Goal: Task Accomplishment & Management: Use online tool/utility

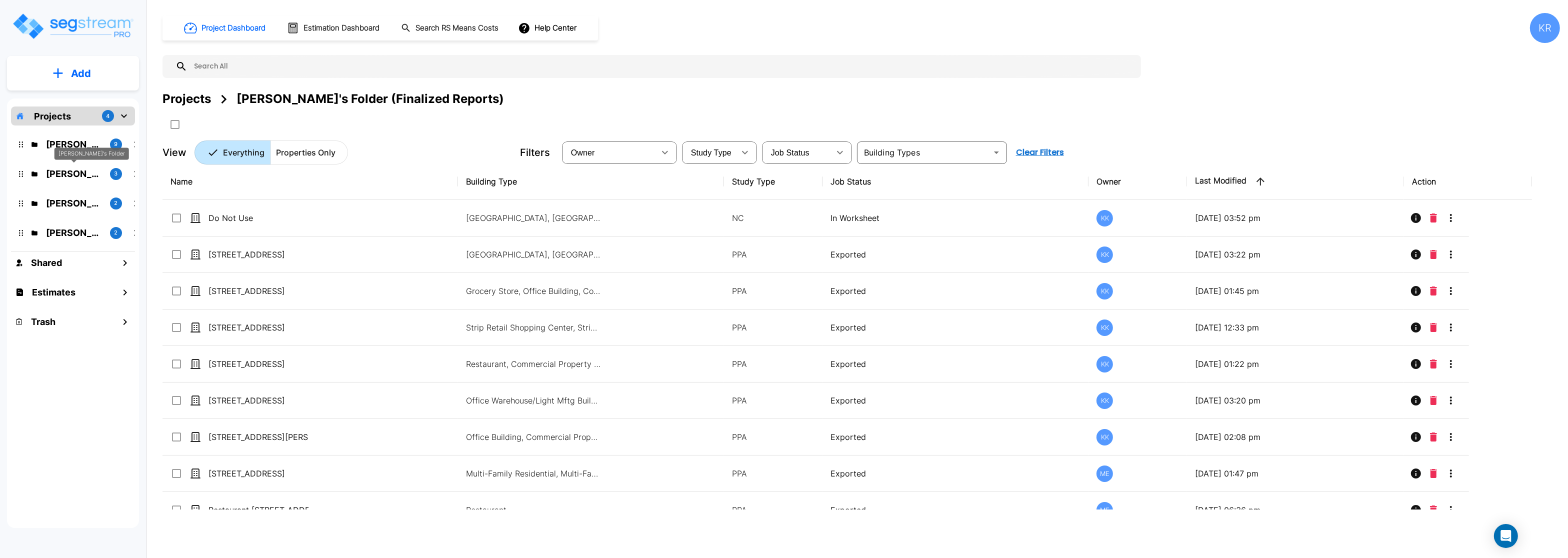
click at [66, 170] on p "[PERSON_NAME]'s Folder" at bounding box center [74, 173] width 56 height 13
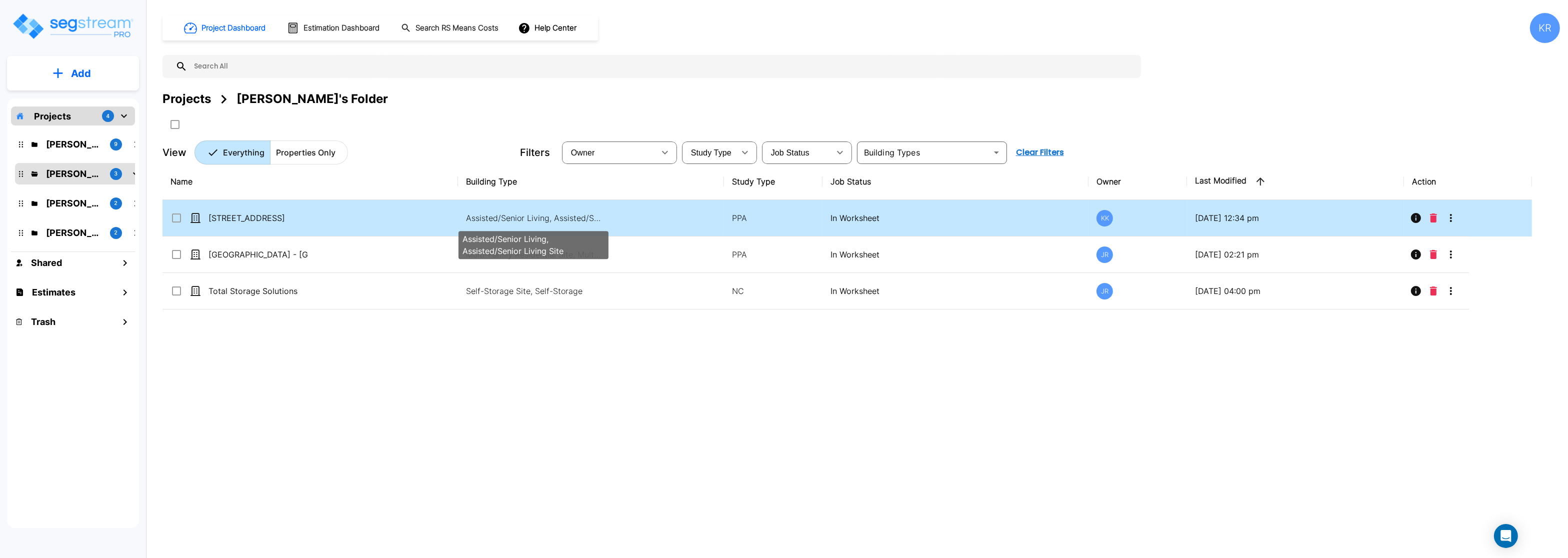
click at [561, 216] on p "Assisted/Senior Living, Assisted/Senior Living Site" at bounding box center [533, 218] width 135 height 12
checkbox input "true"
click at [561, 216] on p "Assisted/Senior Living, Assisted/Senior Living Site" at bounding box center [533, 218] width 135 height 12
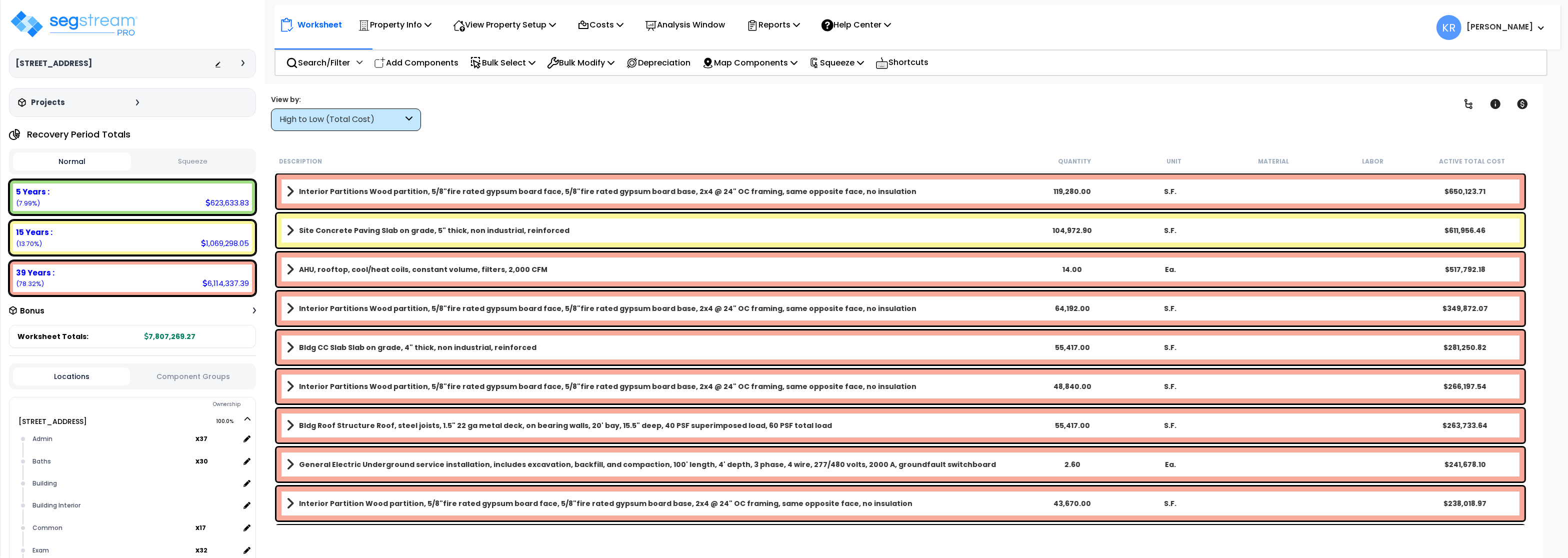
click at [357, 119] on div "High to Low (Total Cost)" at bounding box center [341, 119] width 124 height 11
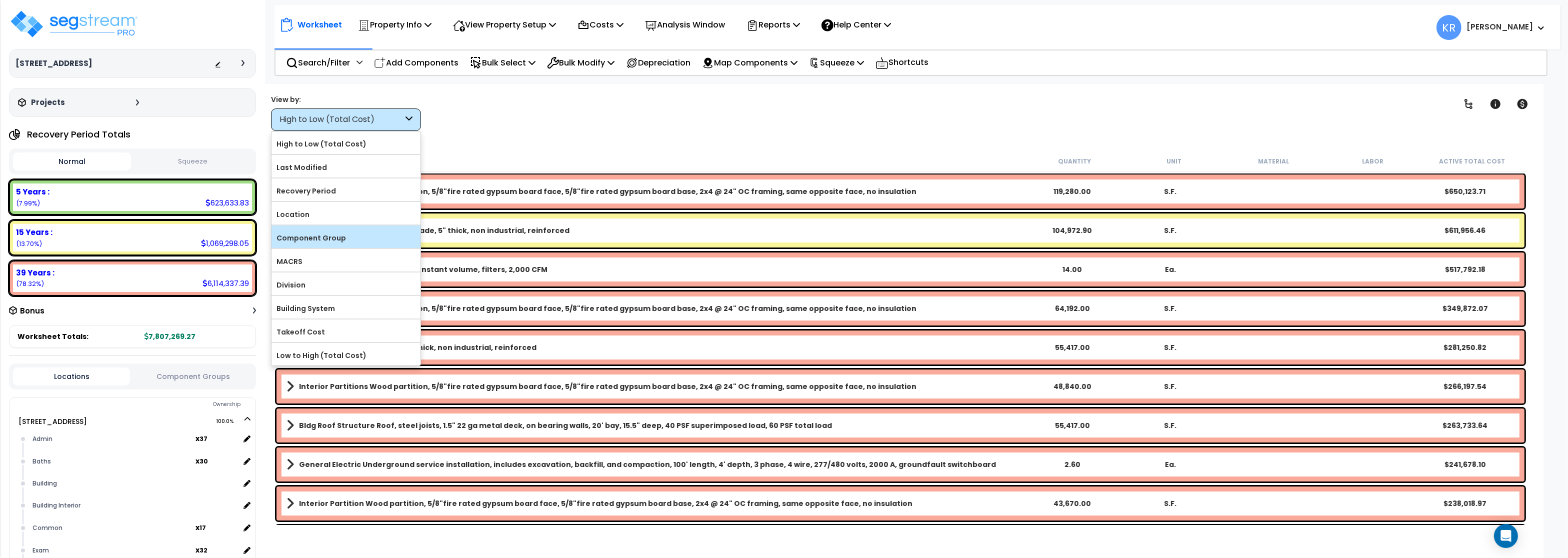
click at [343, 235] on label "Component Group" at bounding box center [346, 237] width 149 height 15
click at [0, 0] on input "Component Group" at bounding box center [0, 0] width 0 height 0
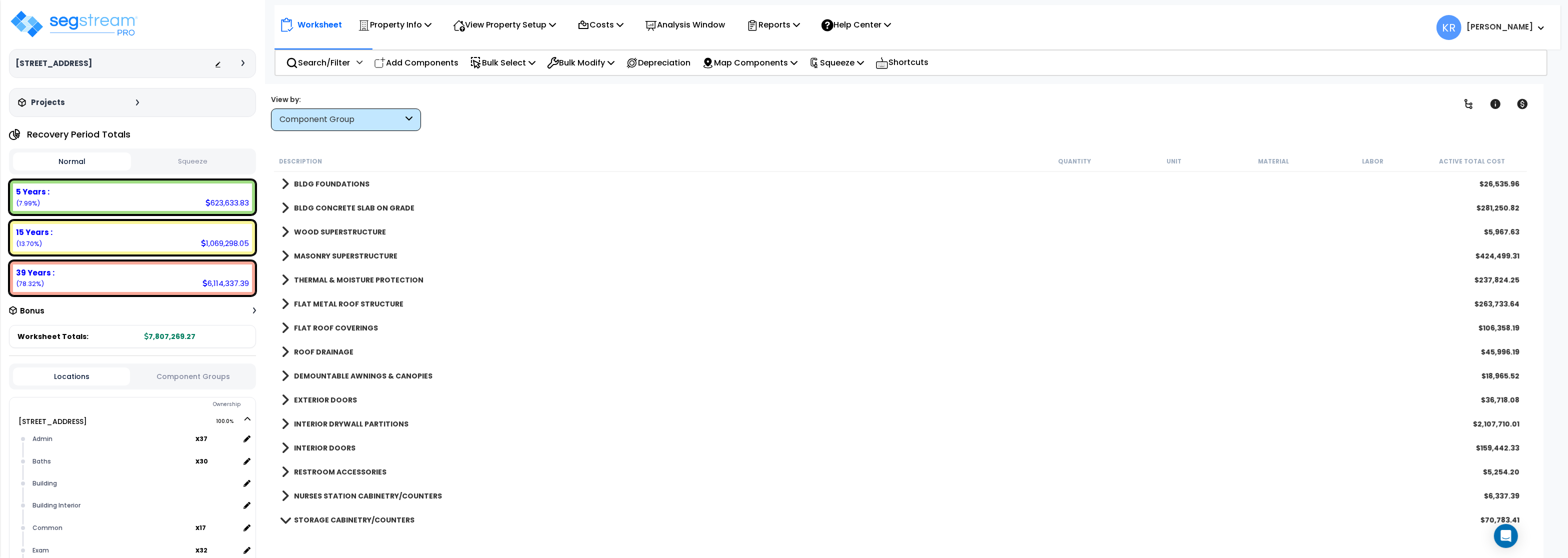
click at [334, 182] on b "BLDG FOUNDATIONS" at bounding box center [332, 184] width 75 height 10
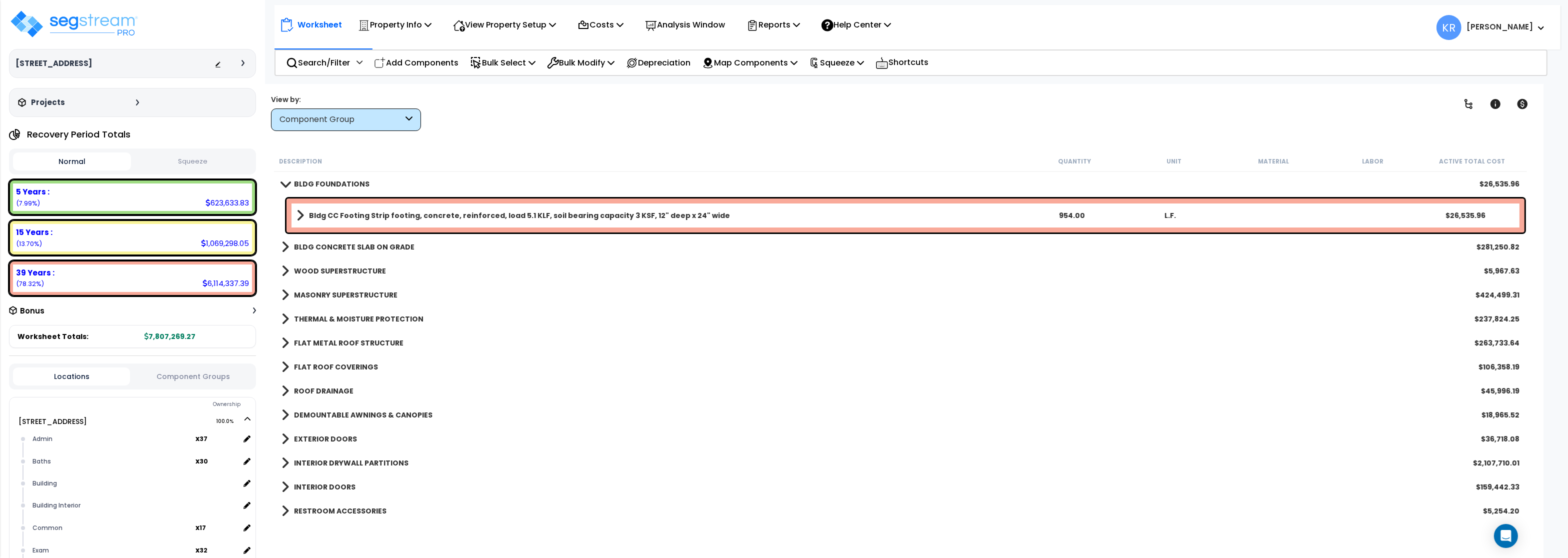
click at [334, 182] on b "BLDG FOUNDATIONS" at bounding box center [332, 184] width 75 height 10
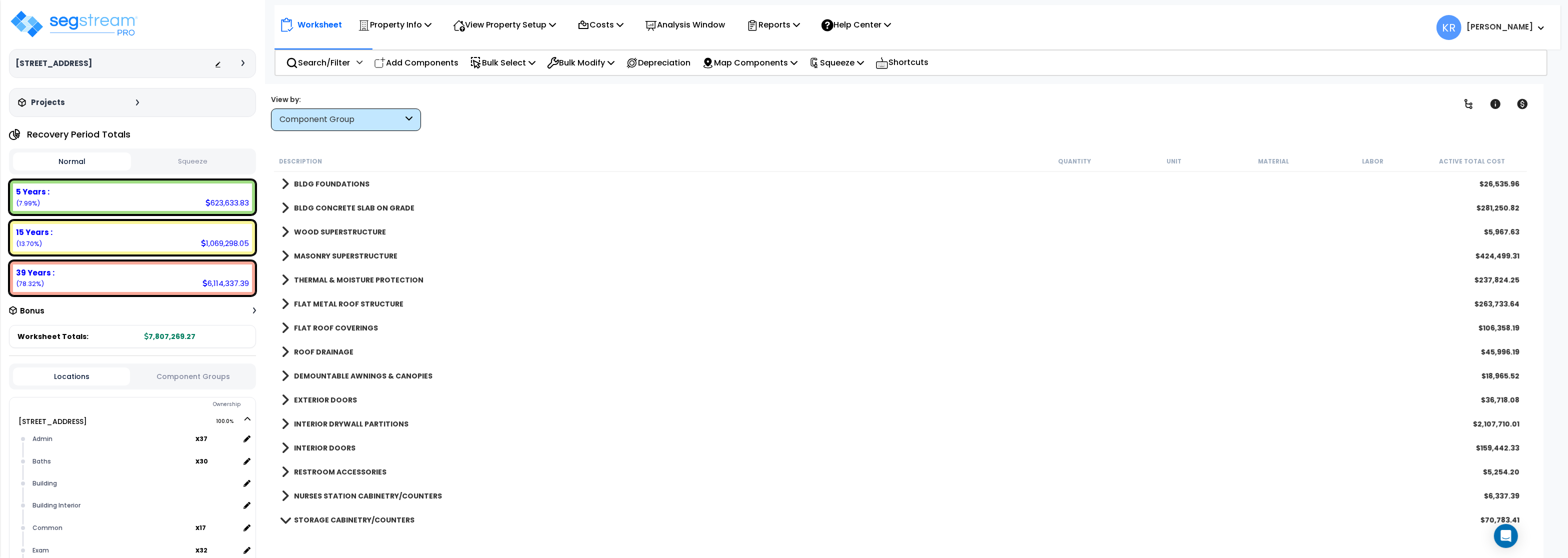
click at [329, 202] on link "BLDG CONCRETE SLAB ON GRADE" at bounding box center [348, 208] width 133 height 14
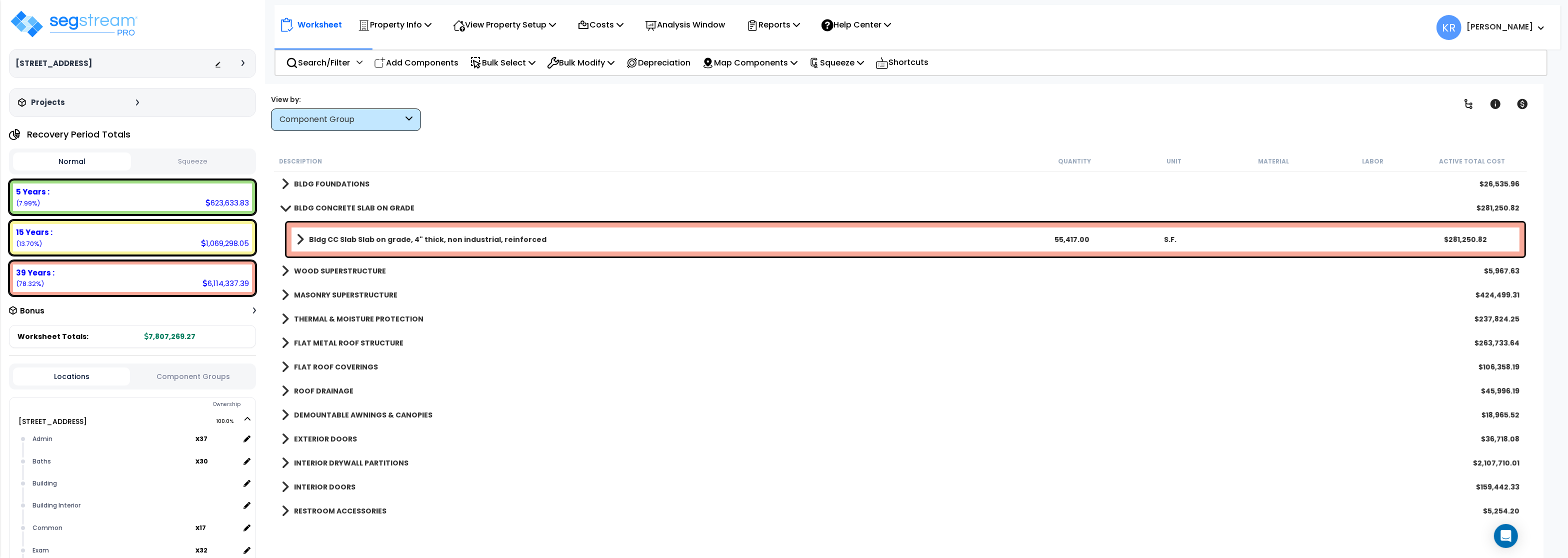
click at [329, 202] on link "BLDG CONCRETE SLAB ON GRADE" at bounding box center [348, 208] width 133 height 14
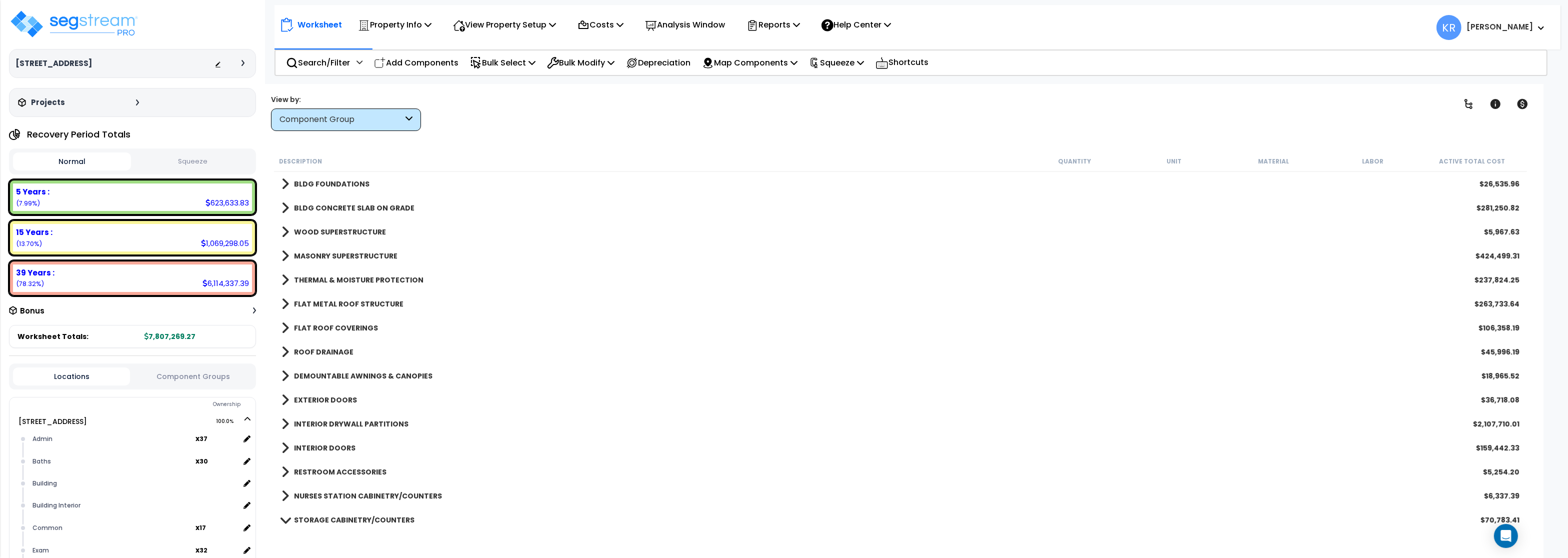
click at [332, 230] on b "WOOD SUPERSTRUCTURE" at bounding box center [340, 232] width 92 height 10
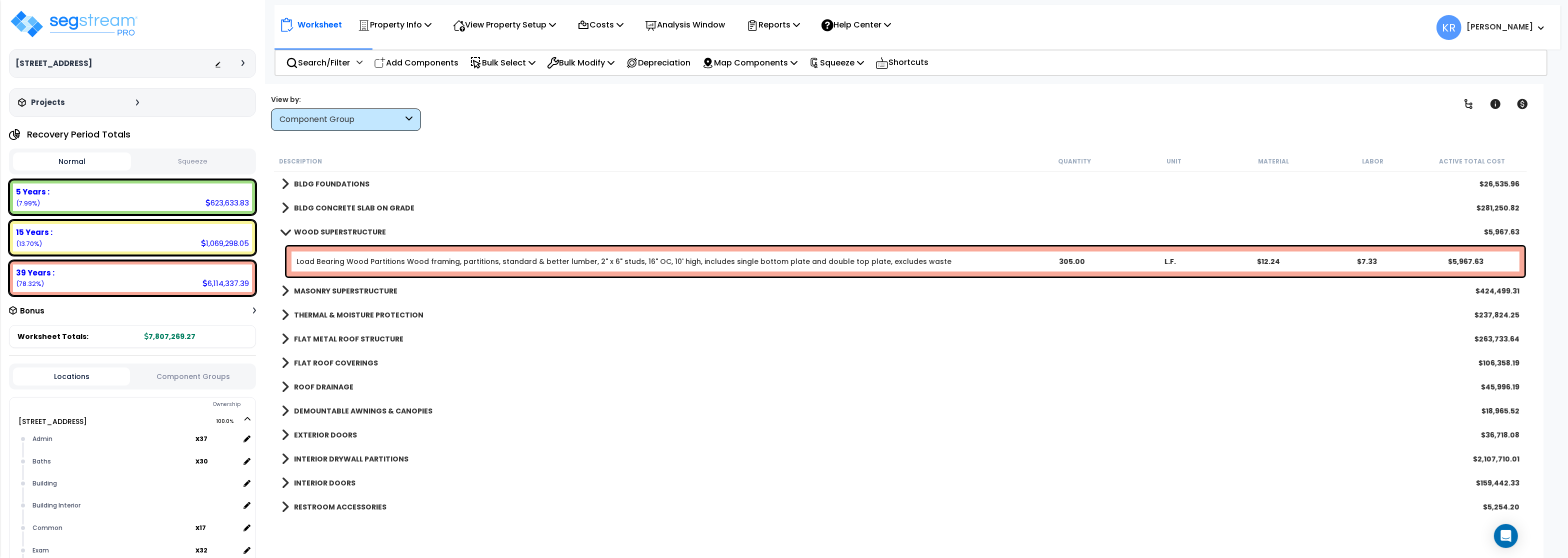
click at [332, 229] on b "WOOD SUPERSTRUCTURE" at bounding box center [340, 232] width 92 height 10
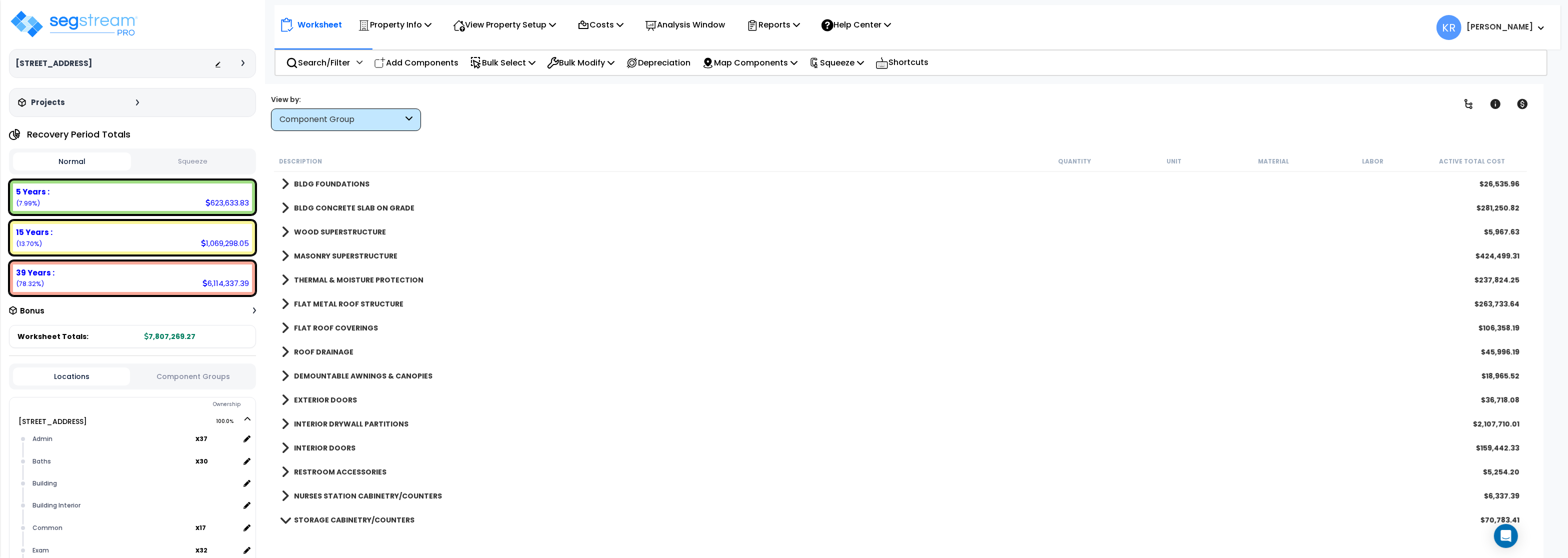
click at [330, 248] on div "MASONRY SUPERSTRUCTURE $424,499.31" at bounding box center [901, 256] width 1248 height 24
click at [332, 255] on b "MASONRY SUPERSTRUCTURE" at bounding box center [346, 256] width 103 height 10
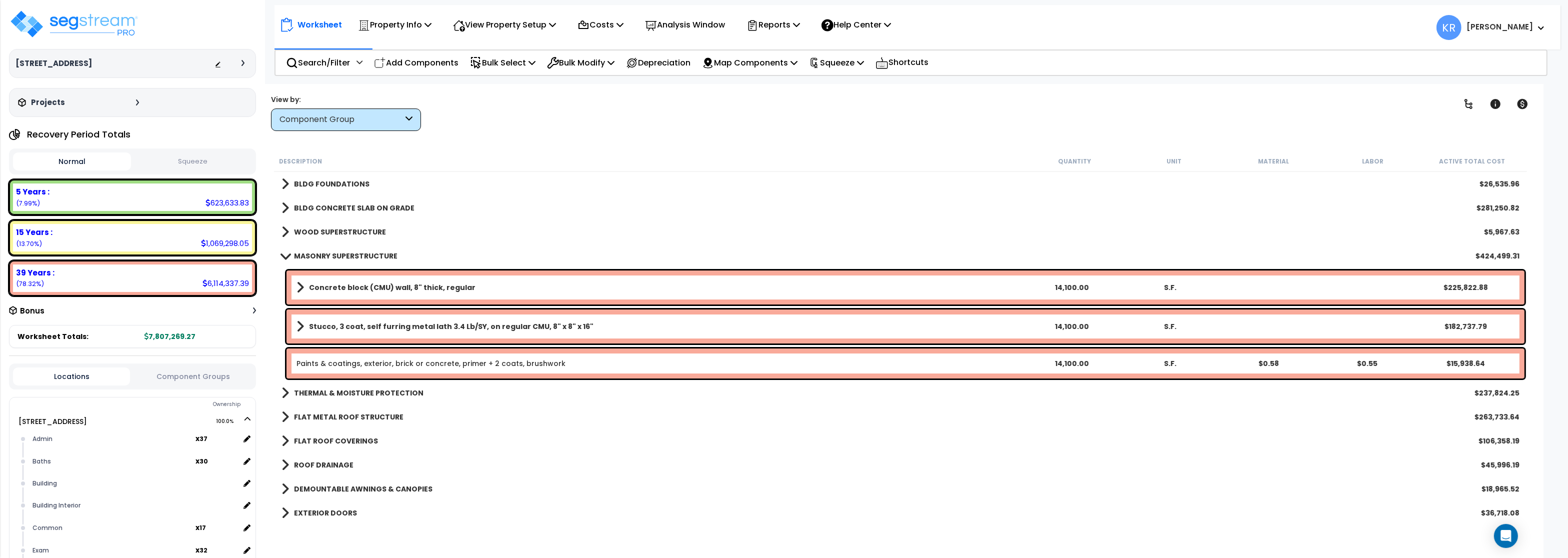
click at [289, 255] on span at bounding box center [286, 256] width 14 height 8
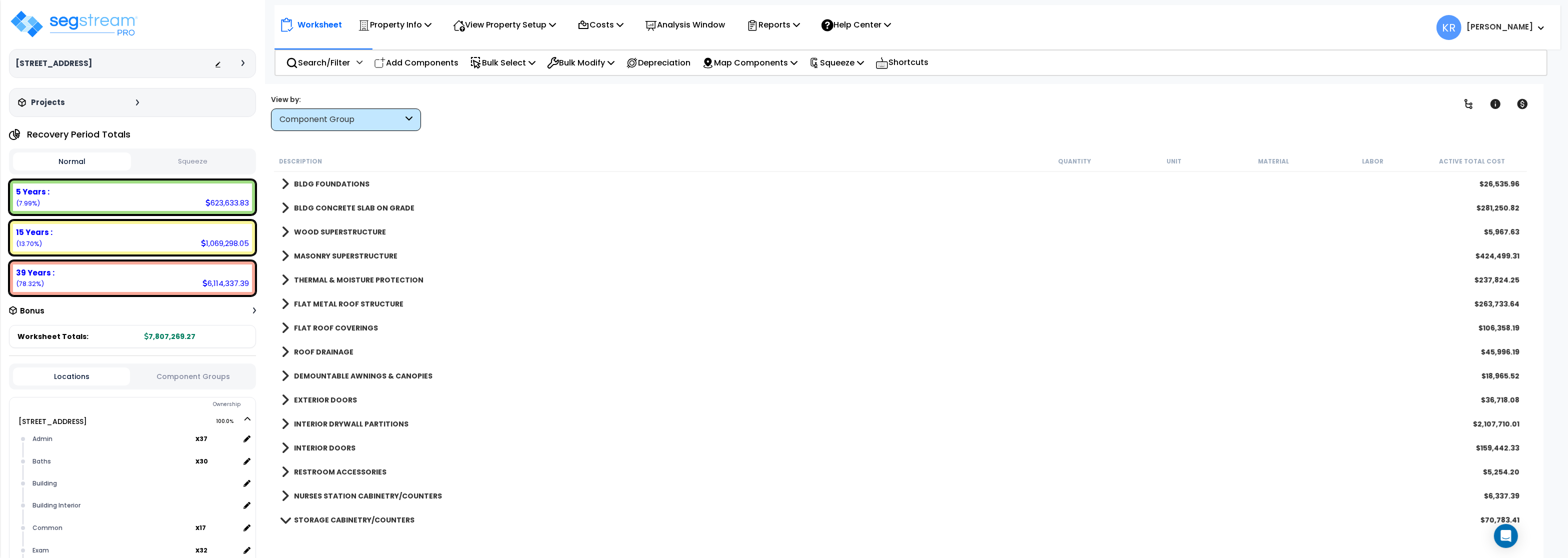
click at [286, 284] on span at bounding box center [285, 280] width 8 height 14
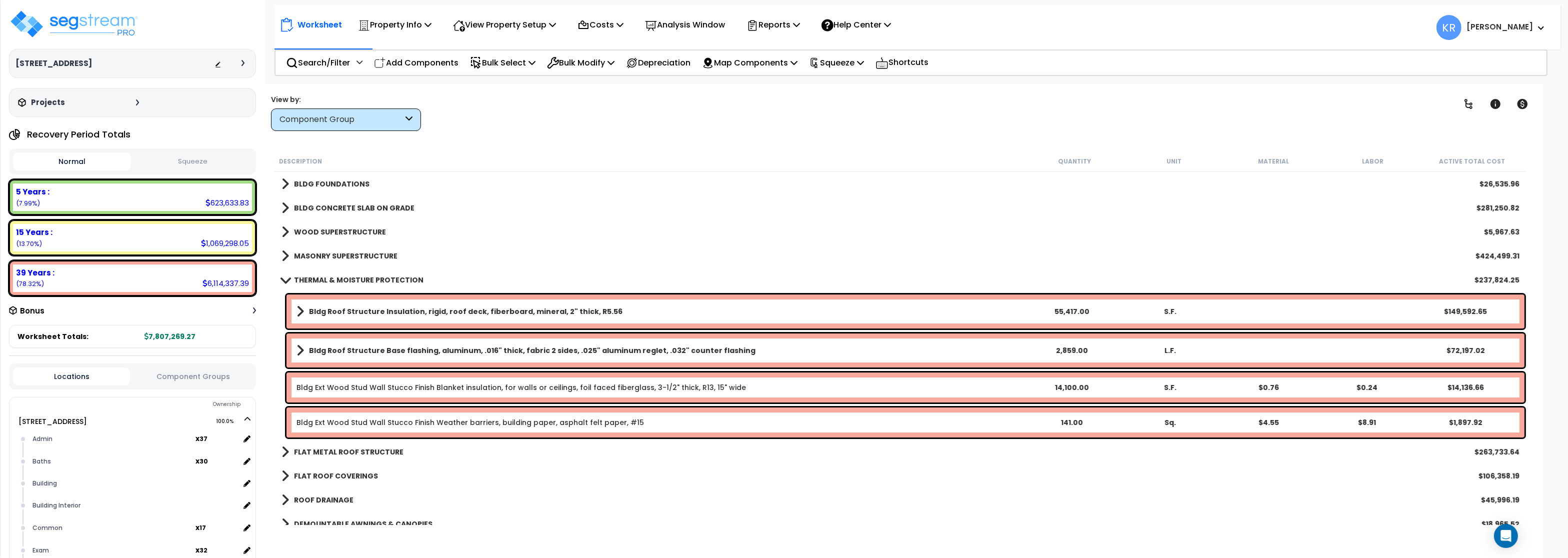
click at [307, 253] on b "MASONRY SUPERSTRUCTURE" at bounding box center [346, 256] width 103 height 10
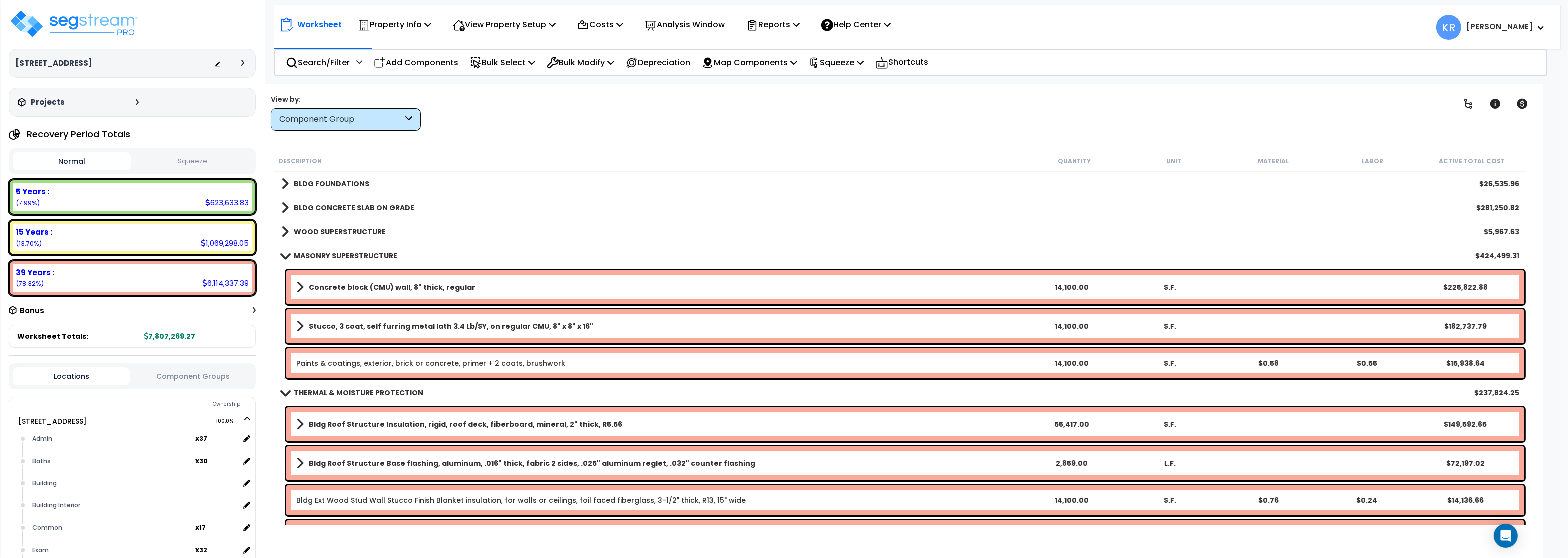
click at [373, 322] on b "Stucco, 3 coat, self furring metal lath 3.4 Lb/SY, on regular CMU, 8" x 8" x 16"" at bounding box center [452, 327] width 285 height 10
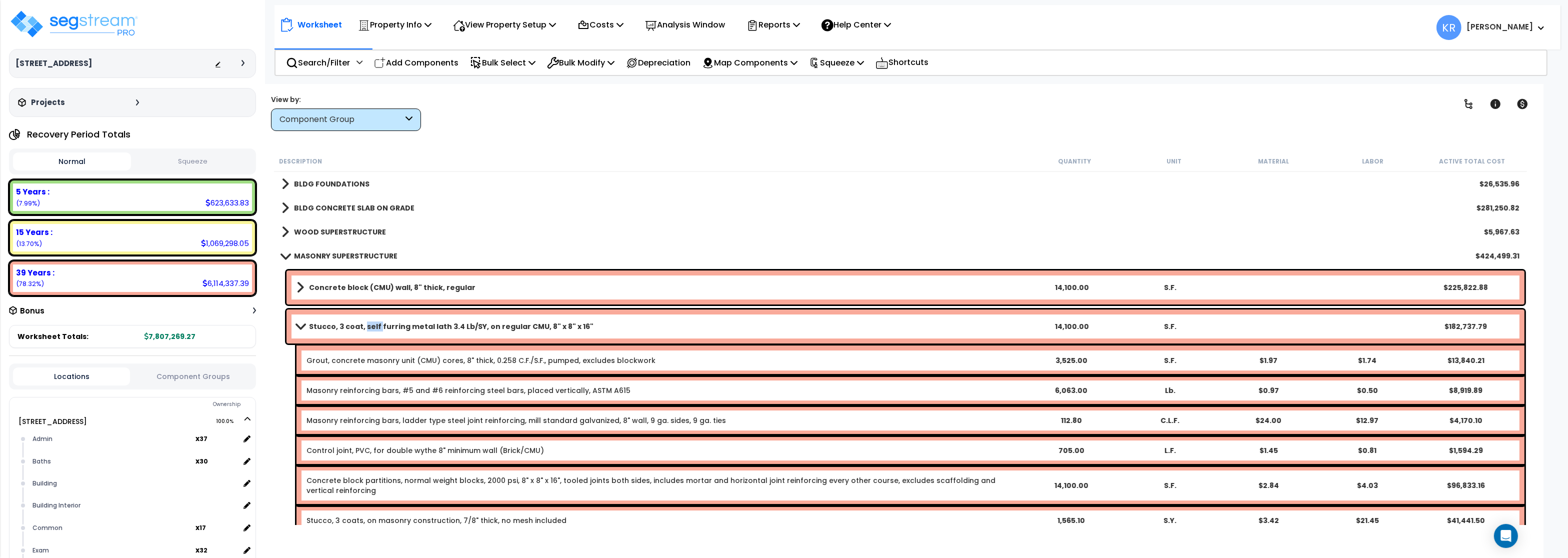
click at [373, 322] on b "Stucco, 3 coat, self furring metal lath 3.4 Lb/SY, on regular CMU, 8" x 8" x 16"" at bounding box center [452, 327] width 285 height 10
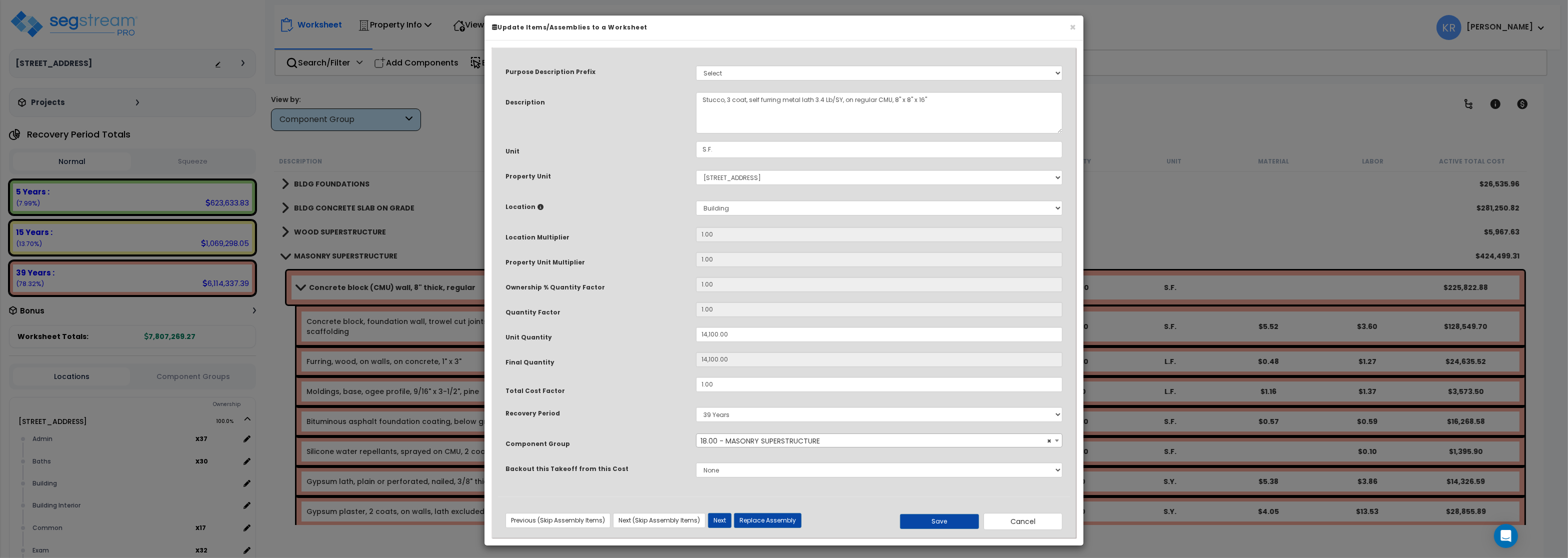
click at [790, 443] on span "× 18.00 - MASONRY SUPERSTRUCTURE" at bounding box center [879, 441] width 365 height 14
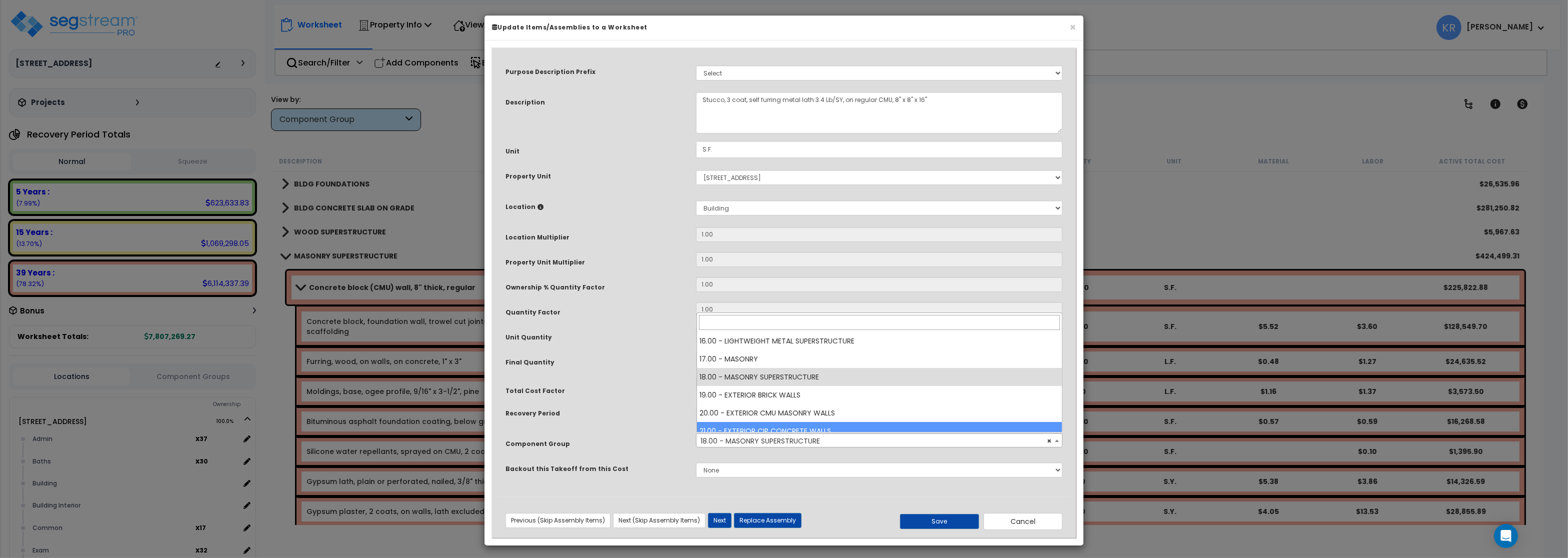
scroll to position [330, 0]
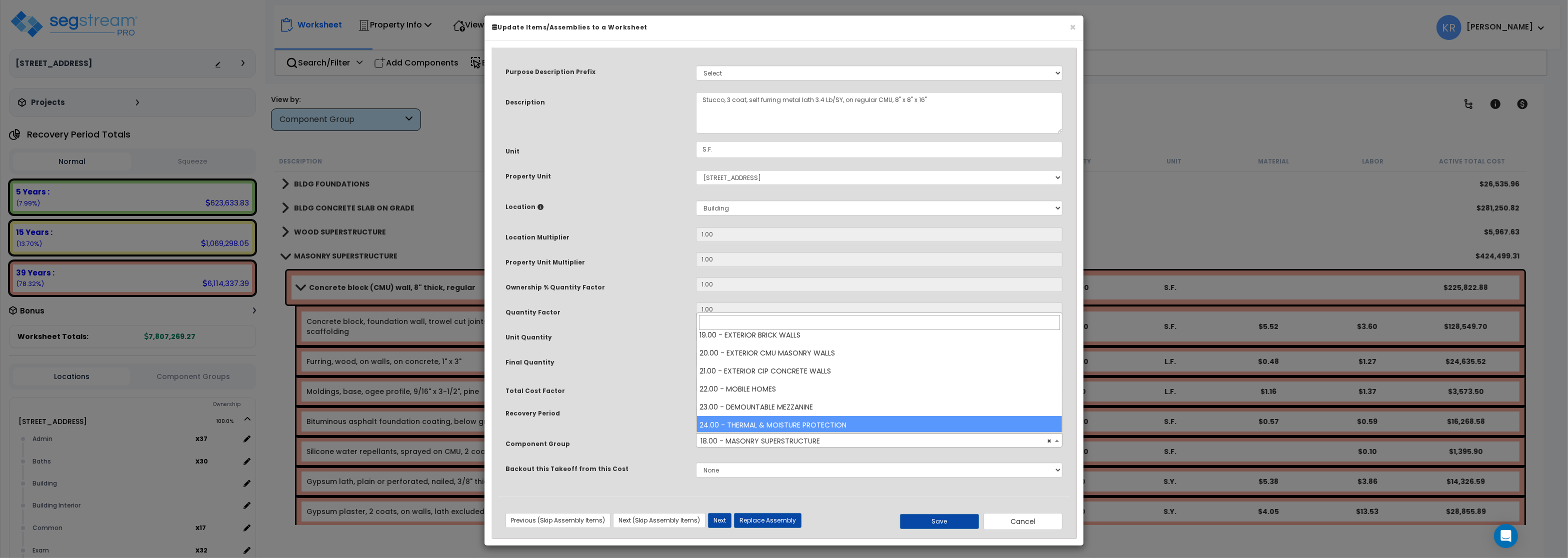
select select "57239"
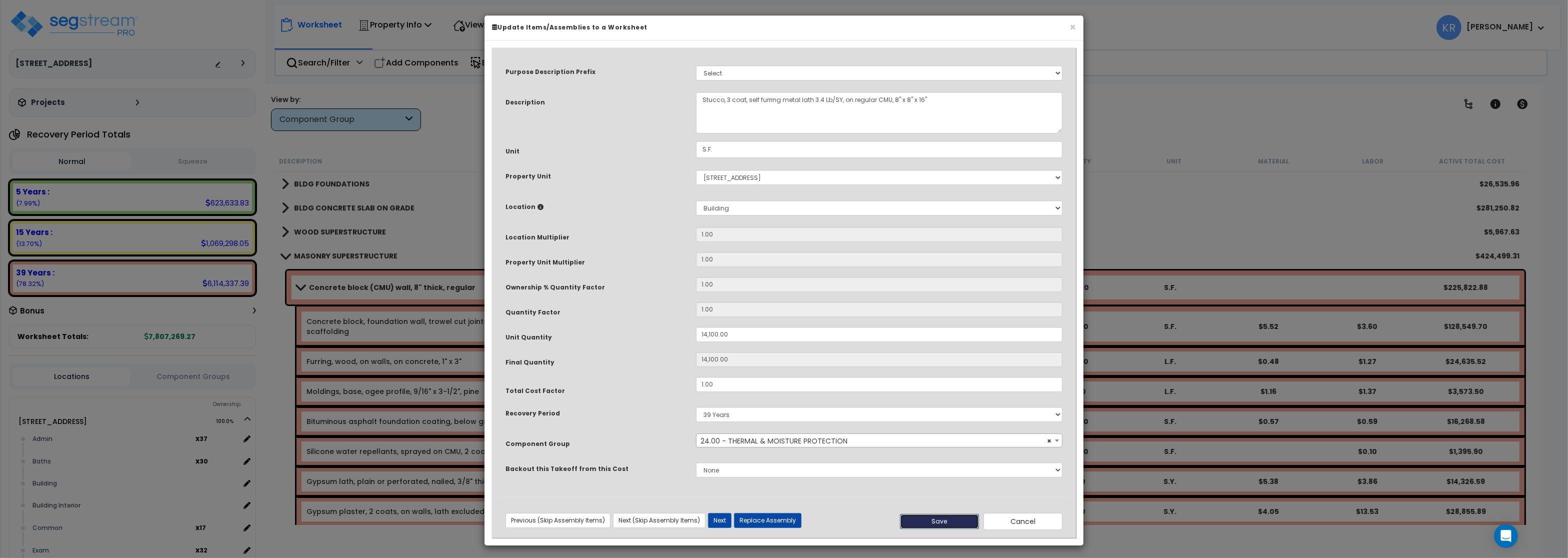
click at [931, 524] on button "Save" at bounding box center [939, 521] width 79 height 15
type input "14100.00"
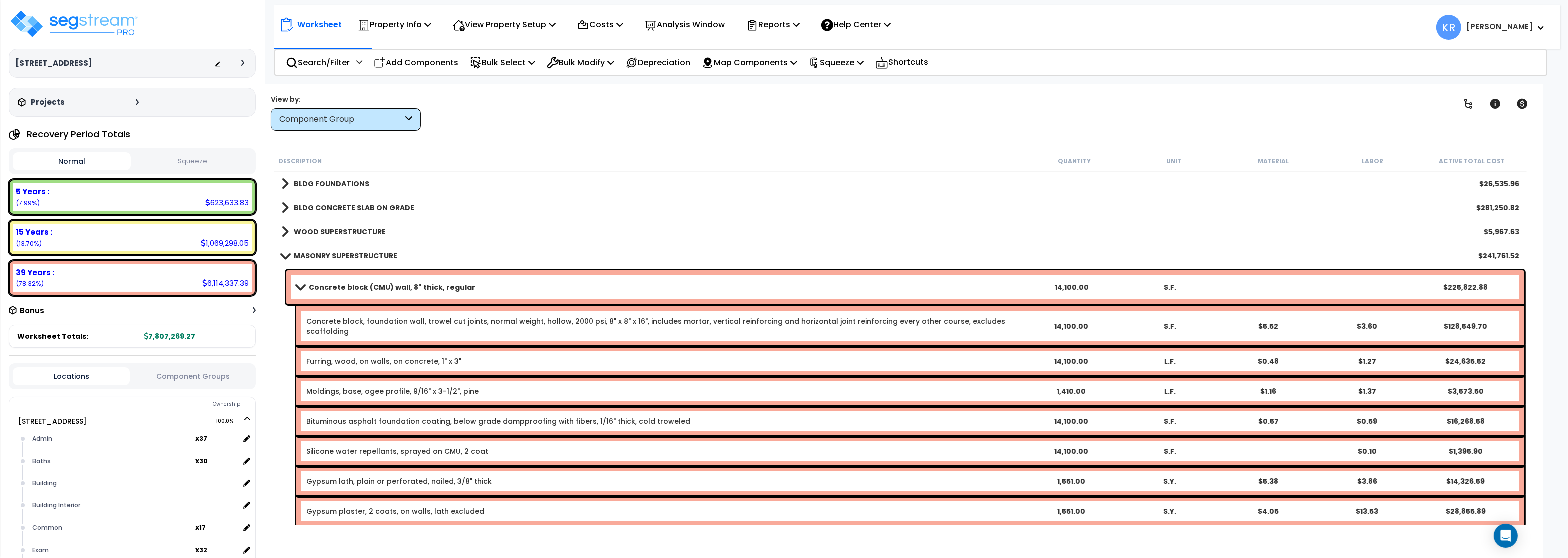
click at [290, 256] on span at bounding box center [286, 256] width 14 height 8
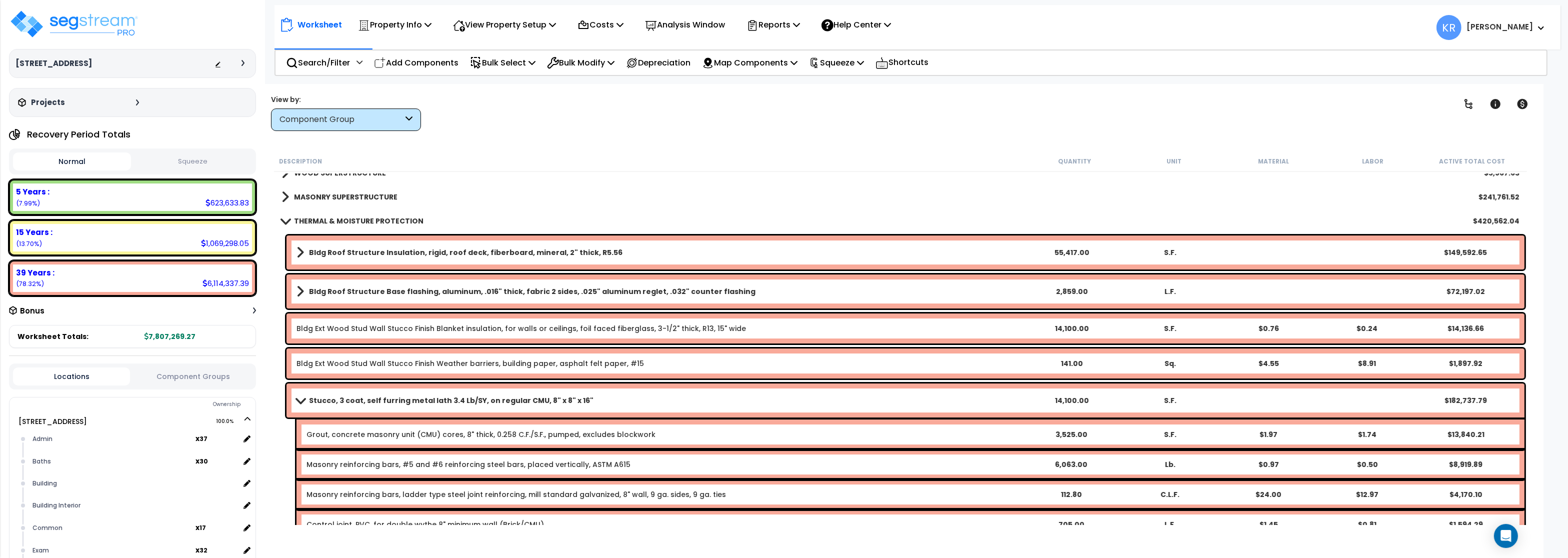
scroll to position [60, 0]
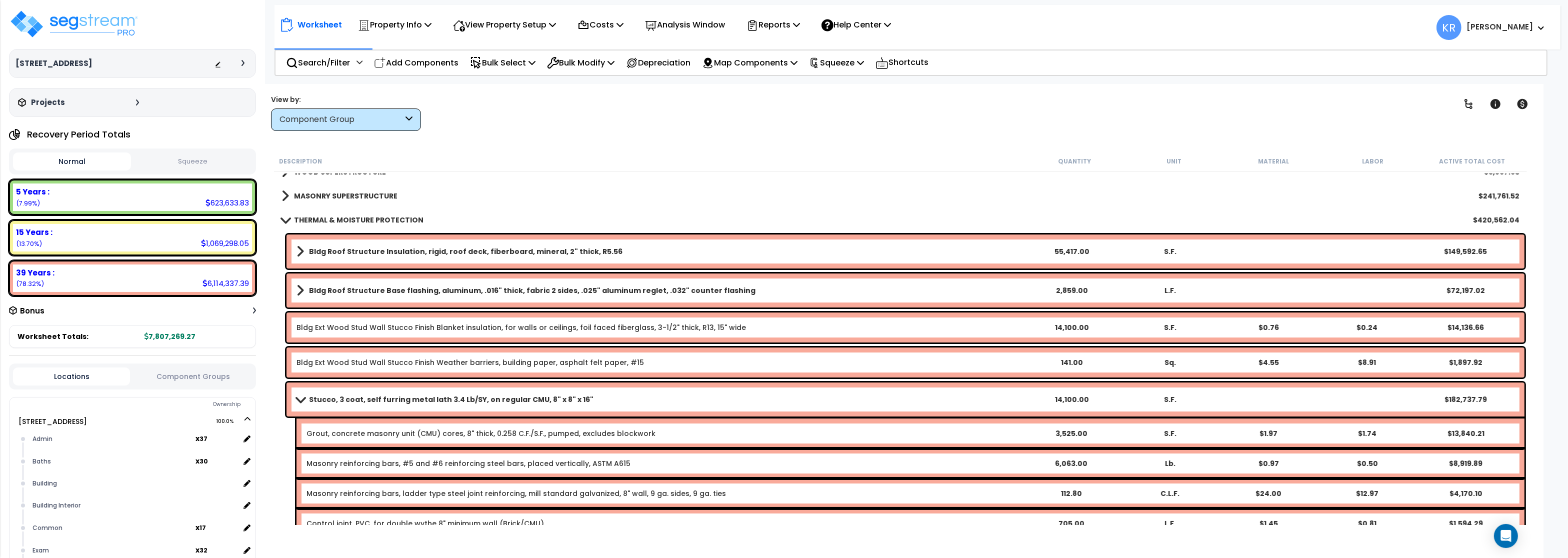
click at [306, 398] on span at bounding box center [300, 399] width 14 height 8
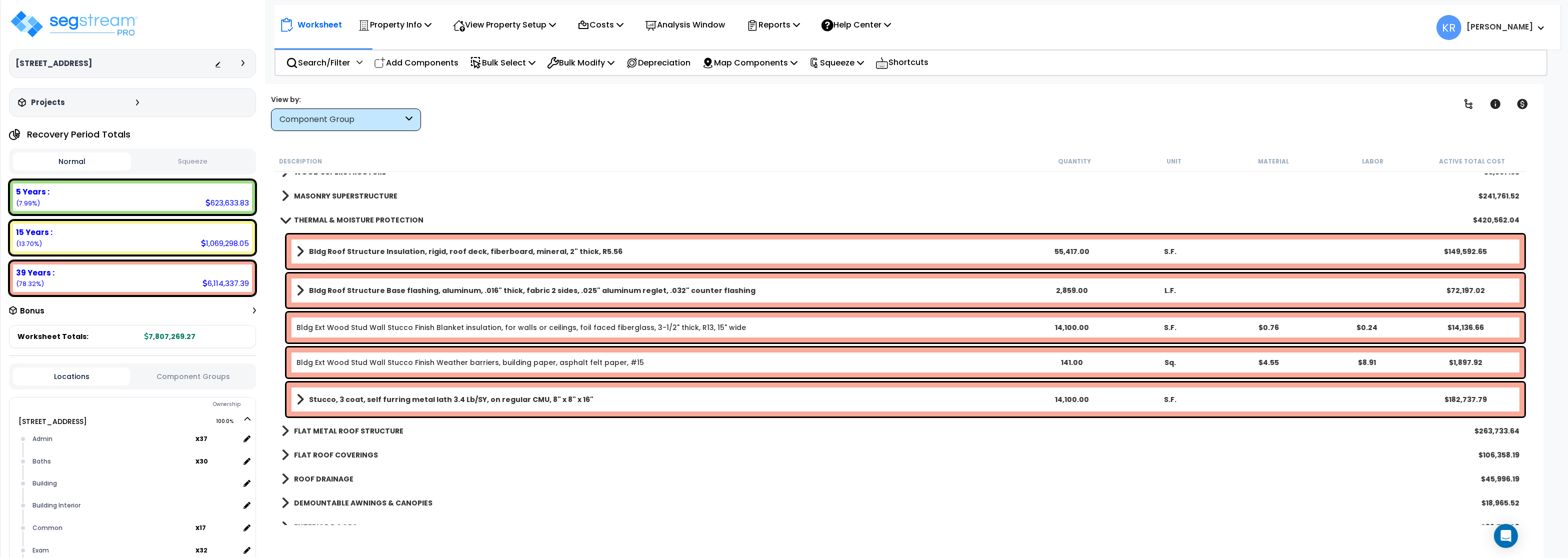
click at [285, 221] on span at bounding box center [286, 219] width 14 height 8
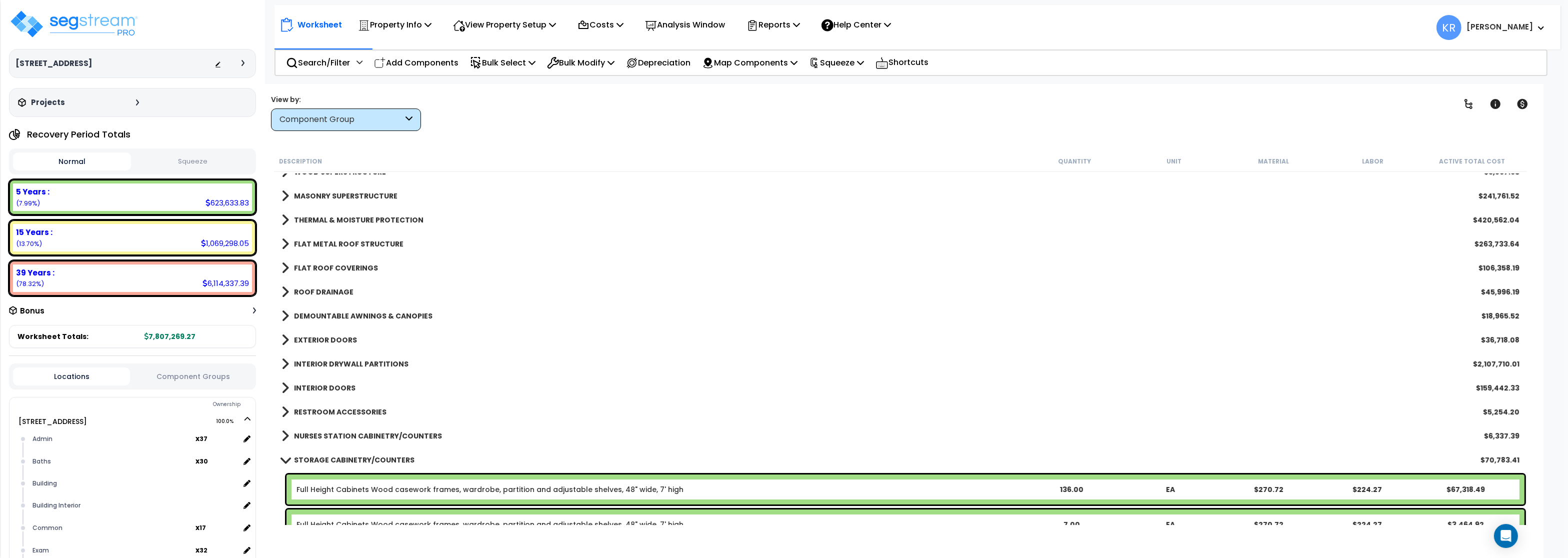
click at [336, 237] on link "FLAT METAL ROOF STRUCTURE" at bounding box center [342, 244] width 122 height 14
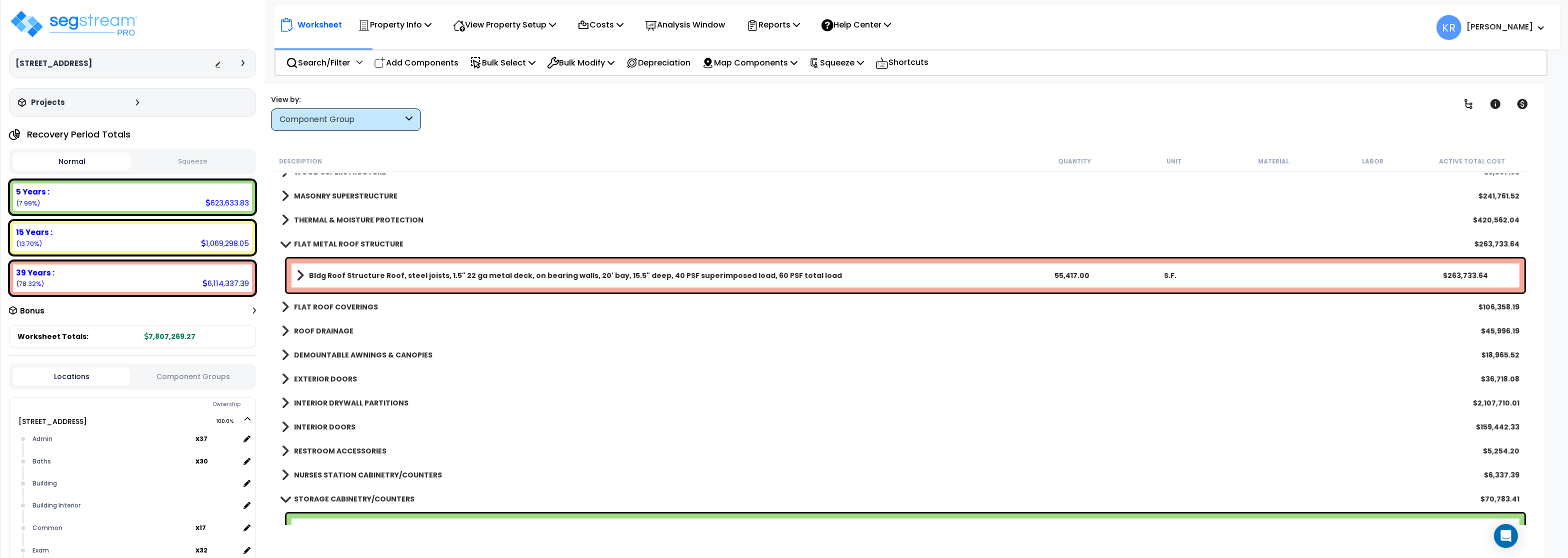
click at [336, 237] on link "FLAT METAL ROOF STRUCTURE" at bounding box center [342, 244] width 122 height 14
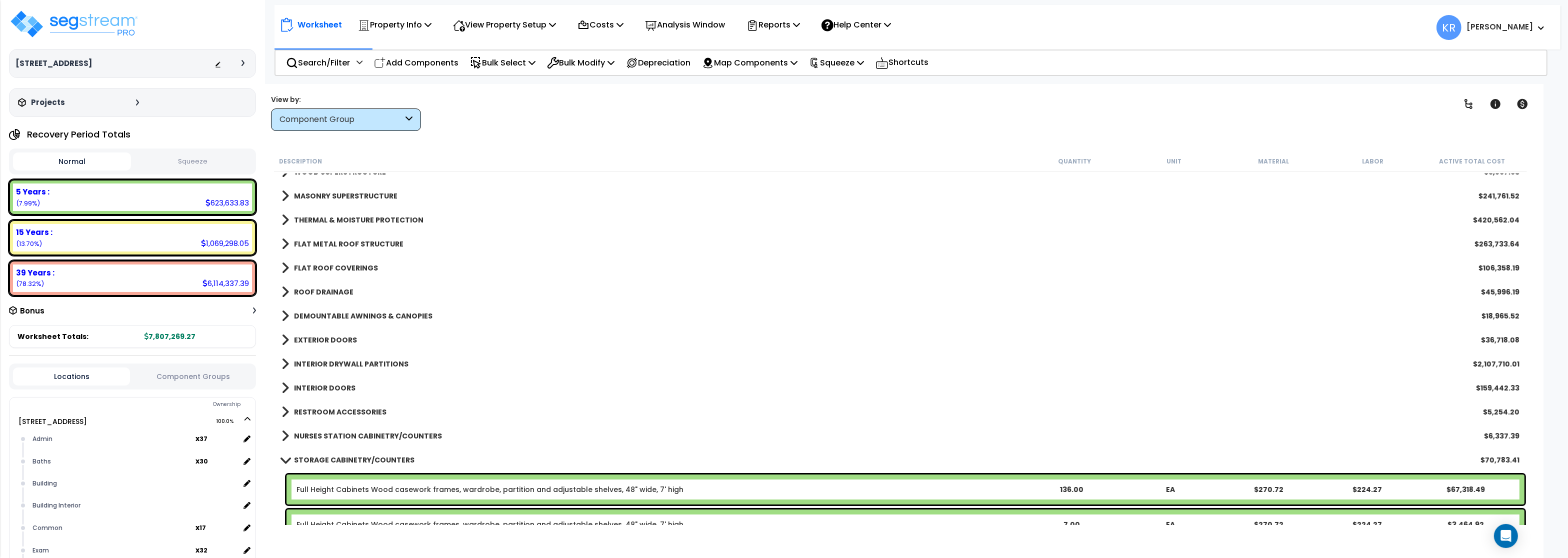
click at [327, 269] on b "FLAT ROOF COVERINGS" at bounding box center [336, 268] width 84 height 10
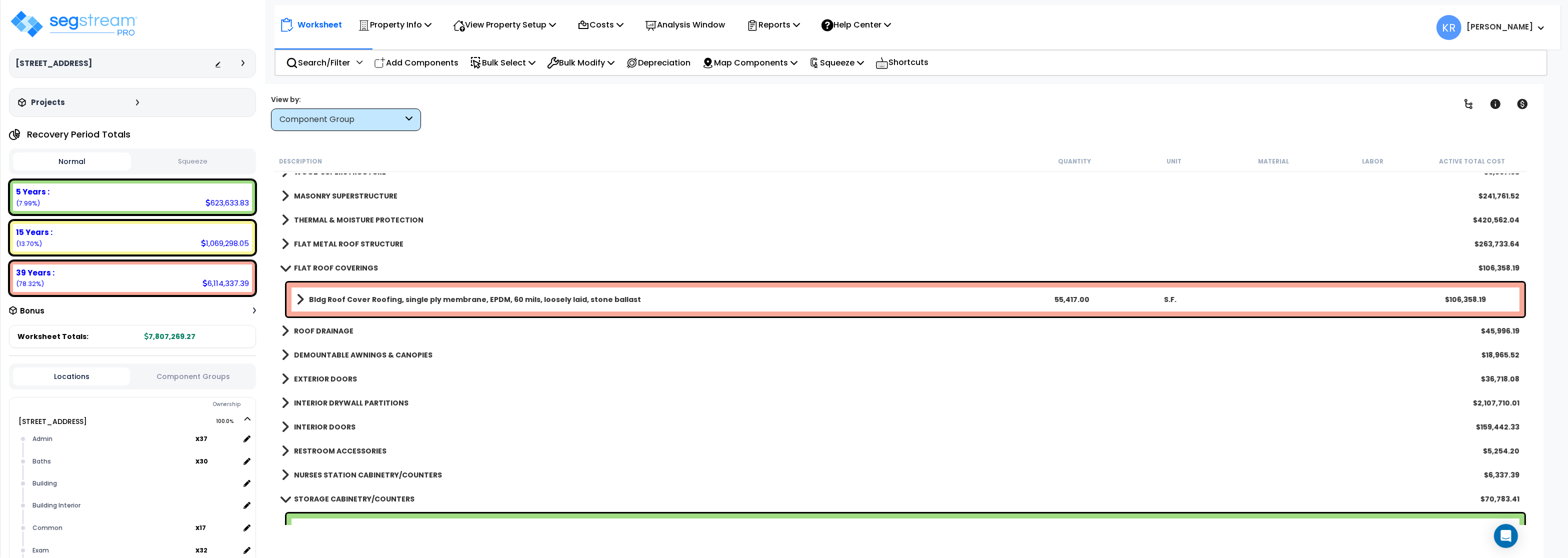
click at [327, 269] on b "FLAT ROOF COVERINGS" at bounding box center [336, 268] width 84 height 10
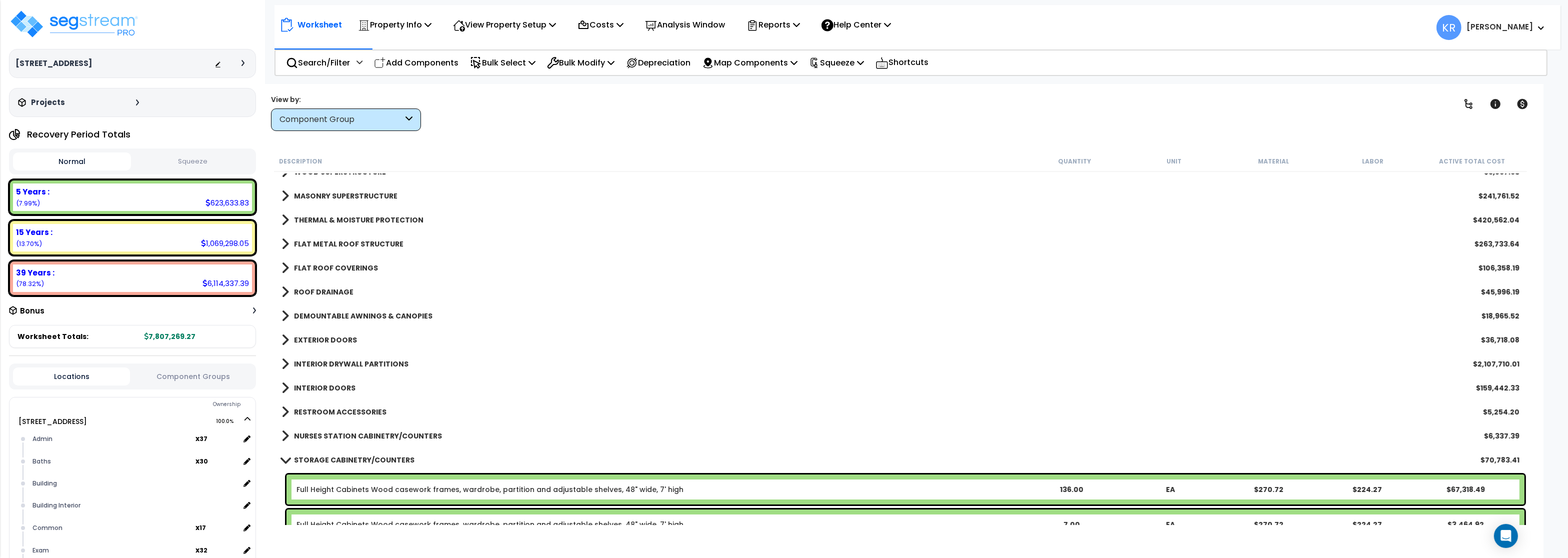
click at [325, 286] on link "ROOF DRAINAGE" at bounding box center [317, 292] width 72 height 14
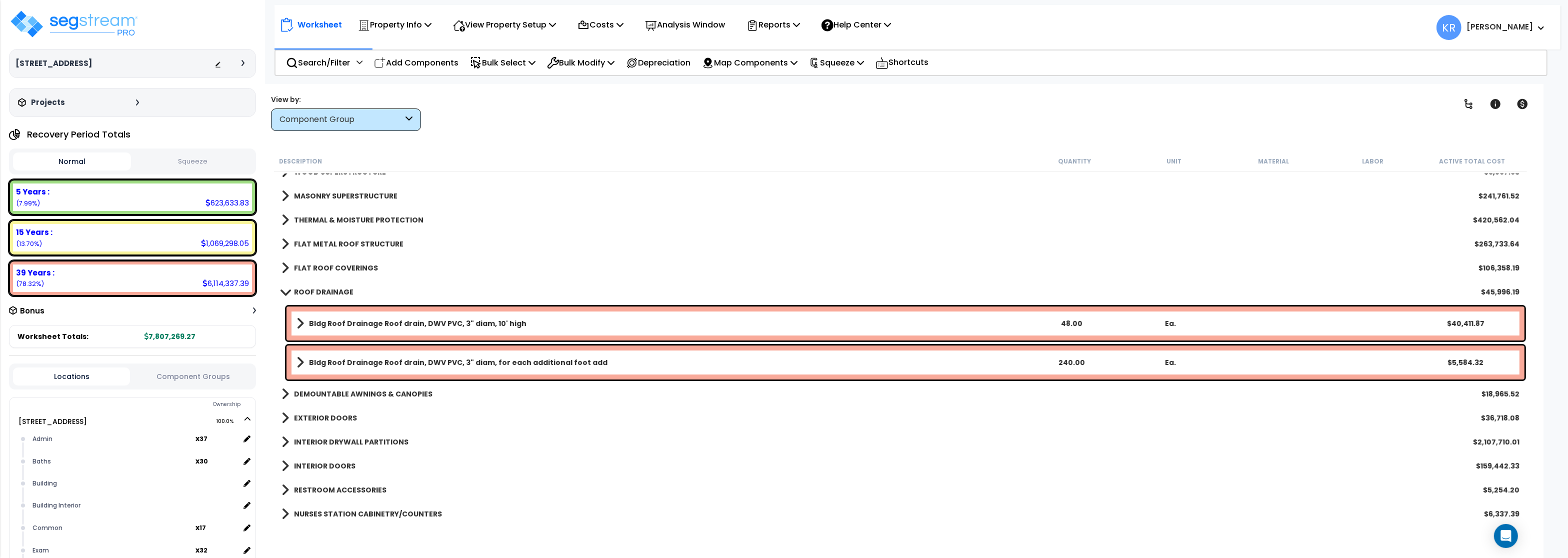
click at [325, 286] on link "ROOF DRAINAGE" at bounding box center [317, 292] width 72 height 14
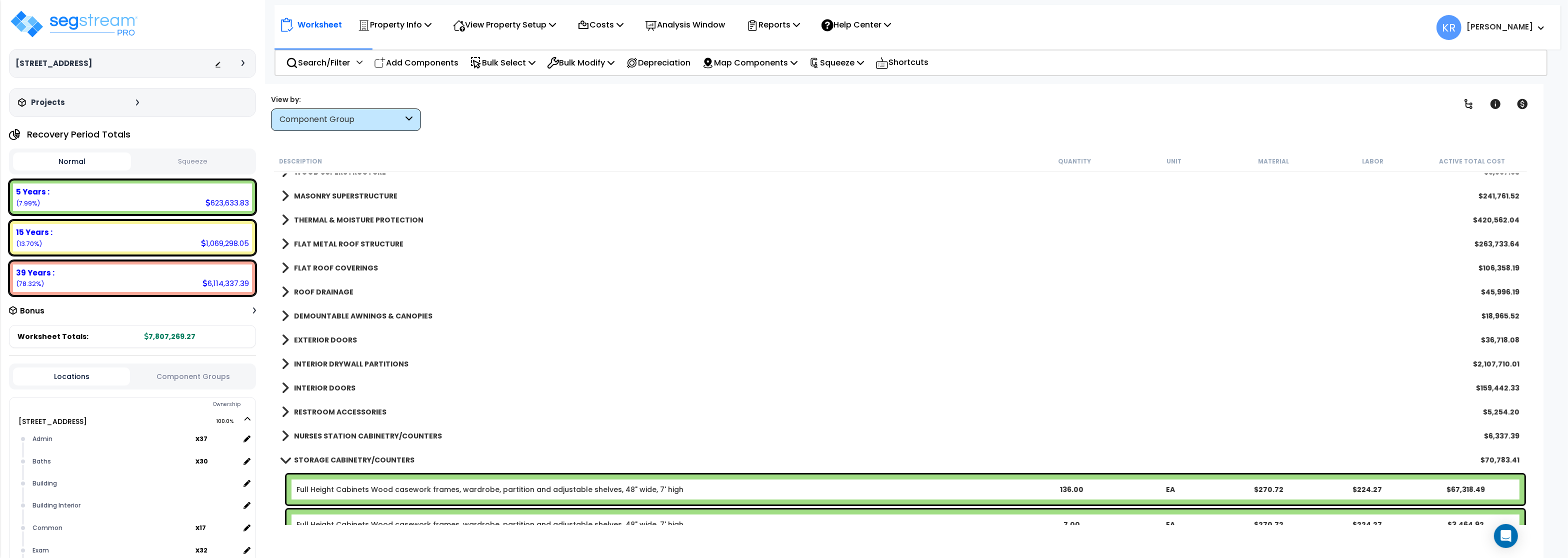
click at [325, 312] on b "DEMOUNTABLE AWNINGS & CANOPIES" at bounding box center [363, 316] width 138 height 10
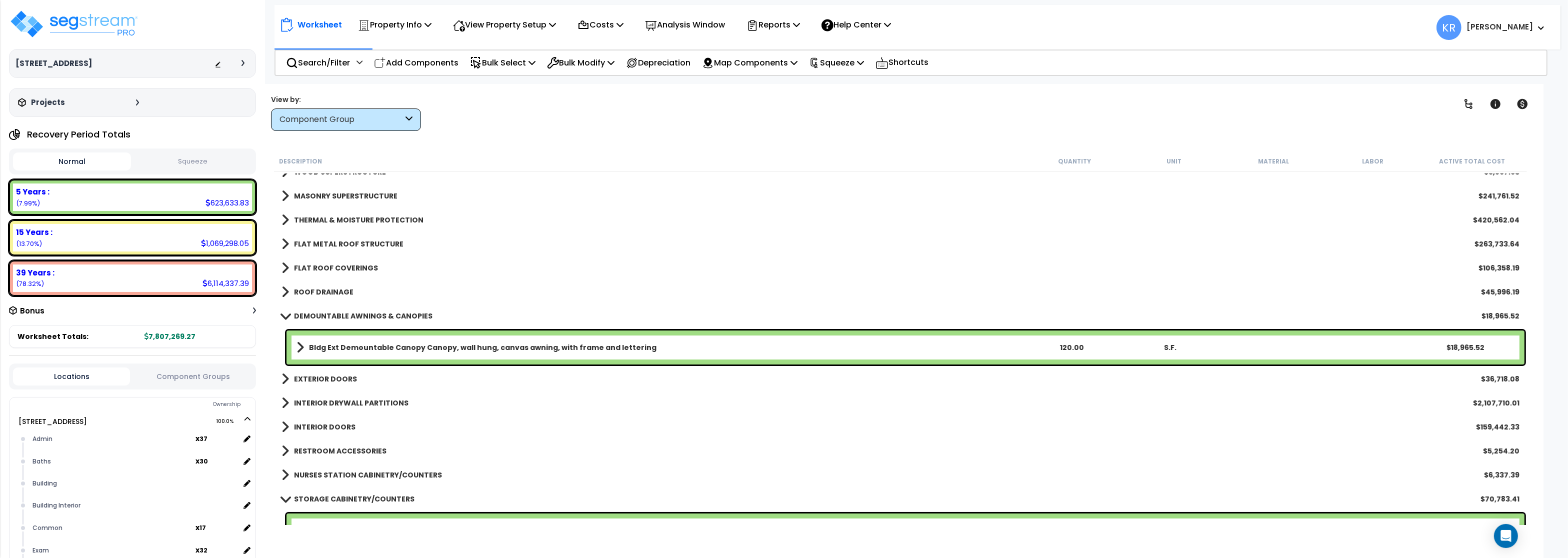
click at [358, 343] on b "Bldg Ext Demountable Canopy Canopy, wall hung, canvas awning, with frame and le…" at bounding box center [483, 348] width 348 height 10
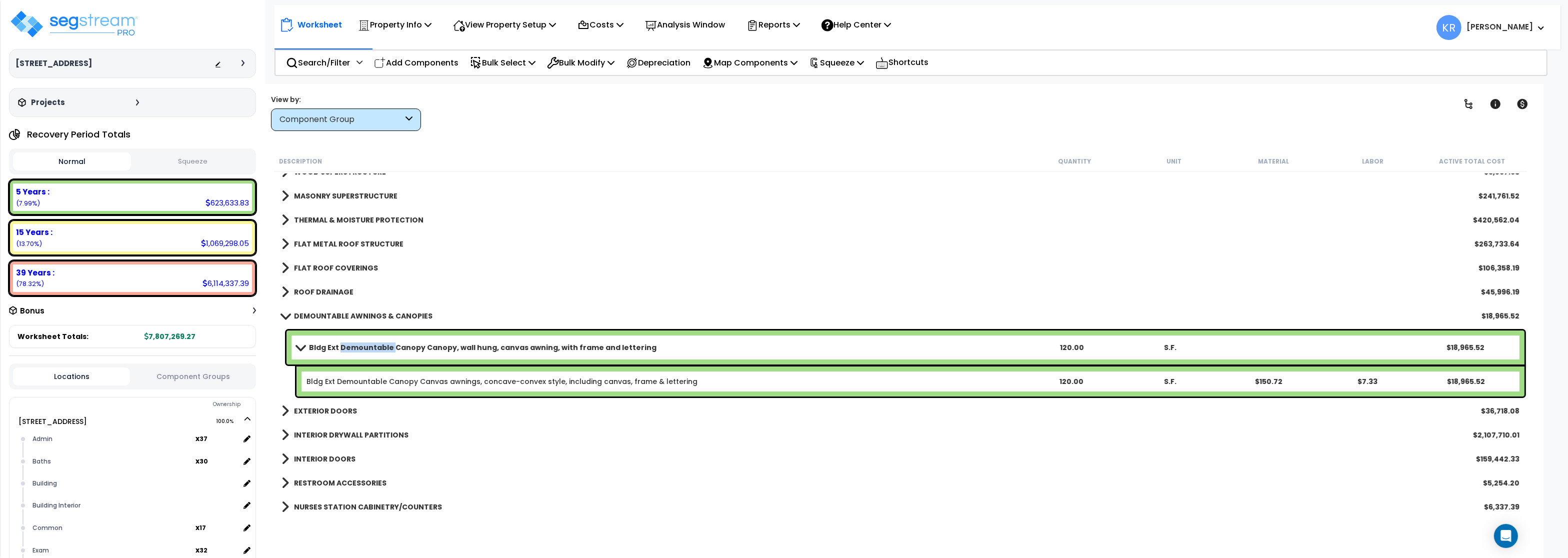
click at [358, 343] on b "Bldg Ext Demountable Canopy Canopy, wall hung, canvas awning, with frame and le…" at bounding box center [483, 348] width 348 height 10
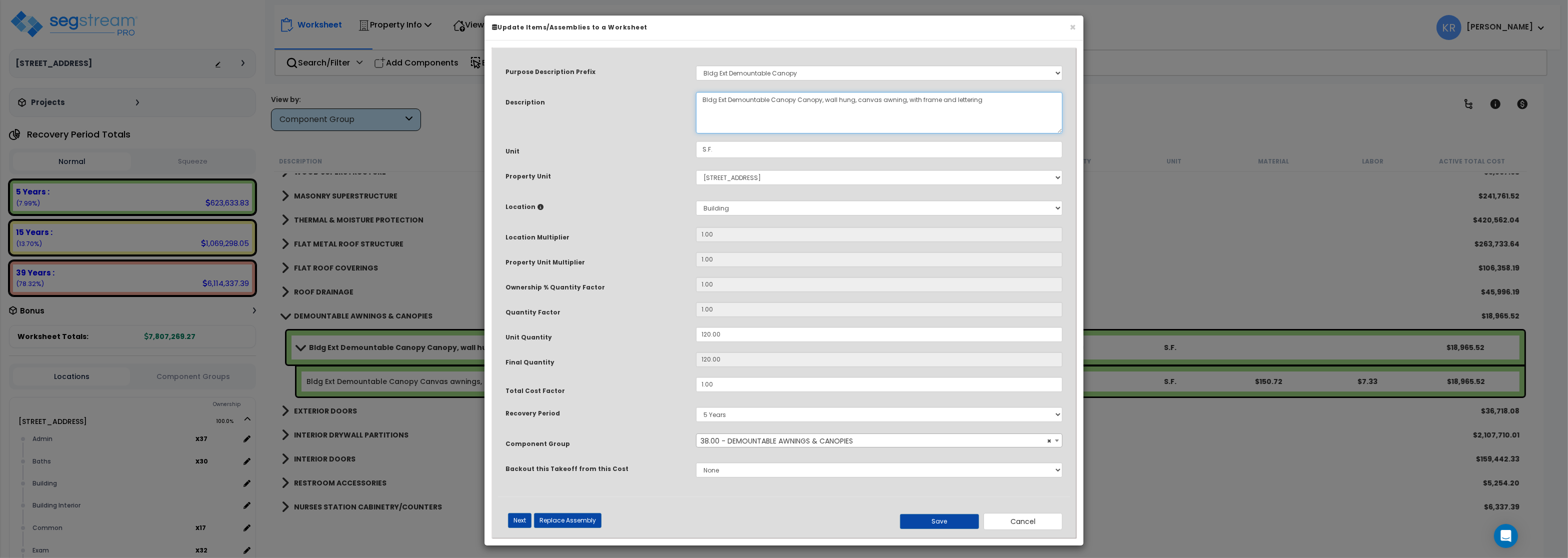
drag, startPoint x: 771, startPoint y: 100, endPoint x: 797, endPoint y: 101, distance: 26.0
click at [797, 101] on textarea "Bldg Ext Demountable Canopy Canopy, wall hung, canvas awning, with frame and le…" at bounding box center [879, 112] width 367 height 41
type textarea "Bldg Ext Demountable Canopy, wall hung, canvas awning, with frame and lettering"
click at [960, 525] on button "Save" at bounding box center [939, 521] width 79 height 15
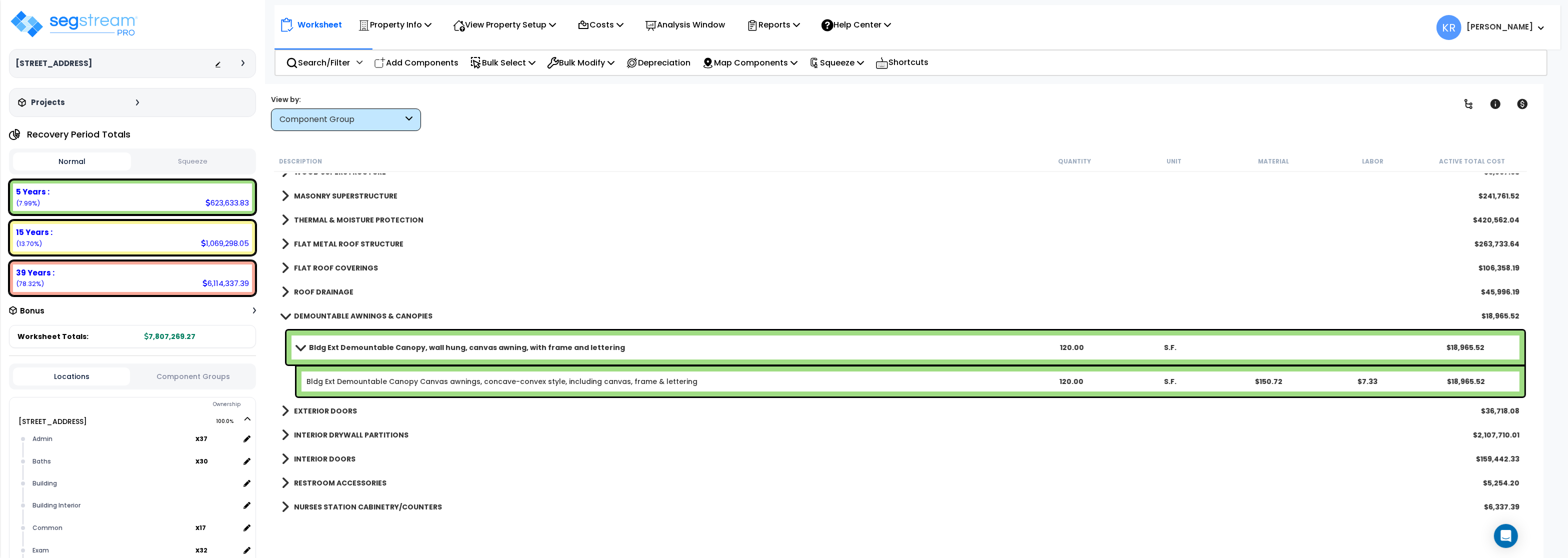
click at [285, 313] on span at bounding box center [286, 316] width 14 height 8
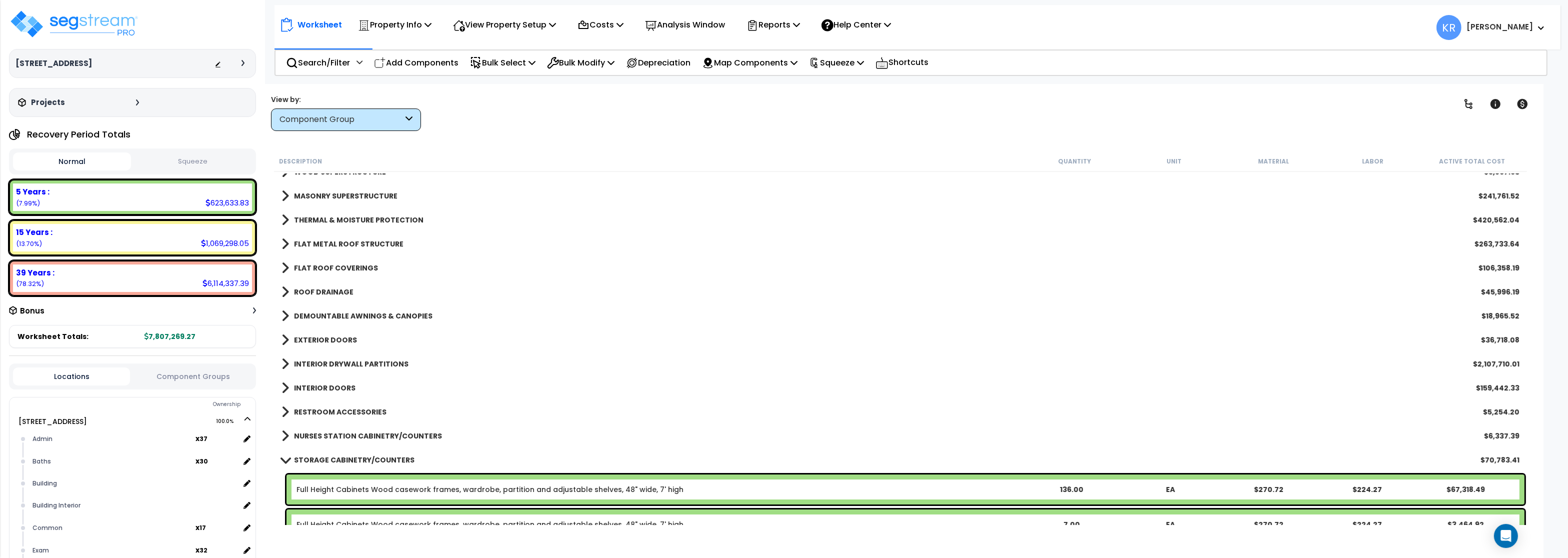
click at [311, 339] on b "EXTERIOR DOORS" at bounding box center [325, 340] width 63 height 10
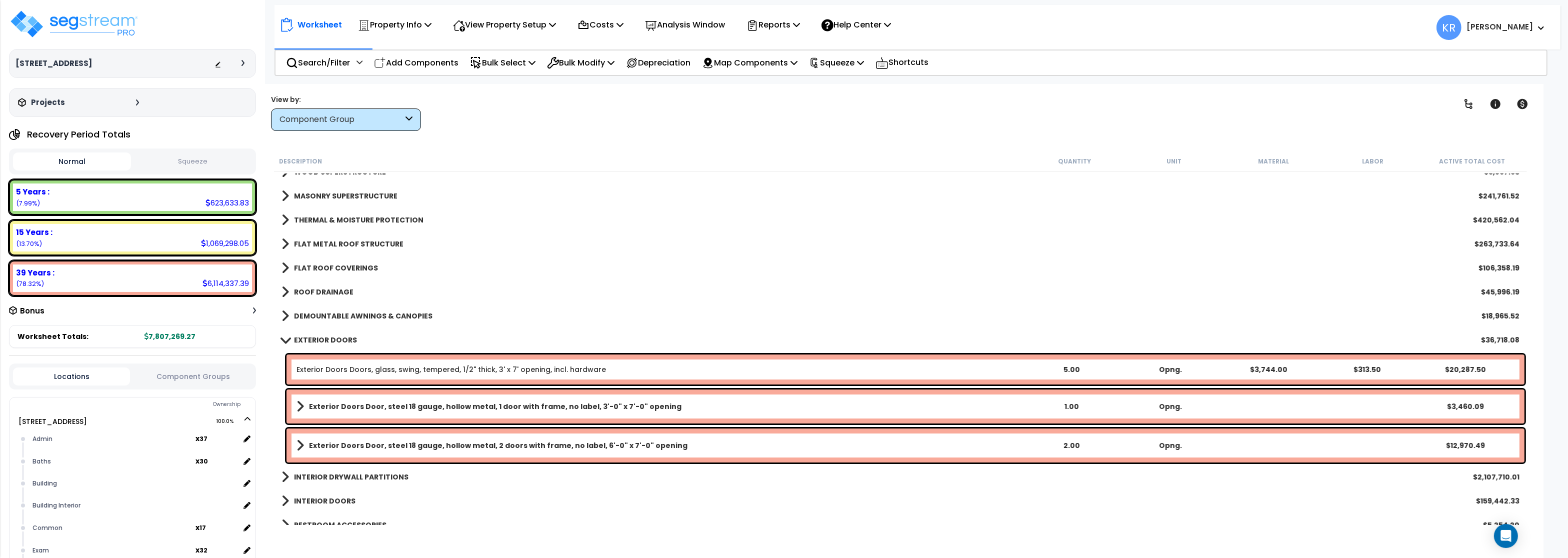
click at [317, 365] on div "Exterior Doors Doors, glass, swing, tempered, 1/2" thick, 3' x 7' opening, incl…" at bounding box center [905, 369] width 1238 height 30
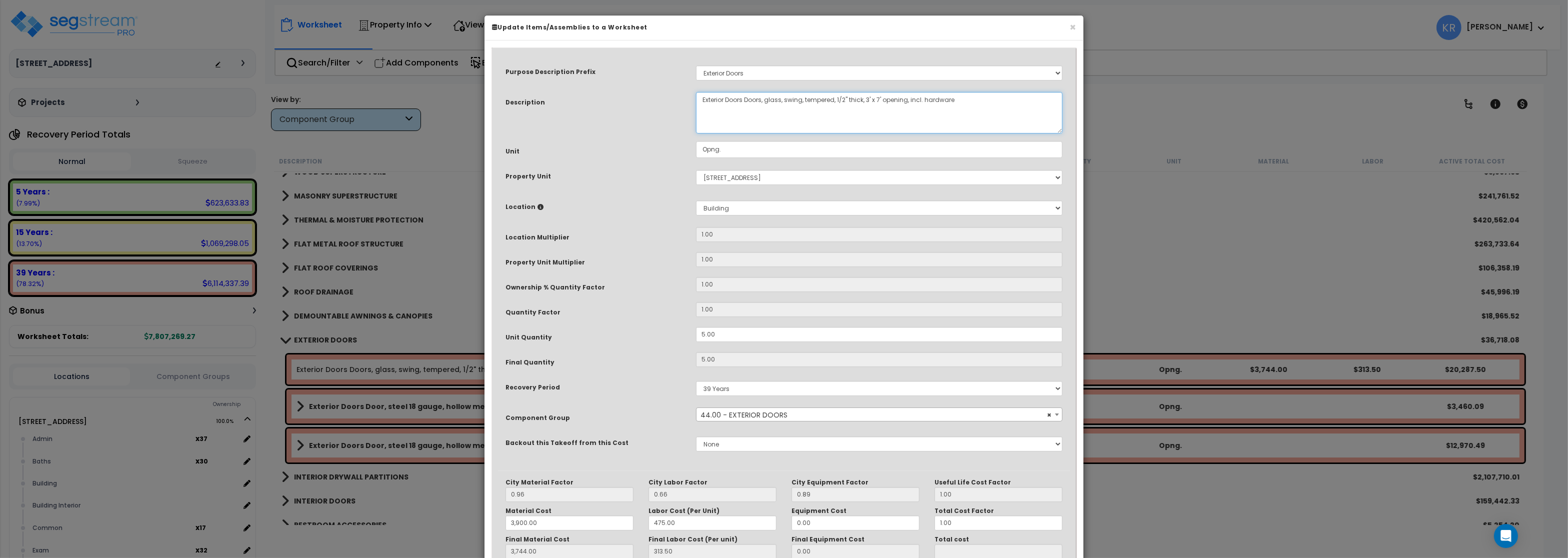
drag, startPoint x: 725, startPoint y: 103, endPoint x: 745, endPoint y: 101, distance: 20.1
click at [745, 101] on textarea "Exterior Doors Doors, glass, swing, tempered, 1/2" thick, 3' x 7' opening, incl…" at bounding box center [879, 112] width 367 height 41
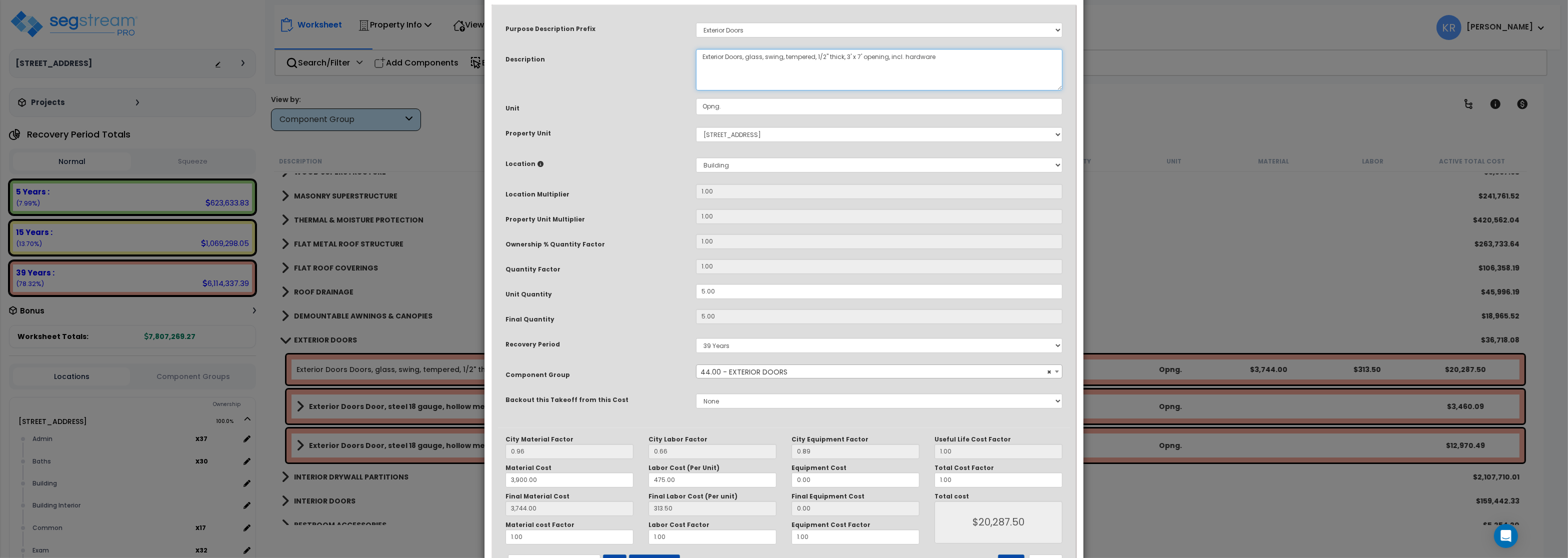
scroll to position [86, 0]
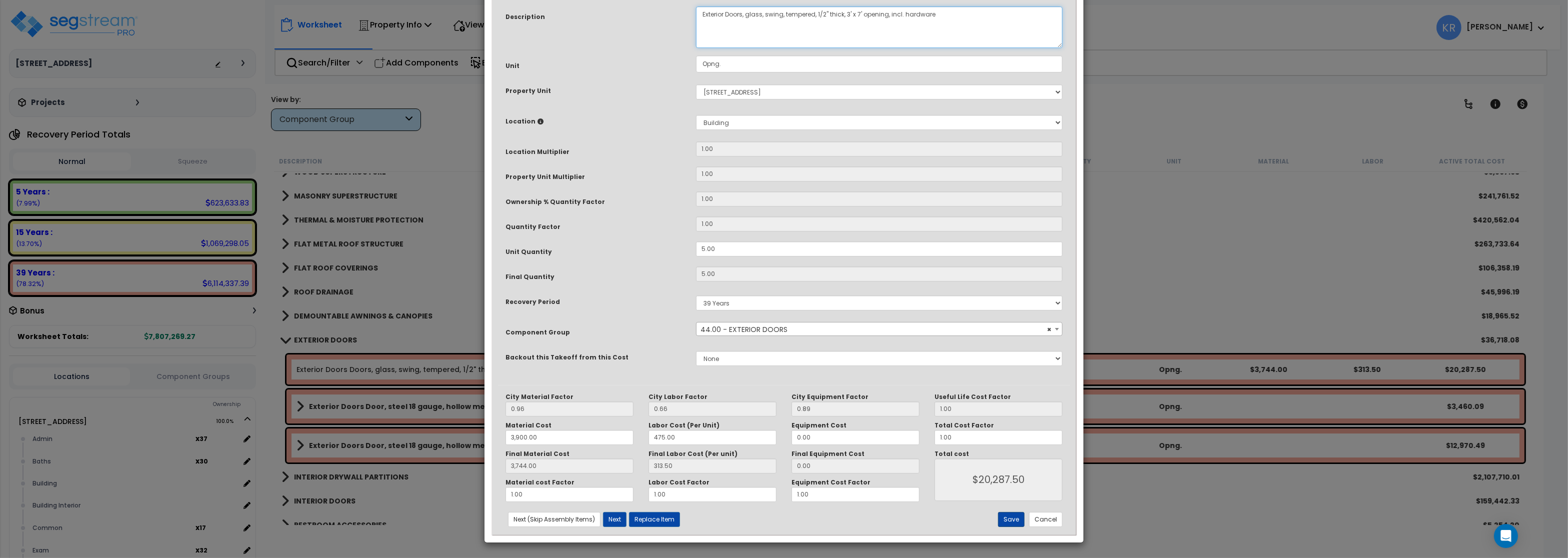
type textarea "Exterior Doors, glass, swing, tempered, 1/2" thick, 3' x 7' opening, incl. hard…"
click at [1012, 522] on button "Save" at bounding box center [1012, 520] width 27 height 15
type input "3900.00"
type input "3744.00"
type input "20287.50"
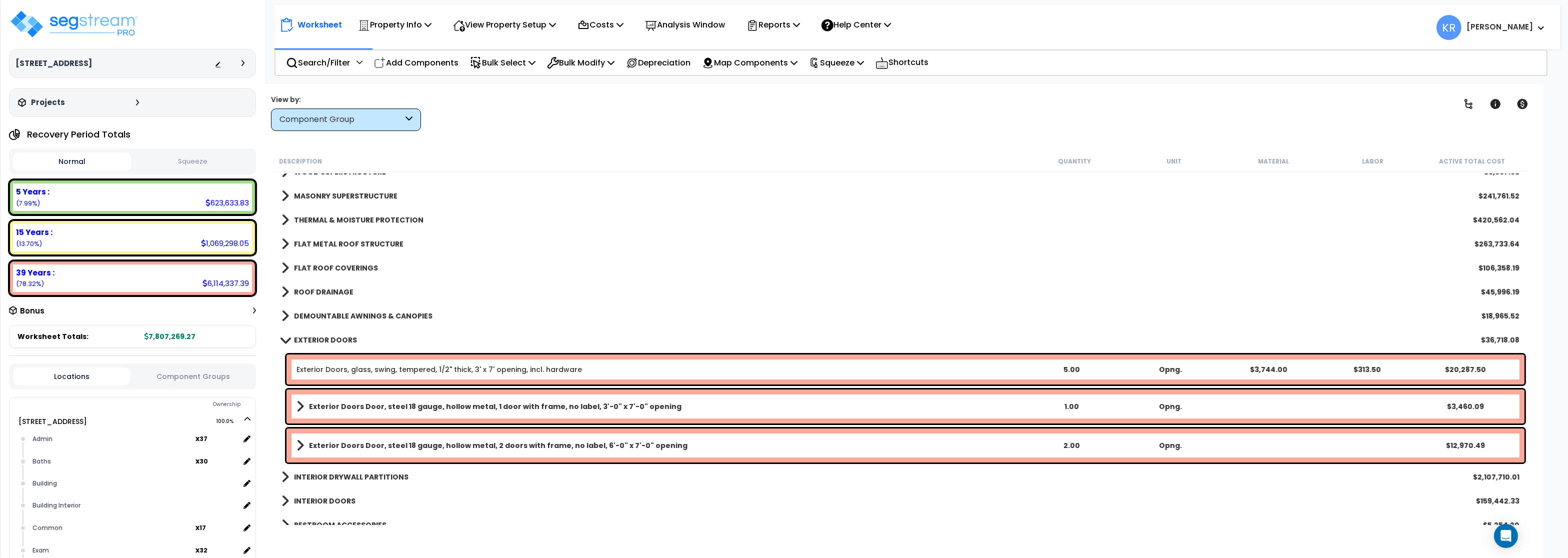
click at [352, 408] on b "Exterior Doors Door, steel 18 gauge, hollow metal, 1 door with frame, no label,…" at bounding box center [496, 406] width 373 height 10
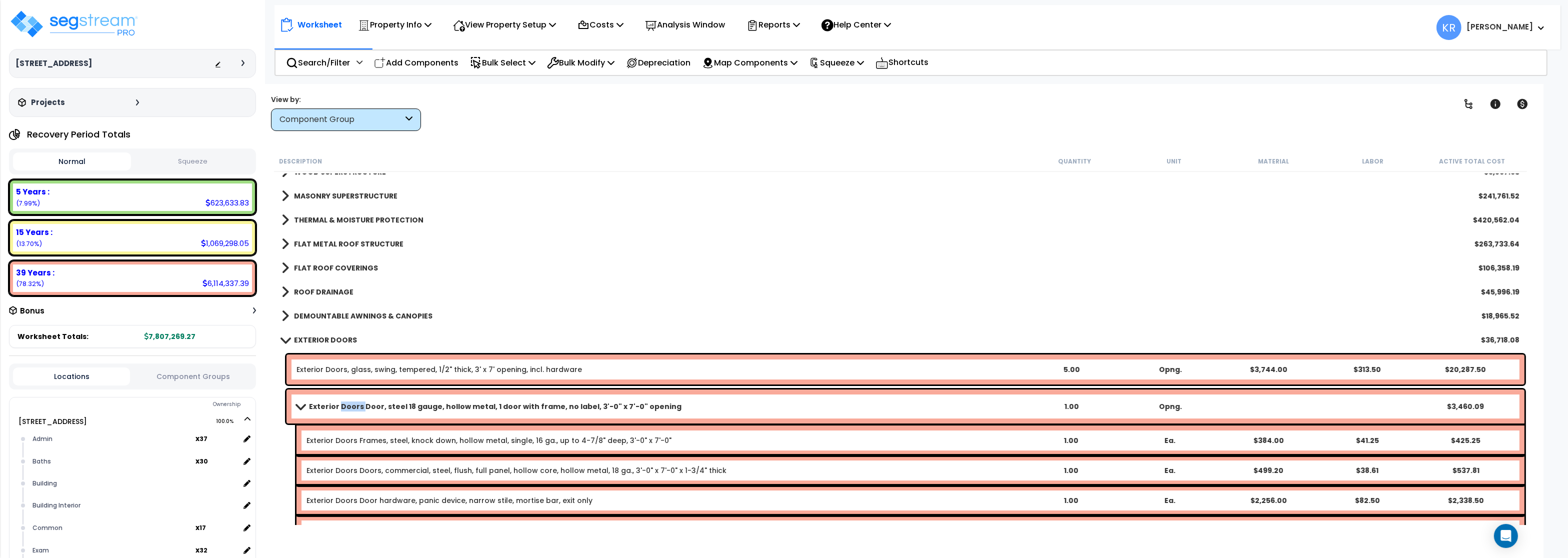
click at [352, 408] on b "Exterior Doors Door, steel 18 gauge, hollow metal, 1 door with frame, no label,…" at bounding box center [496, 406] width 373 height 10
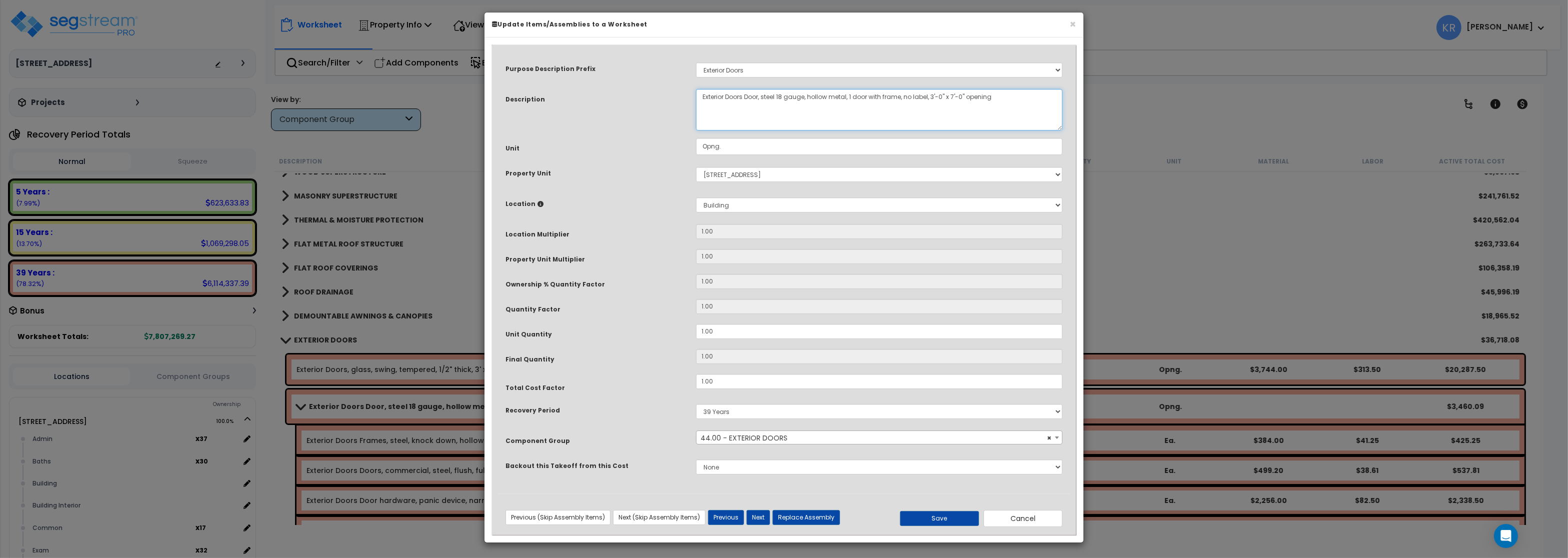
drag, startPoint x: 727, startPoint y: 105, endPoint x: 747, endPoint y: 104, distance: 20.0
click at [747, 104] on textarea "Exterior Doors Door, steel 18 gauge, hollow metal, 1 door with frame, no label,…" at bounding box center [879, 110] width 367 height 41
type textarea "Exterior Door, steel 18 gauge, hollow metal, 1 door with frame, no label, 3'-0"…"
click at [945, 521] on button "Save" at bounding box center [939, 518] width 79 height 15
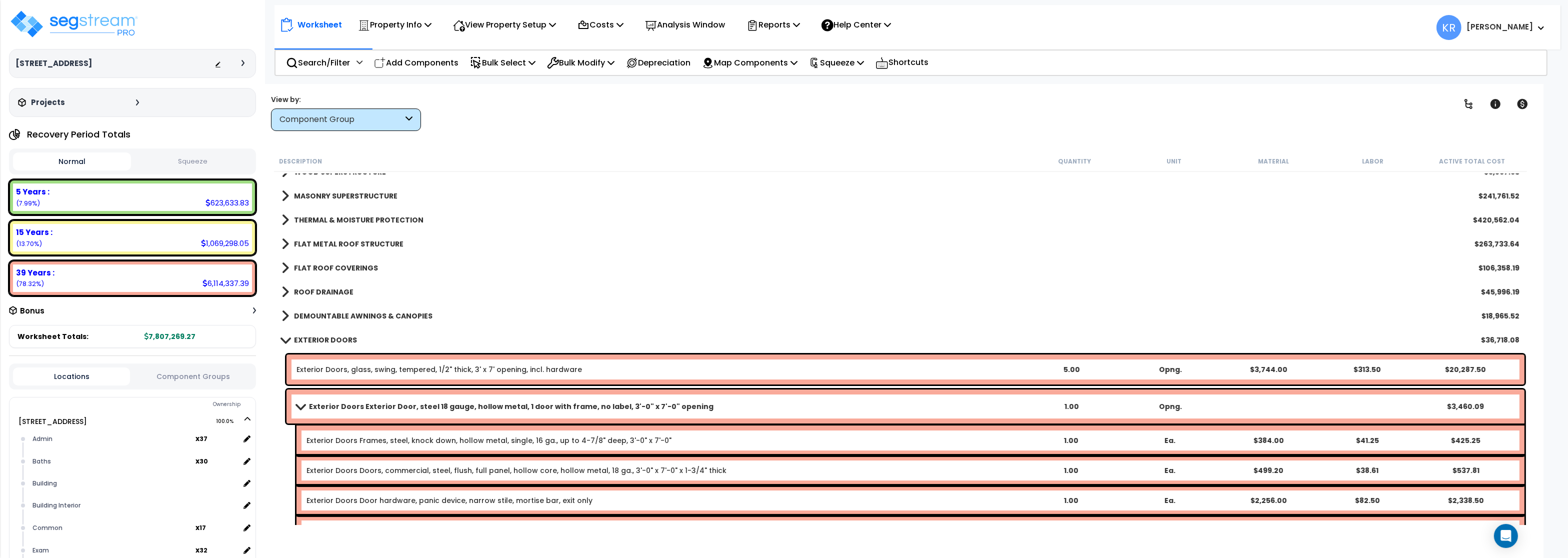
click at [298, 404] on span at bounding box center [300, 406] width 14 height 8
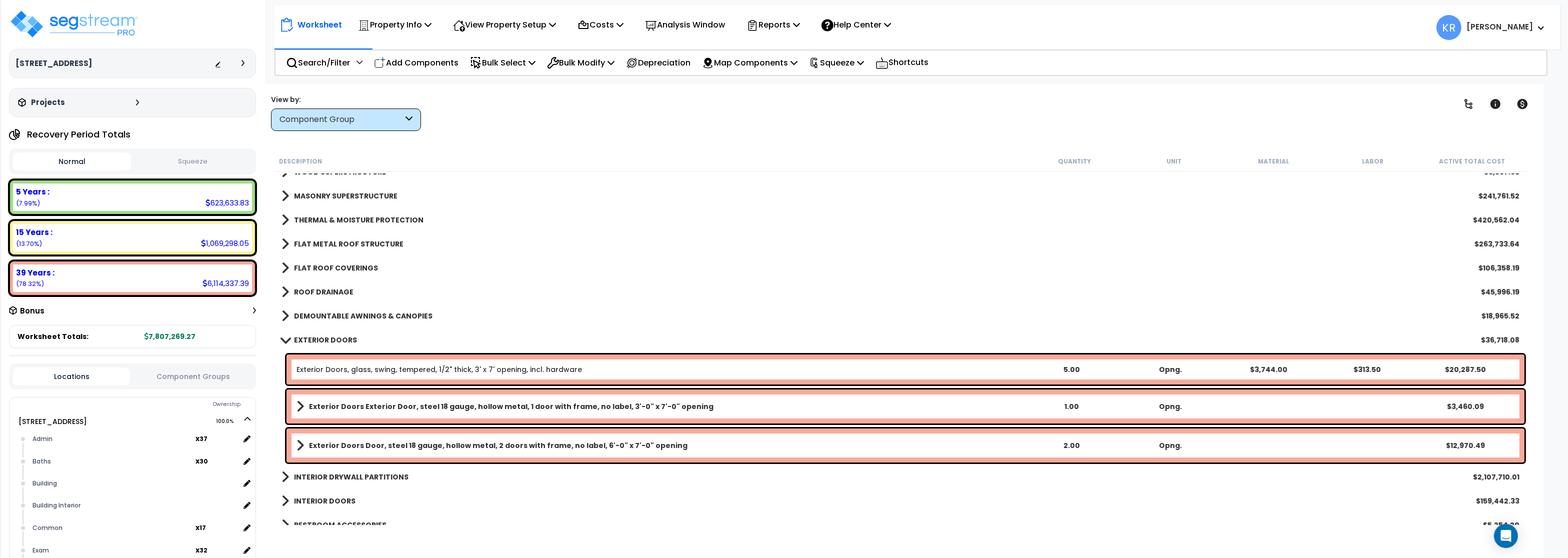
click at [345, 443] on b "Exterior Doors Door, steel 18 gauge, hollow metal, 2 doors with frame, no label…" at bounding box center [498, 446] width 378 height 10
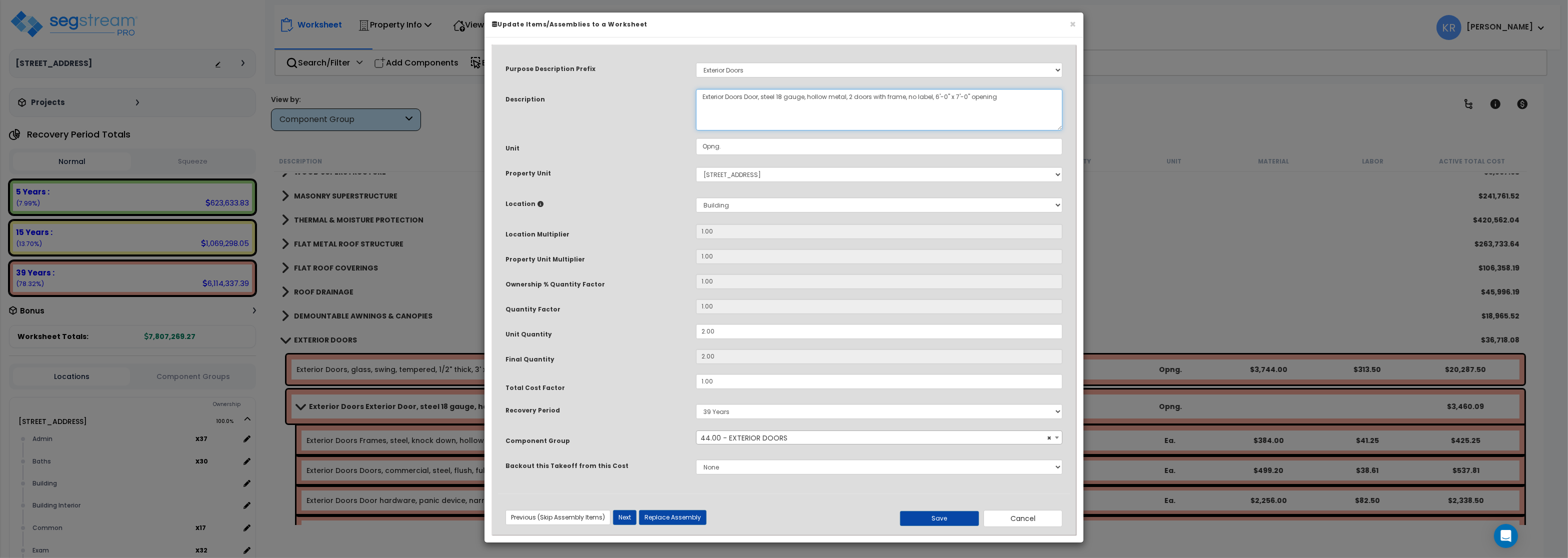
drag, startPoint x: 725, startPoint y: 104, endPoint x: 745, endPoint y: 104, distance: 20.0
click at [745, 104] on textarea "Exterior Doors Door, steel 18 gauge, hollow metal, 2 doors with frame, no label…" at bounding box center [879, 110] width 367 height 41
type textarea "Exterior Door, steel 18 gauge, hollow metal, 2 doors with frame, no label, 6'-0…"
click at [955, 523] on button "Save" at bounding box center [939, 518] width 79 height 15
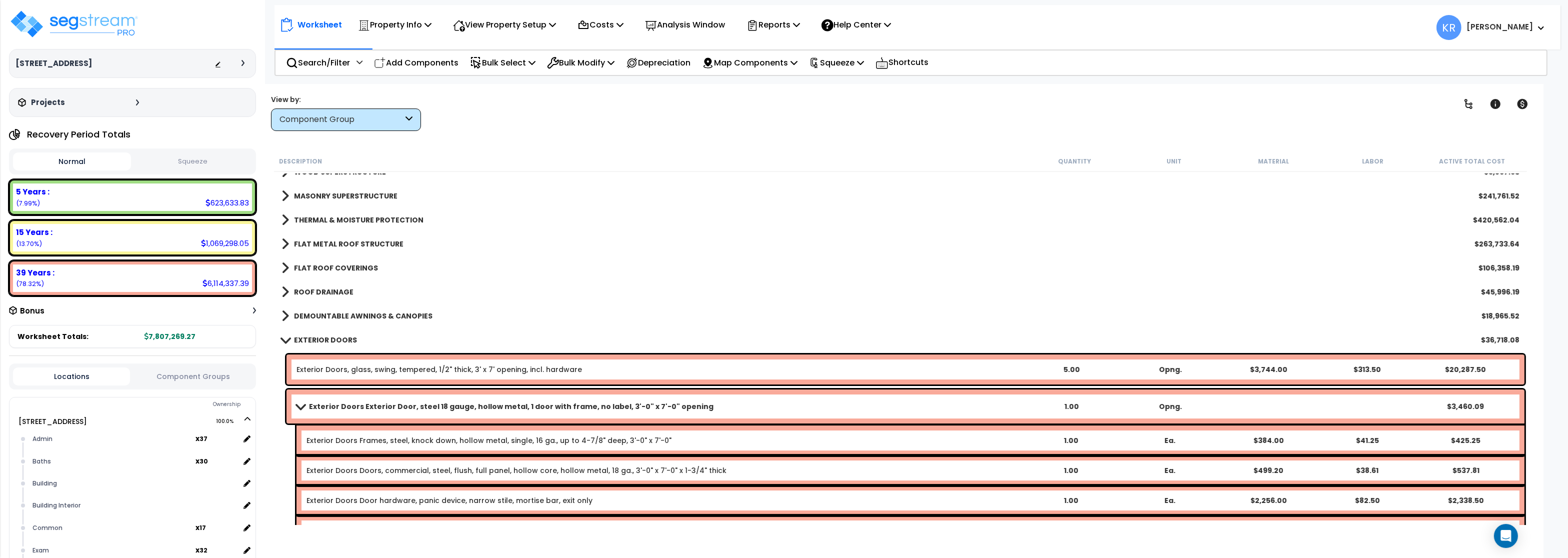
click at [285, 341] on span at bounding box center [286, 339] width 14 height 8
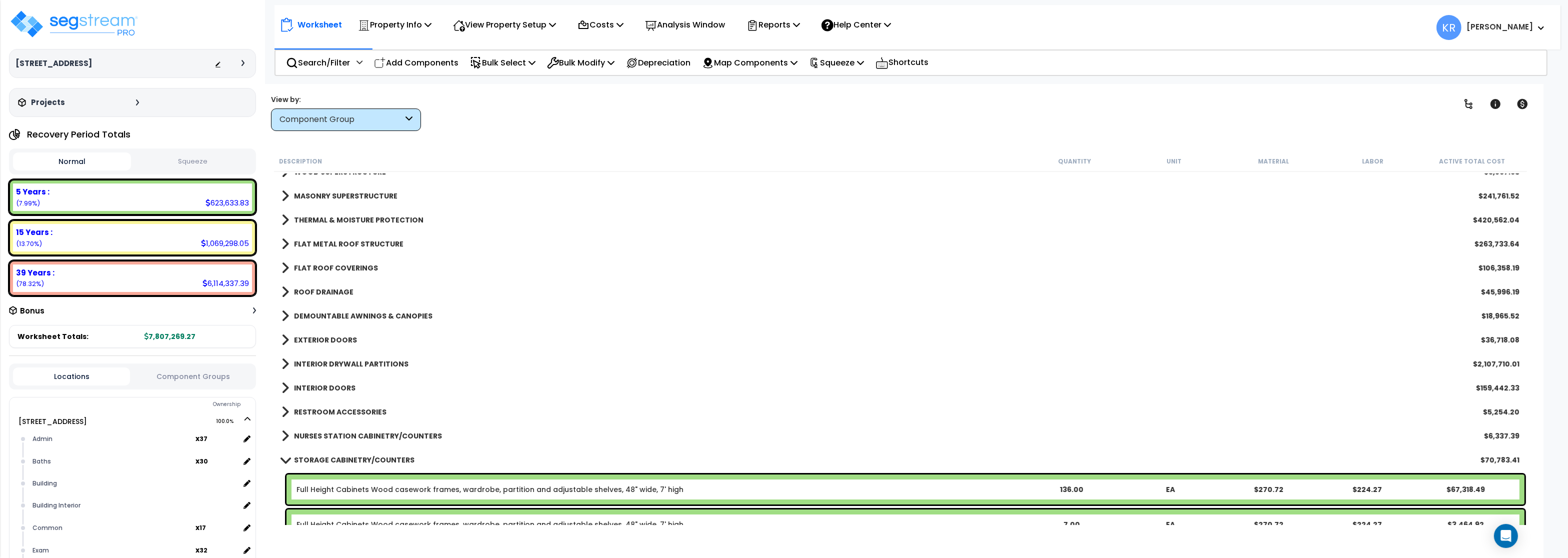
click at [303, 293] on b "ROOF DRAINAGE" at bounding box center [323, 292] width 59 height 10
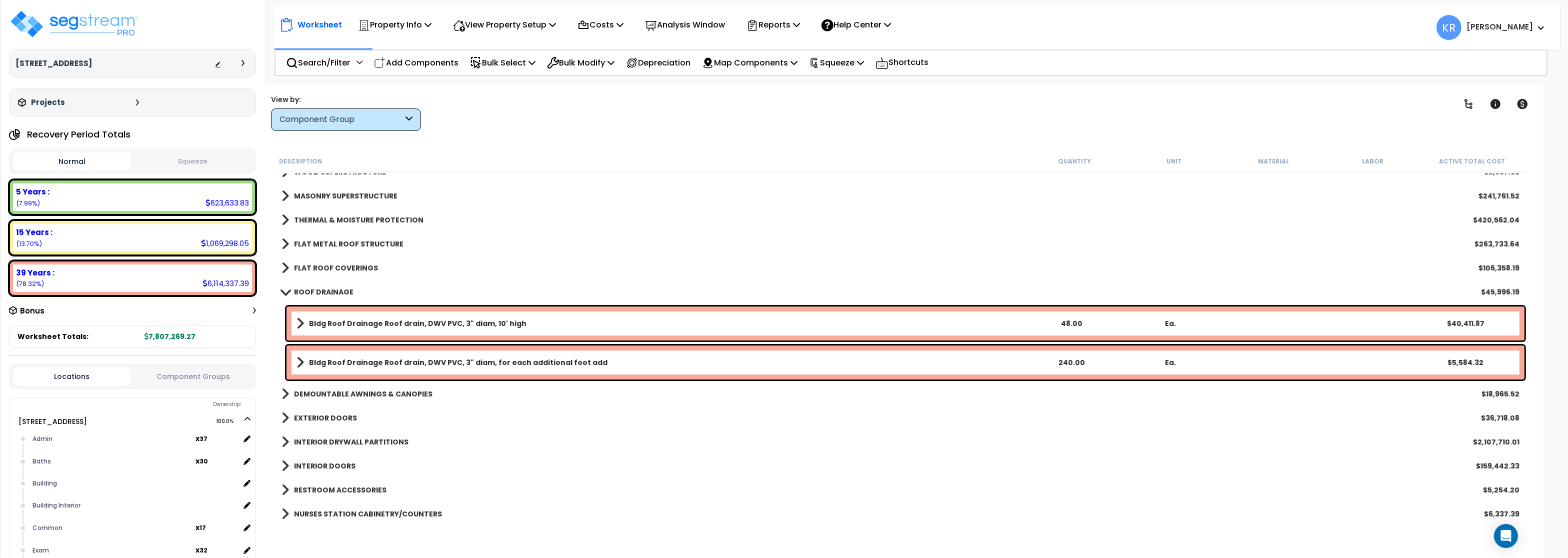
click at [303, 293] on b "ROOF DRAINAGE" at bounding box center [323, 292] width 59 height 10
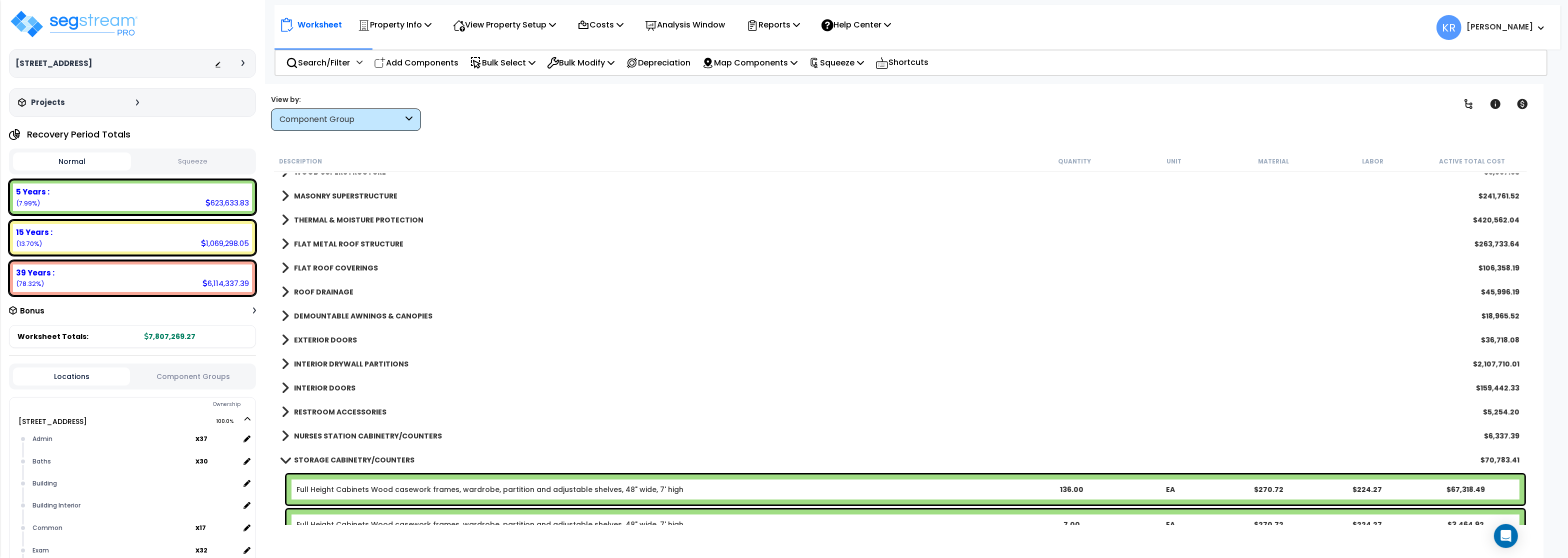
click at [309, 268] on b "FLAT ROOF COVERINGS" at bounding box center [336, 268] width 84 height 10
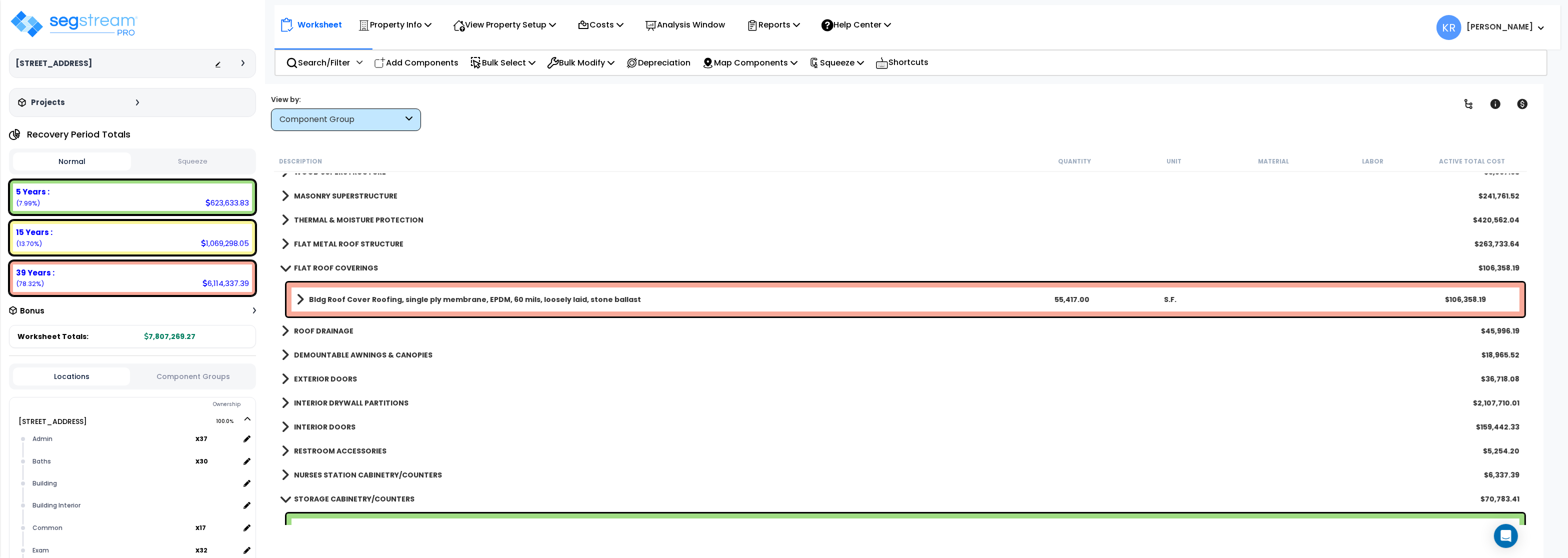
click at [309, 268] on b "FLAT ROOF COVERINGS" at bounding box center [336, 268] width 84 height 10
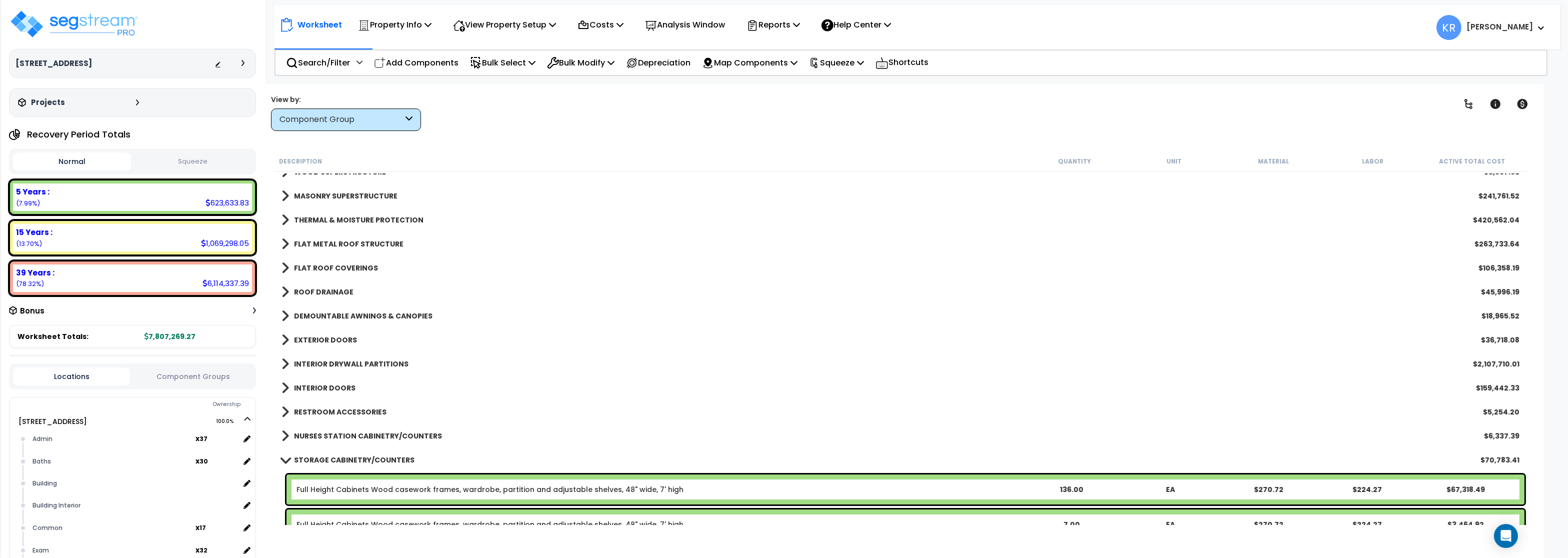
click at [317, 244] on b "FLAT METAL ROOF STRUCTURE" at bounding box center [348, 244] width 110 height 10
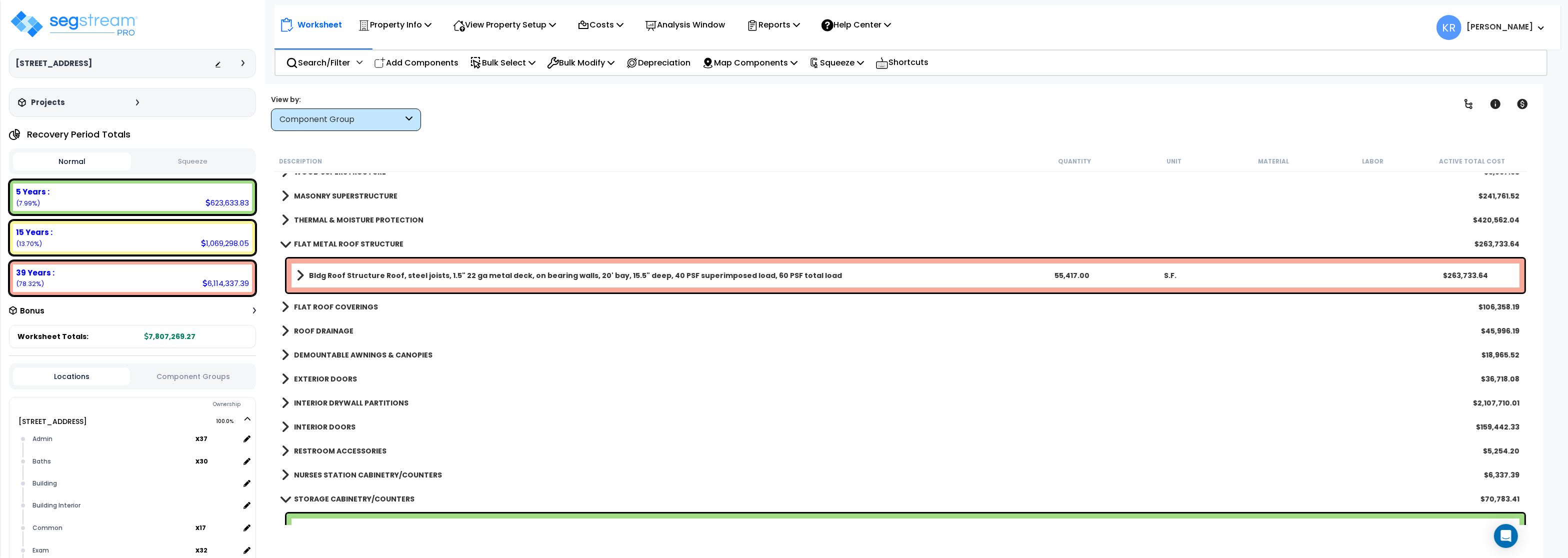
click at [317, 244] on b "FLAT METAL ROOF STRUCTURE" at bounding box center [348, 244] width 110 height 10
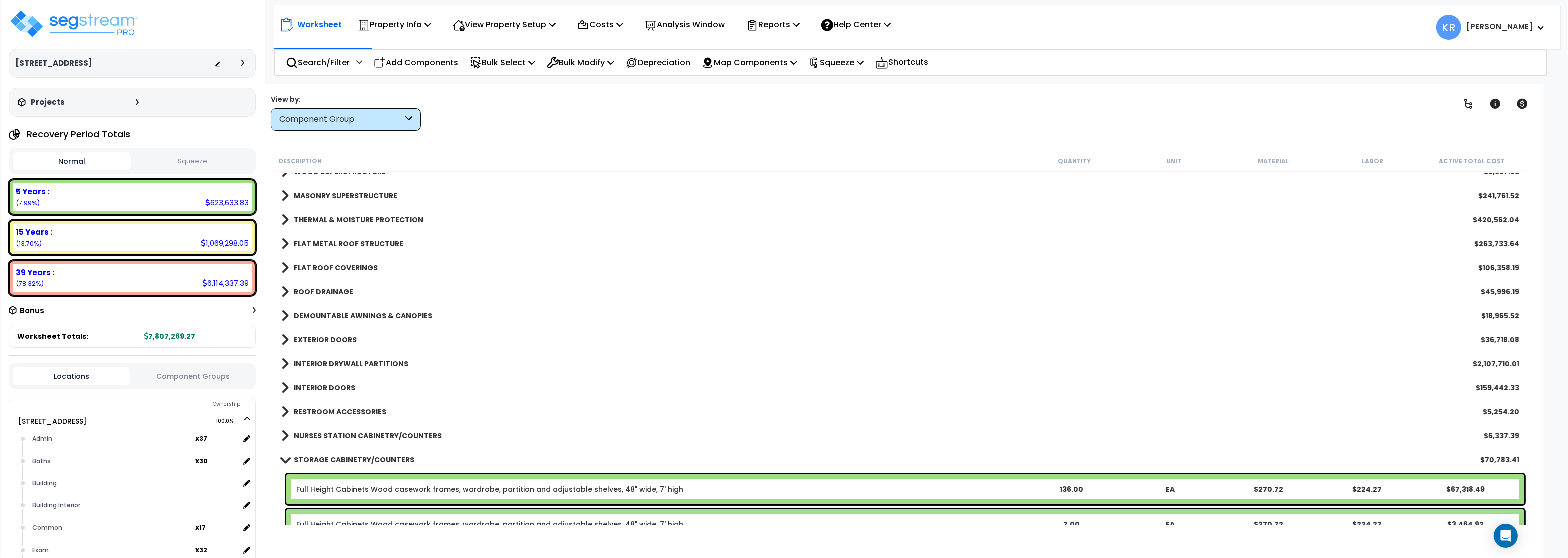
click at [327, 221] on b "THERMAL & MOISTURE PROTECTION" at bounding box center [359, 220] width 130 height 10
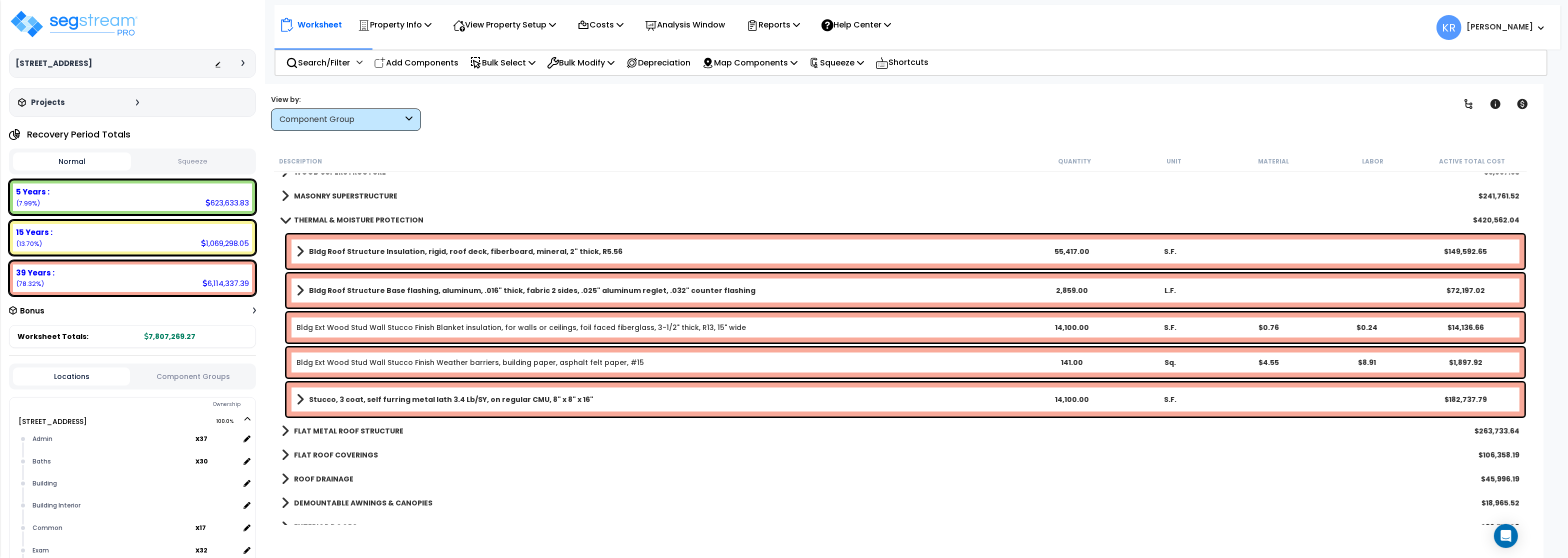
click at [327, 221] on b "THERMAL & MOISTURE PROTECTION" at bounding box center [359, 220] width 130 height 10
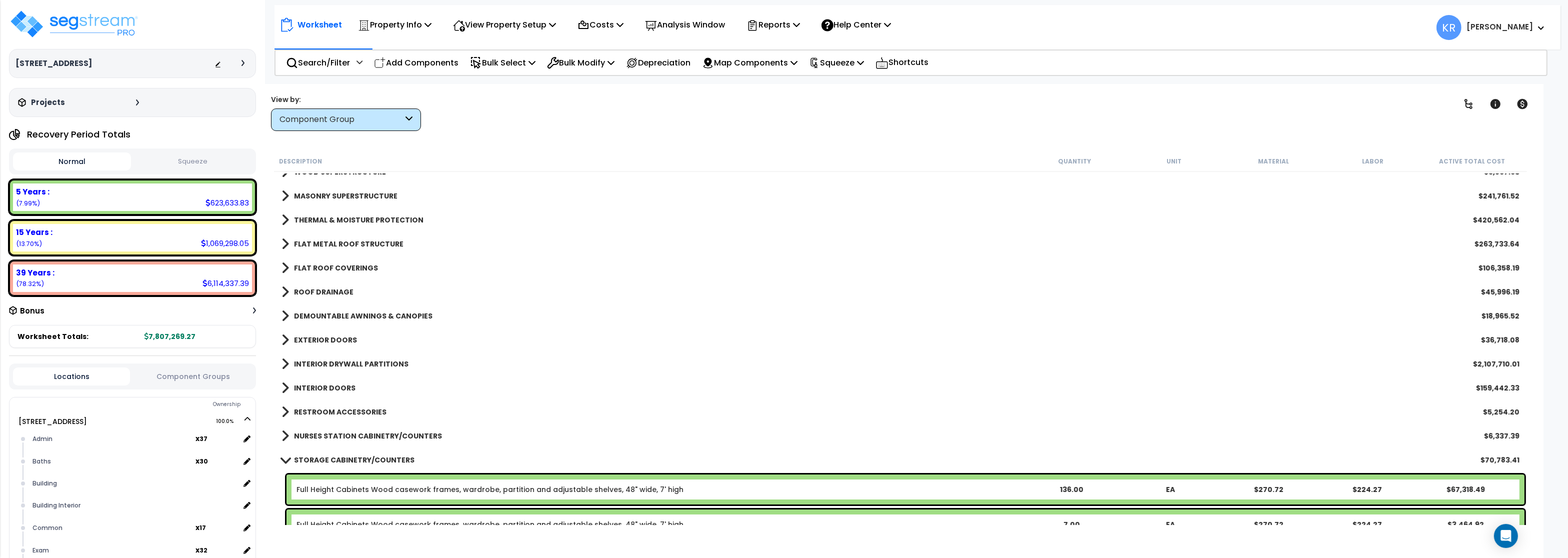
click at [313, 338] on b "EXTERIOR DOORS" at bounding box center [325, 340] width 63 height 10
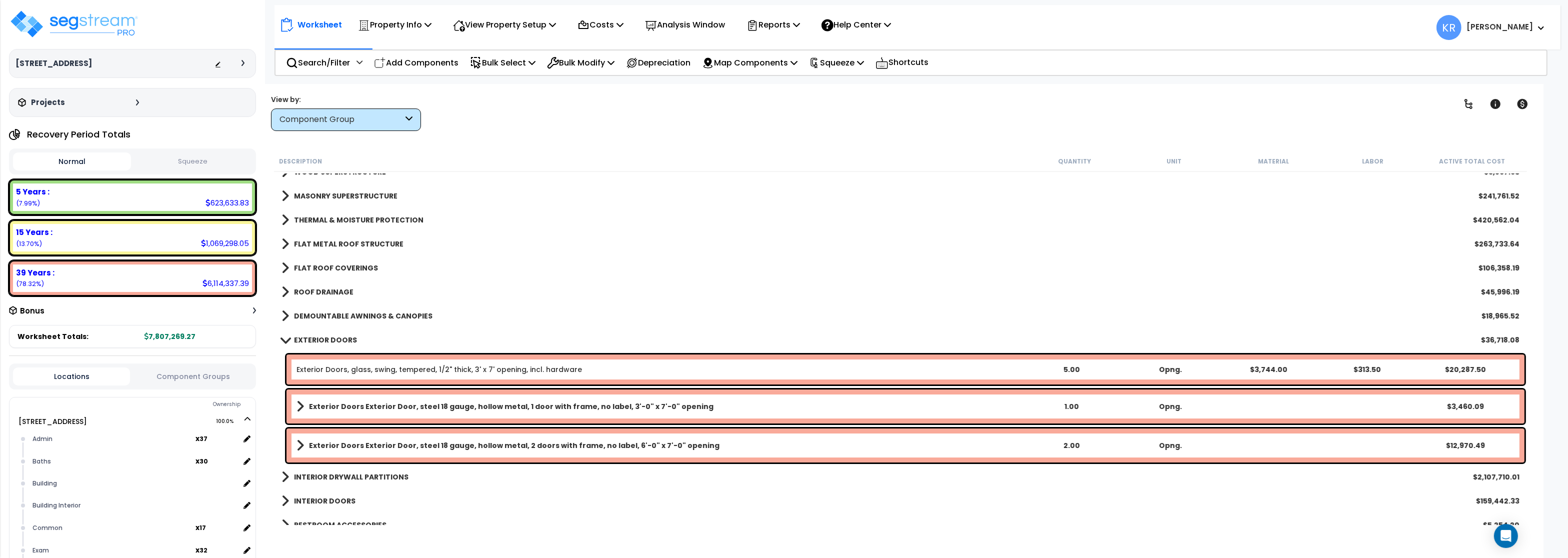
click at [314, 338] on b "EXTERIOR DOORS" at bounding box center [325, 340] width 63 height 10
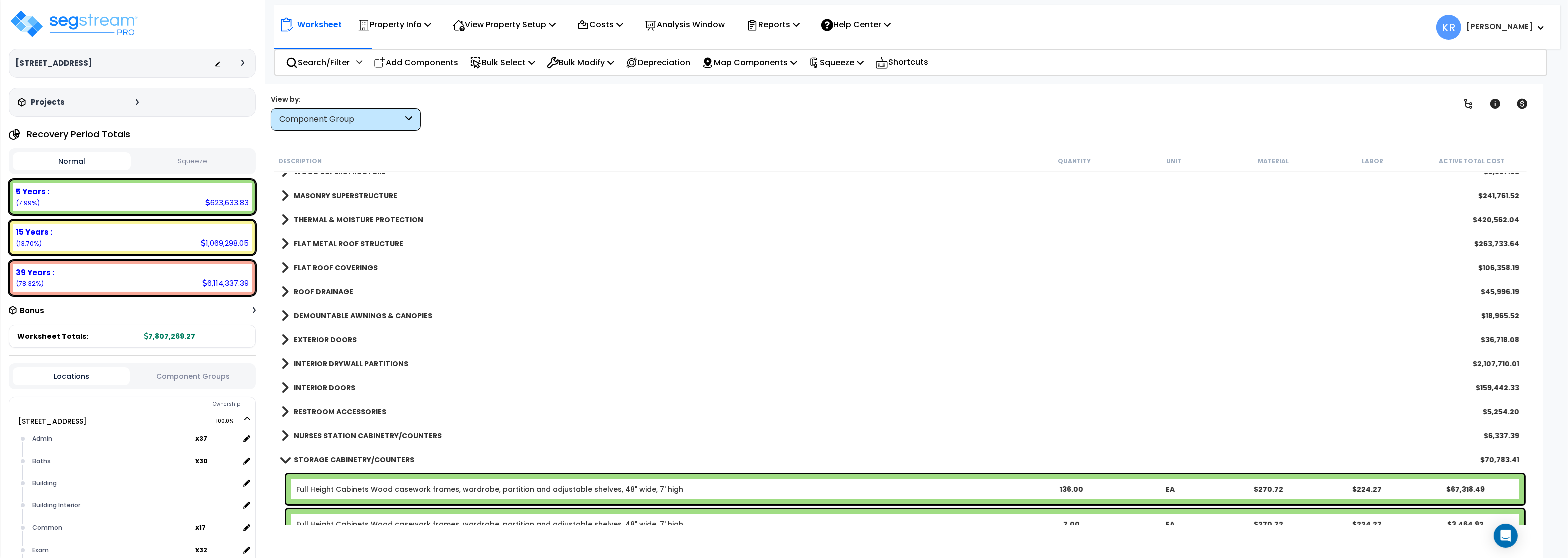
click at [309, 369] on b "INTERIOR DRYWALL PARTITIONS" at bounding box center [351, 364] width 114 height 10
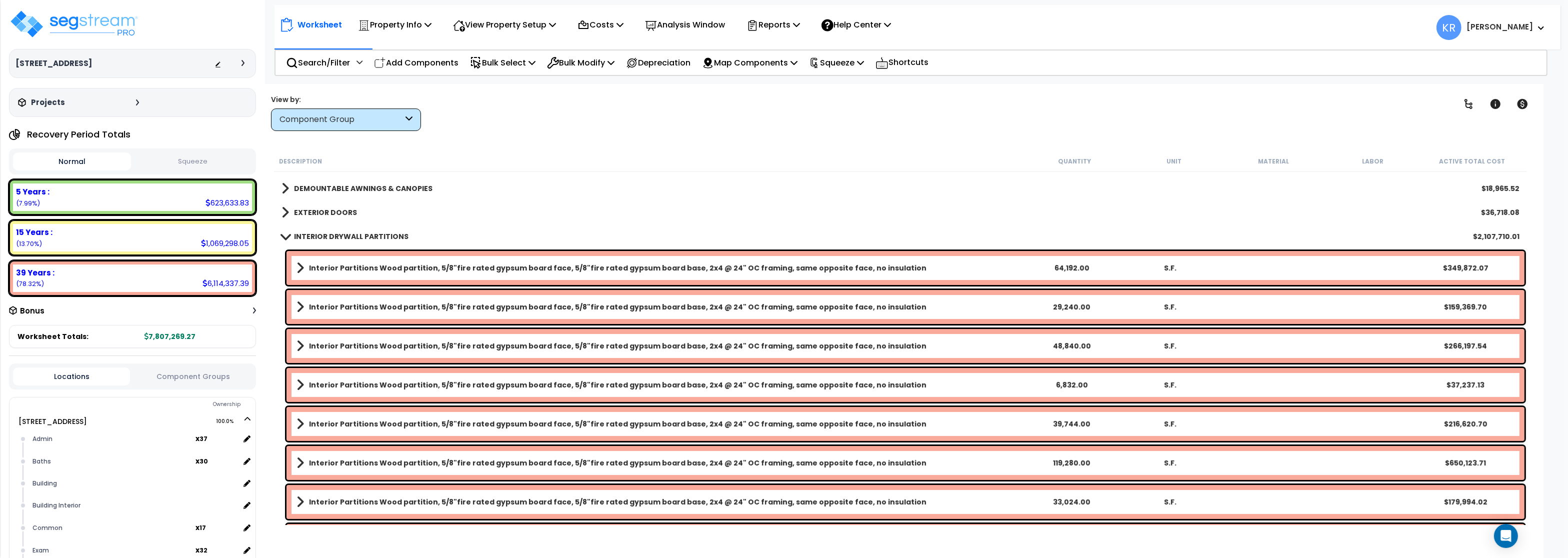
scroll to position [180, 0]
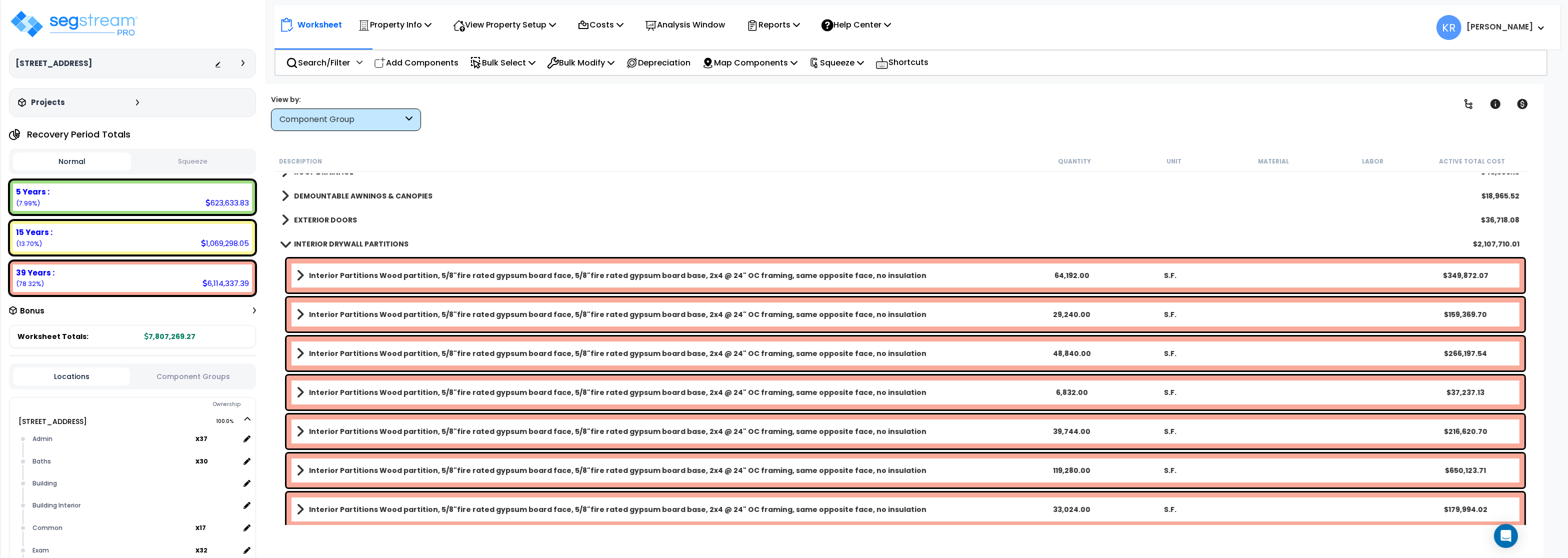
click at [304, 240] on b "INTERIOR DRYWALL PARTITIONS" at bounding box center [351, 244] width 114 height 10
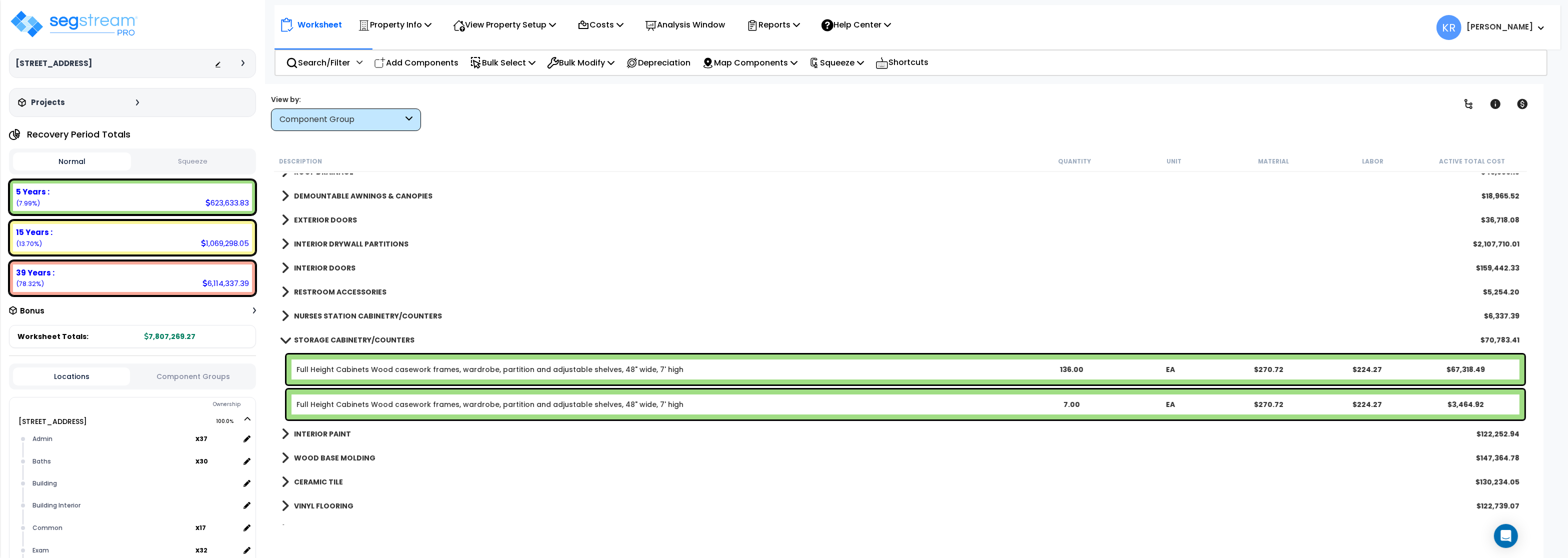
click at [308, 267] on b "INTERIOR DOORS" at bounding box center [325, 268] width 61 height 10
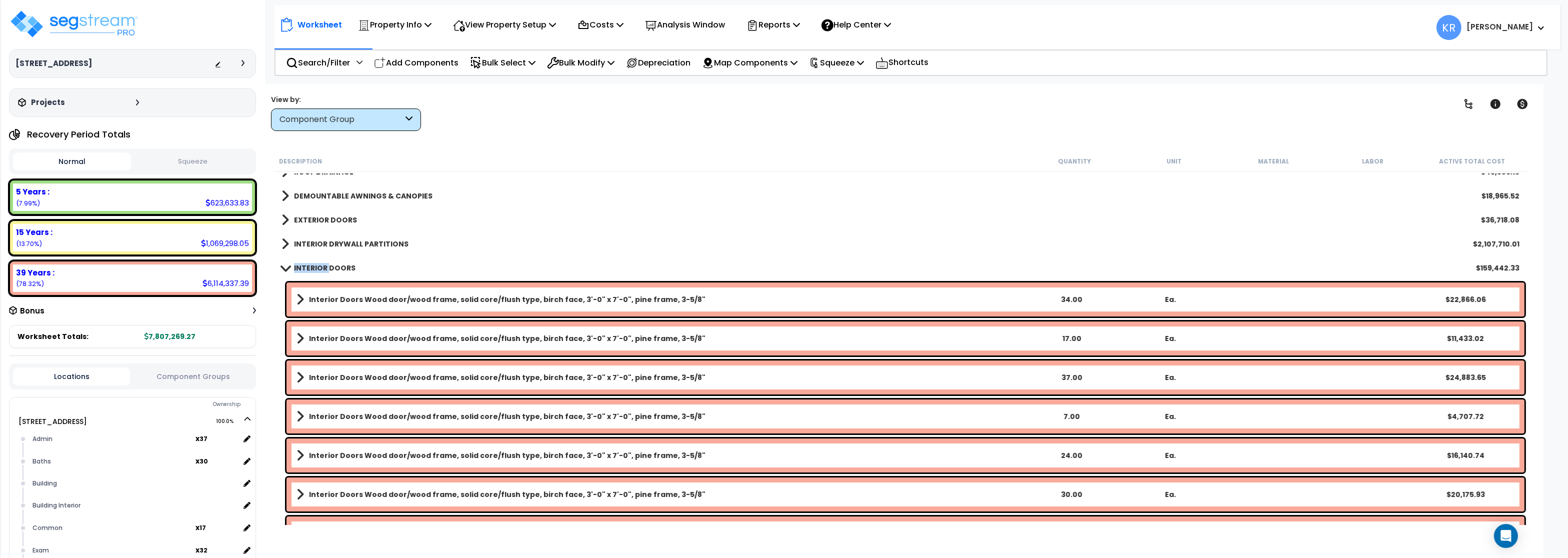
click at [308, 267] on b "INTERIOR DOORS" at bounding box center [325, 268] width 61 height 10
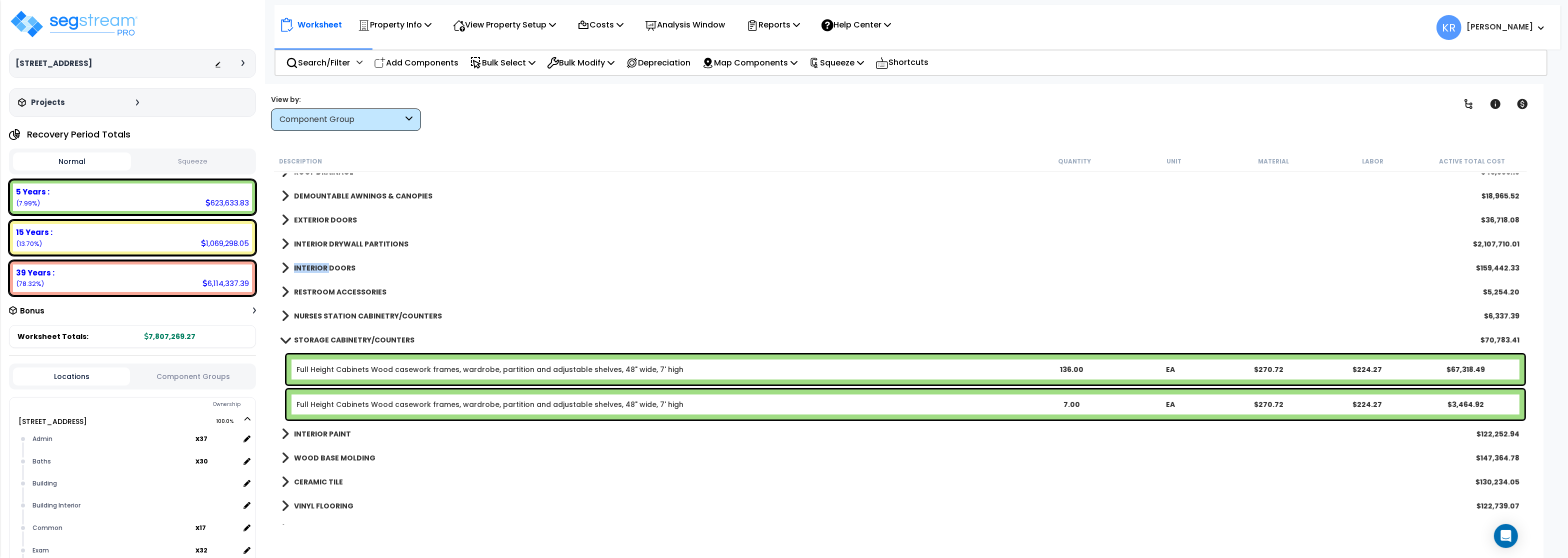
click at [308, 267] on b "INTERIOR DOORS" at bounding box center [325, 268] width 61 height 10
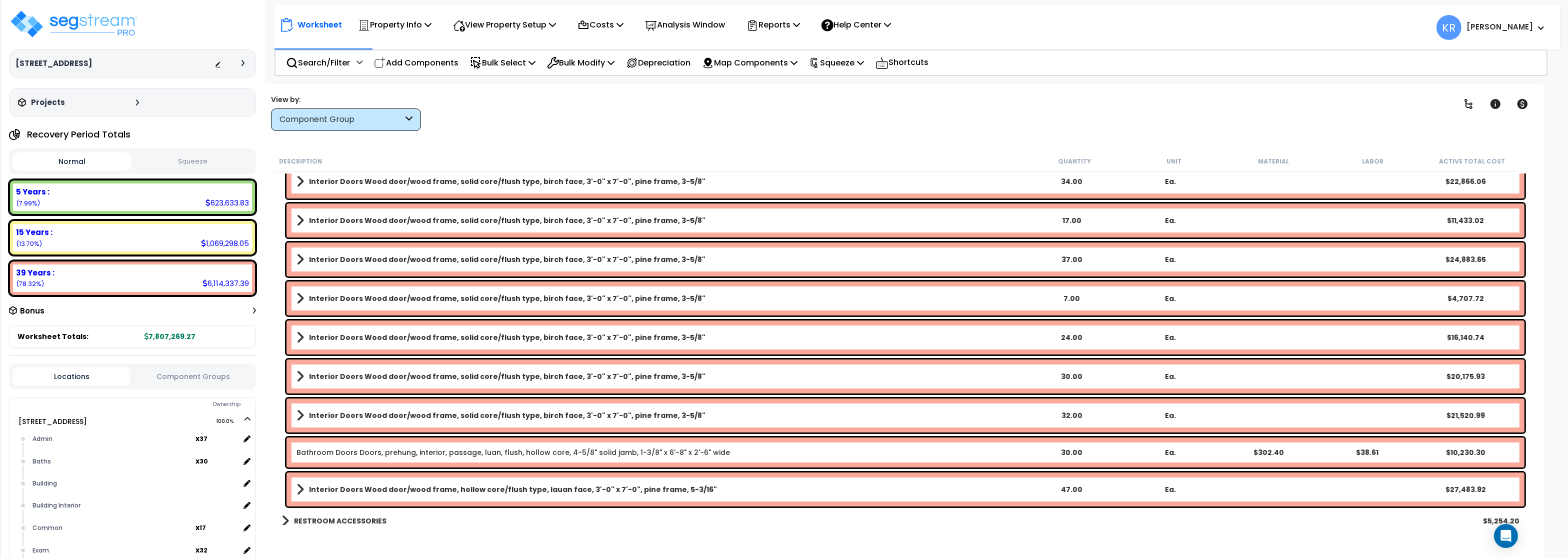
scroll to position [300, 0]
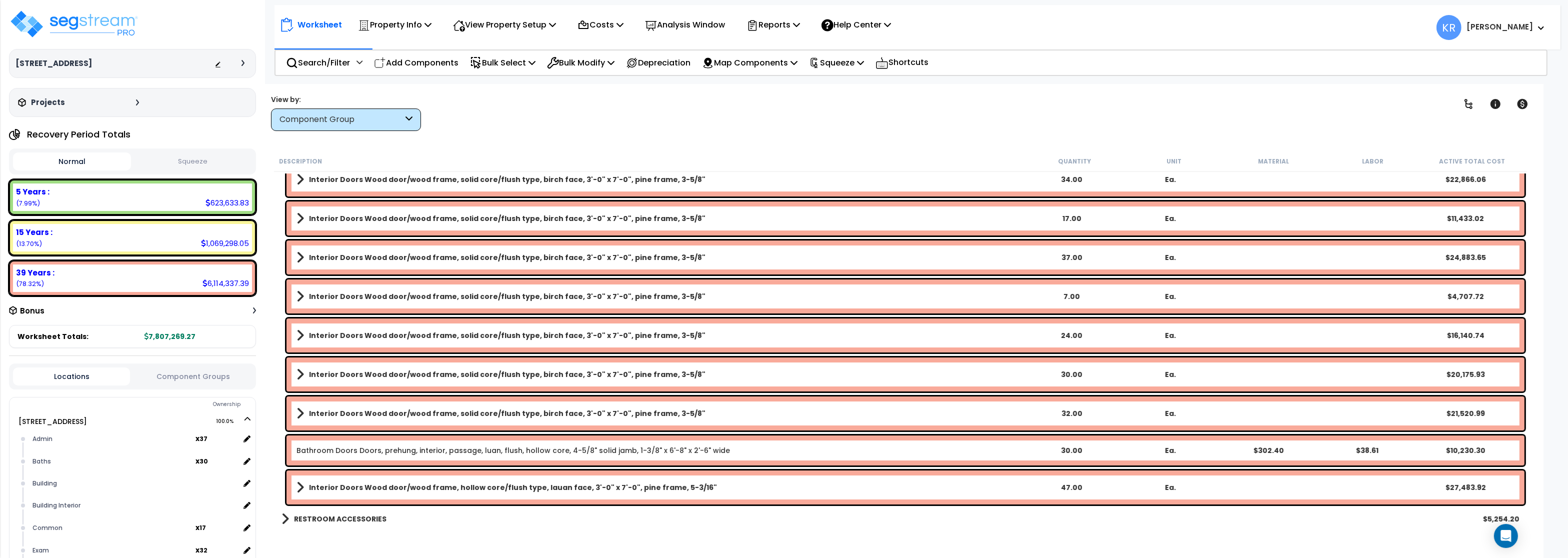
click at [362, 452] on link "Bathroom Doors Doors, prehung, interior, passage, luan, flush, hollow core, 4-5…" at bounding box center [513, 450] width 434 height 10
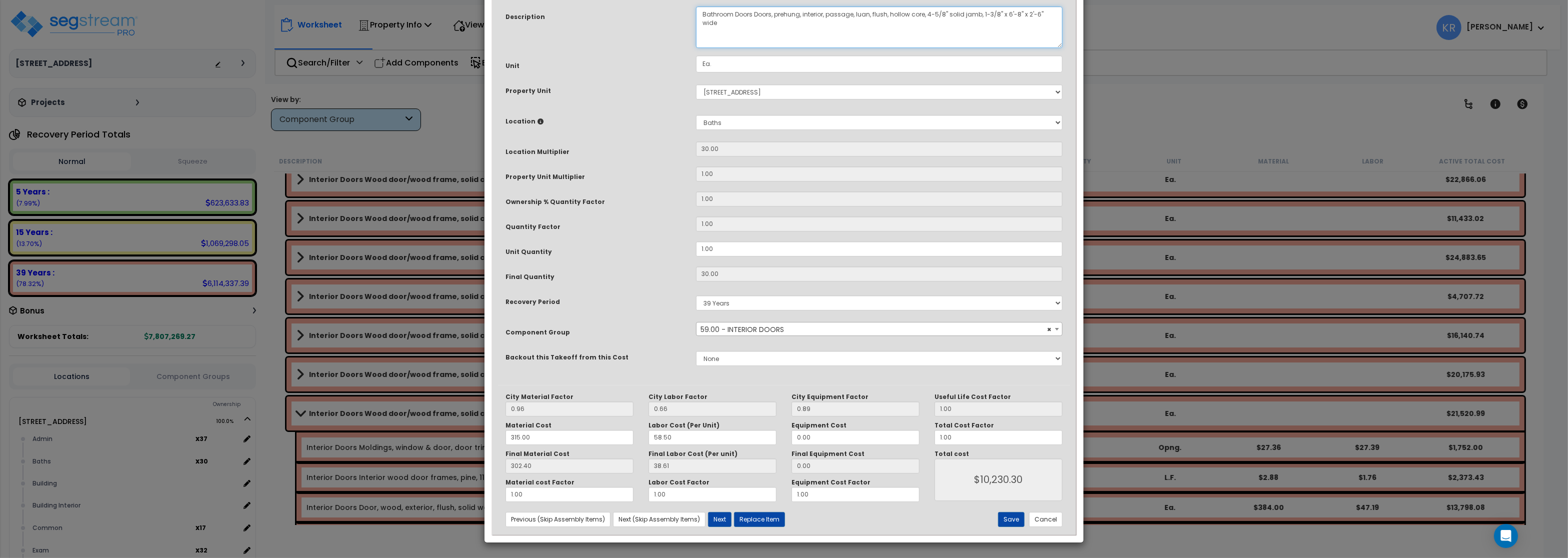
drag, startPoint x: 734, startPoint y: 98, endPoint x: 754, endPoint y: 101, distance: 20.2
click at [754, 48] on textarea "Bathroom Doors Doors, prehung, interior, passage, luan, flush, hollow core, 4-5…" at bounding box center [879, 27] width 367 height 41
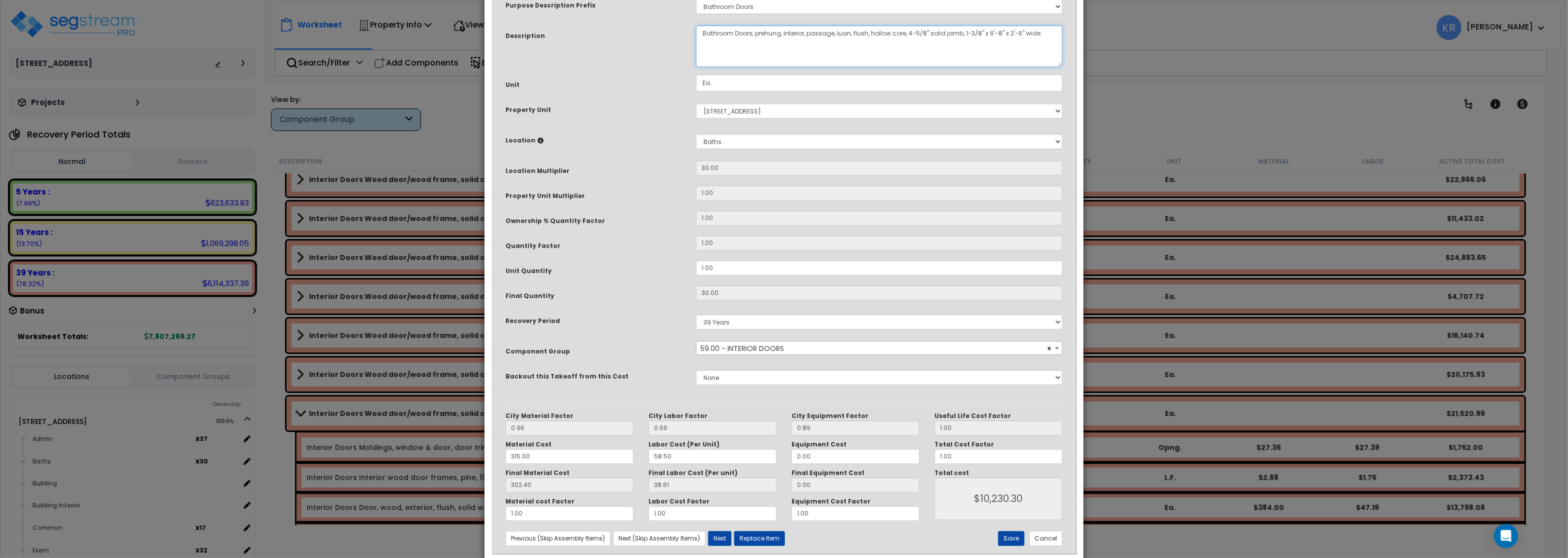
scroll to position [86, 0]
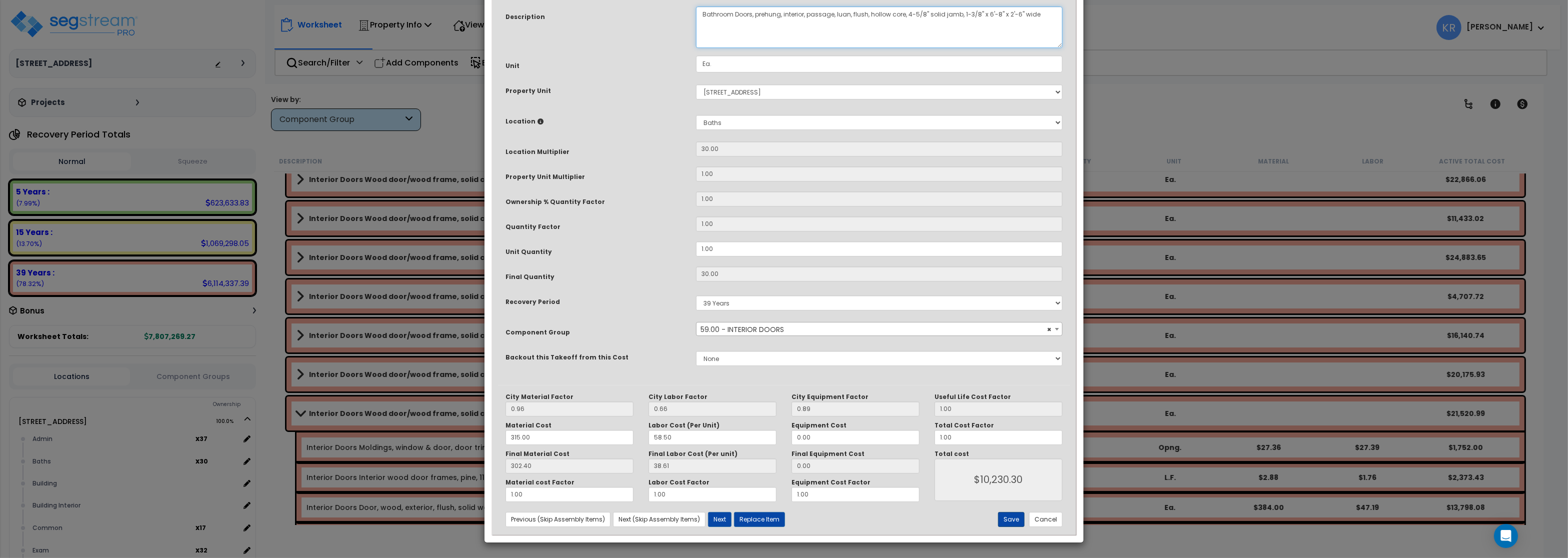
type textarea "Bathroom Doors, prehung, interior, passage, luan, flush, hollow core, 4-5/8" so…"
click at [1014, 521] on button "Save" at bounding box center [1012, 520] width 27 height 15
type input "10230.30"
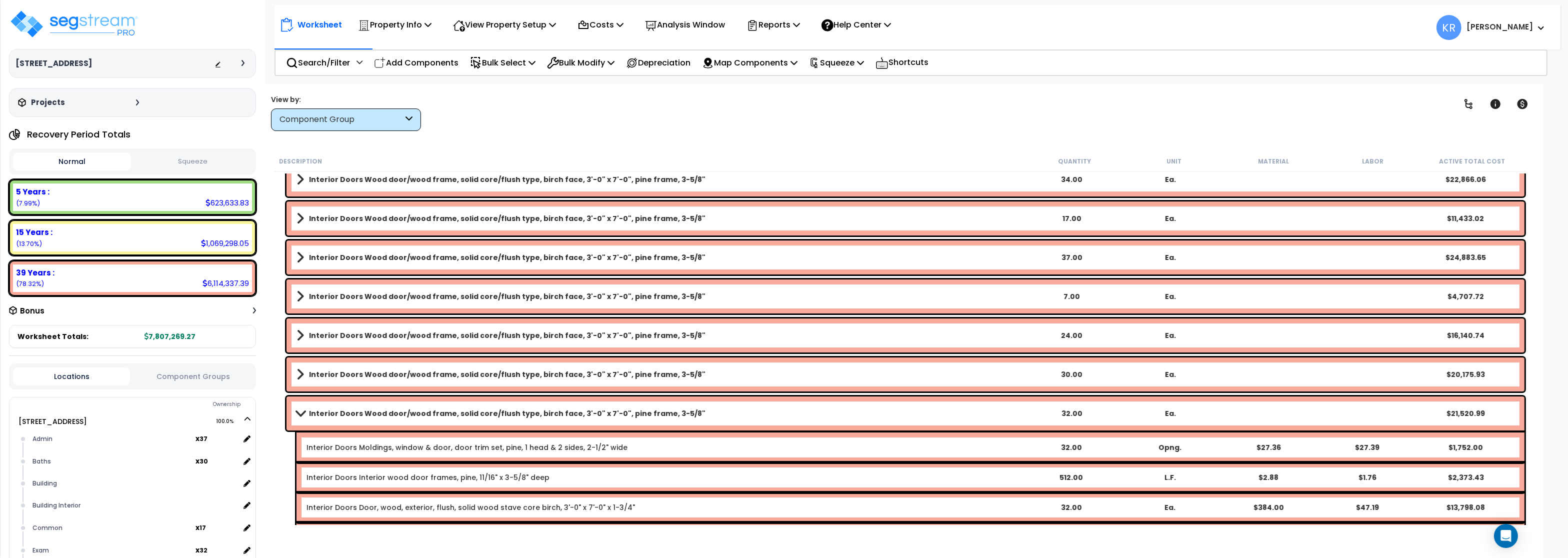
click at [306, 409] on link "Interior Doors Wood door/wood frame, solid core/flush type, birch face, 3'-0" x…" at bounding box center [659, 413] width 725 height 14
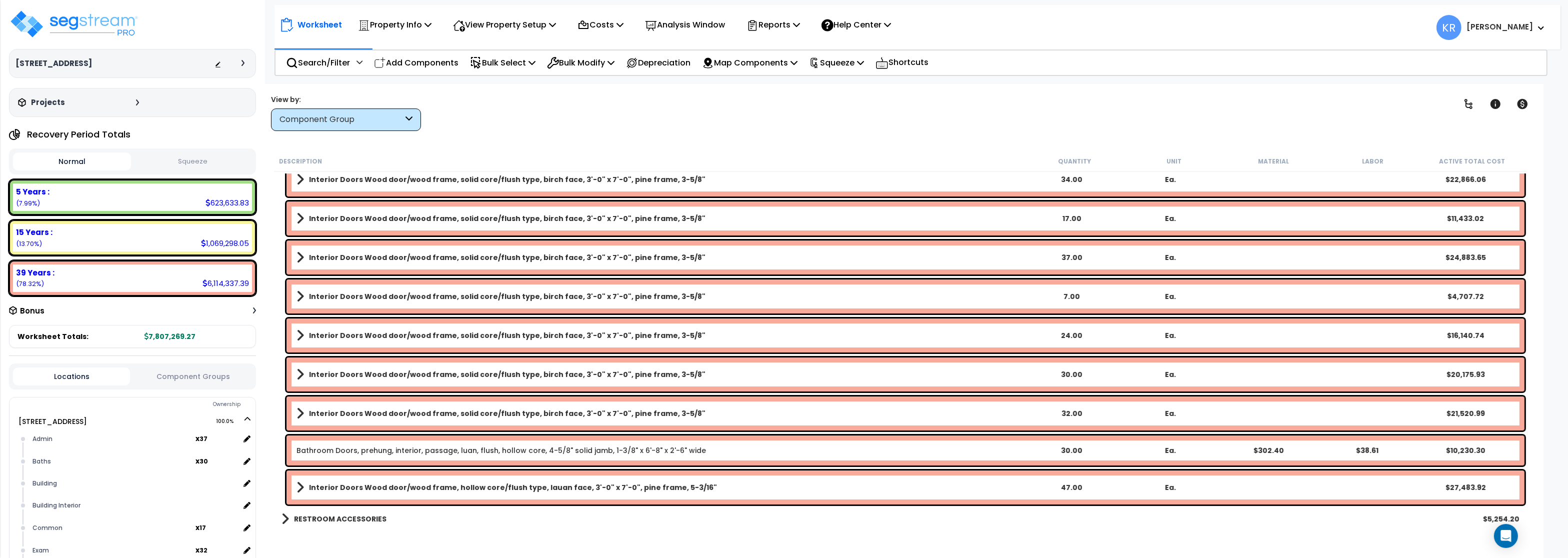
scroll to position [240, 0]
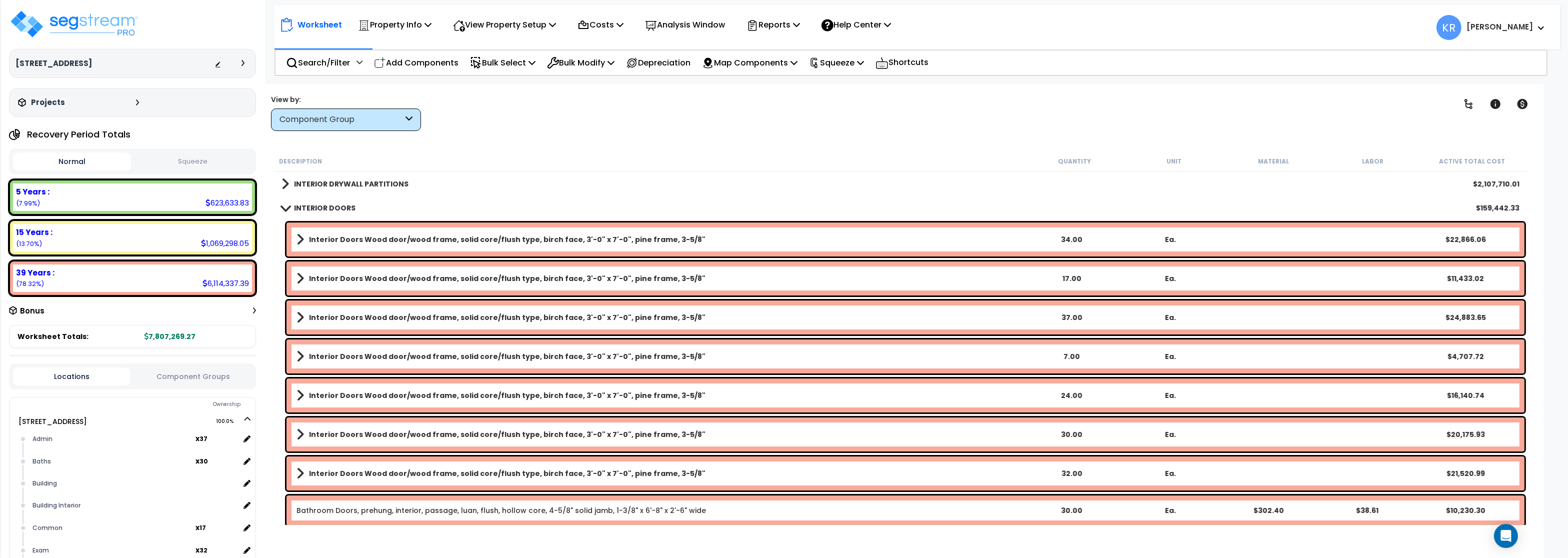
click at [284, 207] on span at bounding box center [286, 207] width 14 height 8
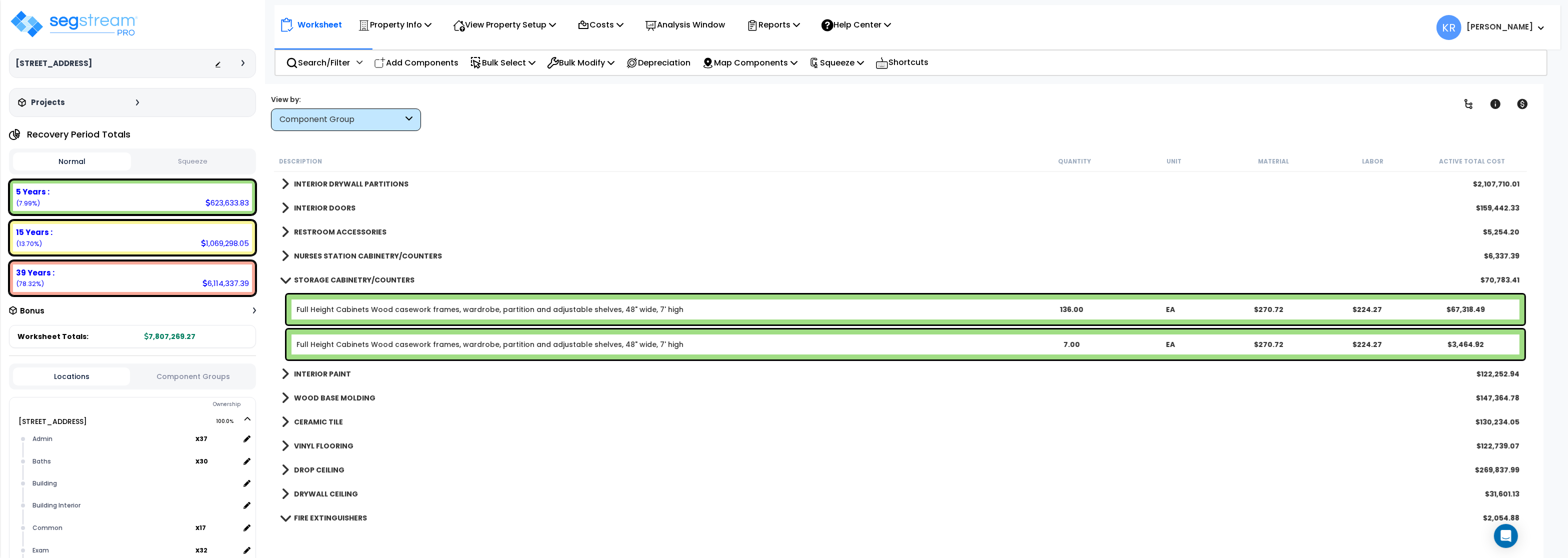
click at [304, 232] on b "RESTROOM ACCESSORIES" at bounding box center [340, 232] width 93 height 10
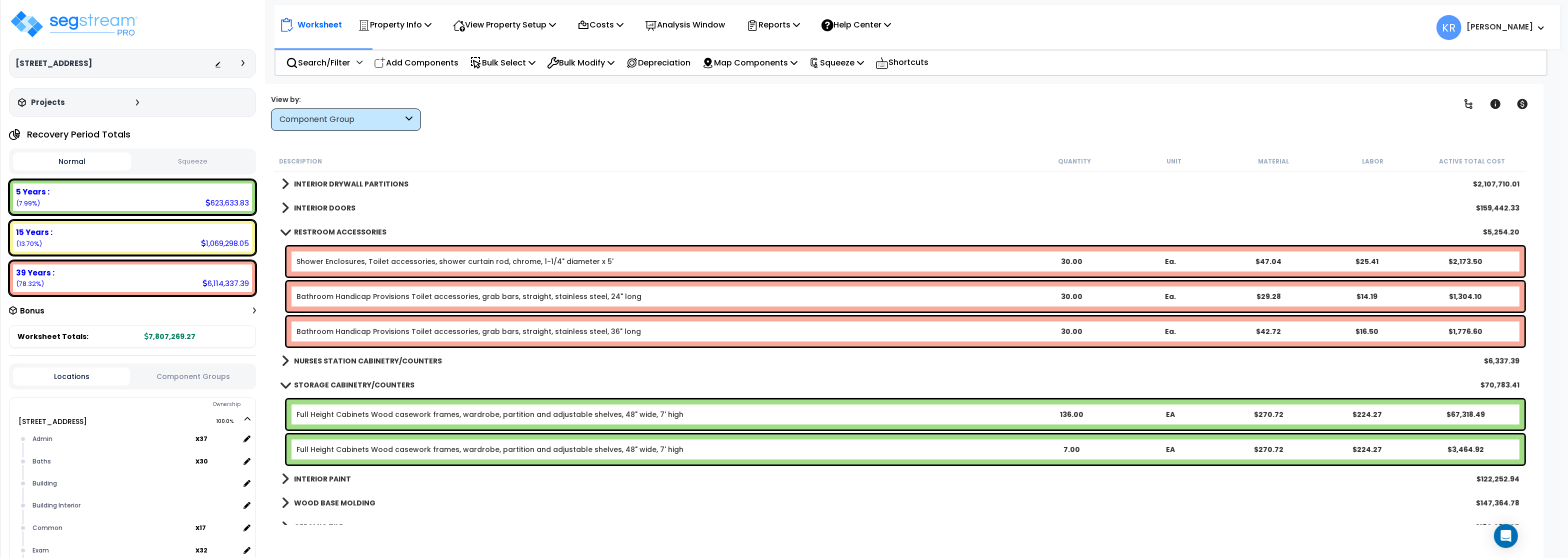
click at [307, 230] on b "RESTROOM ACCESSORIES" at bounding box center [340, 232] width 93 height 10
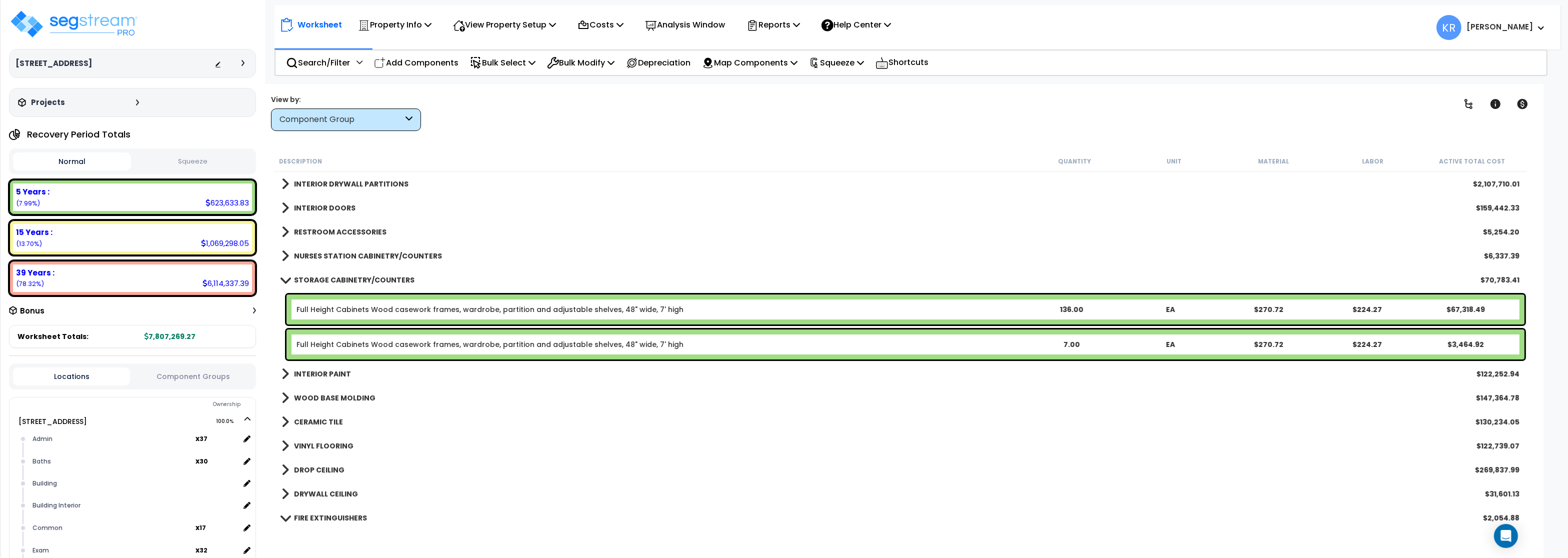
click at [311, 248] on div "NURSES STATION CABINETRY/COUNTERS $6,337.39" at bounding box center [901, 256] width 1248 height 24
click at [311, 252] on b "NURSES STATION CABINETRY/COUNTERS" at bounding box center [368, 256] width 148 height 10
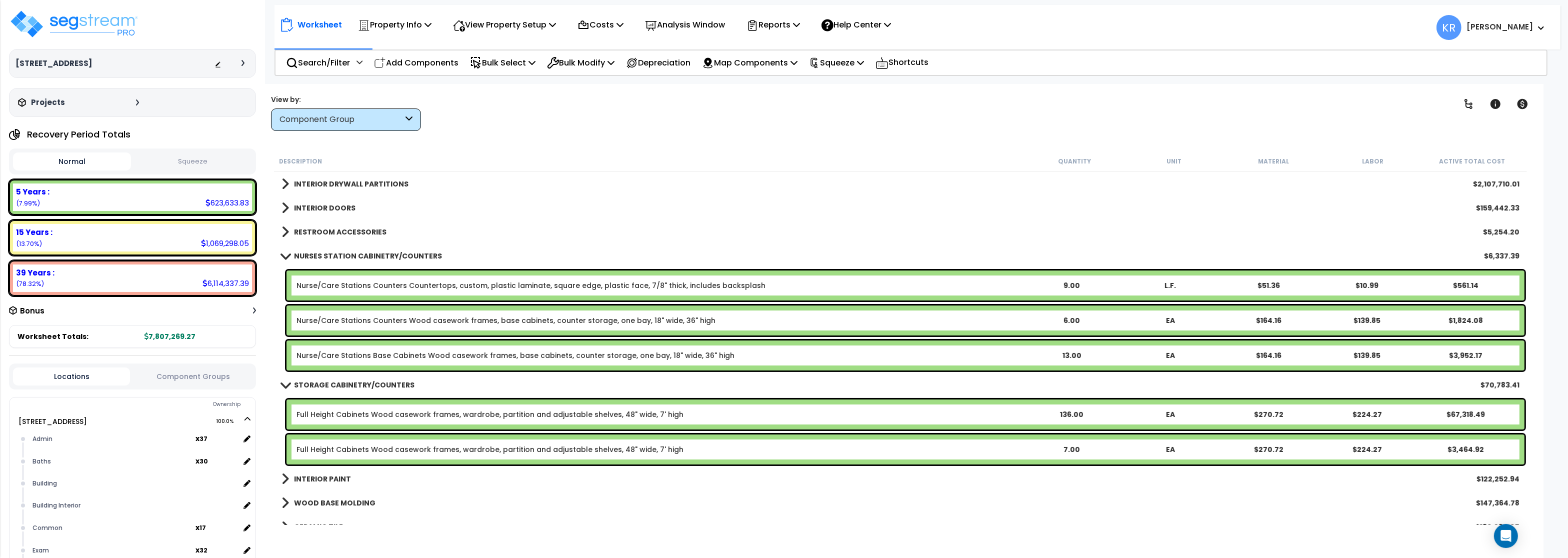
click at [311, 252] on b "NURSES STATION CABINETRY/COUNTERS" at bounding box center [368, 256] width 148 height 10
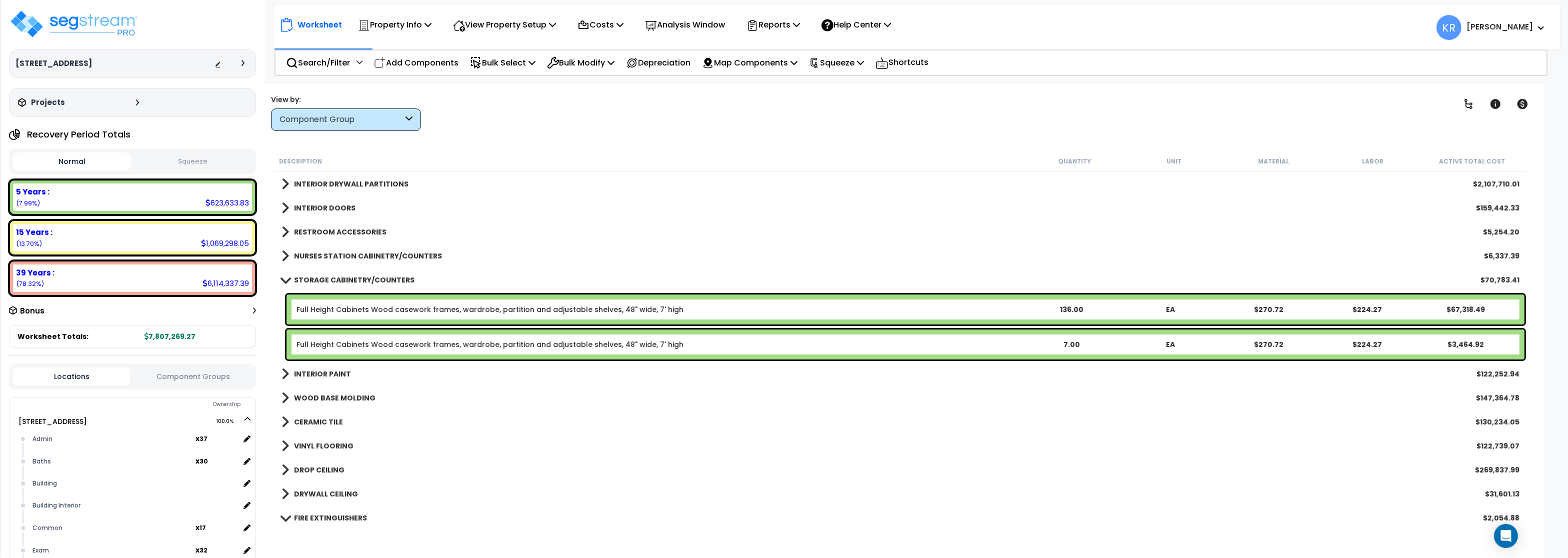
click at [308, 279] on b "STORAGE CABINETRY/COUNTERS" at bounding box center [354, 280] width 121 height 10
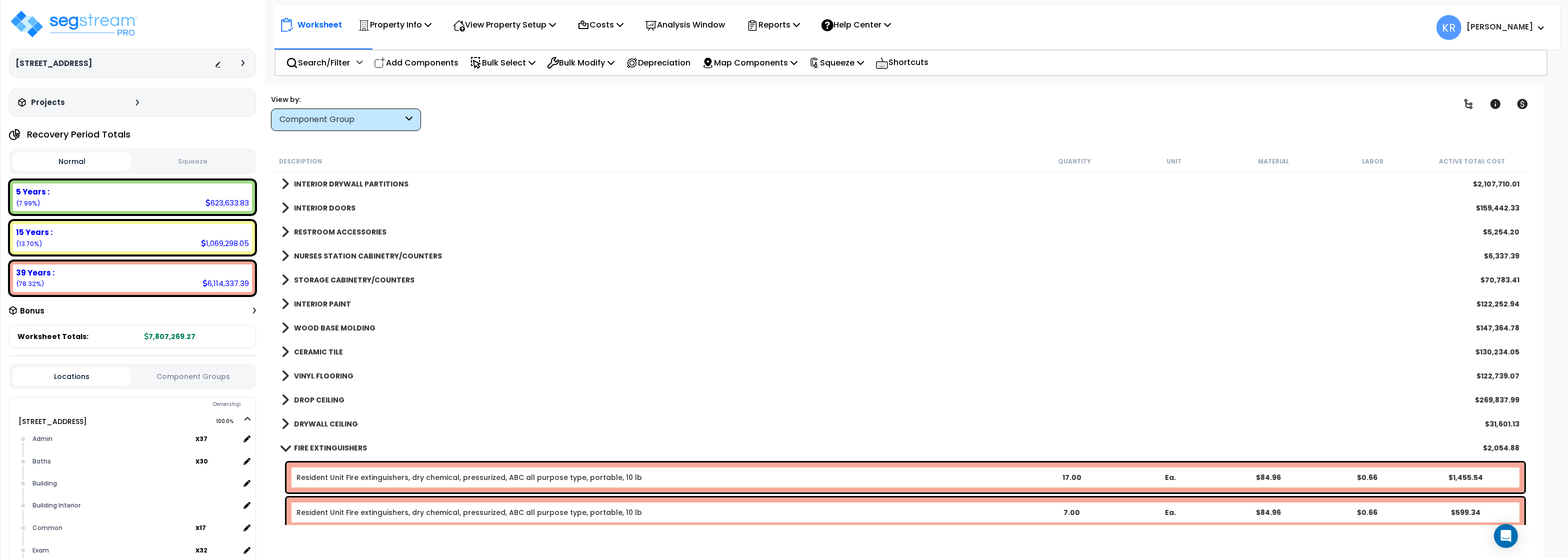
click at [308, 298] on link "INTERIOR PAINT" at bounding box center [316, 304] width 70 height 14
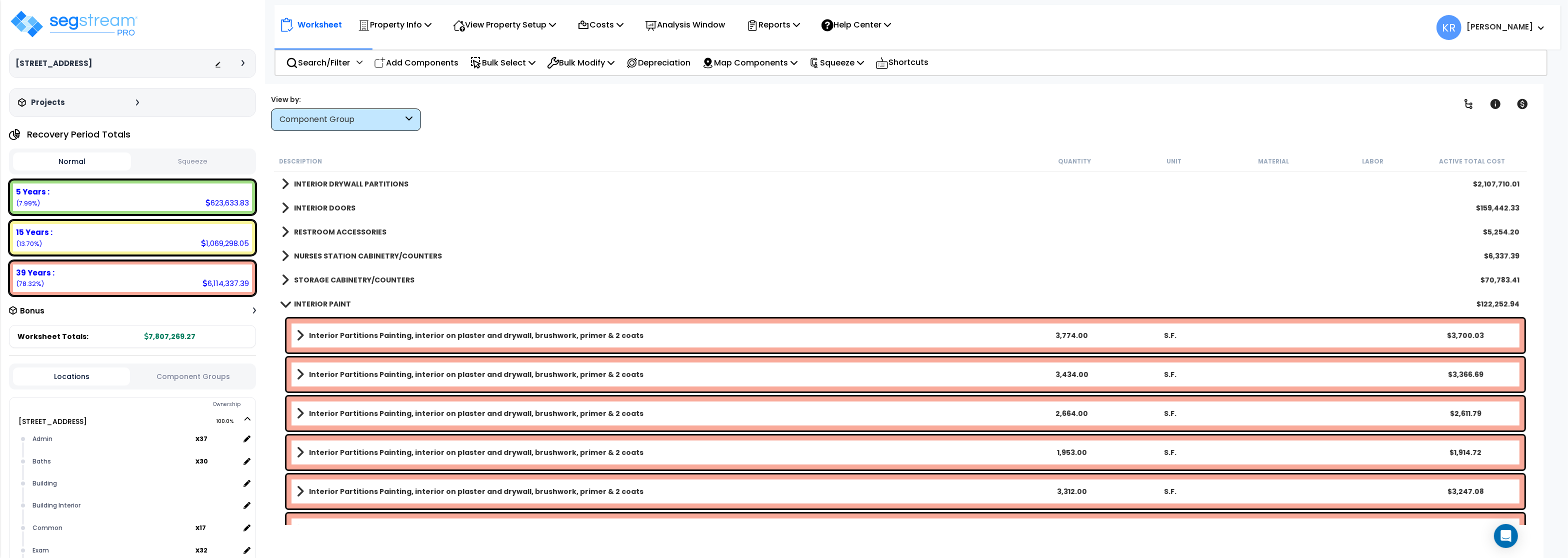
click at [302, 302] on b "INTERIOR PAINT" at bounding box center [323, 304] width 57 height 10
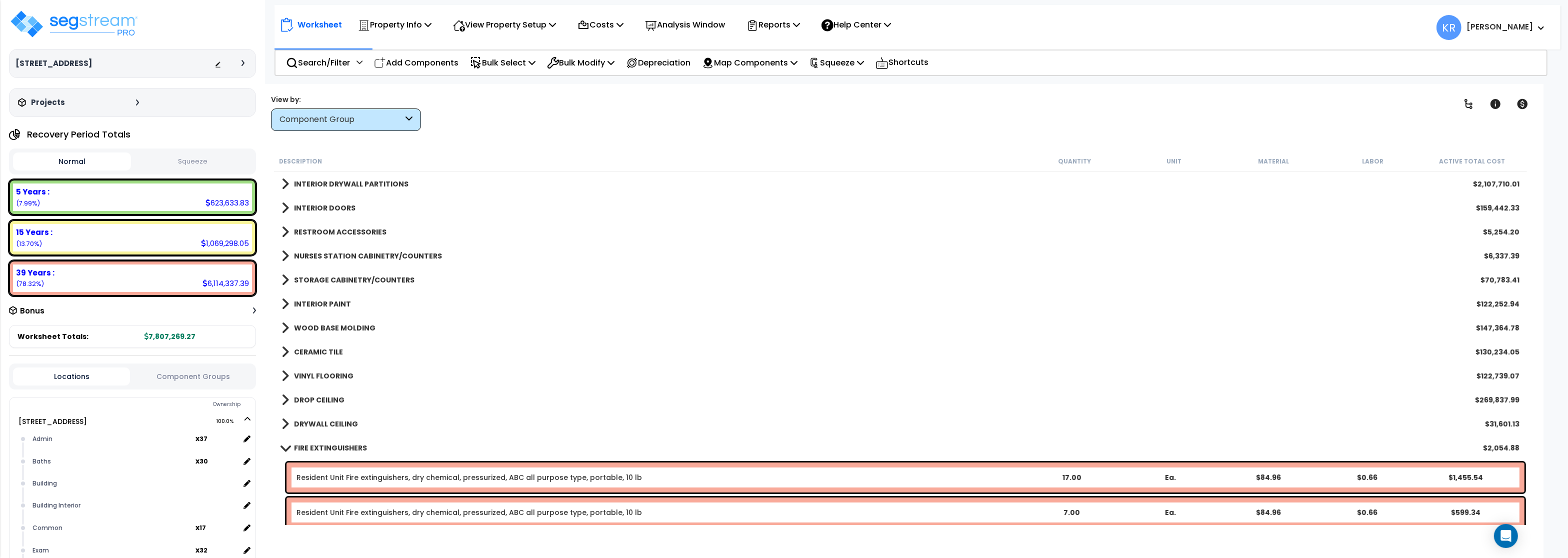
click at [307, 327] on b "WOOD BASE MOLDING" at bounding box center [334, 328] width 82 height 10
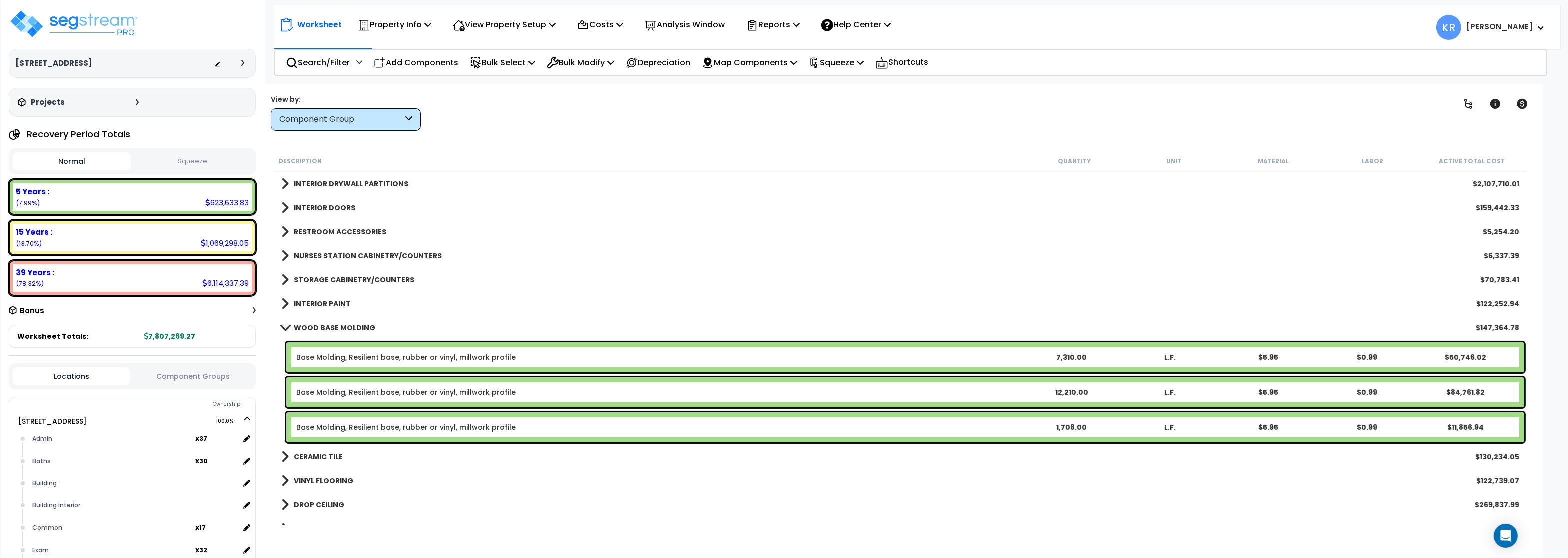
click at [305, 325] on b "WOOD BASE MOLDING" at bounding box center [334, 328] width 82 height 10
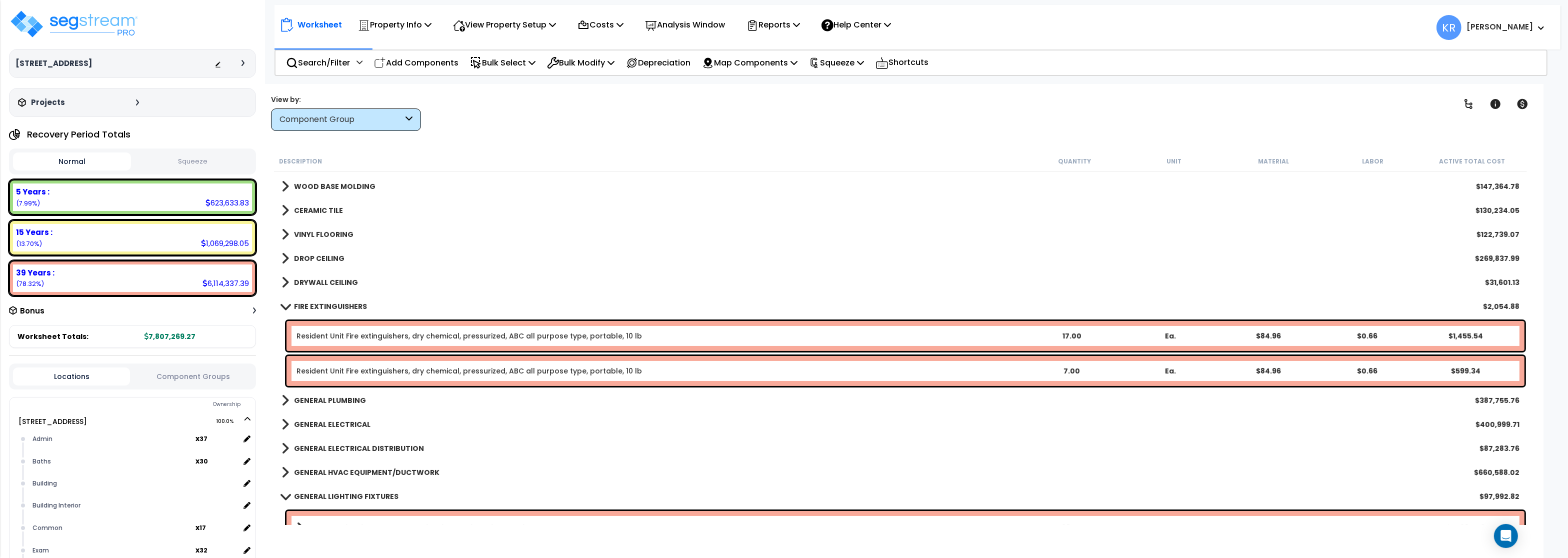
scroll to position [420, 0]
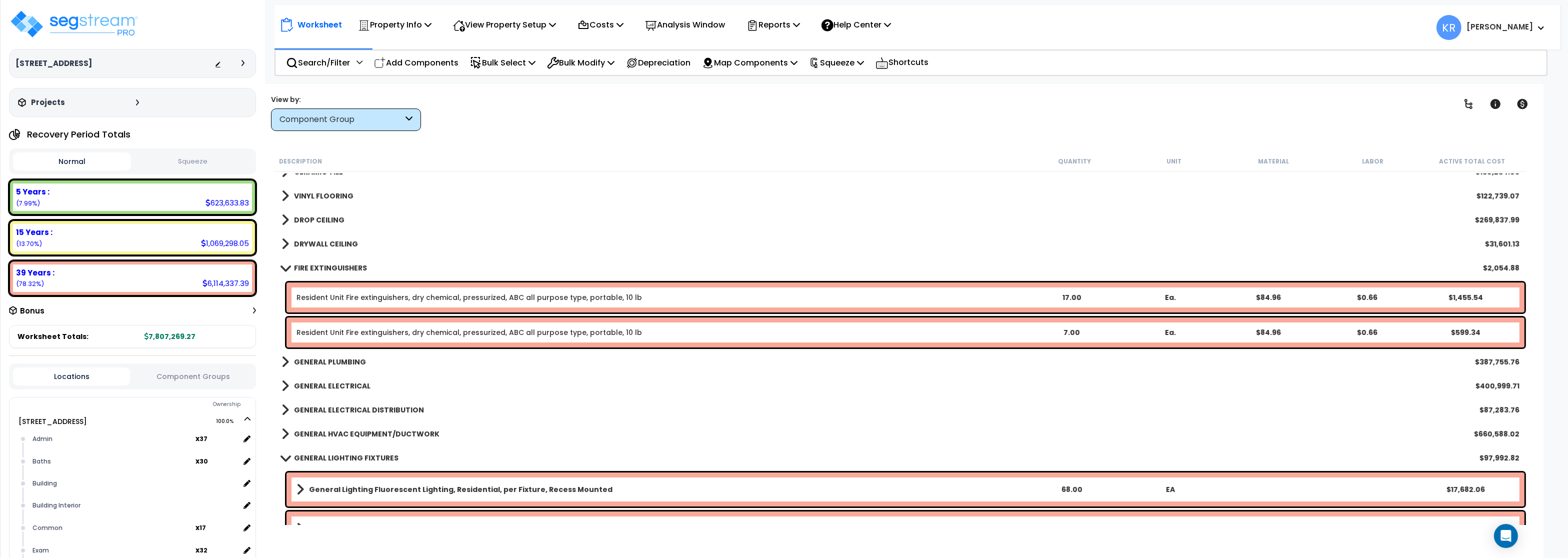
click at [288, 265] on span at bounding box center [286, 267] width 14 height 8
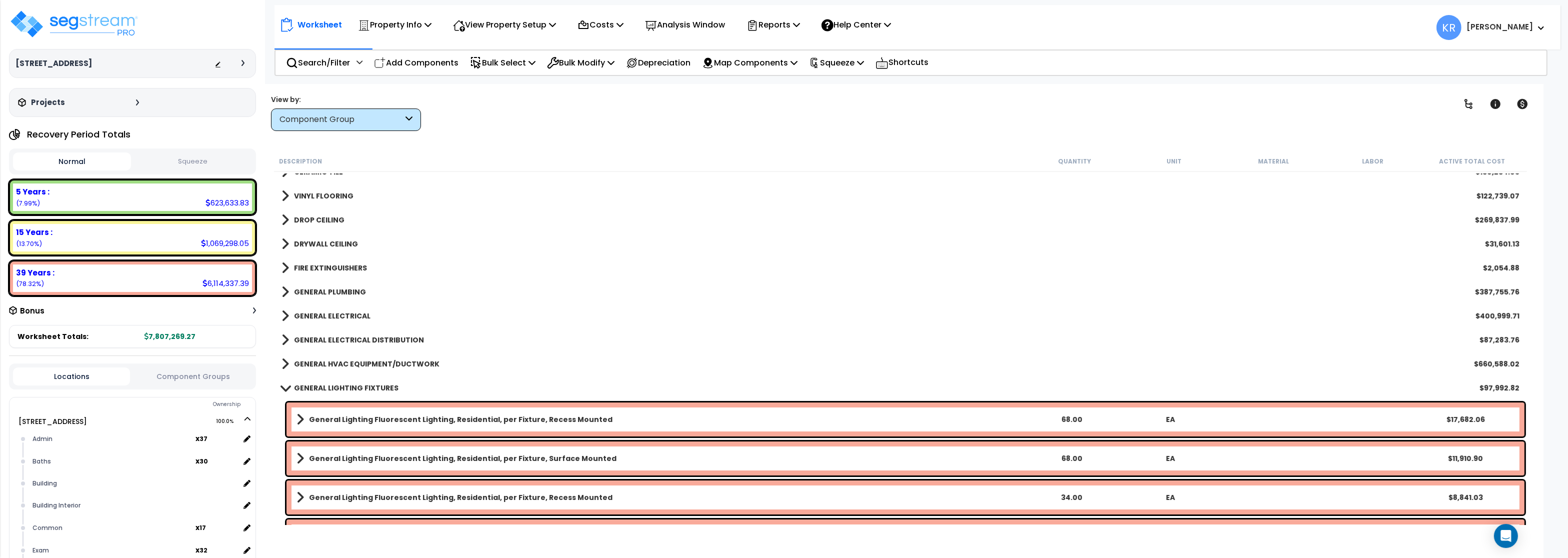
click at [293, 297] on link "GENERAL PLUMBING" at bounding box center [323, 292] width 84 height 14
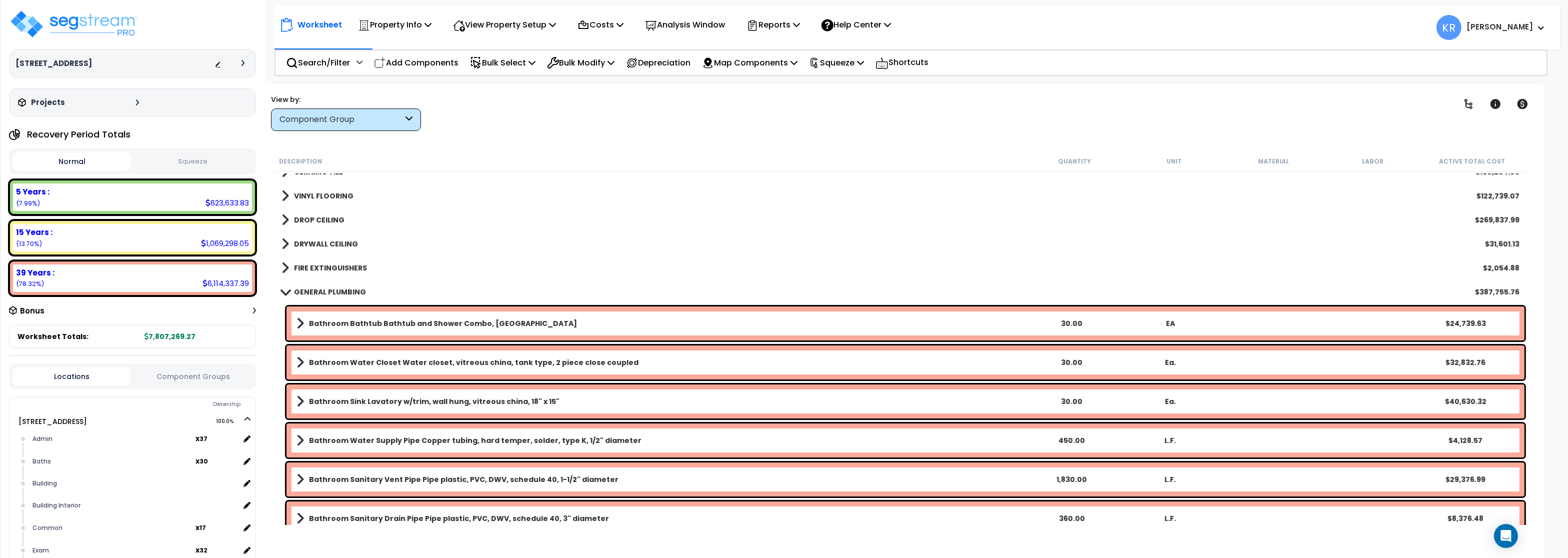
click at [380, 317] on link "Bathroom Bathtub Bathtub and Shower Combo, Fiberglass" at bounding box center [659, 323] width 725 height 14
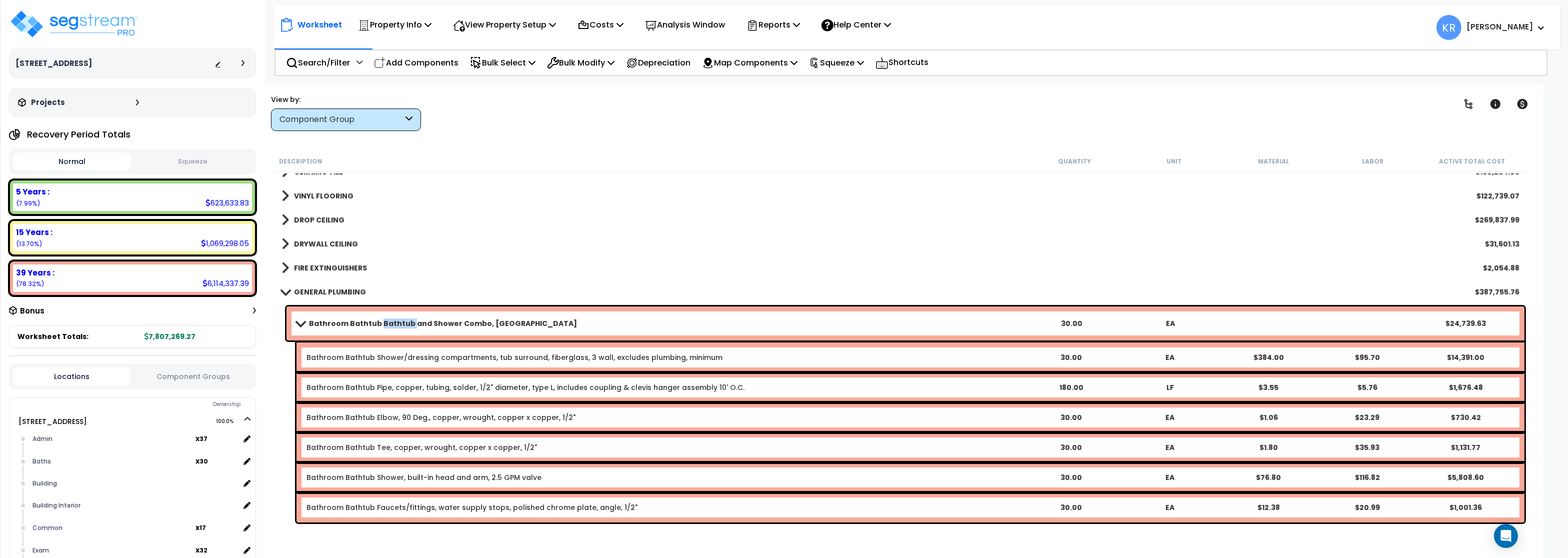
click at [380, 317] on link "Bathroom Bathtub Bathtub and Shower Combo, Fiberglass" at bounding box center [659, 323] width 725 height 14
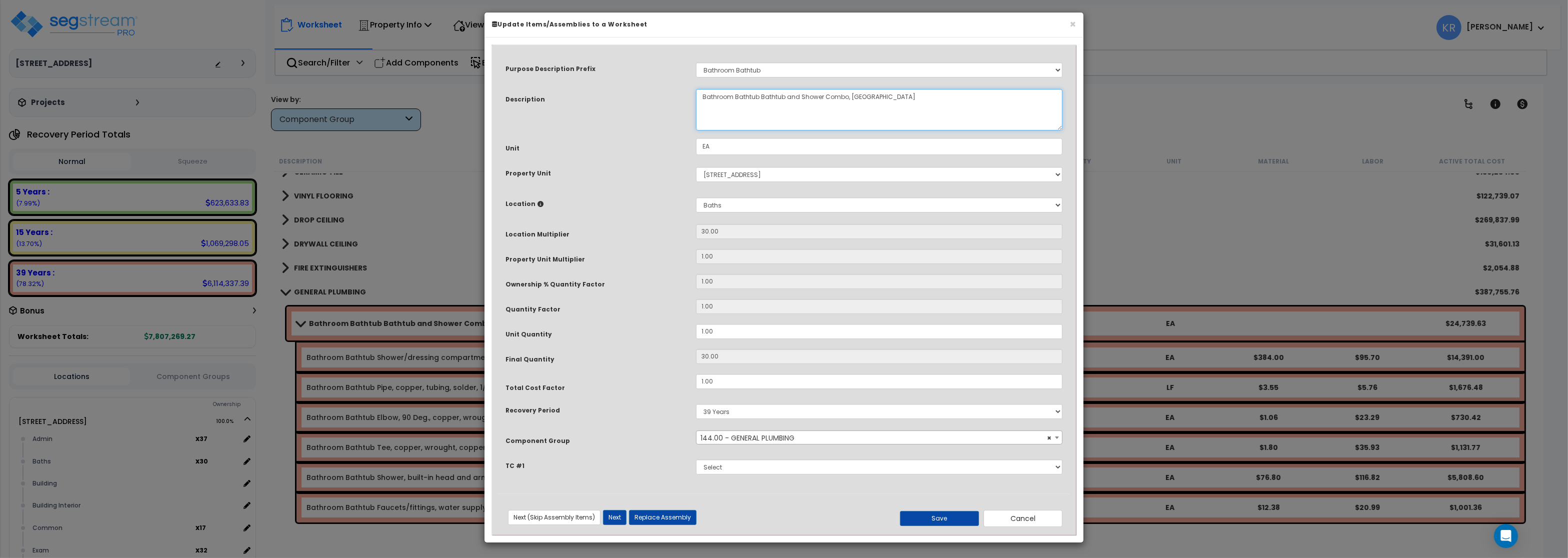
drag, startPoint x: 759, startPoint y: 101, endPoint x: 782, endPoint y: 103, distance: 23.1
click at [782, 103] on textarea "Bathroom Bathtub Bathtub and Shower Combo, Fiberglass" at bounding box center [879, 110] width 367 height 41
type textarea "Bathroom Bathtub and Shower Combo, Fiberglass"
click at [919, 522] on button "Save" at bounding box center [939, 518] width 79 height 15
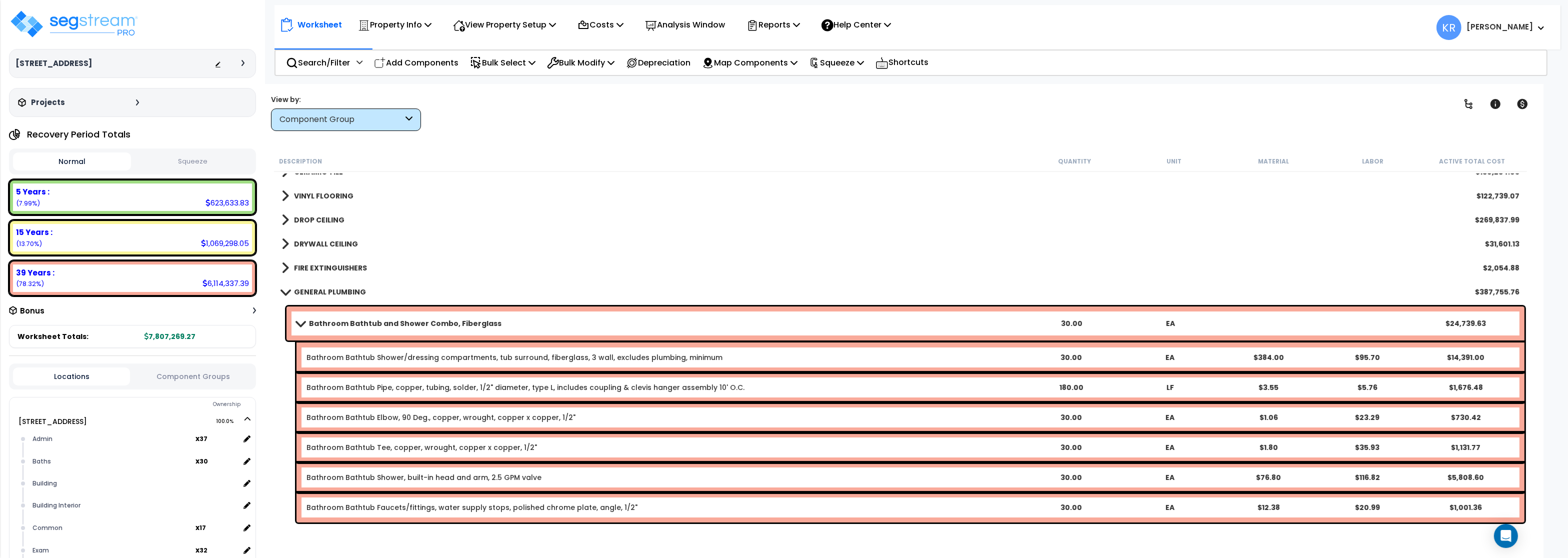
click at [302, 319] on link "Bathroom Bathtub and Shower Combo, Fiberglass" at bounding box center [659, 323] width 725 height 14
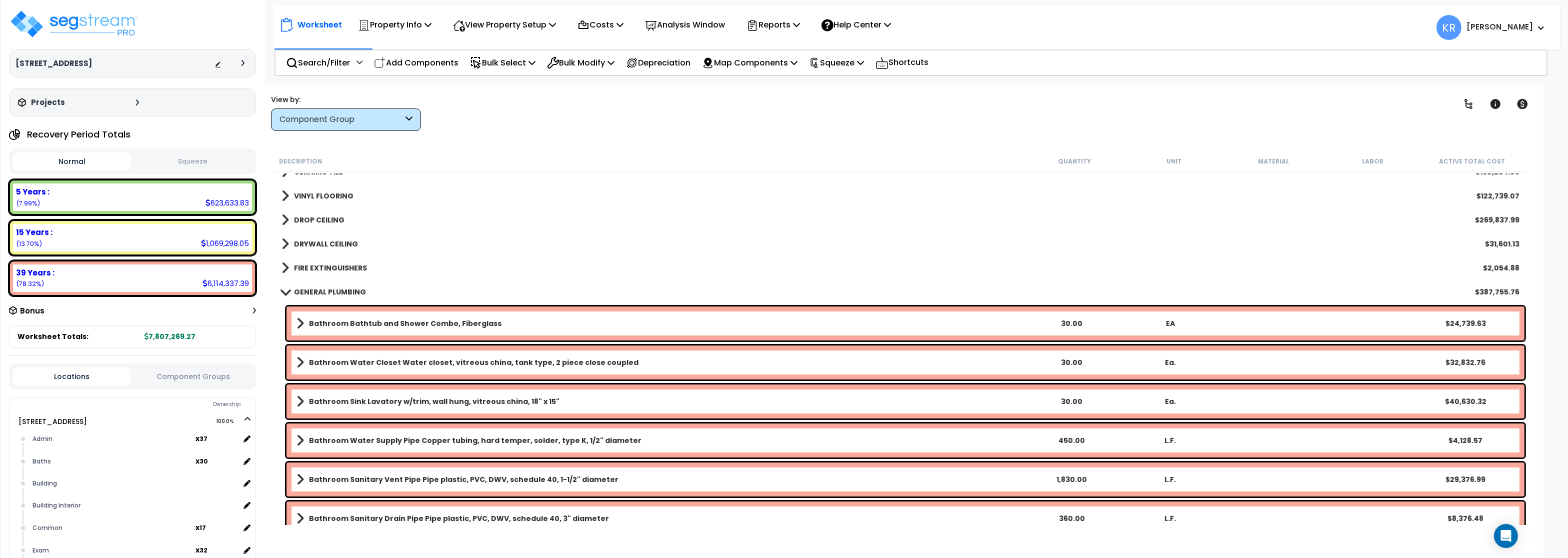
click at [304, 325] on link "Bathroom Bathtub and Shower Combo, Fiberglass" at bounding box center [659, 323] width 725 height 14
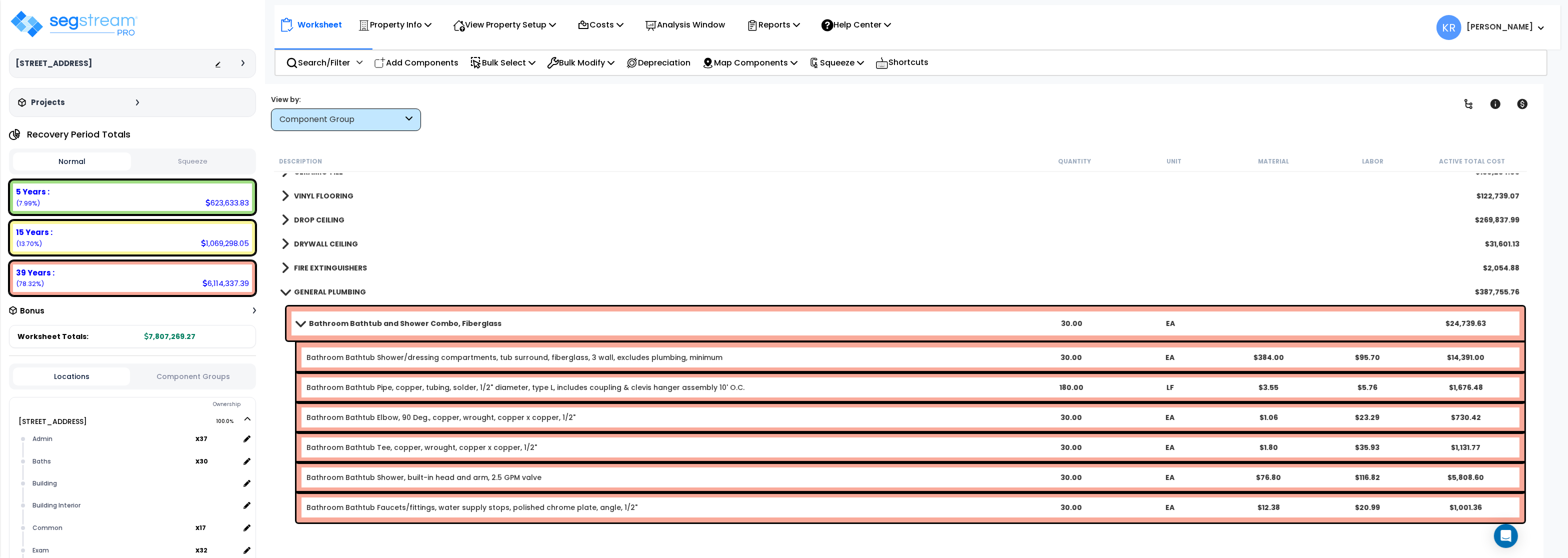
click at [304, 325] on span at bounding box center [300, 323] width 14 height 8
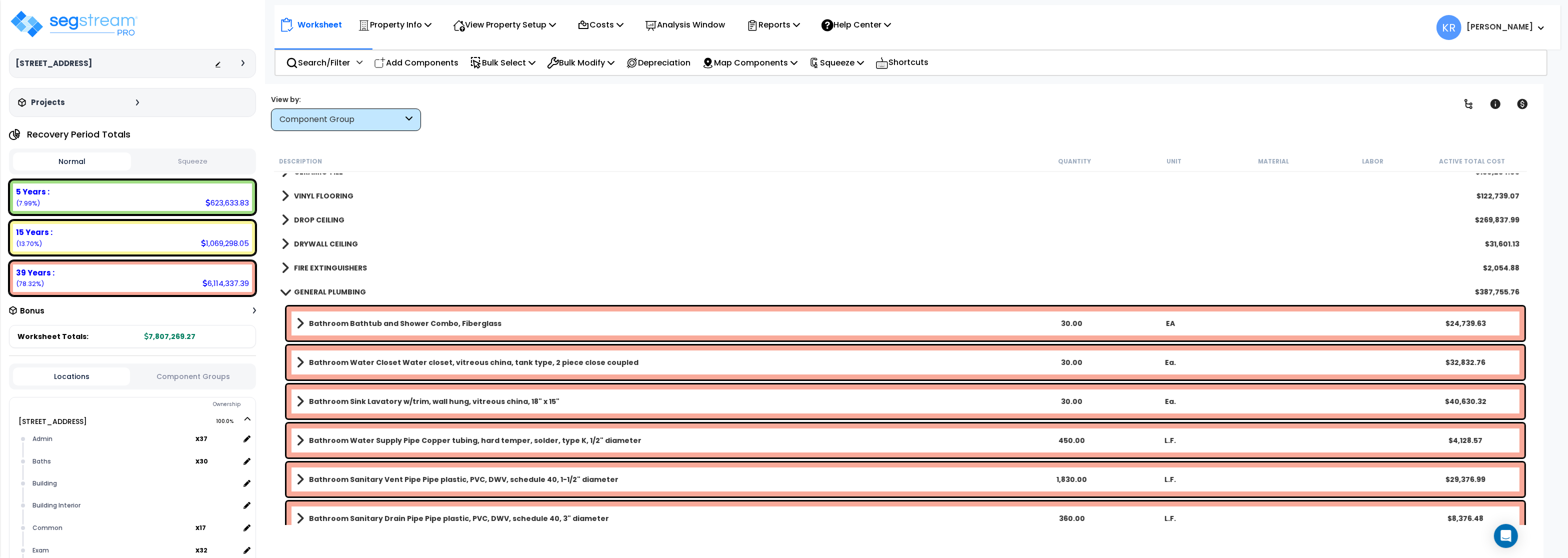
click at [304, 325] on link "Bathroom Bathtub and Shower Combo, Fiberglass" at bounding box center [659, 323] width 725 height 14
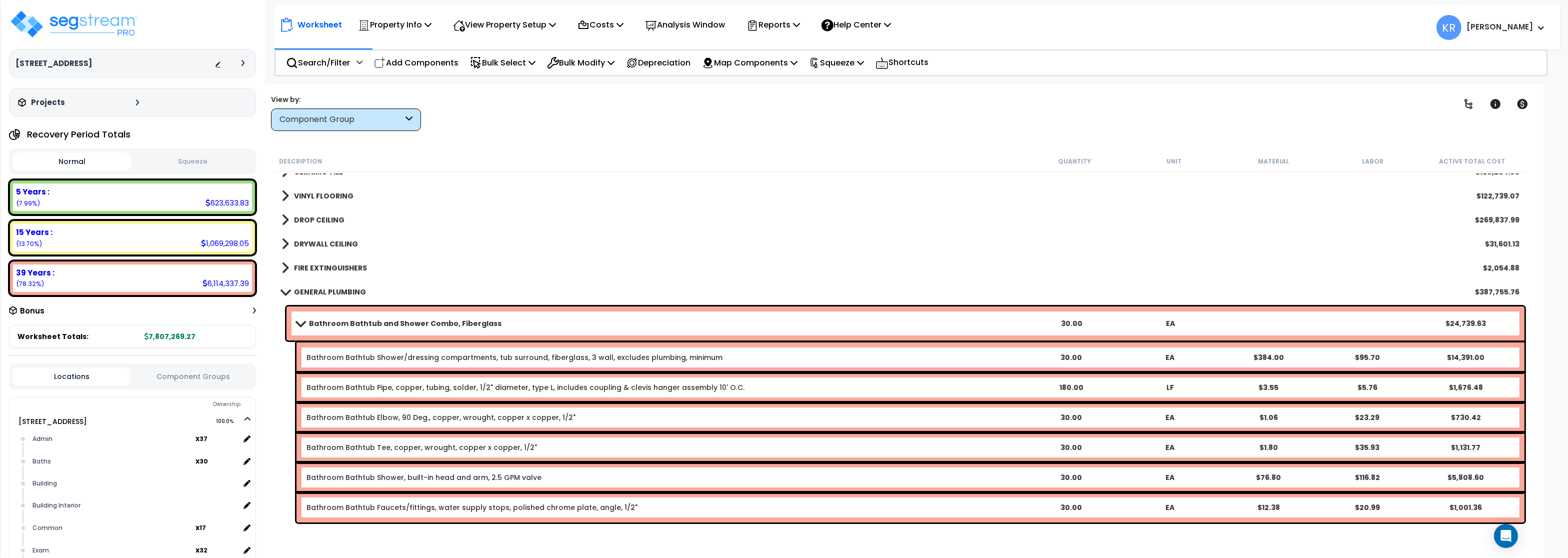
click at [304, 325] on span at bounding box center [300, 323] width 14 height 8
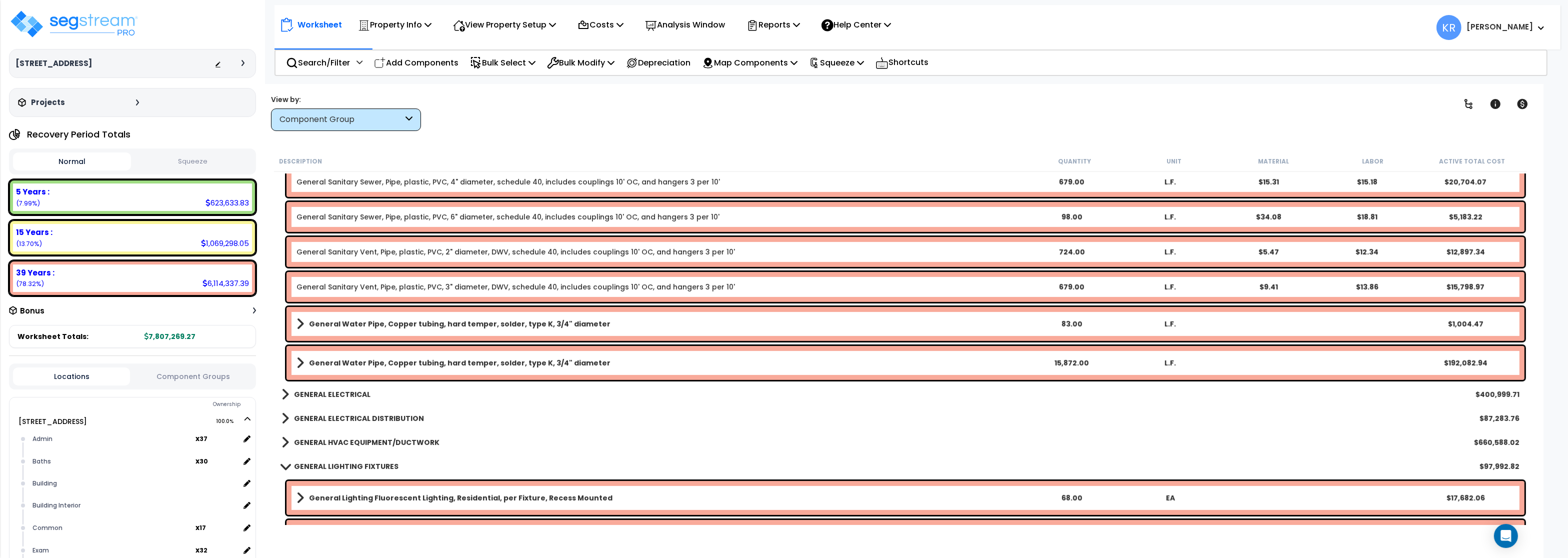
scroll to position [840, 0]
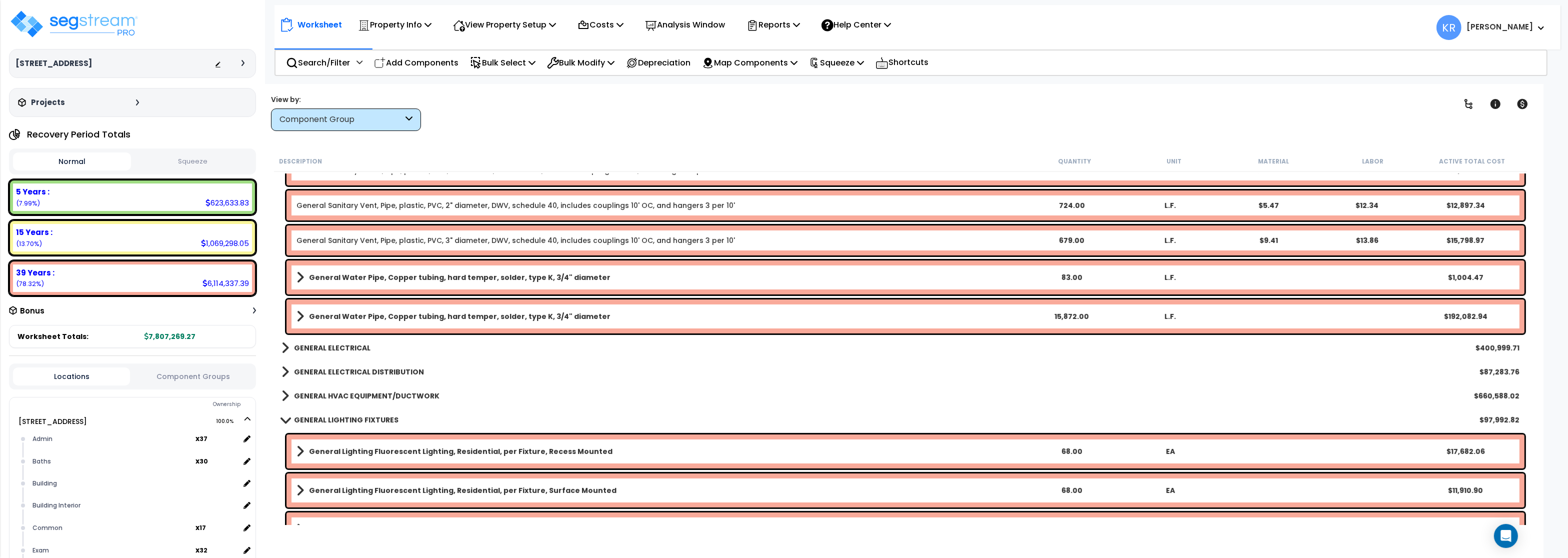
click at [319, 338] on div "GENERAL ELECTRICAL $400,999.71" at bounding box center [901, 348] width 1248 height 24
click at [319, 345] on b "GENERAL ELECTRICAL" at bounding box center [332, 348] width 77 height 10
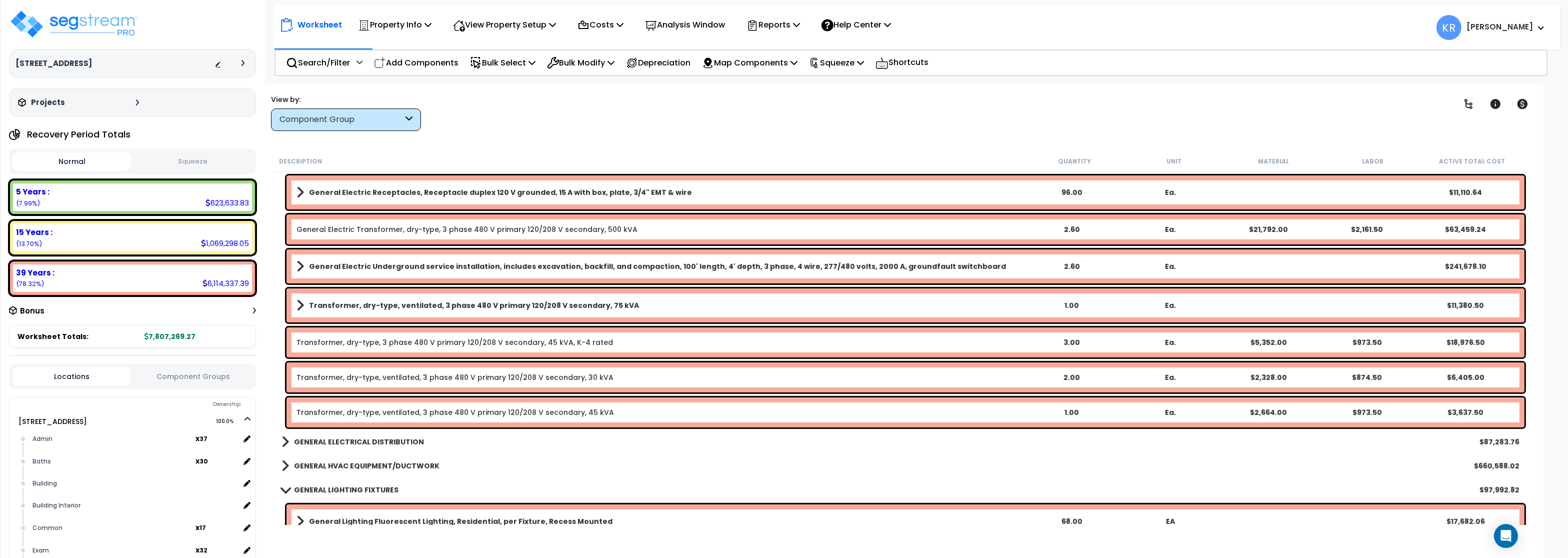
scroll to position [1321, 0]
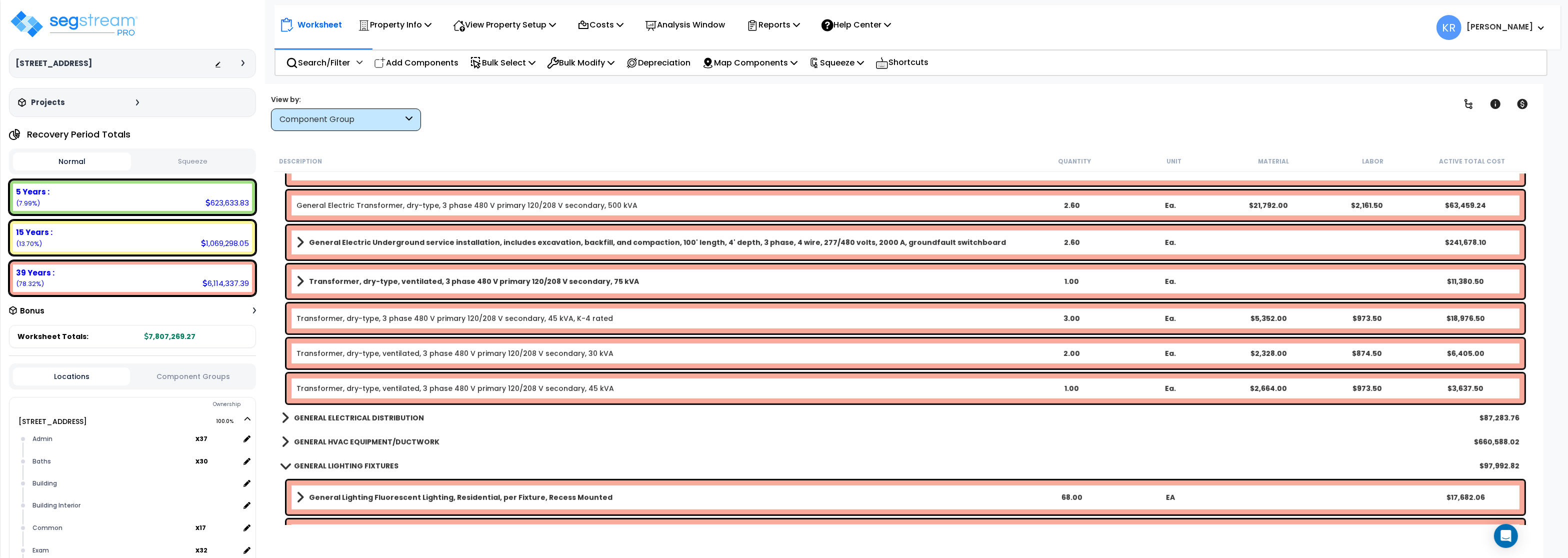
click at [377, 416] on b "GENERAL ELECTRICAL DISTRIBUTION" at bounding box center [359, 418] width 130 height 10
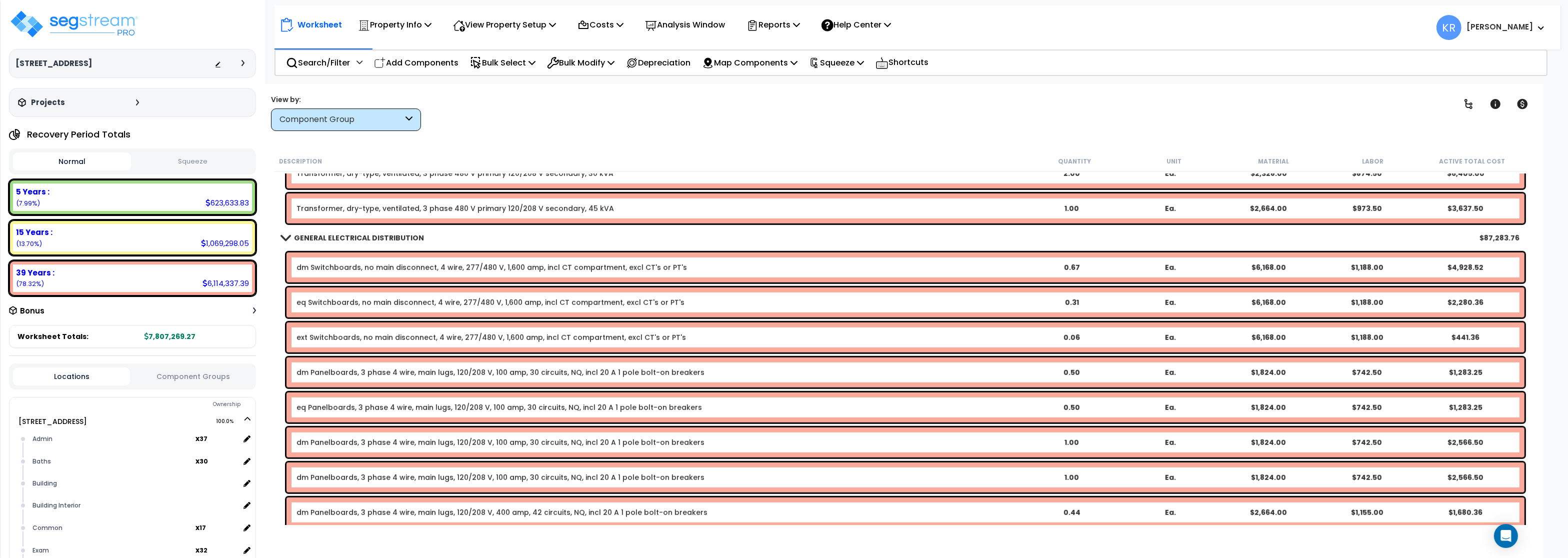
scroll to position [1561, 0]
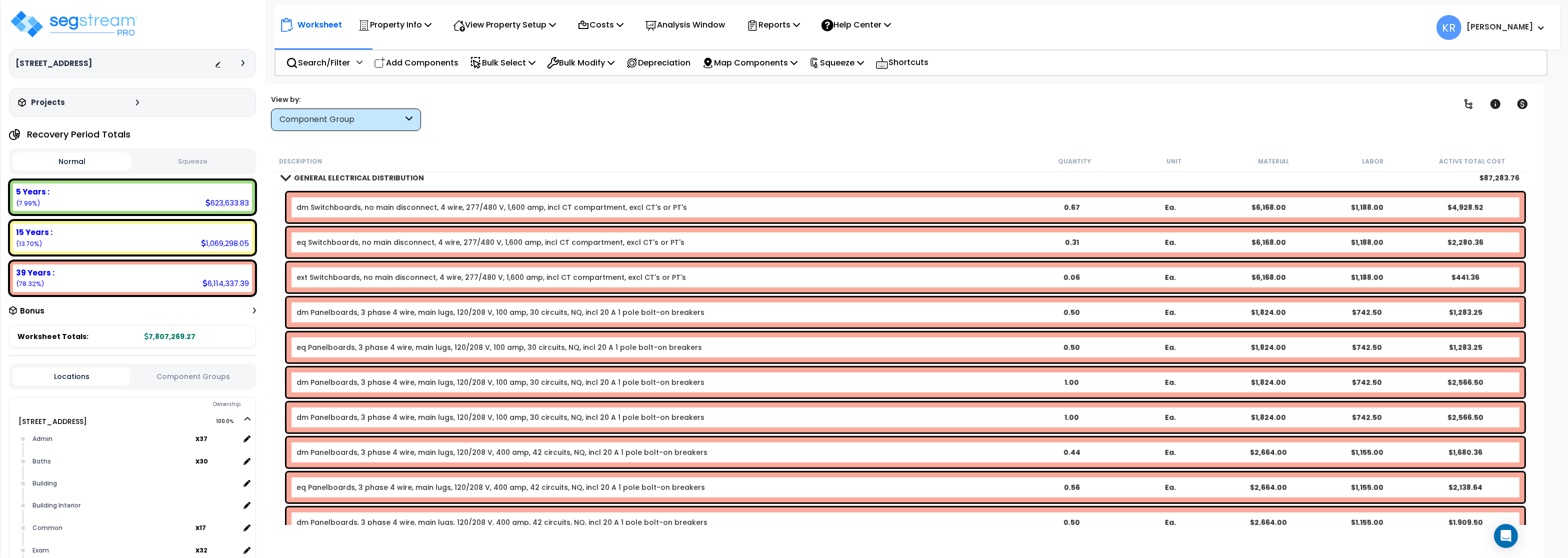
click at [329, 245] on link "eq Switchboards, no main disconnect, 4 wire, 277/480 V, 1,600 amp, incl CT comp…" at bounding box center [491, 242] width 388 height 10
click at [309, 243] on link "eq Switchboards, no main disconnect, 4 wire, 277/480 V, 1,600 amp, incl CT comp…" at bounding box center [491, 242] width 388 height 10
click at [308, 245] on link "eq Switchboards, no main disconnect, 4 wire, 277/480 V, 1,600 amp, incl CT comp…" at bounding box center [491, 242] width 388 height 10
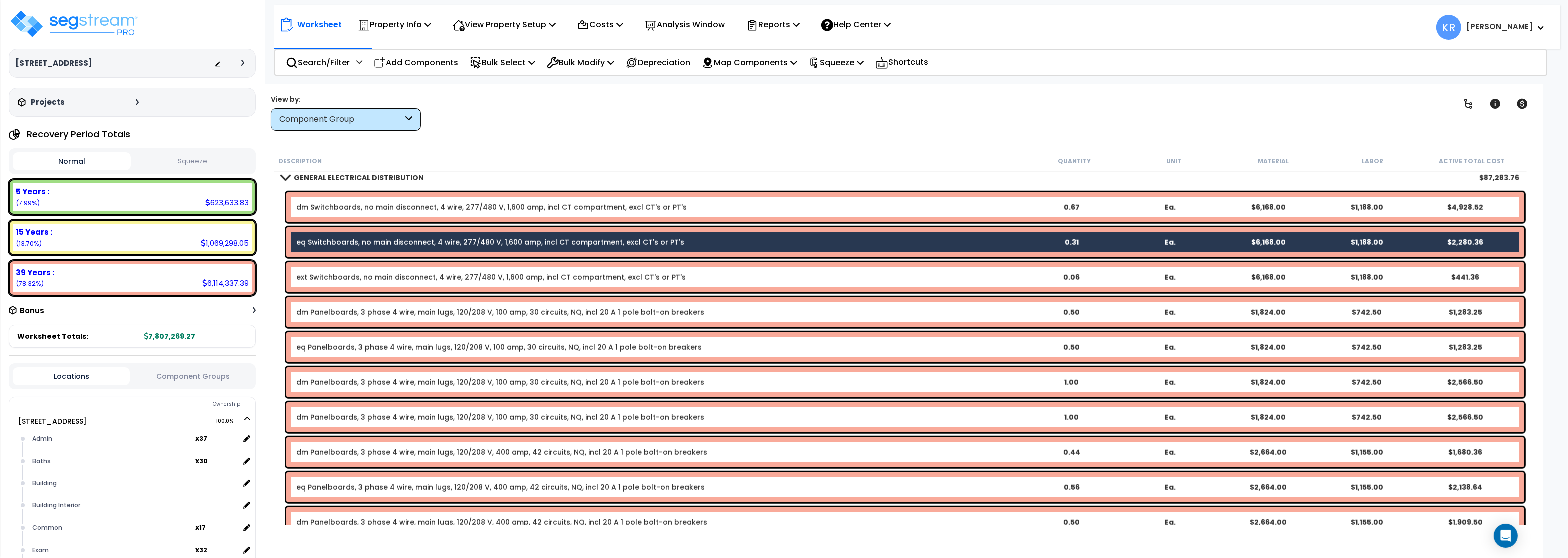
click at [331, 348] on link "eq Panelboards, 3 phase 4 wire, main lugs, 120/208 V, 100 amp, 30 circuits, NQ,…" at bounding box center [499, 348] width 406 height 10
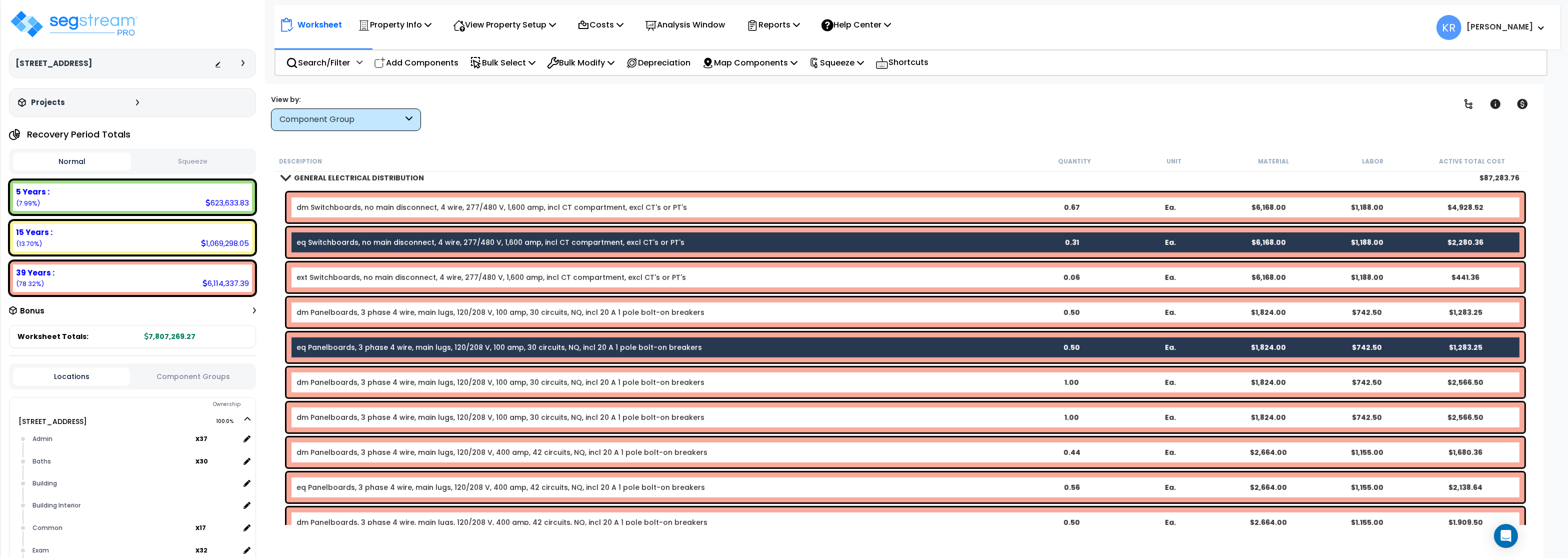
click at [336, 493] on div "eq Panelboards, 3 phase 4 wire, main lugs, 120/208 V, 400 amp, 42 circuits, NQ,…" at bounding box center [905, 487] width 1238 height 30
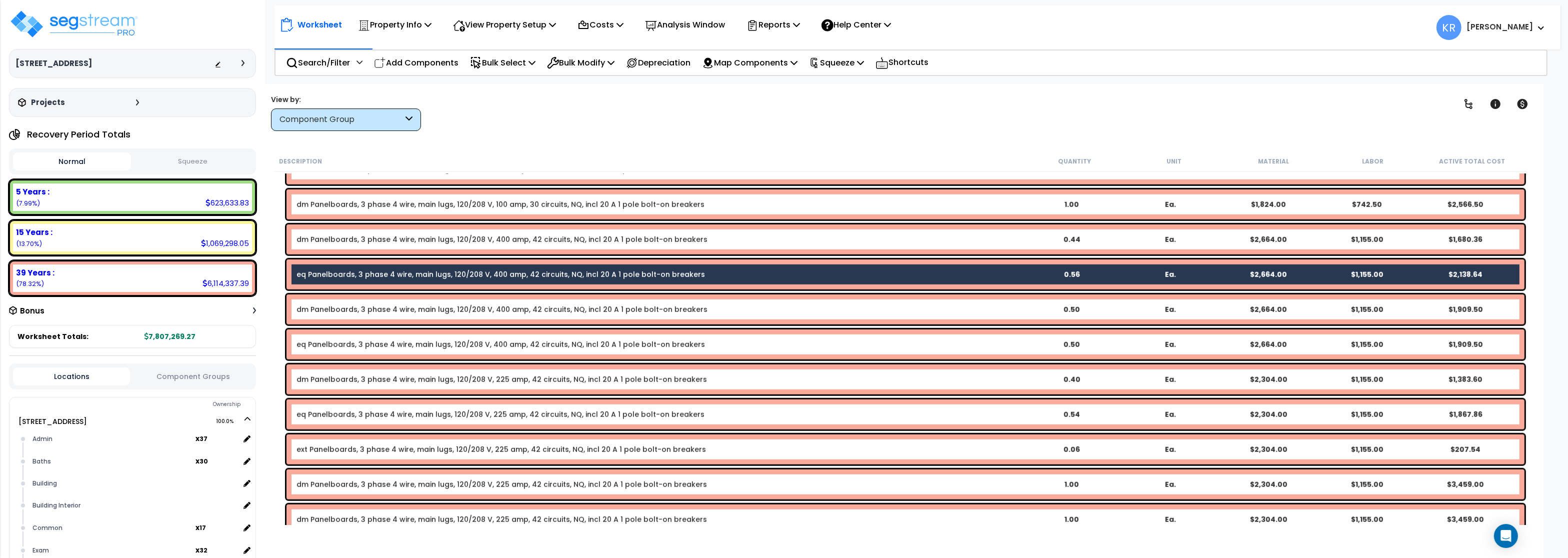
scroll to position [1801, 0]
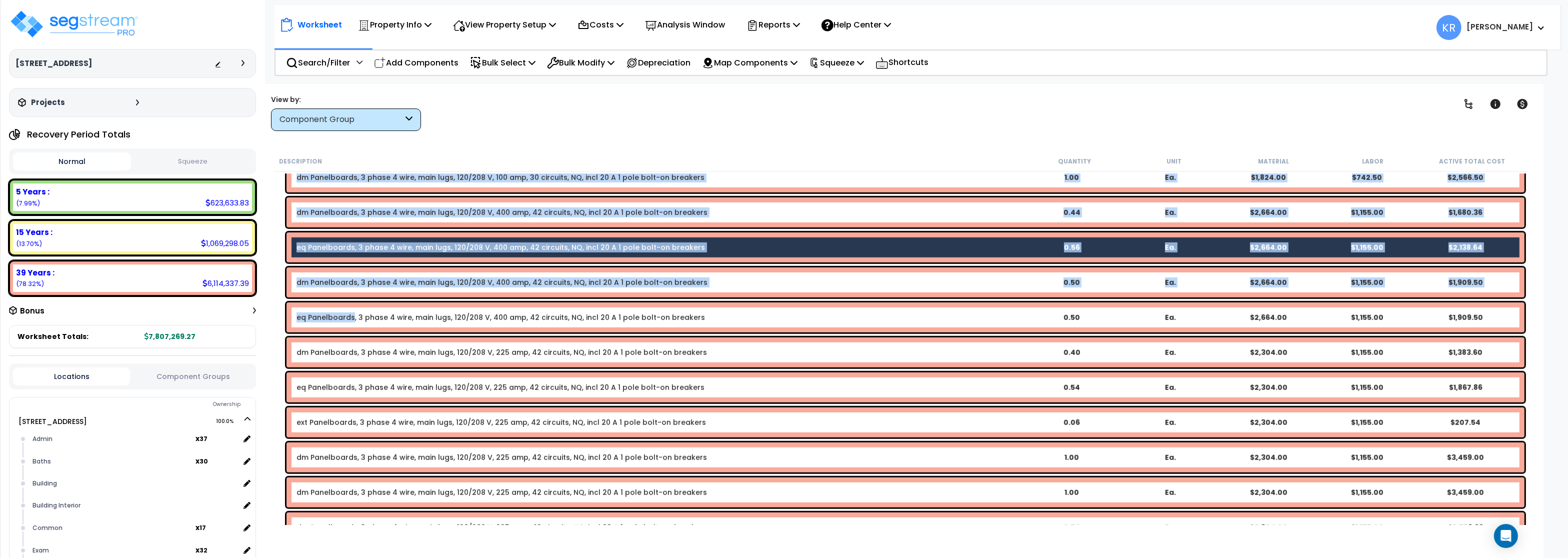
click at [352, 325] on div "eq Panelboards, 3 phase 4 wire, main lugs, 120/208 V, 400 amp, 42 circuits, NQ,…" at bounding box center [905, 317] width 1238 height 30
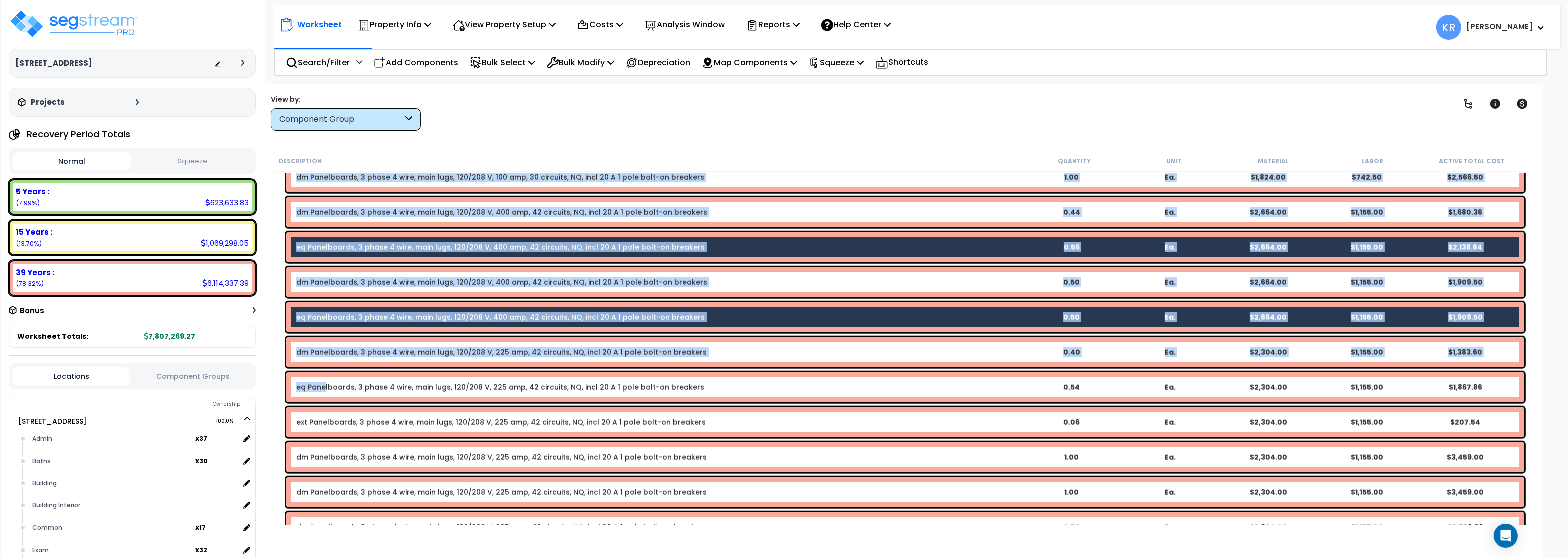
click at [325, 387] on link "eq Panelboards, 3 phase 4 wire, main lugs, 120/208 V, 225 amp, 42 circuits, NQ,…" at bounding box center [501, 388] width 408 height 10
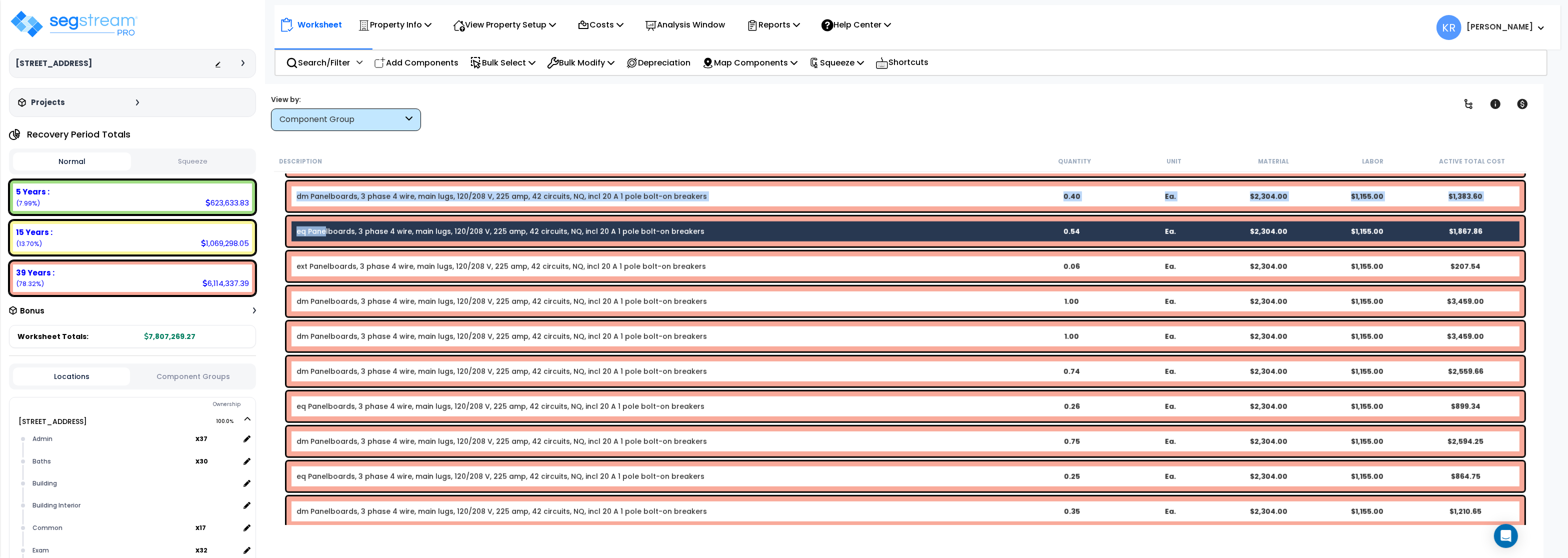
scroll to position [1981, 0]
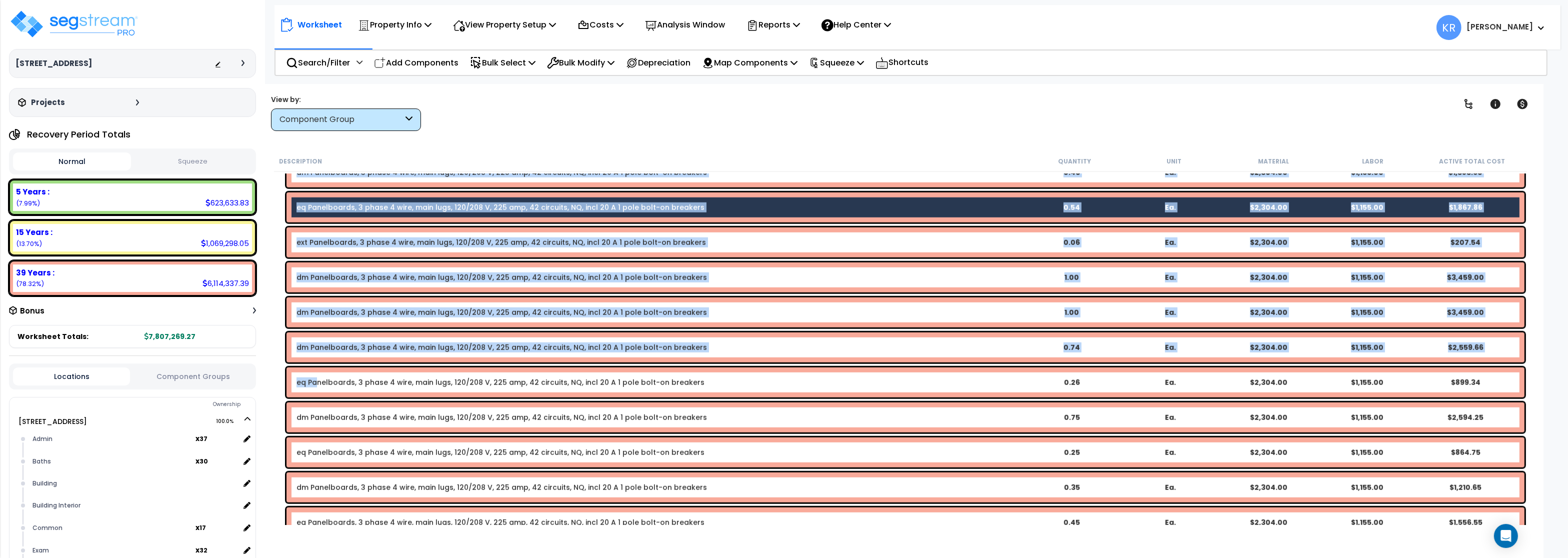
click at [316, 386] on link "eq Panelboards, 3 phase 4 wire, main lugs, 120/208 V, 225 amp, 42 circuits, NQ,…" at bounding box center [501, 383] width 408 height 10
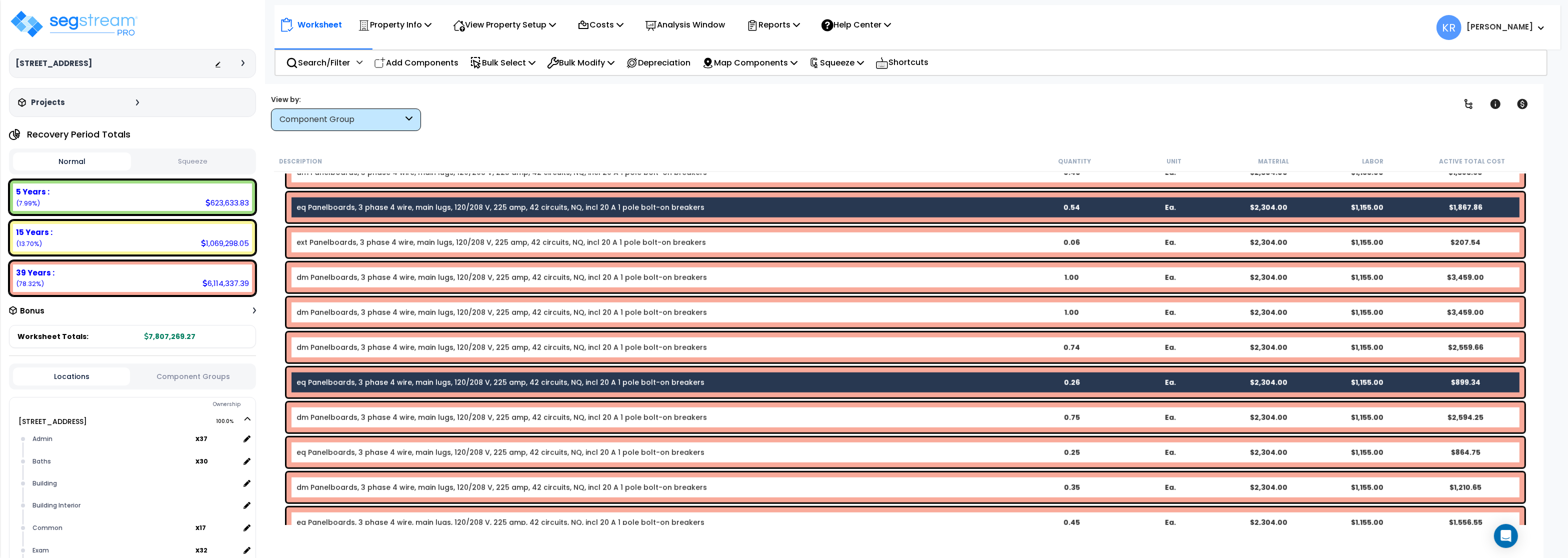
click at [315, 455] on link "eq Panelboards, 3 phase 4 wire, main lugs, 120/208 V, 225 amp, 42 circuits, NQ,…" at bounding box center [501, 453] width 408 height 10
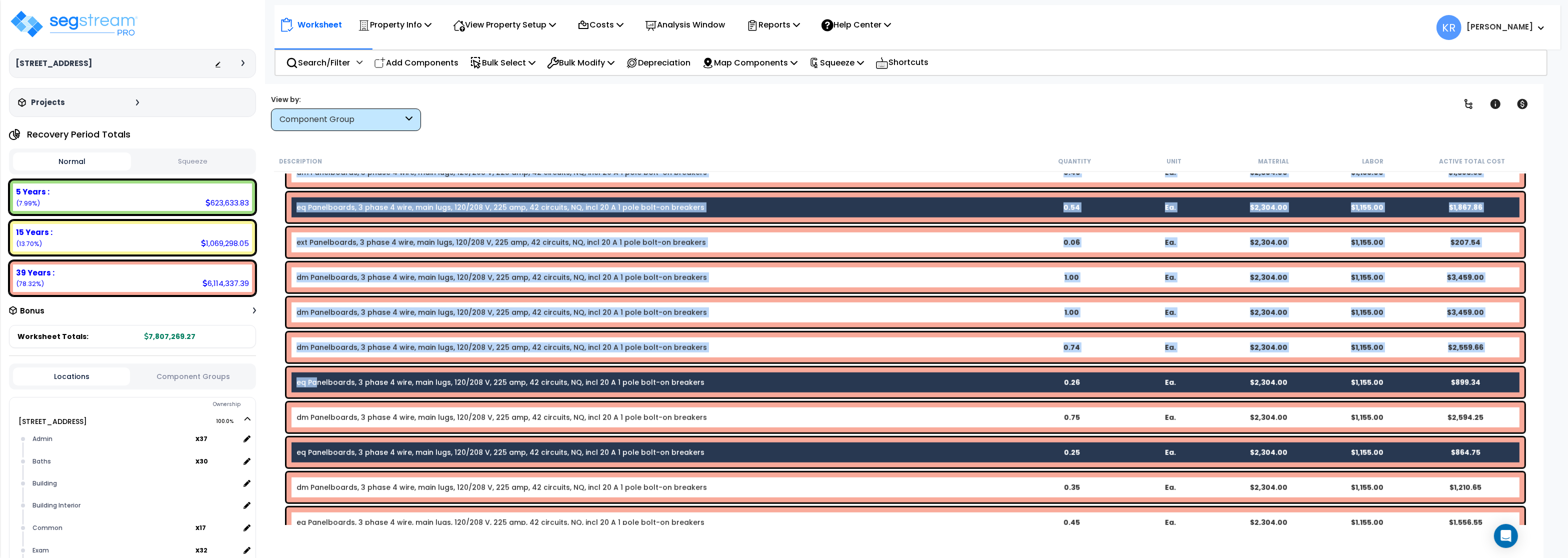
scroll to position [2161, 0]
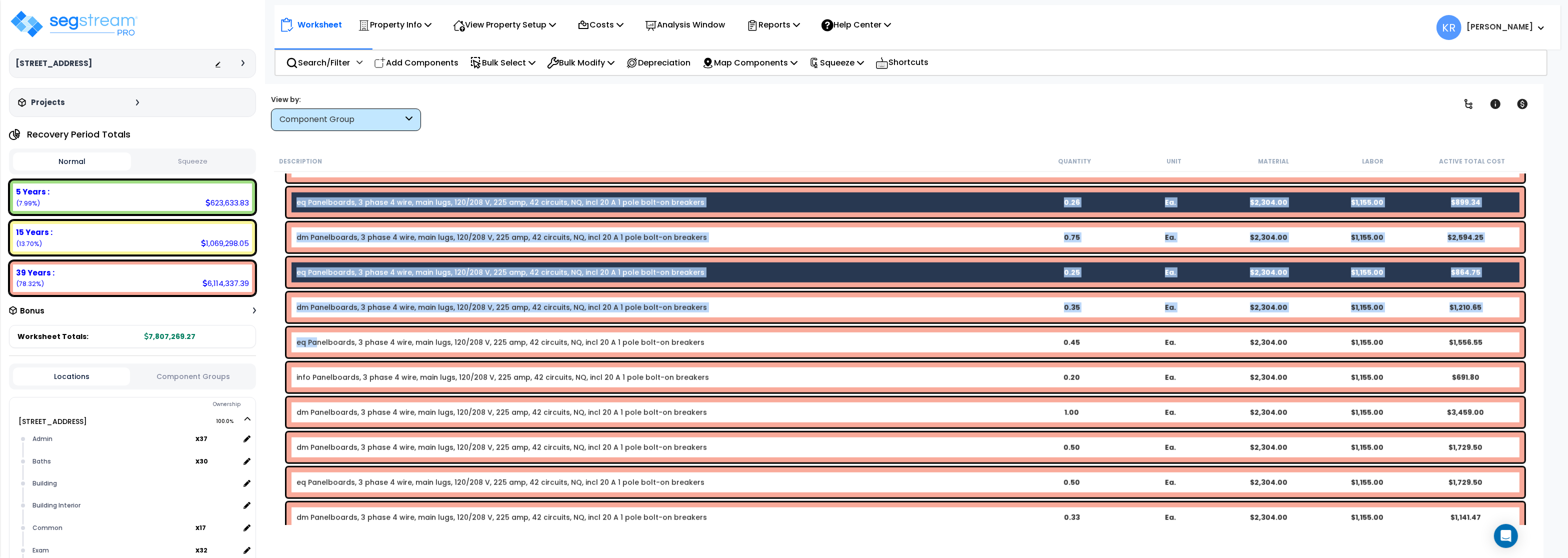
click at [315, 345] on link "eq Panelboards, 3 phase 4 wire, main lugs, 120/208 V, 225 amp, 42 circuits, NQ,…" at bounding box center [501, 343] width 408 height 10
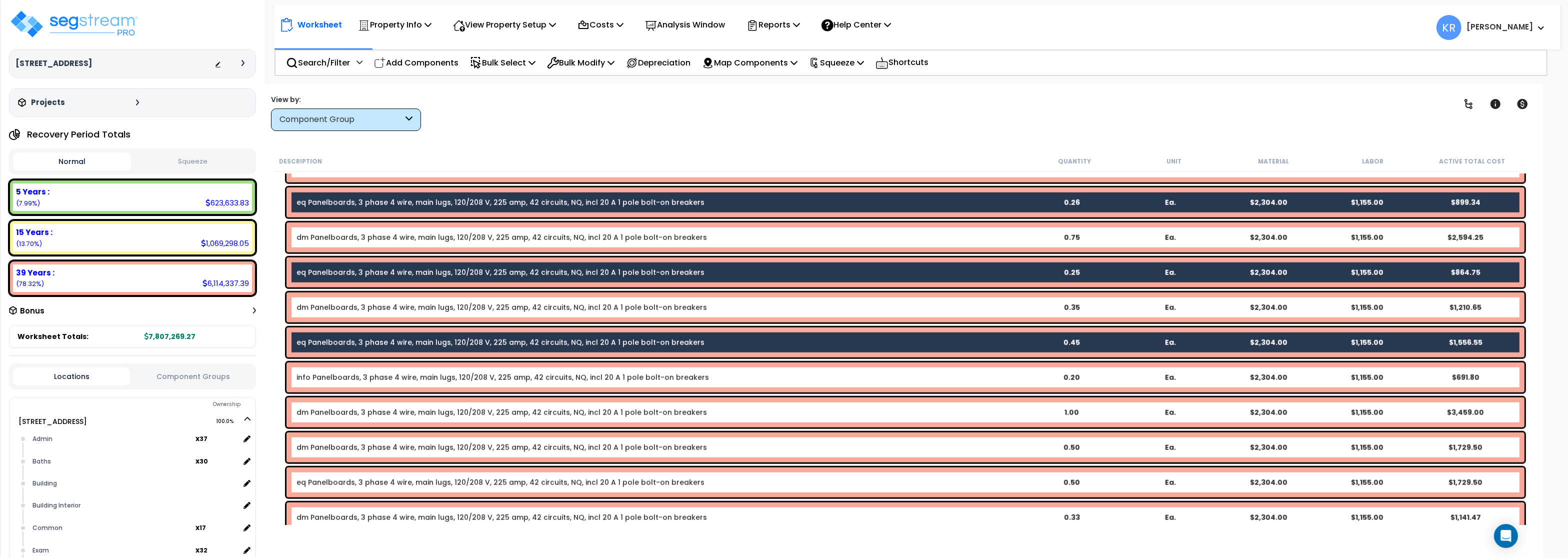
click at [317, 483] on link "eq Panelboards, 3 phase 4 wire, main lugs, 120/208 V, 225 amp, 42 circuits, NQ,…" at bounding box center [501, 483] width 408 height 10
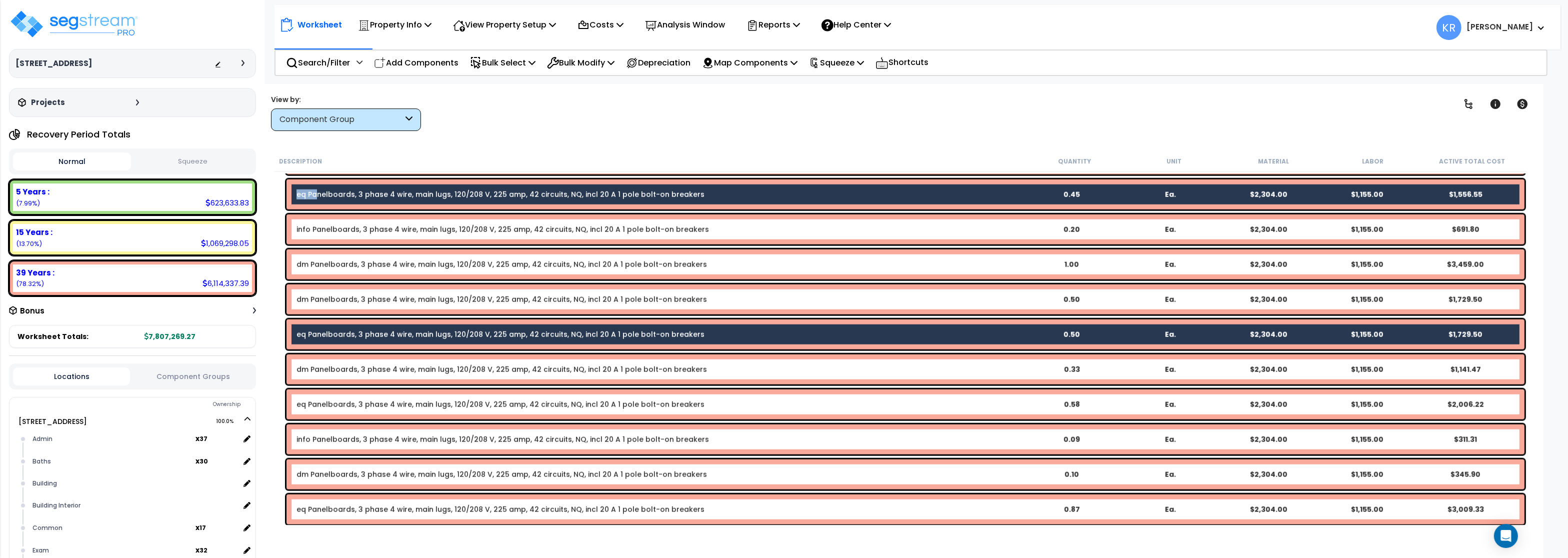
scroll to position [2342, 0]
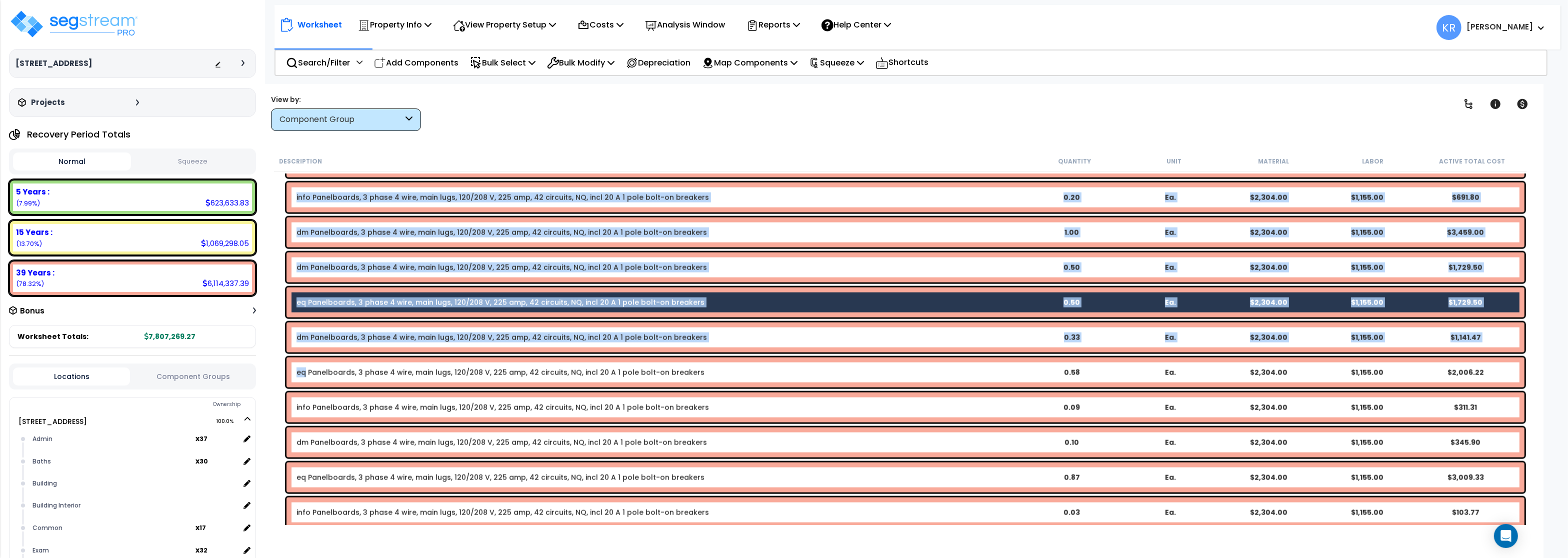
click at [306, 374] on link "eq Panelboards, 3 phase 4 wire, main lugs, 120/208 V, 225 amp, 42 circuits, NQ,…" at bounding box center [501, 373] width 408 height 10
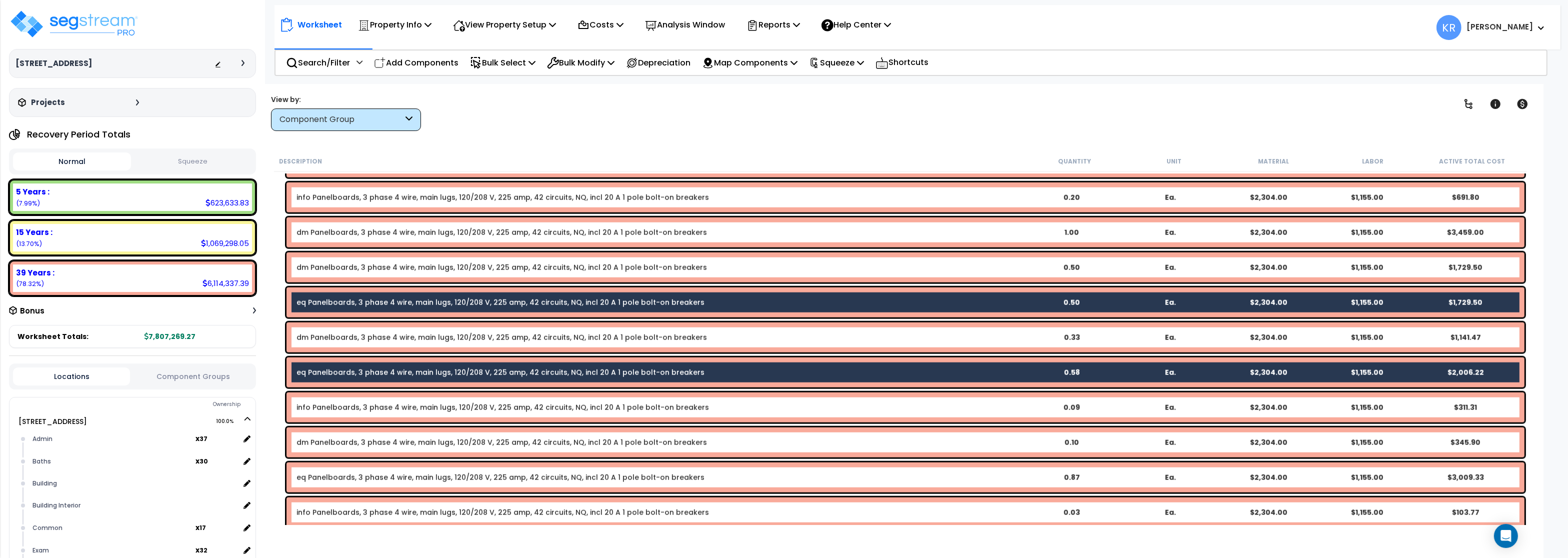
click at [319, 480] on link "eq Panelboards, 3 phase 4 wire, main lugs, 120/208 V, 225 amp, 42 circuits, NQ,…" at bounding box center [501, 478] width 408 height 10
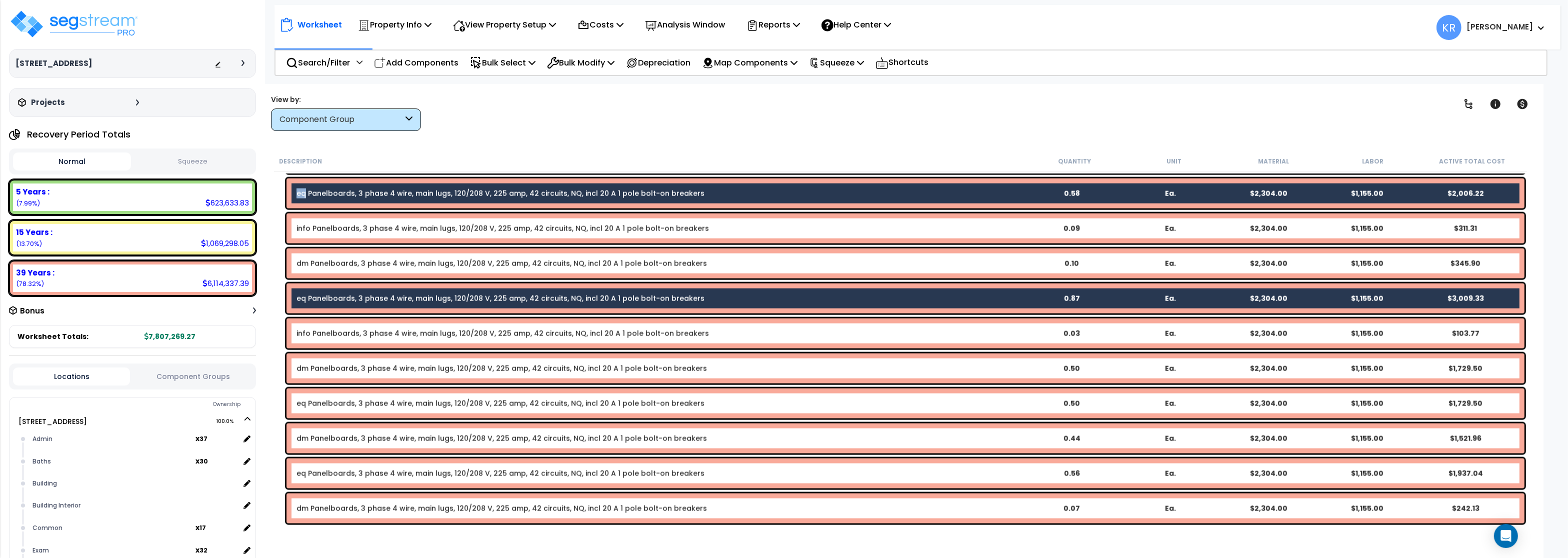
scroll to position [2521, 0]
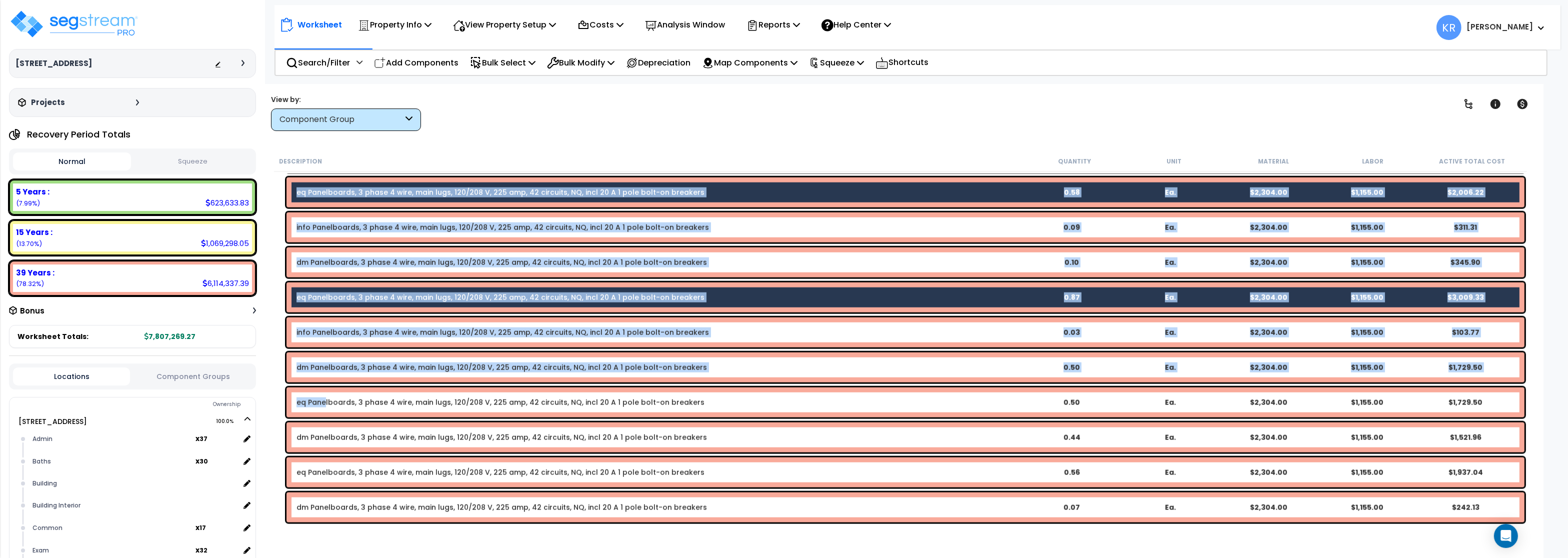
click at [325, 412] on div "eq Panelboards, 3 phase 4 wire, main lugs, 120/208 V, 225 amp, 42 circuits, NQ,…" at bounding box center [905, 402] width 1238 height 30
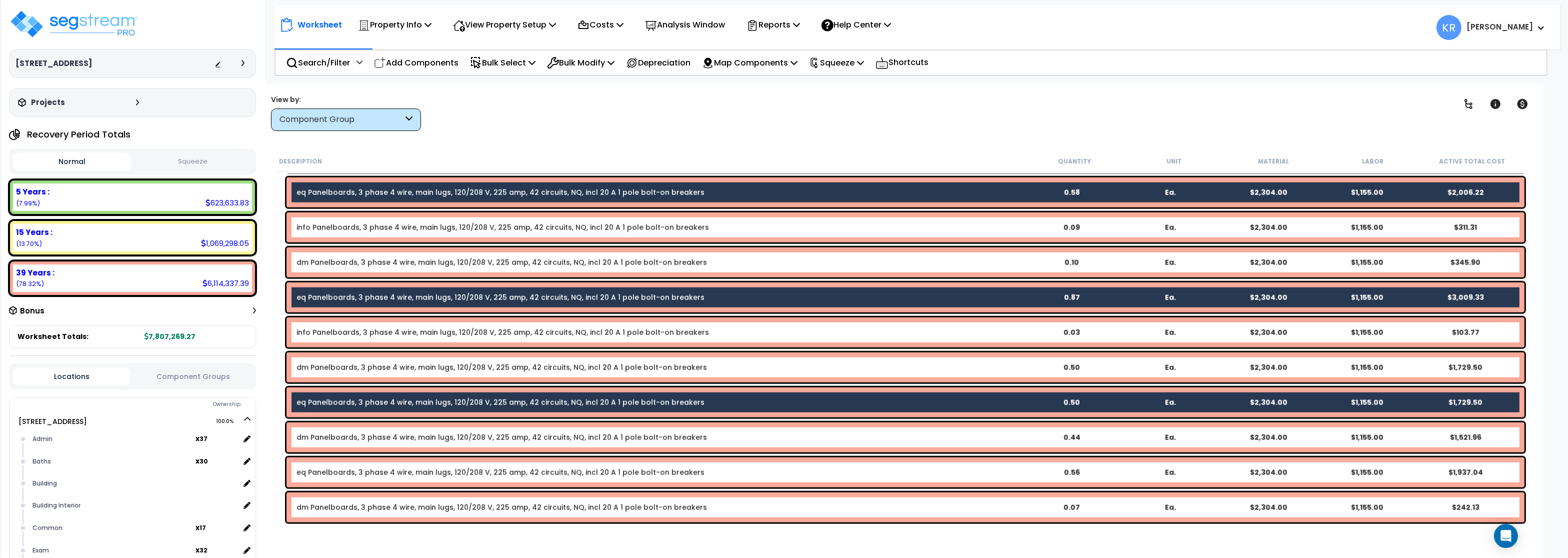
click at [320, 475] on link "eq Panelboards, 3 phase 4 wire, main lugs, 120/208 V, 225 amp, 42 circuits, NQ,…" at bounding box center [501, 473] width 408 height 10
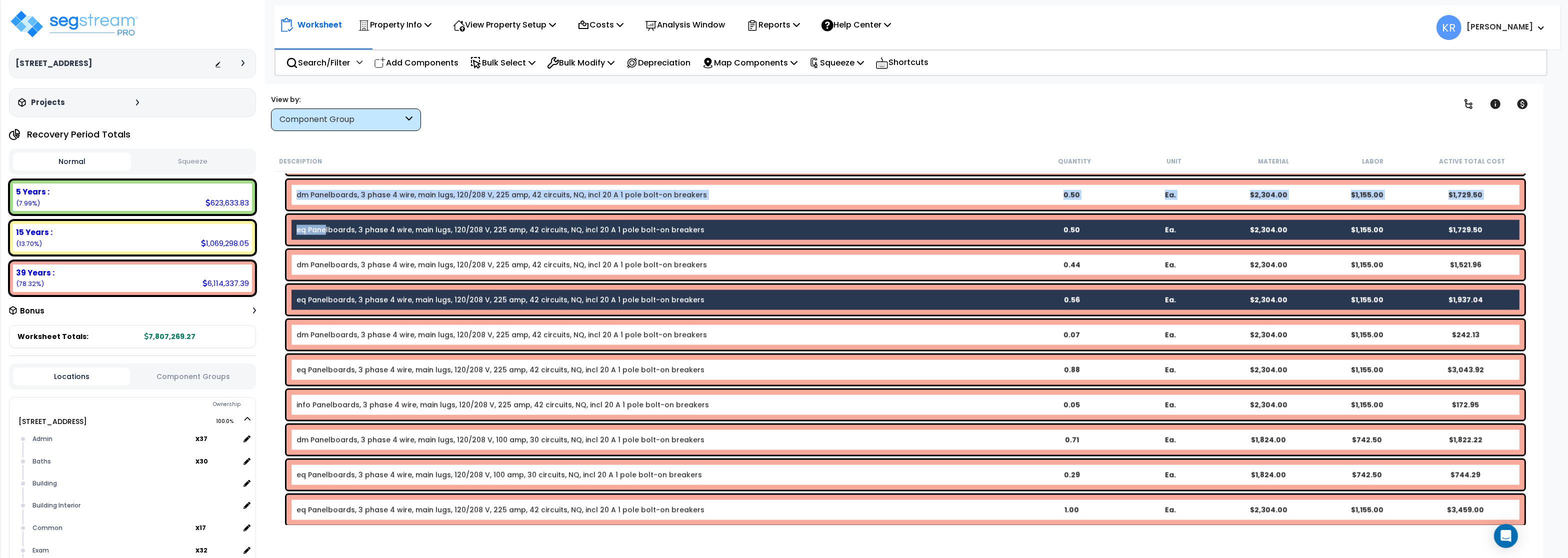
scroll to position [2701, 0]
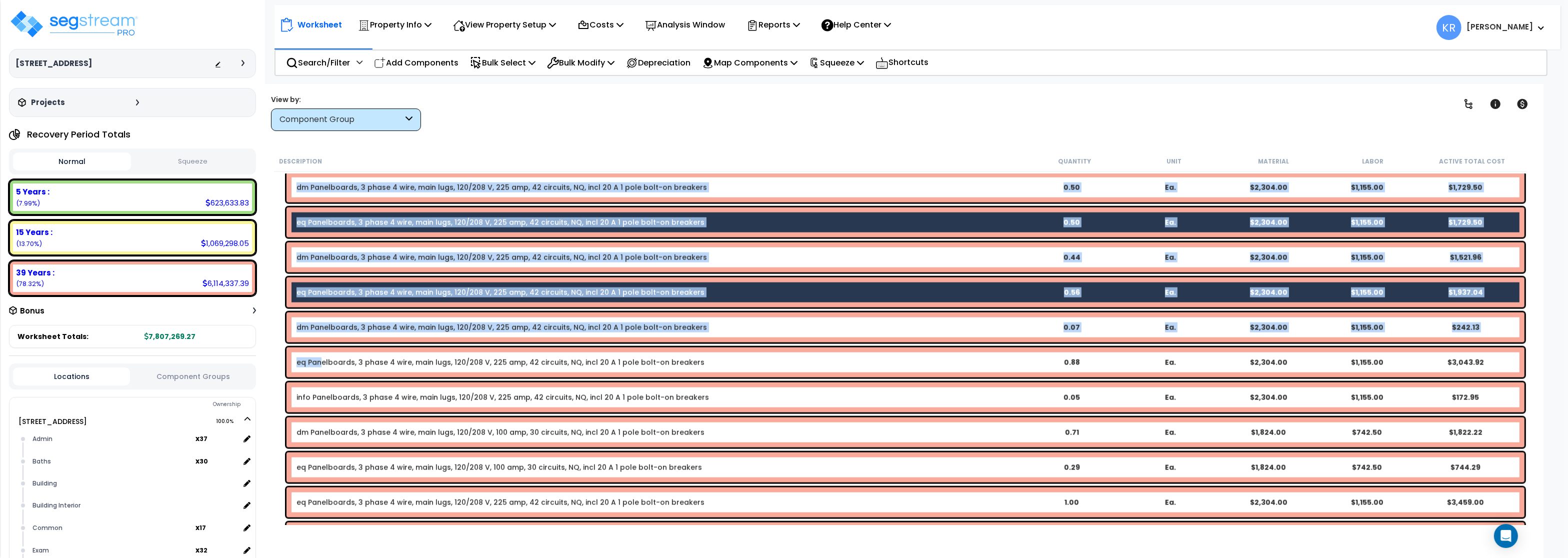
click at [322, 372] on div "eq Panelboards, 3 phase 4 wire, main lugs, 120/208 V, 225 amp, 42 circuits, NQ,…" at bounding box center [905, 362] width 1238 height 30
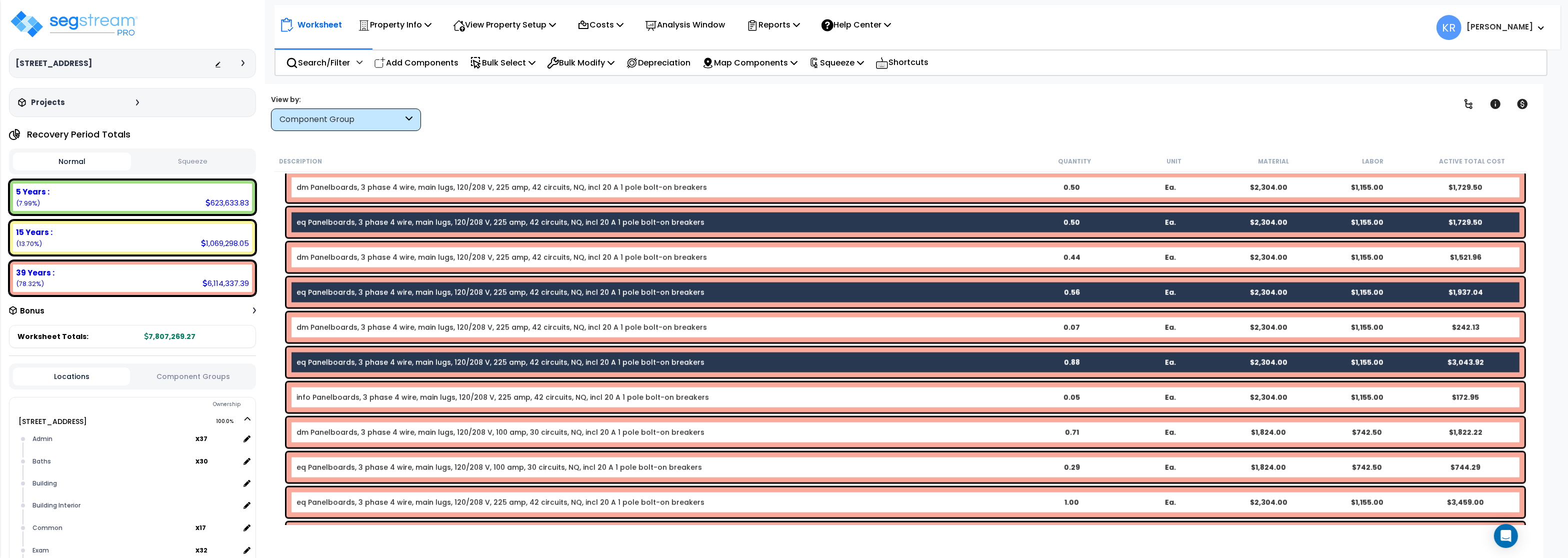
click at [317, 465] on link "eq Panelboards, 3 phase 4 wire, main lugs, 120/208 V, 100 amp, 30 circuits, NQ,…" at bounding box center [499, 468] width 406 height 10
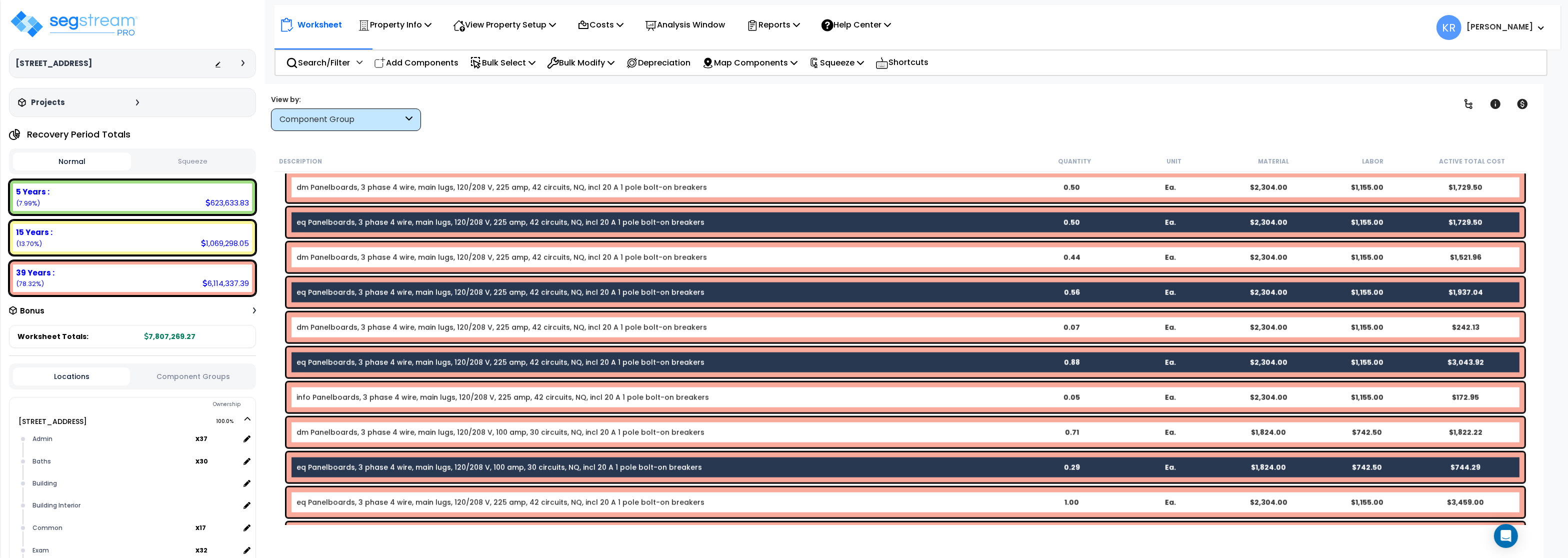
click at [324, 506] on link "eq Panelboards, 3 phase 4 wire, main lugs, 120/208 V, 225 amp, 42 circuits, NQ,…" at bounding box center [501, 503] width 408 height 10
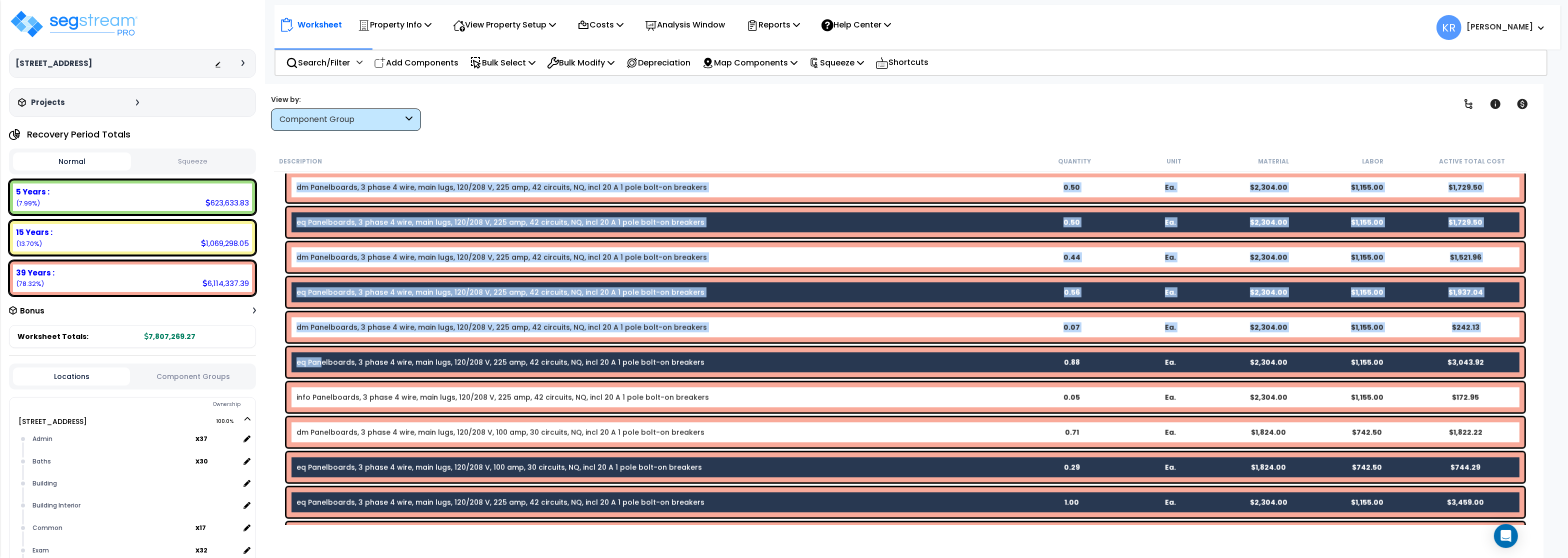
scroll to position [2881, 0]
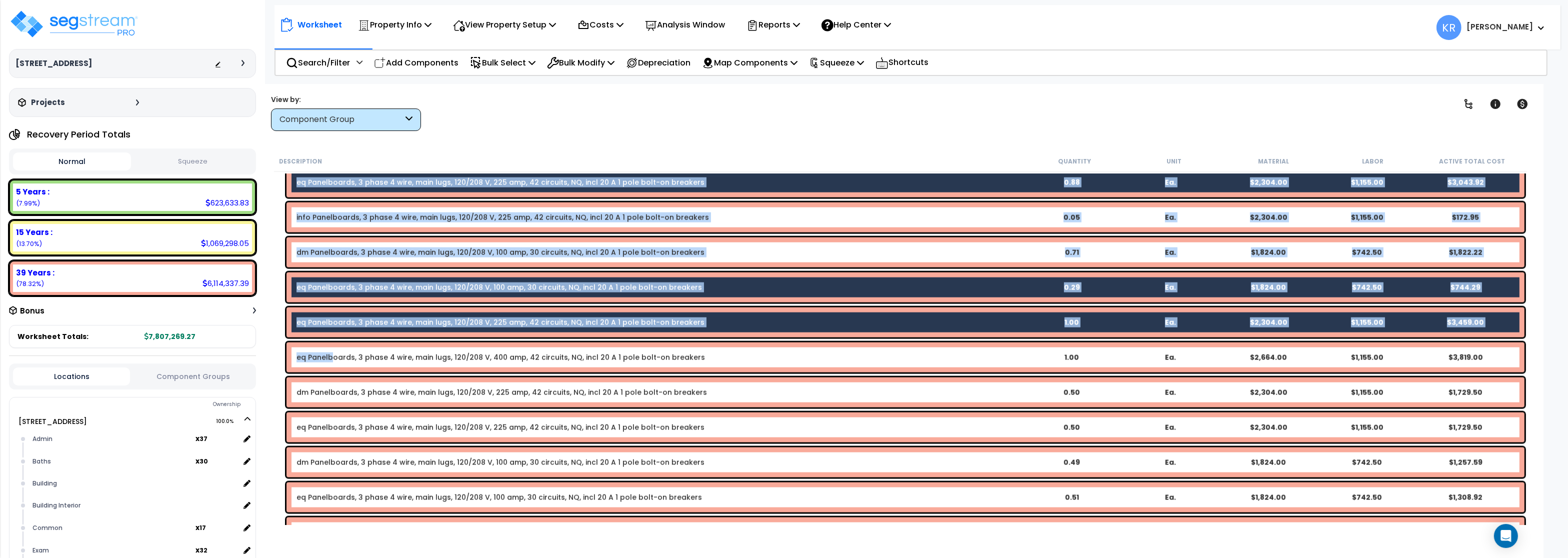
click at [331, 353] on link "eq Panelboards, 3 phase 4 wire, main lugs, 120/208 V, 400 amp, 42 circuits, NQ,…" at bounding box center [501, 358] width 408 height 10
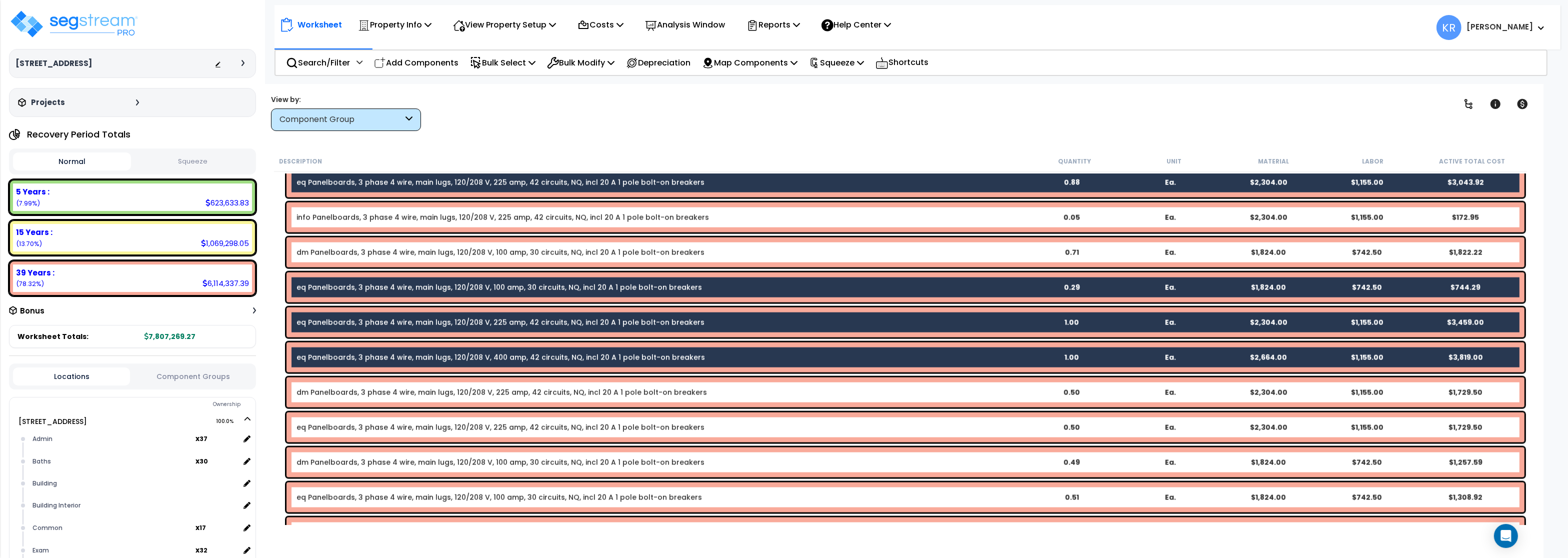
click at [319, 432] on link "eq Panelboards, 3 phase 4 wire, main lugs, 120/208 V, 225 amp, 42 circuits, NQ,…" at bounding box center [501, 427] width 408 height 10
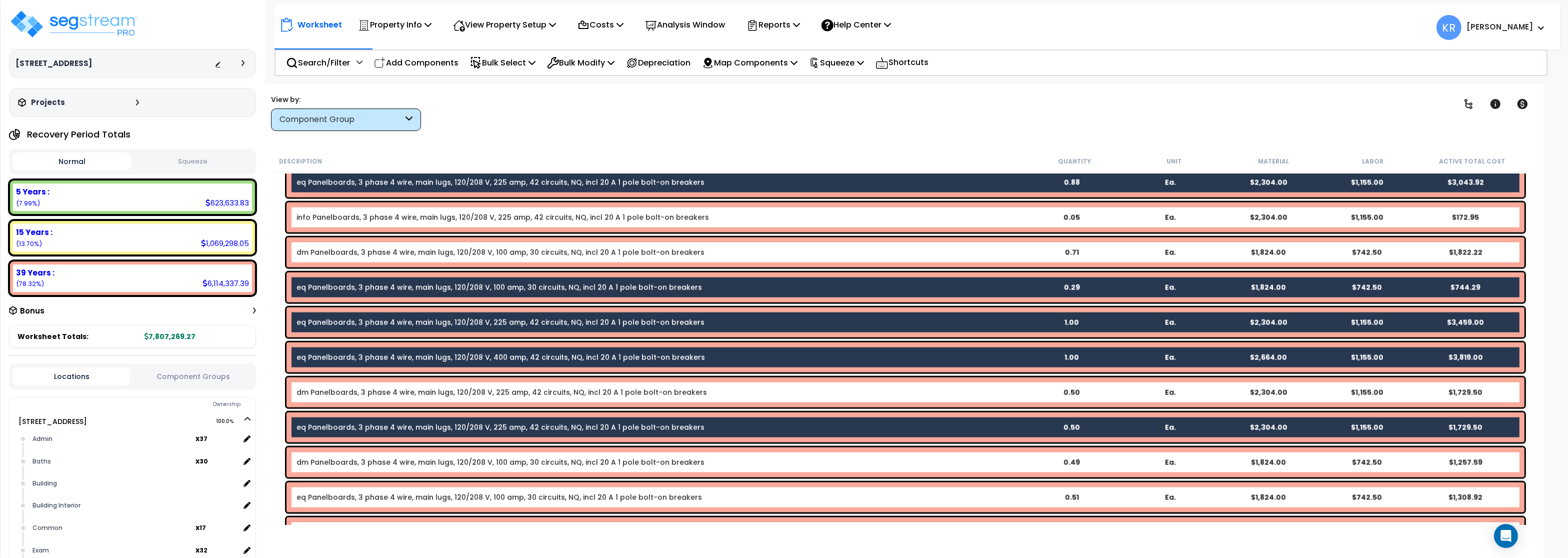
click at [317, 497] on link "eq Panelboards, 3 phase 4 wire, main lugs, 120/208 V, 100 amp, 30 circuits, NQ,…" at bounding box center [499, 498] width 406 height 10
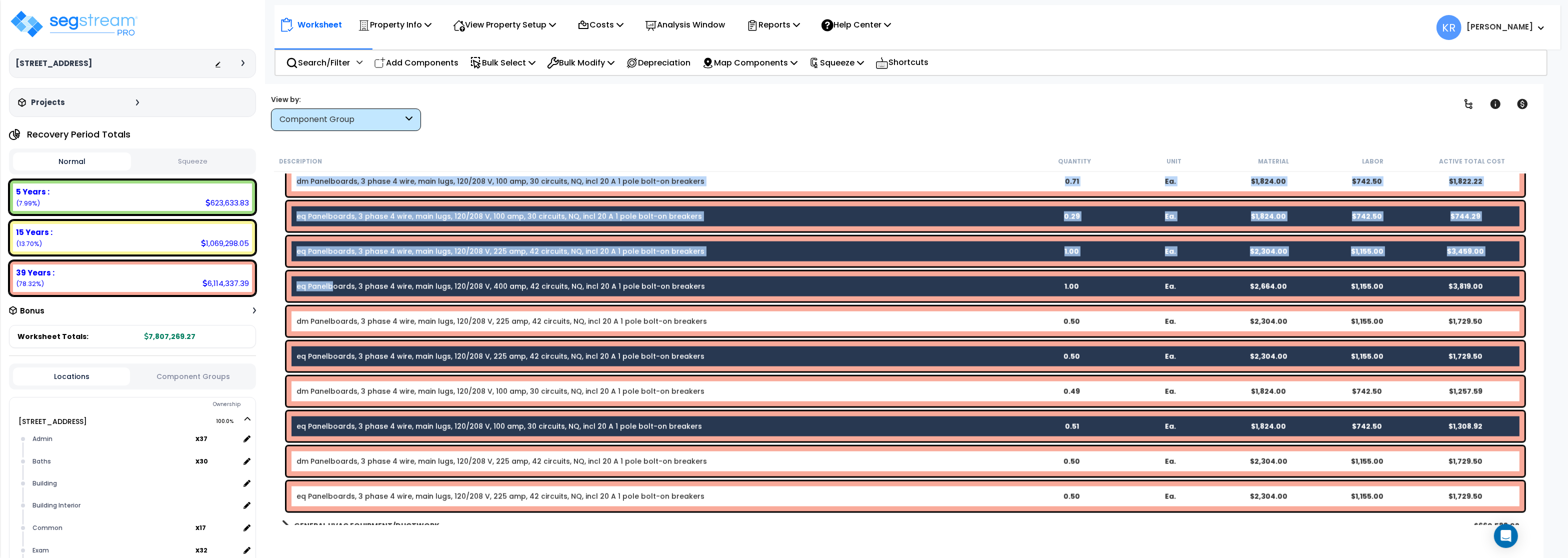
scroll to position [3062, 0]
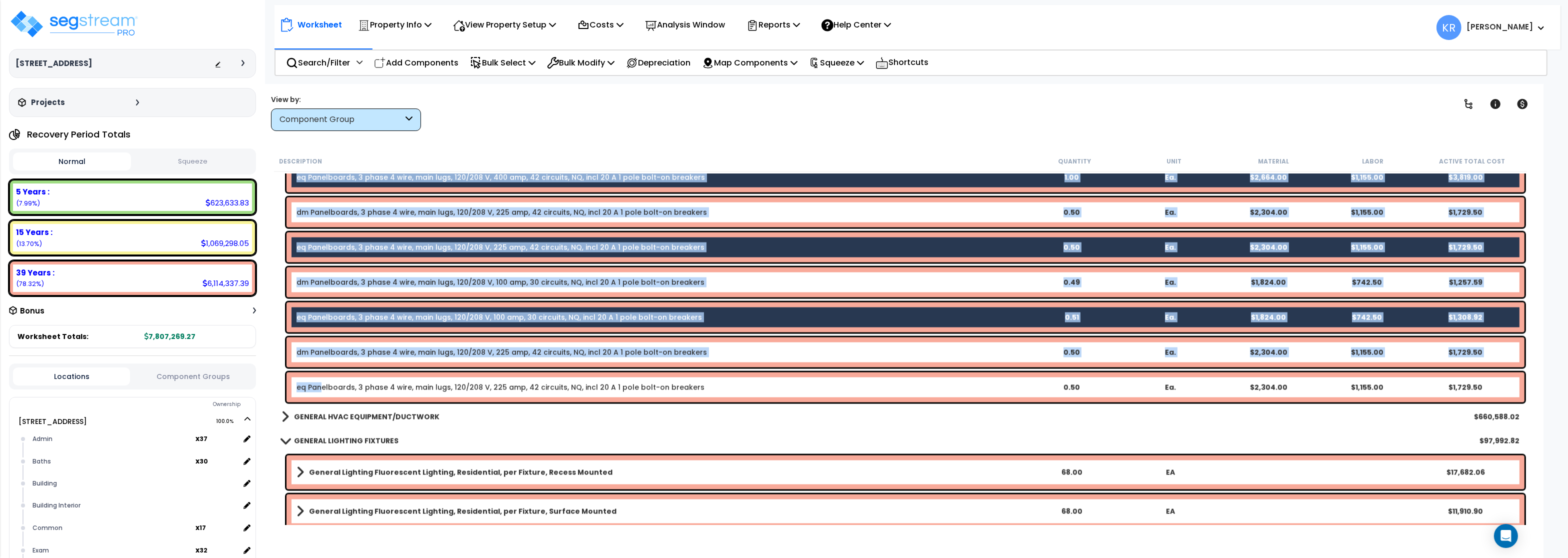
click at [320, 388] on link "eq Panelboards, 3 phase 4 wire, main lugs, 120/208 V, 225 amp, 42 circuits, NQ,…" at bounding box center [501, 388] width 408 height 10
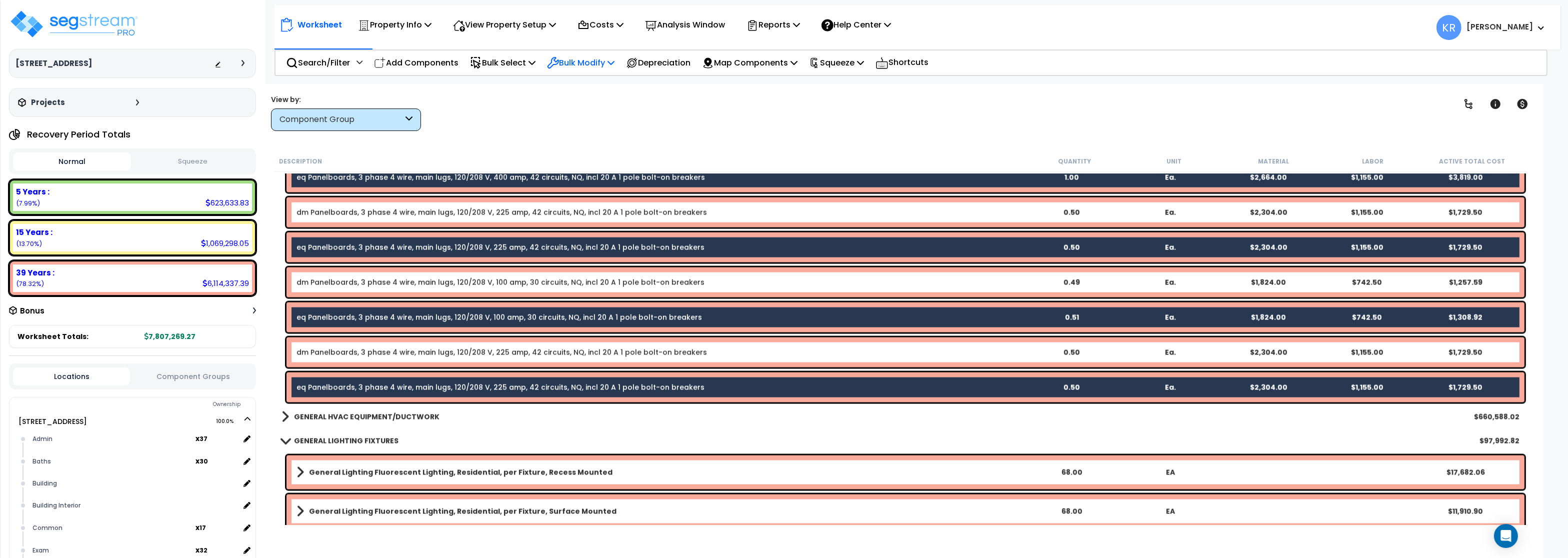
click at [587, 63] on p "Bulk Modify" at bounding box center [581, 62] width 68 height 13
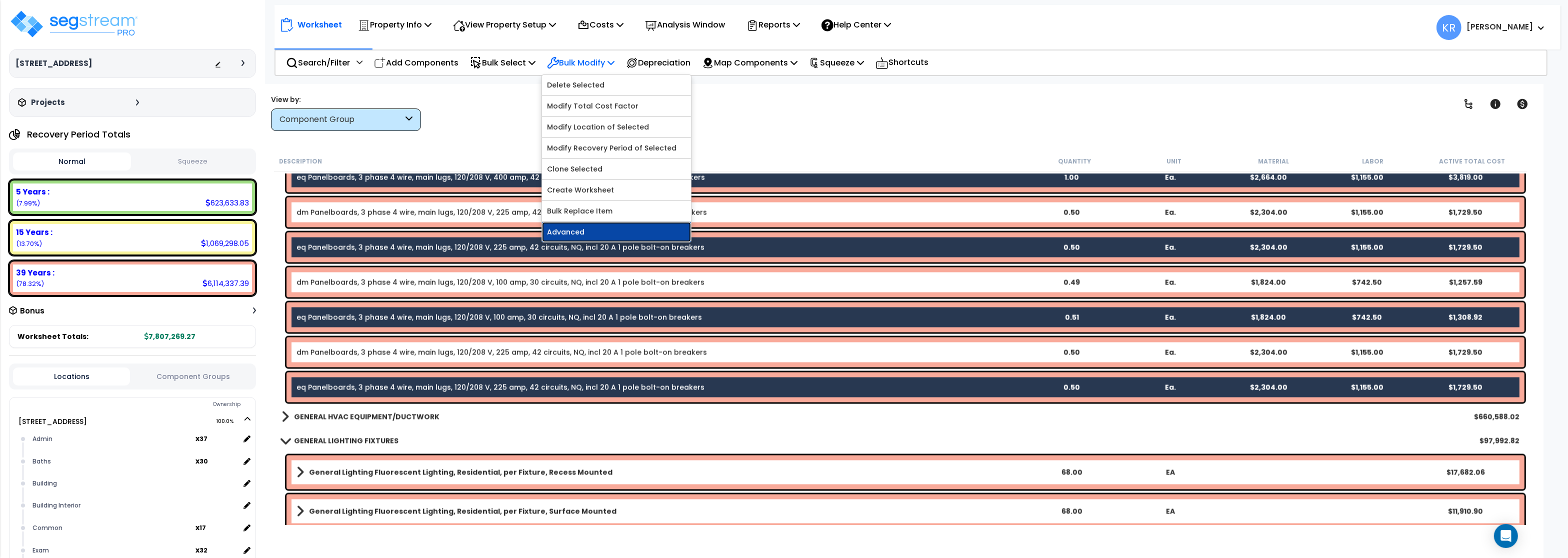
click at [579, 235] on link "Advanced" at bounding box center [616, 232] width 149 height 20
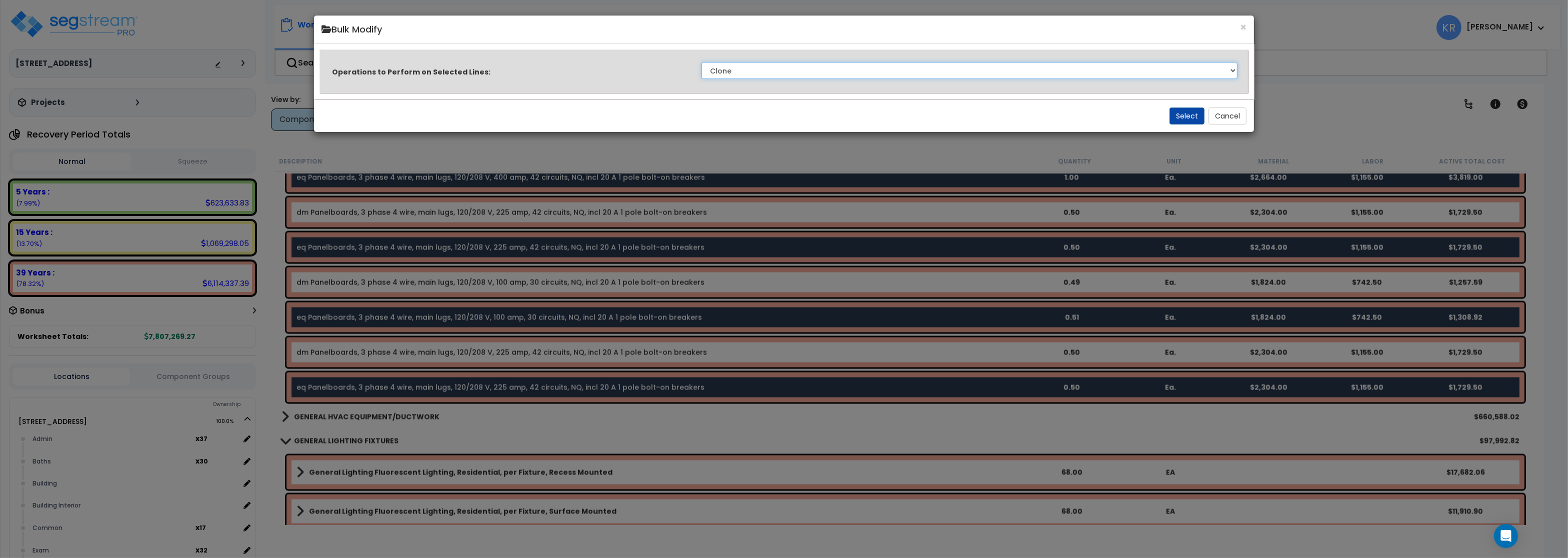
click at [702, 62] on select "Clone Delete Delete Zero Quantities Modify Component Group Modify Cost Sources …" at bounding box center [970, 71] width 536 height 17
select select "modifyAssetClass"
click option "Modify Component Group" at bounding box center [0, 0] width 0 height 0
click at [1180, 115] on button "Select" at bounding box center [1188, 116] width 35 height 17
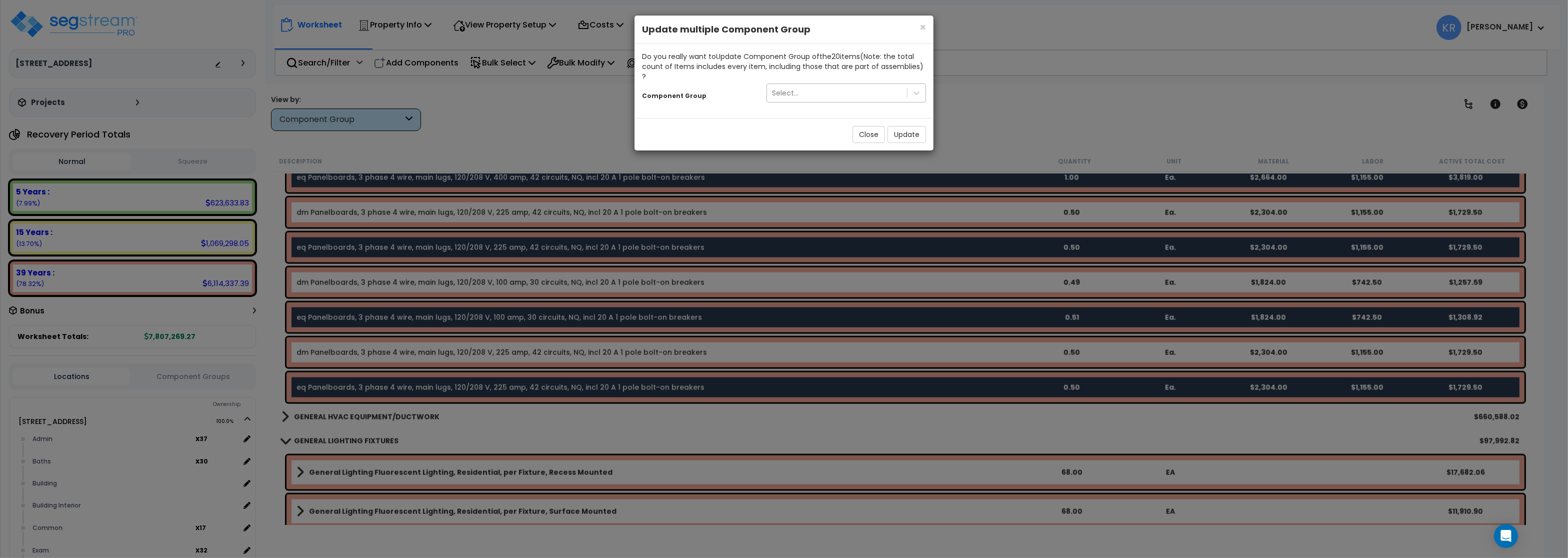
click at [791, 88] on div "Select..." at bounding box center [785, 93] width 27 height 10
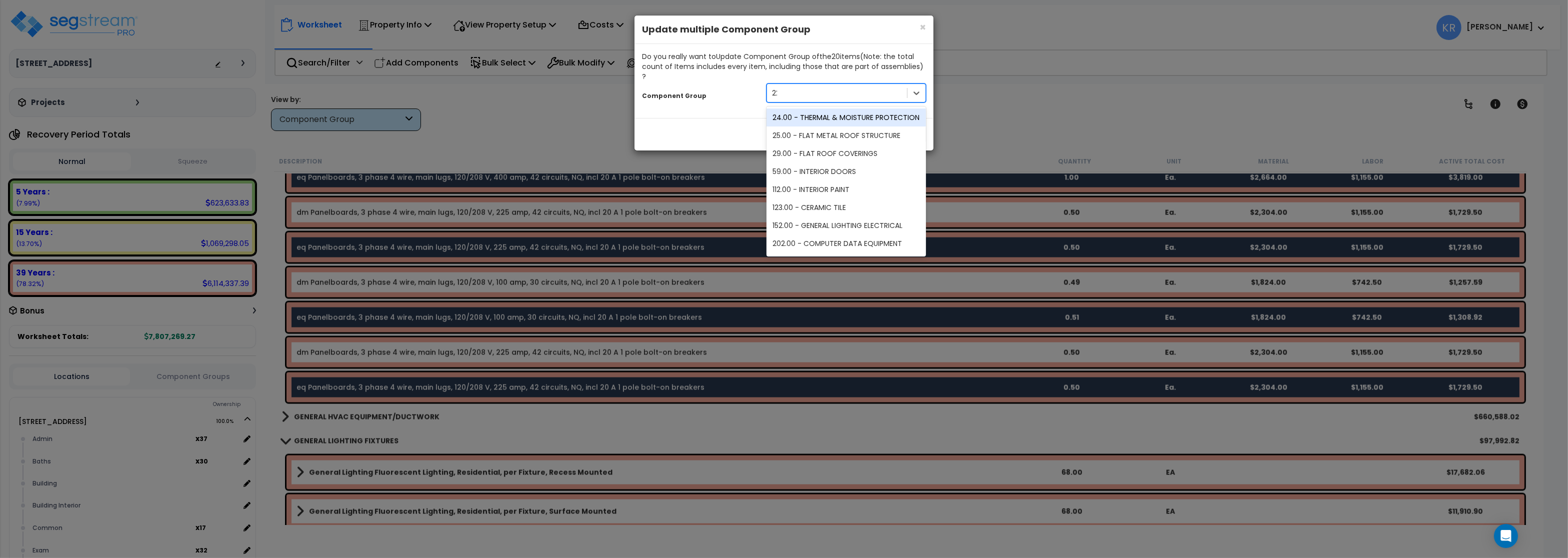
type input "229"
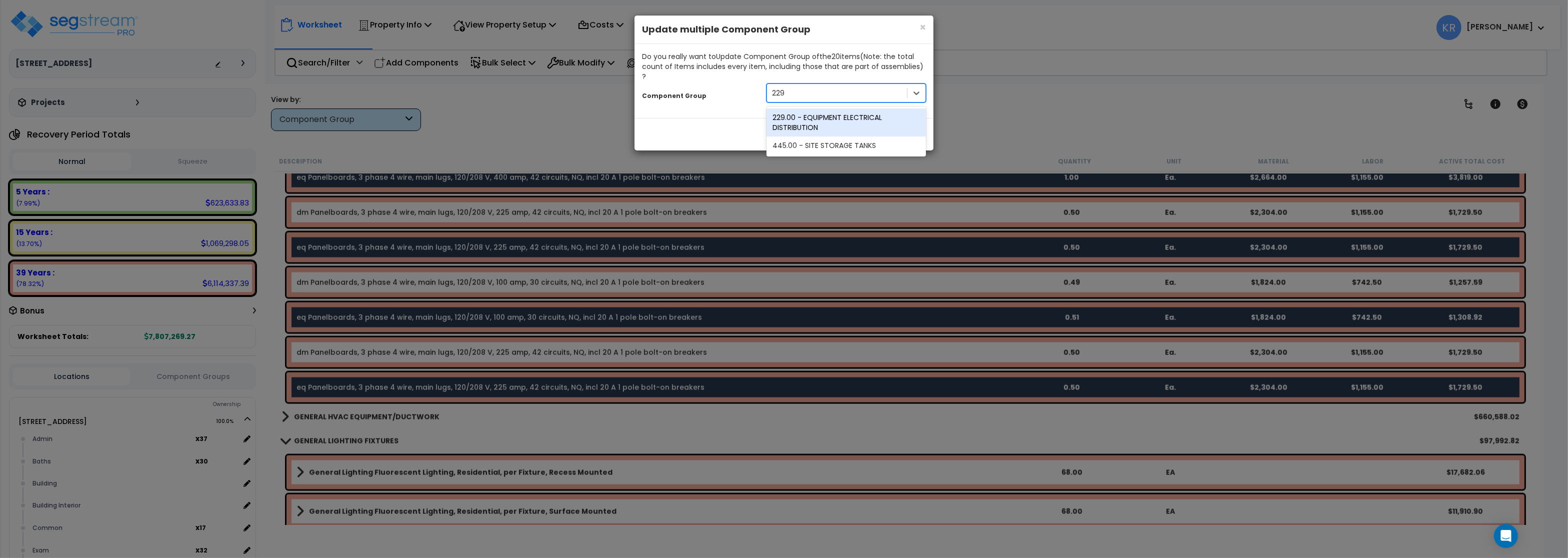
click at [818, 108] on div "229.00 - EQUIPMENT ELECTRICAL DISTRIBUTION" at bounding box center [846, 122] width 160 height 28
click at [907, 126] on button "Update" at bounding box center [907, 135] width 38 height 17
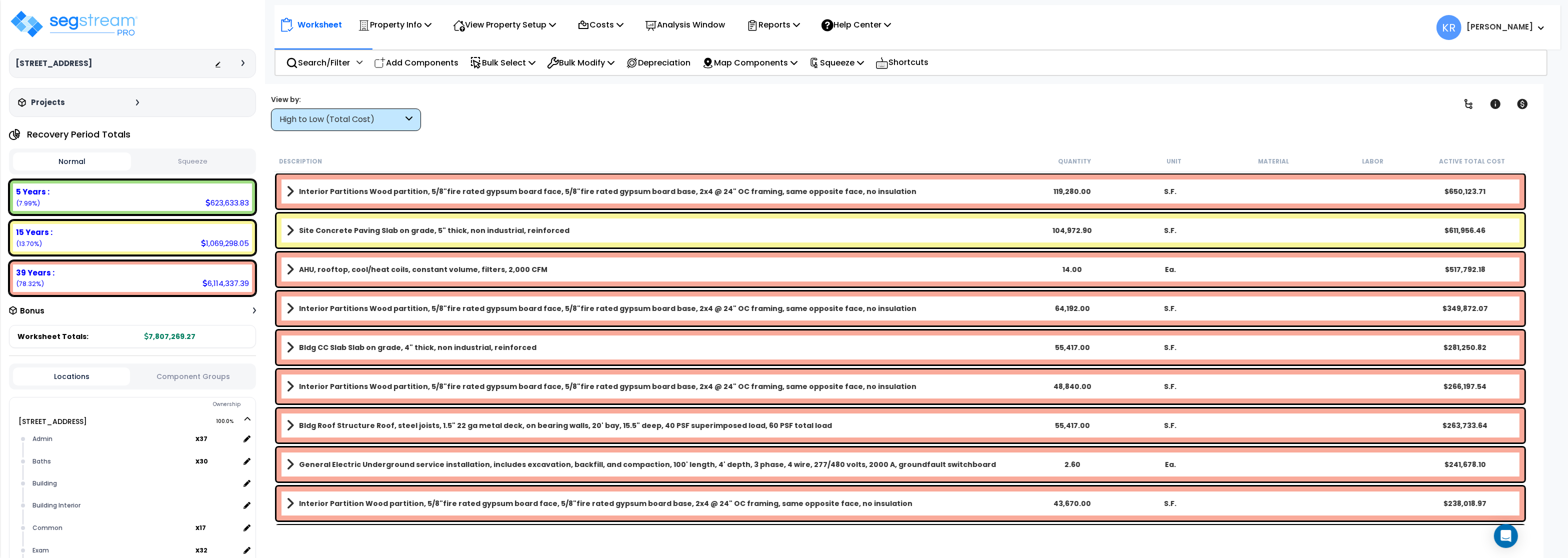
click at [338, 124] on div "High to Low (Total Cost)" at bounding box center [341, 119] width 124 height 11
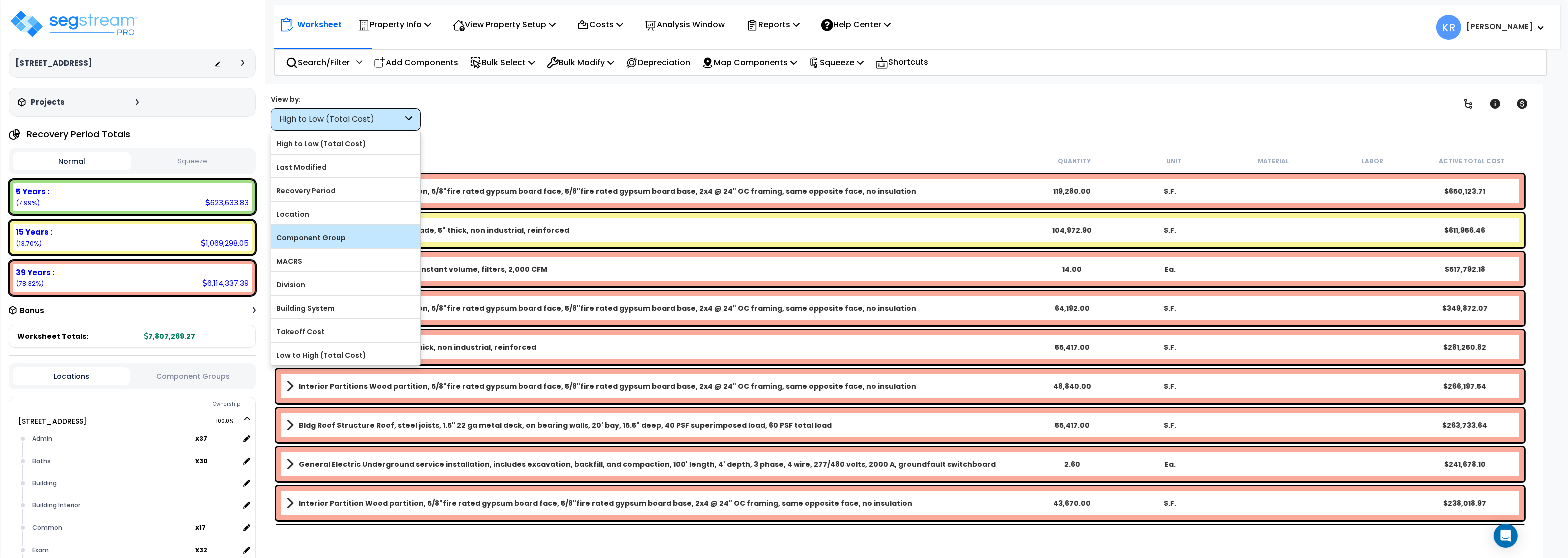
click at [319, 240] on label "Component Group" at bounding box center [346, 237] width 149 height 15
click at [0, 0] on input "Component Group" at bounding box center [0, 0] width 0 height 0
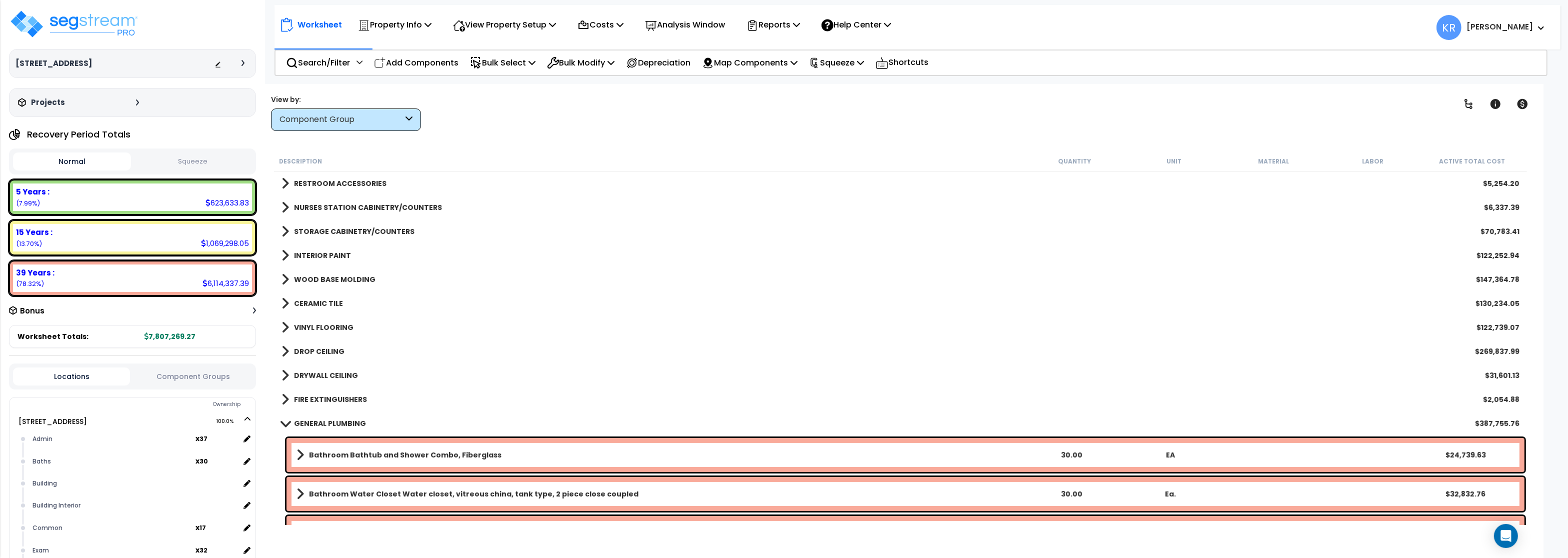
scroll to position [300, 0]
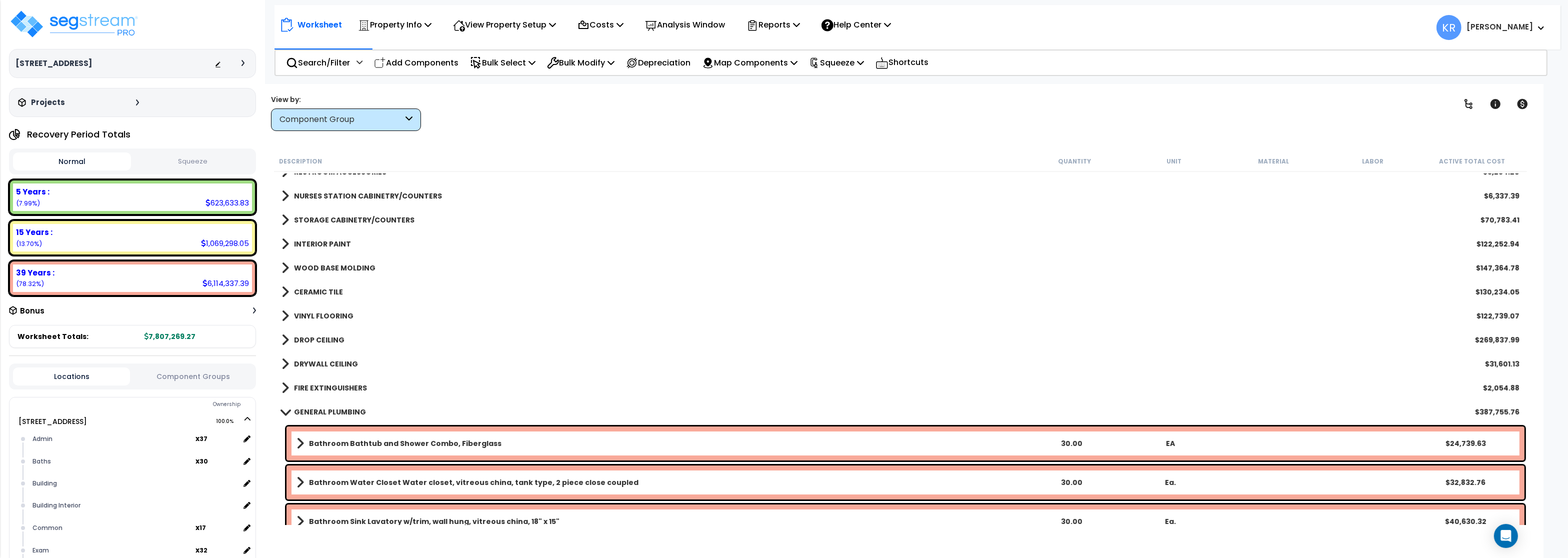
click at [690, 179] on div "RESTROOM ACCESSORIES $5,254.20" at bounding box center [901, 172] width 1248 height 24
click at [300, 409] on b "GENERAL PLUMBING" at bounding box center [330, 412] width 72 height 10
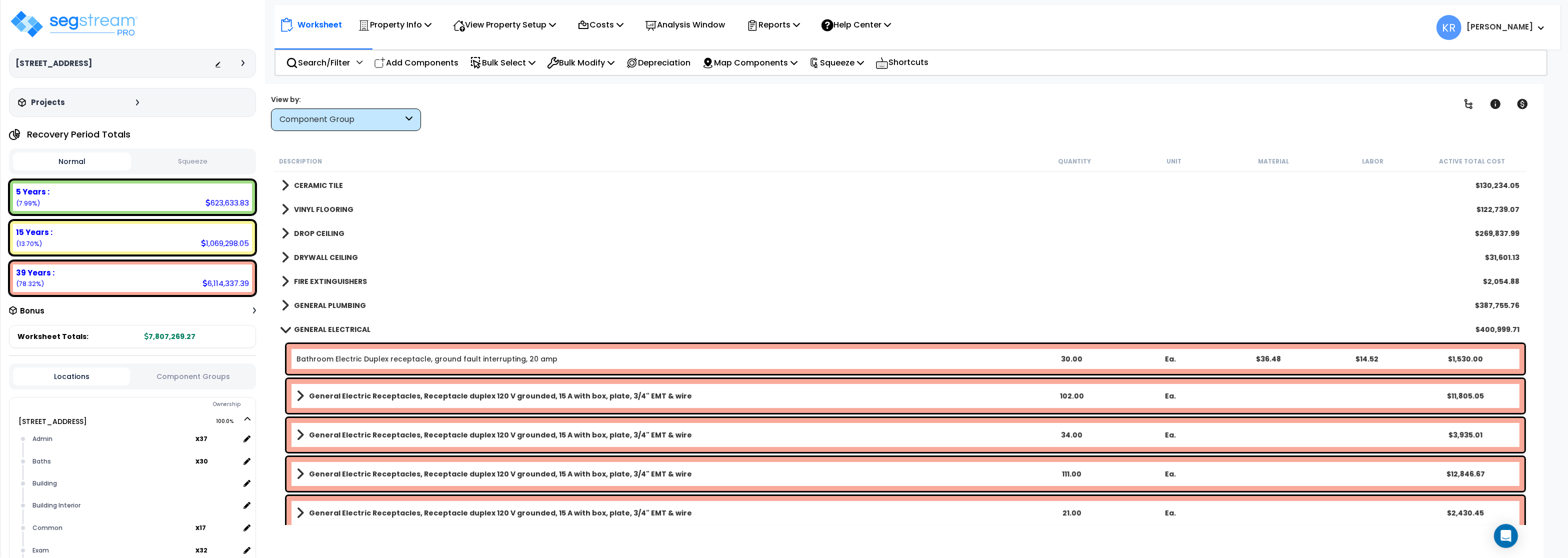
scroll to position [420, 0]
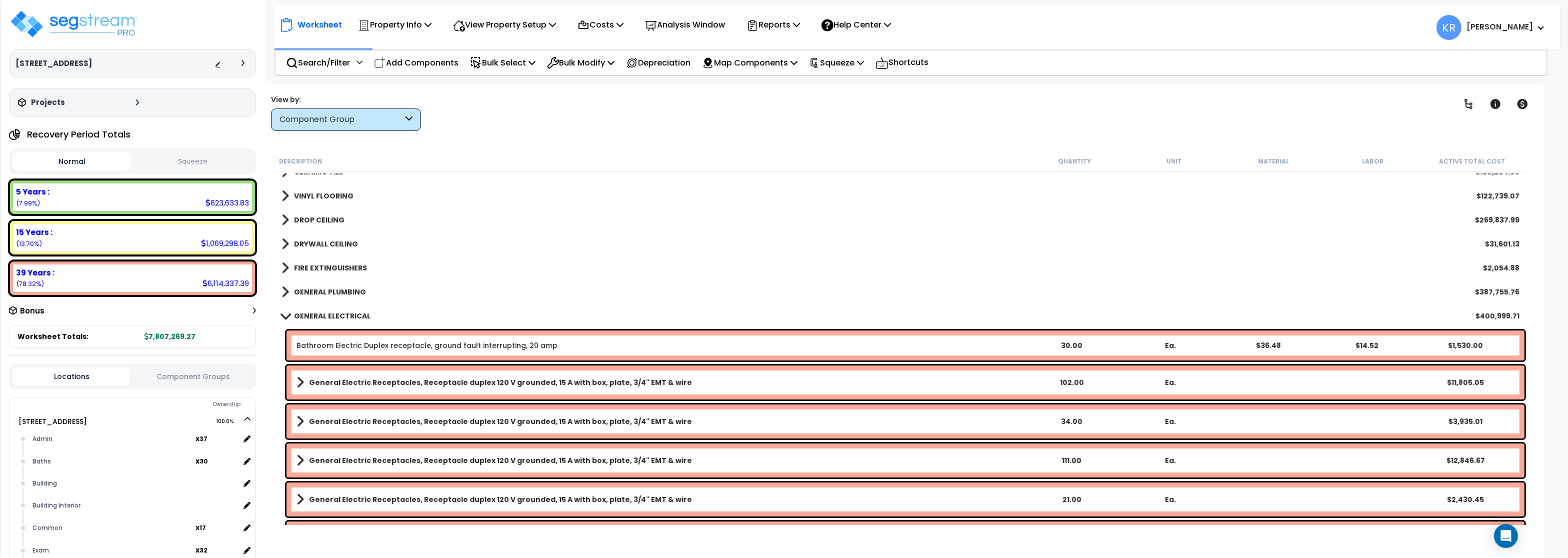
click at [305, 313] on b "GENERAL ELECTRICAL" at bounding box center [332, 316] width 77 height 10
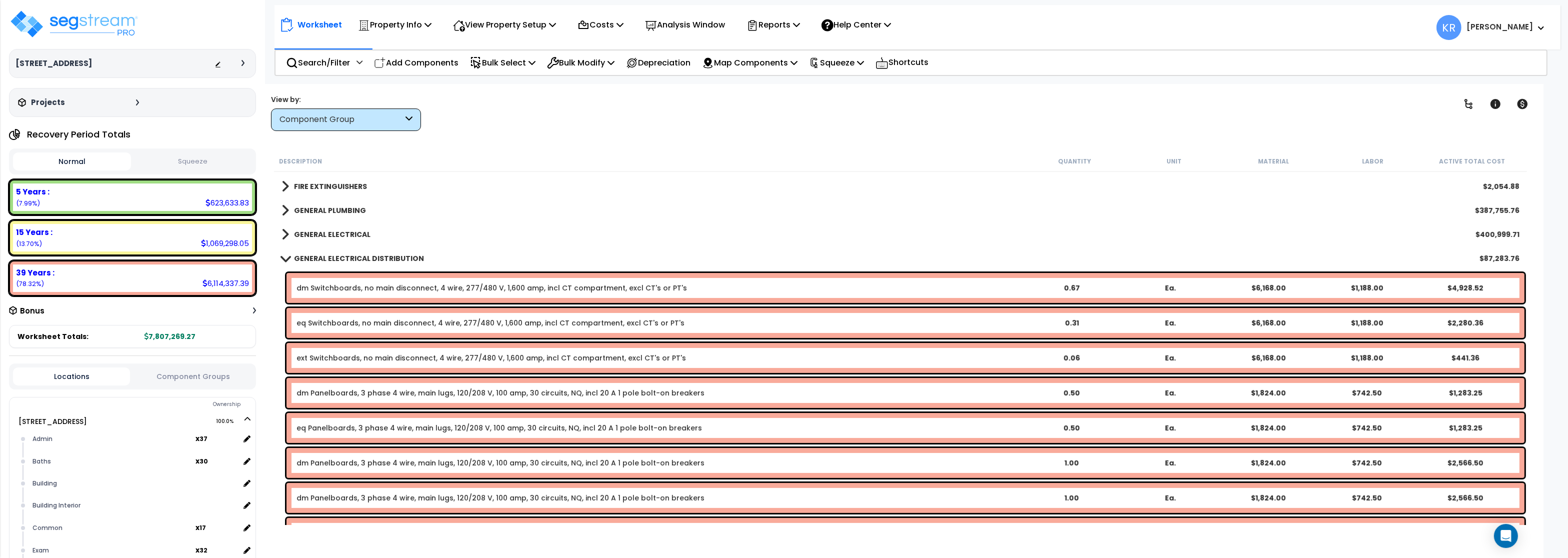
scroll to position [601, 0]
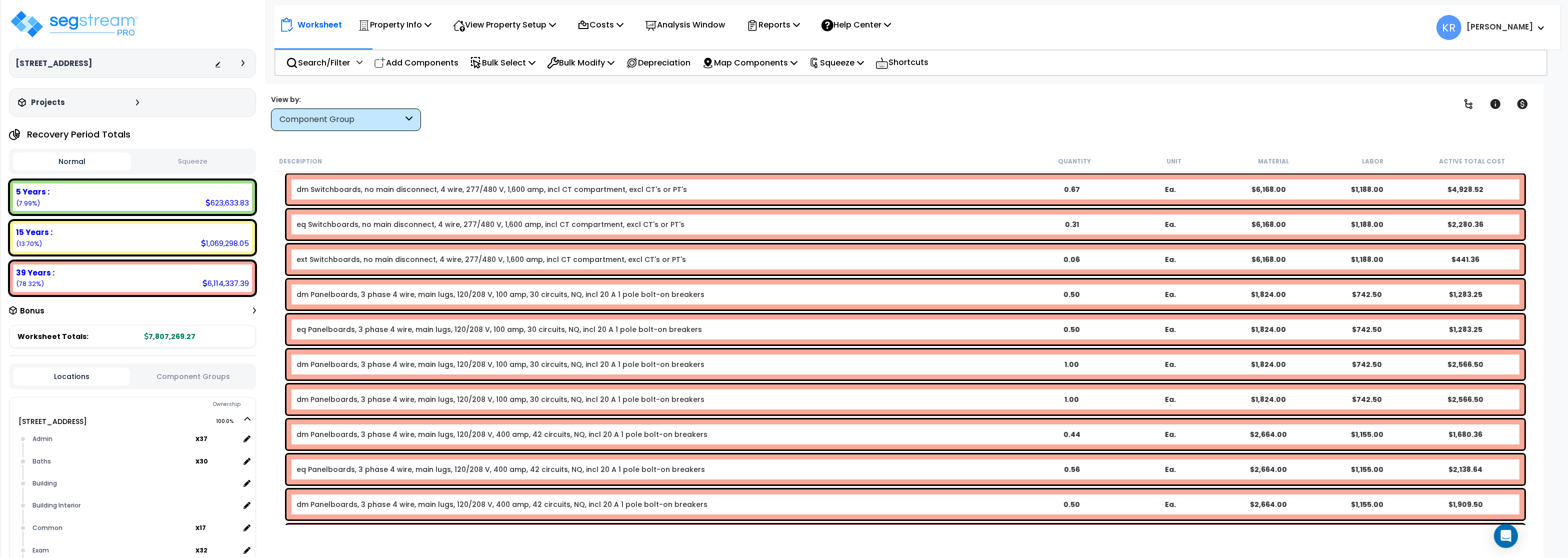
click at [353, 214] on div "eq Switchboards, no main disconnect, 4 wire, 277/480 V, 1,600 amp, incl CT comp…" at bounding box center [905, 224] width 1238 height 30
click at [333, 224] on link "eq Switchboards, no main disconnect, 4 wire, 277/480 V, 1,600 amp, incl CT comp…" at bounding box center [491, 224] width 388 height 10
click at [301, 226] on link "eq Switchboards, no main disconnect, 4 wire, 277/480 V, 1,600 amp, incl CT comp…" at bounding box center [491, 224] width 388 height 10
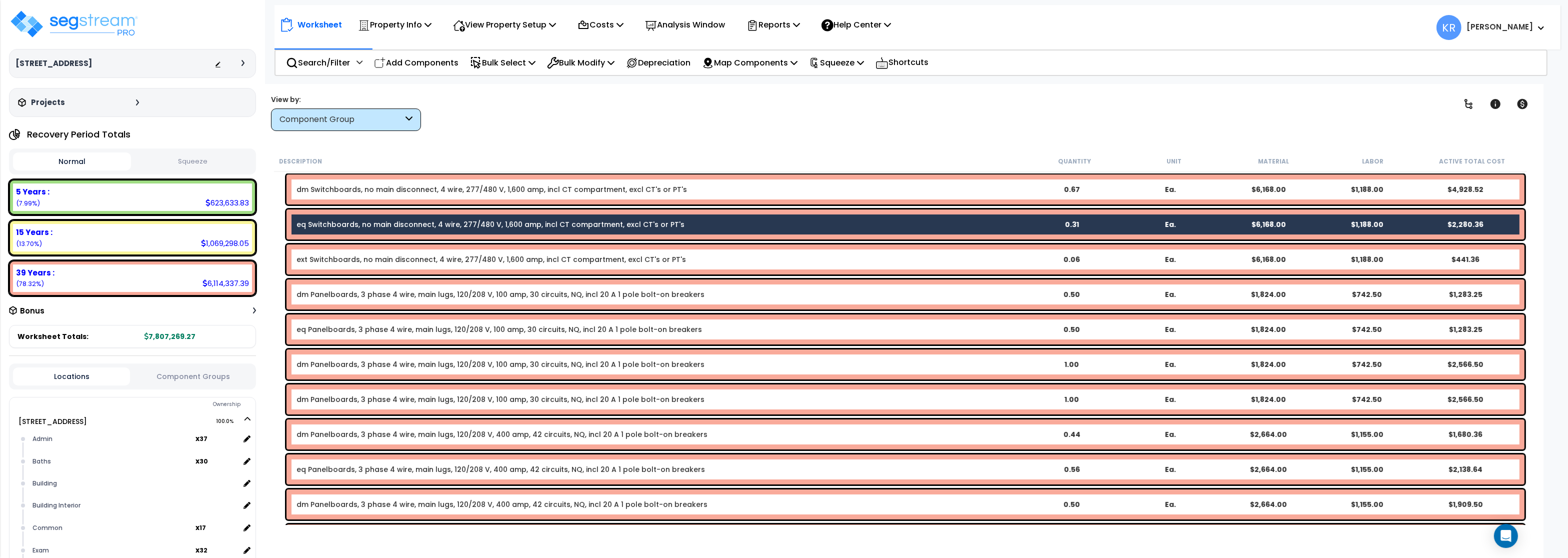
click at [311, 337] on div "eq Panelboards, 3 phase 4 wire, main lugs, 120/208 V, 100 amp, 30 circuits, NQ,…" at bounding box center [905, 330] width 1238 height 30
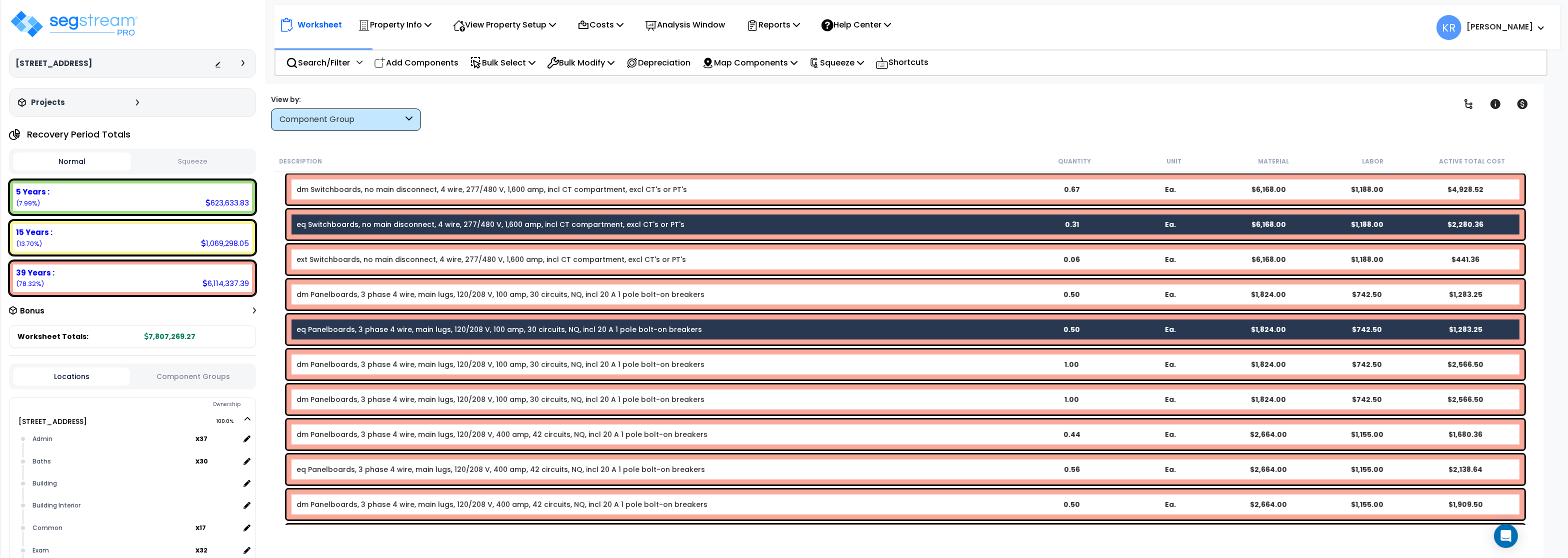
click at [324, 472] on link "eq Panelboards, 3 phase 4 wire, main lugs, 120/208 V, 400 amp, 42 circuits, NQ,…" at bounding box center [501, 469] width 408 height 10
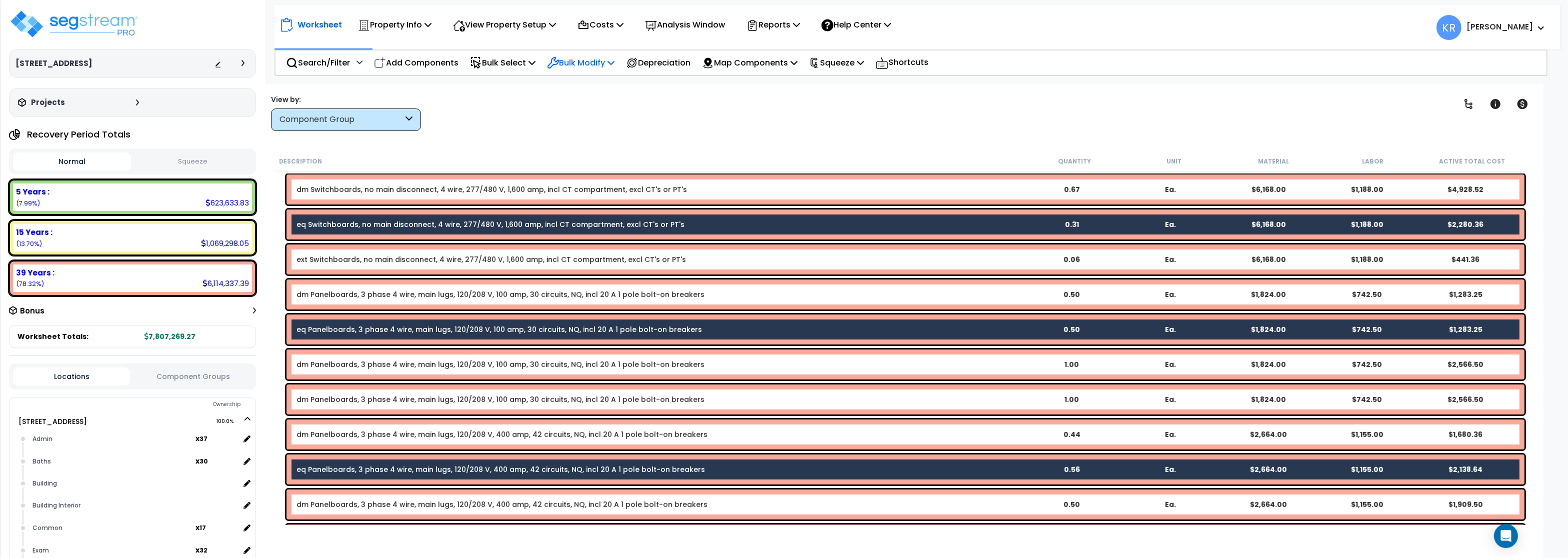
click at [598, 65] on p "Bulk Modify" at bounding box center [581, 62] width 68 height 13
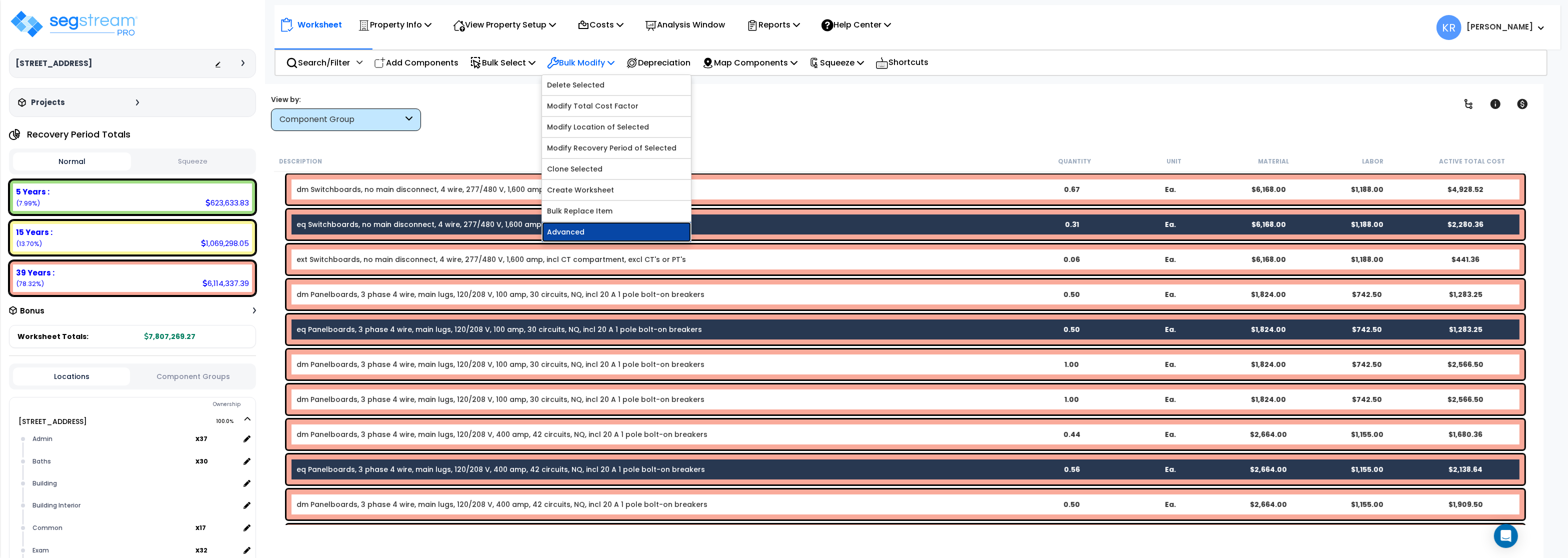
click at [578, 237] on link "Advanced" at bounding box center [616, 232] width 149 height 20
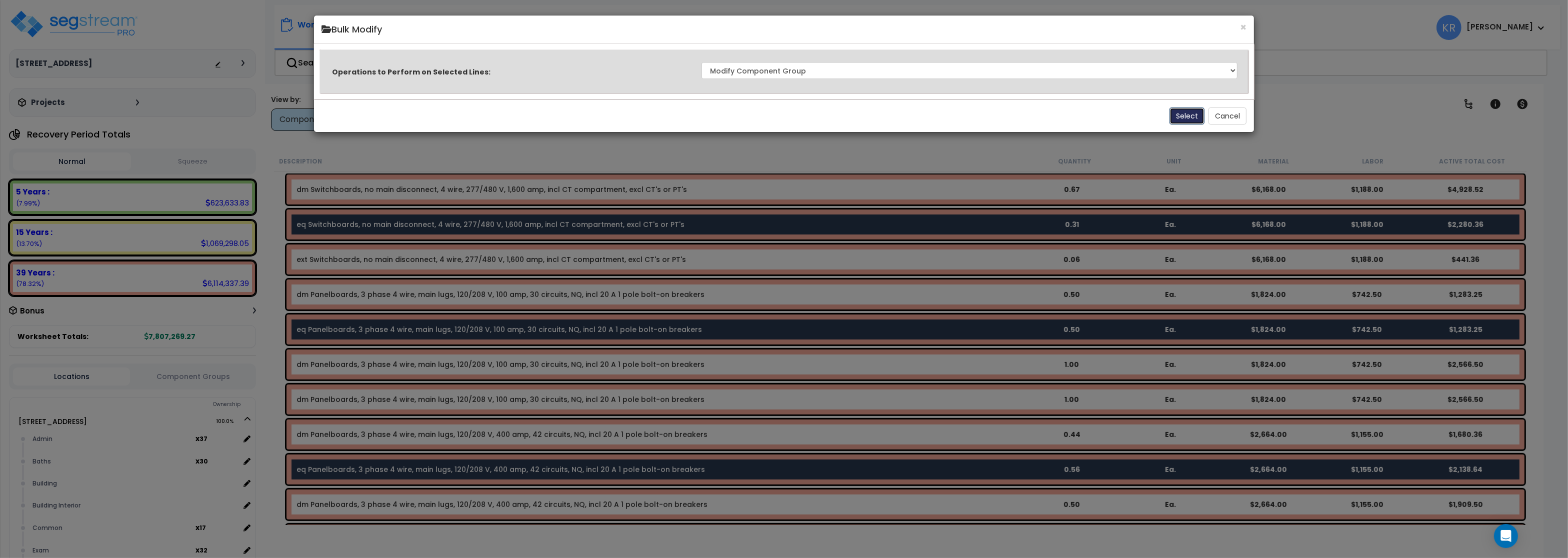
click at [1181, 113] on button "Select" at bounding box center [1188, 116] width 35 height 17
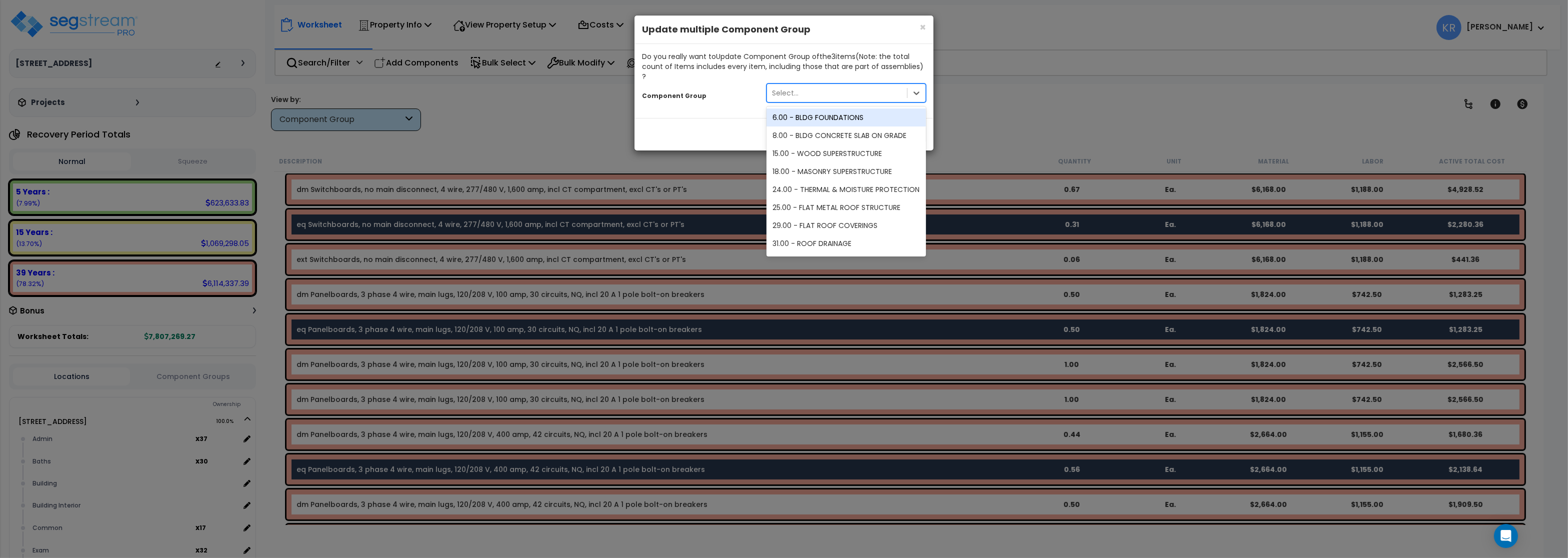
click at [807, 88] on div "Select..." at bounding box center [837, 93] width 140 height 16
type input "229"
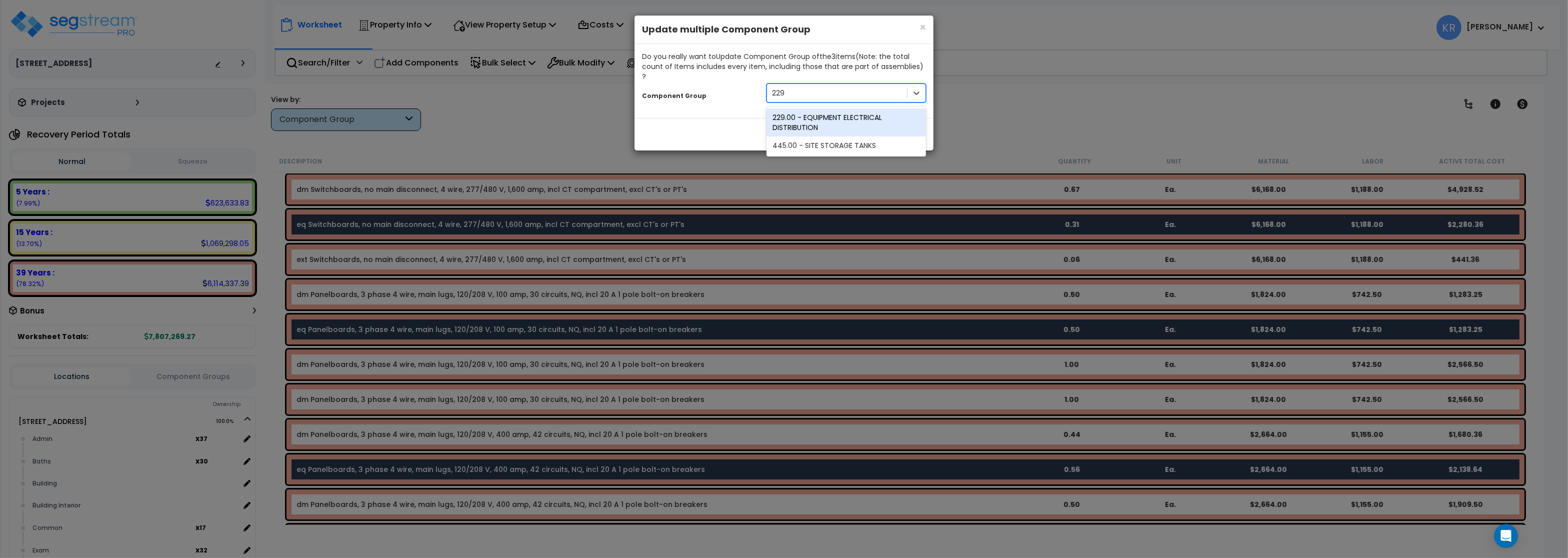
click at [828, 119] on div "229.00 - EQUIPMENT ELECTRICAL DISTRIBUTION" at bounding box center [846, 122] width 160 height 28
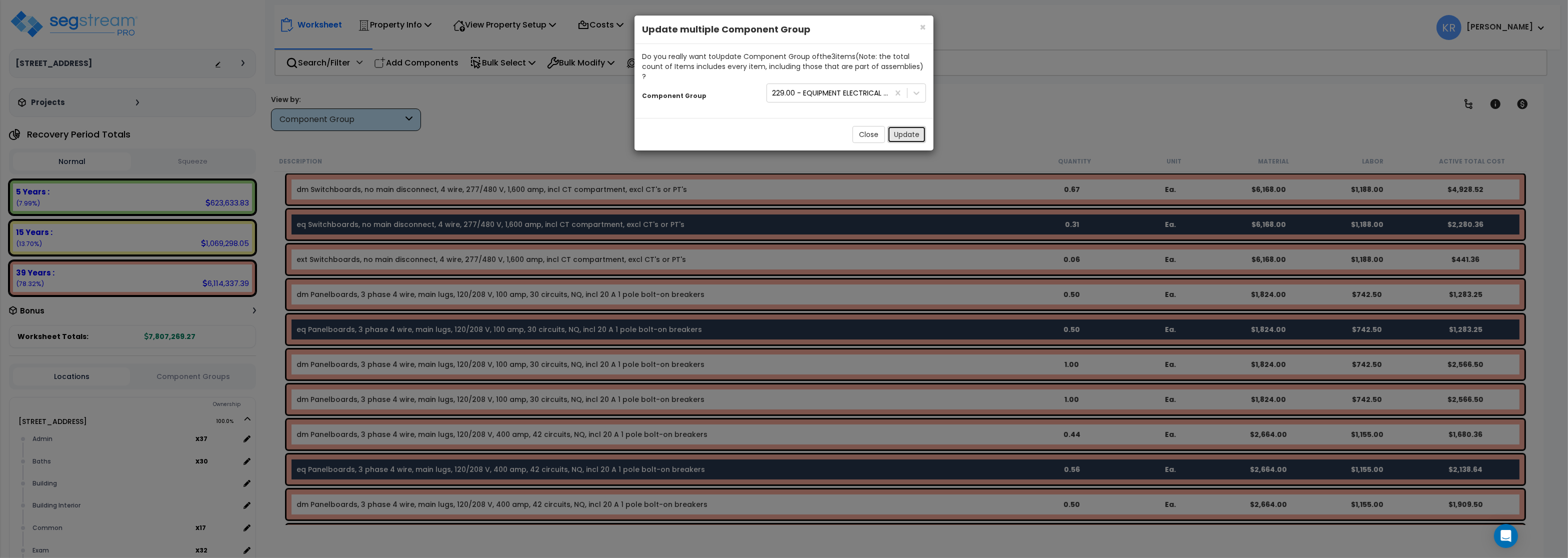
click at [903, 128] on button "Update" at bounding box center [907, 135] width 38 height 17
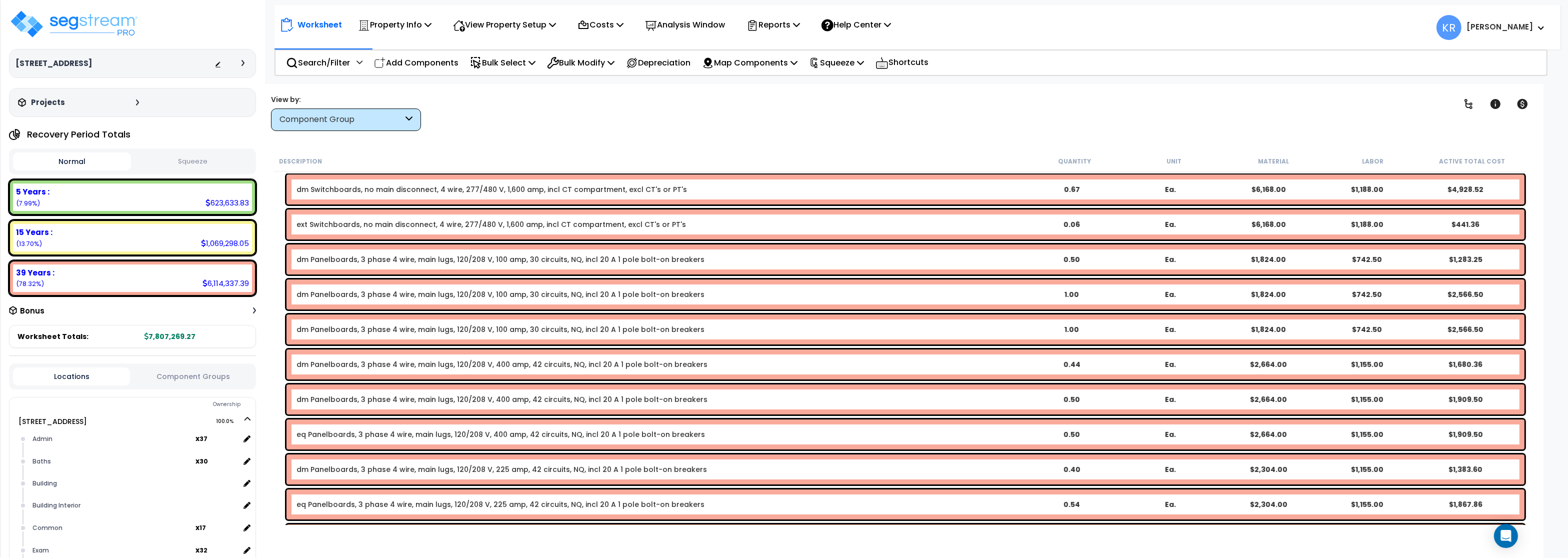
click at [359, 225] on link "ext Switchboards, no main disconnect, 4 wire, 277/480 V, 1,600 amp, incl CT com…" at bounding box center [491, 224] width 390 height 10
click at [331, 224] on link "ext Switchboards, no main disconnect, 4 wire, 277/480 V, 1,600 amp, incl CT com…" at bounding box center [491, 224] width 390 height 10
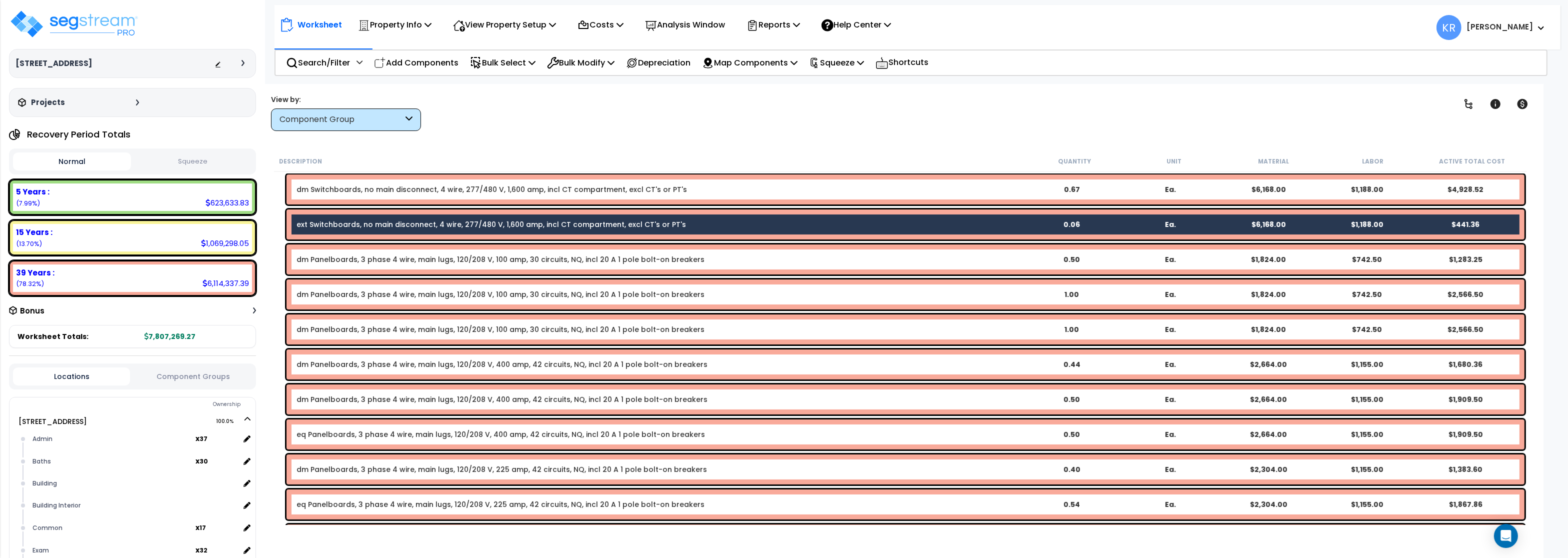
click at [311, 222] on link "ext Switchboards, no main disconnect, 4 wire, 277/480 V, 1,600 amp, incl CT com…" at bounding box center [491, 224] width 390 height 10
click at [332, 247] on div "dm Panelboards, 3 phase 4 wire, main lugs, 120/208 V, 100 amp, 30 circuits, NQ,…" at bounding box center [905, 259] width 1238 height 30
click at [578, 59] on p "Bulk Modify" at bounding box center [581, 62] width 68 height 13
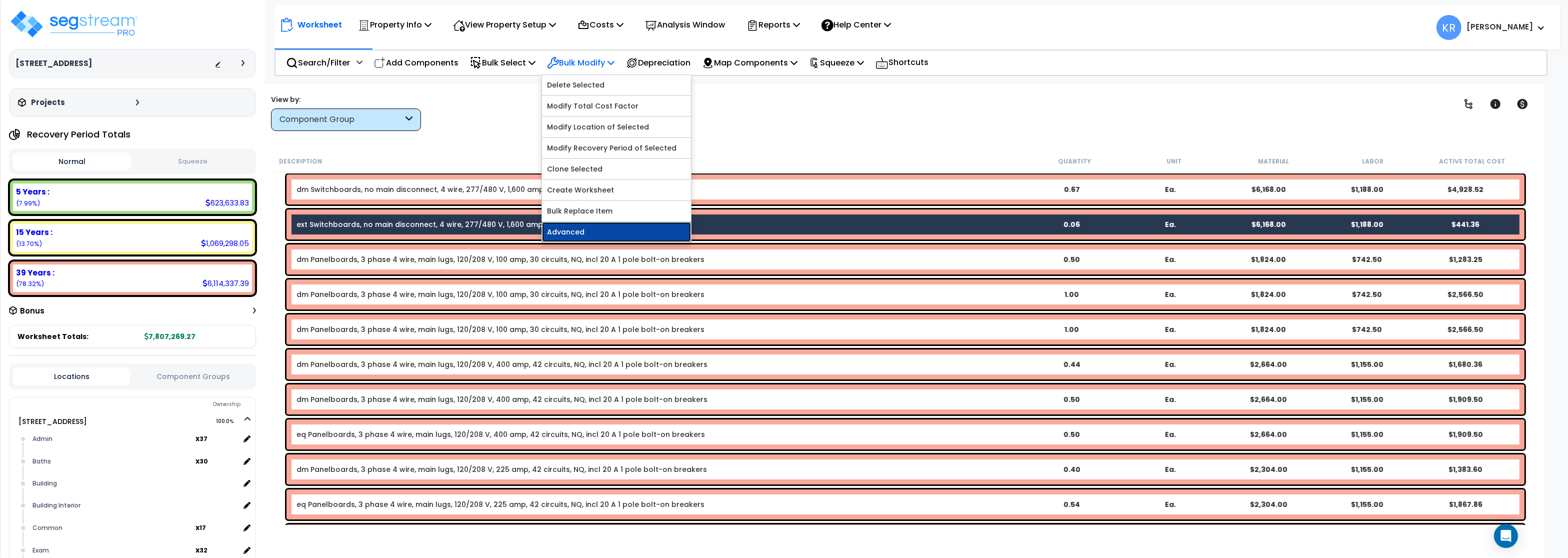
click at [584, 232] on link "Advanced" at bounding box center [616, 232] width 149 height 20
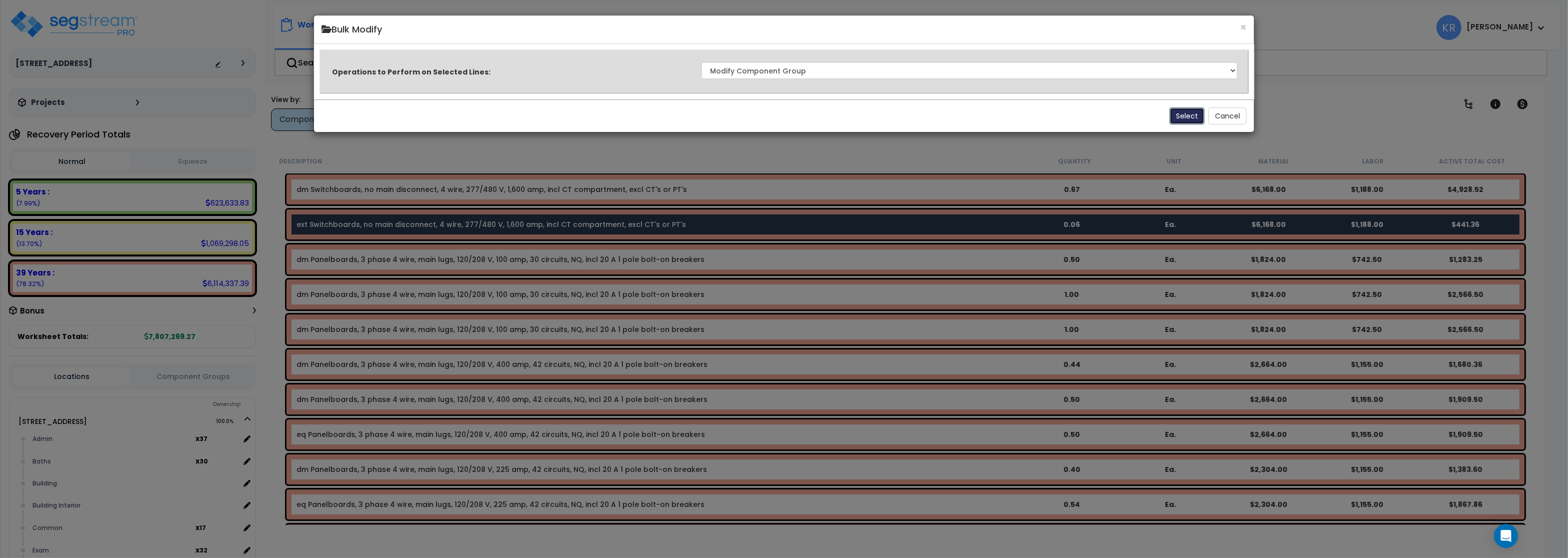
click at [1185, 115] on button "Select" at bounding box center [1188, 116] width 35 height 17
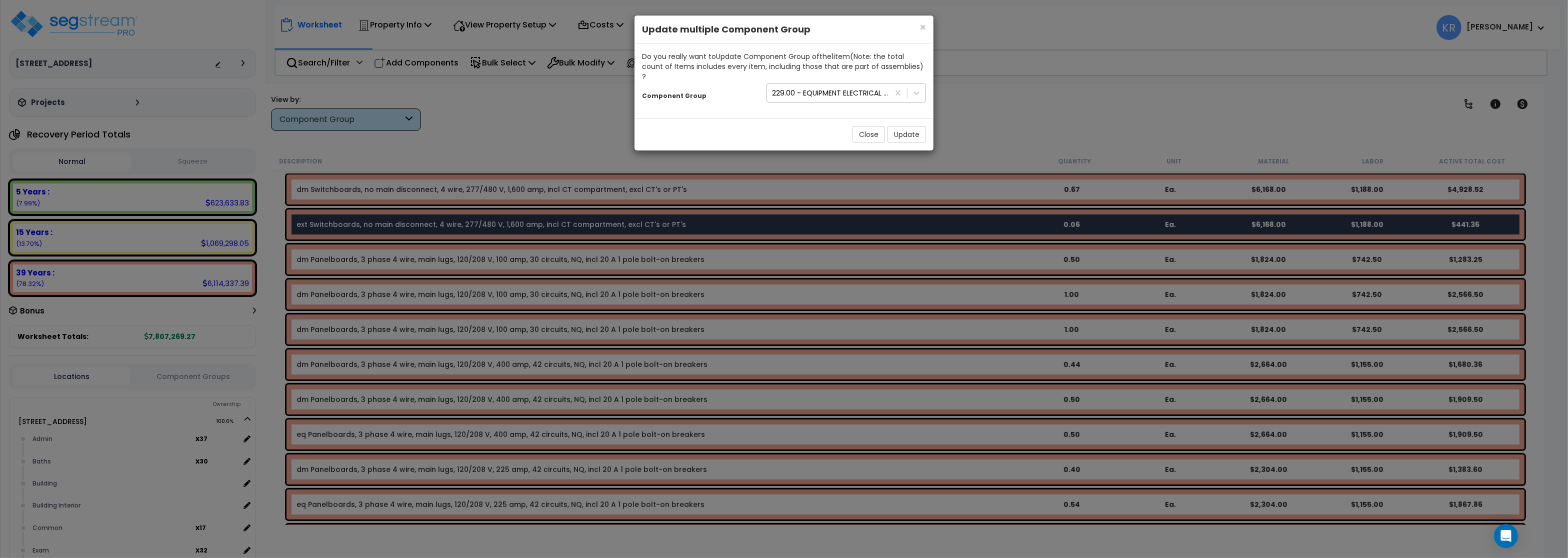
click at [824, 88] on div "229.00 - EQUIPMENT ELECTRICAL DISTRIBUTION" at bounding box center [831, 93] width 118 height 10
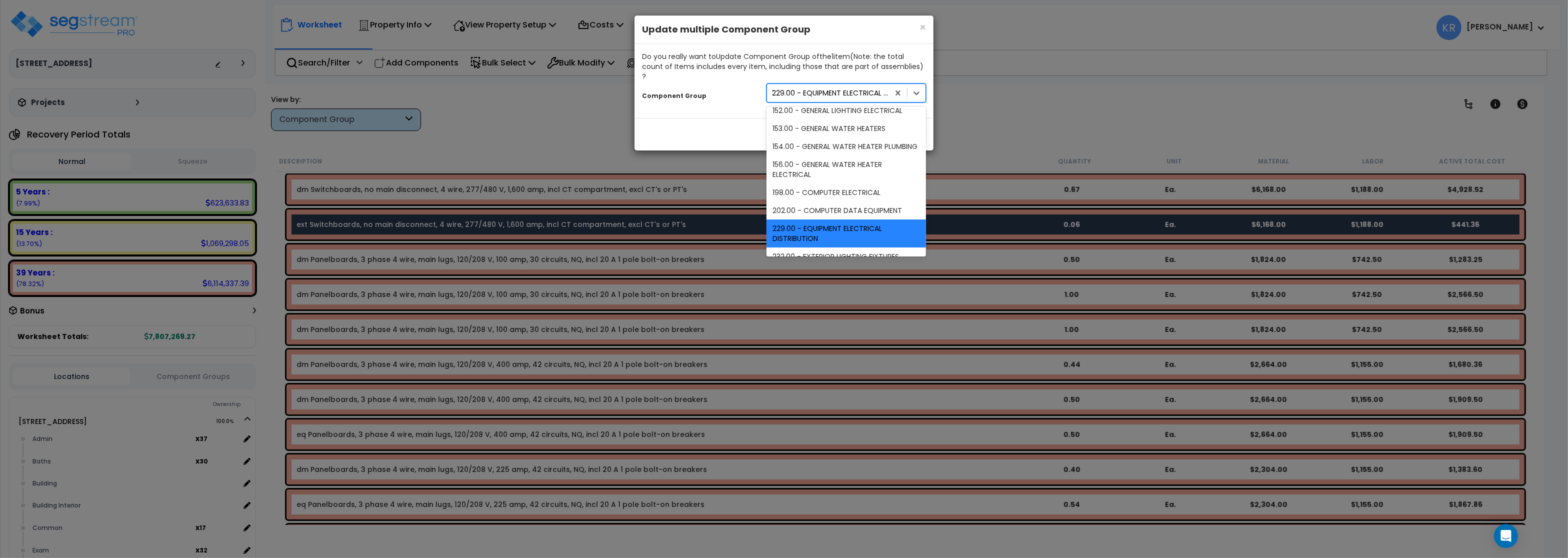
scroll to position [323, 0]
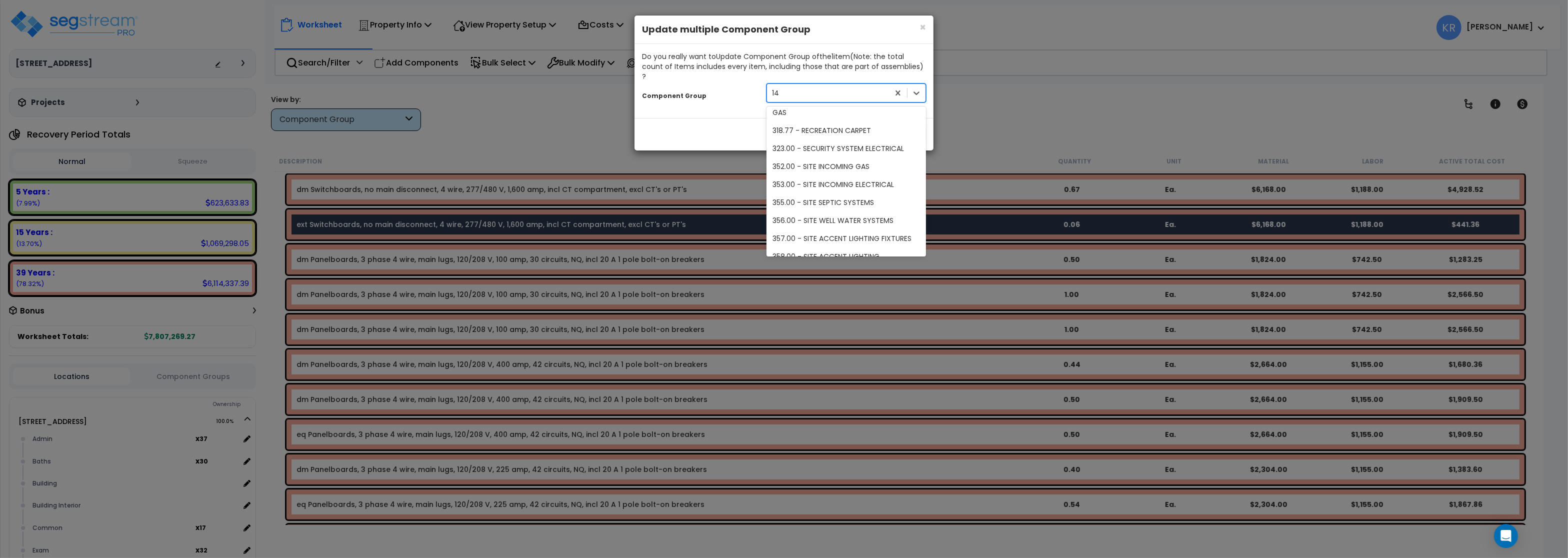
type input "1"
type input "422"
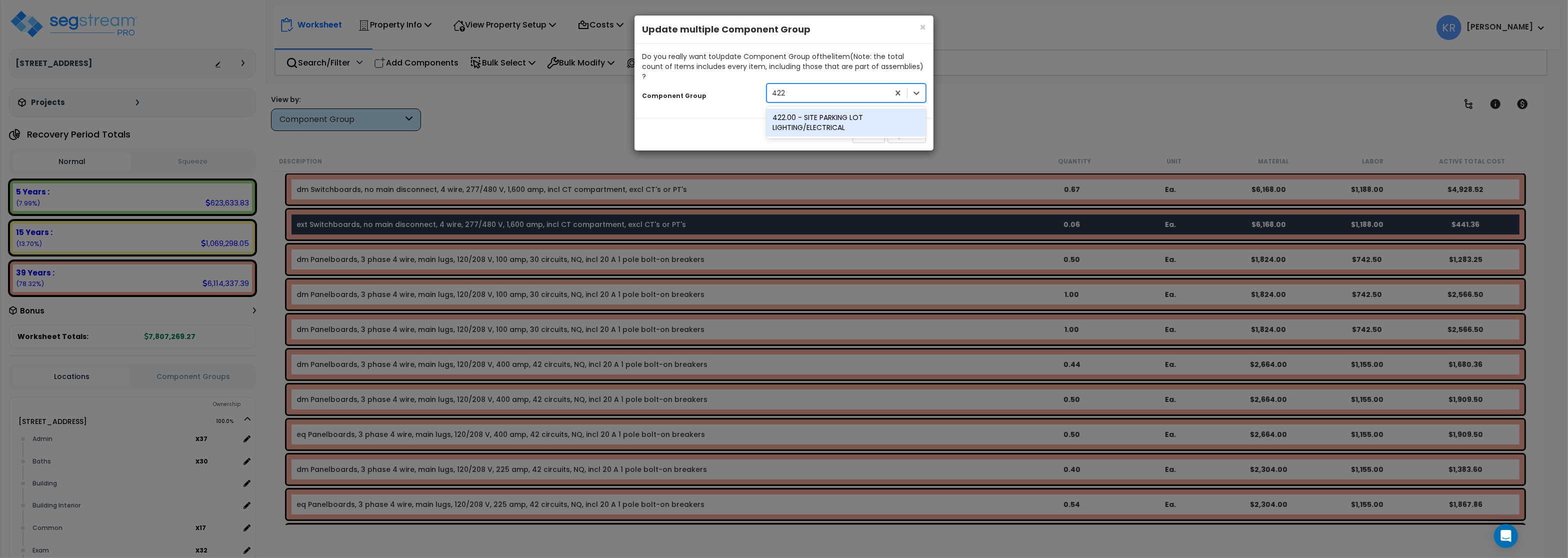
scroll to position [0, 0]
click at [847, 108] on div "422.00 - SITE PARKING LOT LIGHTING/ELECTRICAL" at bounding box center [846, 122] width 160 height 28
click at [902, 128] on button "Update" at bounding box center [907, 135] width 38 height 17
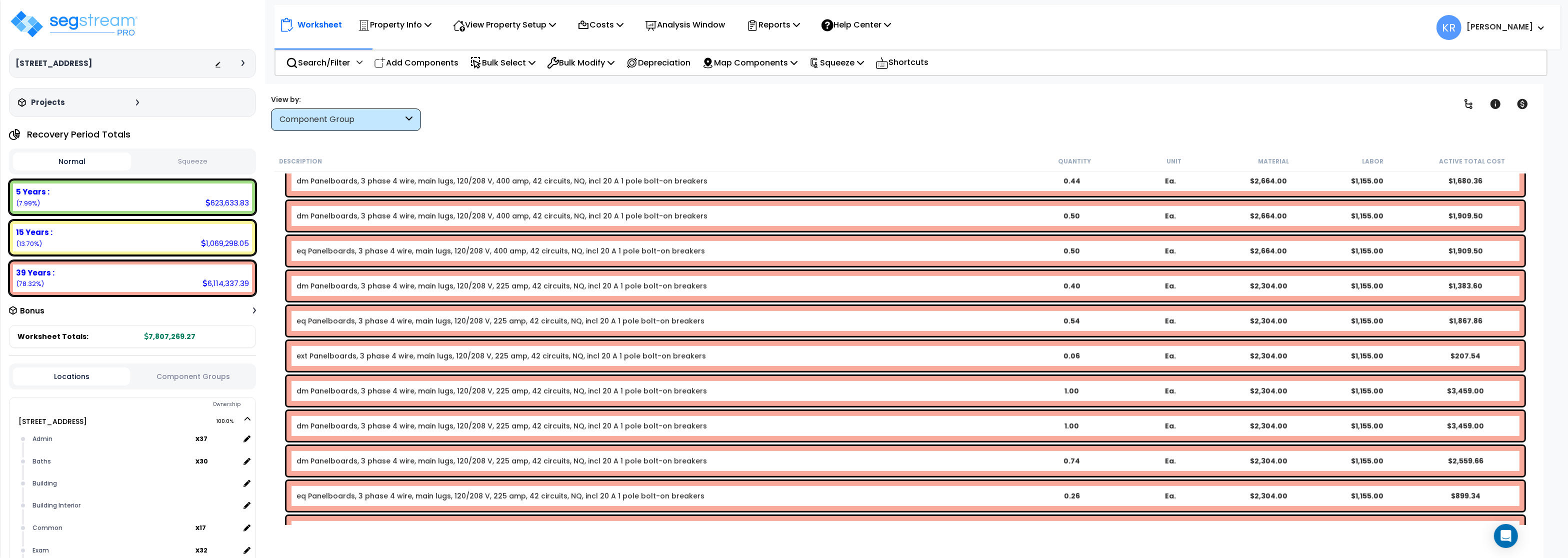
scroll to position [781, 0]
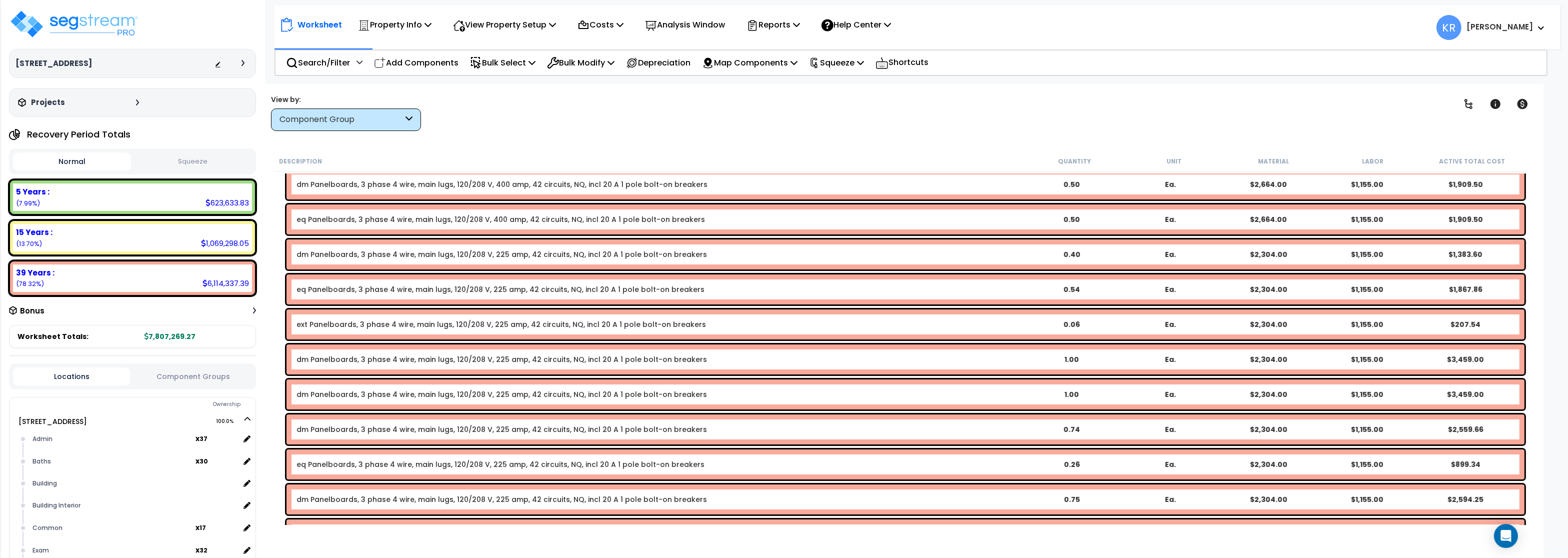
click at [338, 221] on link "eq Panelboards, 3 phase 4 wire, main lugs, 120/208 V, 400 amp, 42 circuits, NQ,…" at bounding box center [501, 219] width 408 height 10
click at [318, 215] on link "eq Panelboards, 3 phase 4 wire, main lugs, 120/208 V, 400 amp, 42 circuits, NQ,…" at bounding box center [501, 219] width 408 height 10
click at [313, 225] on div "eq Panelboards, 3 phase 4 wire, main lugs, 120/208 V, 400 amp, 42 circuits, NQ,…" at bounding box center [905, 219] width 1238 height 30
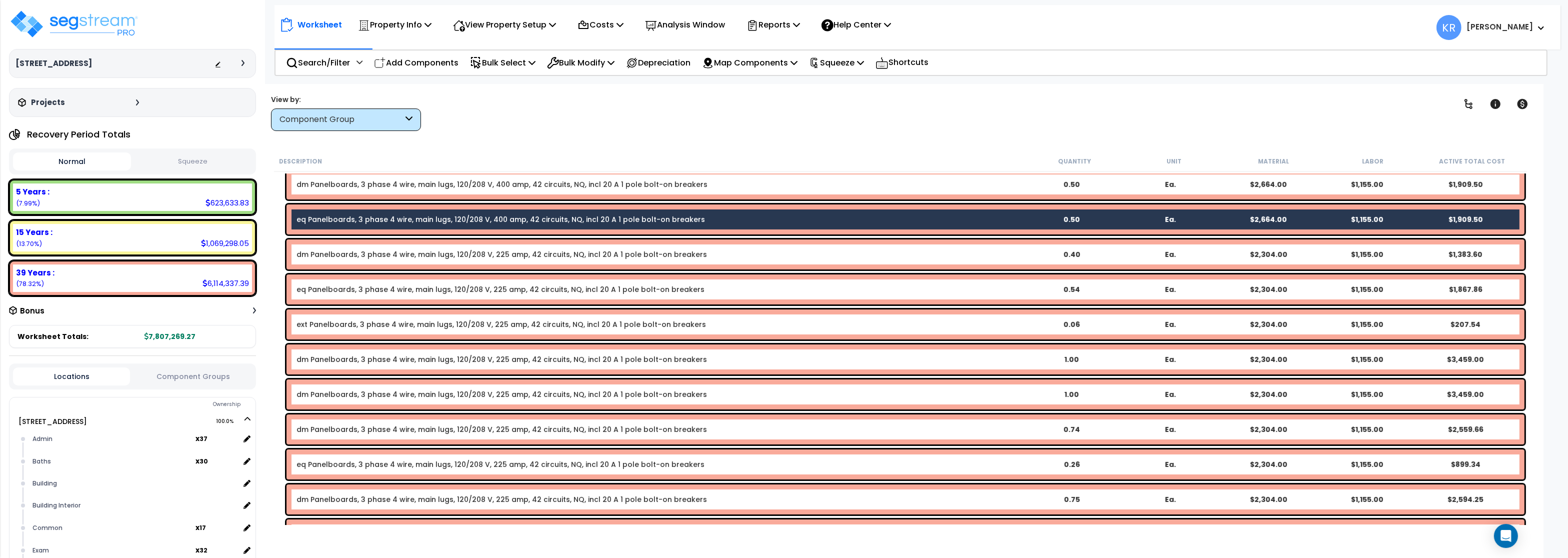
click at [327, 291] on link "eq Panelboards, 3 phase 4 wire, main lugs, 120/208 V, 225 amp, 42 circuits, NQ,…" at bounding box center [501, 290] width 408 height 10
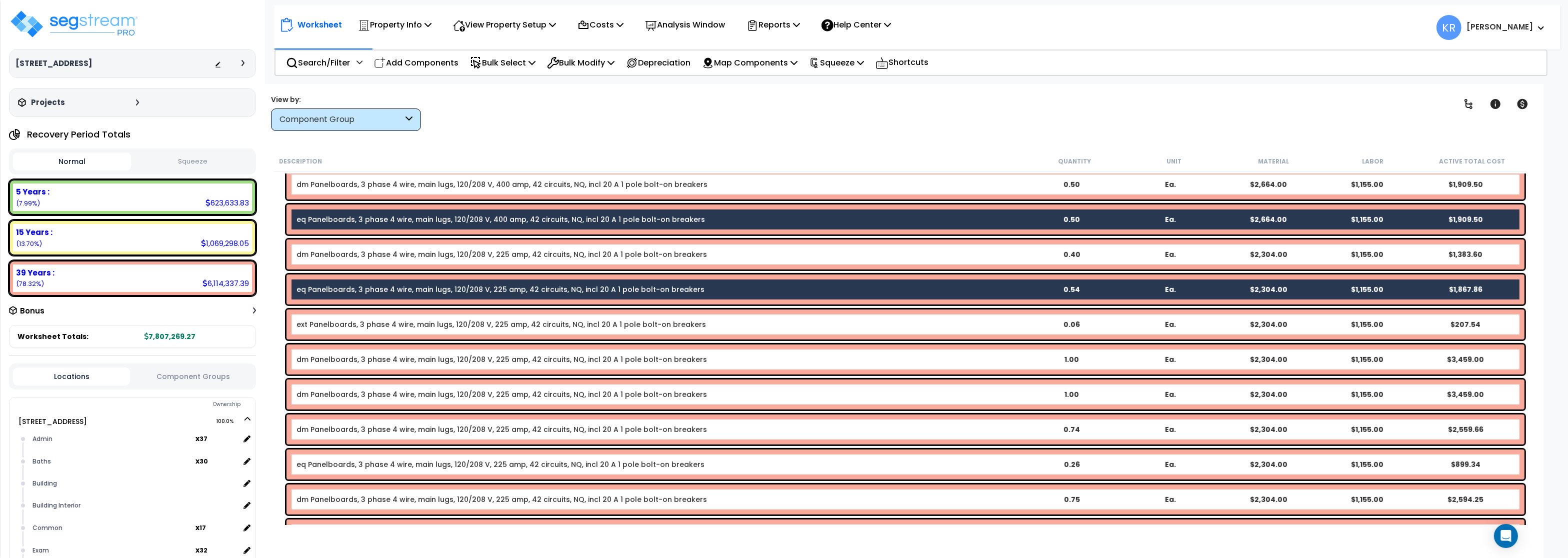
click at [337, 461] on link "eq Panelboards, 3 phase 4 wire, main lugs, 120/208 V, 225 amp, 42 circuits, NQ,…" at bounding box center [501, 464] width 408 height 10
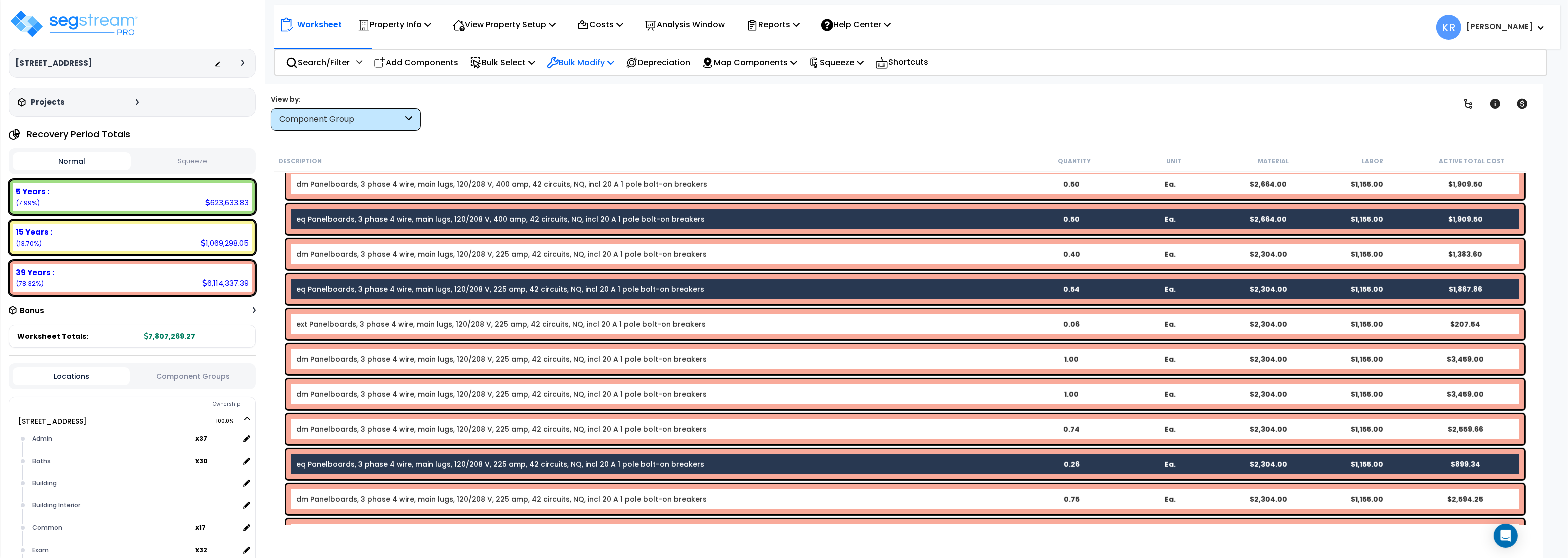
click at [588, 67] on p "Bulk Modify" at bounding box center [581, 62] width 68 height 13
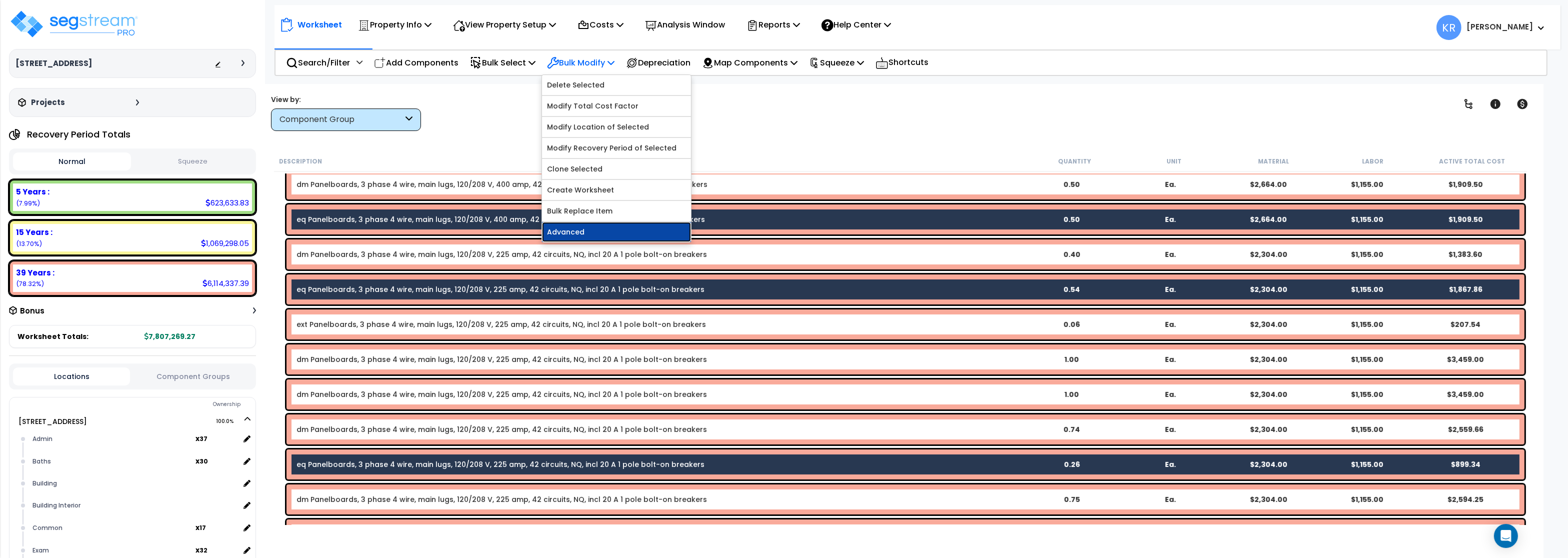
click at [598, 240] on link "Advanced" at bounding box center [616, 232] width 149 height 20
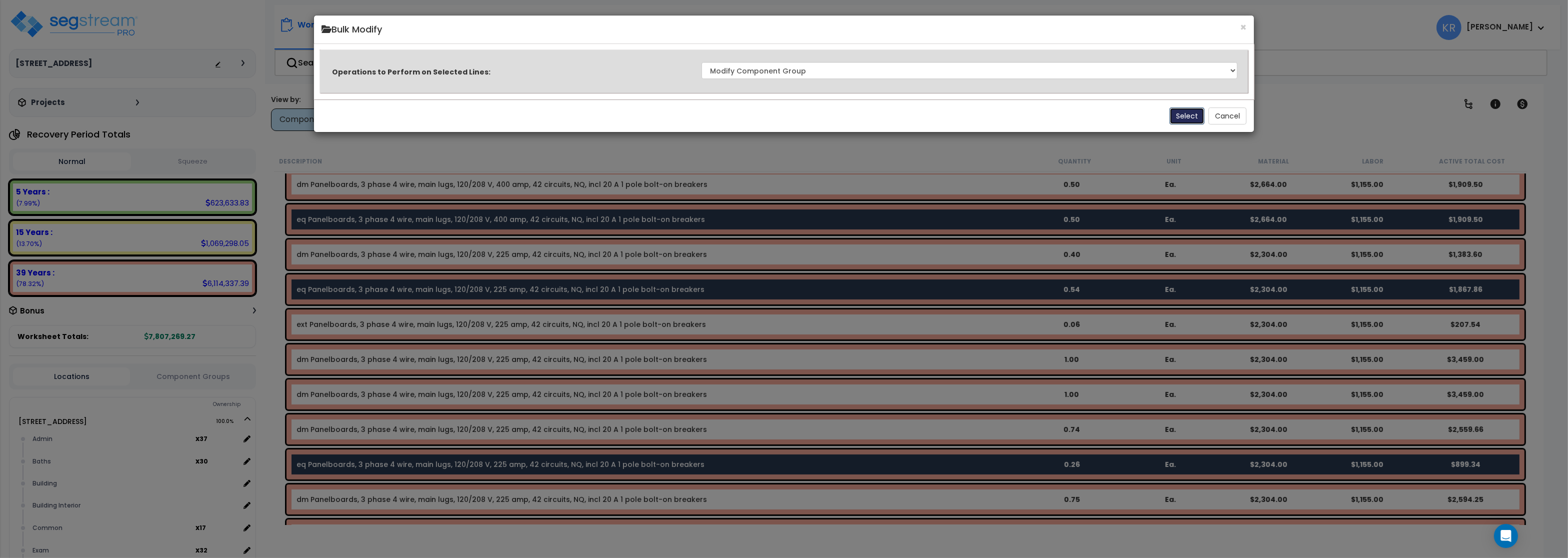
click at [1190, 115] on button "Select" at bounding box center [1188, 116] width 35 height 17
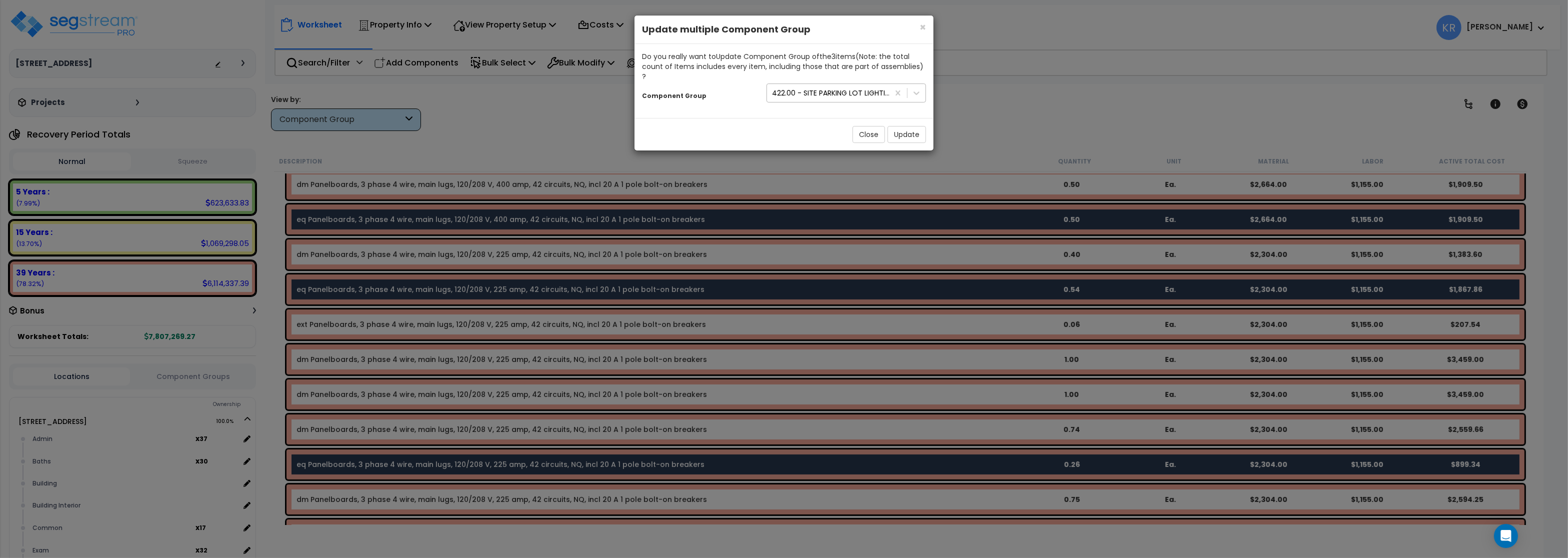
click at [795, 88] on div "422.00 - SITE PARKING LOT LIGHTING/ELECTRICAL" at bounding box center [831, 93] width 118 height 10
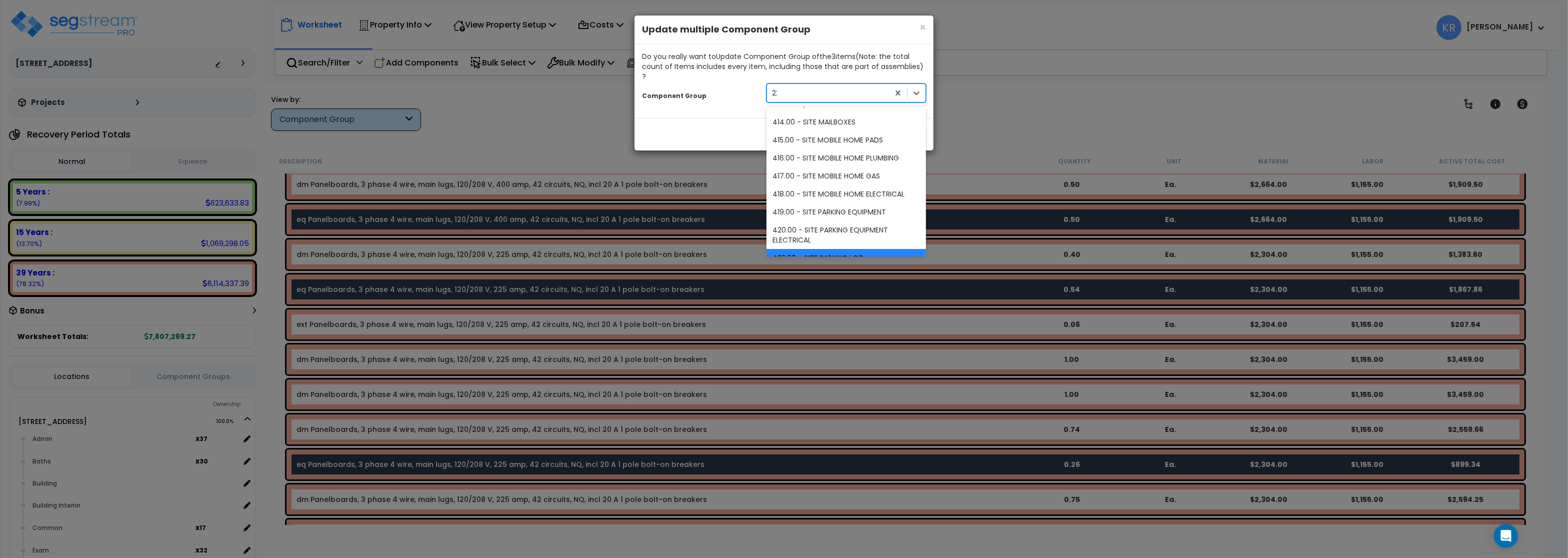
scroll to position [237, 0]
type input "229"
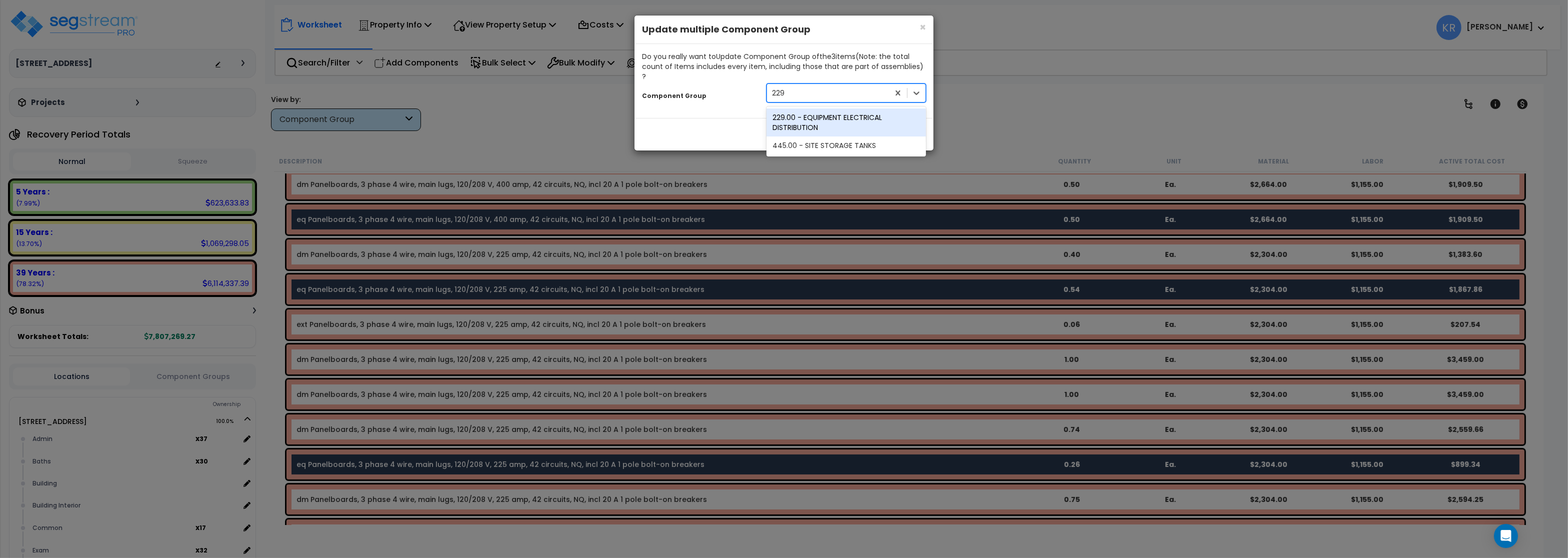
click at [810, 117] on div "229.00 - EQUIPMENT ELECTRICAL DISTRIBUTION" at bounding box center [846, 122] width 160 height 28
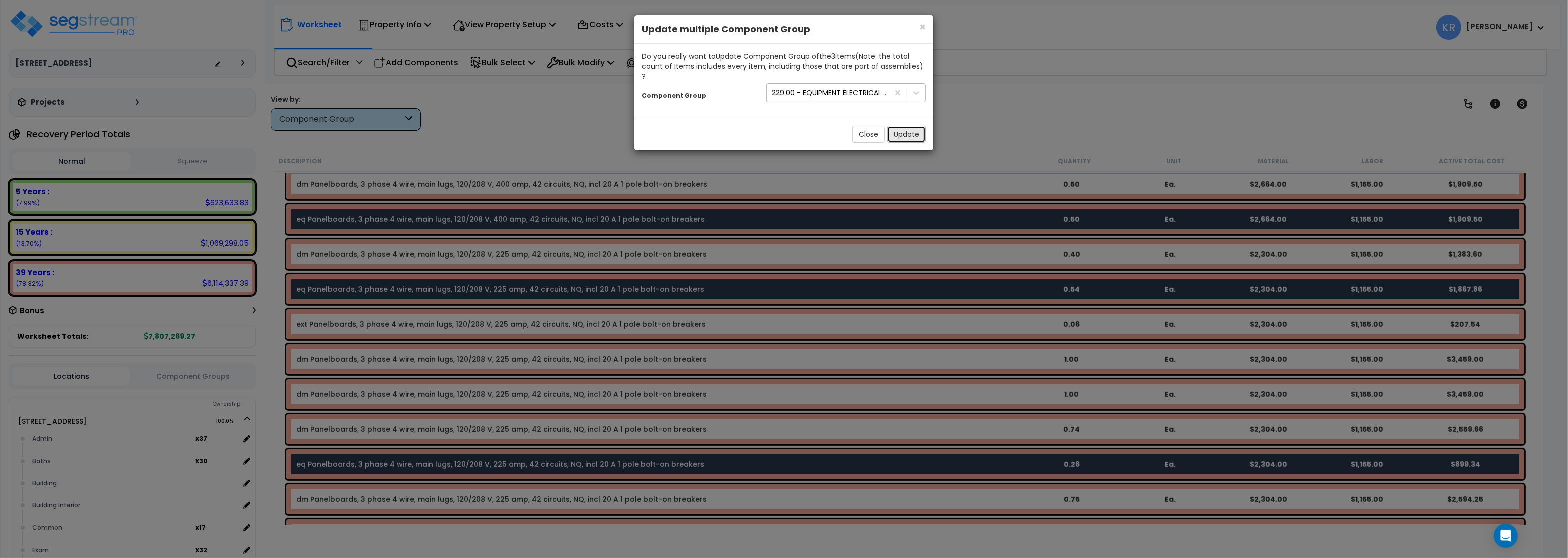
click at [908, 126] on button "Update" at bounding box center [907, 135] width 38 height 17
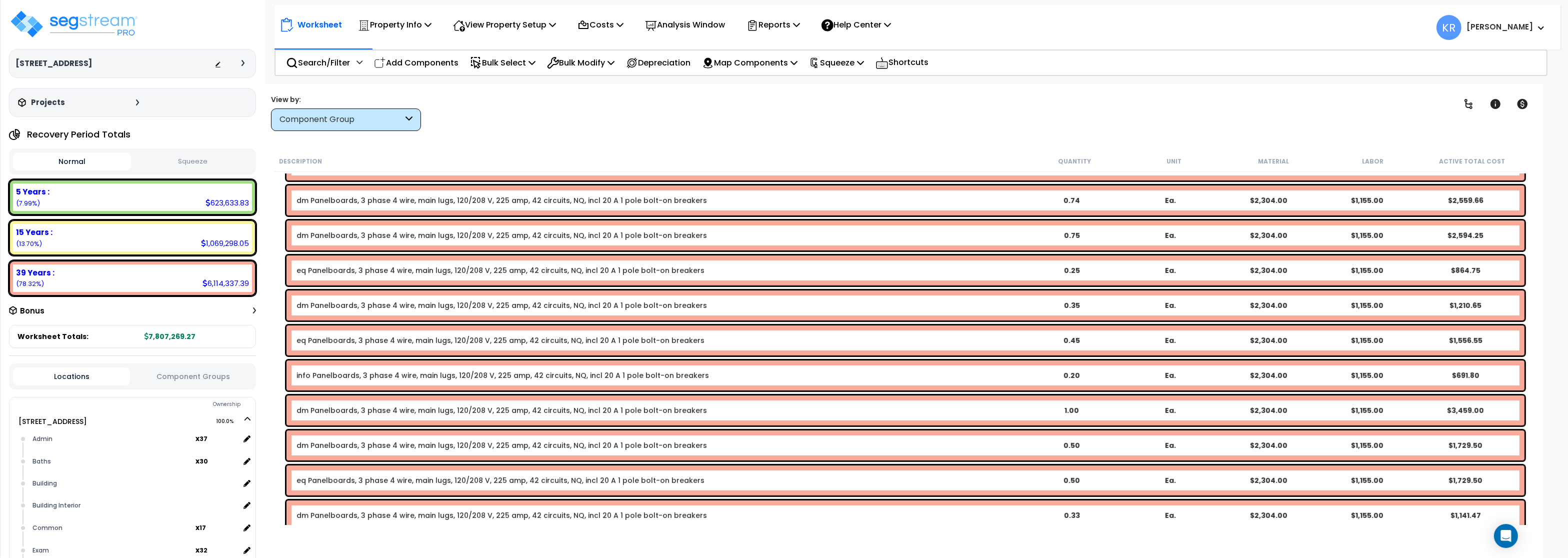
scroll to position [960, 0]
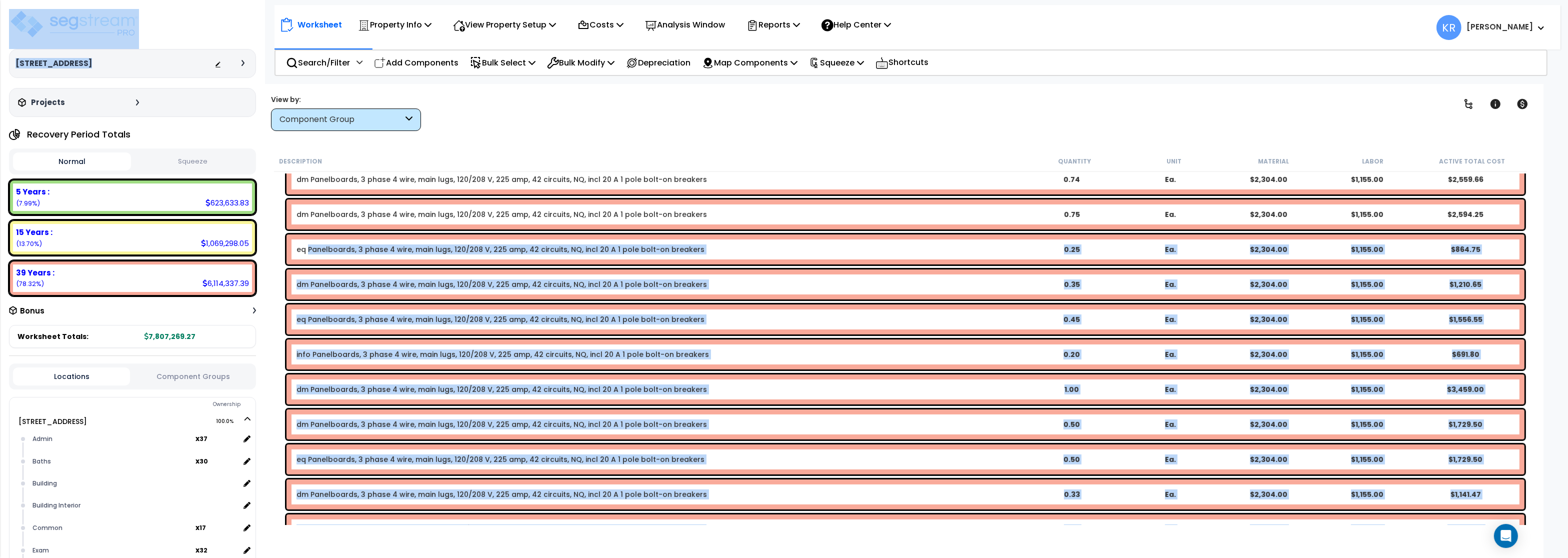
click at [309, 249] on link "eq Panelboards, 3 phase 4 wire, main lugs, 120/208 V, 225 amp, 42 circuits, NQ,…" at bounding box center [501, 249] width 408 height 10
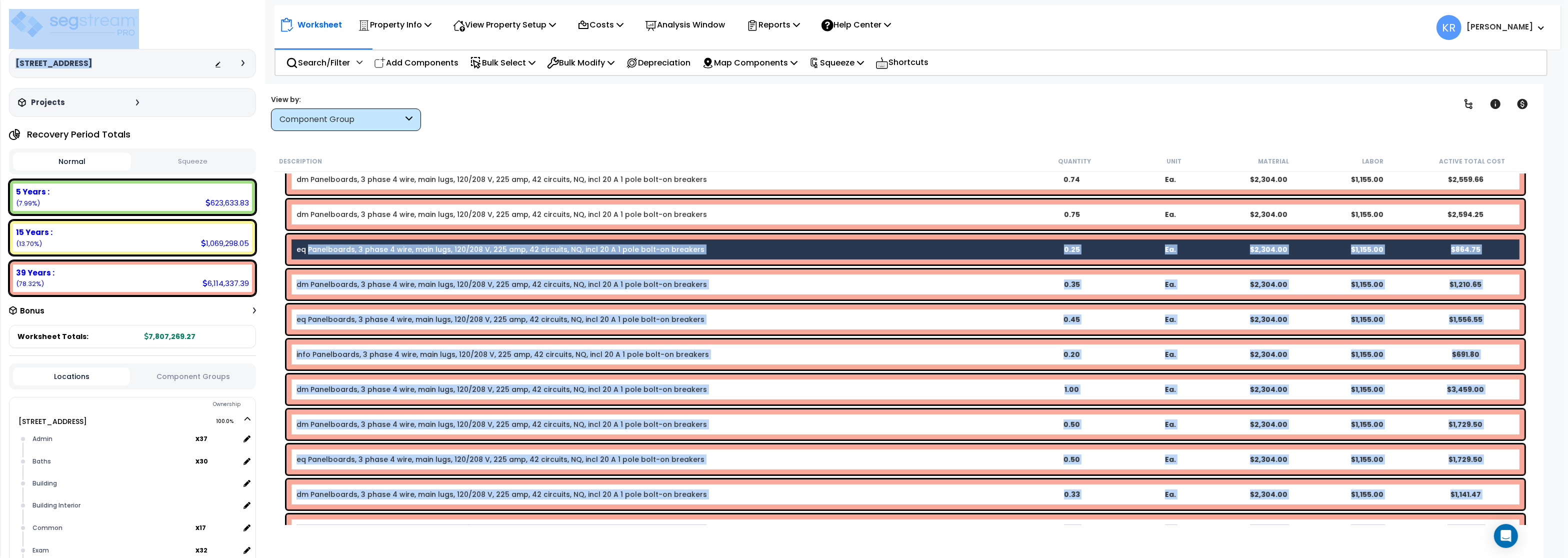
click at [690, 275] on div "dm Panelboards, 3 phase 4 wire, main lugs, 120/208 V, 225 amp, 42 circuits, NQ,…" at bounding box center [905, 284] width 1238 height 30
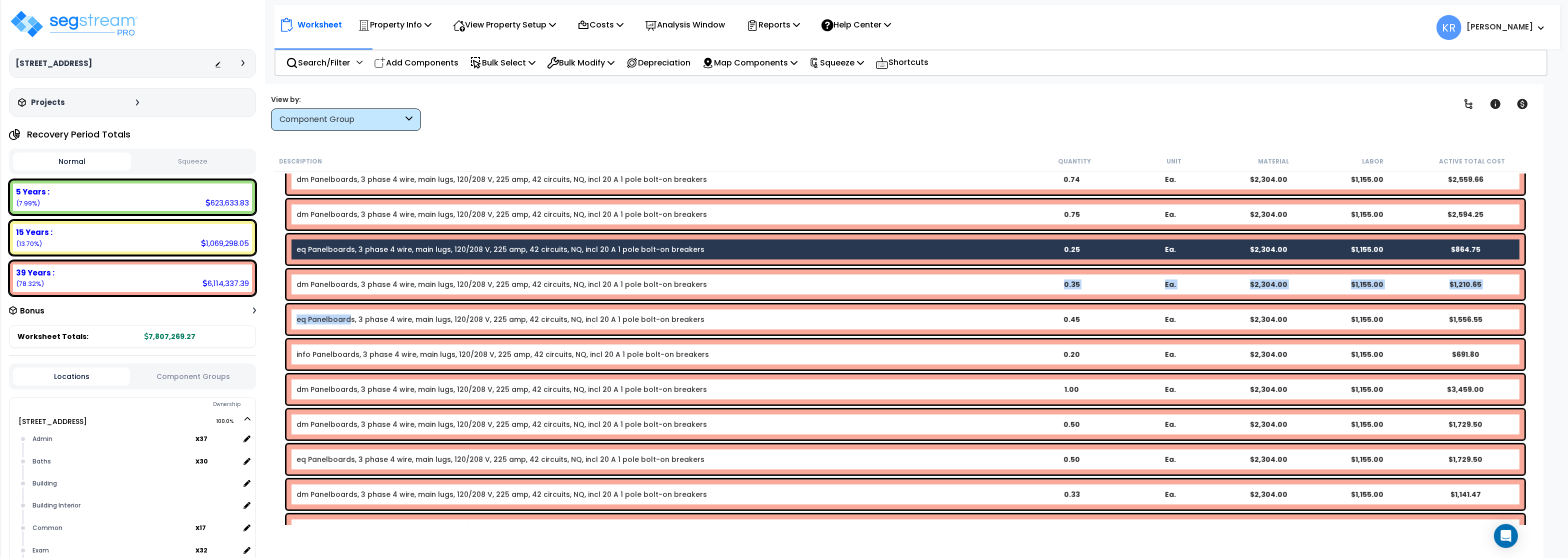
click at [348, 323] on link "eq Panelboards, 3 phase 4 wire, main lugs, 120/208 V, 225 amp, 42 circuits, NQ,…" at bounding box center [501, 320] width 408 height 10
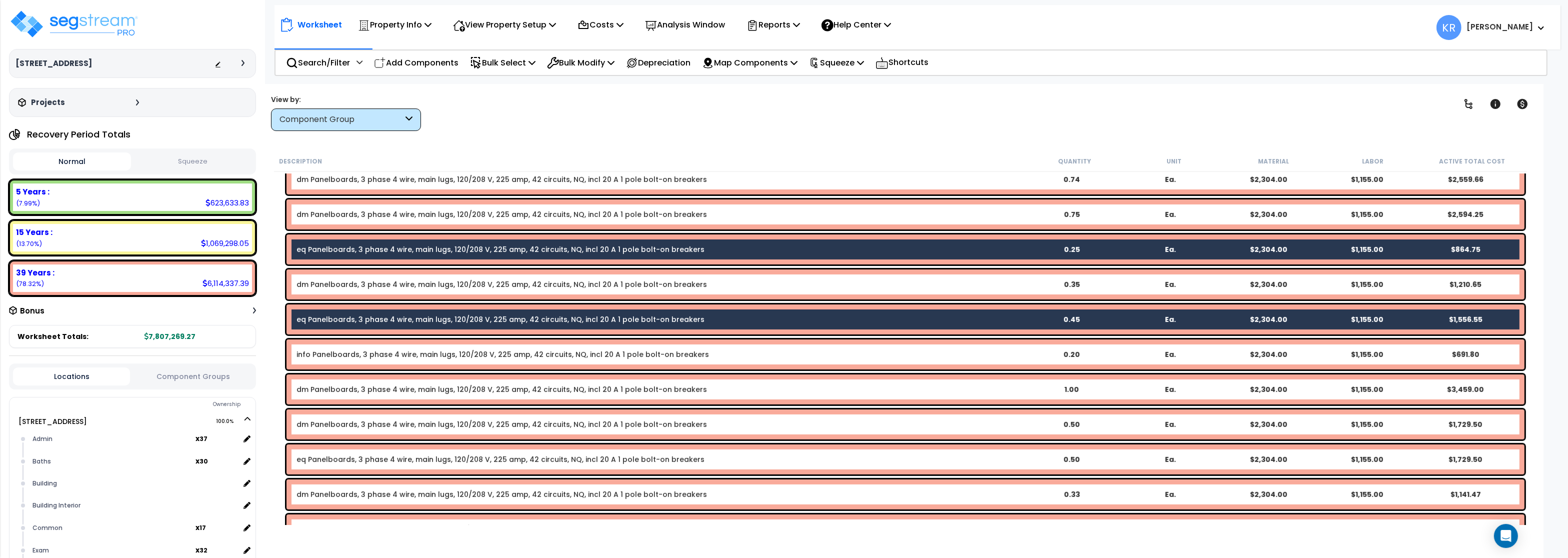
click at [311, 457] on link "eq Panelboards, 3 phase 4 wire, main lugs, 120/208 V, 225 amp, 42 circuits, NQ,…" at bounding box center [501, 460] width 408 height 10
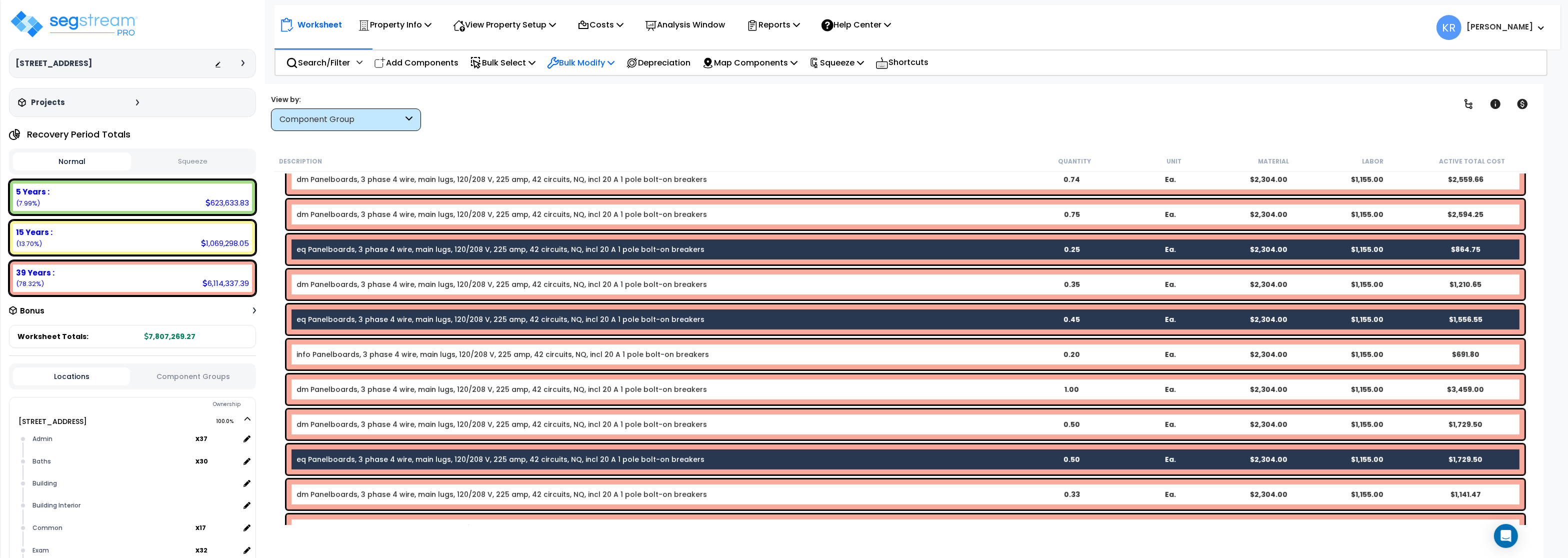
click at [590, 61] on p "Bulk Modify" at bounding box center [581, 62] width 68 height 13
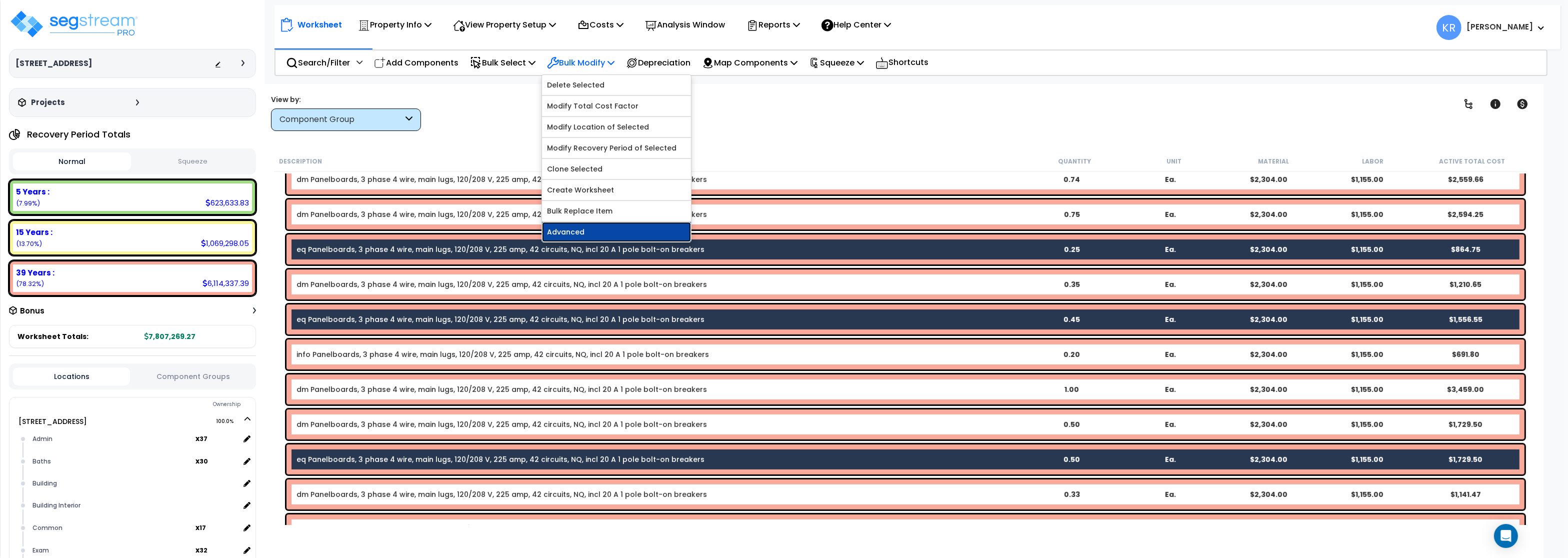
click at [569, 238] on link "Advanced" at bounding box center [616, 232] width 149 height 20
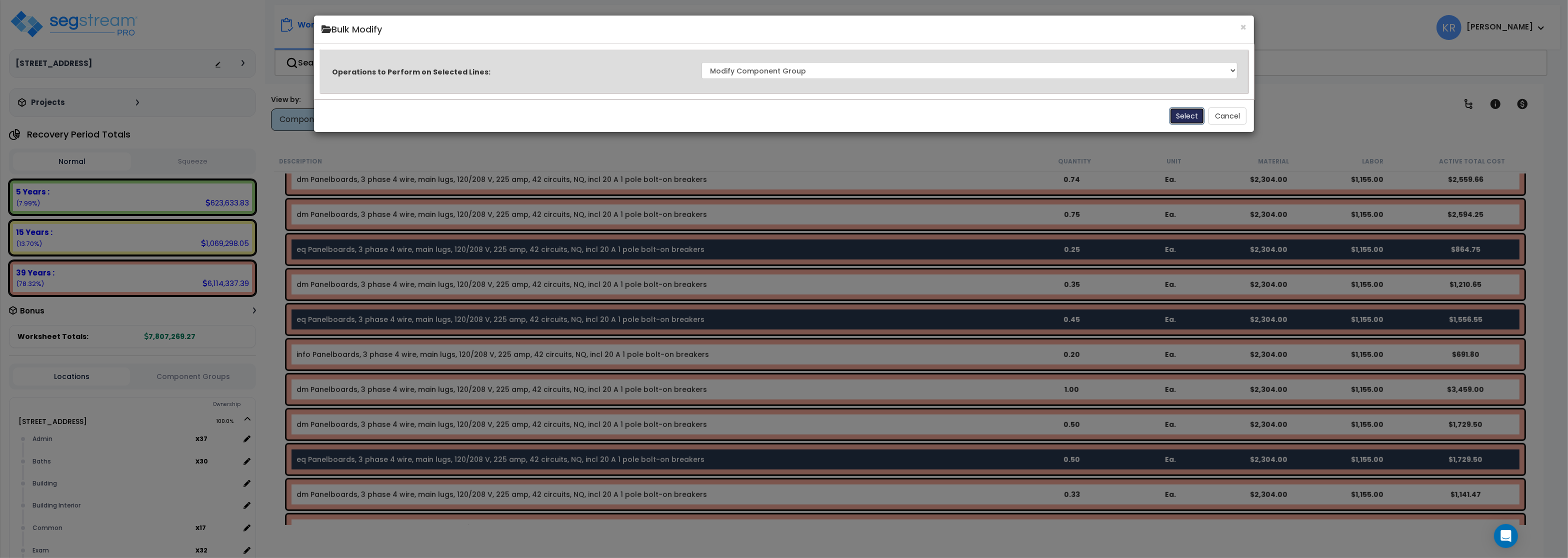
click at [1178, 117] on button "Select" at bounding box center [1188, 116] width 35 height 17
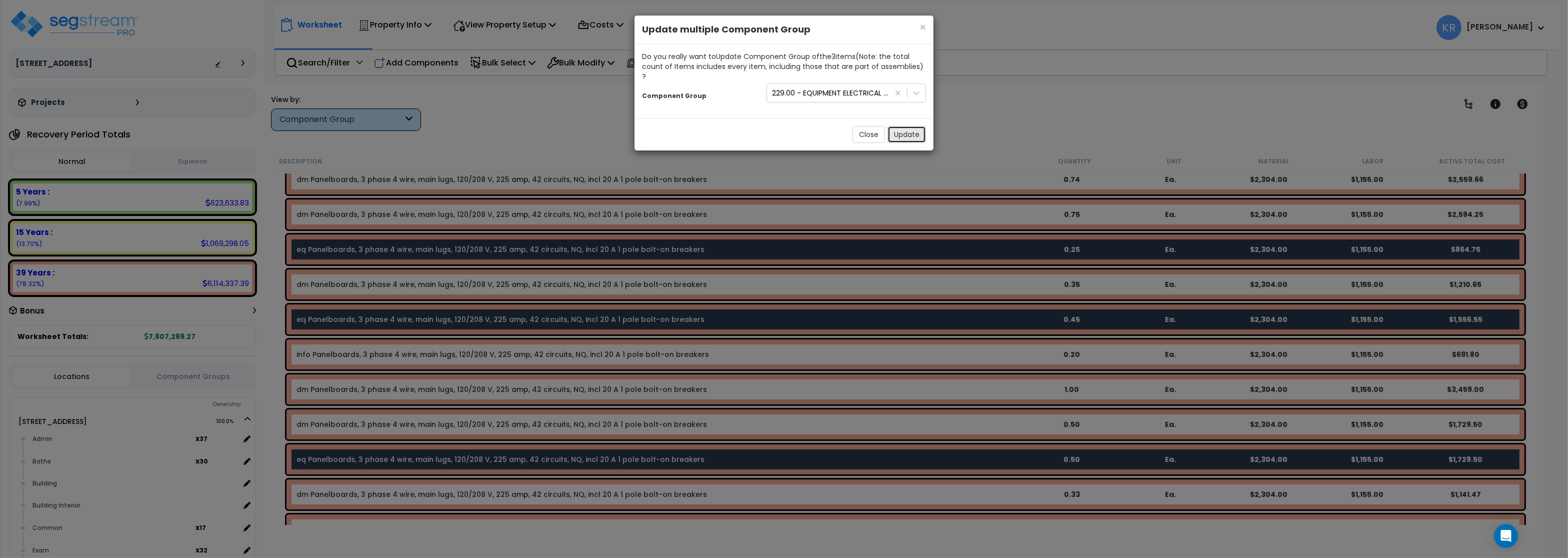
click at [915, 126] on button "Update" at bounding box center [907, 135] width 38 height 17
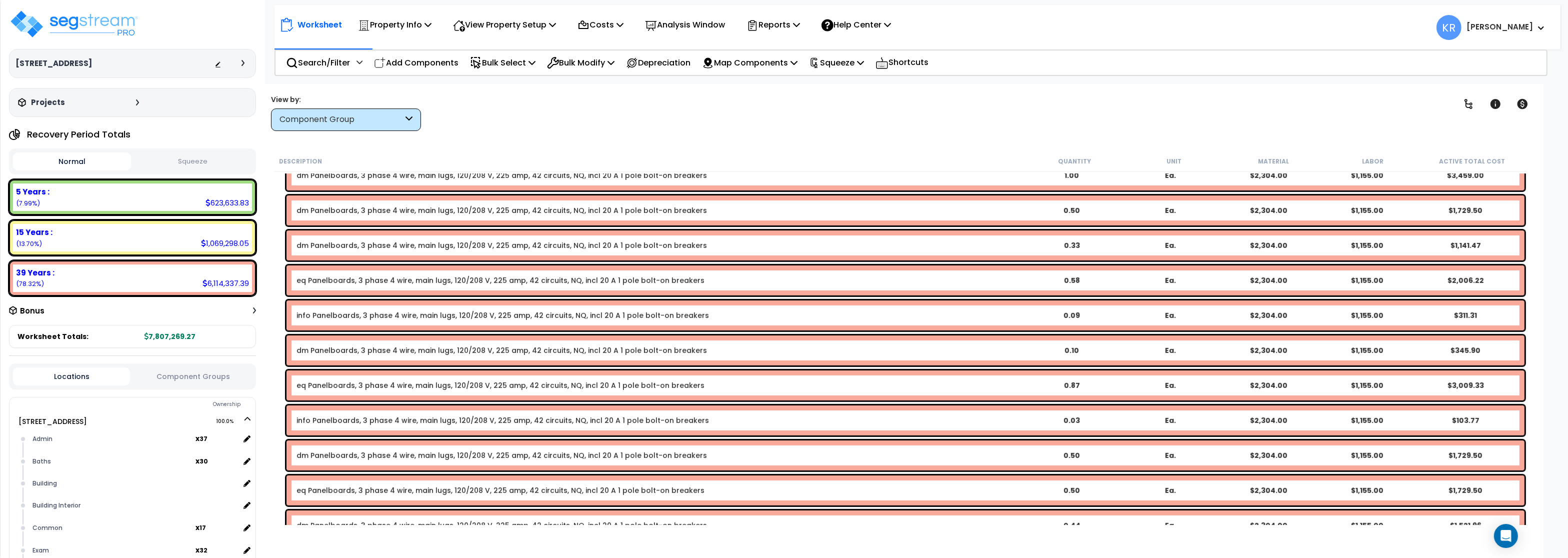
scroll to position [1140, 0]
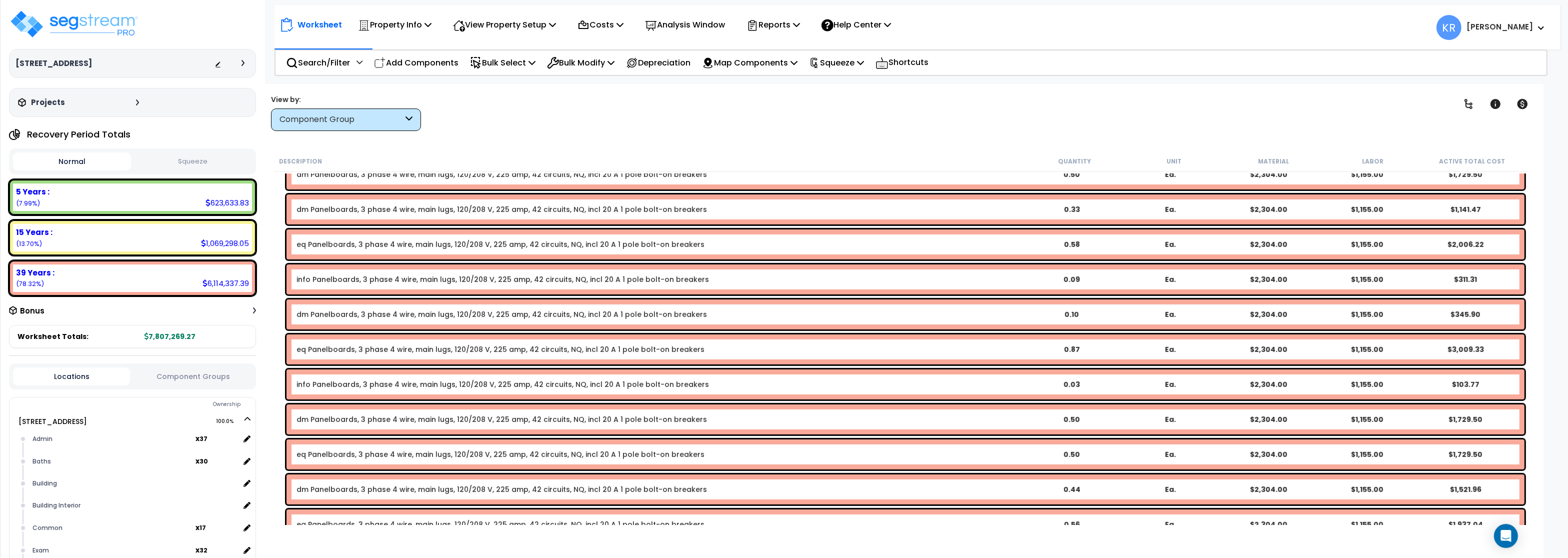
click at [341, 248] on link "eq Panelboards, 3 phase 4 wire, main lugs, 120/208 V, 225 amp, 42 circuits, NQ,…" at bounding box center [501, 244] width 408 height 10
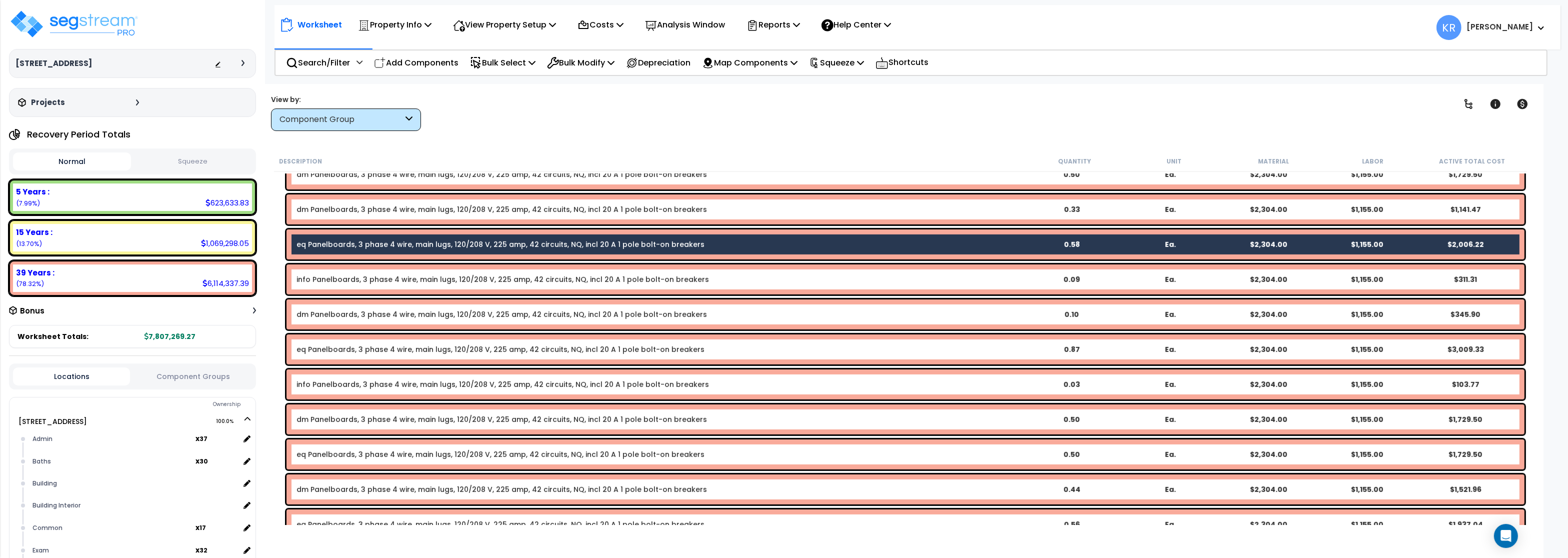
click at [338, 349] on link "eq Panelboards, 3 phase 4 wire, main lugs, 120/208 V, 225 amp, 42 circuits, NQ,…" at bounding box center [501, 350] width 408 height 10
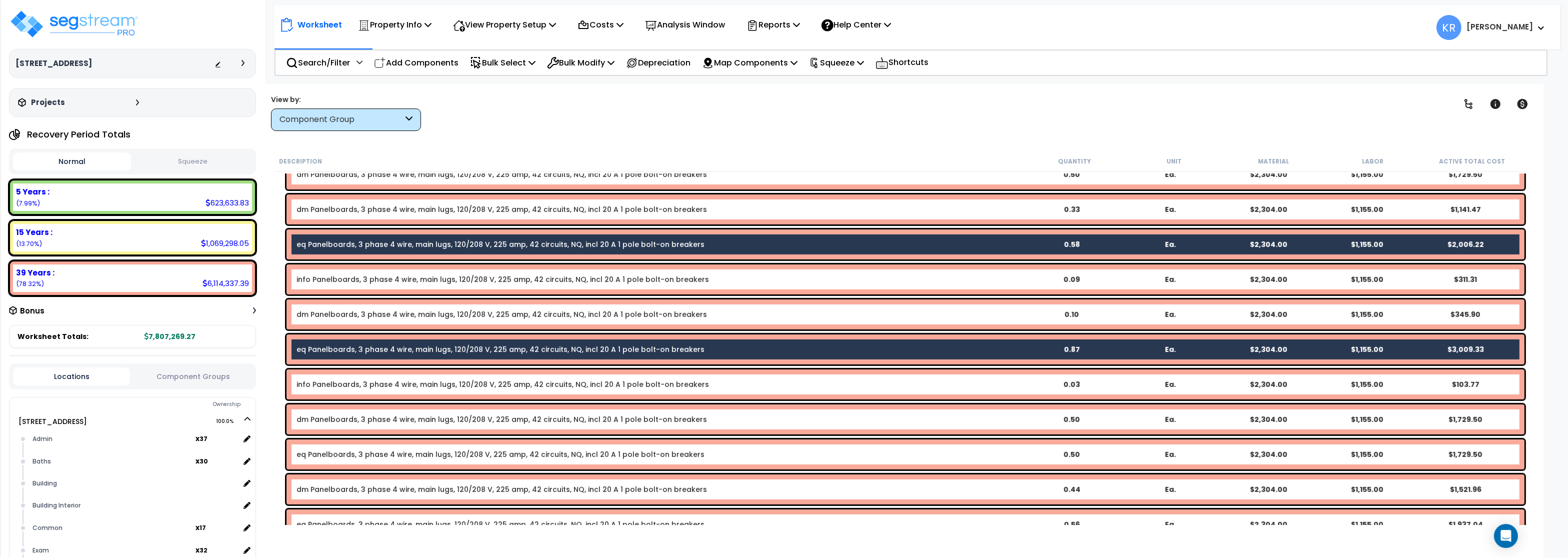
click at [327, 450] on link "eq Panelboards, 3 phase 4 wire, main lugs, 120/208 V, 225 amp, 42 circuits, NQ,…" at bounding box center [501, 455] width 408 height 10
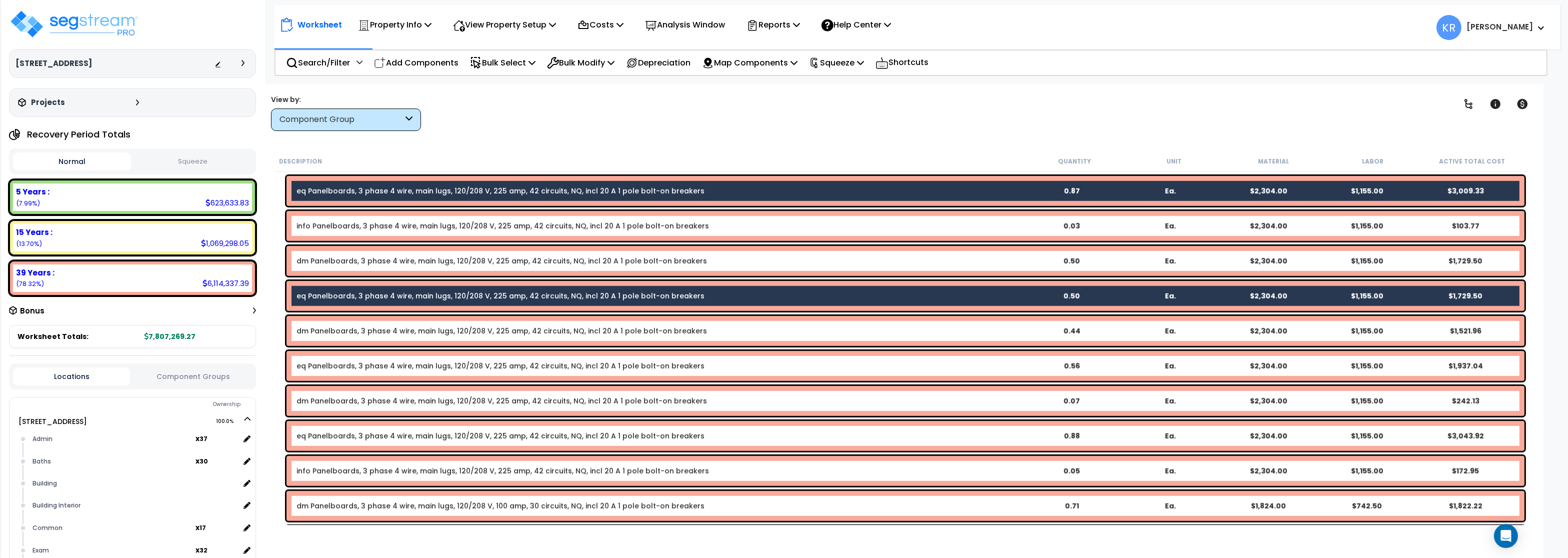
scroll to position [1321, 0]
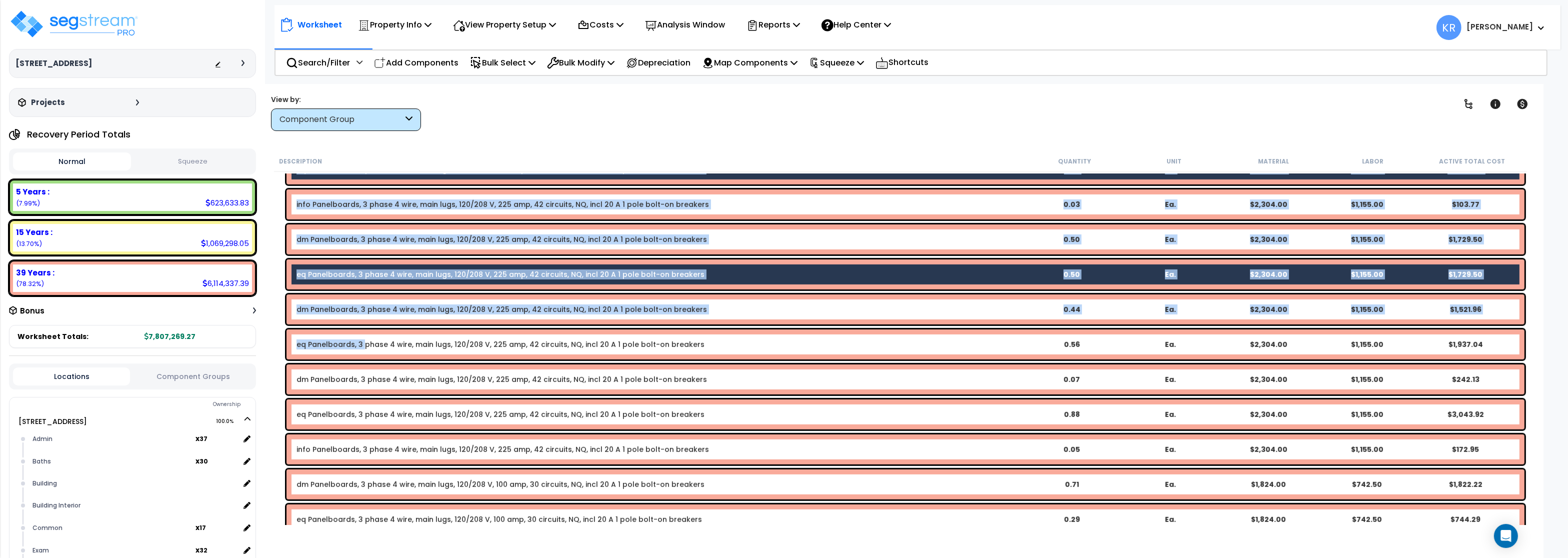
click at [362, 350] on div "eq Panelboards, 3 phase 4 wire, main lugs, 120/208 V, 225 amp, 42 circuits, NQ,…" at bounding box center [905, 344] width 1238 height 30
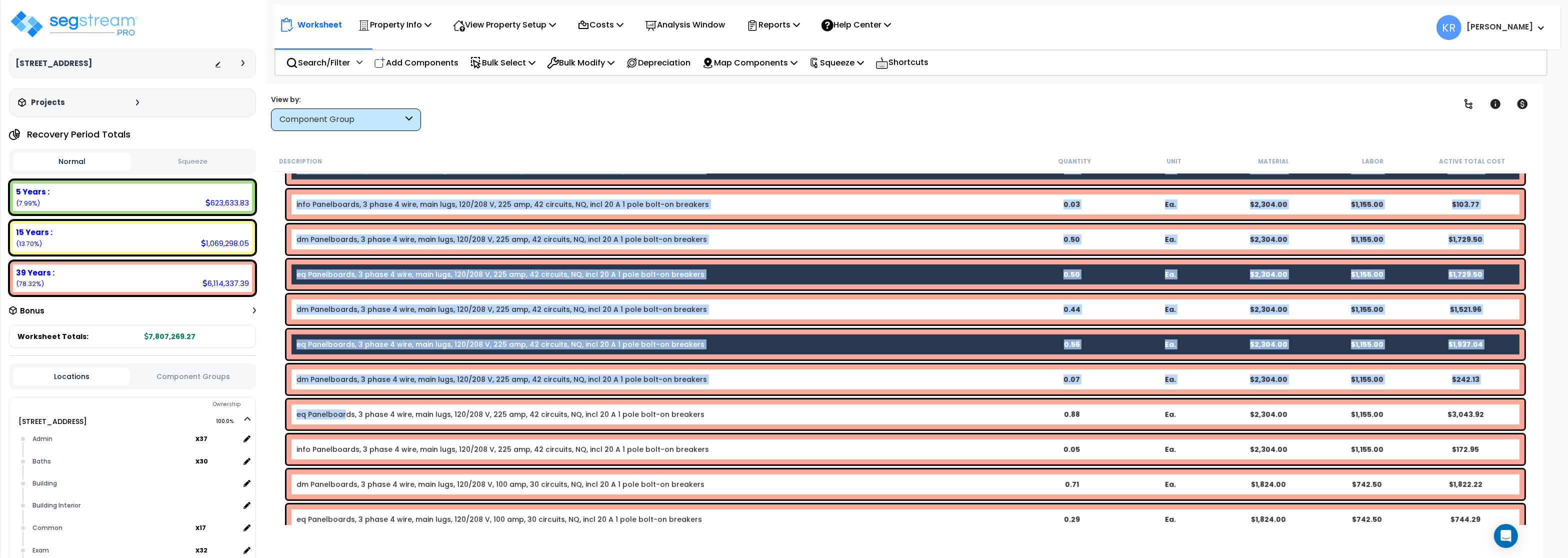
click at [344, 417] on link "eq Panelboards, 3 phase 4 wire, main lugs, 120/208 V, 225 amp, 42 circuits, NQ,…" at bounding box center [501, 415] width 408 height 10
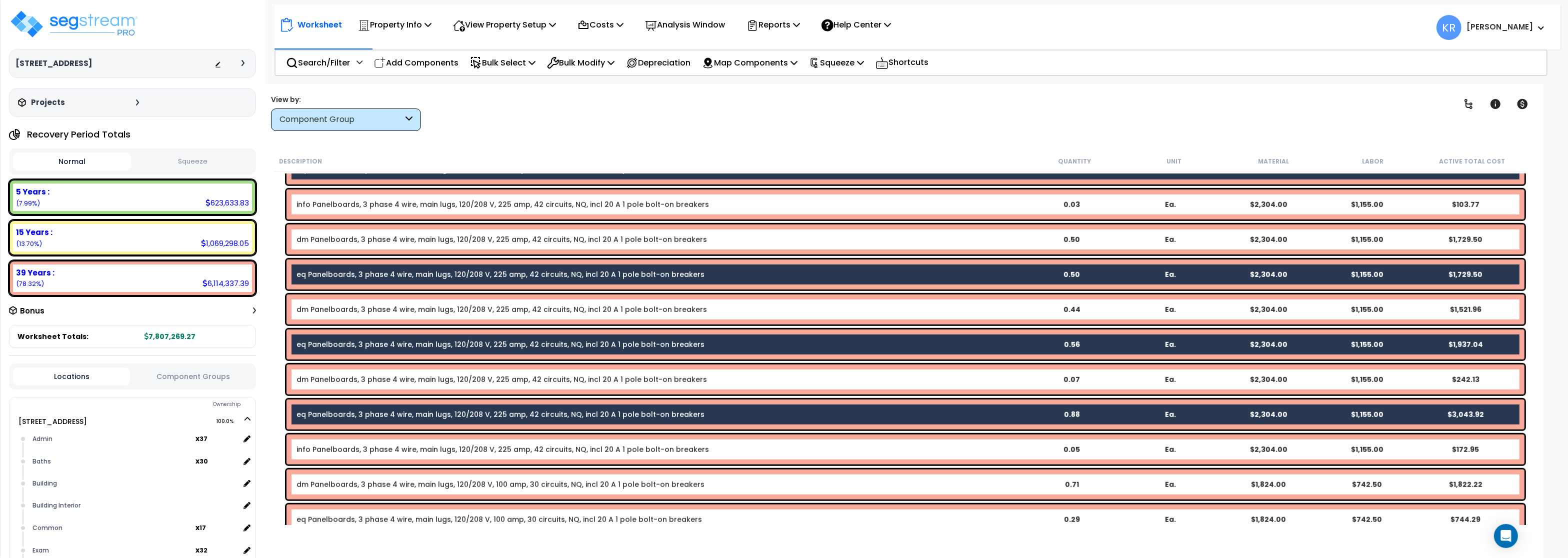
click at [332, 518] on link "eq Panelboards, 3 phase 4 wire, main lugs, 120/208 V, 100 amp, 30 circuits, NQ,…" at bounding box center [499, 520] width 406 height 10
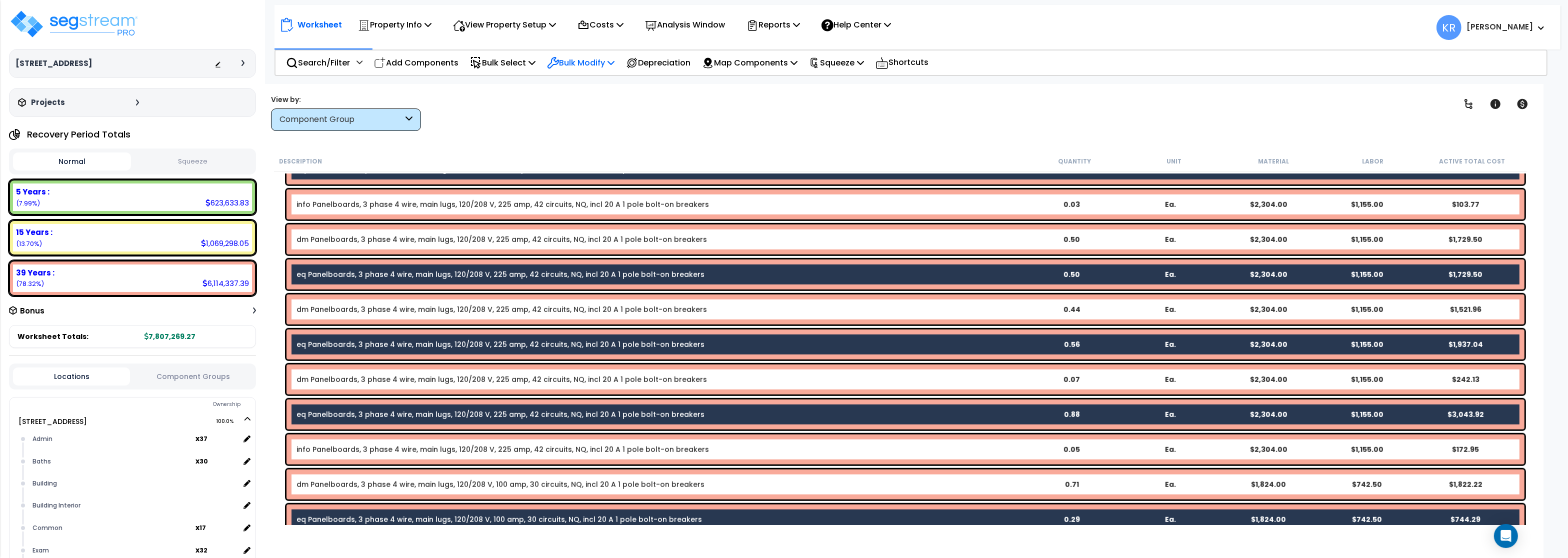
click at [592, 68] on p "Bulk Modify" at bounding box center [581, 62] width 68 height 13
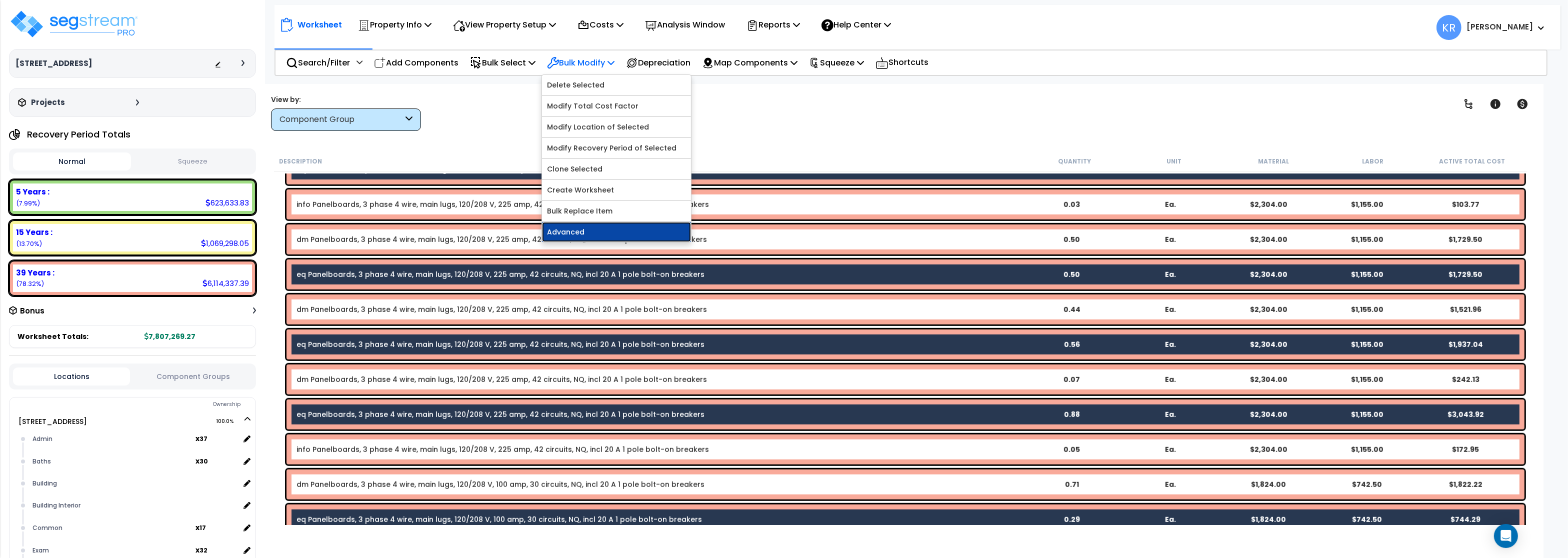
click at [572, 235] on link "Advanced" at bounding box center [616, 232] width 149 height 20
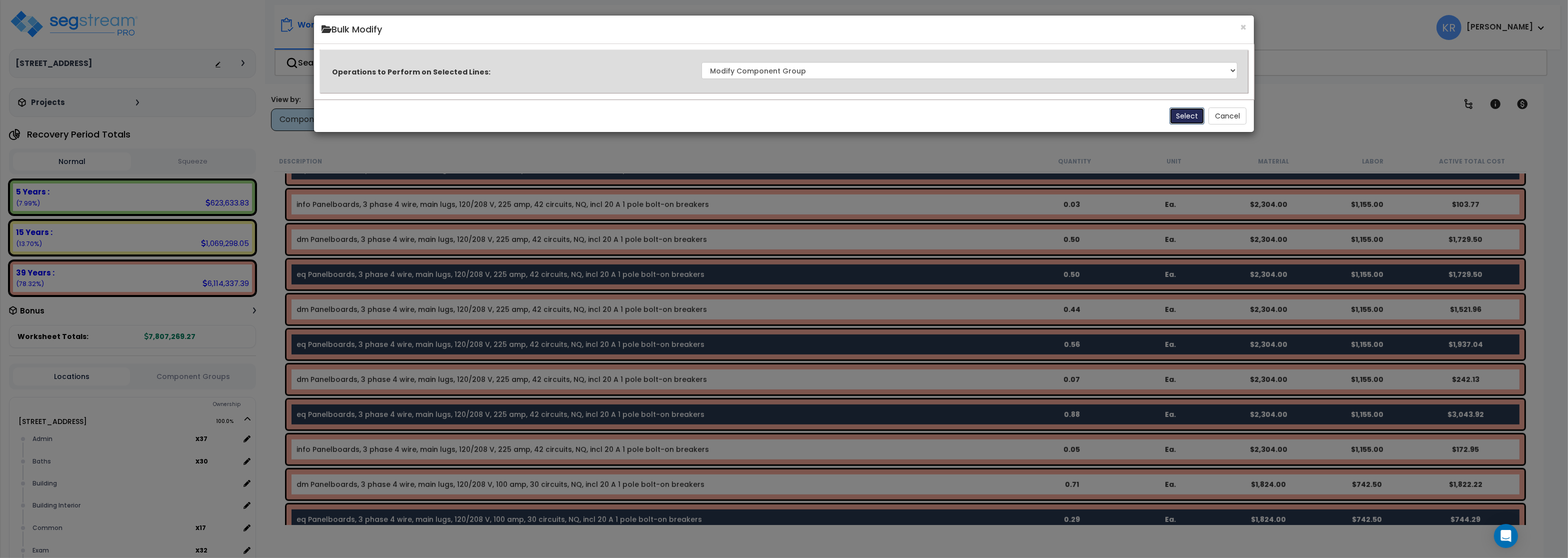
click at [1184, 115] on button "Select" at bounding box center [1188, 116] width 35 height 17
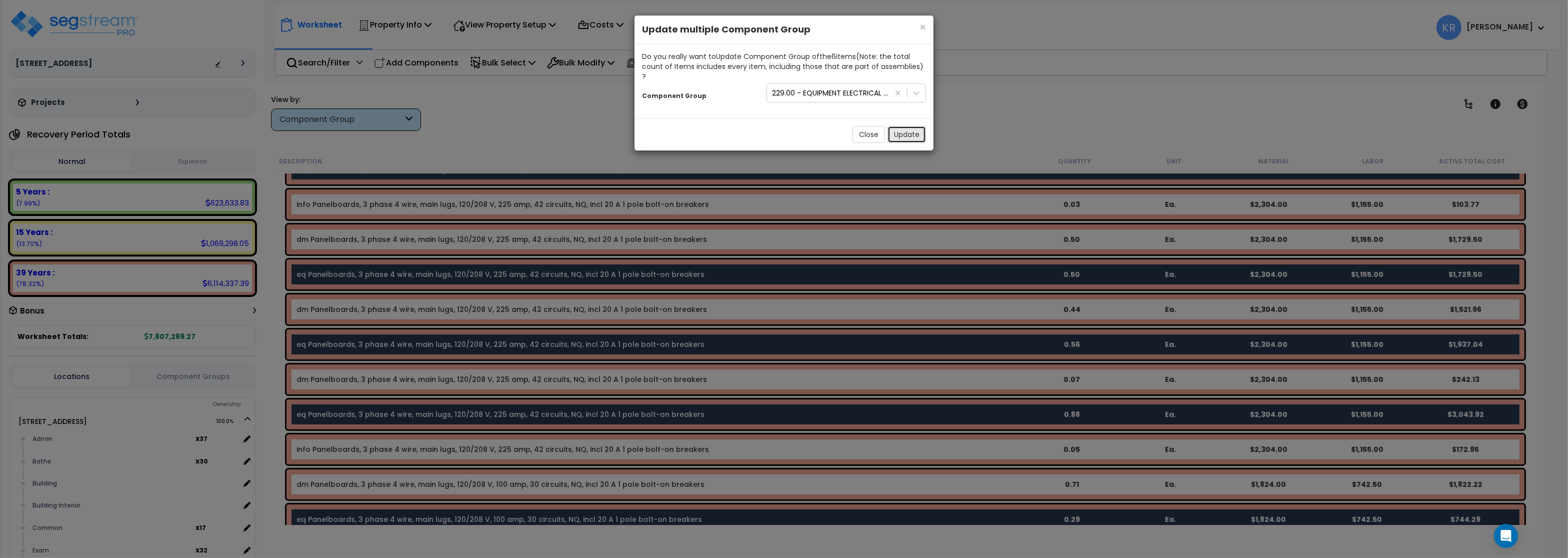
click at [902, 128] on button "Update" at bounding box center [907, 135] width 38 height 17
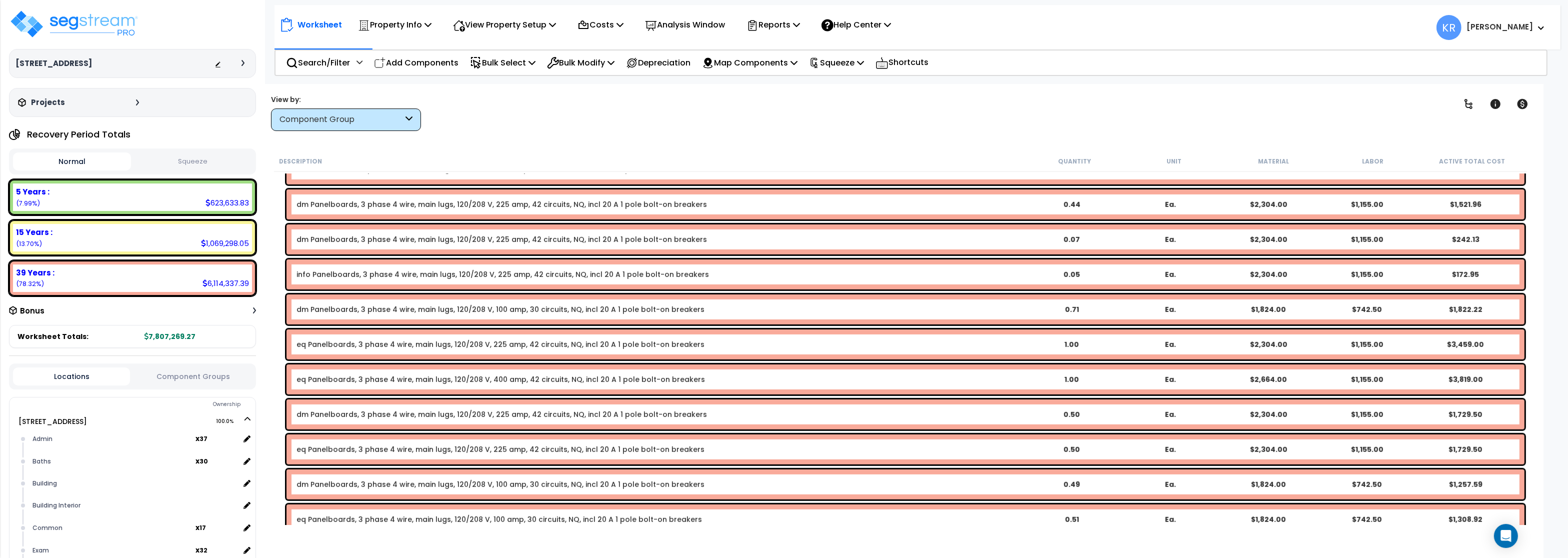
click at [336, 283] on div "info Panelboards, 3 phase 4 wire, main lugs, 120/208 V, 225 amp, 42 circuits, N…" at bounding box center [905, 274] width 1238 height 30
click at [344, 274] on link "info Panelboards, 3 phase 4 wire, main lugs, 120/208 V, 225 amp, 42 circuits, N…" at bounding box center [503, 274] width 413 height 10
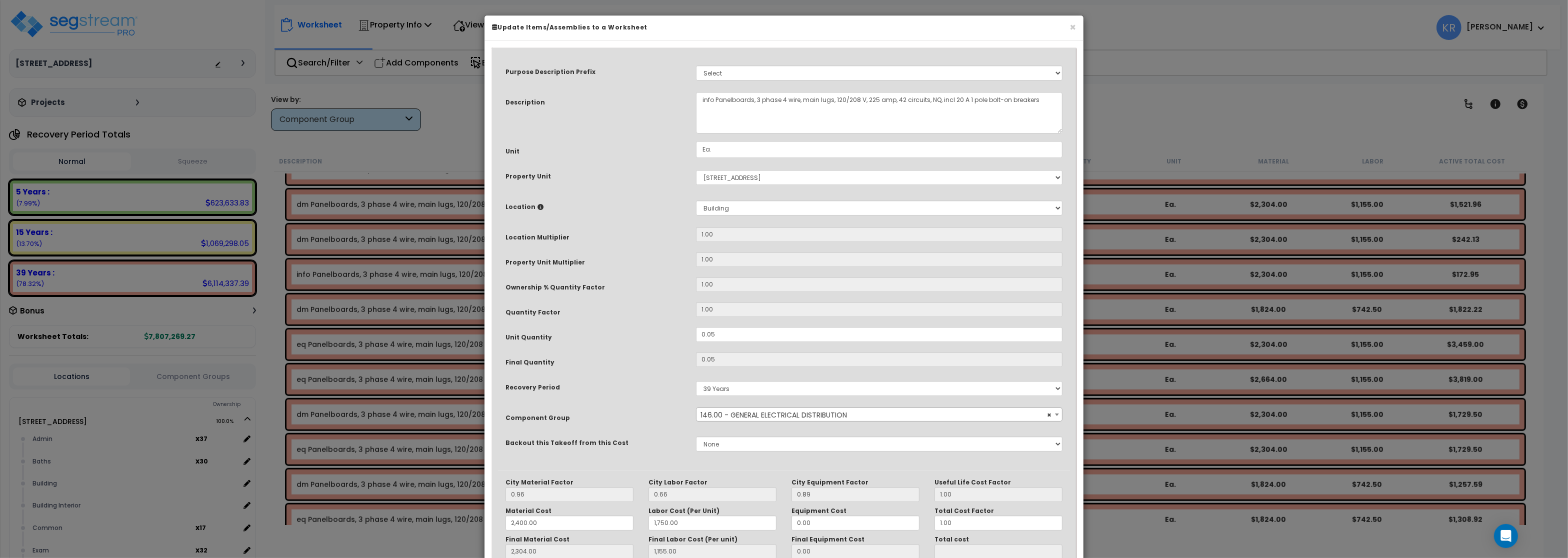
click at [730, 418] on span "× 146.00 - GENERAL ELECTRICAL DISTRIBUTION" at bounding box center [879, 416] width 365 height 14
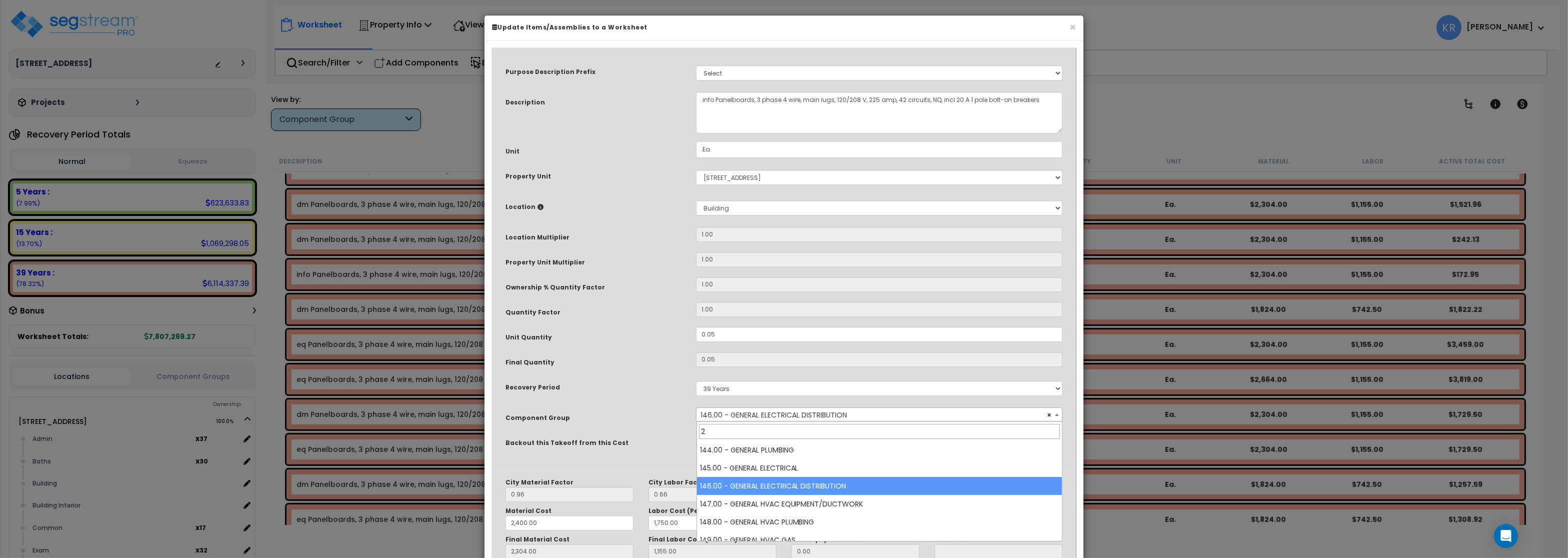
scroll to position [0, 0]
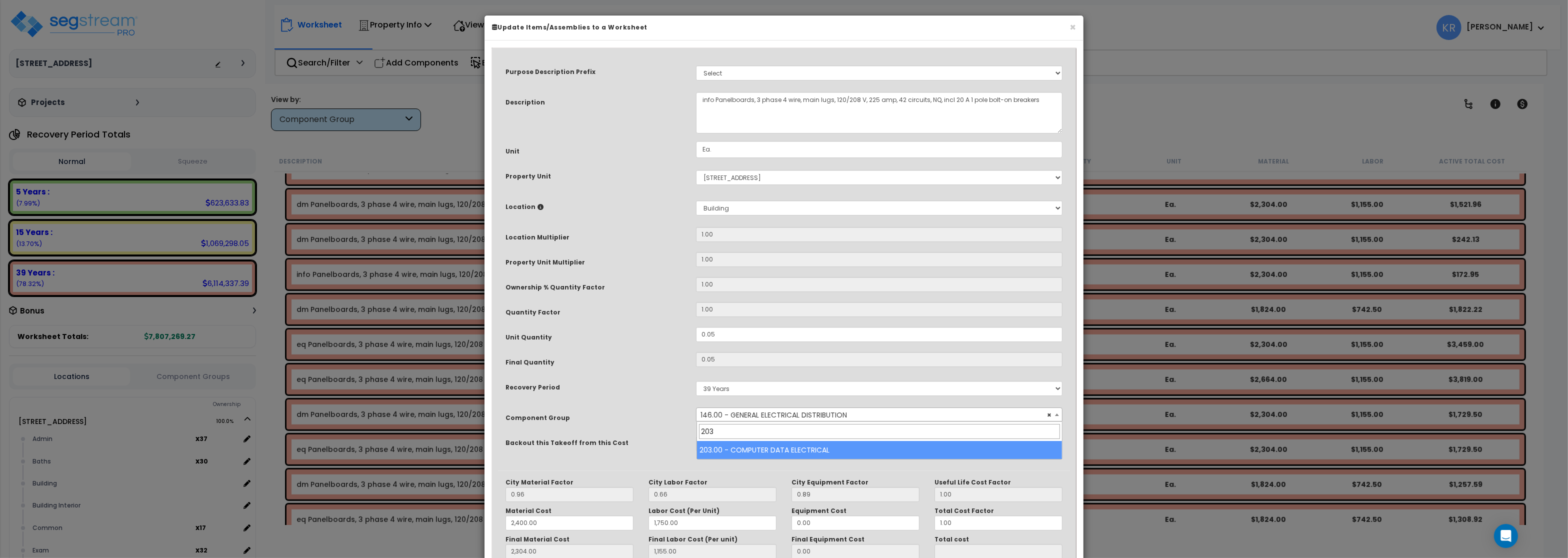
type input "203"
select select "57011"
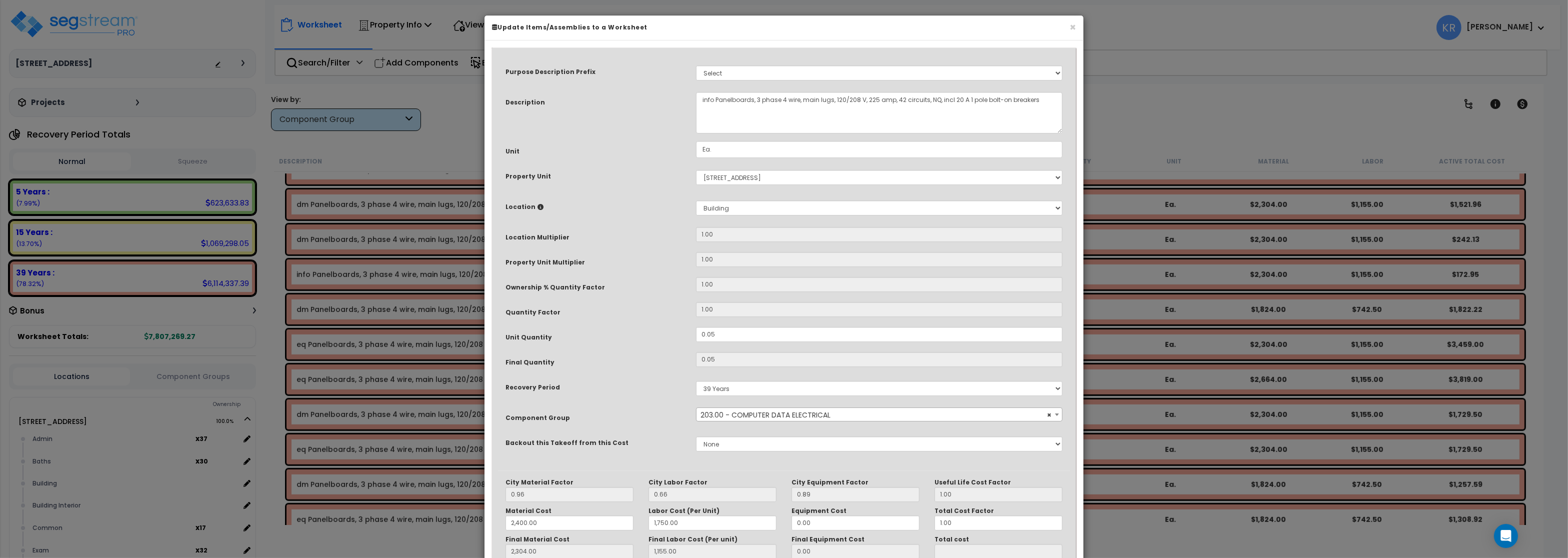
scroll to position [86, 0]
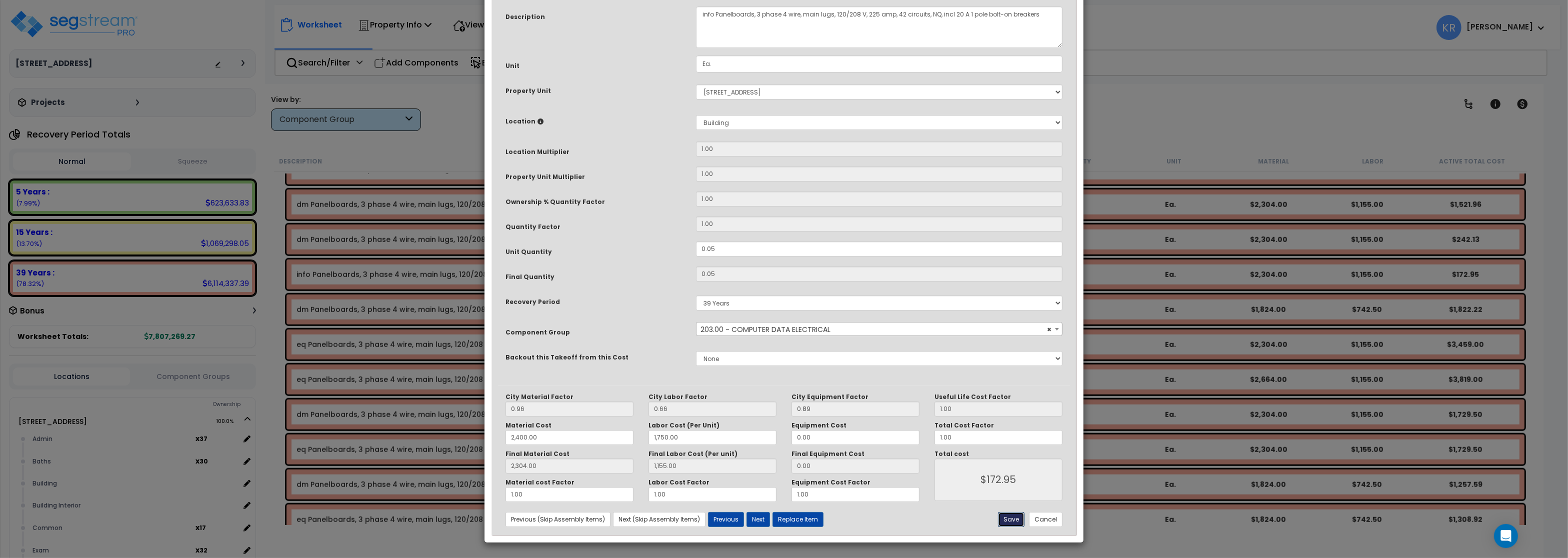
click at [1007, 523] on button "Save" at bounding box center [1012, 520] width 27 height 15
type input "2400.00"
type input "1750.00"
type input "2304.00"
type input "1155.00"
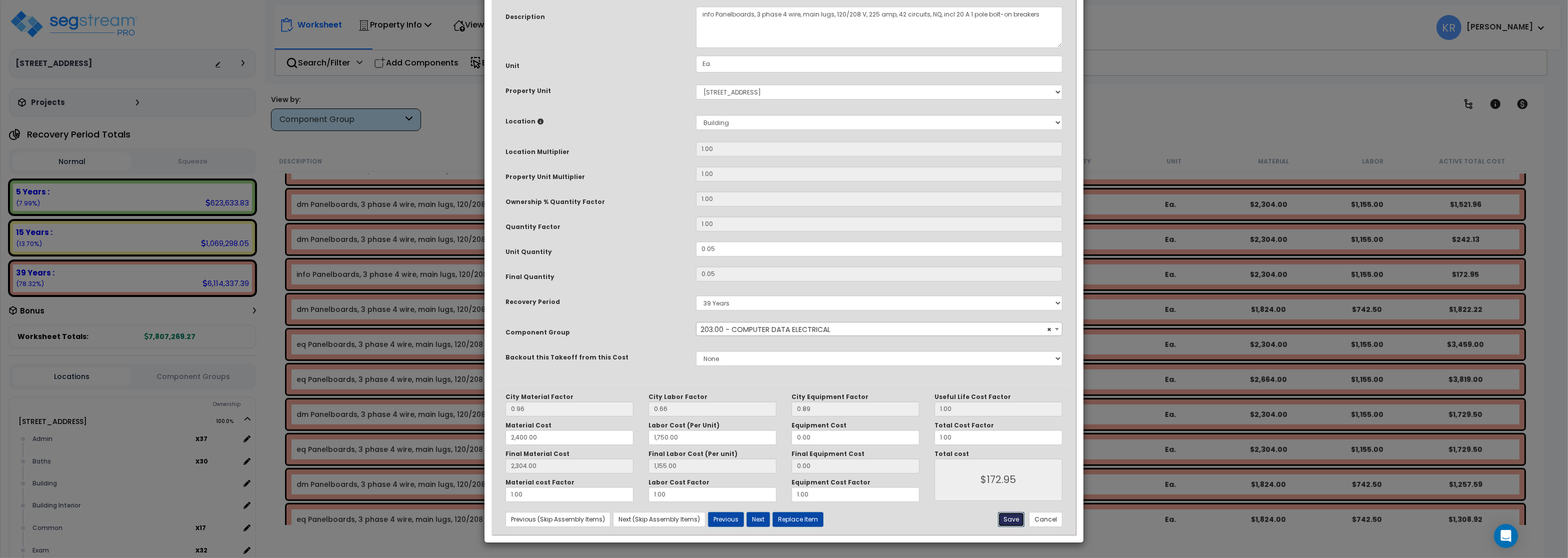
type input "172.95"
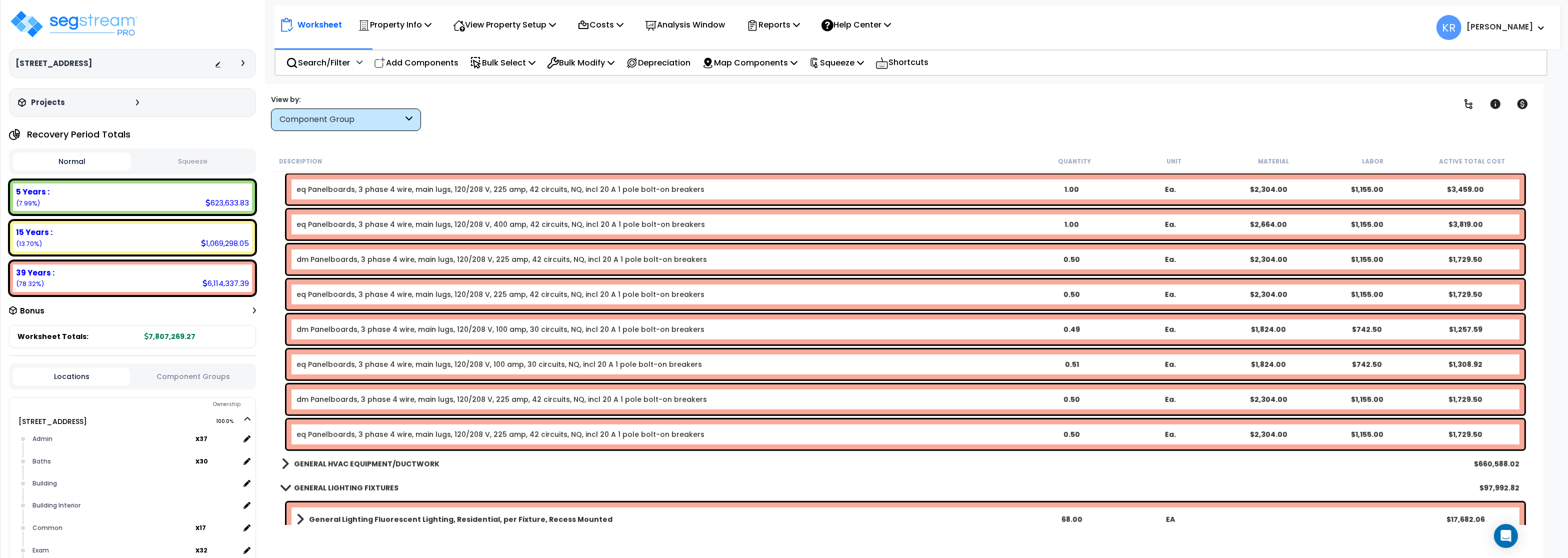
scroll to position [1381, 0]
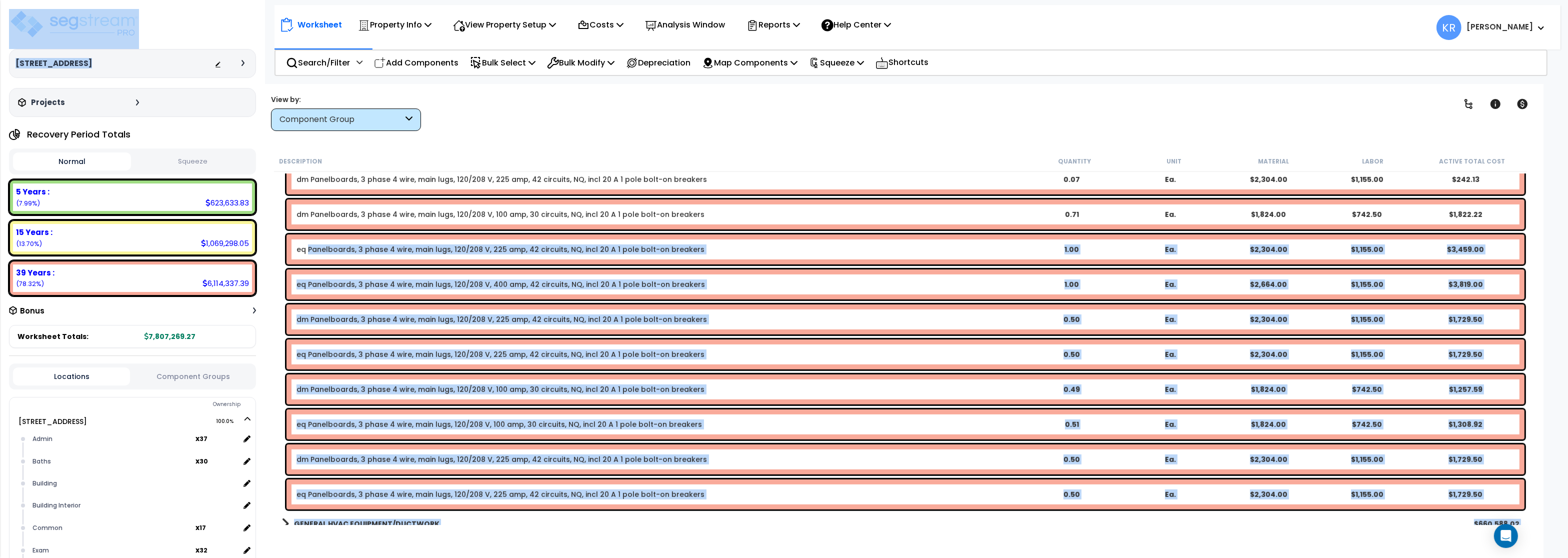
click at [309, 255] on div "eq Panelboards, 3 phase 4 wire, main lugs, 120/208 V, 225 amp, 42 circuits, NQ,…" at bounding box center [905, 249] width 1238 height 30
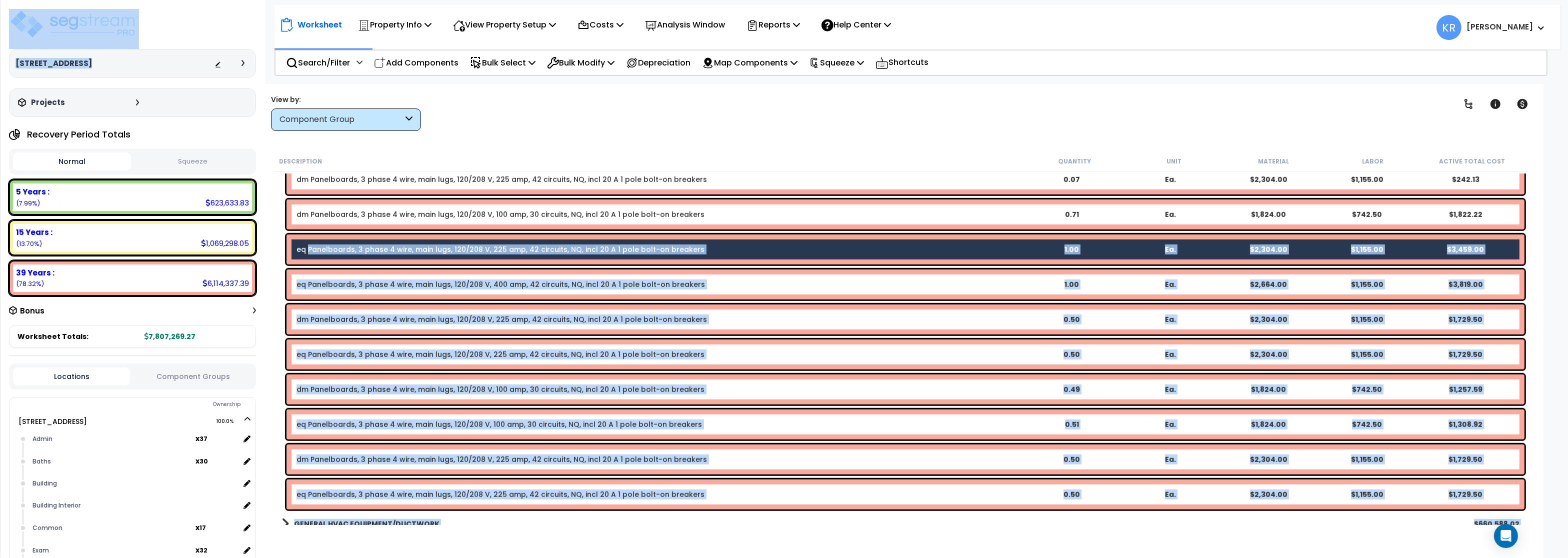
click at [315, 249] on link "eq Panelboards, 3 phase 4 wire, main lugs, 120/208 V, 225 amp, 42 circuits, NQ,…" at bounding box center [501, 249] width 408 height 10
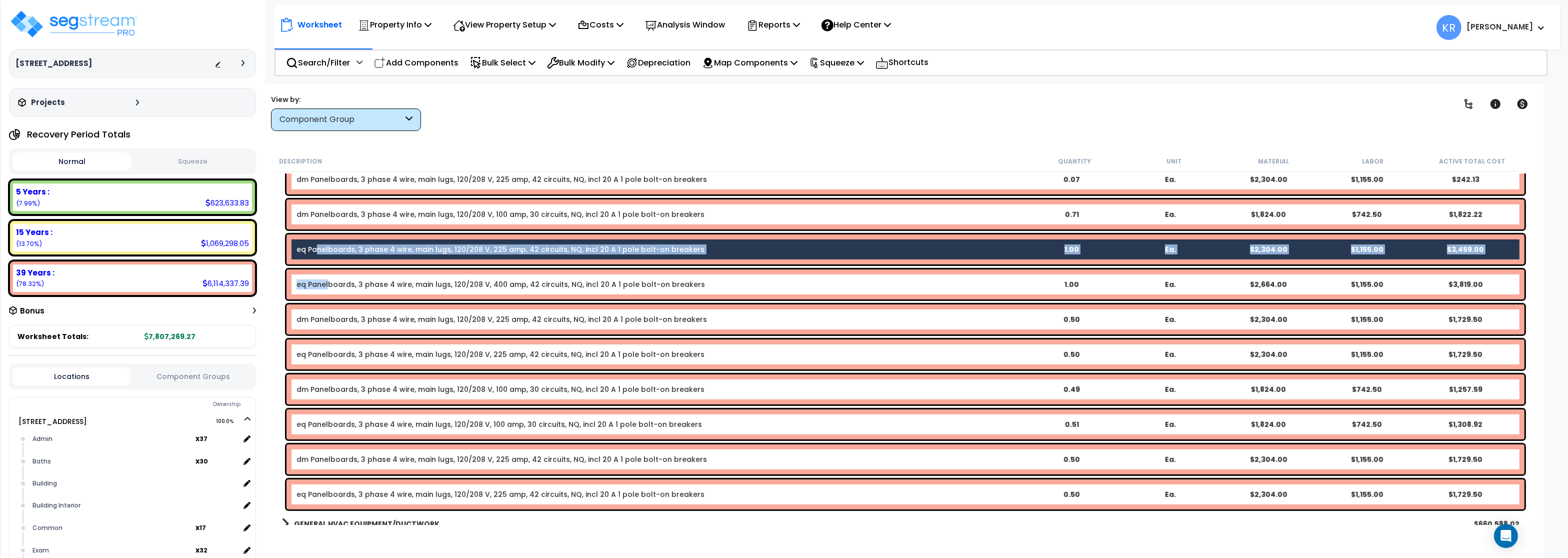
click at [328, 286] on link "eq Panelboards, 3 phase 4 wire, main lugs, 120/208 V, 400 amp, 42 circuits, NQ,…" at bounding box center [501, 284] width 408 height 10
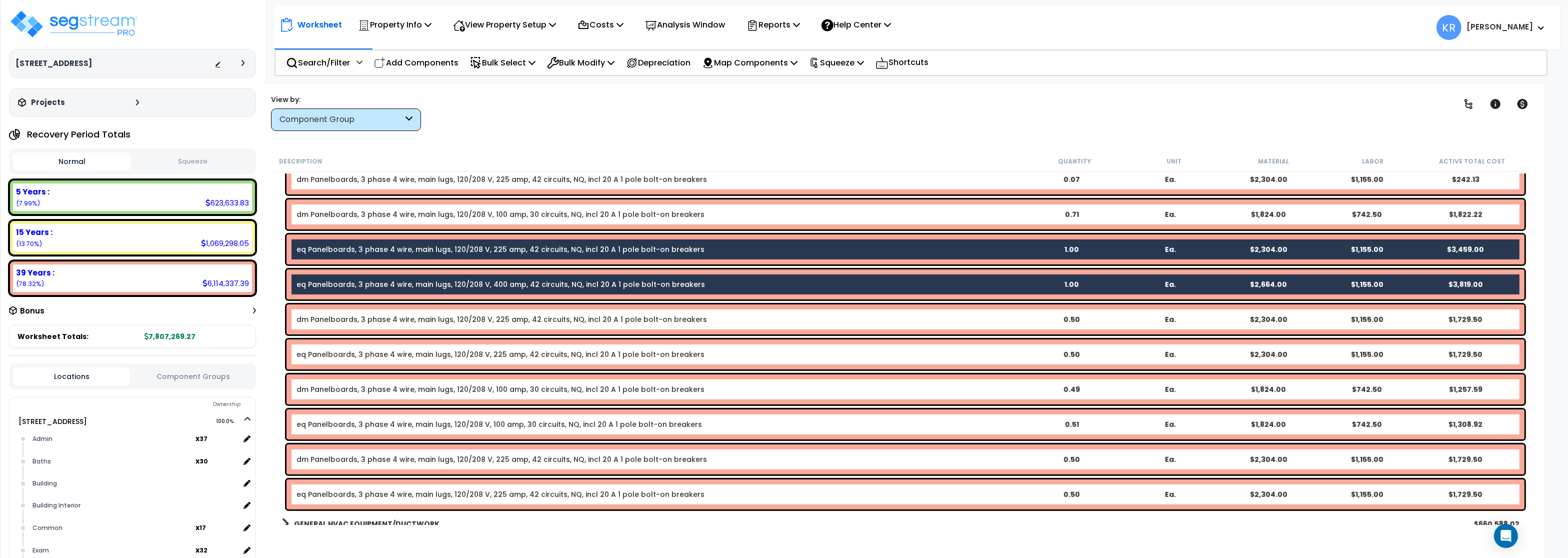
click at [318, 352] on link "eq Panelboards, 3 phase 4 wire, main lugs, 120/208 V, 225 amp, 42 circuits, NQ,…" at bounding box center [501, 355] width 408 height 10
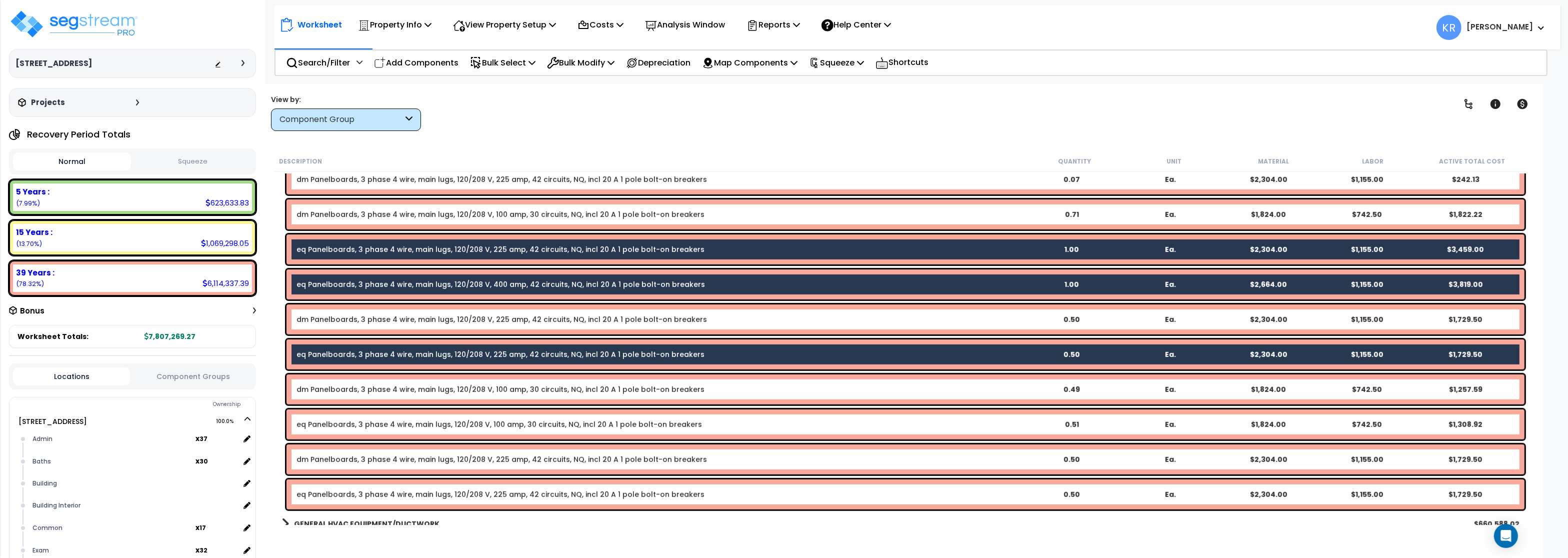
click at [313, 420] on link "eq Panelboards, 3 phase 4 wire, main lugs, 120/208 V, 100 amp, 30 circuits, NQ,…" at bounding box center [499, 425] width 406 height 10
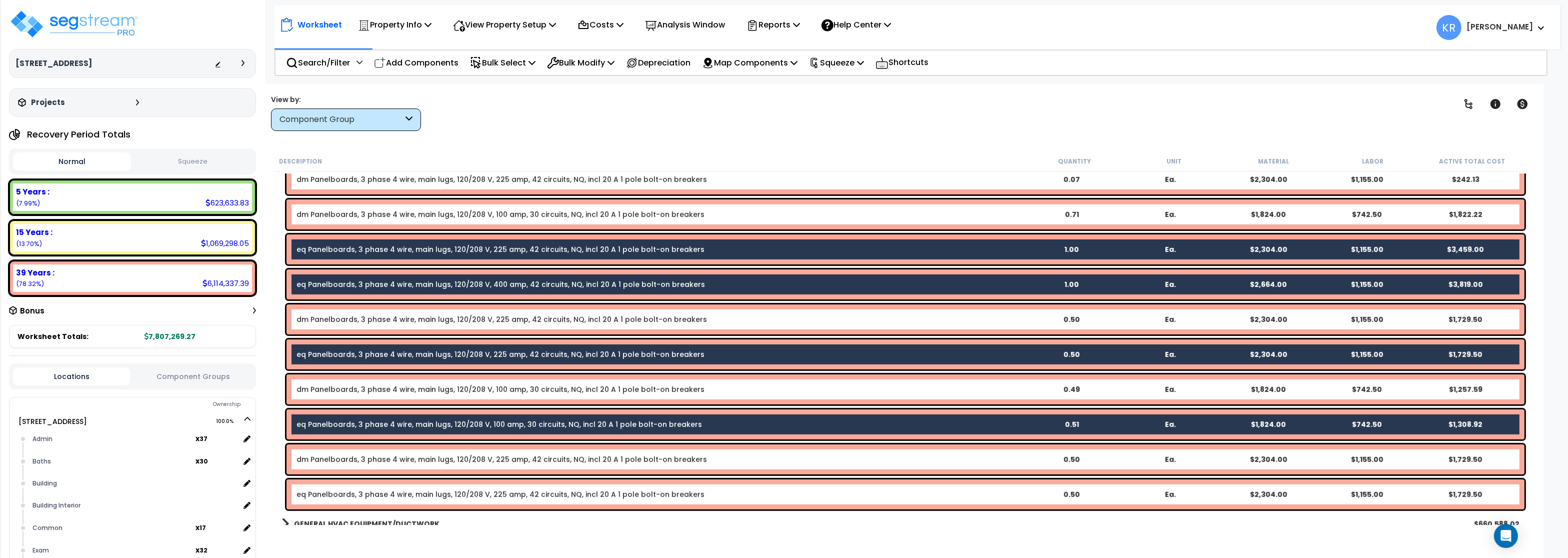
click at [311, 492] on link "eq Panelboards, 3 phase 4 wire, main lugs, 120/208 V, 225 amp, 42 circuits, NQ,…" at bounding box center [501, 494] width 408 height 10
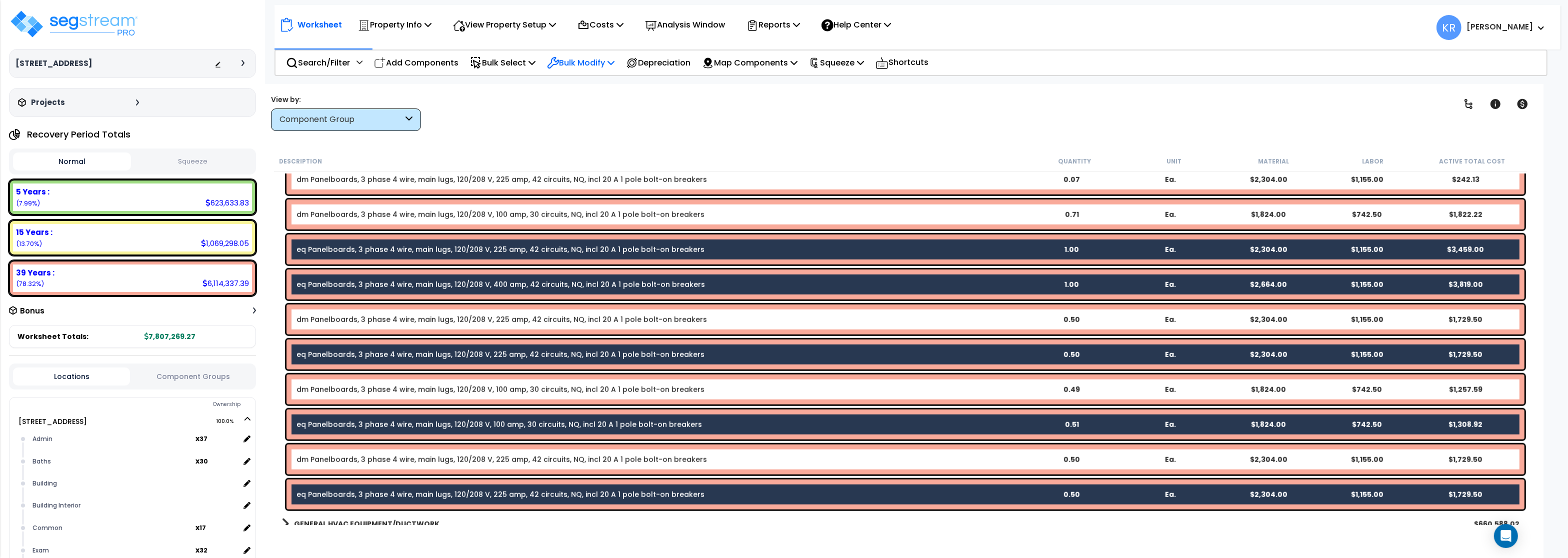
click at [573, 66] on p "Bulk Modify" at bounding box center [581, 62] width 68 height 13
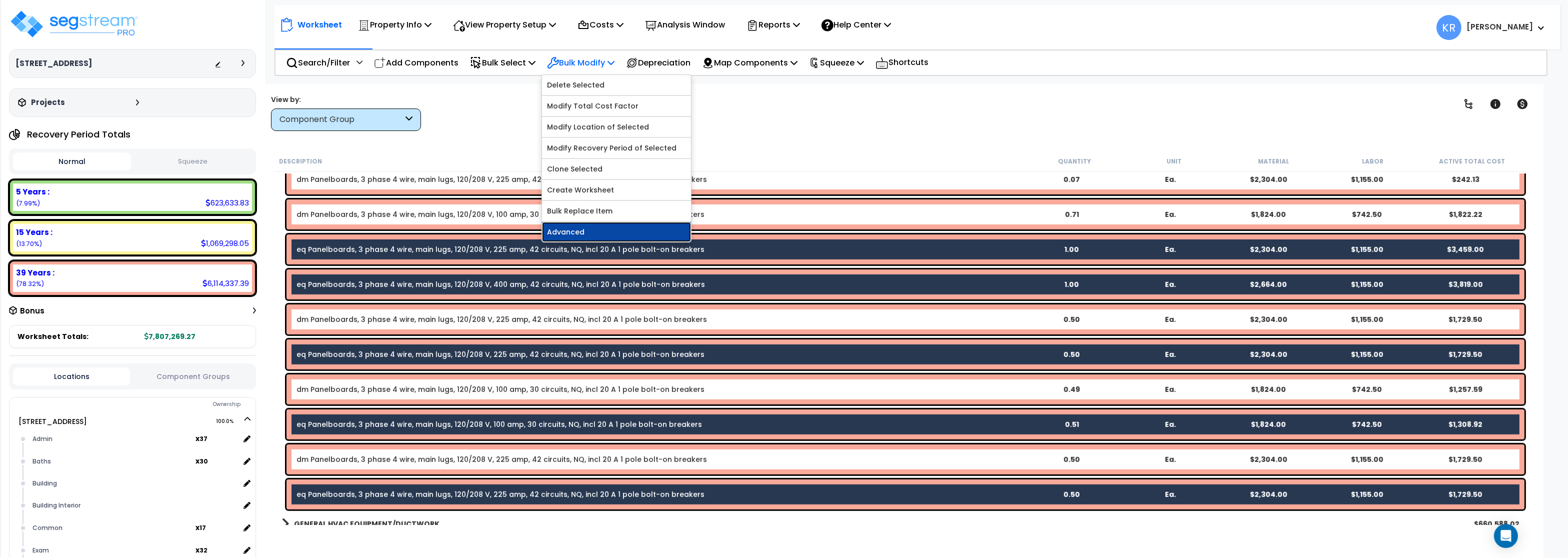
click at [577, 239] on link "Advanced" at bounding box center [616, 232] width 149 height 20
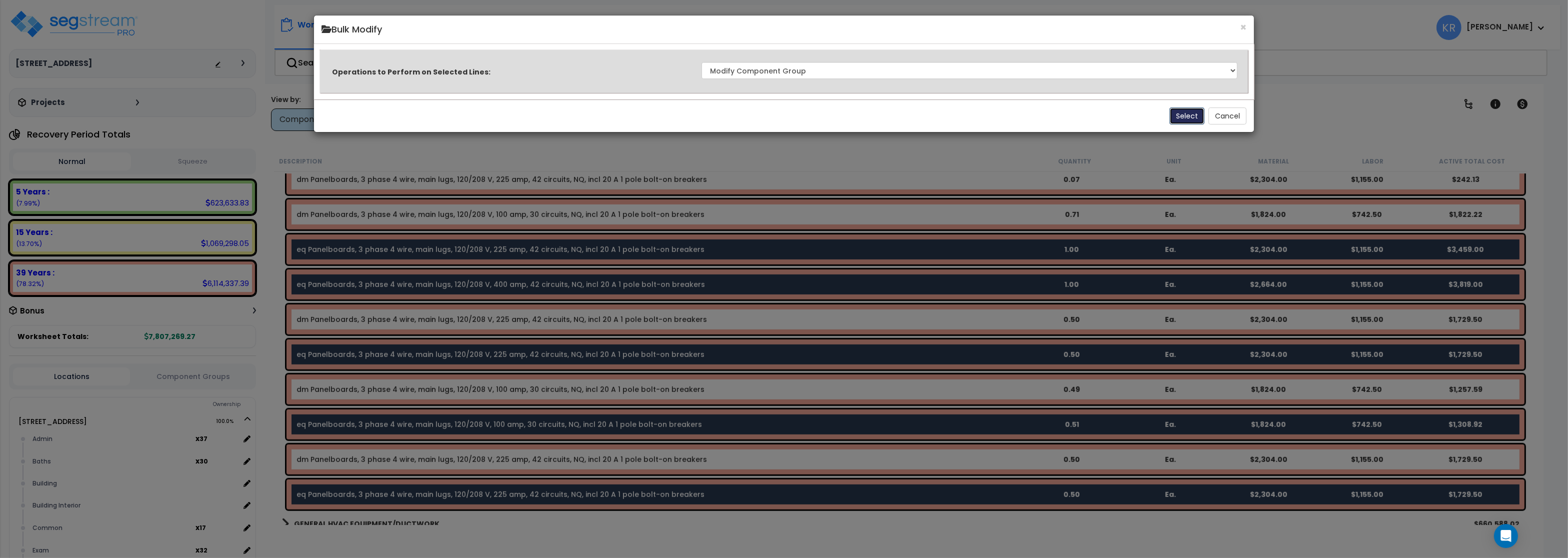
click at [1188, 115] on button "Select" at bounding box center [1188, 116] width 35 height 17
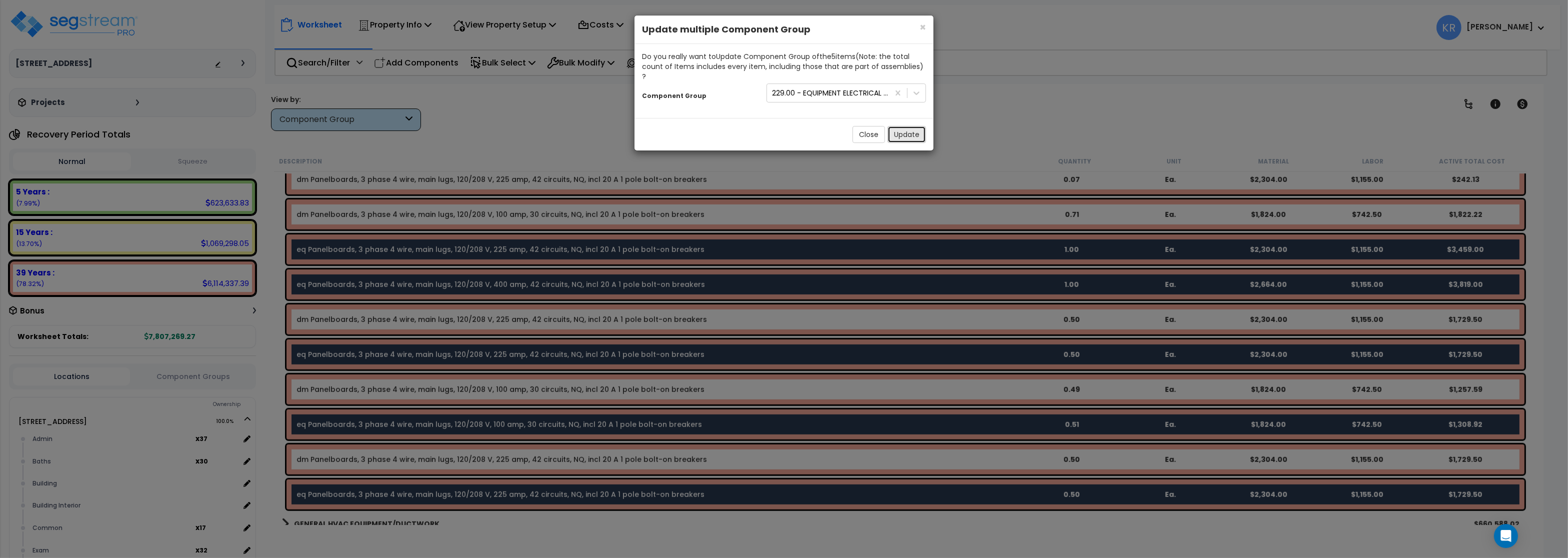
click at [915, 126] on button "Update" at bounding box center [907, 135] width 38 height 17
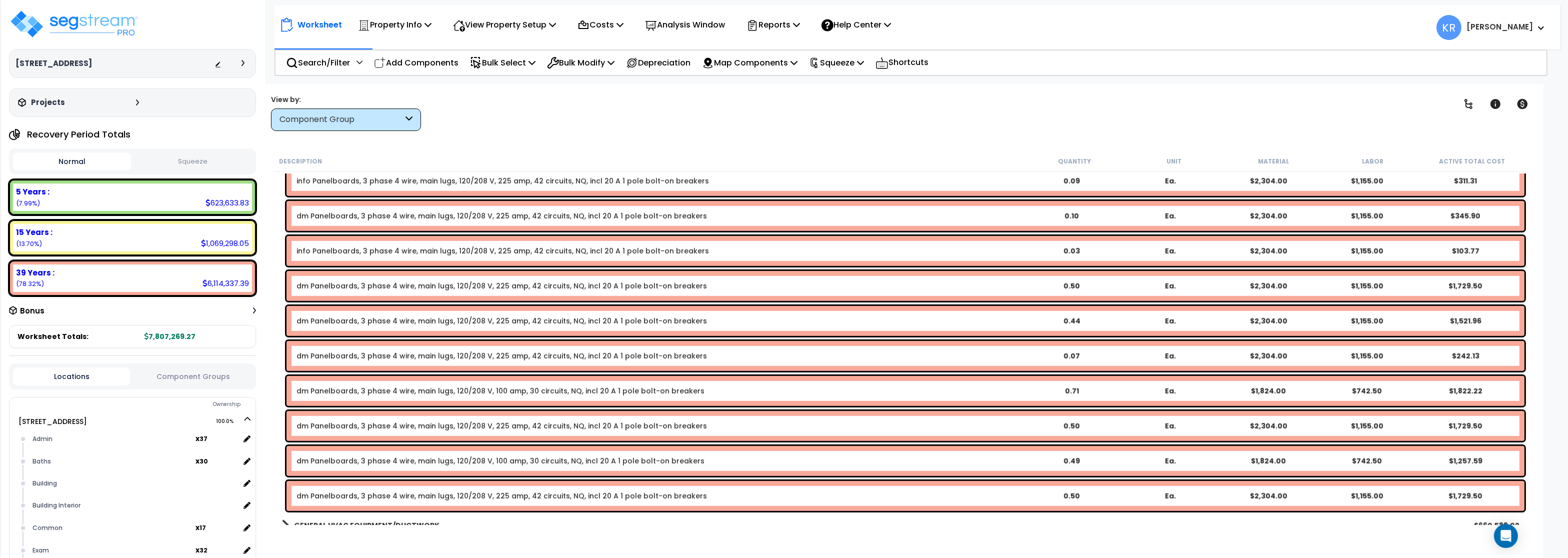
scroll to position [1201, 0]
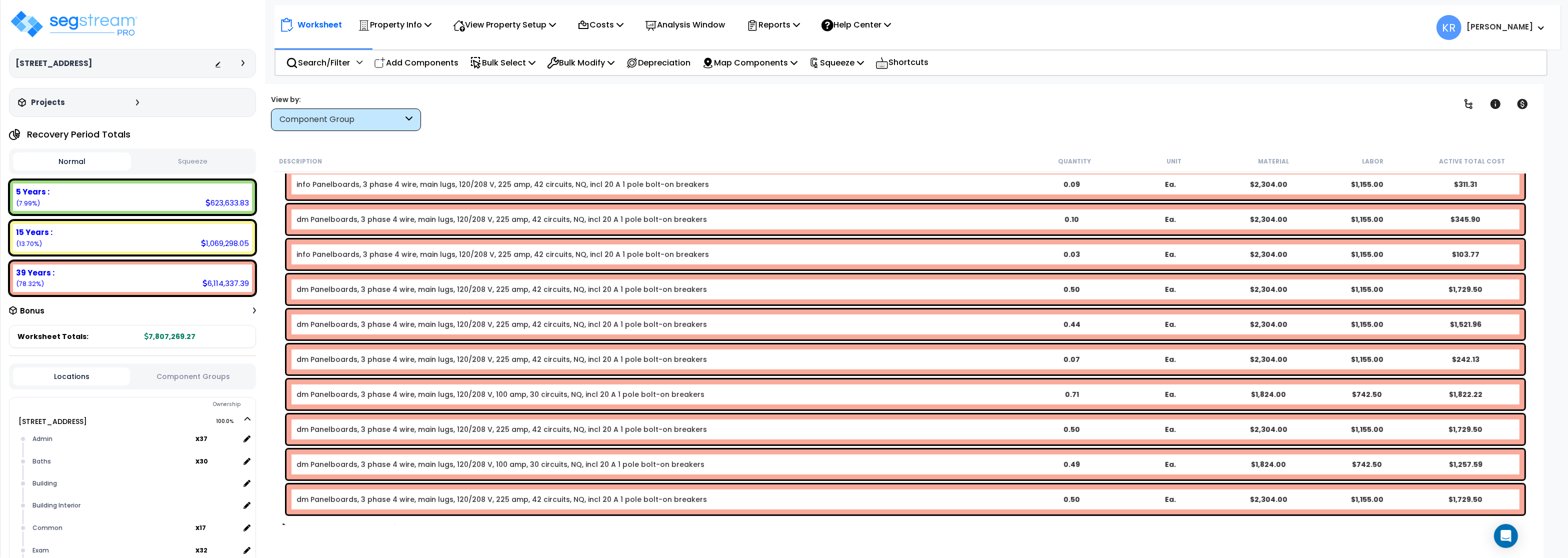
click at [348, 253] on link "info Panelboards, 3 phase 4 wire, main lugs, 120/208 V, 225 amp, 42 circuits, N…" at bounding box center [503, 254] width 413 height 10
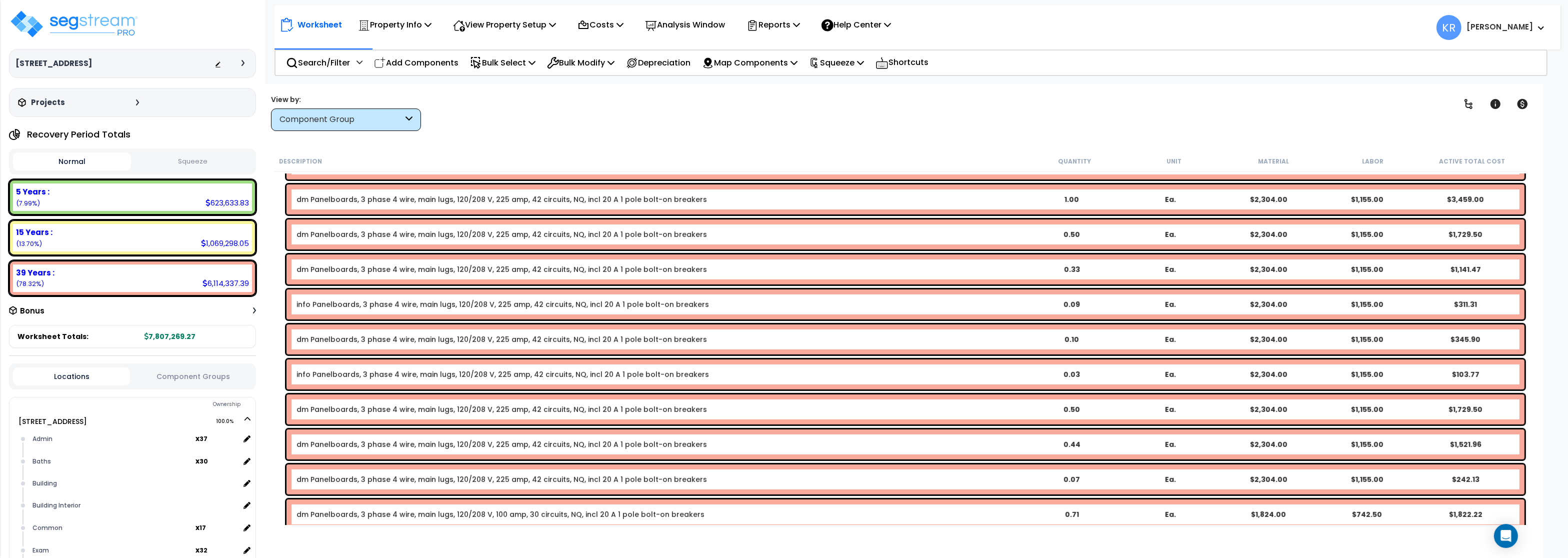
click at [320, 376] on link "info Panelboards, 3 phase 4 wire, main lugs, 120/208 V, 225 amp, 42 circuits, N…" at bounding box center [503, 374] width 413 height 10
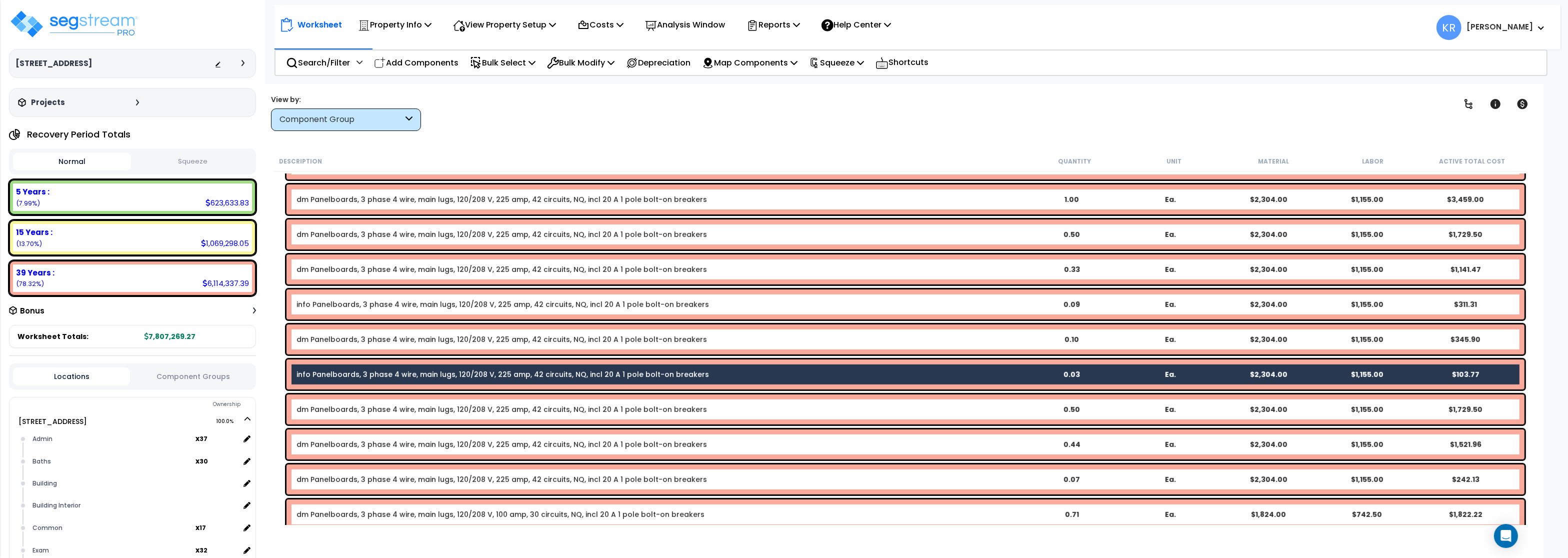
click at [323, 298] on div "info Panelboards, 3 phase 4 wire, main lugs, 120/208 V, 225 amp, 42 circuits, N…" at bounding box center [905, 304] width 1238 height 30
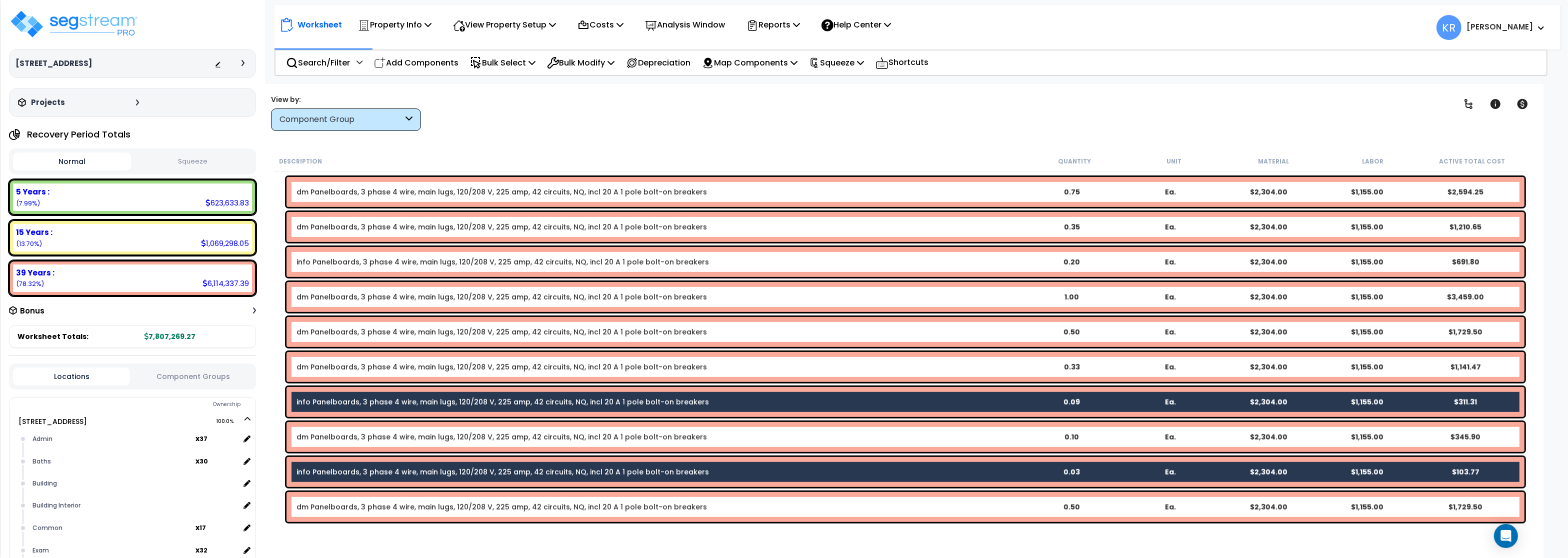
scroll to position [960, 0]
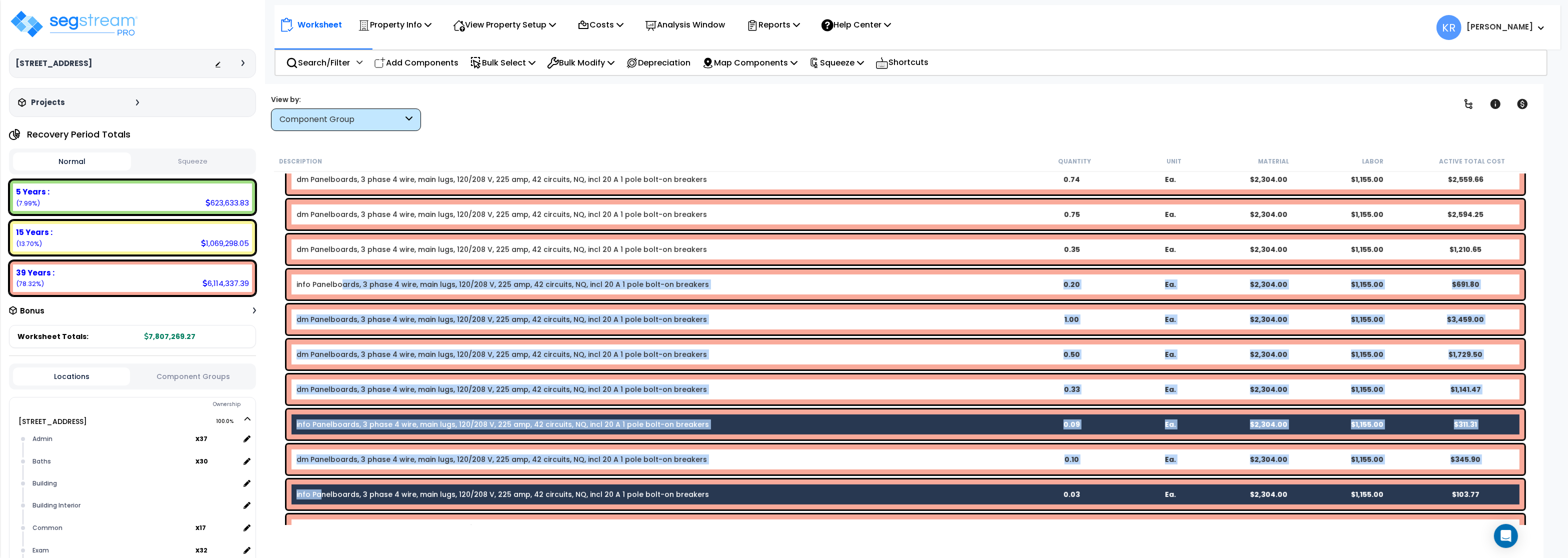
click at [339, 281] on link "info Panelboards, 3 phase 4 wire, main lugs, 120/208 V, 225 amp, 42 circuits, N…" at bounding box center [503, 284] width 413 height 10
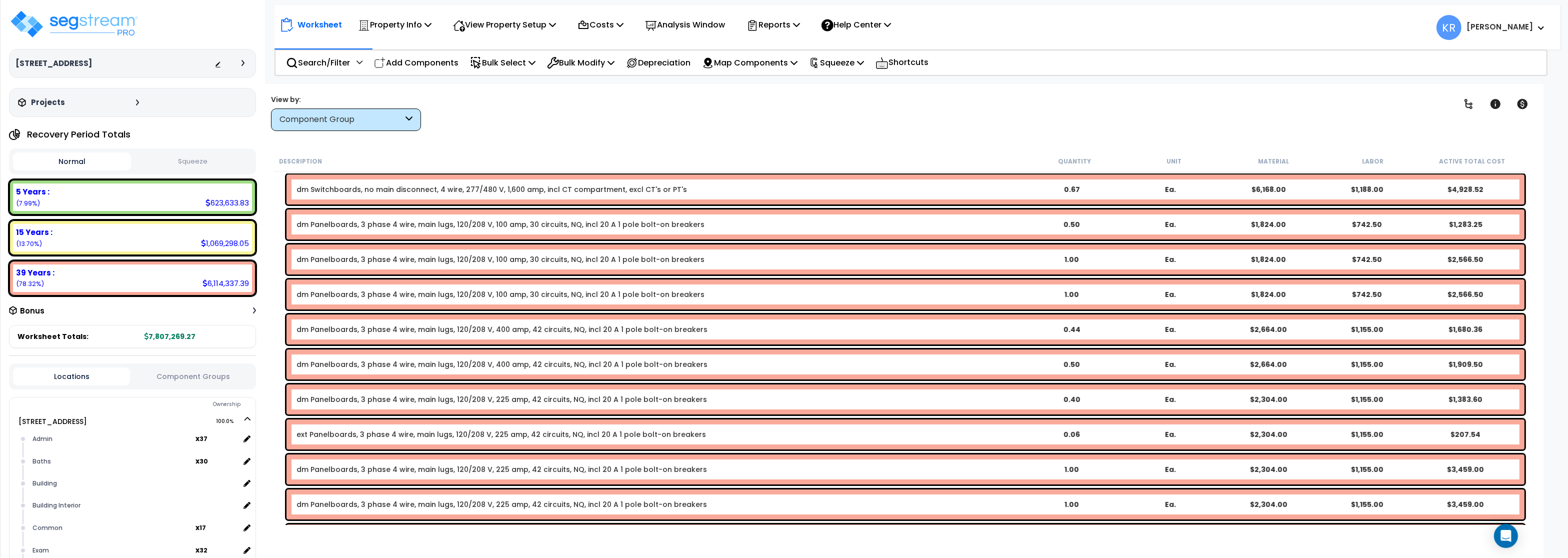
scroll to position [541, 0]
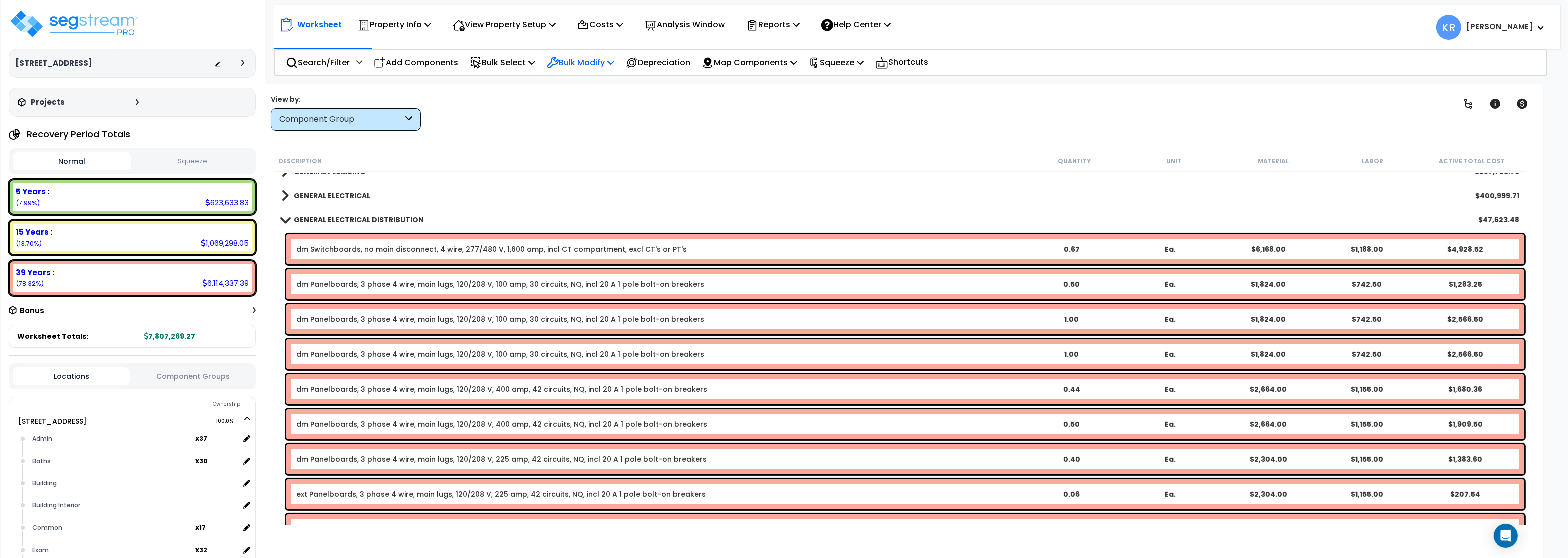
click at [593, 65] on p "Bulk Modify" at bounding box center [581, 62] width 68 height 13
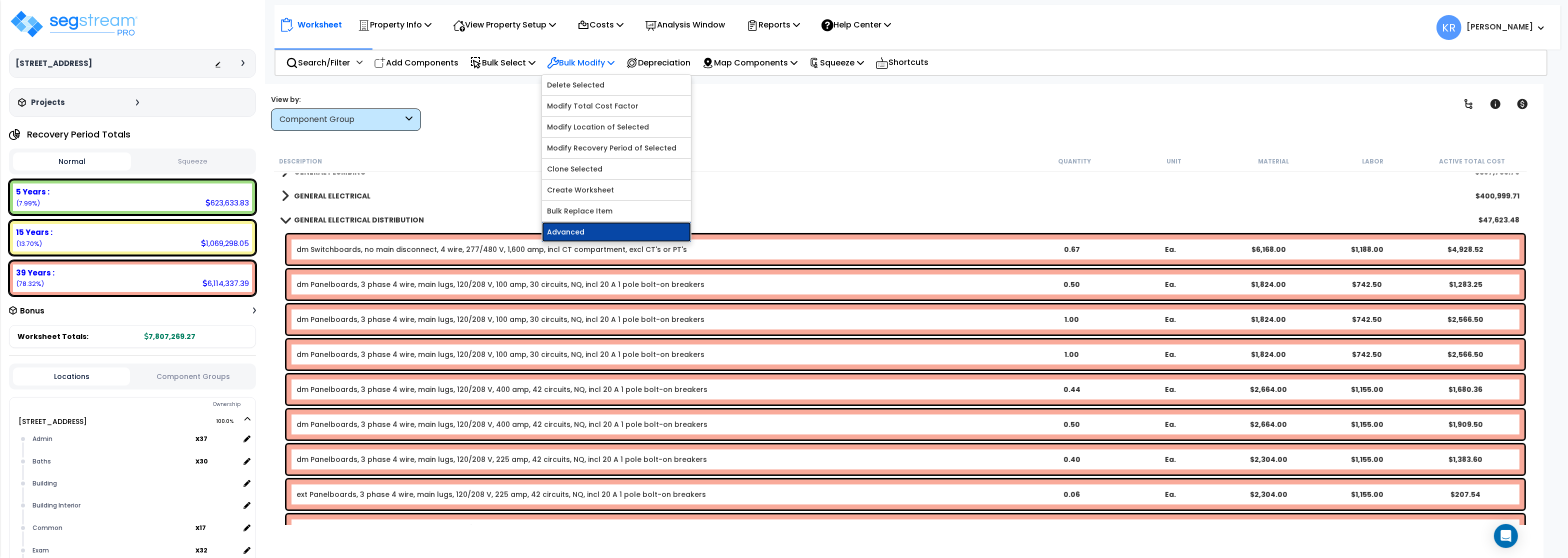
click at [570, 234] on link "Advanced" at bounding box center [616, 232] width 149 height 20
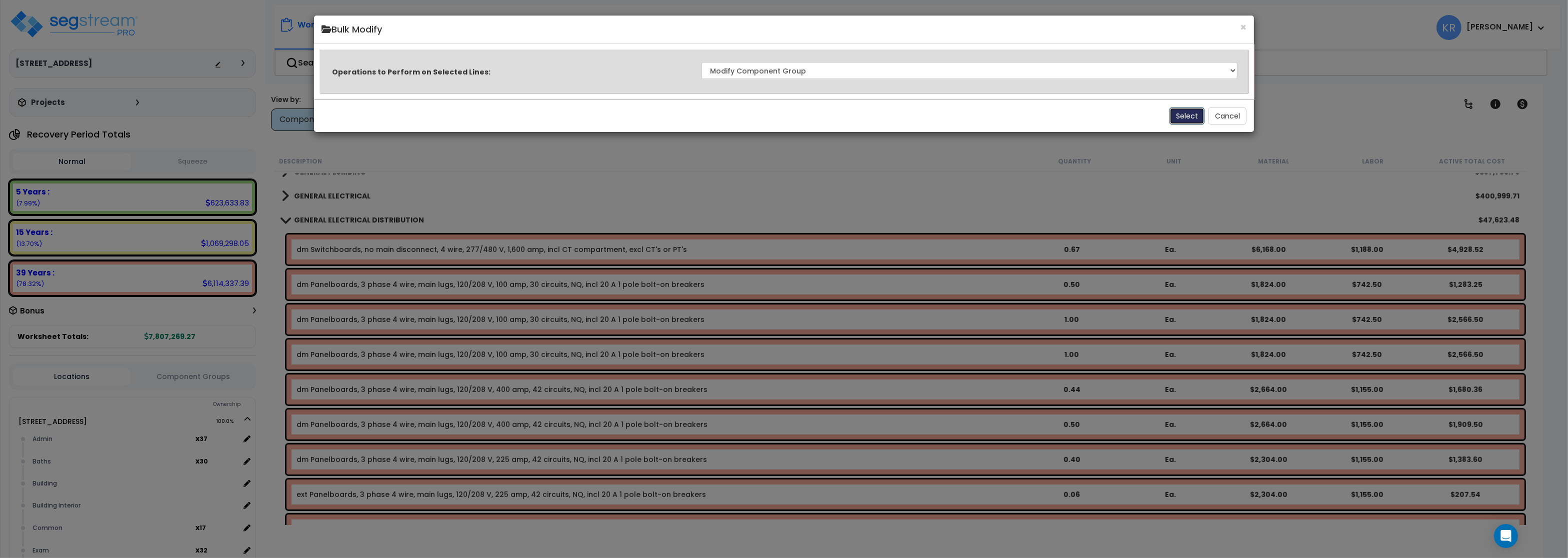
click at [1178, 117] on button "Select" at bounding box center [1188, 116] width 35 height 17
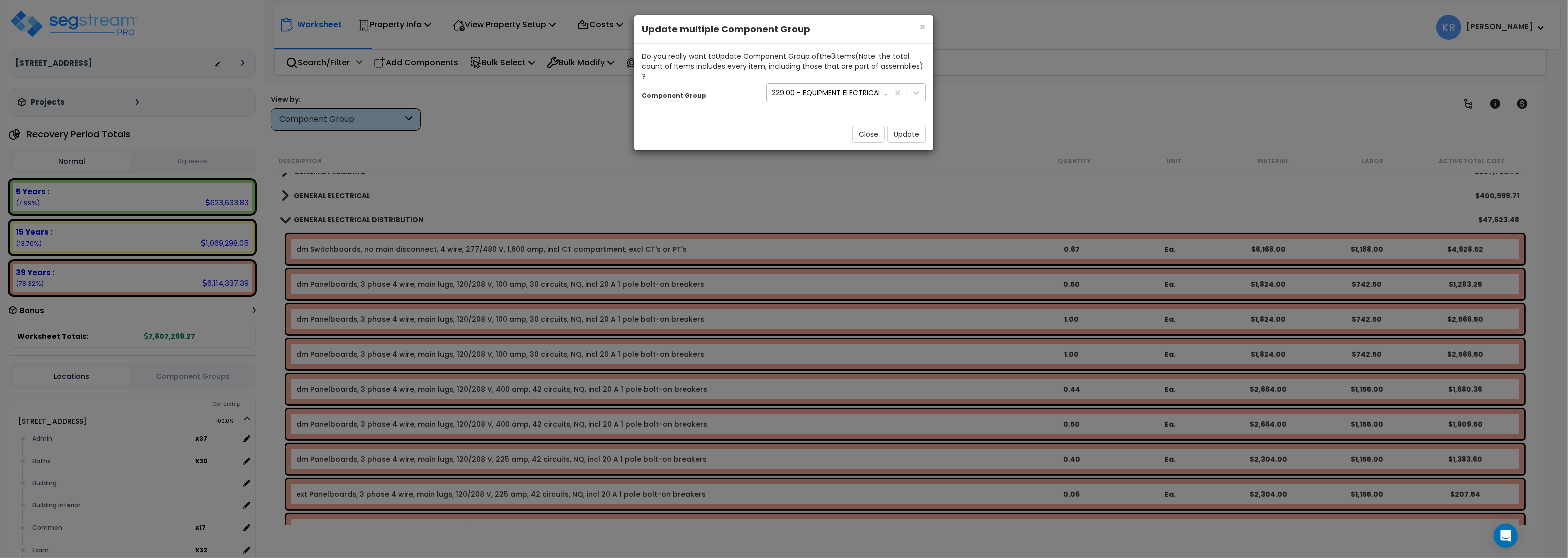
click at [782, 88] on div "229.00 - EQUIPMENT ELECTRICAL DISTRIBUTION" at bounding box center [831, 93] width 118 height 10
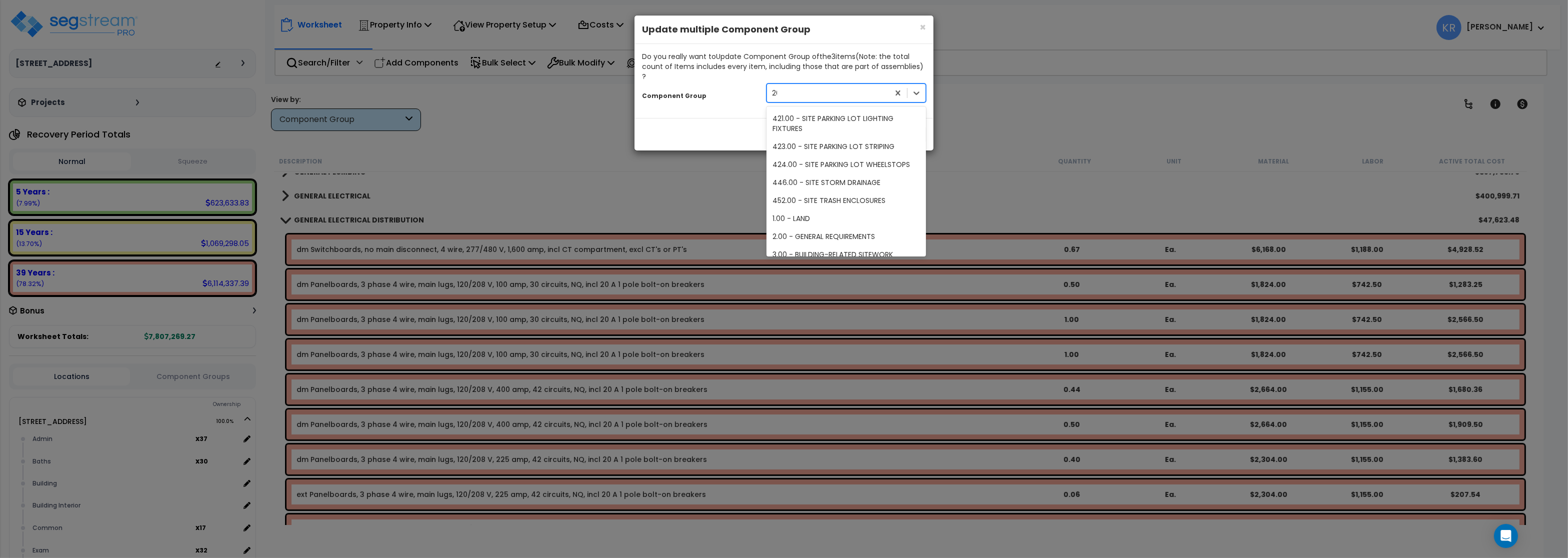
scroll to position [0, 0]
type input "203"
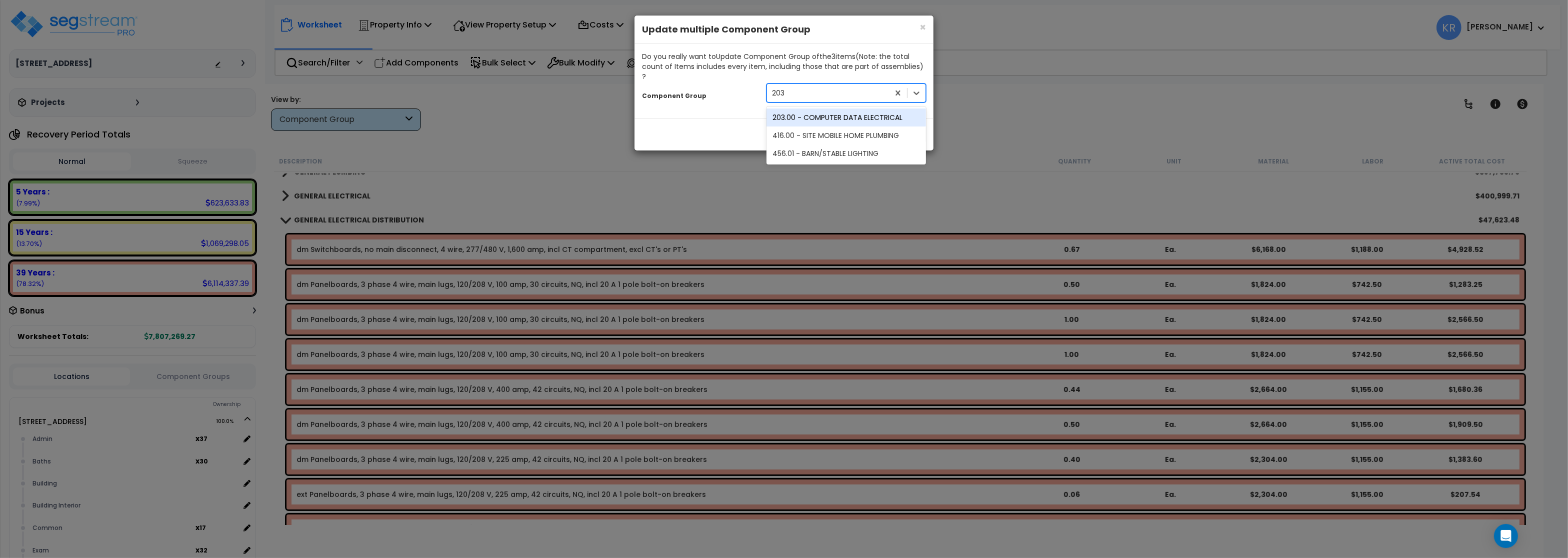
click at [824, 108] on div "203.00 - COMPUTER DATA ELECTRICAL" at bounding box center [846, 117] width 160 height 18
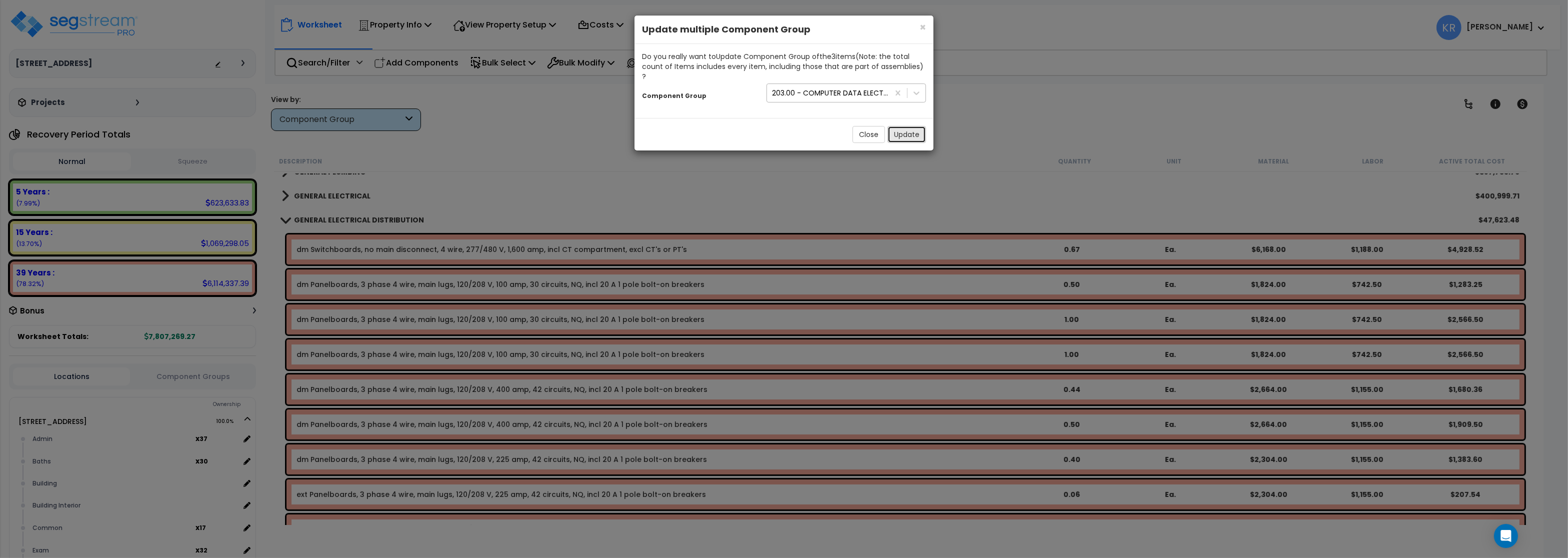
click at [914, 129] on button "Update" at bounding box center [907, 135] width 38 height 17
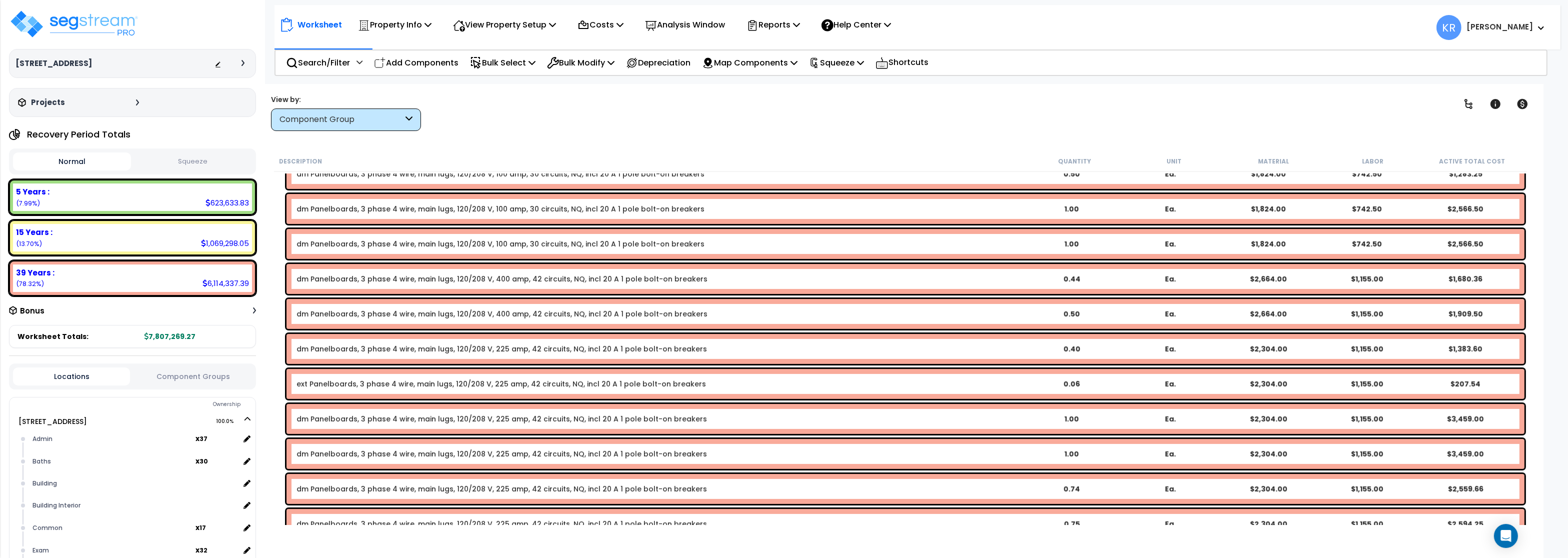
scroll to position [661, 0]
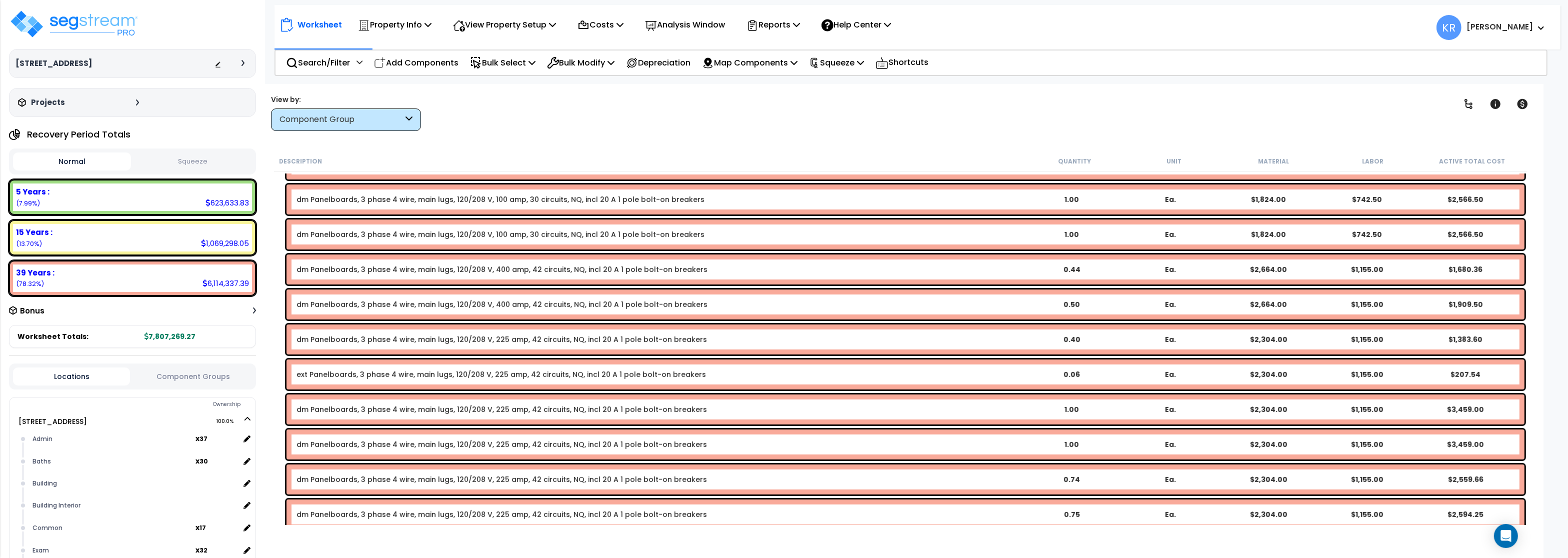
click at [371, 377] on link "ext Panelboards, 3 phase 4 wire, main lugs, 120/208 V, 225 amp, 42 circuits, NQ…" at bounding box center [501, 374] width 410 height 10
click at [380, 374] on link "ext Panelboards, 3 phase 4 wire, main lugs, 120/208 V, 225 amp, 42 circuits, NQ…" at bounding box center [501, 374] width 410 height 10
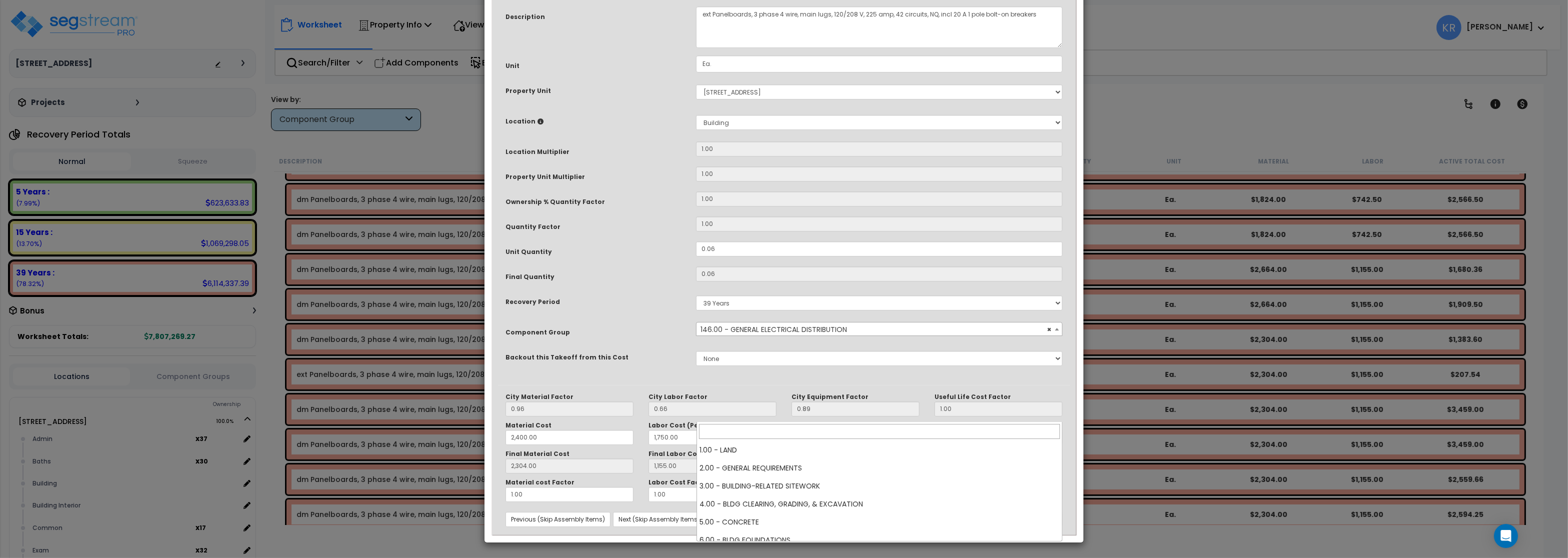
click at [715, 337] on span "× 146.00 - GENERAL ELECTRICAL DISTRIBUTION" at bounding box center [879, 330] width 365 height 14
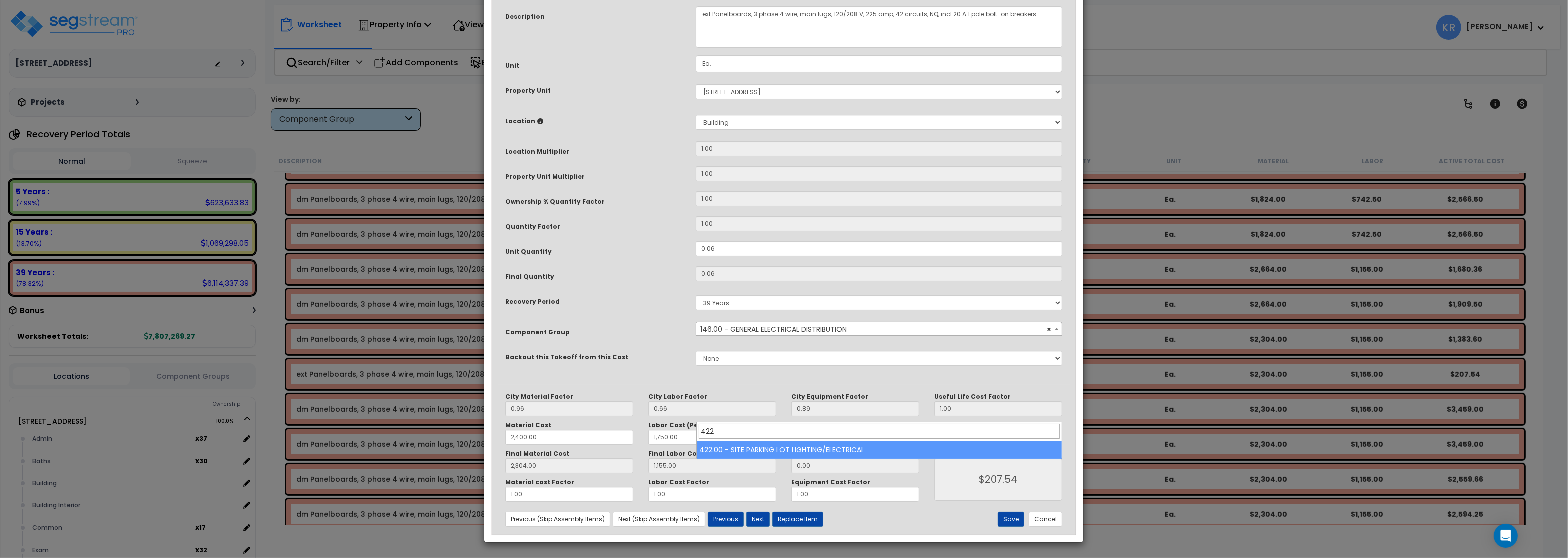
type input "422"
select select "57209"
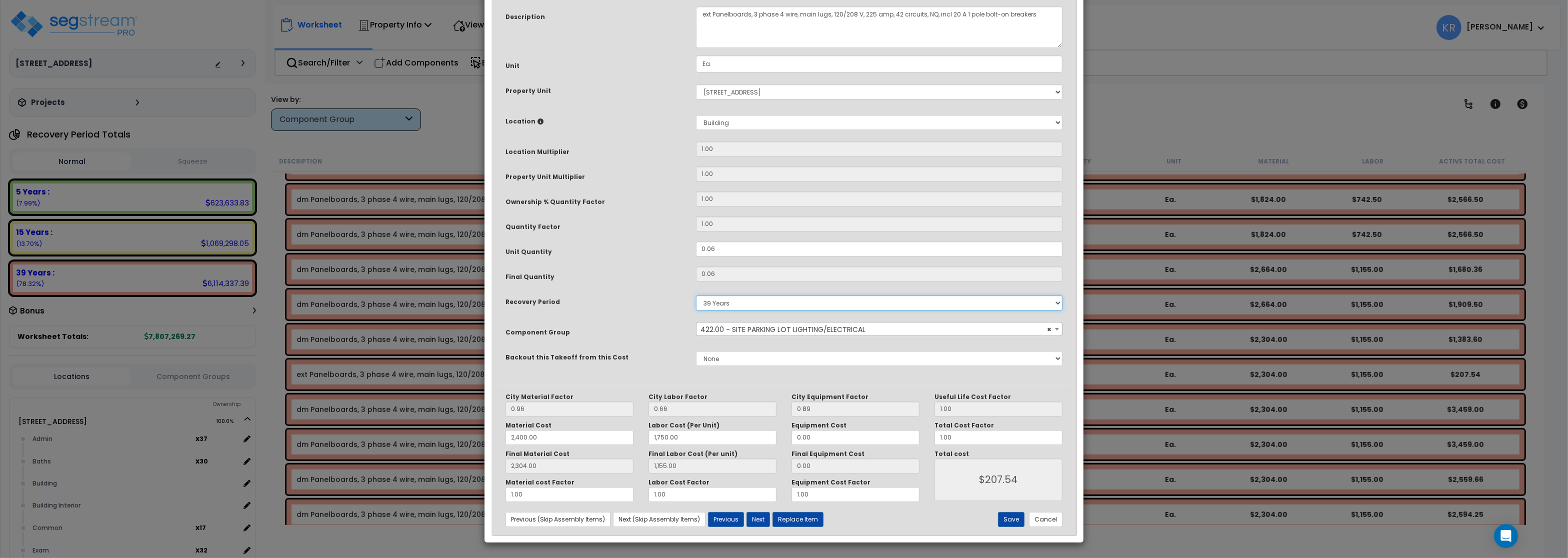
click at [696, 295] on select "5 Years 7 Years 15 Years 20 Years 39 Years 27.5 Year" at bounding box center [879, 302] width 367 height 15
select select "15Y"
click option "15 Years" at bounding box center [0, 0] width 0 height 0
click at [1010, 520] on button "Save" at bounding box center [1012, 520] width 27 height 15
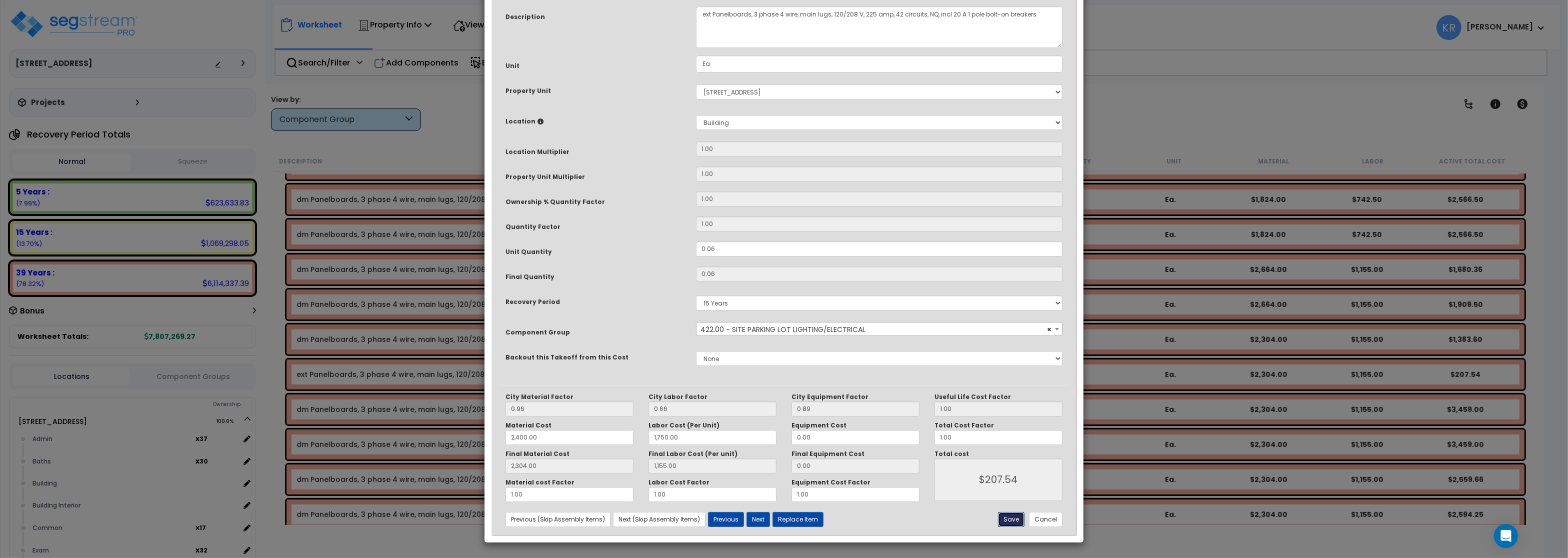
type input "2400.00"
type input "1750.00"
type input "2304.00"
type input "1155.00"
type input "207.54"
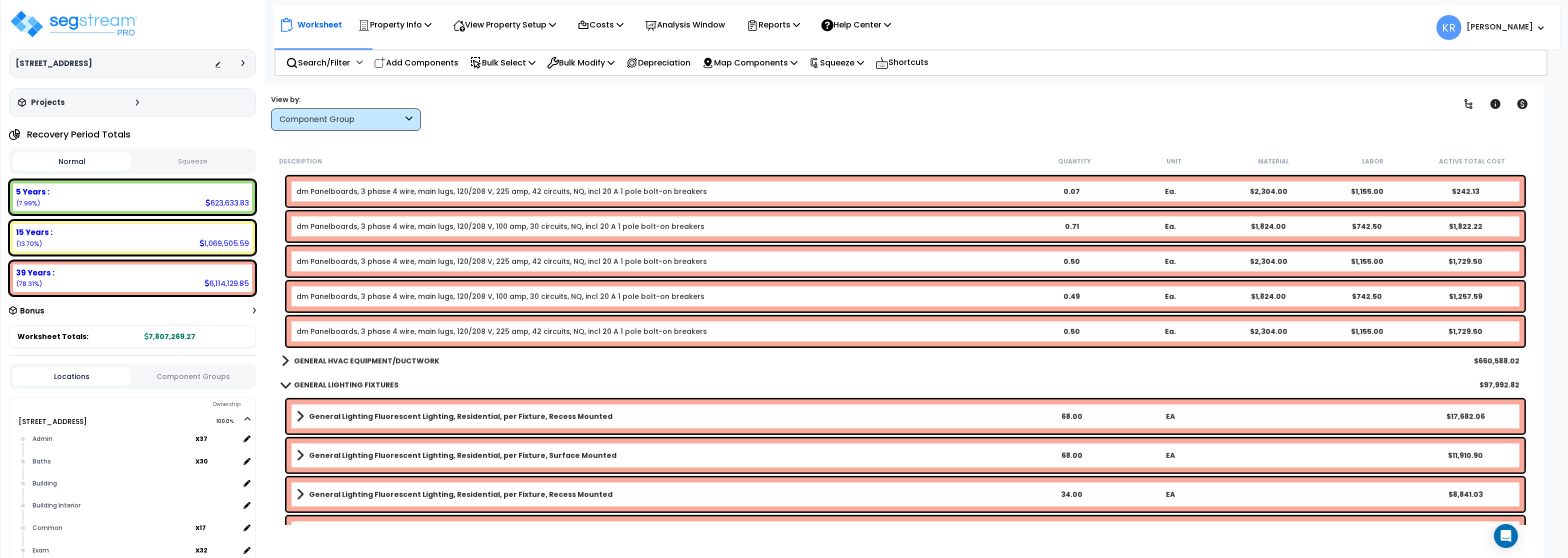
scroll to position [1261, 0]
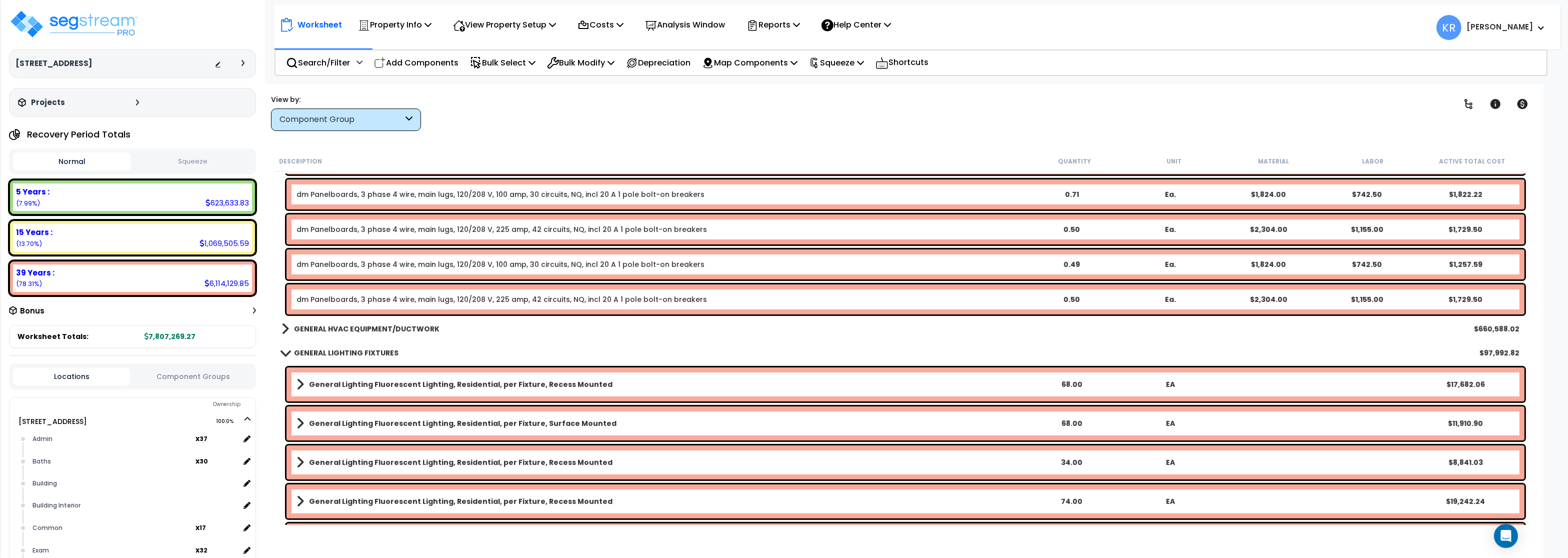
click at [327, 329] on b "GENERAL HVAC EQUIPMENT/DUCTWORK" at bounding box center [367, 329] width 145 height 10
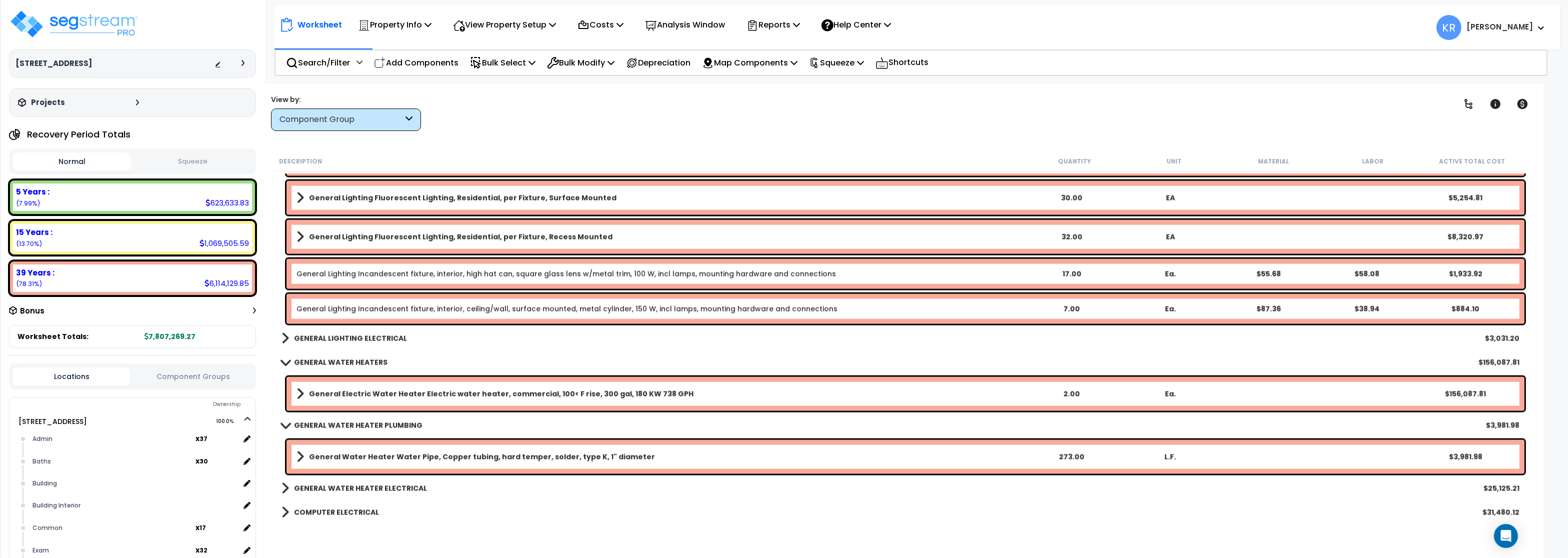
scroll to position [2942, 0]
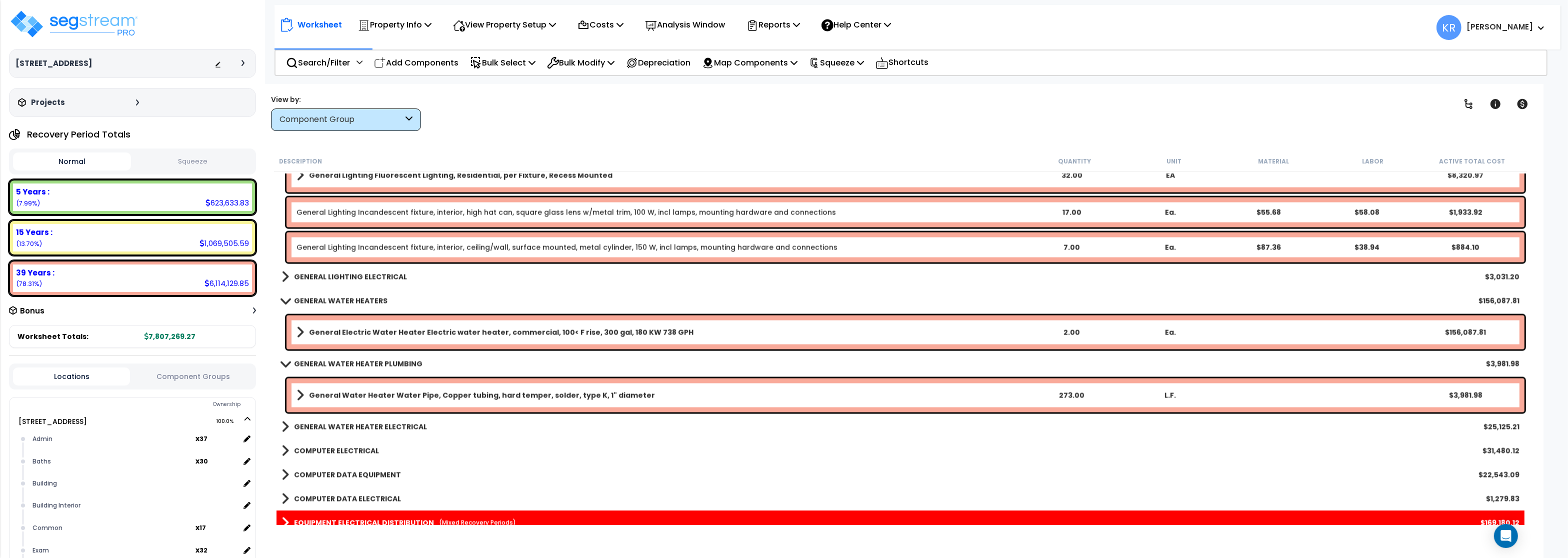
click at [354, 276] on b "GENERAL LIGHTING ELECTRICAL" at bounding box center [350, 277] width 113 height 10
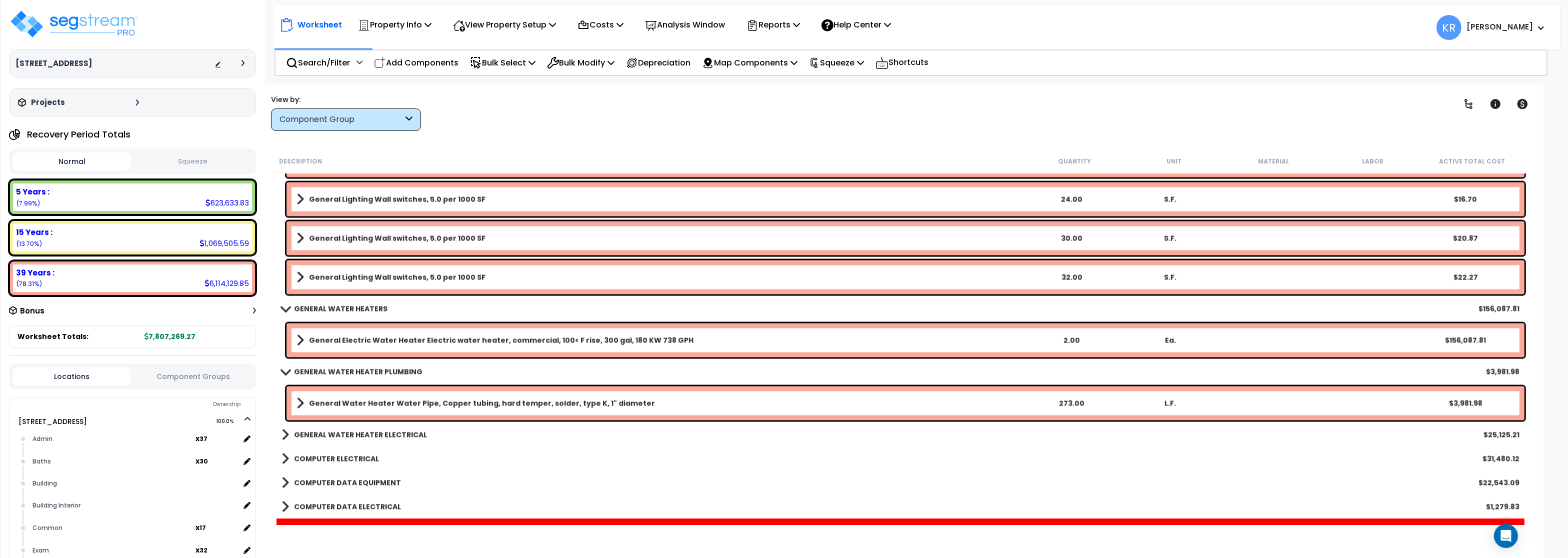
scroll to position [3302, 0]
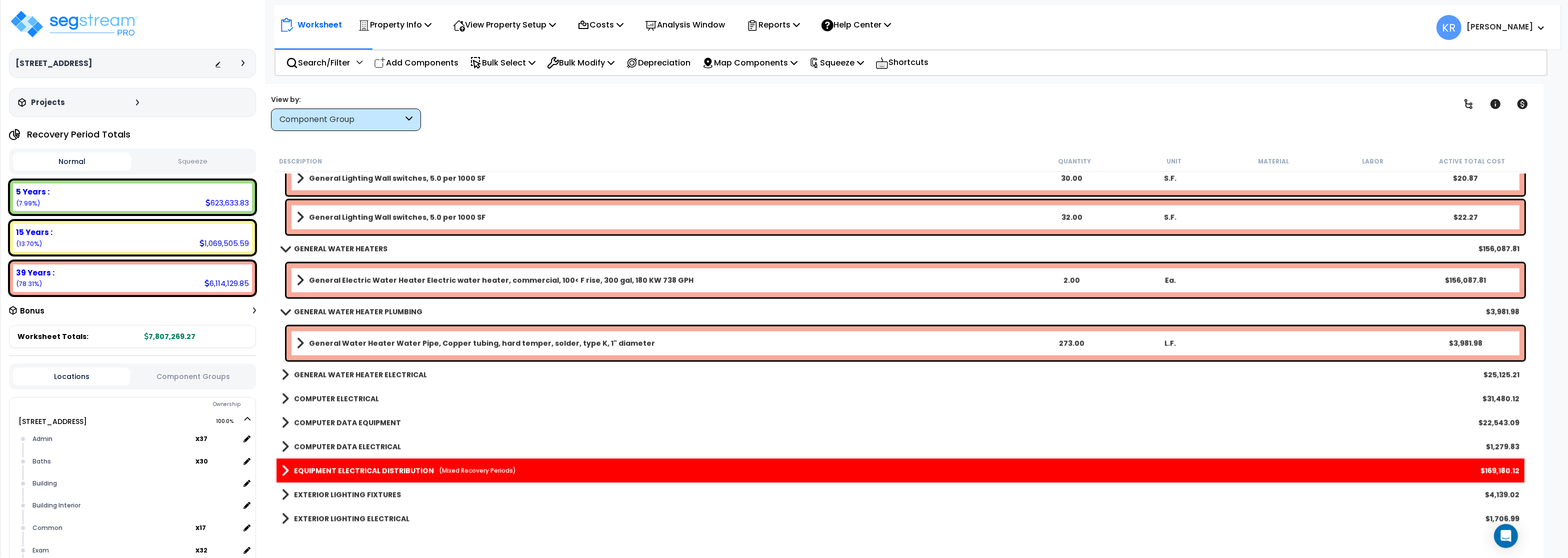
click at [320, 248] on b "GENERAL WATER HEATERS" at bounding box center [341, 249] width 94 height 10
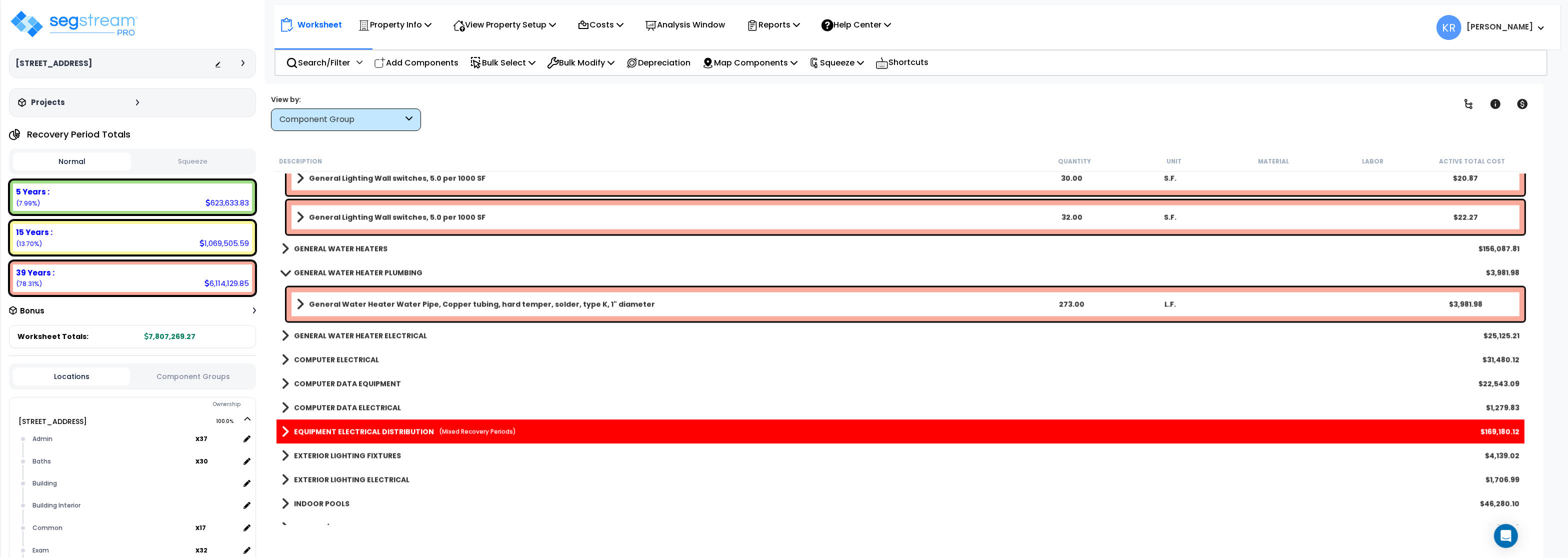
click at [320, 248] on b "GENERAL WATER HEATERS" at bounding box center [341, 249] width 94 height 10
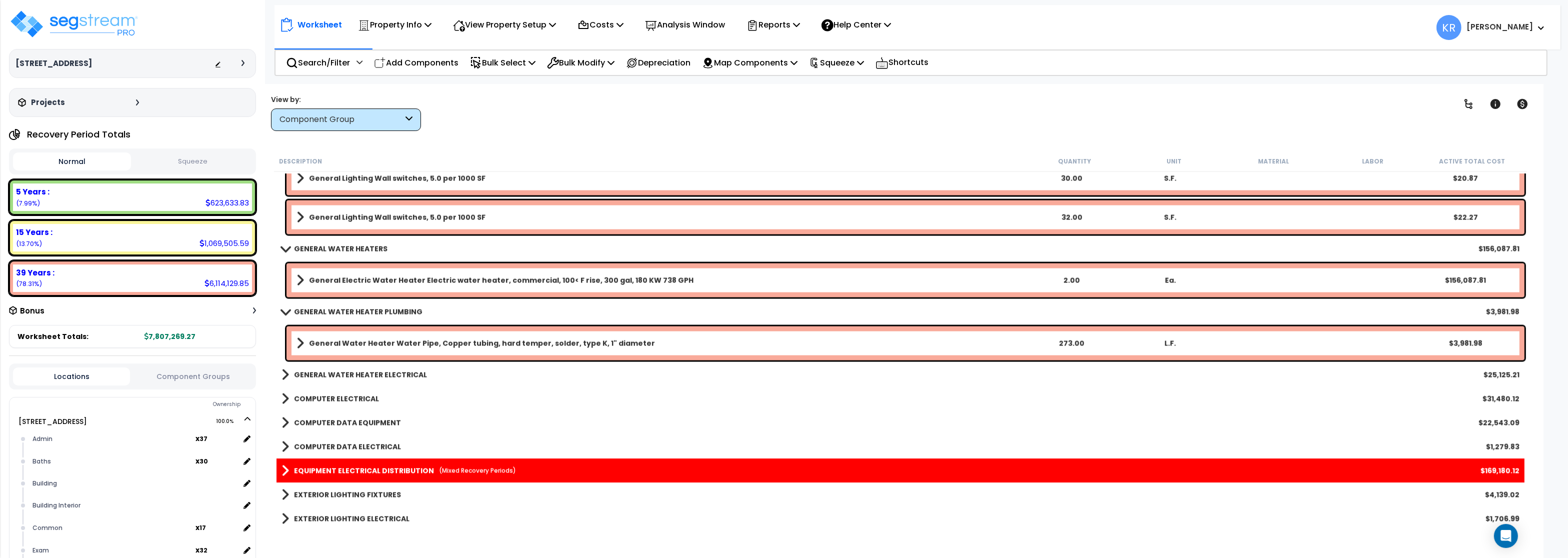
click at [320, 248] on b "GENERAL WATER HEATERS" at bounding box center [341, 249] width 94 height 10
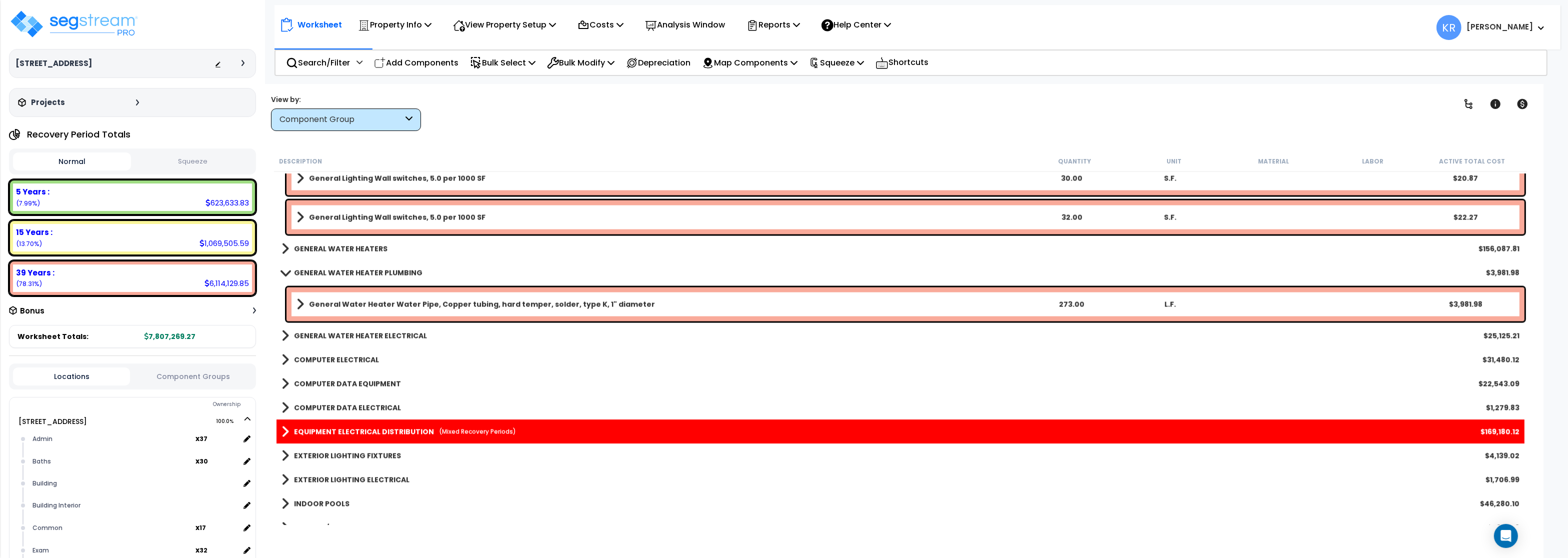
click at [311, 270] on b "GENERAL WATER HEATER PLUMBING" at bounding box center [358, 273] width 128 height 10
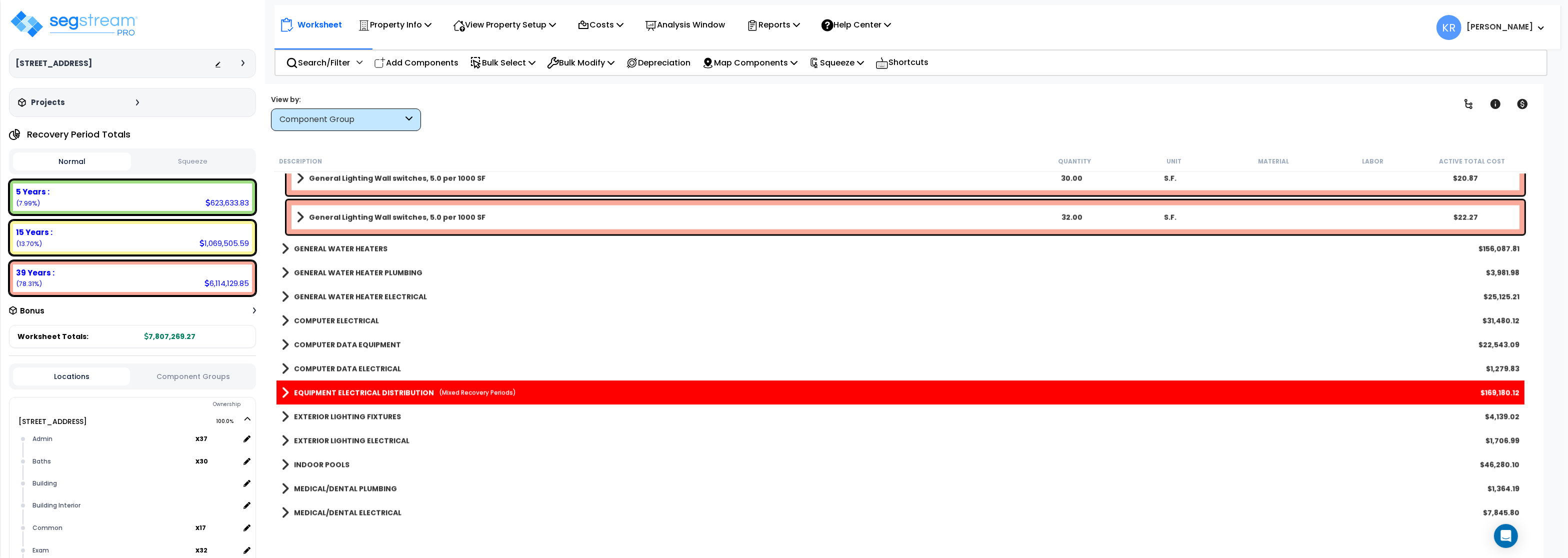
click at [316, 293] on b "GENERAL WATER HEATER ELECTRICAL" at bounding box center [360, 297] width 133 height 10
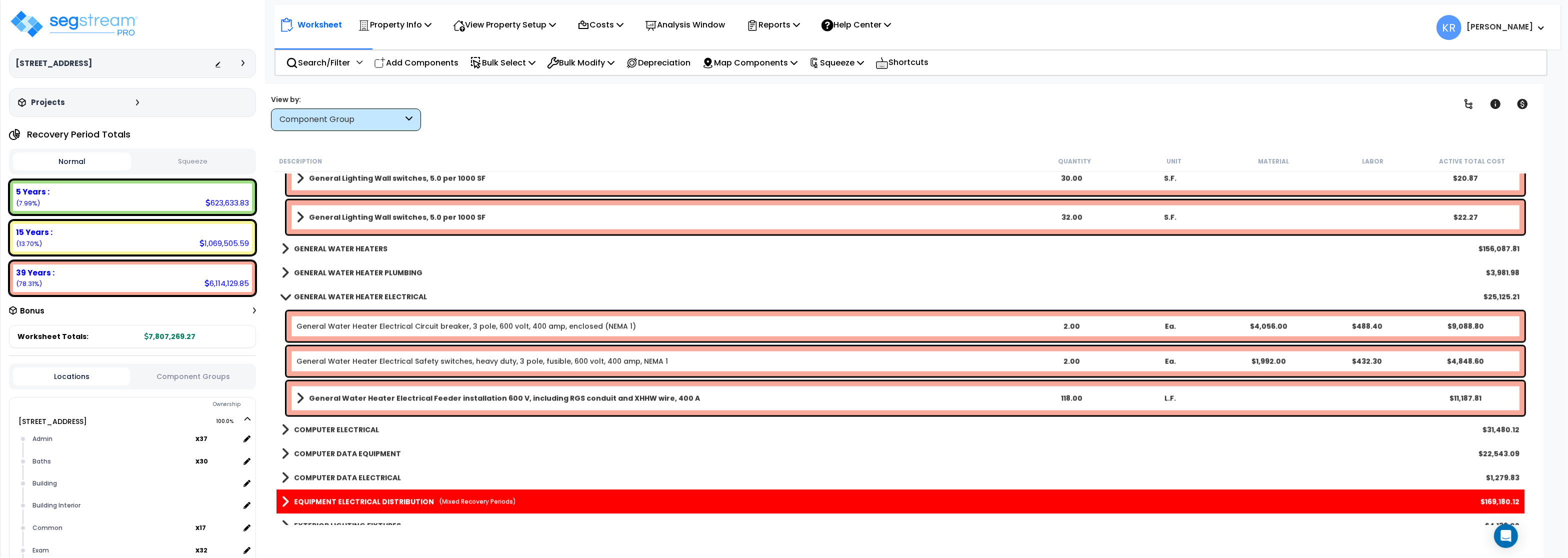
click at [316, 293] on b "GENERAL WATER HEATER ELECTRICAL" at bounding box center [360, 297] width 133 height 10
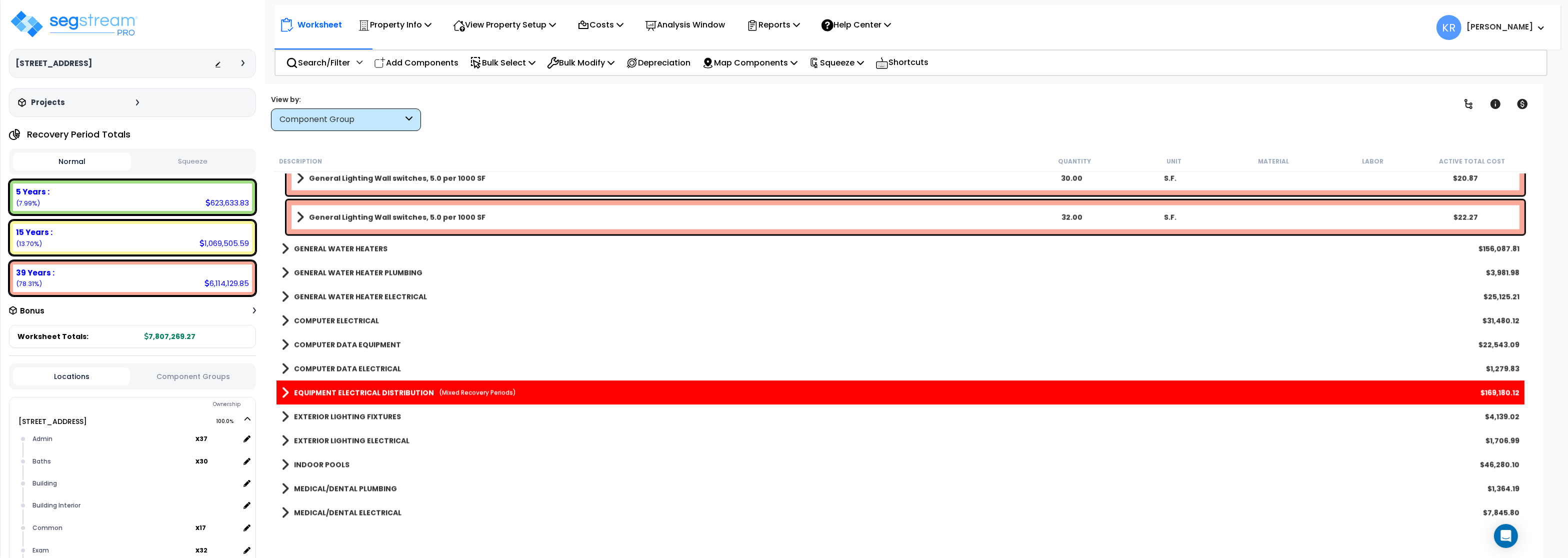
click at [314, 319] on b "COMPUTER ELECTRICAL" at bounding box center [336, 321] width 85 height 10
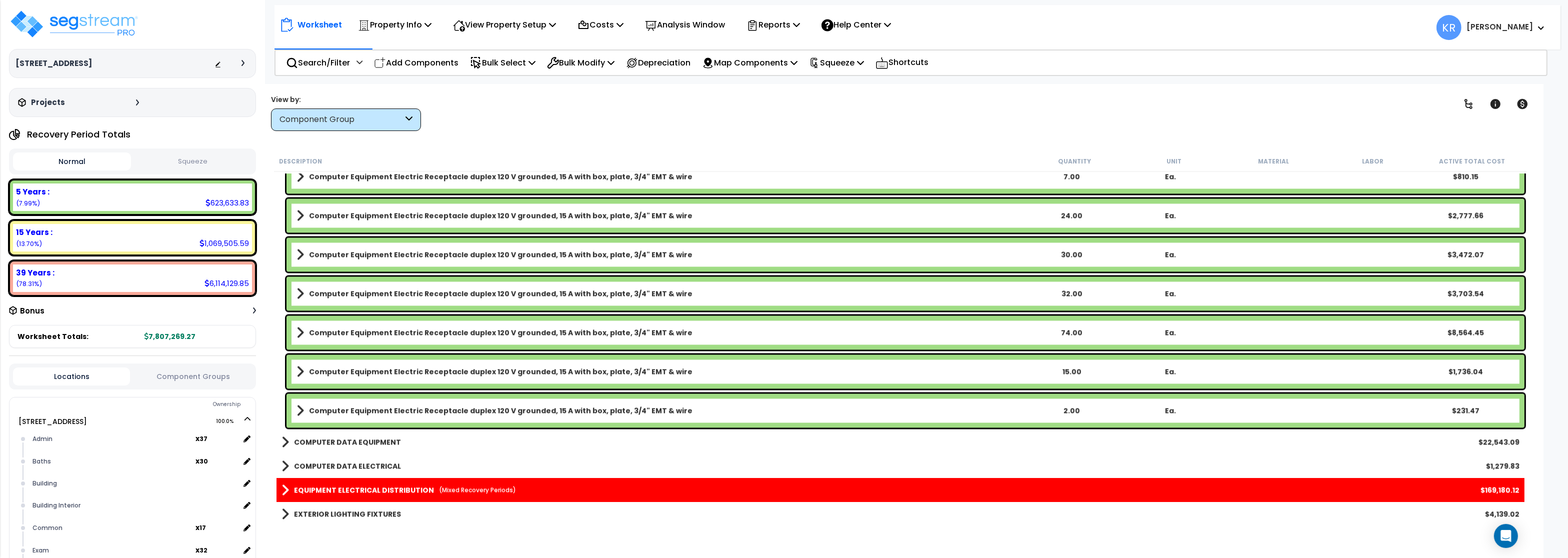
scroll to position [3602, 0]
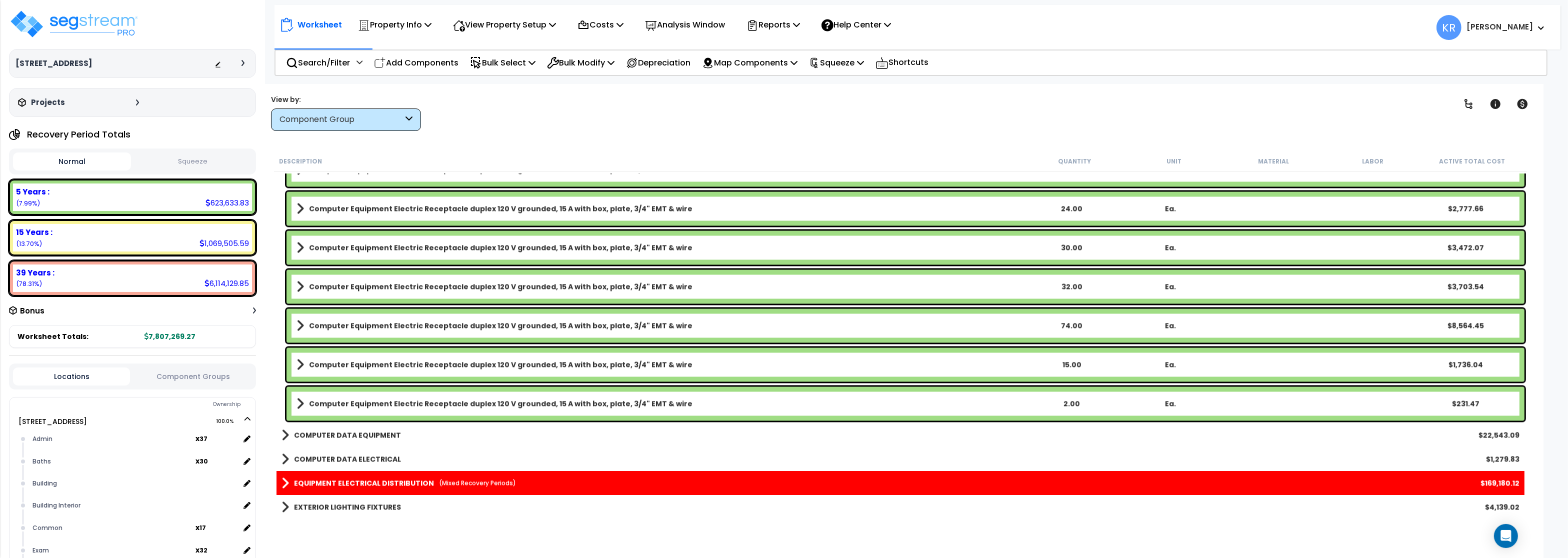
click at [325, 435] on b "COMPUTER DATA EQUIPMENT" at bounding box center [347, 435] width 107 height 10
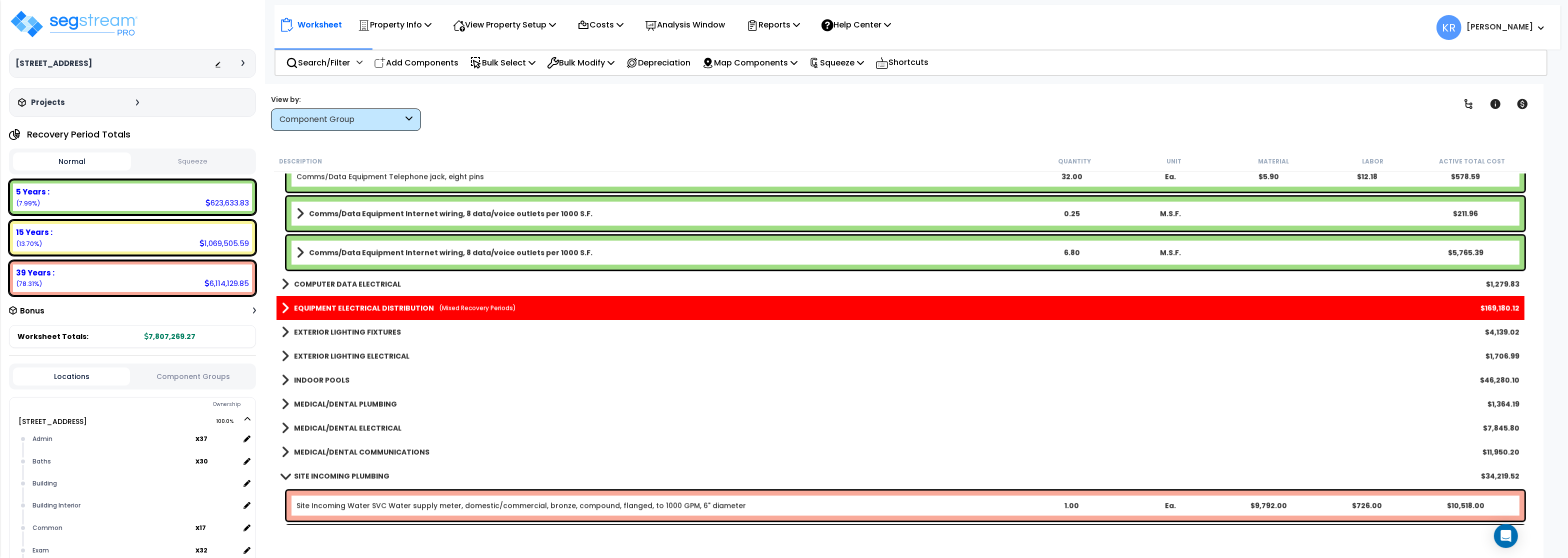
scroll to position [4502, 0]
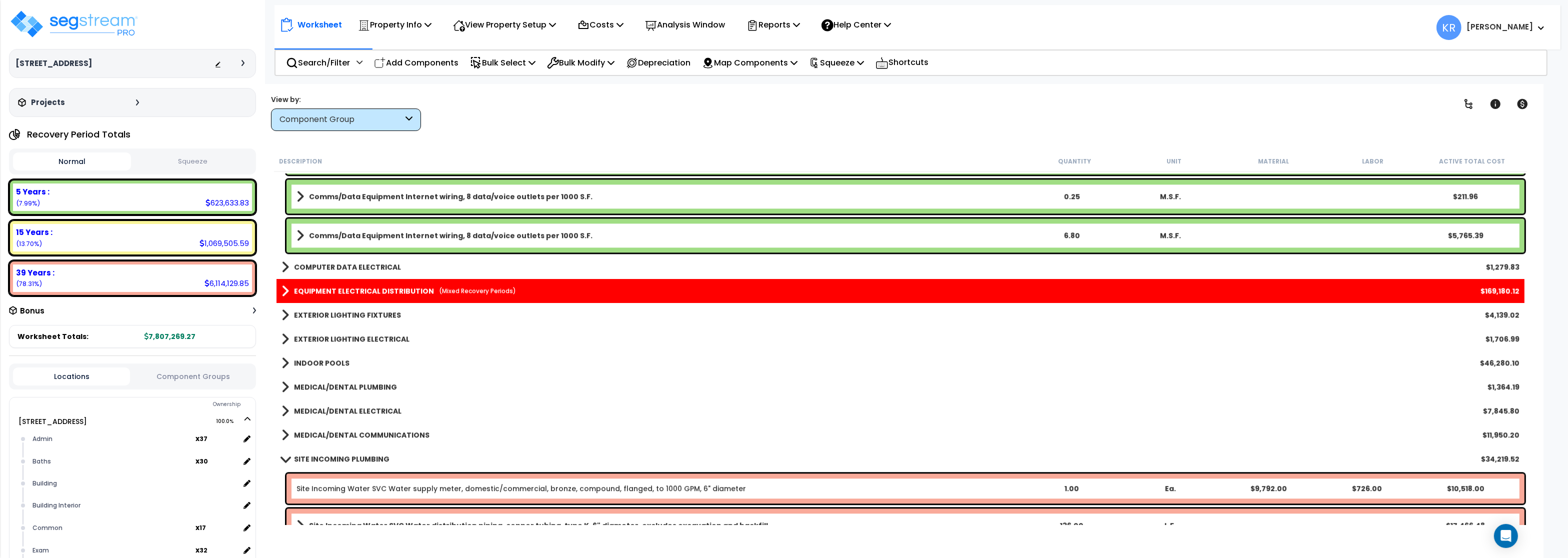
click at [309, 270] on b "COMPUTER DATA ELECTRICAL" at bounding box center [347, 267] width 107 height 10
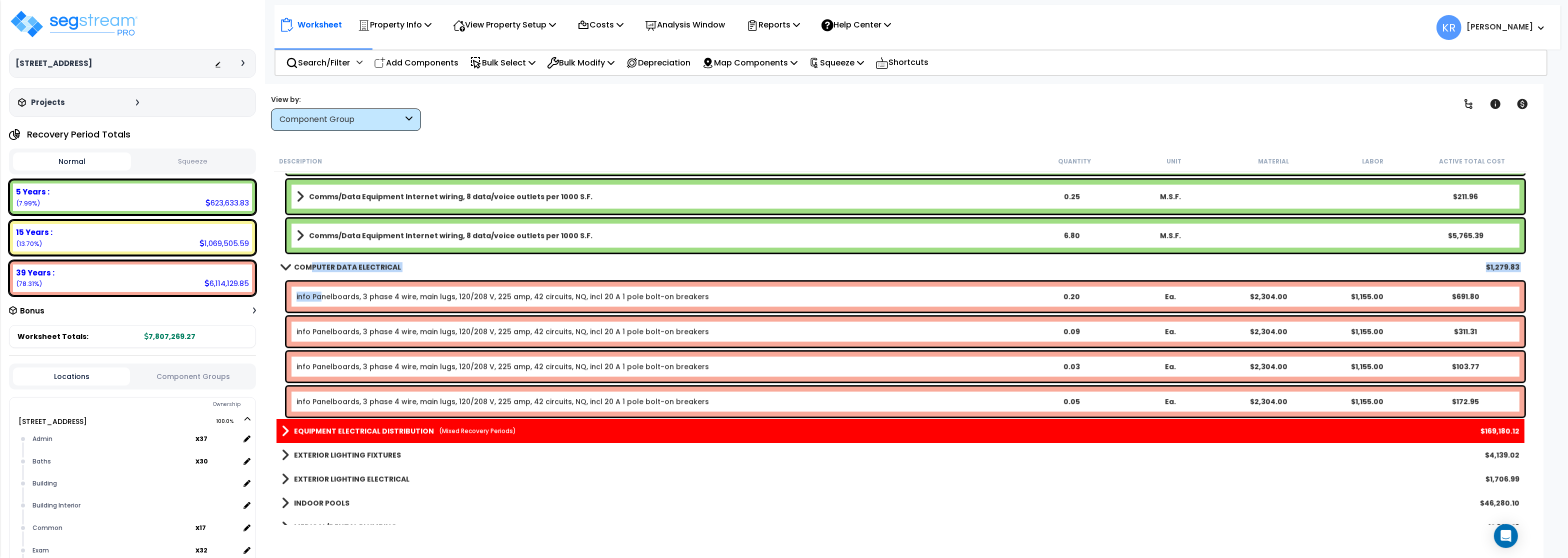
click at [322, 297] on link "info Panelboards, 3 phase 4 wire, main lugs, 120/208 V, 225 amp, 42 circuits, N…" at bounding box center [503, 297] width 413 height 10
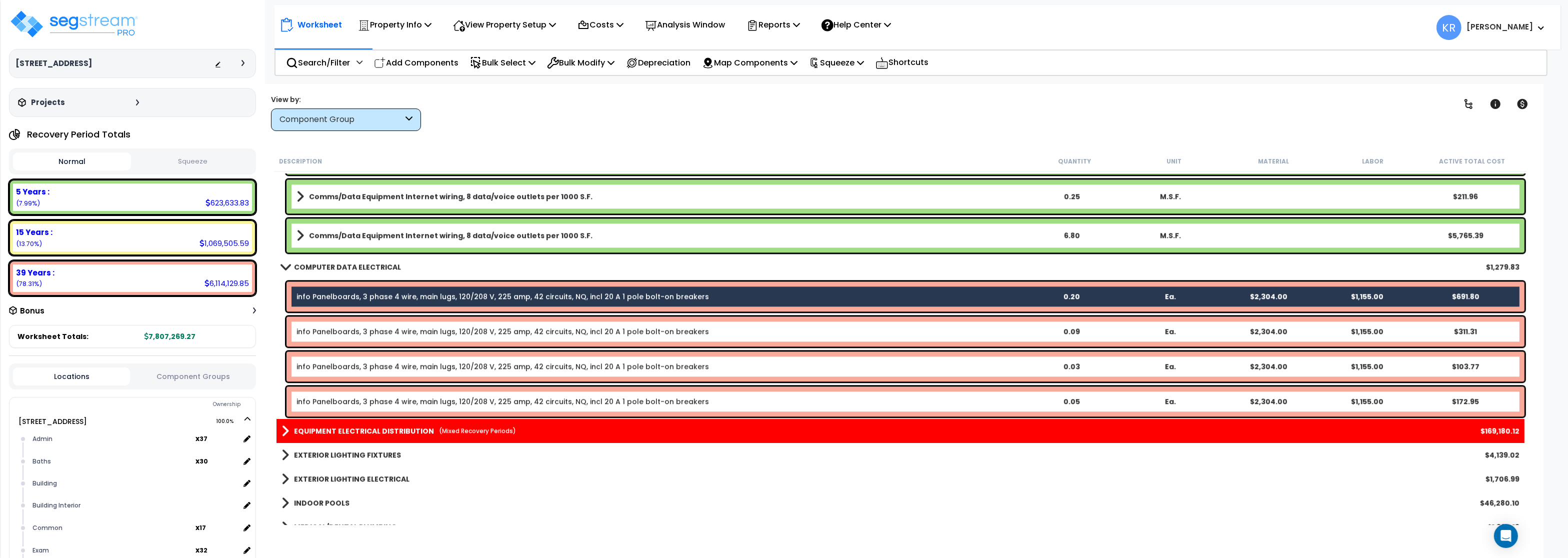
click at [325, 337] on div "info Panelboards, 3 phase 4 wire, main lugs, 120/208 V, 225 amp, 42 circuits, N…" at bounding box center [905, 331] width 1238 height 30
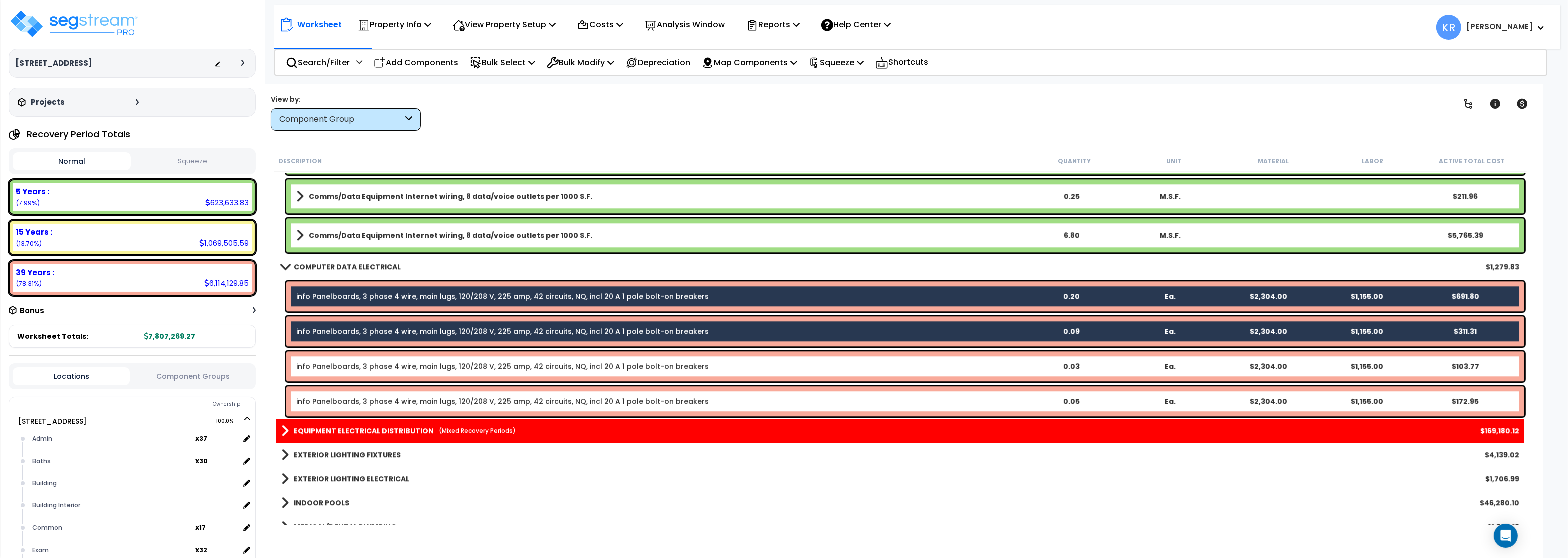
click at [317, 367] on link "info Panelboards, 3 phase 4 wire, main lugs, 120/208 V, 225 amp, 42 circuits, N…" at bounding box center [503, 367] width 413 height 10
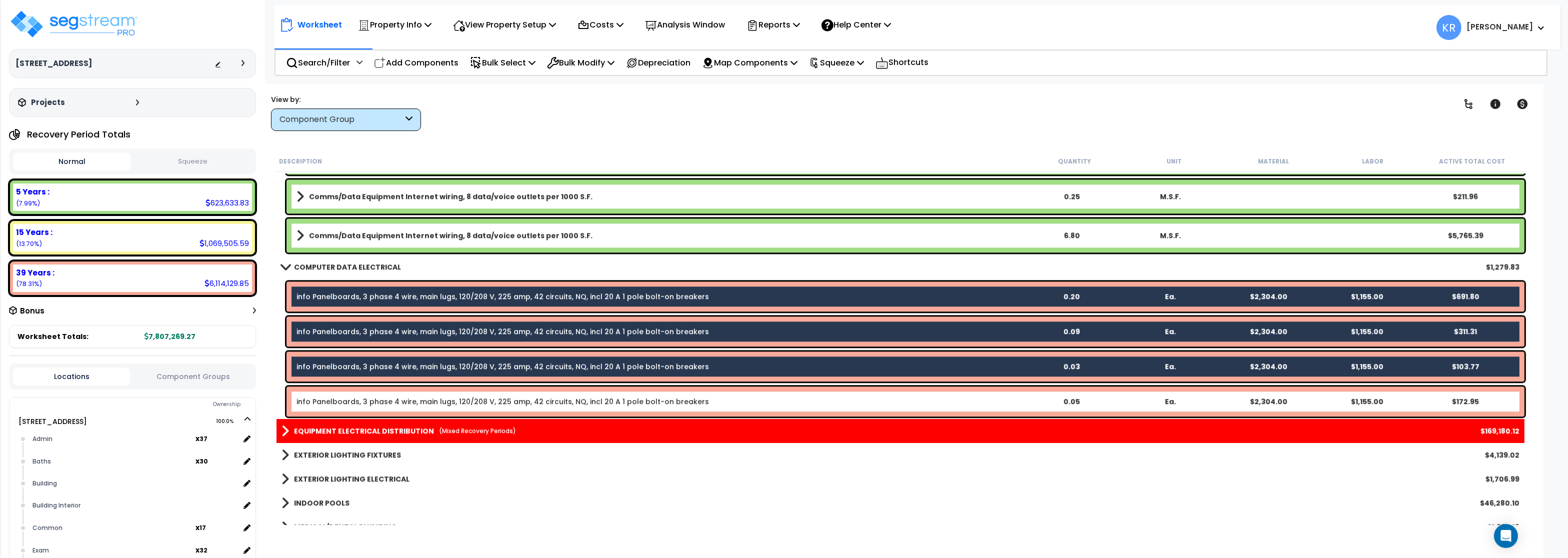
click at [323, 407] on div "info Panelboards, 3 phase 4 wire, main lugs, 120/208 V, 225 amp, 42 circuits, N…" at bounding box center [905, 402] width 1238 height 30
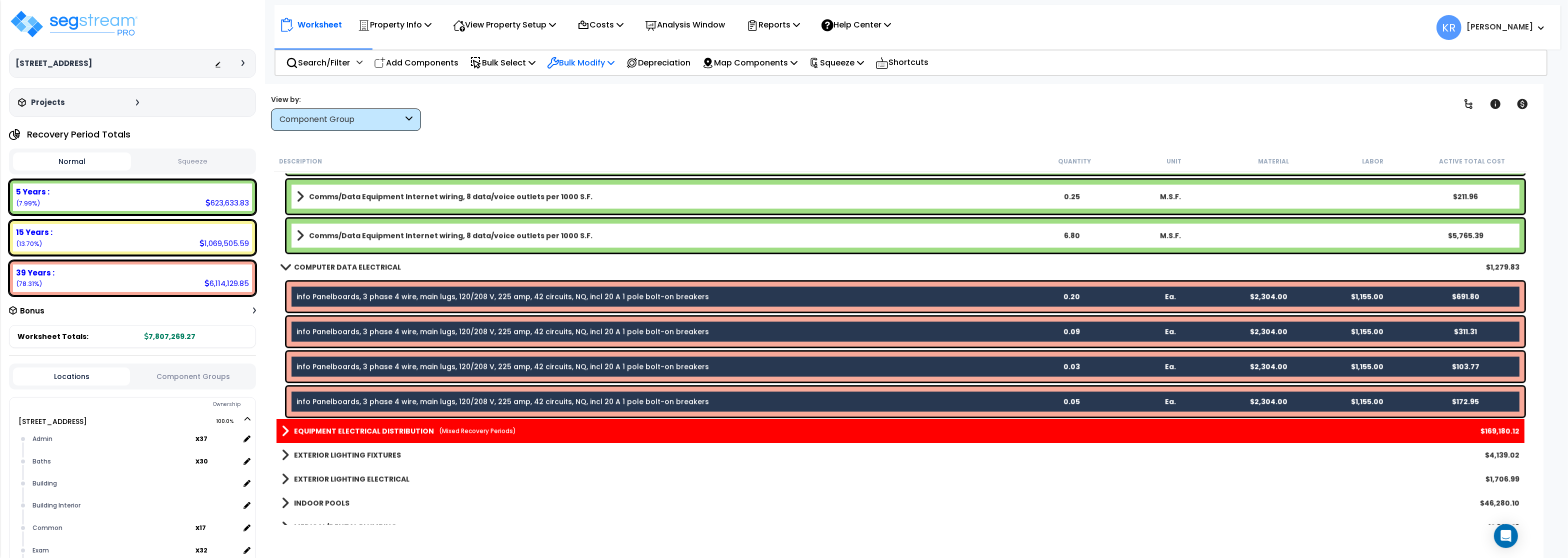
click at [575, 64] on p "Bulk Modify" at bounding box center [581, 62] width 68 height 13
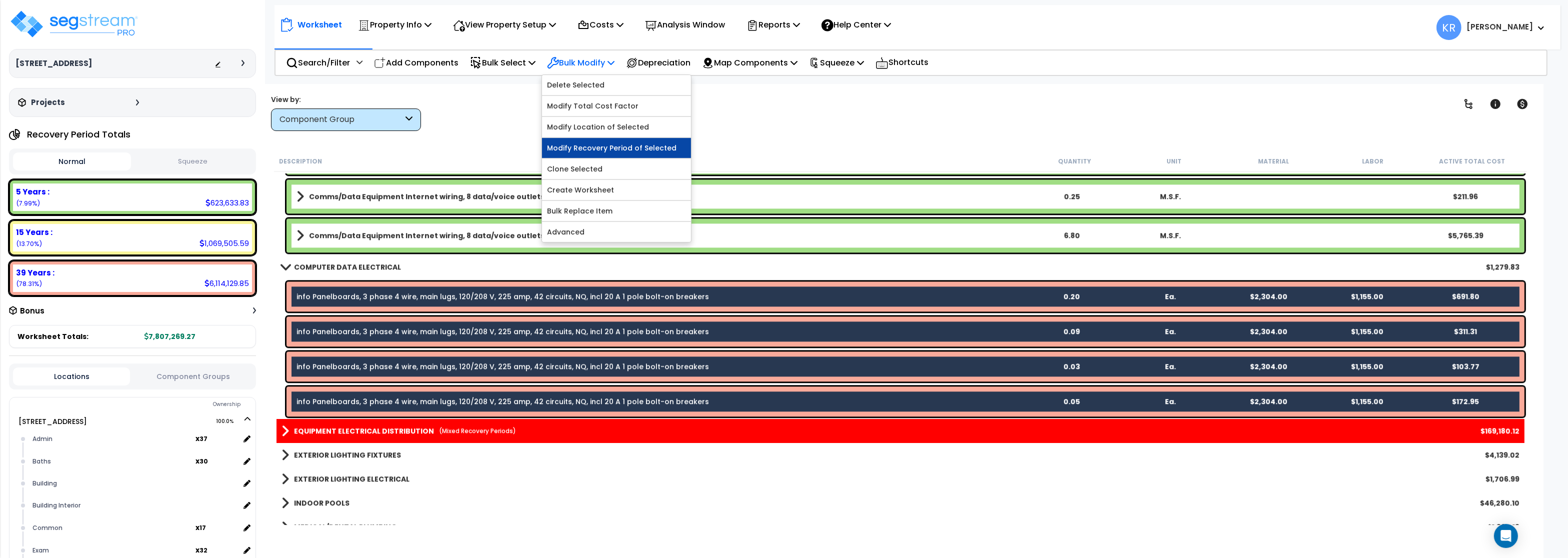
click at [618, 147] on link "Modify Recovery Period of Selected" at bounding box center [616, 148] width 149 height 20
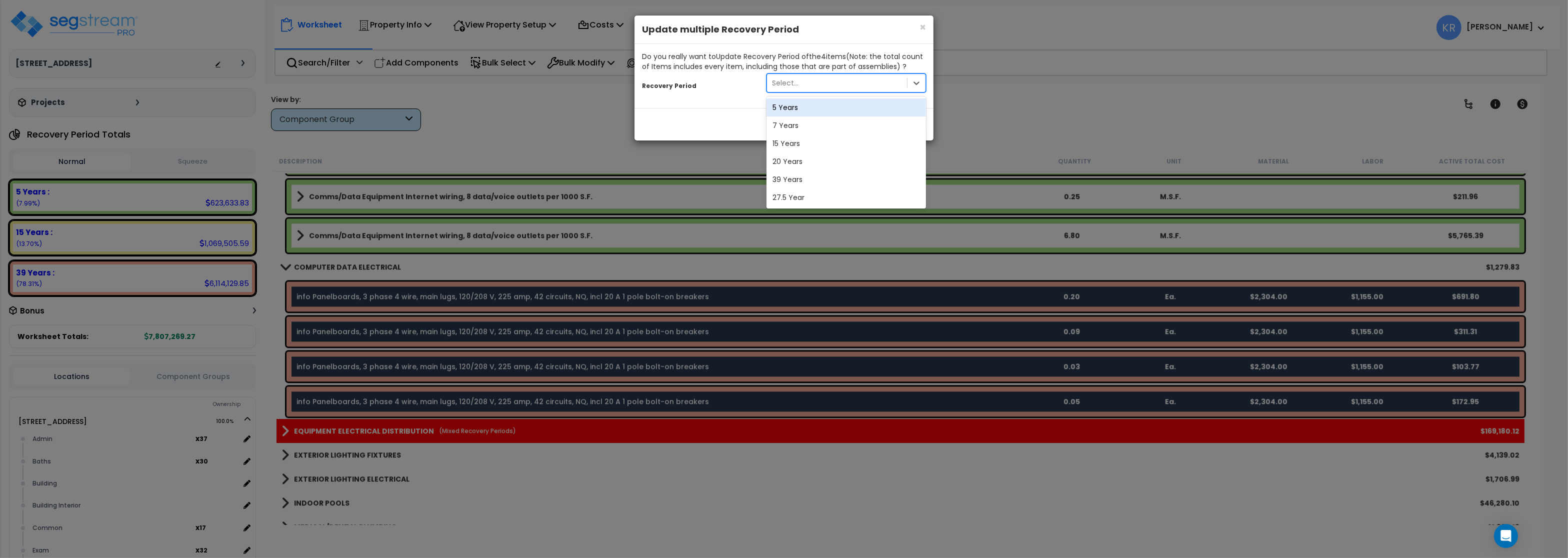
click at [812, 80] on div "Select..." at bounding box center [837, 82] width 140 height 16
click at [787, 109] on div "5 Years" at bounding box center [846, 108] width 160 height 18
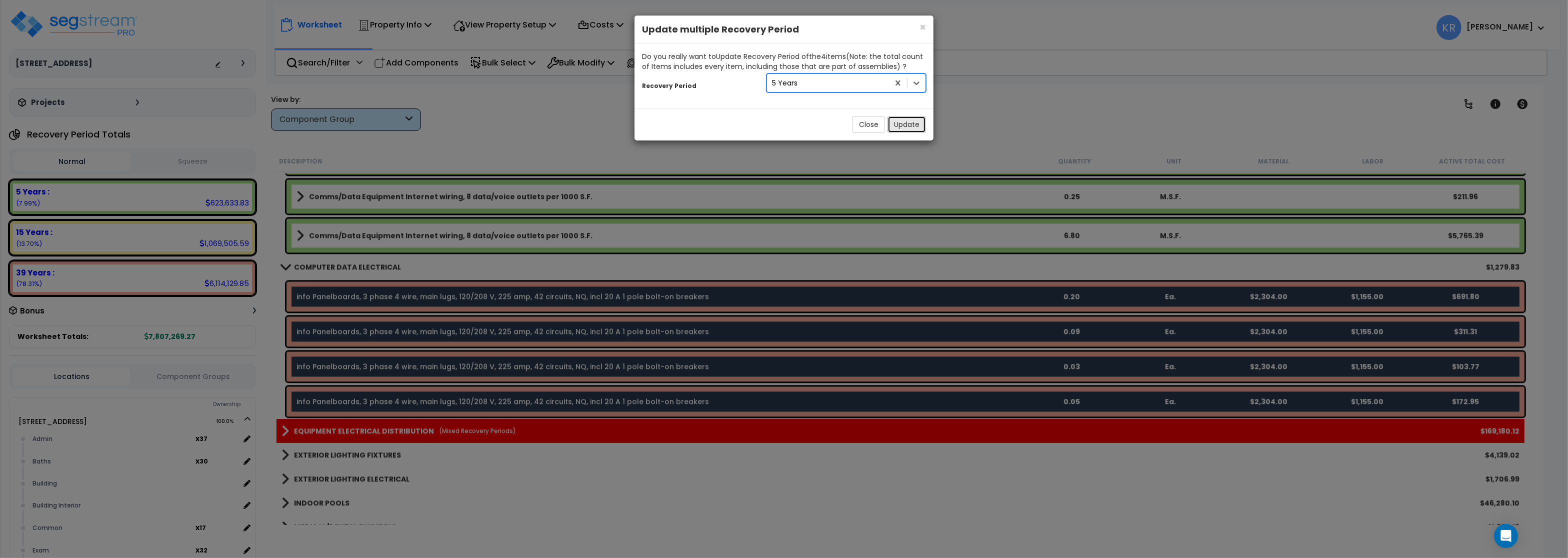
click at [897, 127] on button "Update" at bounding box center [907, 124] width 38 height 17
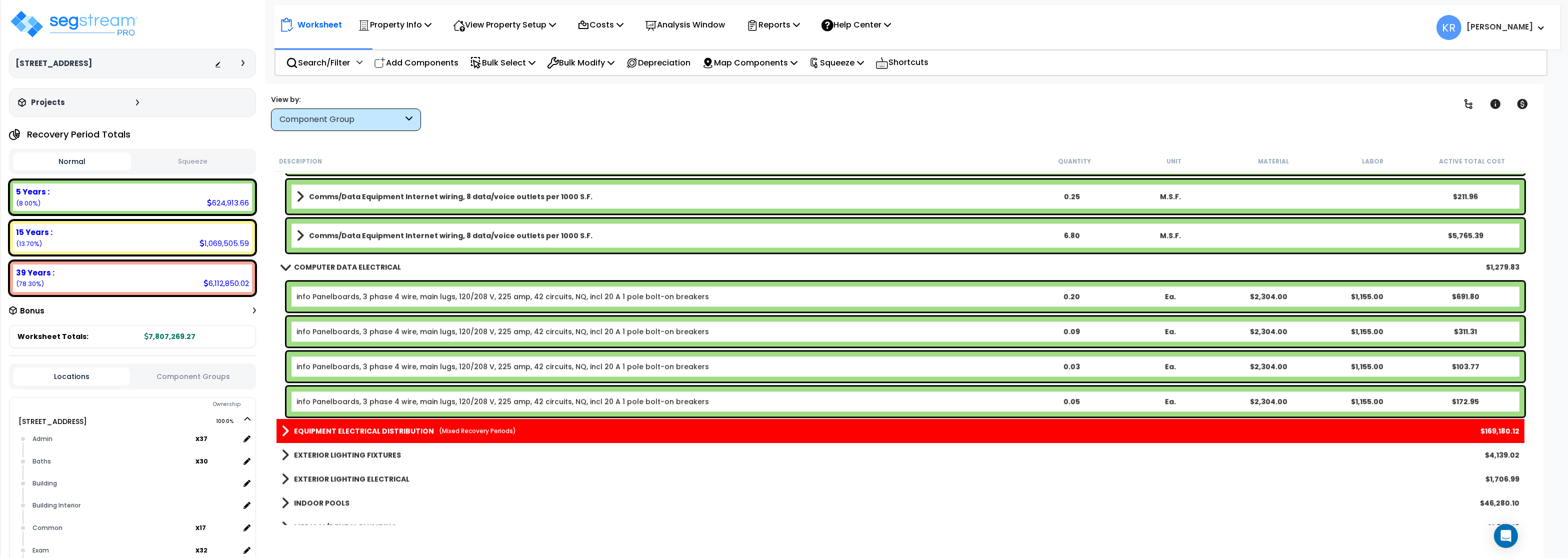
click at [303, 432] on b "EQUIPMENT ELECTRICAL DISTRIBUTION" at bounding box center [364, 431] width 140 height 10
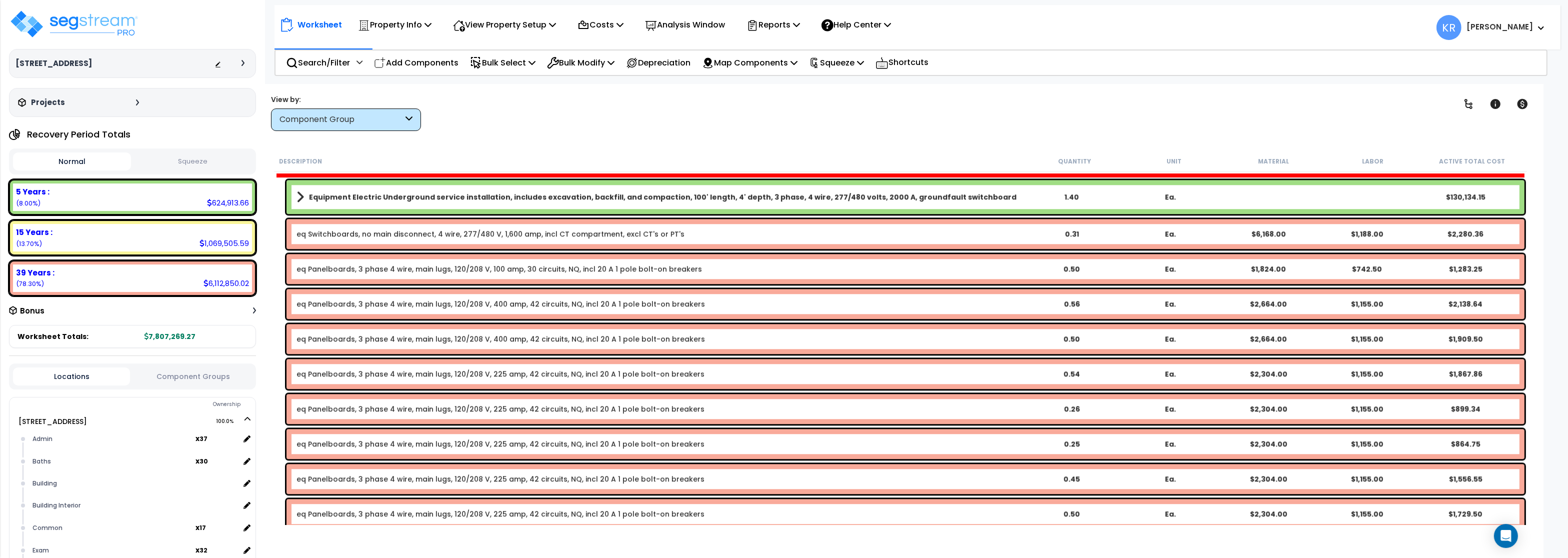
scroll to position [4743, 0]
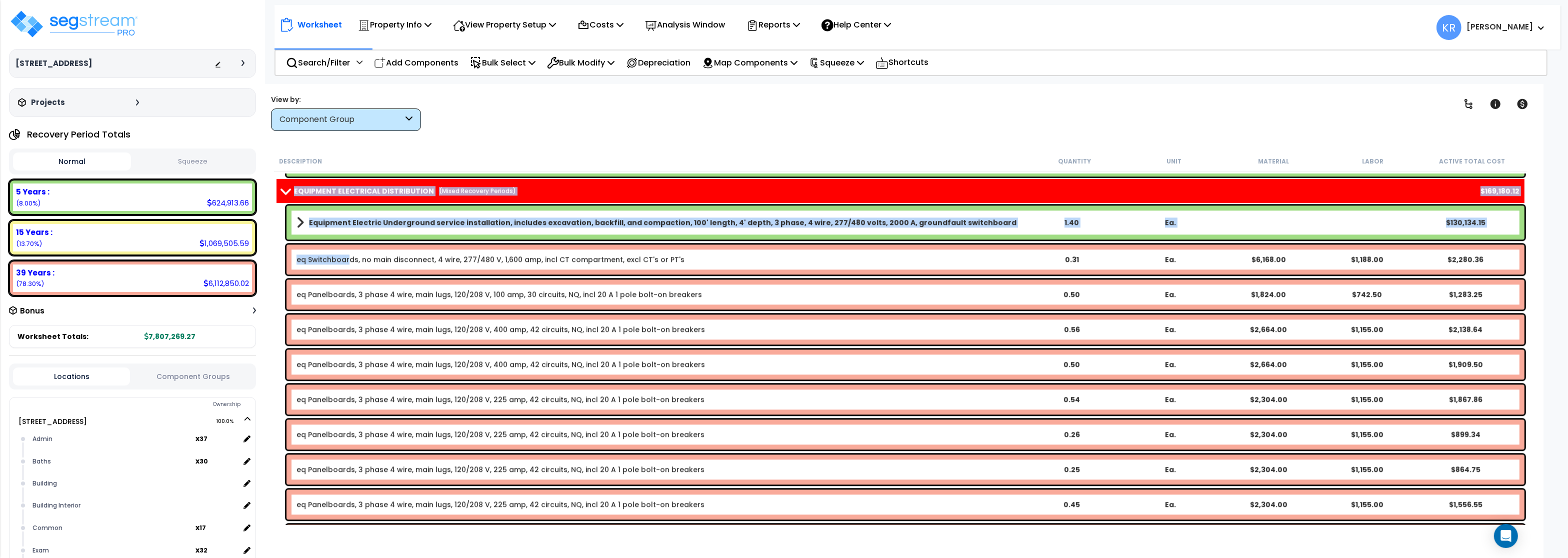
click at [350, 255] on link "eq Switchboards, no main disconnect, 4 wire, 277/480 V, 1,600 amp, incl CT comp…" at bounding box center [491, 260] width 388 height 10
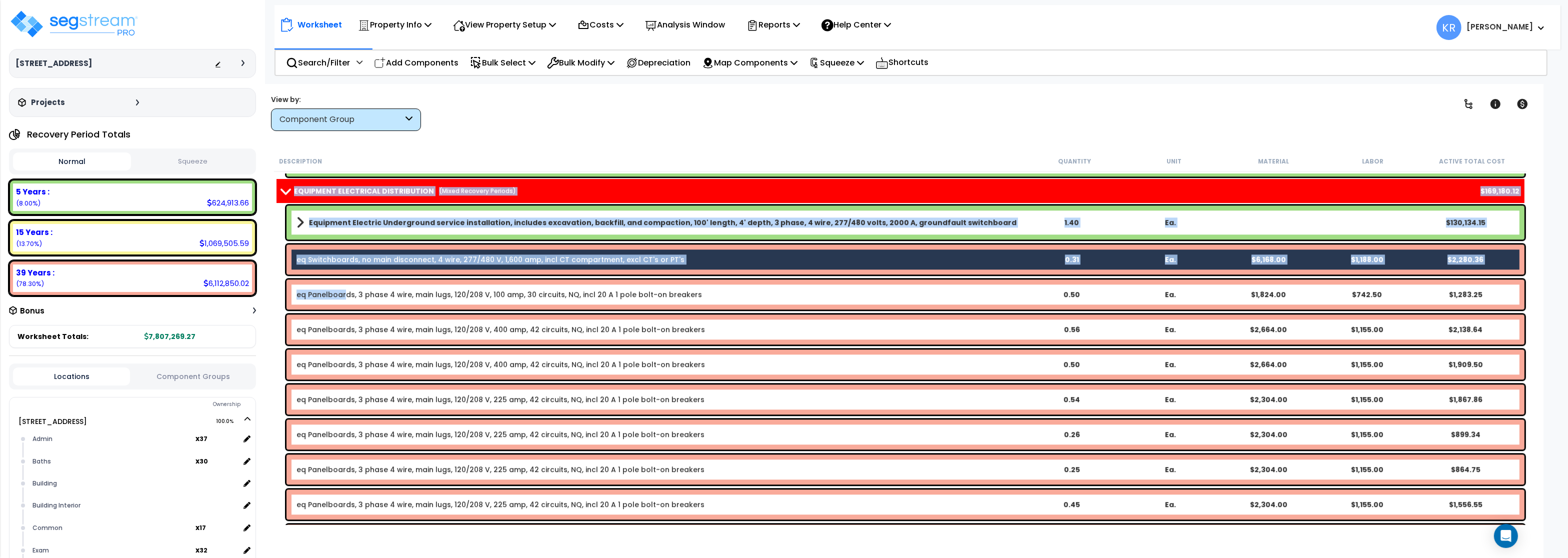
click at [345, 292] on link "eq Panelboards, 3 phase 4 wire, main lugs, 120/208 V, 100 amp, 30 circuits, NQ,…" at bounding box center [499, 295] width 406 height 10
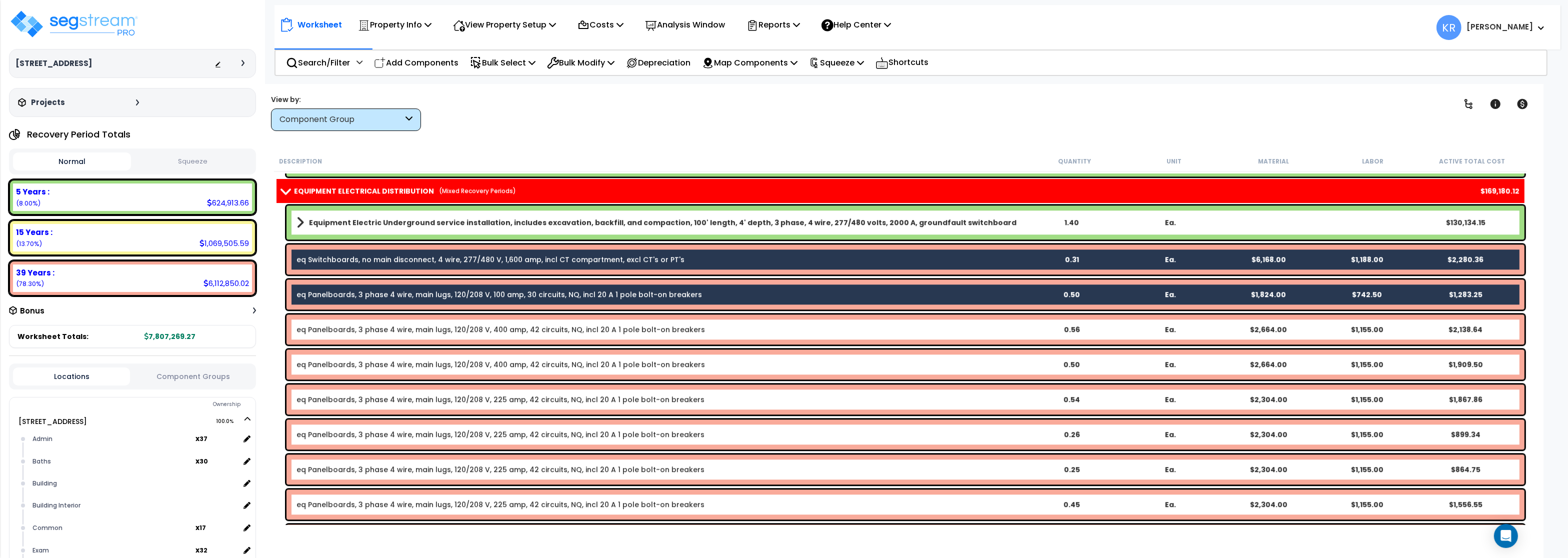
click at [346, 329] on link "eq Panelboards, 3 phase 4 wire, main lugs, 120/208 V, 400 amp, 42 circuits, NQ,…" at bounding box center [501, 330] width 408 height 10
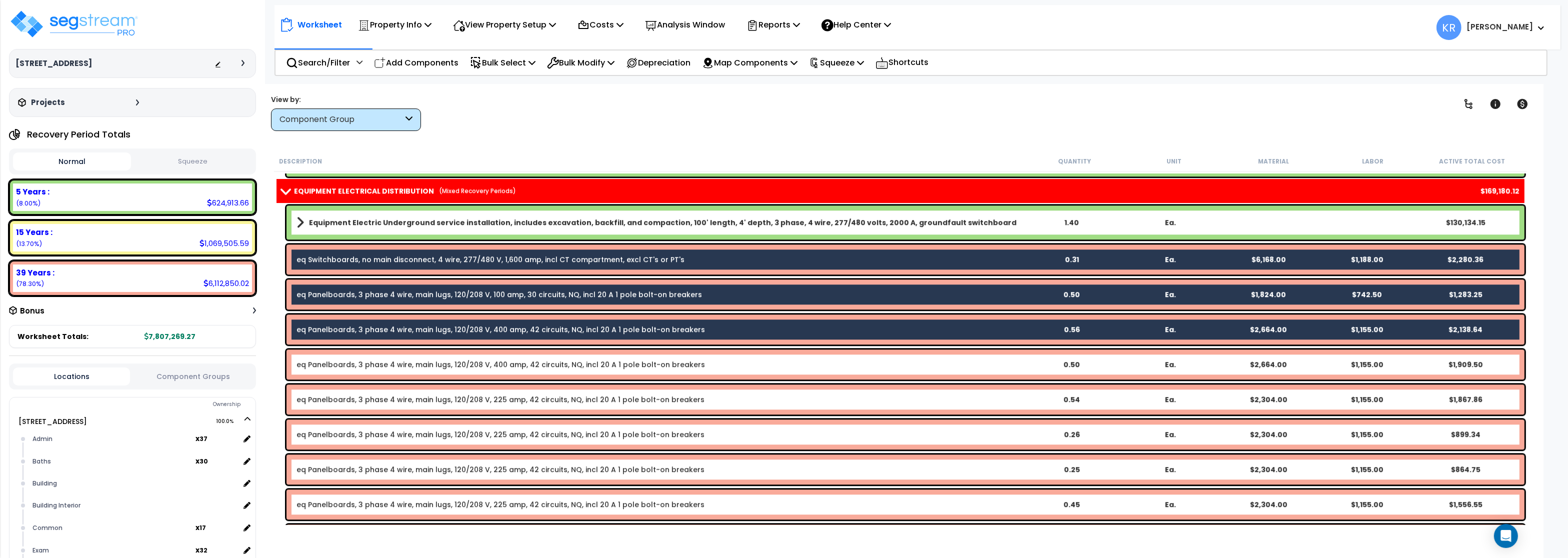
click at [339, 369] on link "eq Panelboards, 3 phase 4 wire, main lugs, 120/208 V, 400 amp, 42 circuits, NQ,…" at bounding box center [501, 365] width 408 height 10
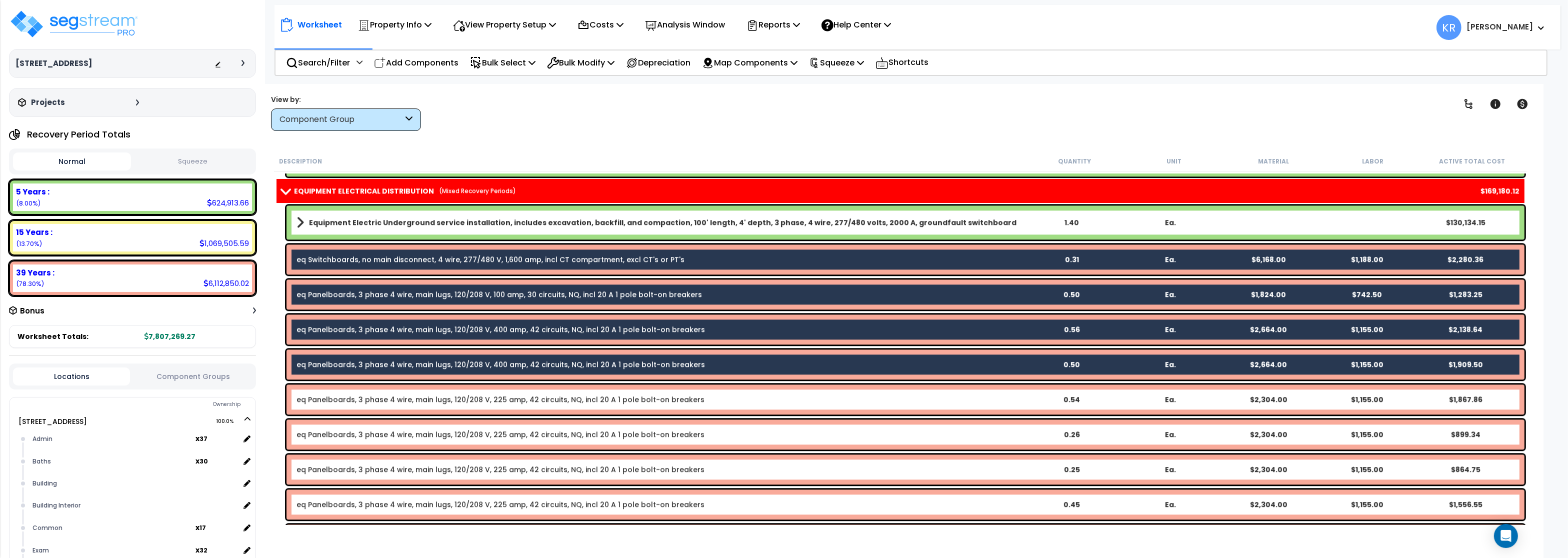
click at [328, 403] on link "eq Panelboards, 3 phase 4 wire, main lugs, 120/208 V, 225 amp, 42 circuits, NQ,…" at bounding box center [501, 399] width 408 height 10
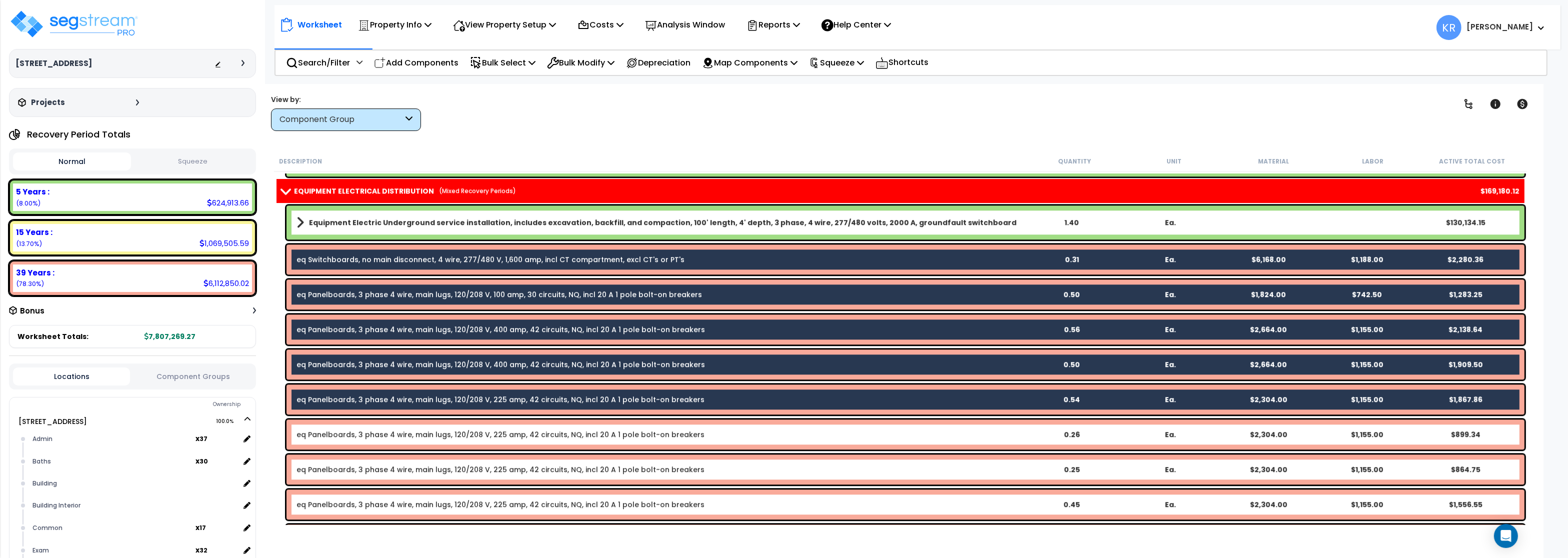
click at [322, 439] on link "eq Panelboards, 3 phase 4 wire, main lugs, 120/208 V, 225 amp, 42 circuits, NQ,…" at bounding box center [501, 434] width 408 height 10
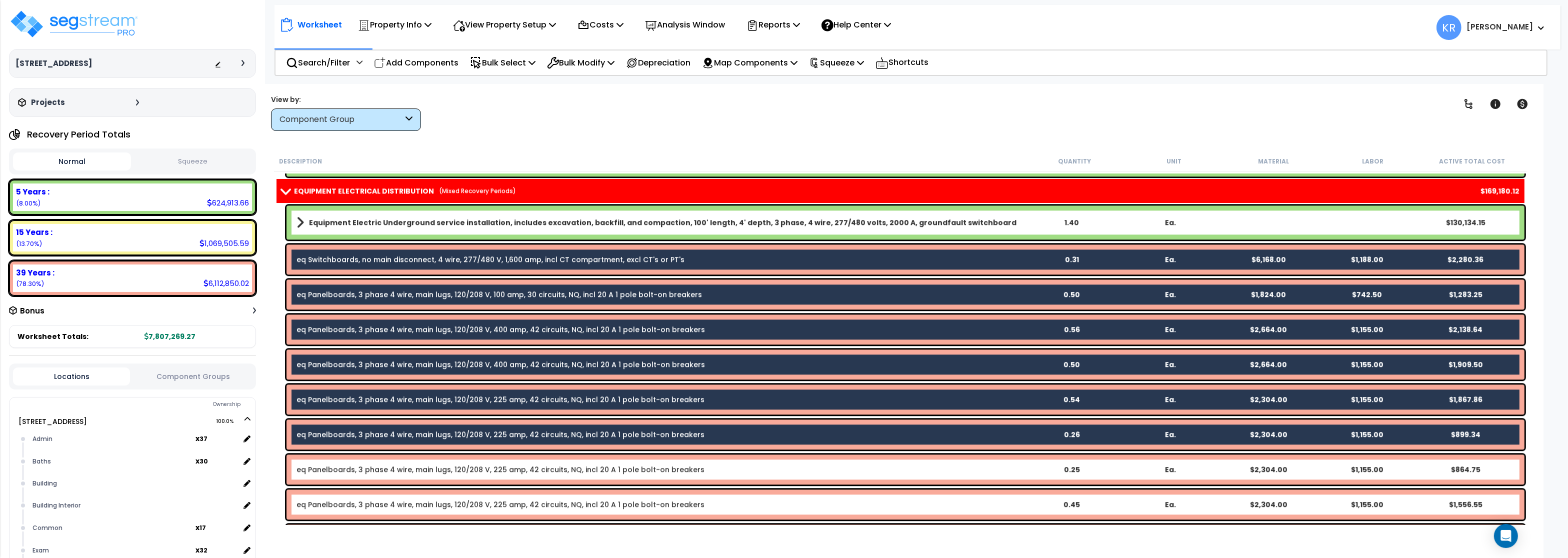
click at [316, 464] on link "eq Panelboards, 3 phase 4 wire, main lugs, 120/208 V, 225 amp, 42 circuits, NQ,…" at bounding box center [501, 469] width 408 height 10
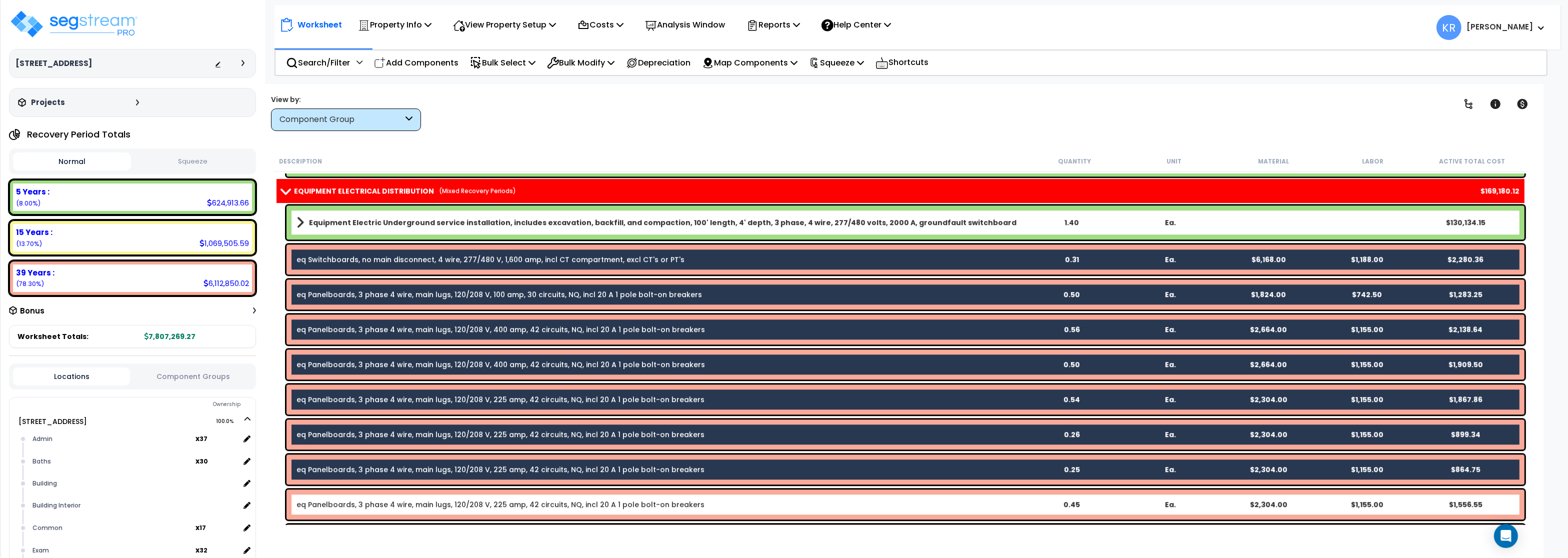
click at [320, 504] on link "eq Panelboards, 3 phase 4 wire, main lugs, 120/208 V, 225 amp, 42 circuits, NQ,…" at bounding box center [501, 505] width 408 height 10
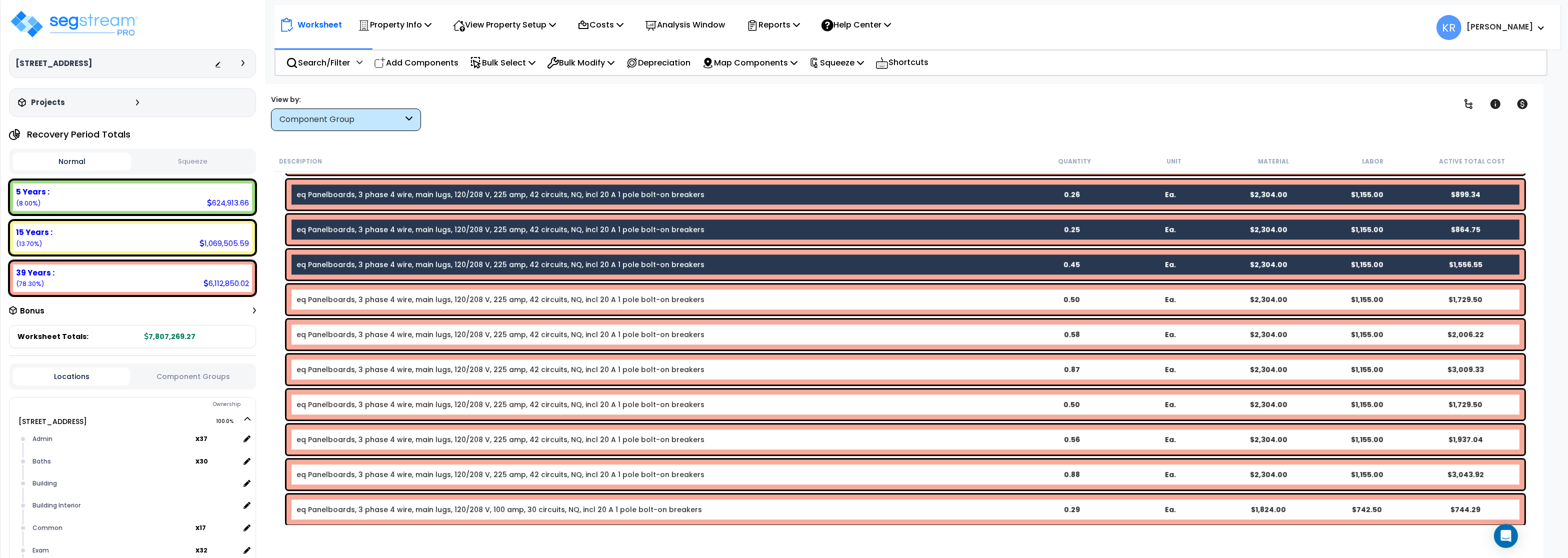
scroll to position [5043, 0]
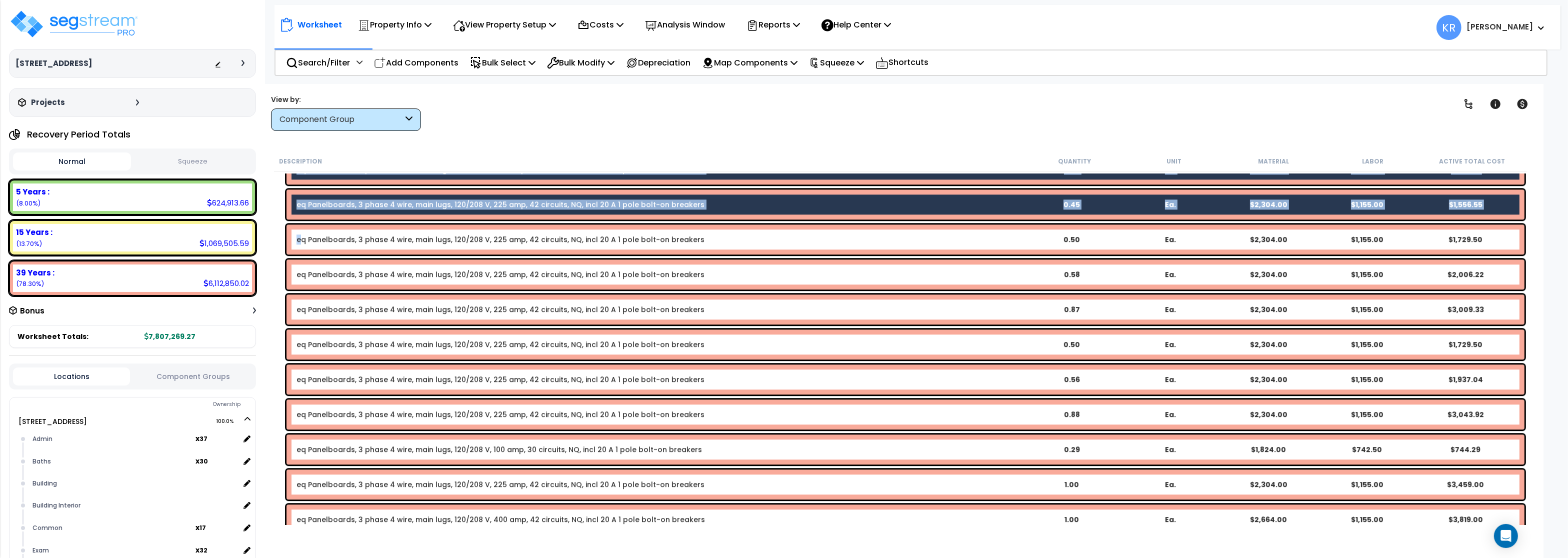
click at [303, 237] on link "eq Panelboards, 3 phase 4 wire, main lugs, 120/208 V, 225 amp, 42 circuits, NQ,…" at bounding box center [501, 240] width 408 height 10
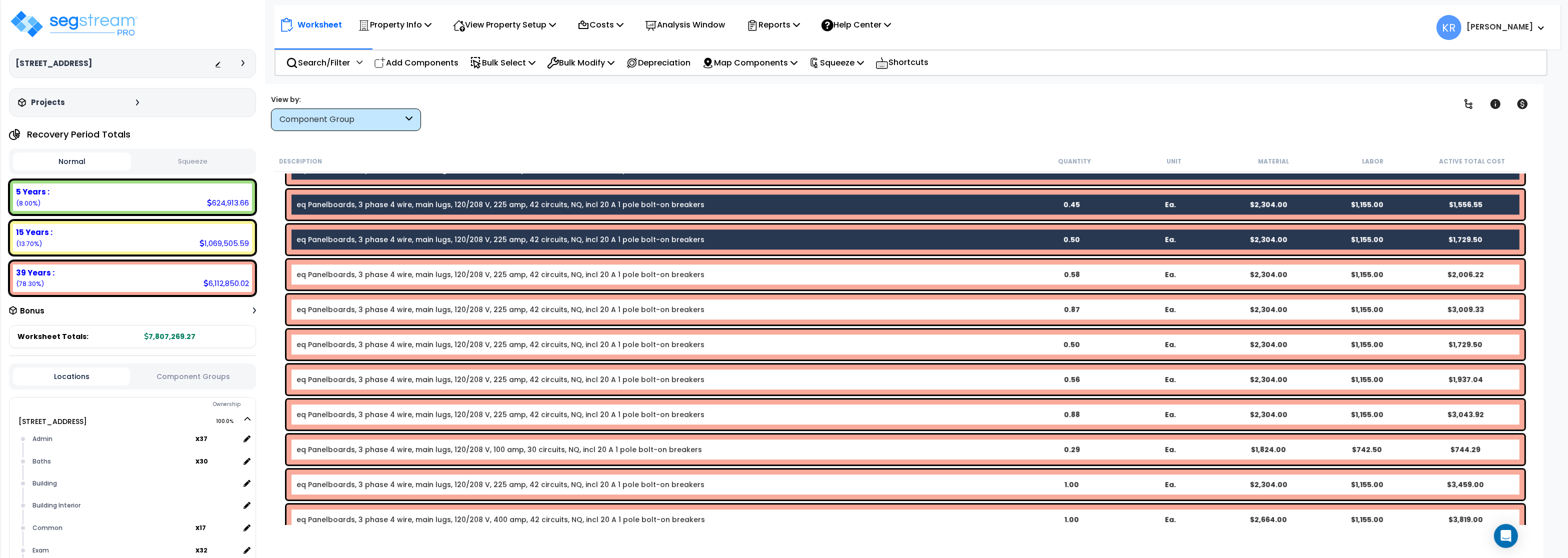
click at [301, 272] on link "eq Panelboards, 3 phase 4 wire, main lugs, 120/208 V, 225 amp, 42 circuits, NQ,…" at bounding box center [501, 274] width 408 height 10
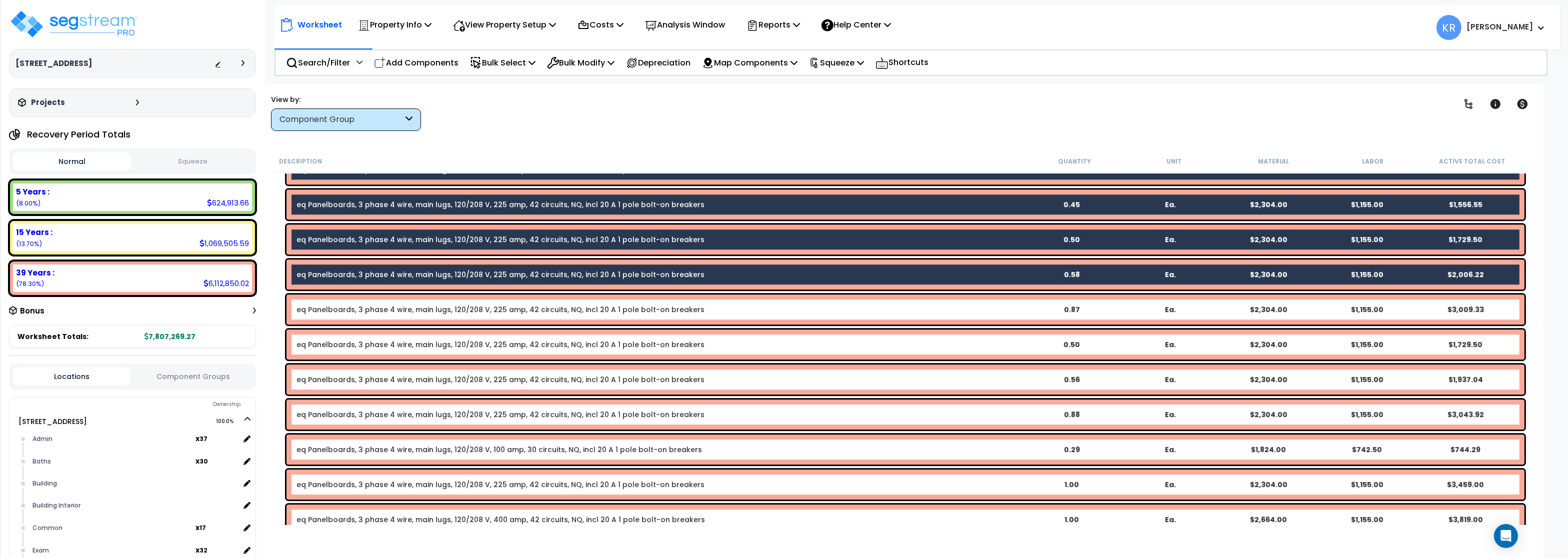
click at [304, 316] on div "eq Panelboards, 3 phase 4 wire, main lugs, 120/208 V, 225 amp, 42 circuits, NQ,…" at bounding box center [905, 309] width 1238 height 30
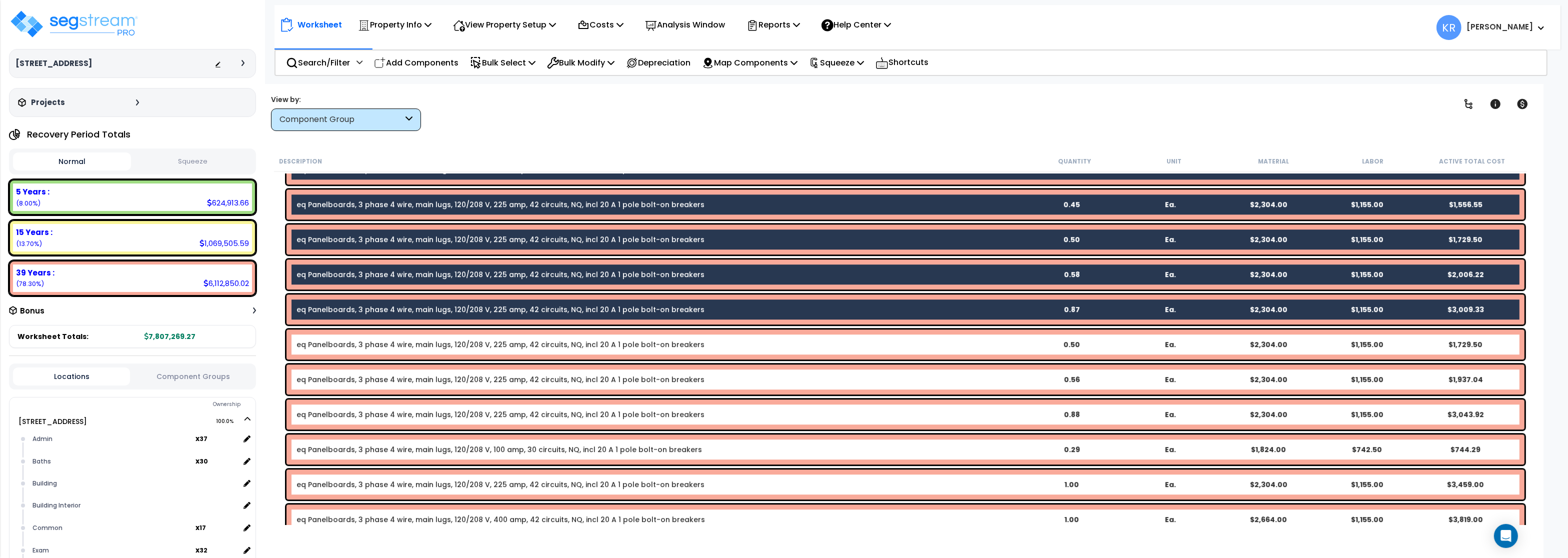
click at [311, 357] on div "eq Panelboards, 3 phase 4 wire, main lugs, 120/208 V, 225 amp, 42 circuits, NQ,…" at bounding box center [905, 344] width 1238 height 30
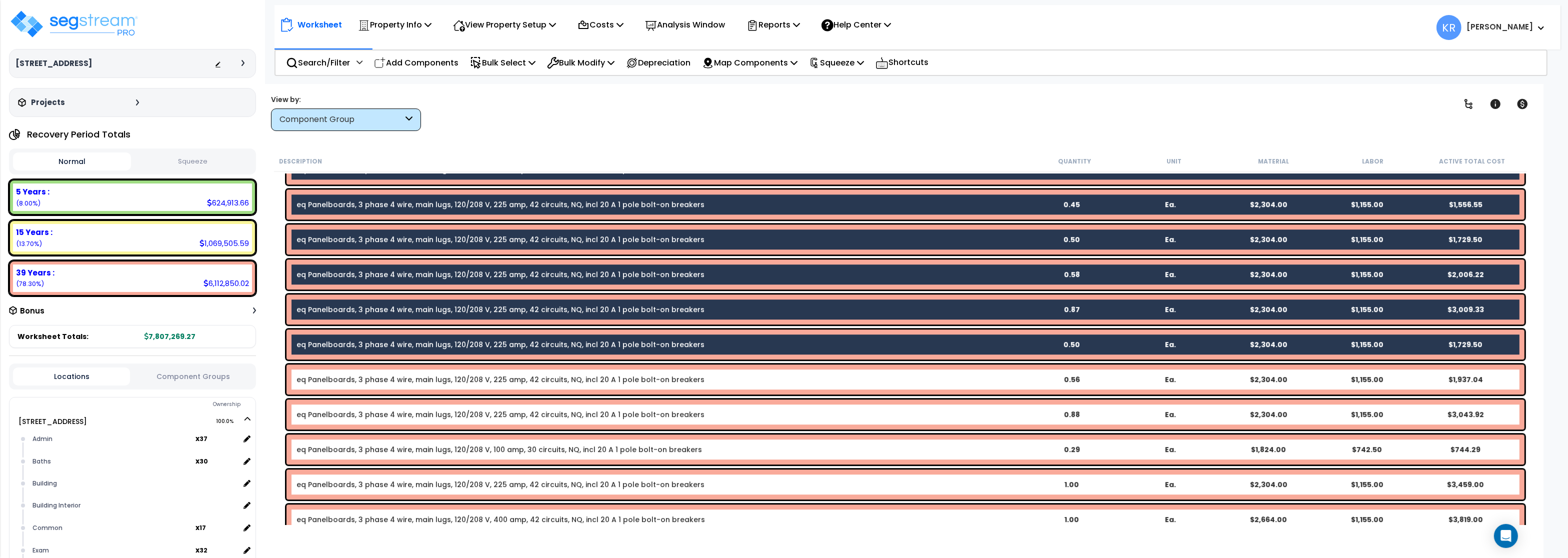
click at [317, 381] on link "eq Panelboards, 3 phase 4 wire, main lugs, 120/208 V, 225 amp, 42 circuits, NQ,…" at bounding box center [501, 380] width 408 height 10
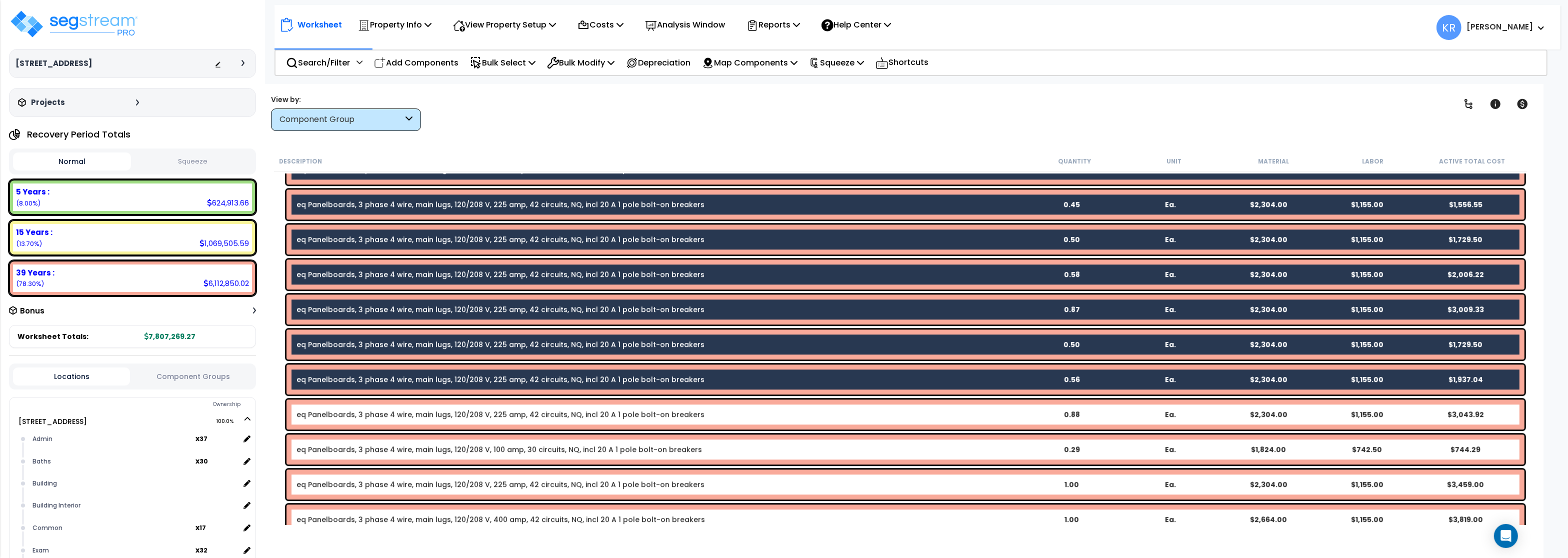
click at [345, 418] on link "eq Panelboards, 3 phase 4 wire, main lugs, 120/208 V, 225 amp, 42 circuits, NQ,…" at bounding box center [501, 415] width 408 height 10
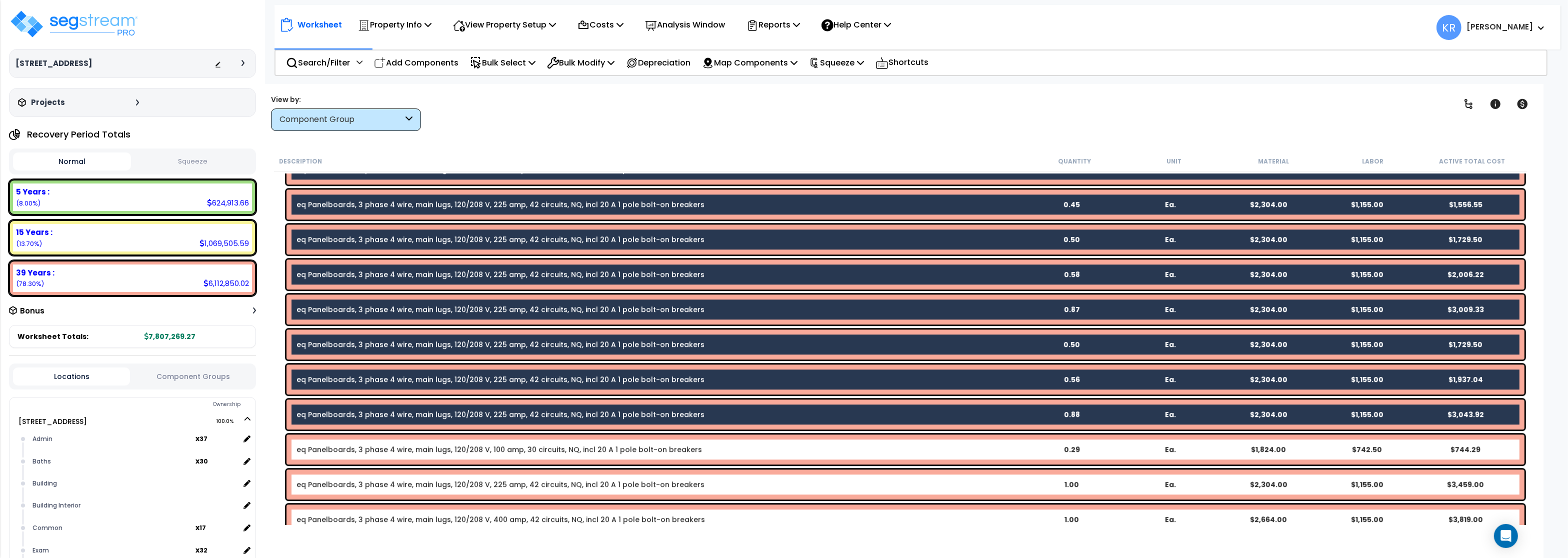
click at [334, 453] on link "eq Panelboards, 3 phase 4 wire, main lugs, 120/208 V, 100 amp, 30 circuits, NQ,…" at bounding box center [499, 450] width 406 height 10
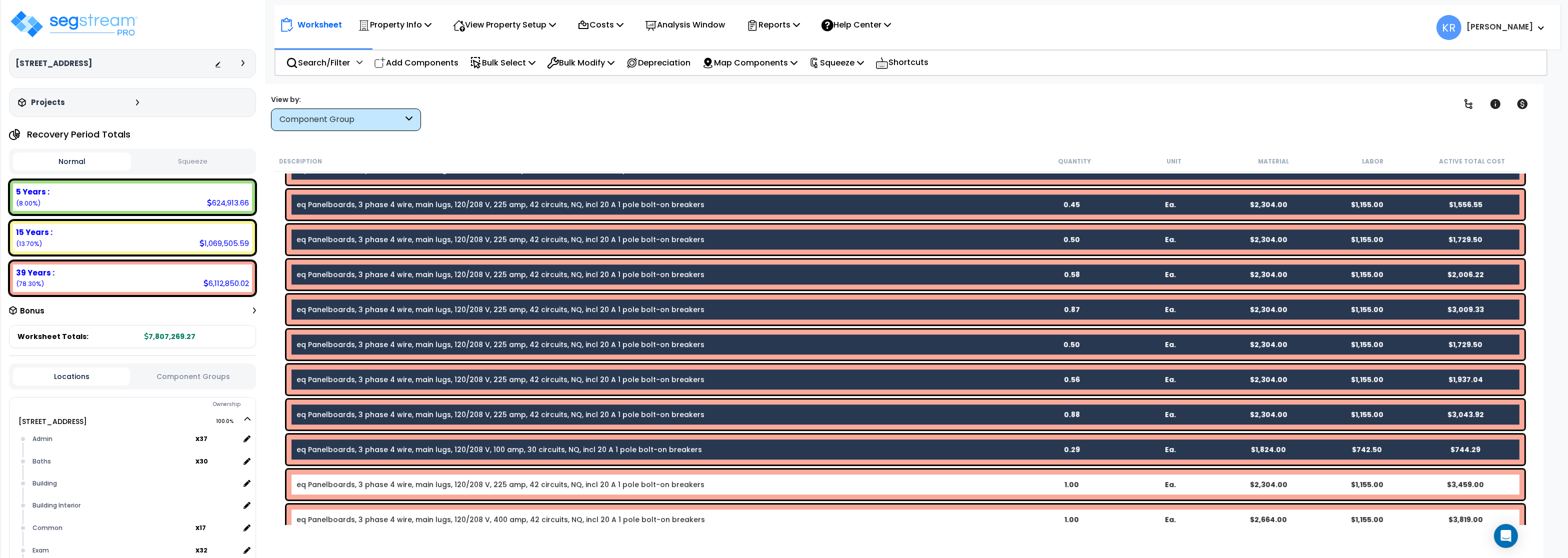
drag, startPoint x: 320, startPoint y: 494, endPoint x: 320, endPoint y: 505, distance: 11.0
click at [320, 494] on div "eq Panelboards, 3 phase 4 wire, main lugs, 120/208 V, 225 amp, 42 circuits, NQ,…" at bounding box center [905, 485] width 1238 height 30
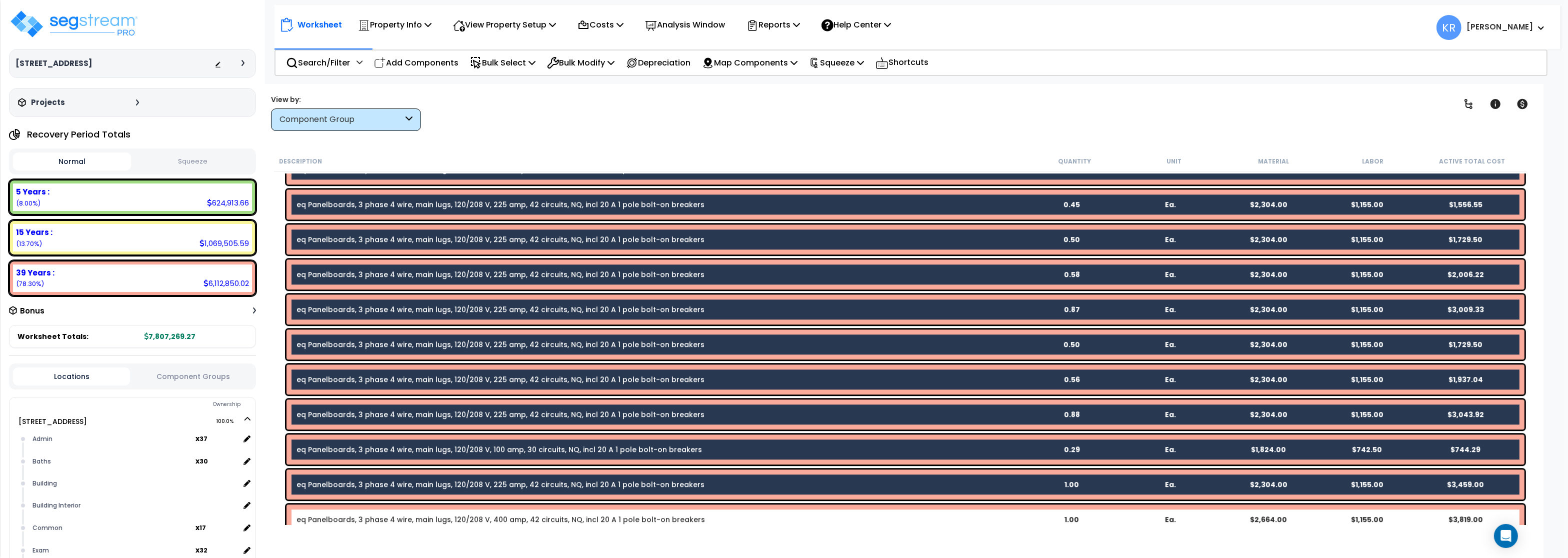
click at [316, 518] on link "eq Panelboards, 3 phase 4 wire, main lugs, 120/208 V, 400 amp, 42 circuits, NQ,…" at bounding box center [501, 520] width 408 height 10
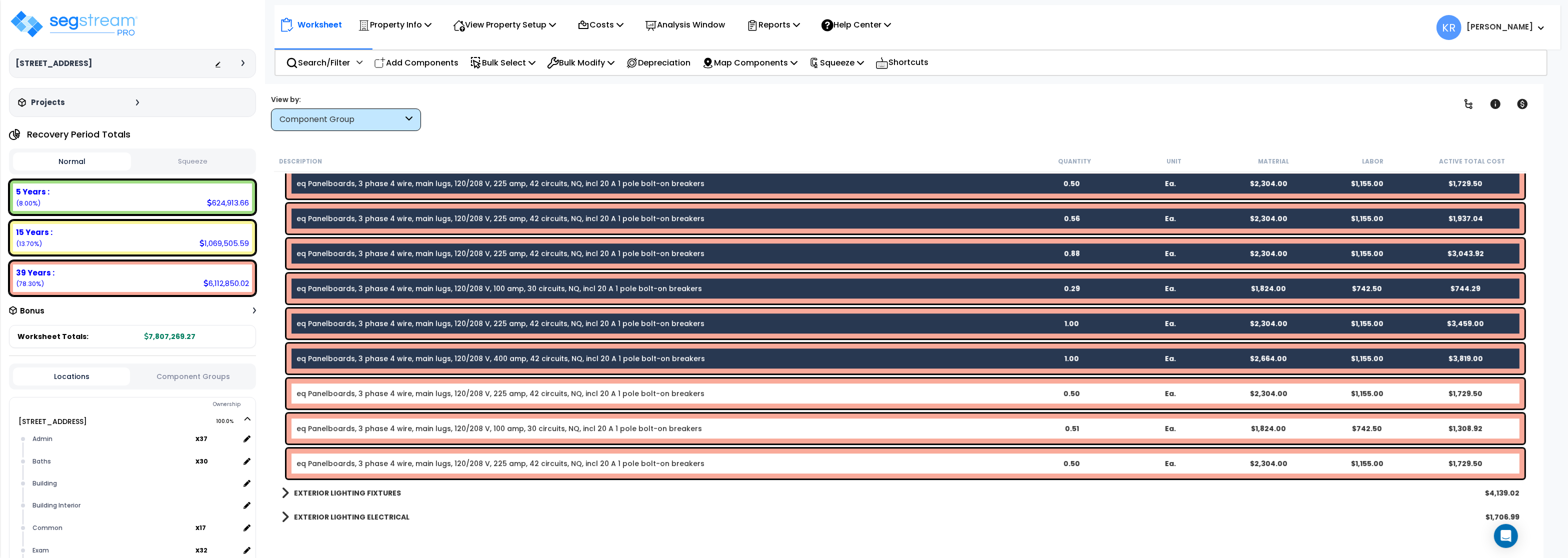
scroll to position [5223, 0]
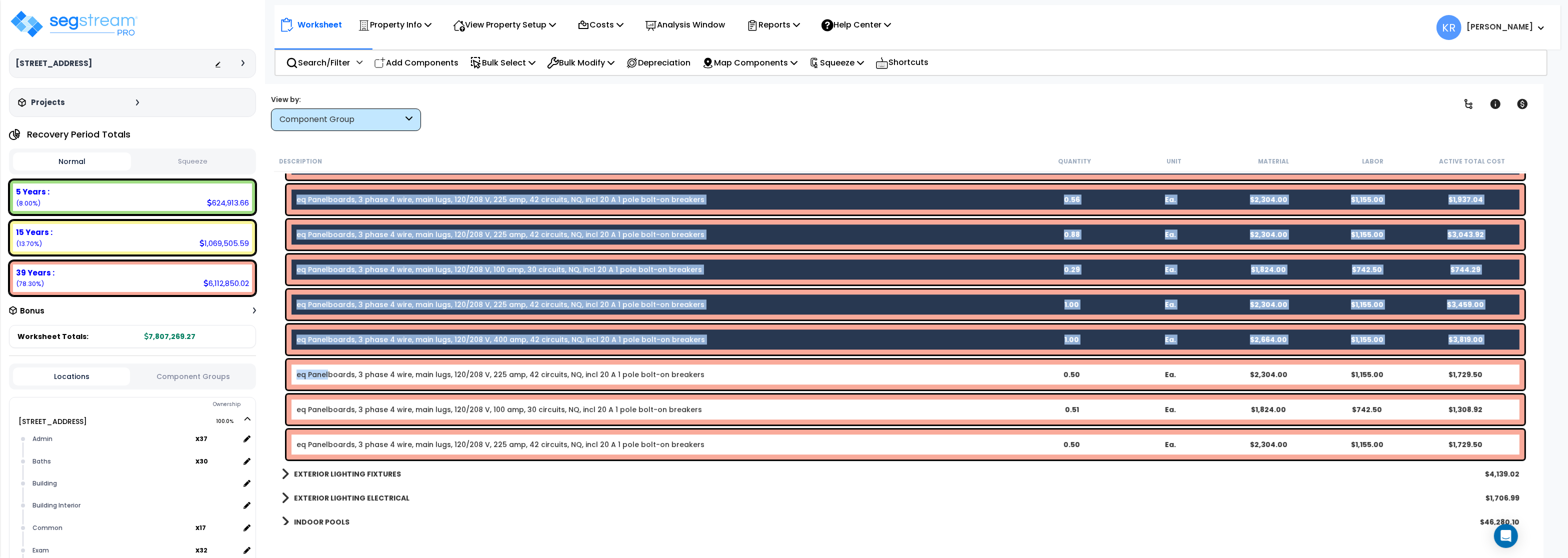
click at [327, 374] on link "eq Panelboards, 3 phase 4 wire, main lugs, 120/208 V, 225 amp, 42 circuits, NQ,…" at bounding box center [501, 374] width 408 height 10
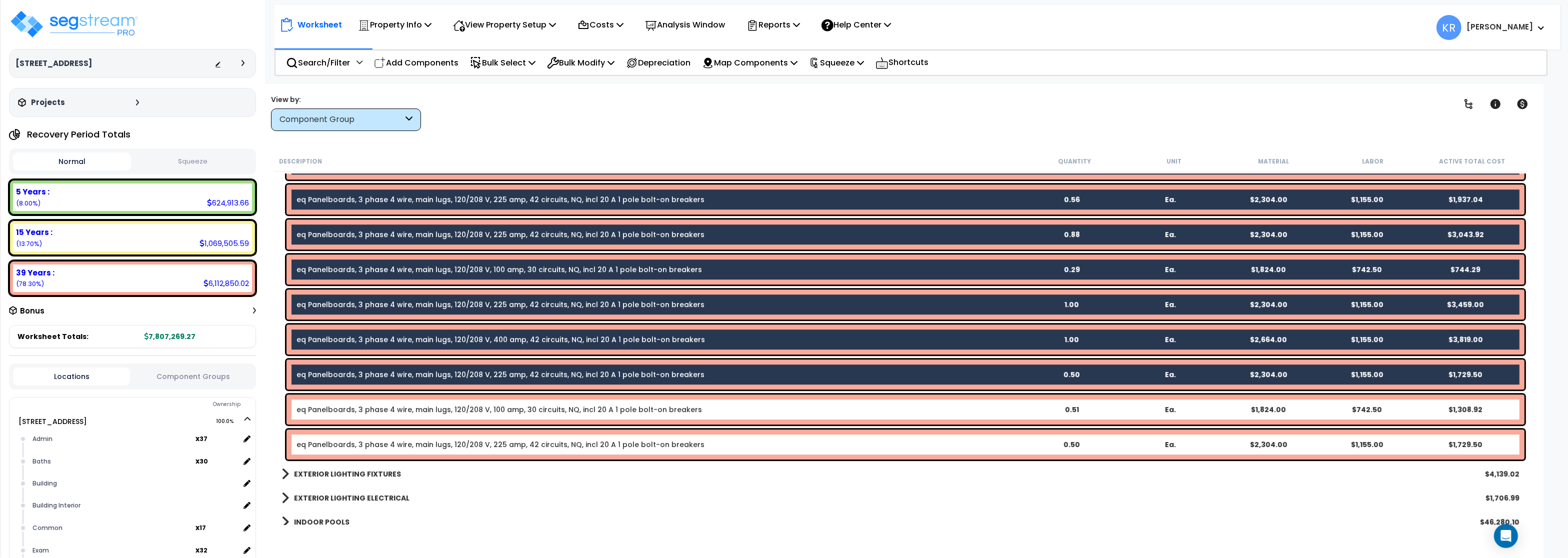
drag, startPoint x: 320, startPoint y: 415, endPoint x: 322, endPoint y: 422, distance: 7.3
click at [320, 414] on div "eq Panelboards, 3 phase 4 wire, main lugs, 120/208 V, 100 amp, 30 circuits, NQ,…" at bounding box center [905, 409] width 1238 height 30
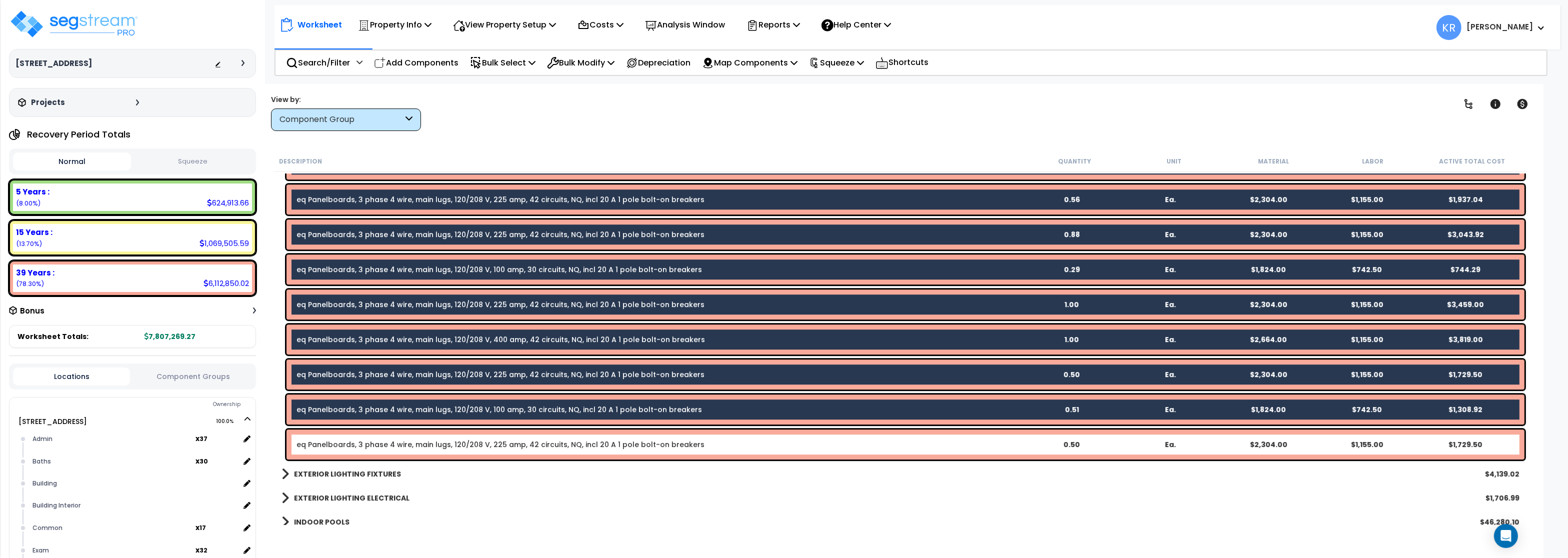
click at [320, 443] on link "eq Panelboards, 3 phase 4 wire, main lugs, 120/208 V, 225 amp, 42 circuits, NQ,…" at bounding box center [501, 445] width 408 height 10
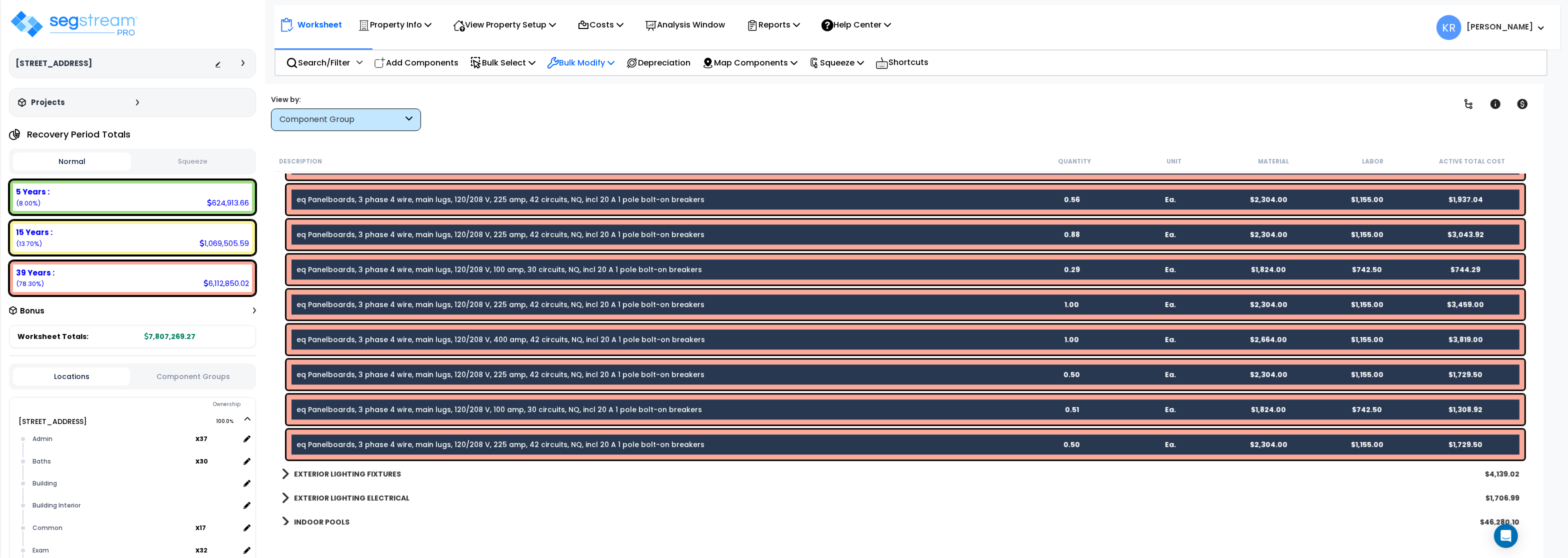
click at [583, 61] on p "Bulk Modify" at bounding box center [581, 62] width 68 height 13
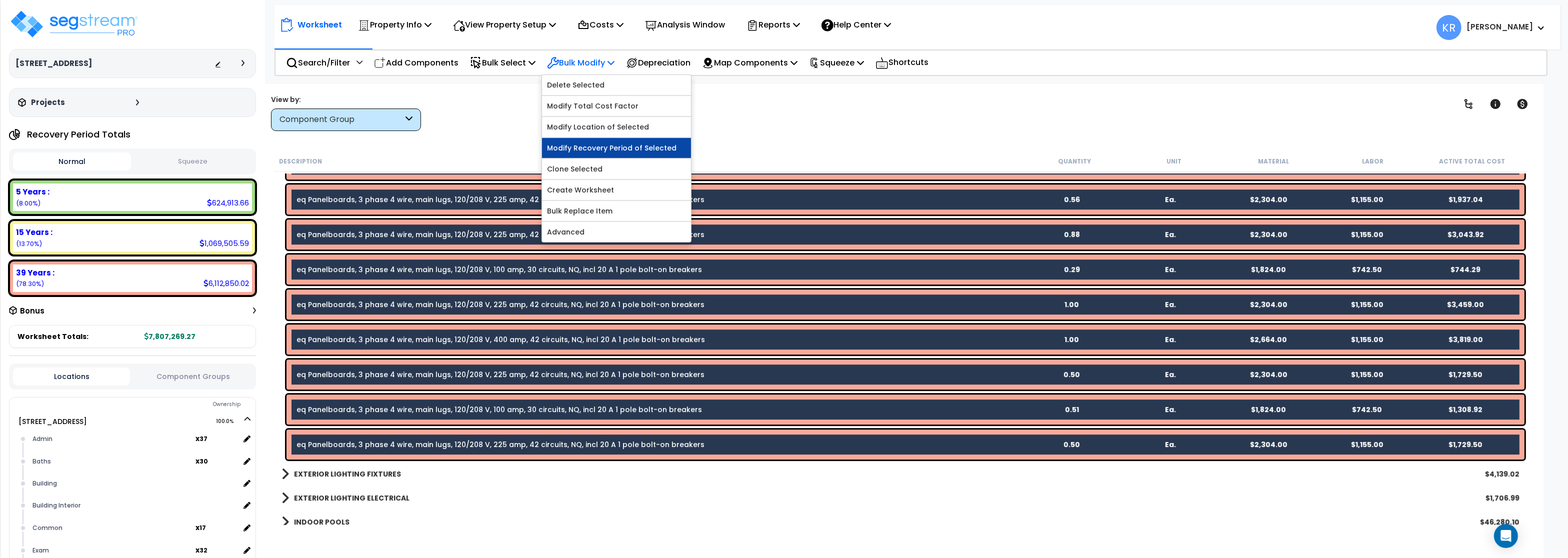
click at [616, 148] on link "Modify Recovery Period of Selected" at bounding box center [616, 148] width 149 height 20
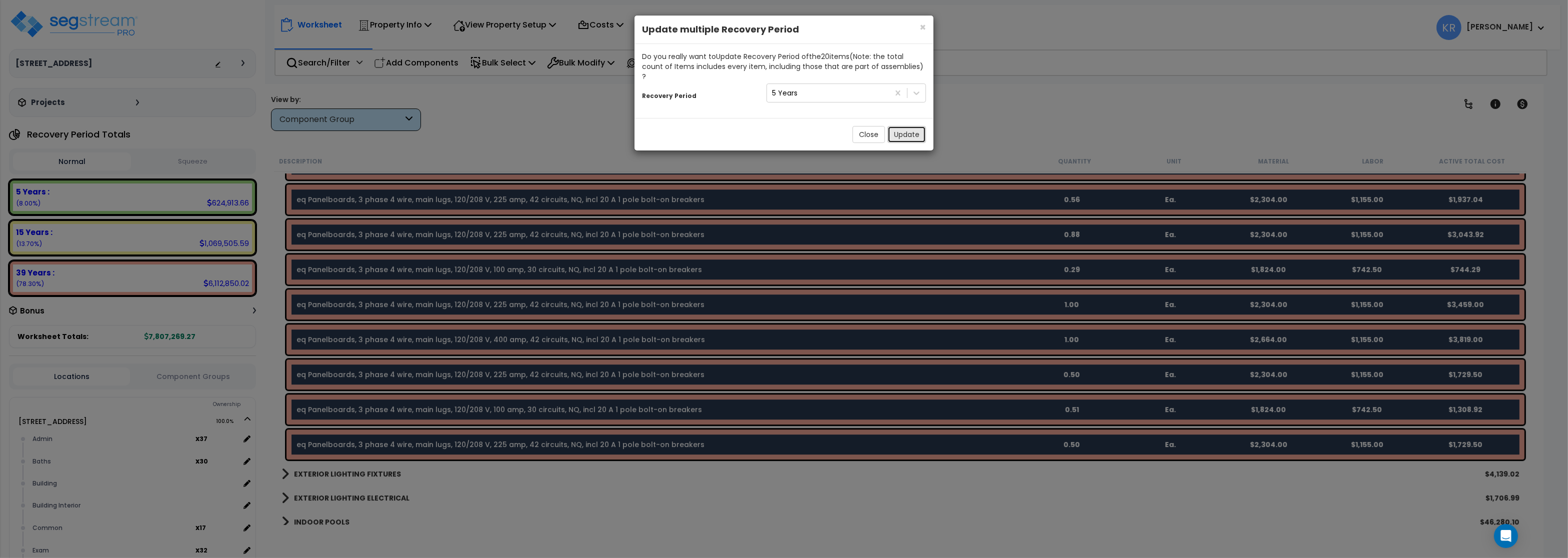
click at [895, 126] on button "Update" at bounding box center [907, 135] width 38 height 17
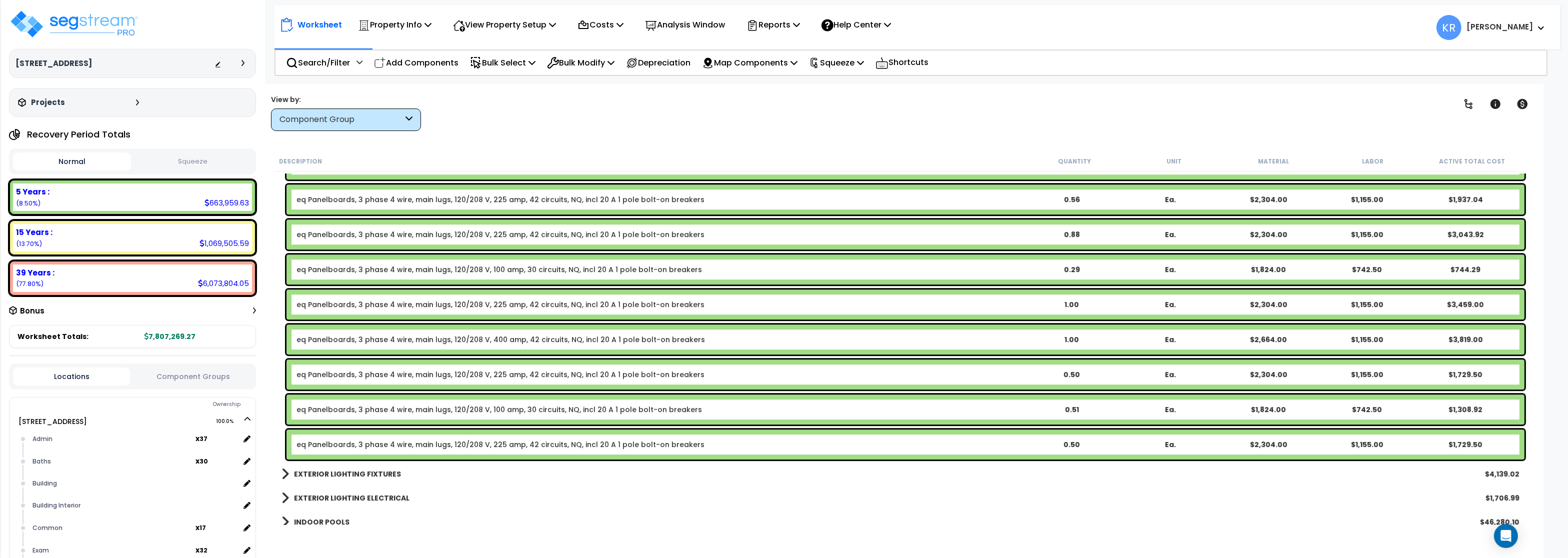
scroll to position [5403, 0]
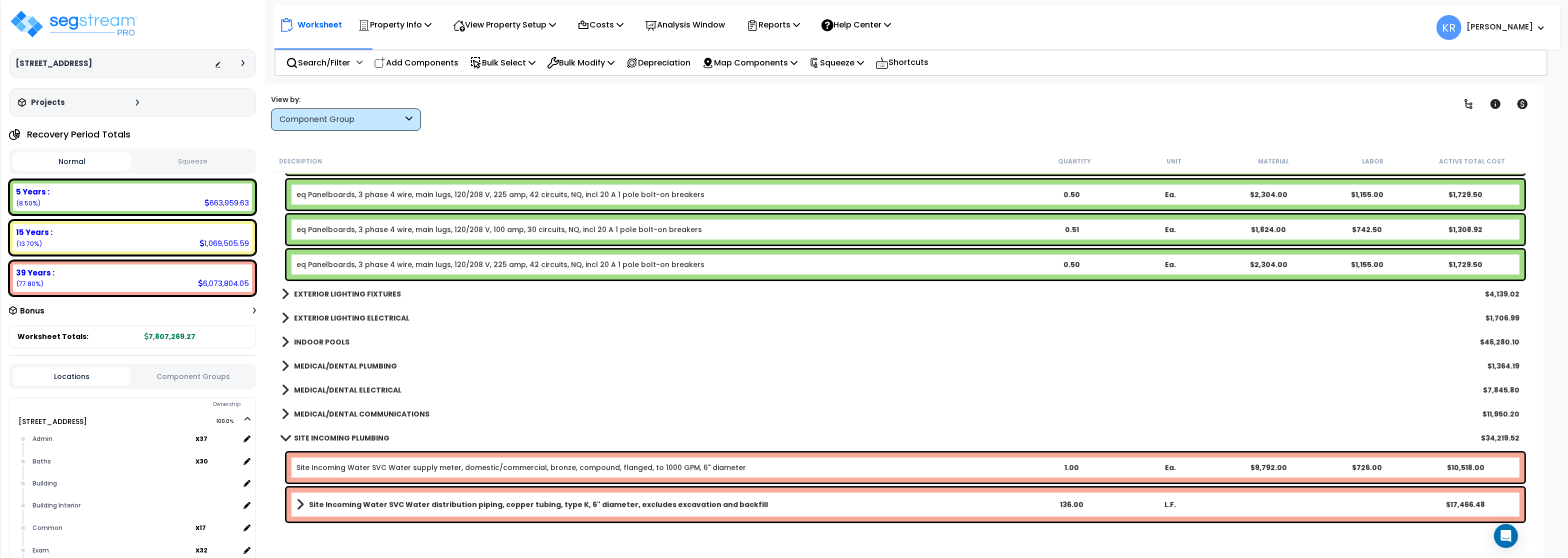
click at [309, 292] on b "EXTERIOR LIGHTING FIXTURES" at bounding box center [347, 294] width 107 height 10
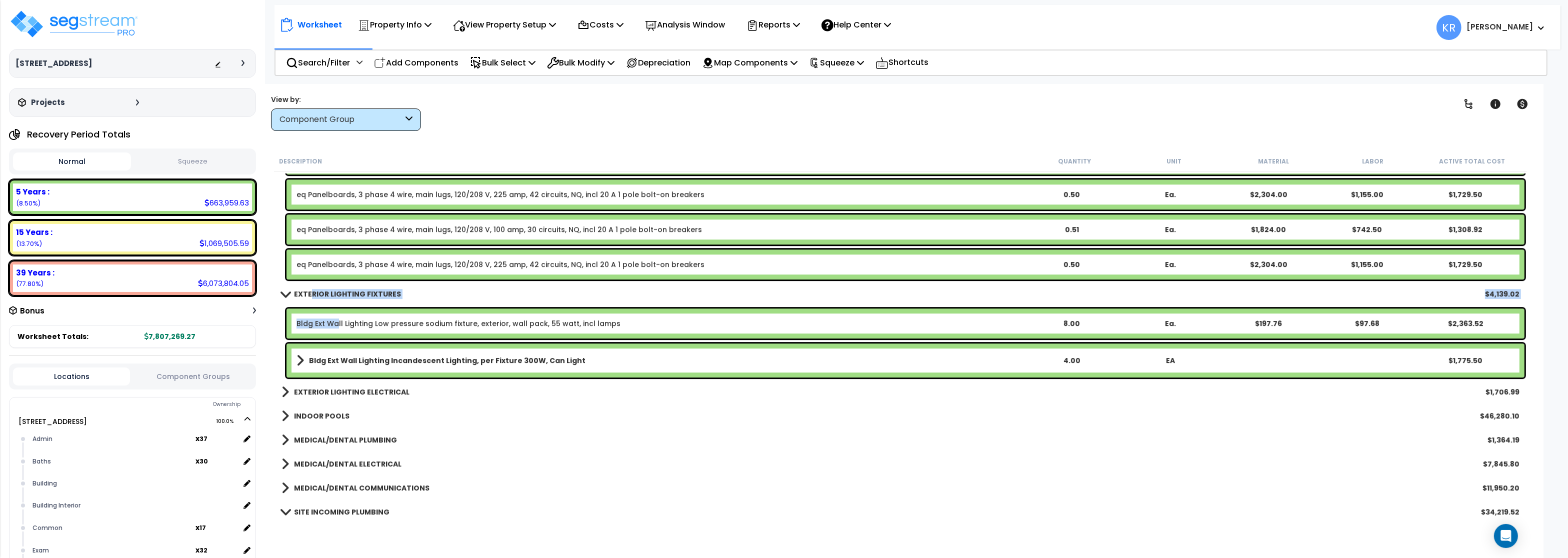
click at [336, 322] on link "Bldg Ext Wall Lighting Low pressure sodium fixture, exterior, wall pack, 55 wat…" at bounding box center [459, 323] width 324 height 10
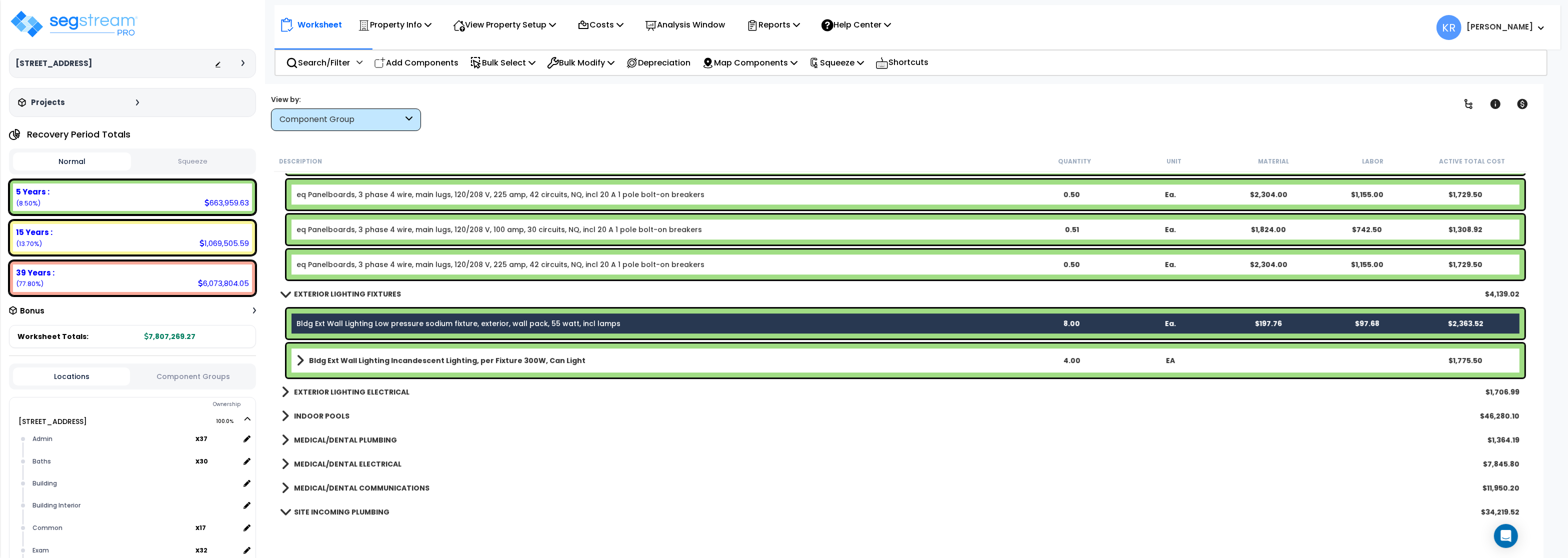
click at [343, 359] on b "Bldg Ext Wall Lighting Incandescent Lighting, per Fixture 300W, Can Light" at bounding box center [448, 360] width 276 height 10
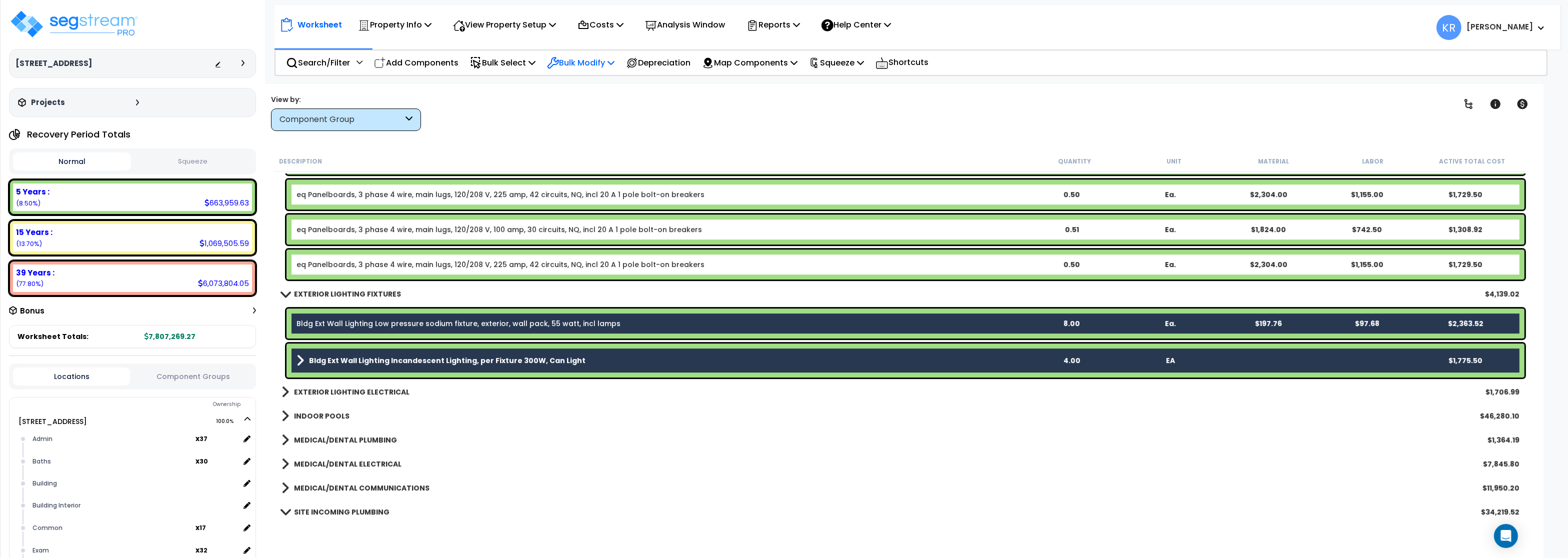
click at [590, 59] on p "Bulk Modify" at bounding box center [581, 62] width 68 height 13
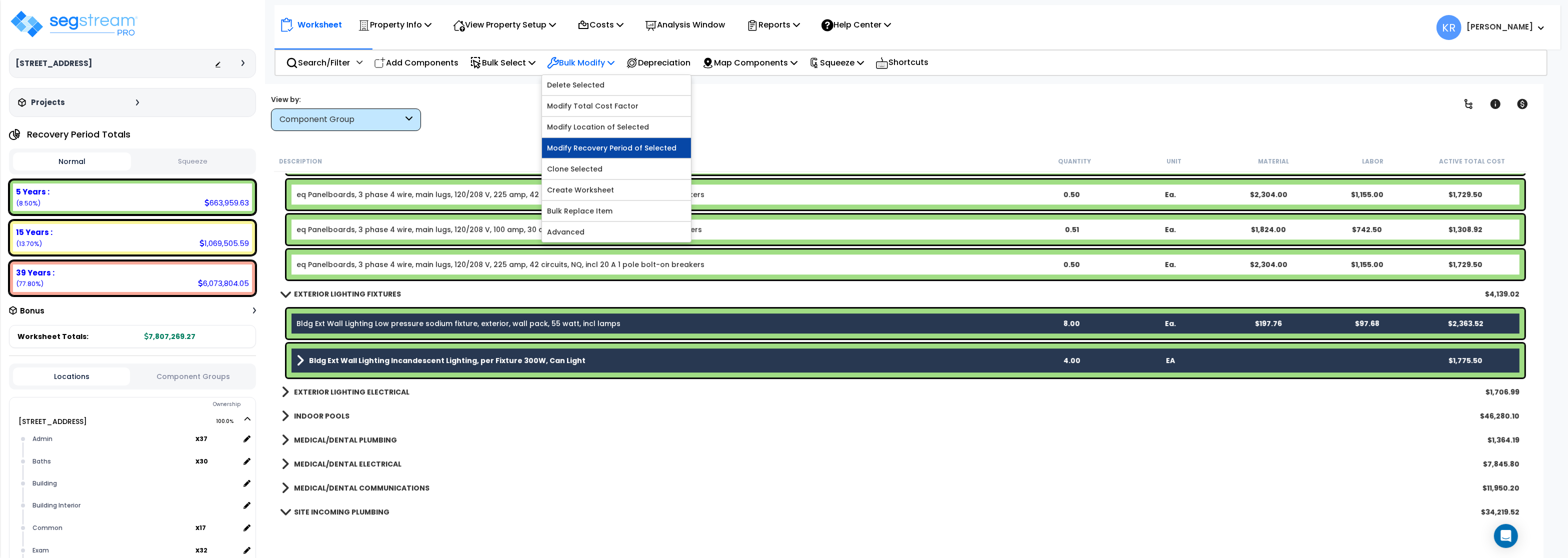
click at [616, 151] on link "Modify Recovery Period of Selected" at bounding box center [616, 148] width 149 height 20
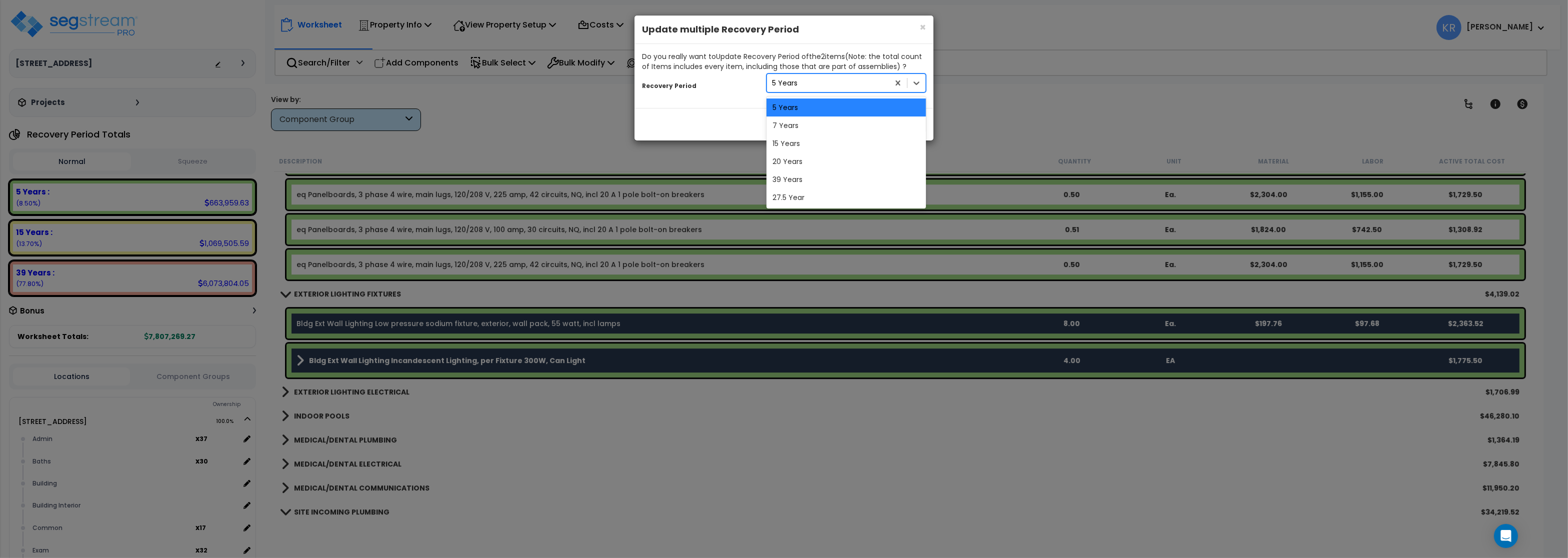
click at [815, 85] on div "5 Years" at bounding box center [828, 82] width 122 height 16
click at [790, 180] on div "39 Years" at bounding box center [846, 179] width 160 height 18
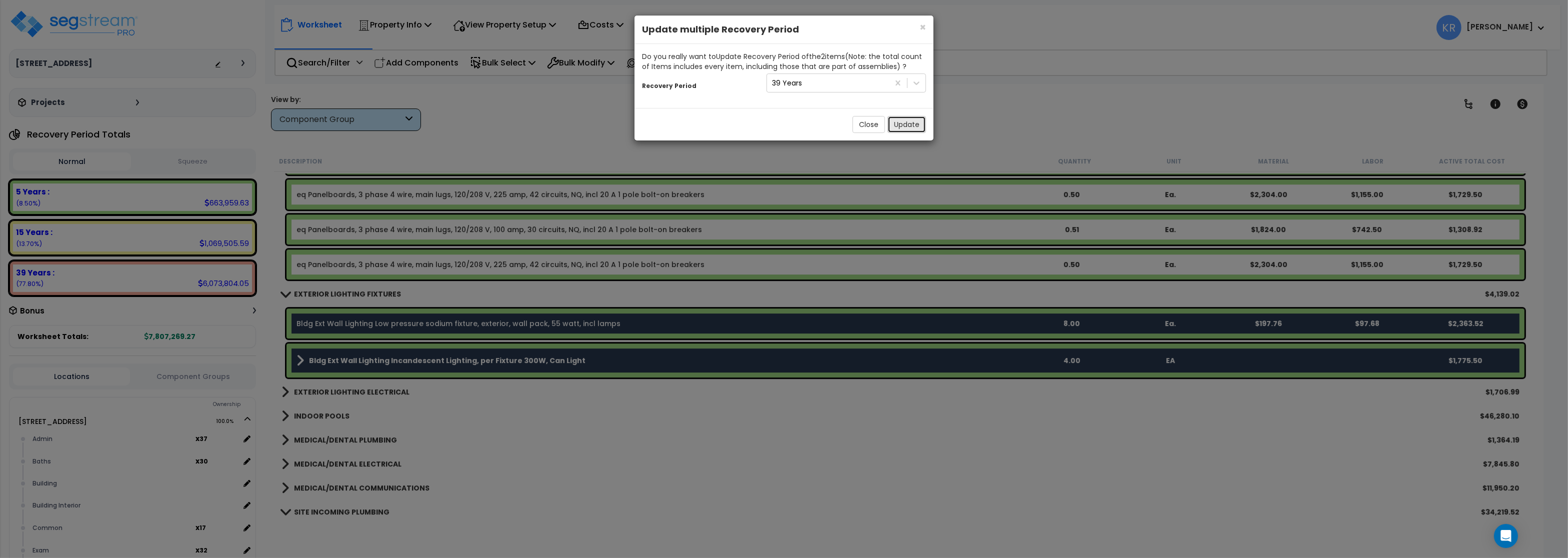
click at [903, 126] on button "Update" at bounding box center [907, 124] width 38 height 17
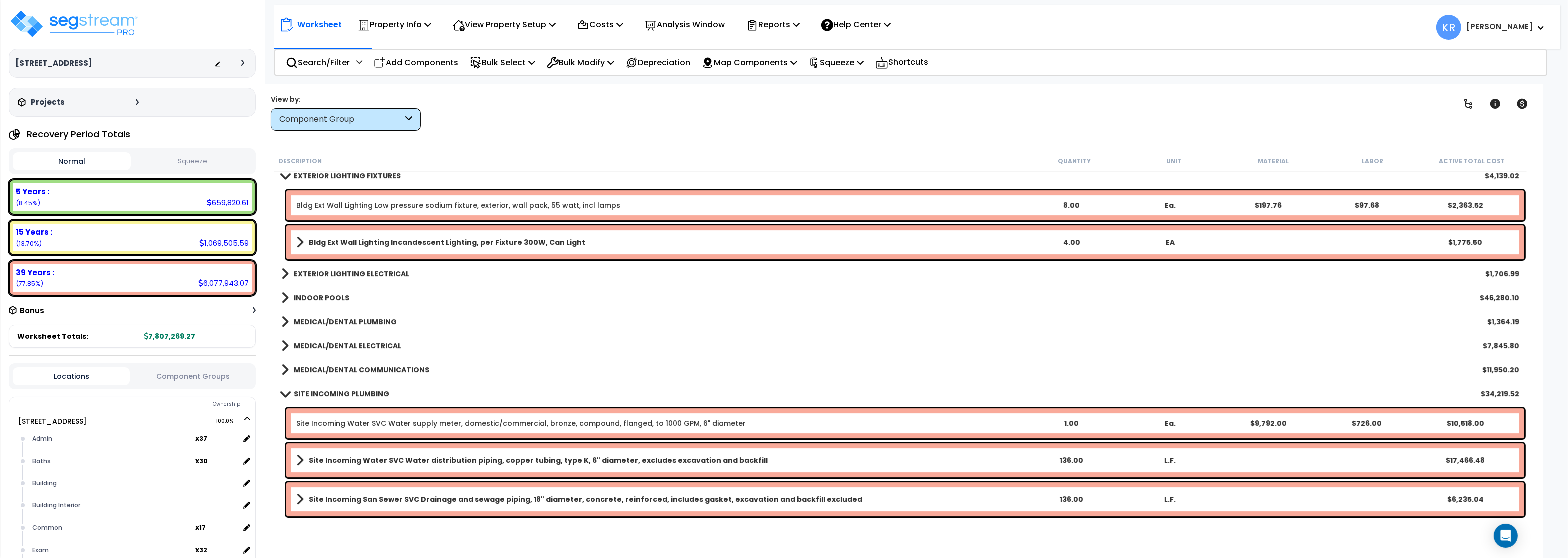
scroll to position [5523, 0]
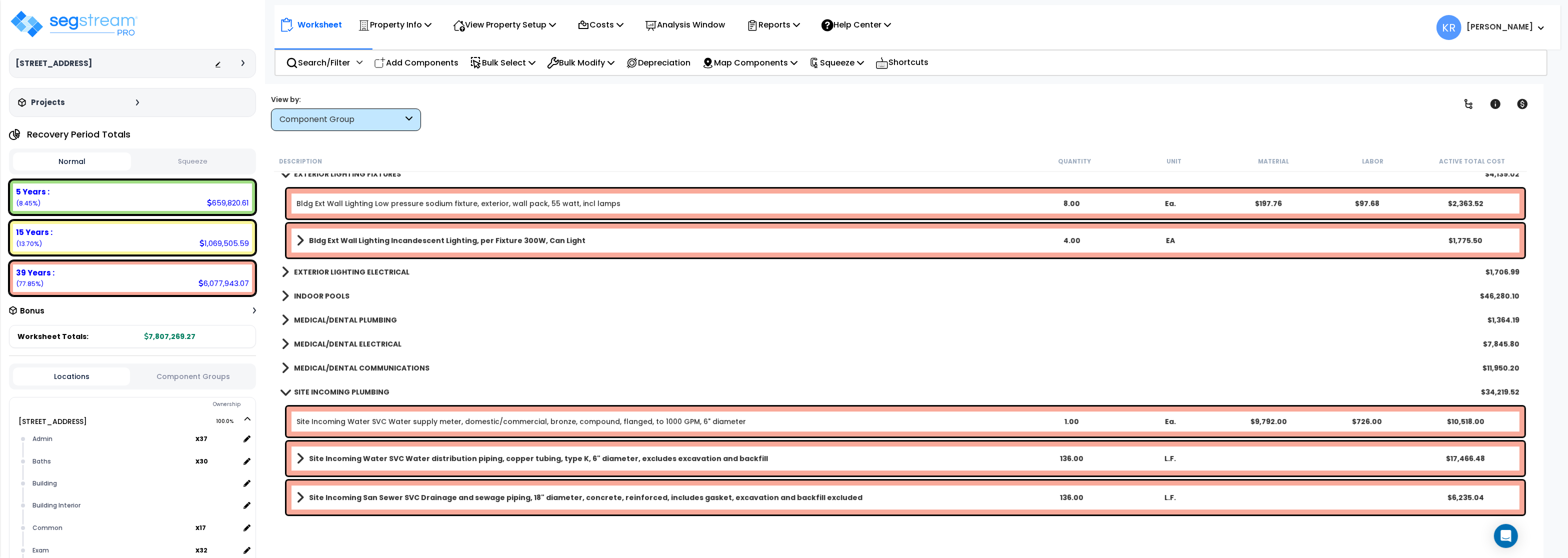
click at [315, 271] on b "EXTERIOR LIGHTING ELECTRICAL" at bounding box center [351, 272] width 115 height 10
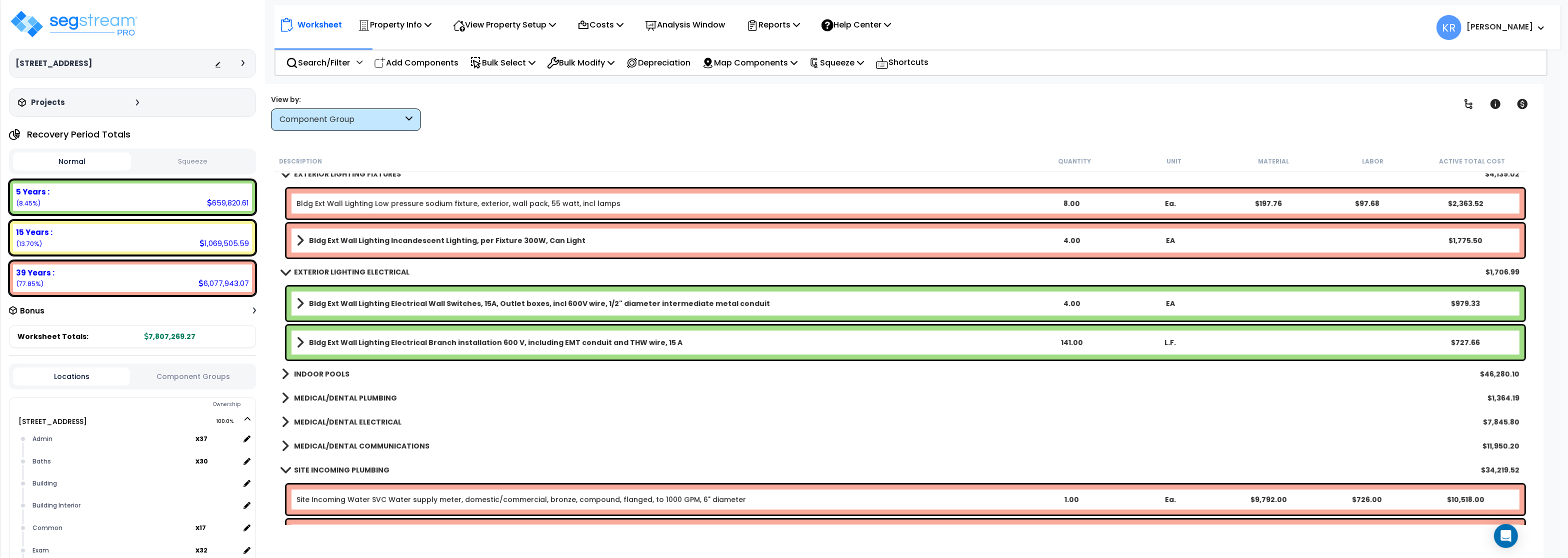
click at [325, 302] on b "Bldg Ext Wall Lighting Electrical Wall Switches, 15A, Outlet boxes, incl 600V w…" at bounding box center [540, 304] width 461 height 10
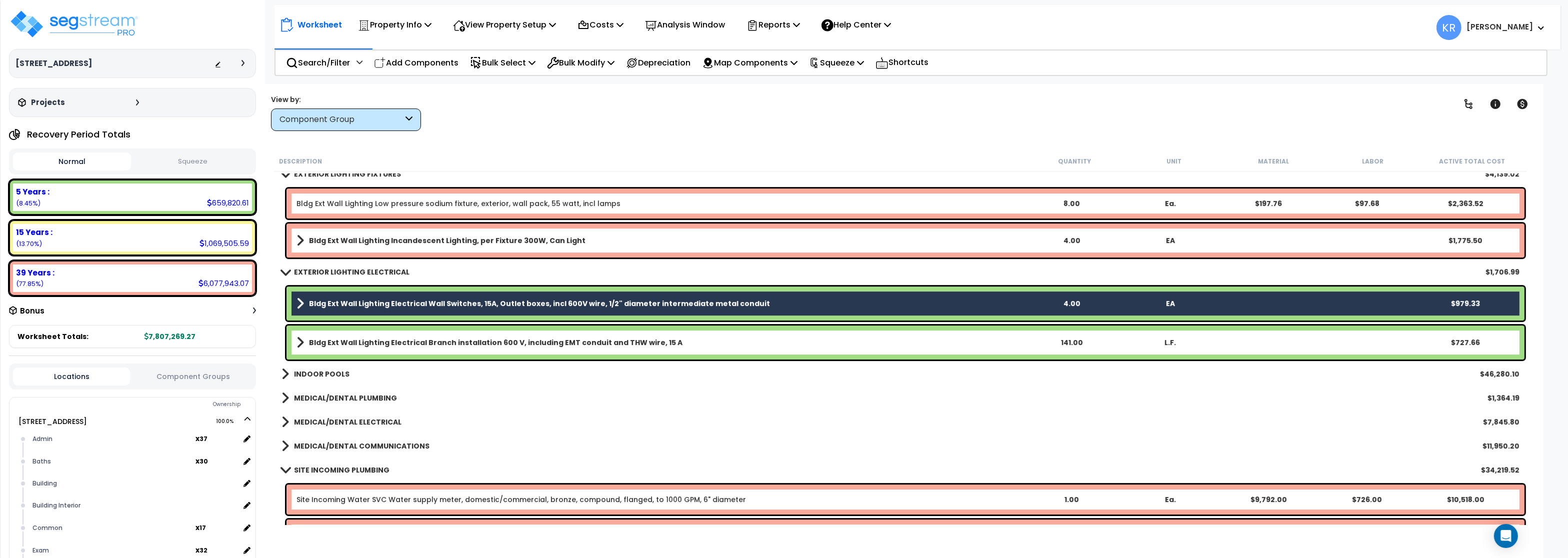
click at [342, 340] on b "Bldg Ext Wall Lighting Electrical Branch installation 600 V, including EMT cond…" at bounding box center [496, 343] width 373 height 10
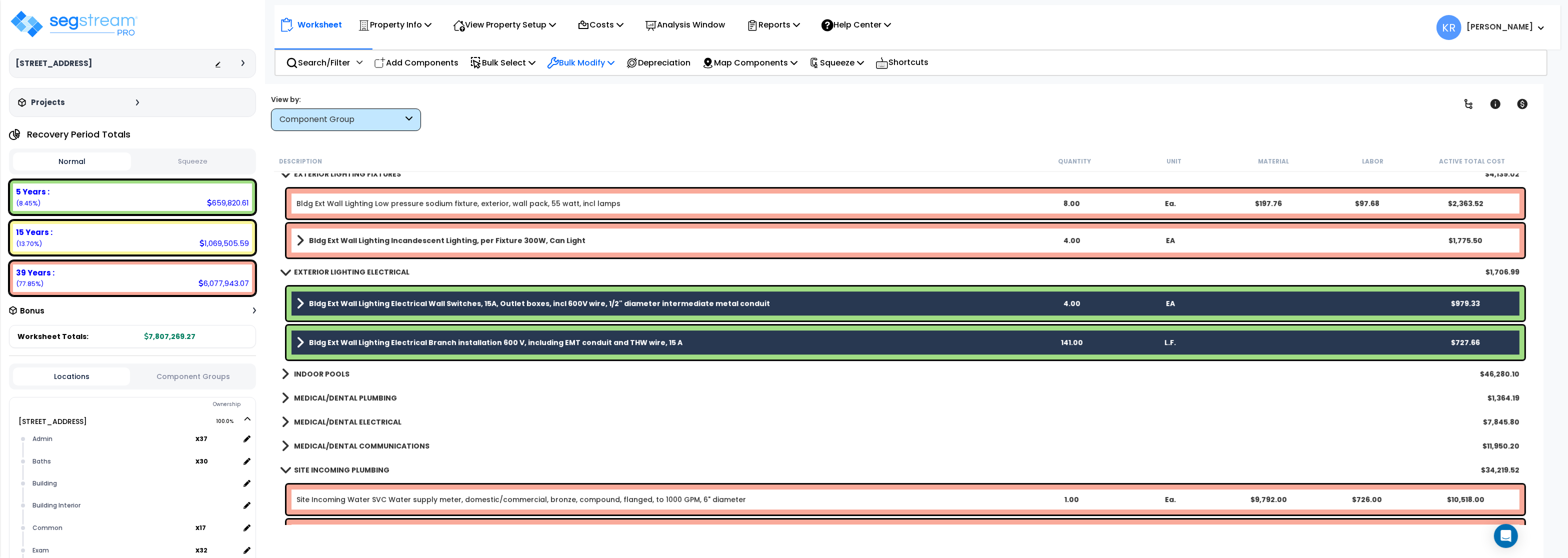
click at [605, 64] on p "Bulk Modify" at bounding box center [581, 62] width 68 height 13
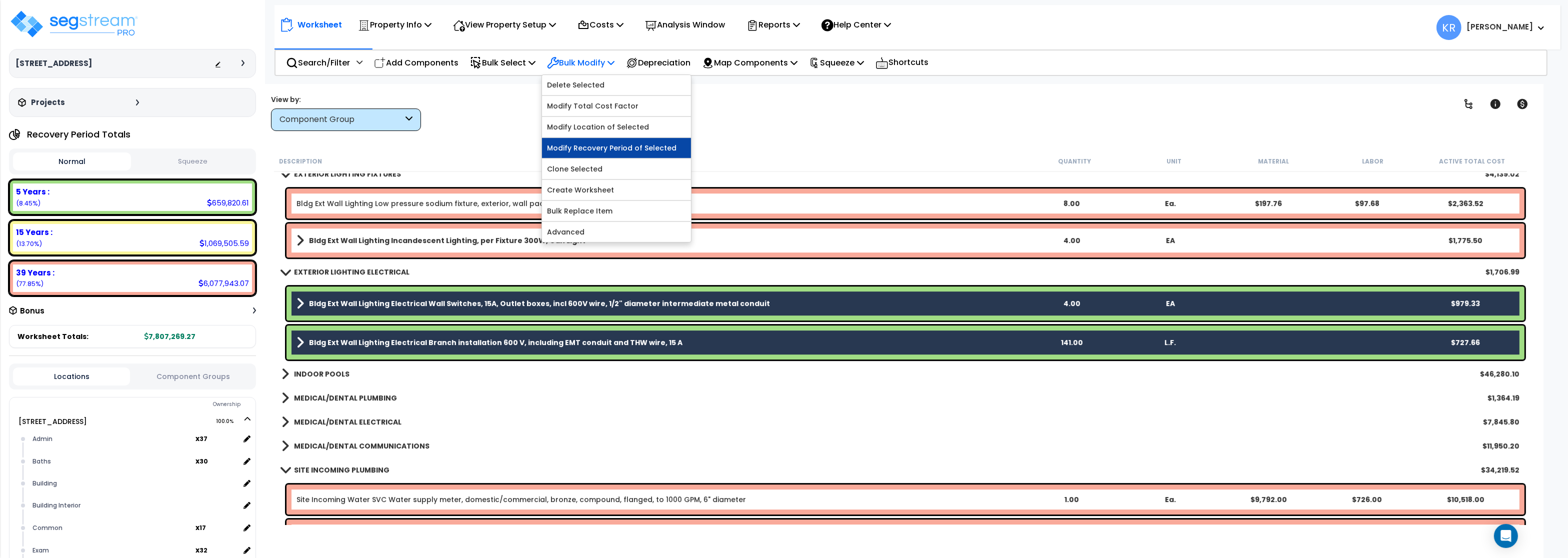
click at [605, 147] on link "Modify Recovery Period of Selected" at bounding box center [616, 148] width 149 height 20
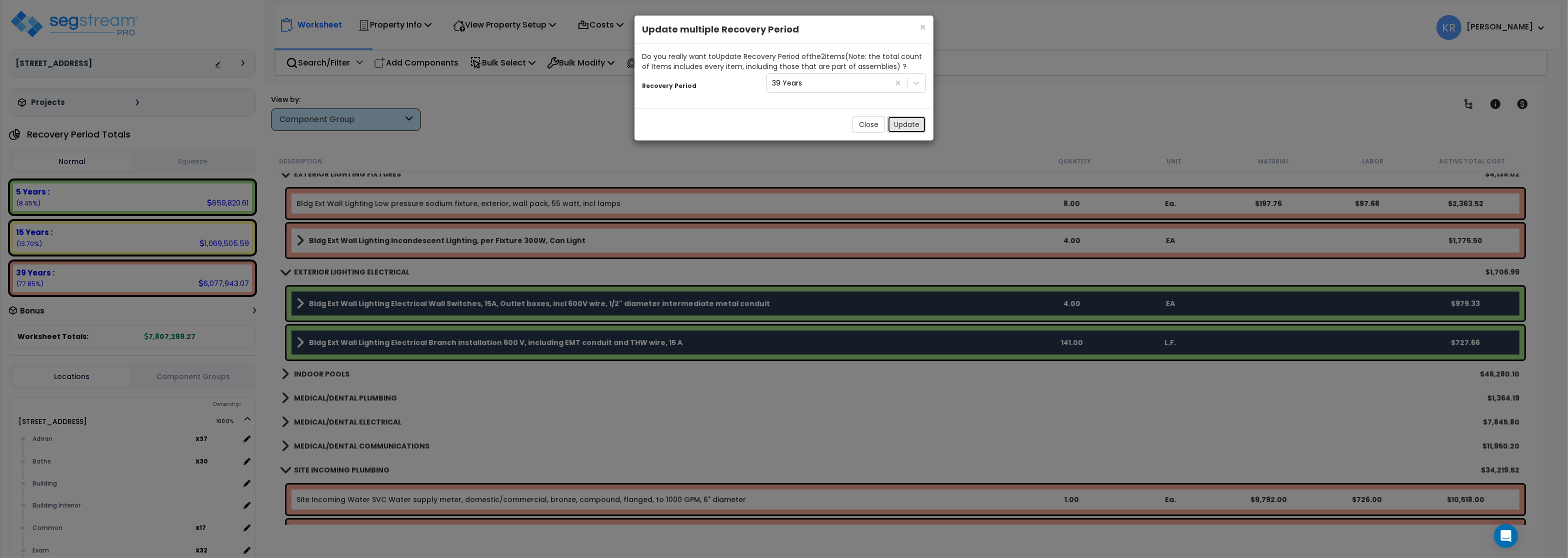
click at [901, 127] on button "Update" at bounding box center [907, 124] width 38 height 17
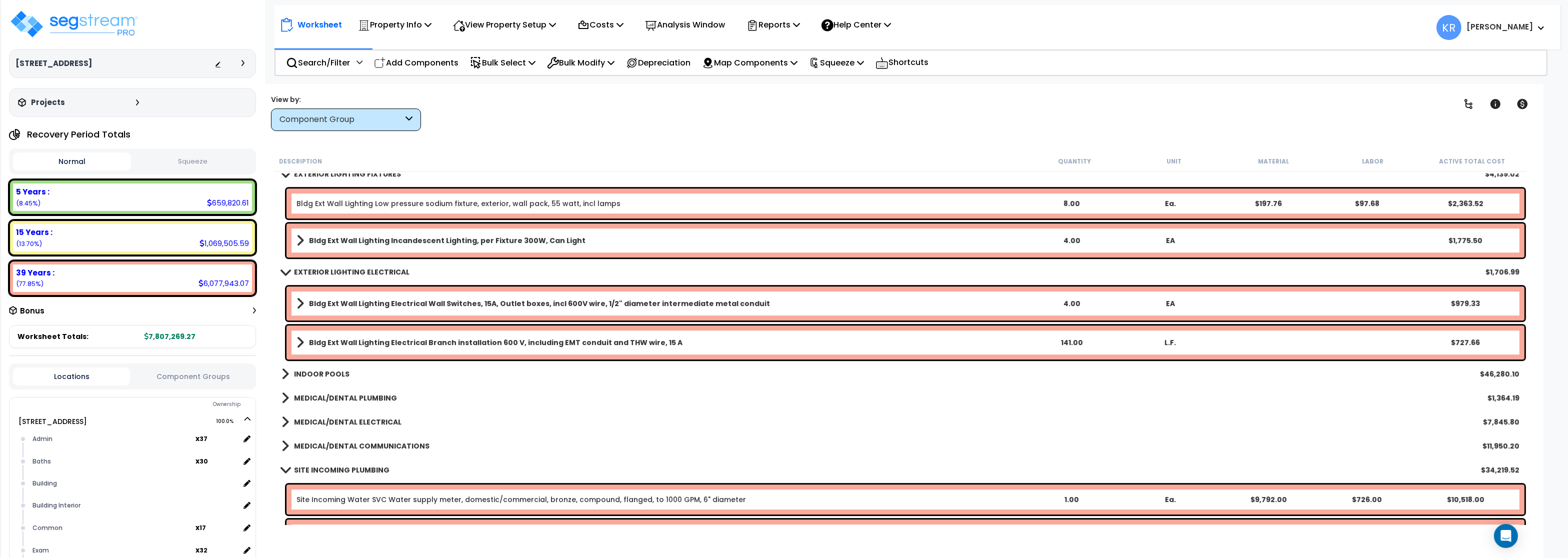
click at [292, 271] on span at bounding box center [286, 272] width 14 height 8
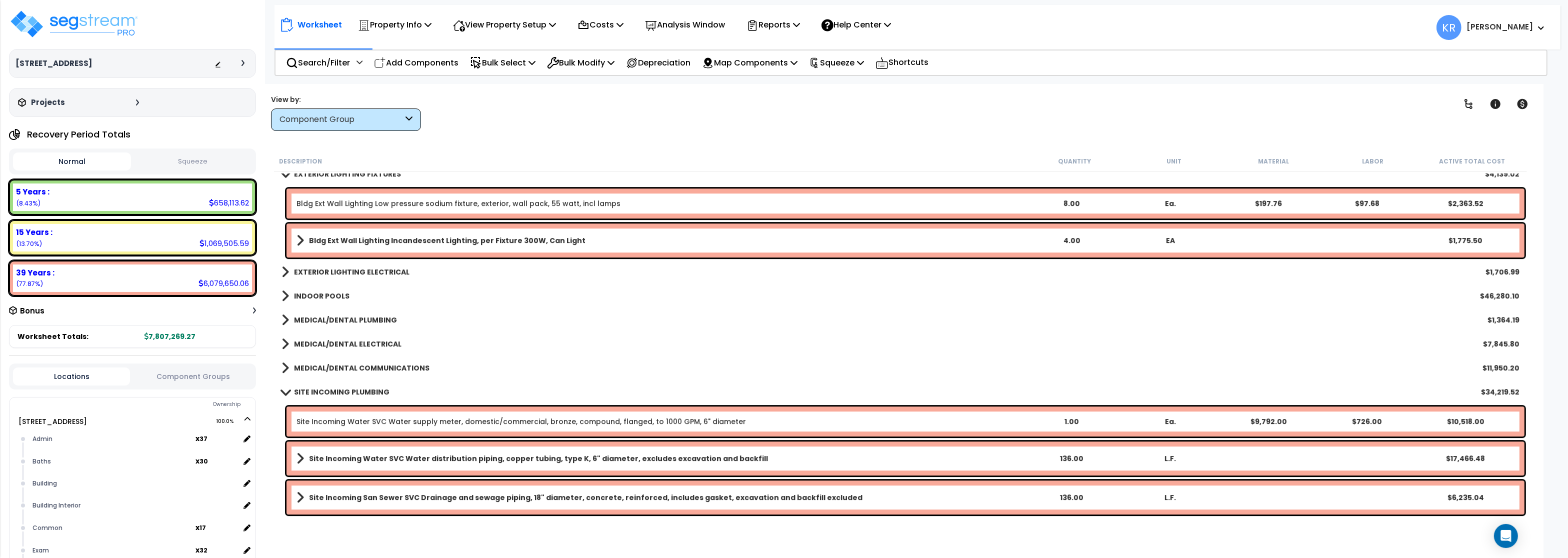
click at [334, 270] on b "EXTERIOR LIGHTING ELECTRICAL" at bounding box center [351, 272] width 115 height 10
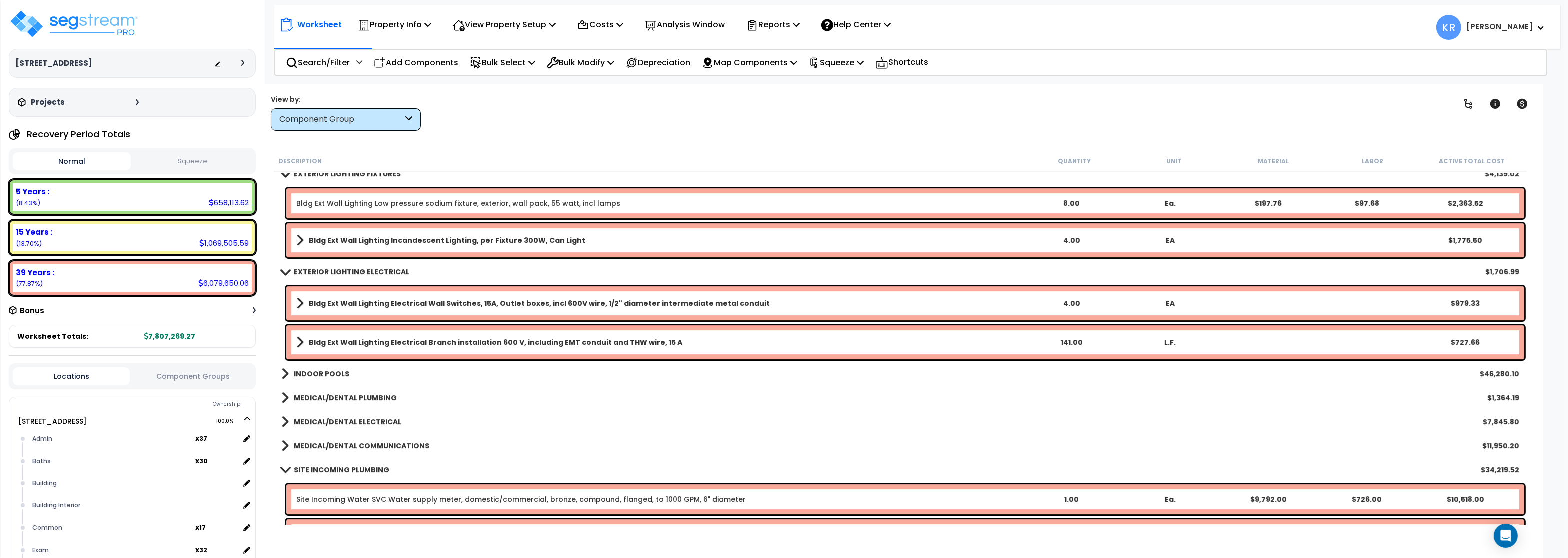
click at [334, 270] on b "EXTERIOR LIGHTING ELECTRICAL" at bounding box center [351, 272] width 115 height 10
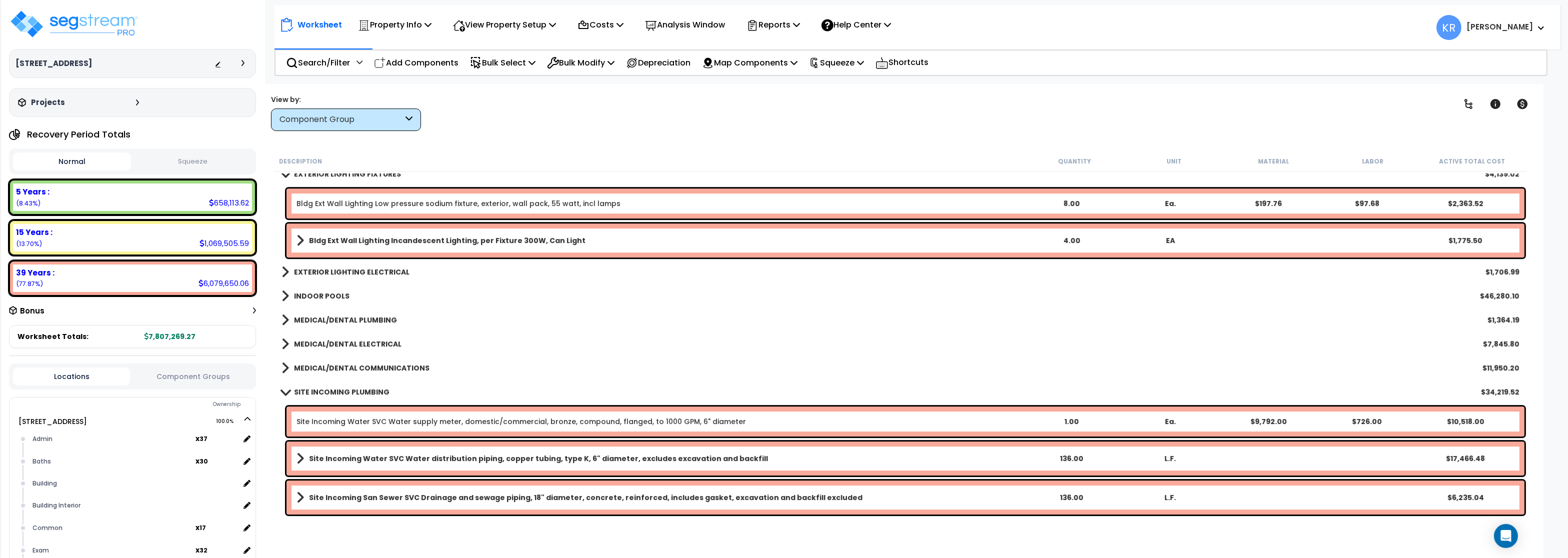
click at [320, 295] on b "INDOOR POOLS" at bounding box center [322, 296] width 56 height 10
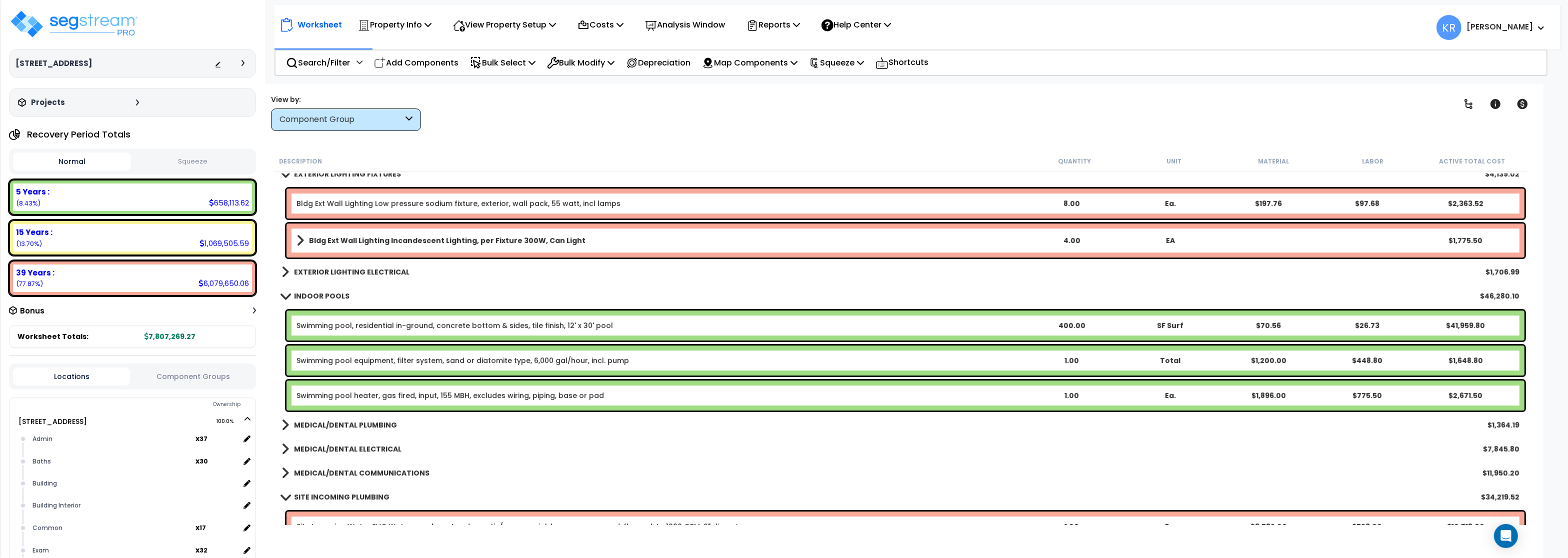
click at [412, 325] on link "Swimming pool, residential in-ground, concrete bottom & sides, tile finish, 12'…" at bounding box center [454, 325] width 316 height 10
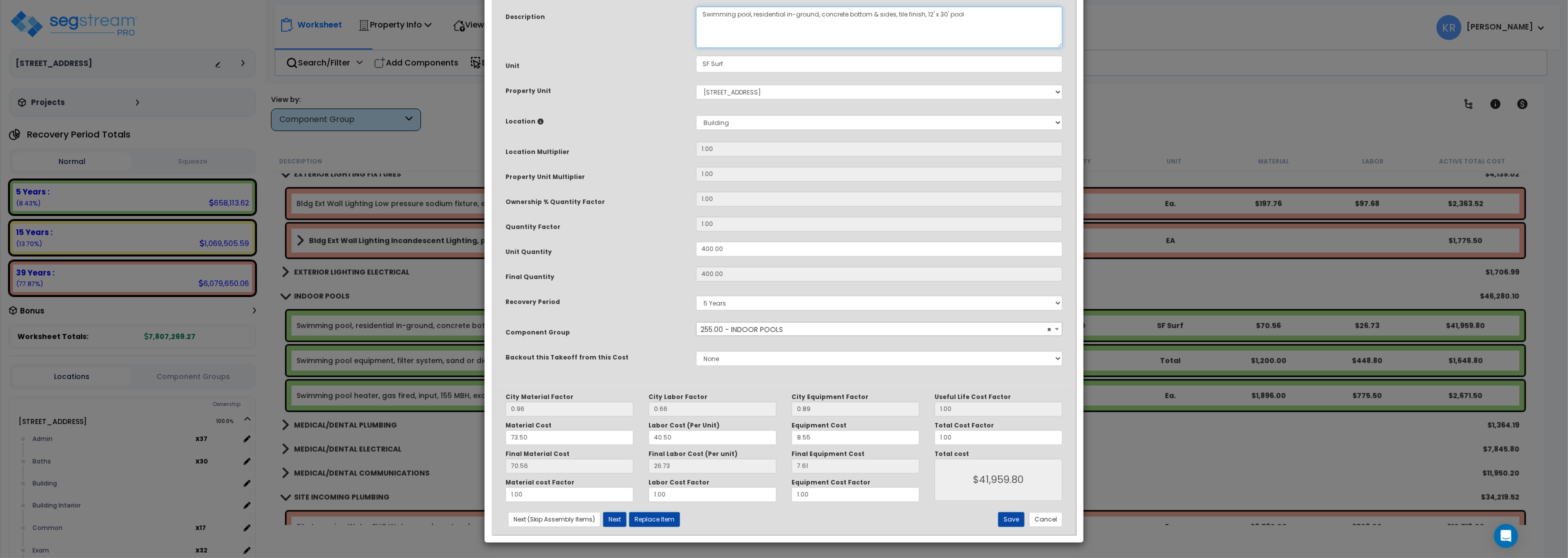
drag, startPoint x: 754, startPoint y: 98, endPoint x: 785, endPoint y: 107, distance: 32.3
click at [785, 48] on textarea "Swimming pool, residential in-ground, concrete bottom & sides, tile finish, 12'…" at bounding box center [879, 27] width 367 height 41
type textarea "Swimming pool, therapy use, in-ground, concrete bottom & sides, tile finish, 12…"
click at [1013, 523] on button "Save" at bounding box center [1012, 520] width 27 height 15
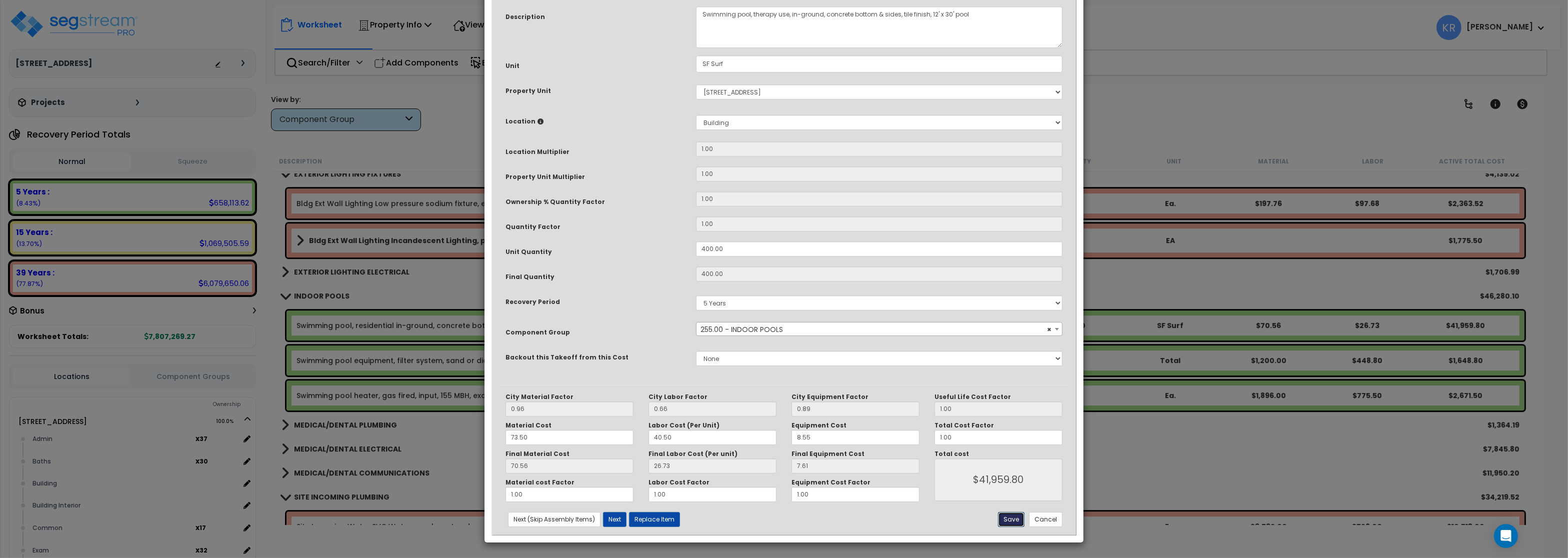
type input "41959.80"
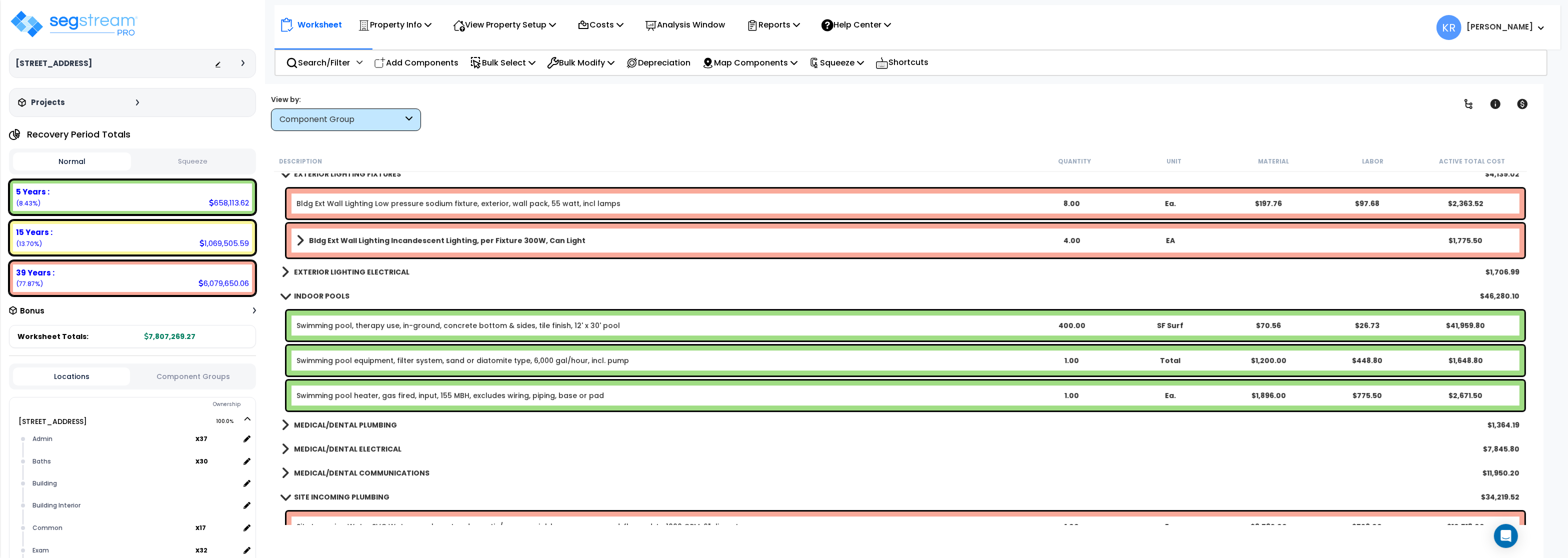
click at [342, 360] on link "Swimming pool equipment, filter system, sand or diatomite type, 6,000 gal/hour,…" at bounding box center [463, 360] width 332 height 10
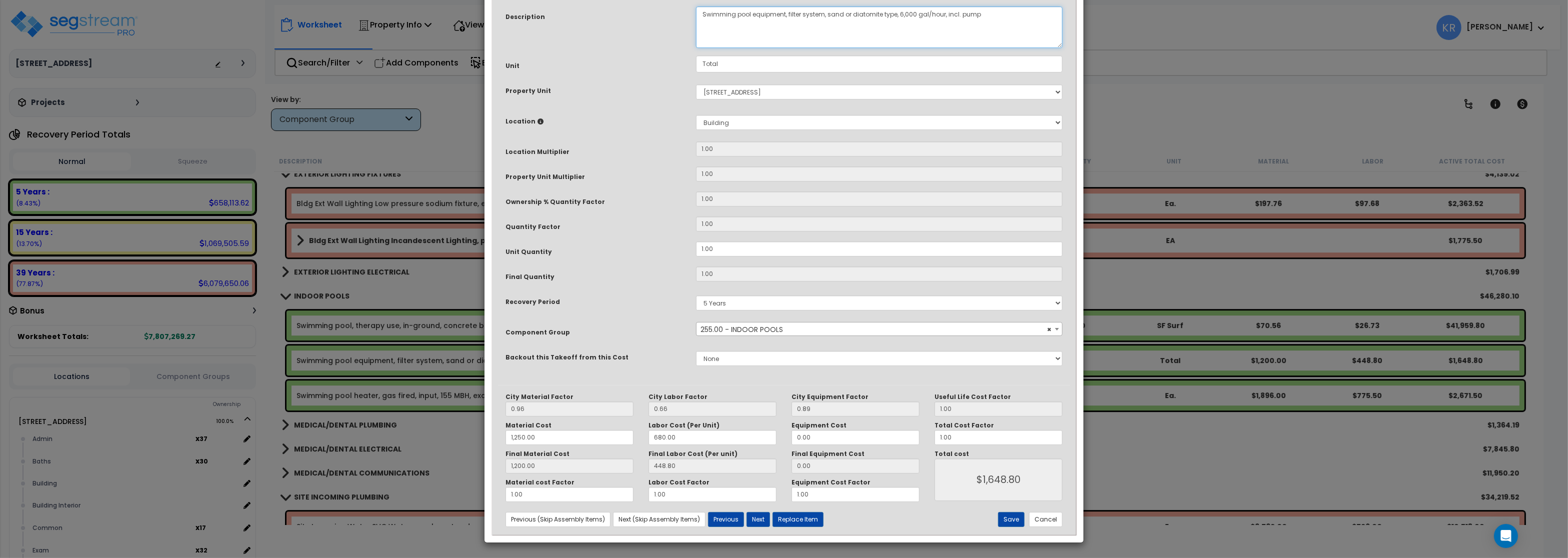
drag, startPoint x: 707, startPoint y: 100, endPoint x: 672, endPoint y: 103, distance: 35.1
click at [696, 48] on textarea "Swimming pool equipment, filter system, sand or diatomite type, 6,000 gal/hour,…" at bounding box center [879, 27] width 367 height 41
click at [742, 48] on textarea "Swimming pool equipment, filter system, sand or diatomite type, 6,000 gal/hour,…" at bounding box center [879, 27] width 367 height 41
type textarea "Therapy pool, swimming pool equipment, filter system, sand or diatomite type, 6…"
click at [1012, 520] on button "Save" at bounding box center [1012, 520] width 27 height 15
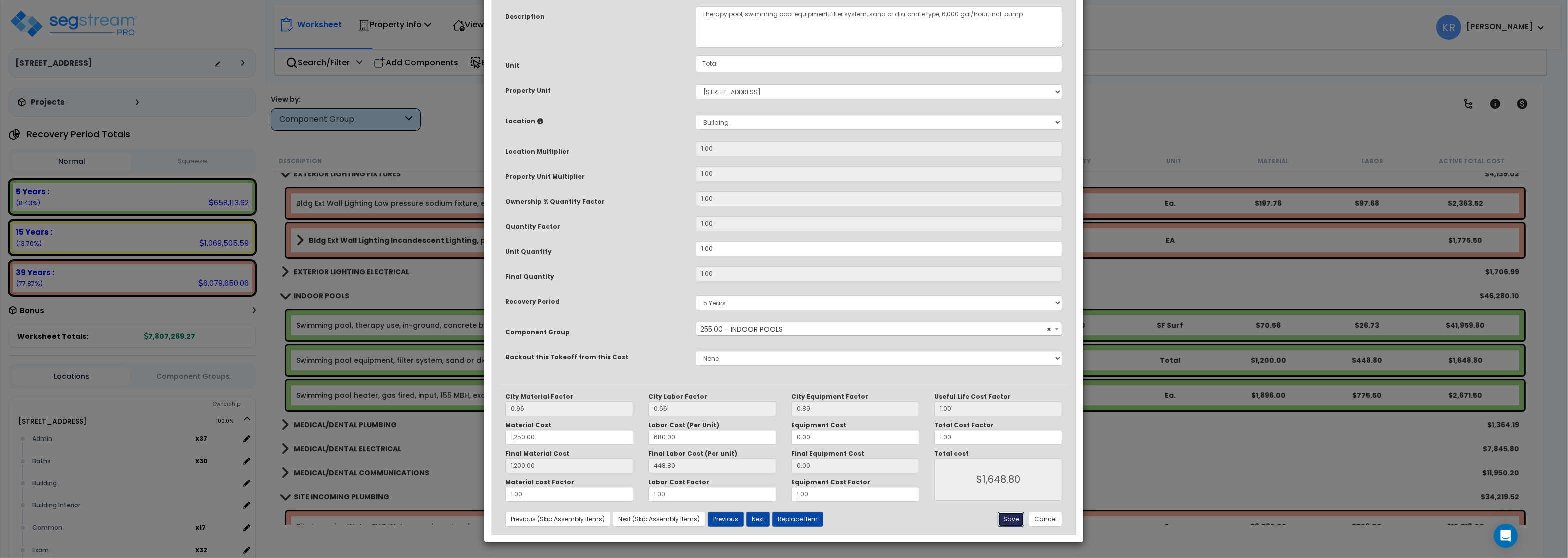
type input "1250.00"
type input "1200.00"
type input "1648.80"
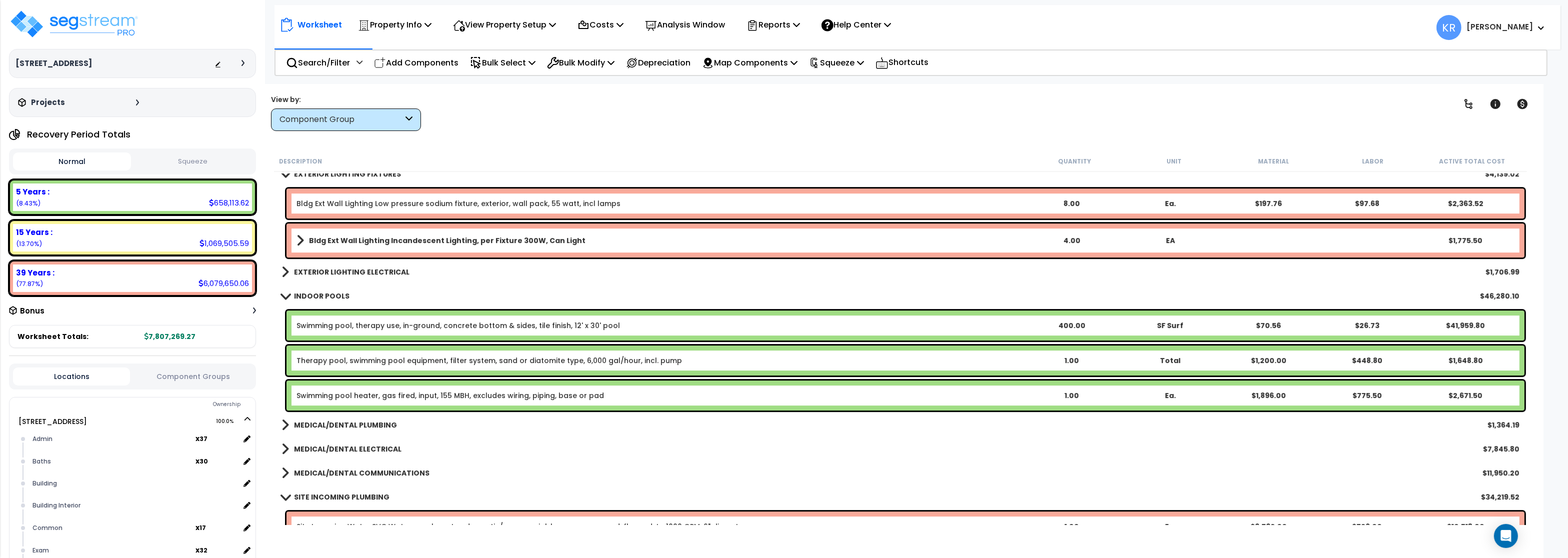
click at [363, 395] on link "Swimming pool heater, gas fired, input, 155 MBH, excludes wiring, piping, base …" at bounding box center [450, 395] width 308 height 10
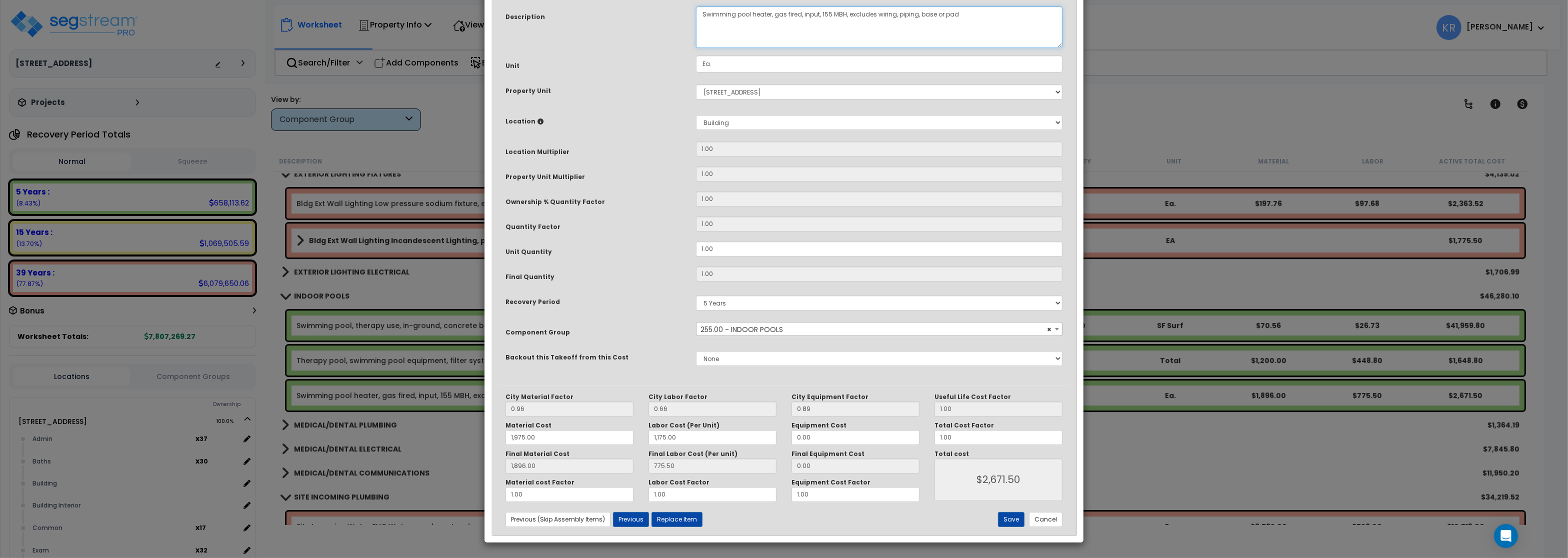
click at [706, 48] on textarea "Swimming pool heater, gas fired, input, 155 MBH, excludes wiring, piping, base …" at bounding box center [879, 27] width 367 height 41
type textarea "Therapy swimming pool heater, gas fired, input, 155 MBH, excludes wiring, pipin…"
click at [1010, 520] on button "Save" at bounding box center [1012, 520] width 27 height 15
type input "1975.00"
type input "1175.00"
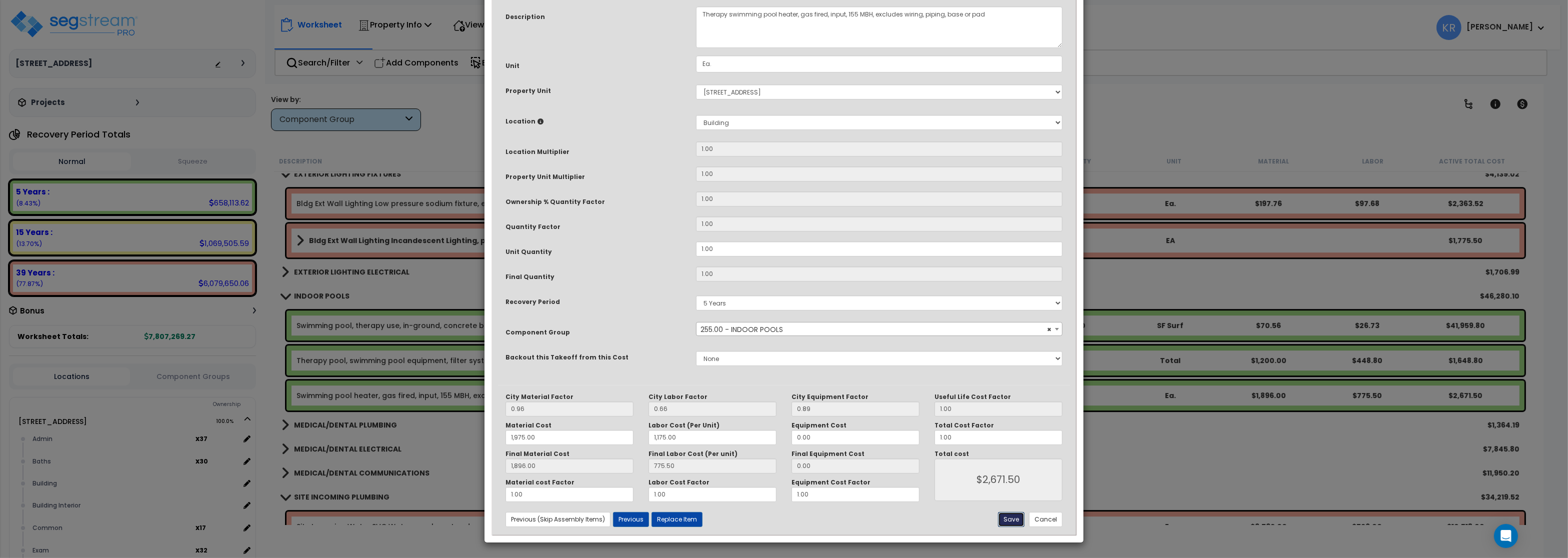
type input "1896.00"
type input "2671.50"
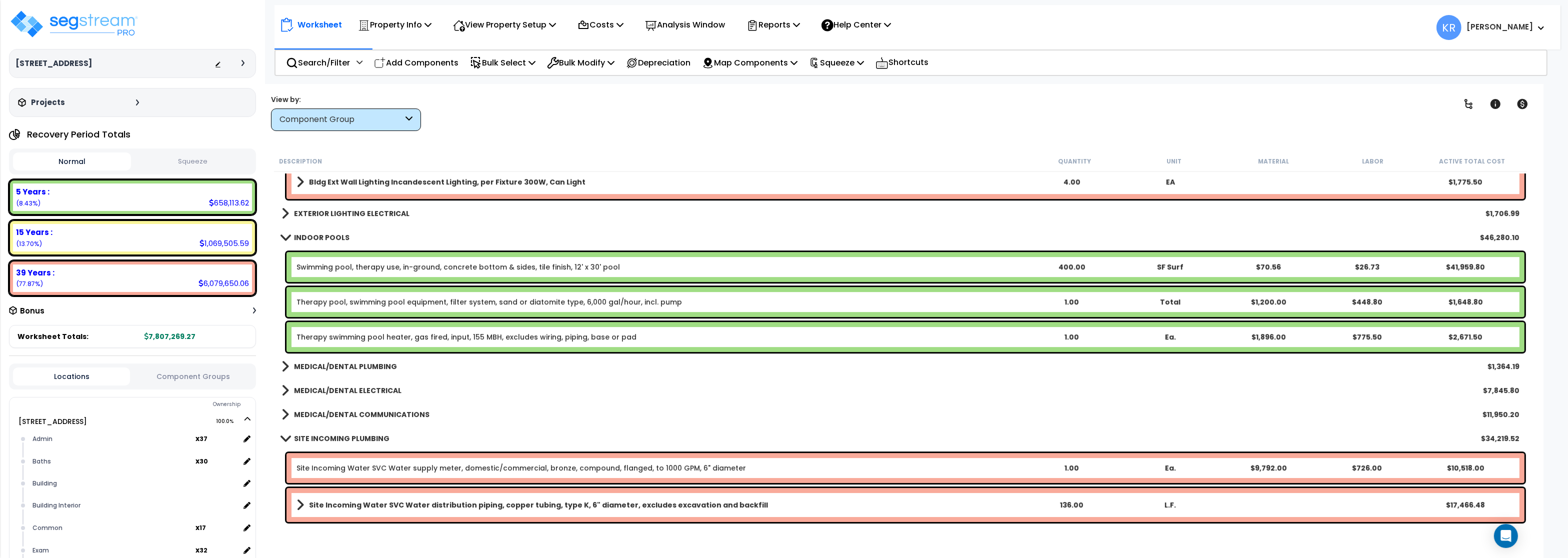
scroll to position [5583, 0]
click at [318, 368] on b "MEDICAL/DENTAL PLUMBING" at bounding box center [346, 365] width 103 height 10
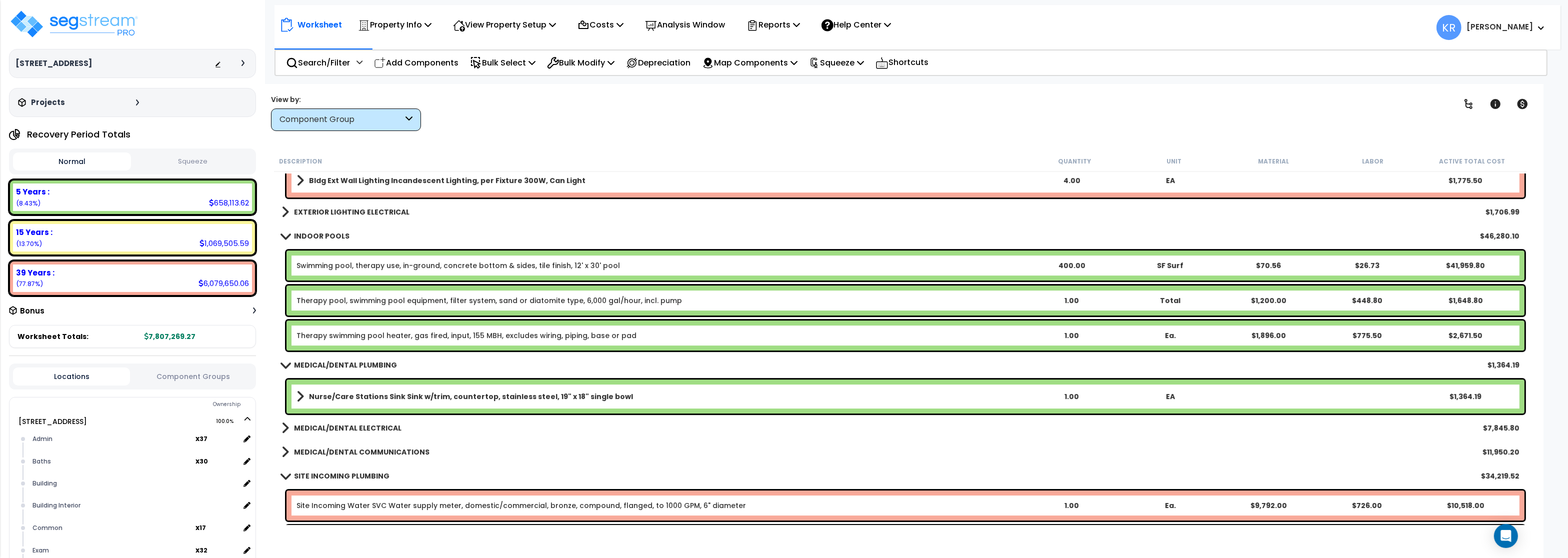
click at [320, 365] on b "MEDICAL/DENTAL PLUMBING" at bounding box center [346, 365] width 103 height 10
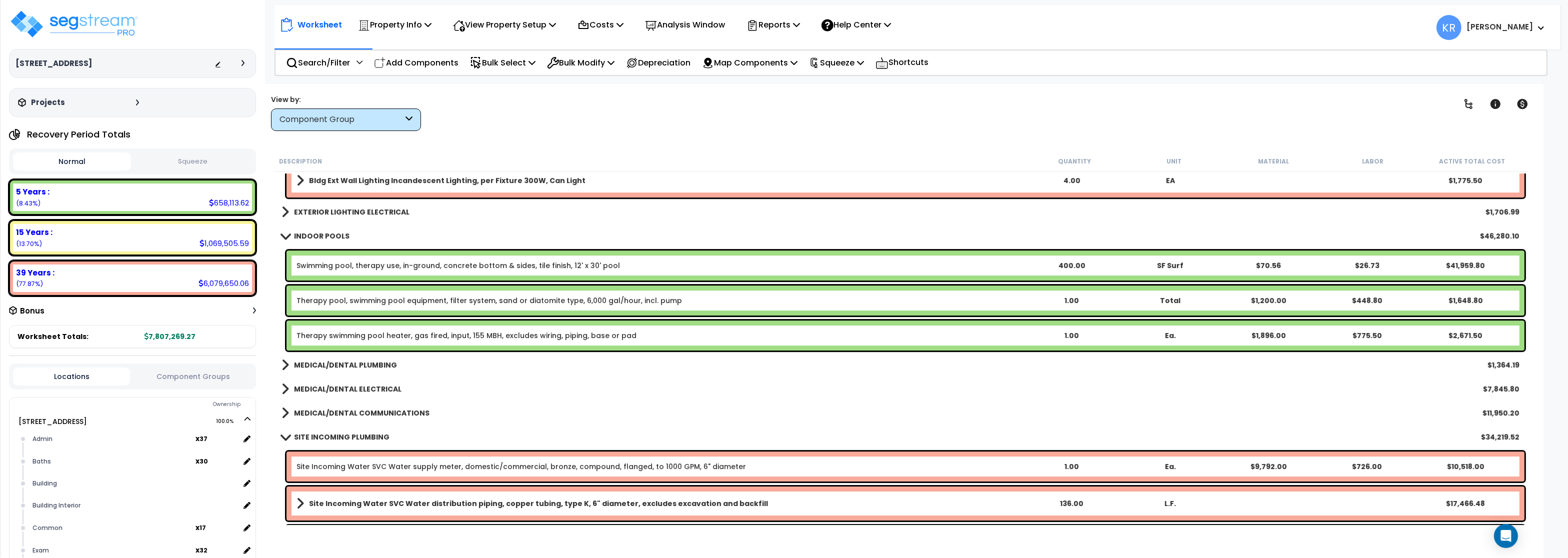
click at [323, 389] on b "MEDICAL/DENTAL ELECTRICAL" at bounding box center [348, 389] width 108 height 10
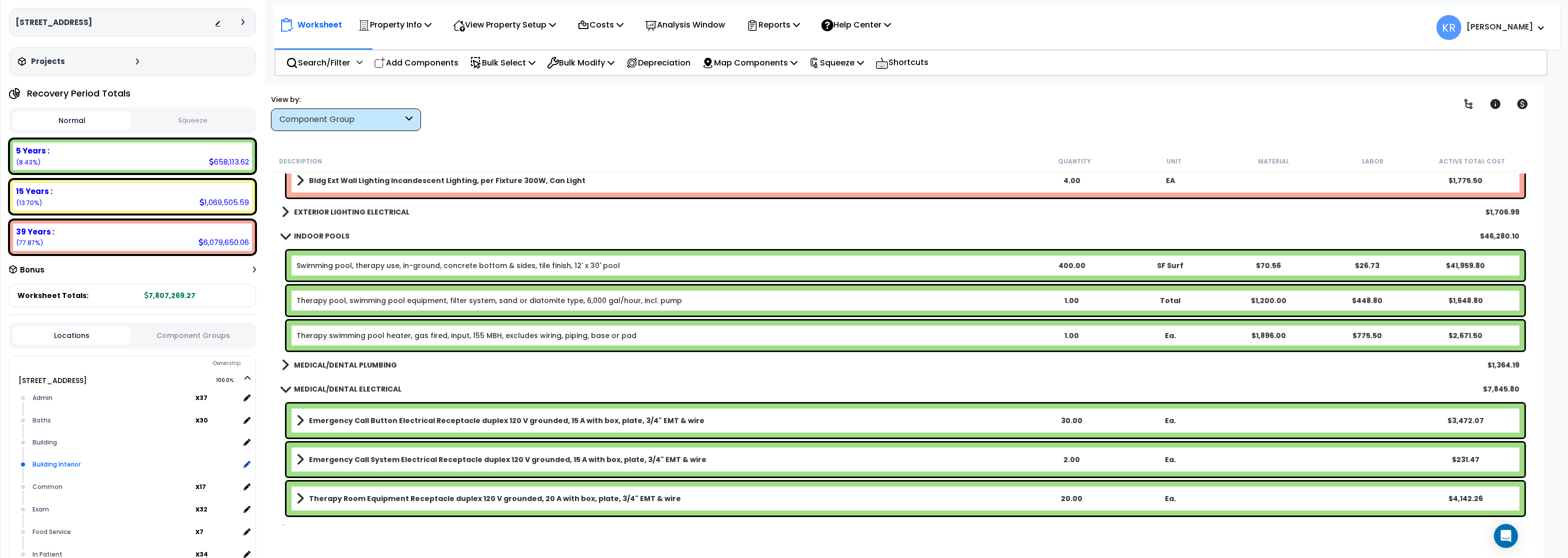
scroll to position [120, 0]
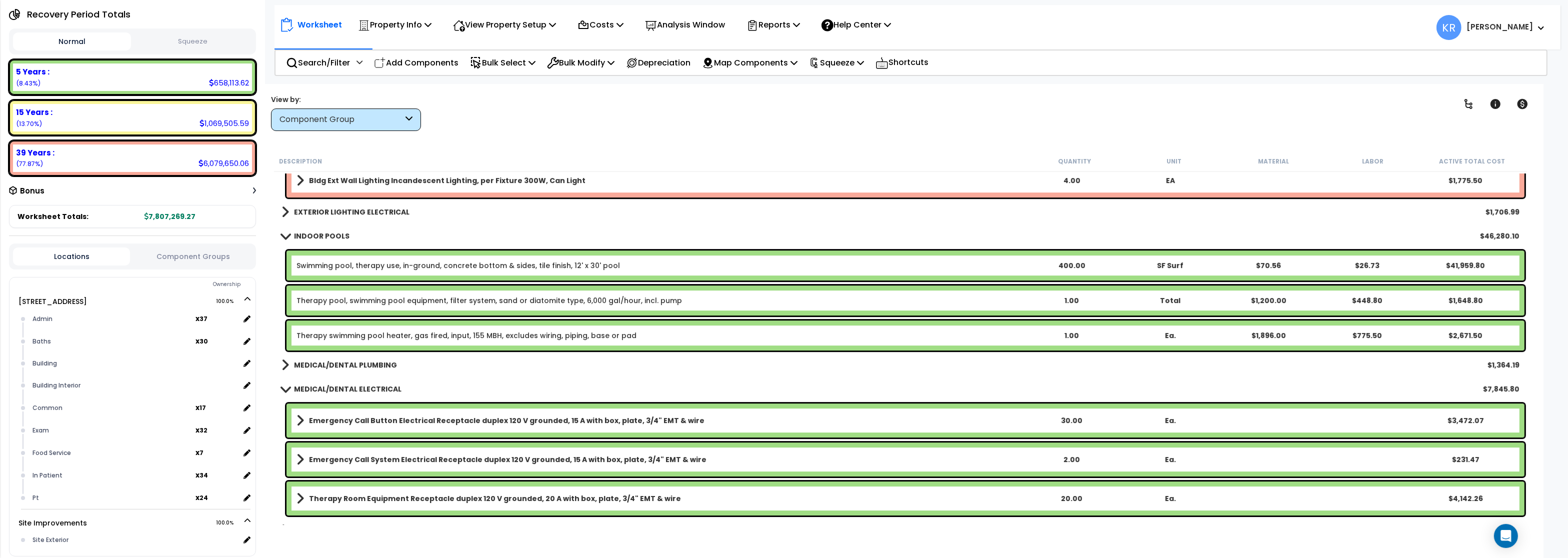
click at [320, 366] on b "MEDICAL/DENTAL PLUMBING" at bounding box center [346, 365] width 103 height 10
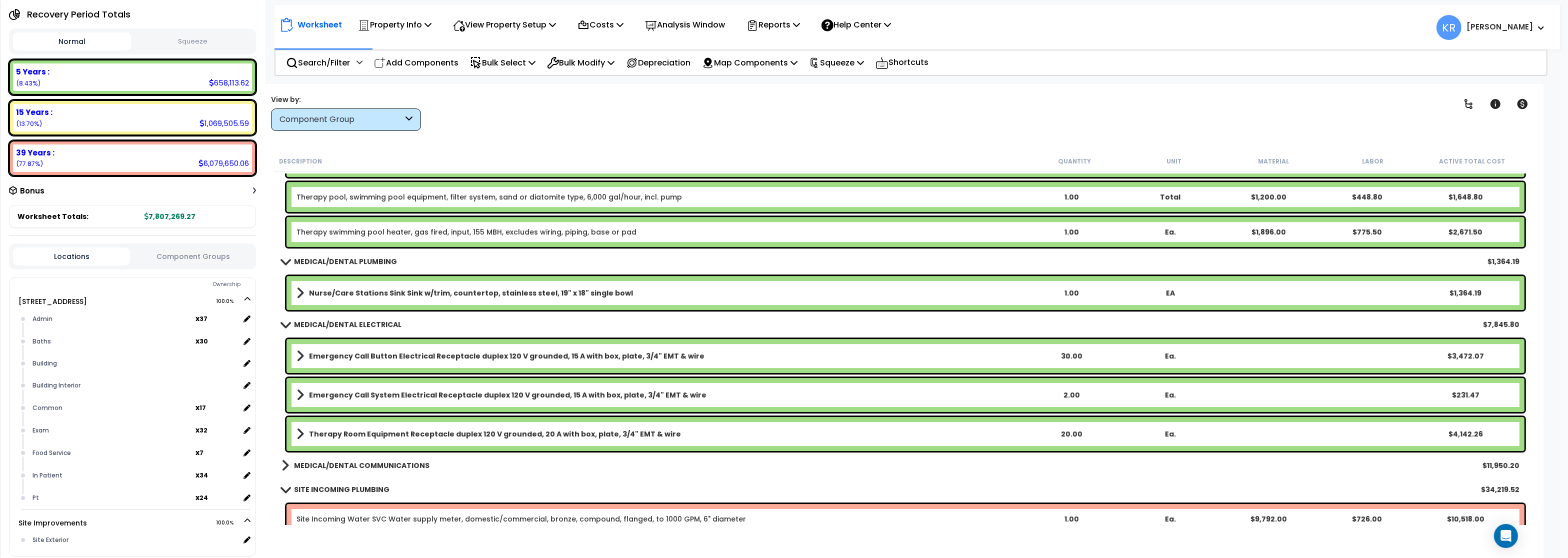
scroll to position [5703, 0]
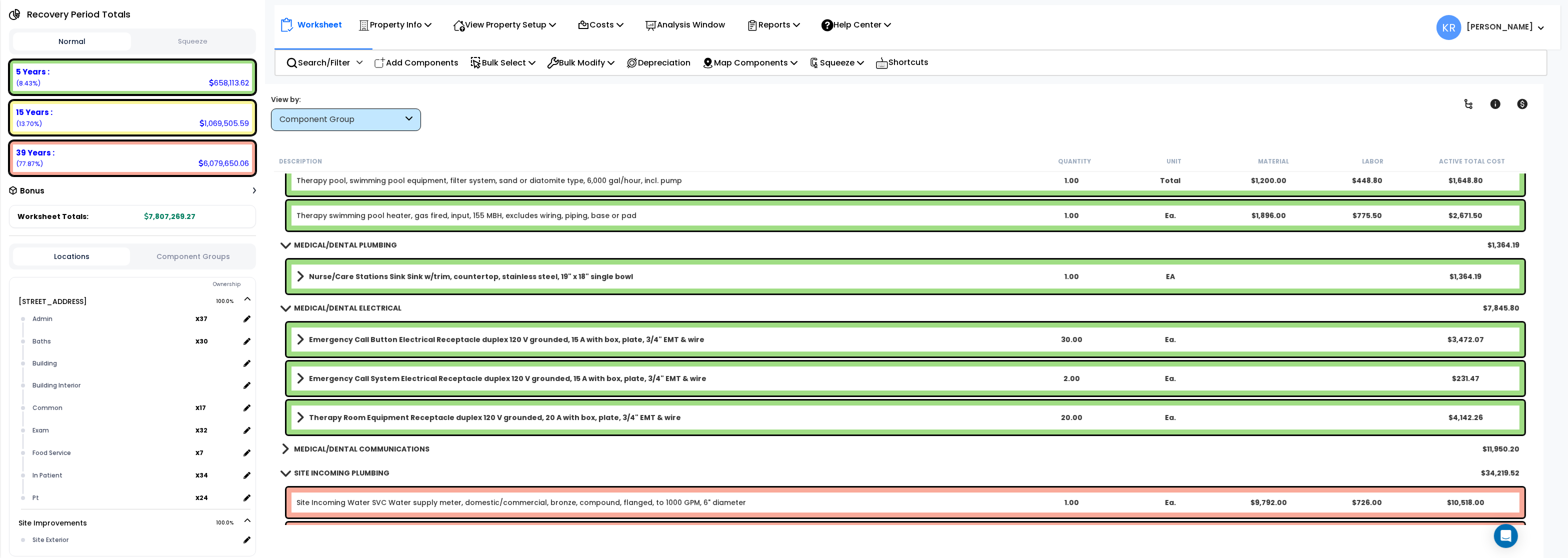
click at [332, 240] on link "MEDICAL/DENTAL PLUMBING" at bounding box center [339, 245] width 115 height 14
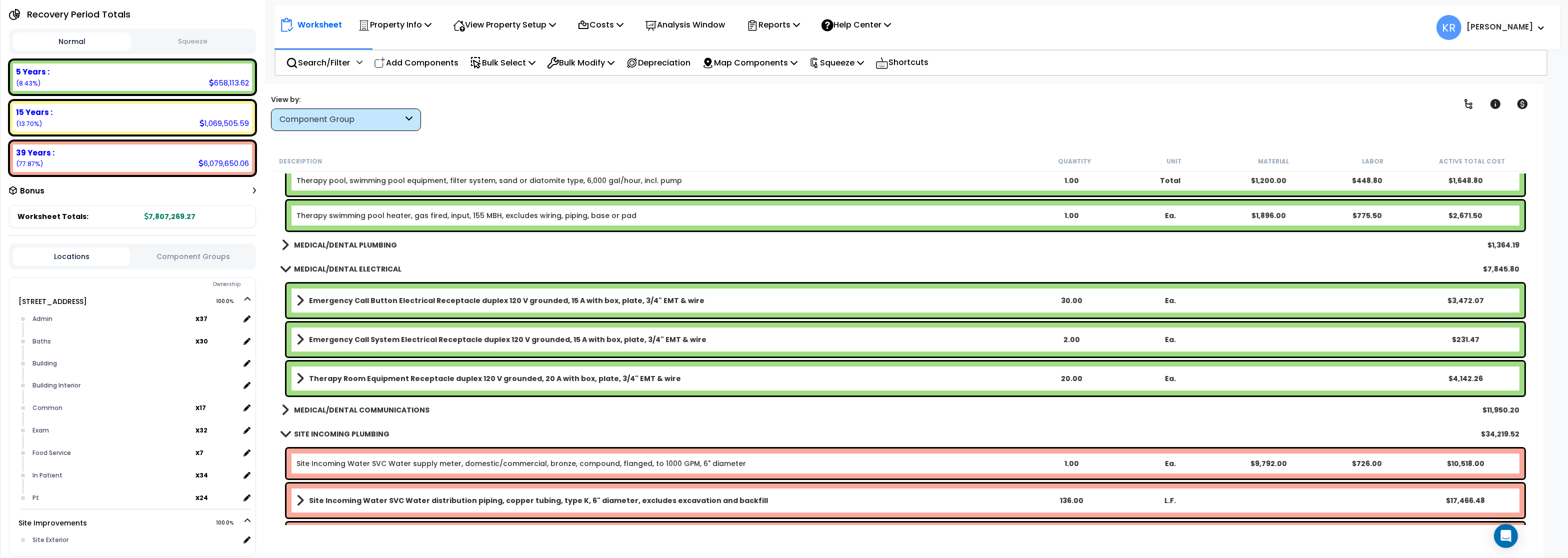
click at [315, 275] on link "MEDICAL/DENTAL ELECTRICAL" at bounding box center [341, 269] width 120 height 14
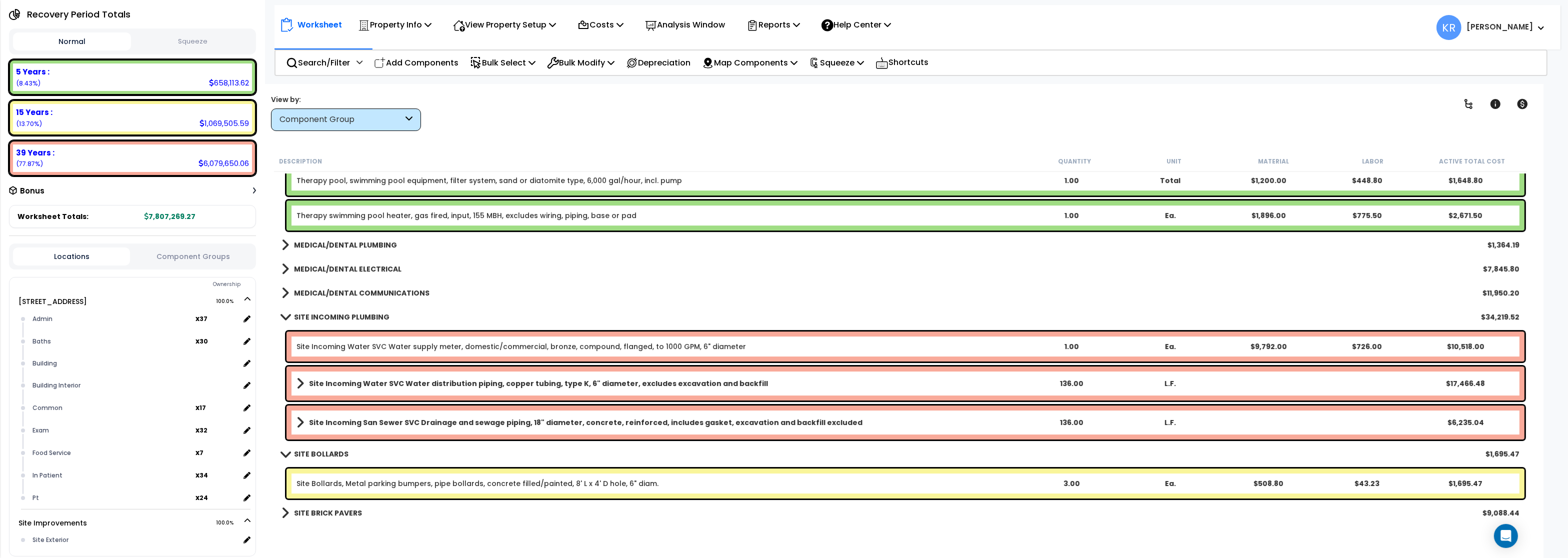
click at [320, 268] on b "MEDICAL/DENTAL ELECTRICAL" at bounding box center [348, 269] width 108 height 10
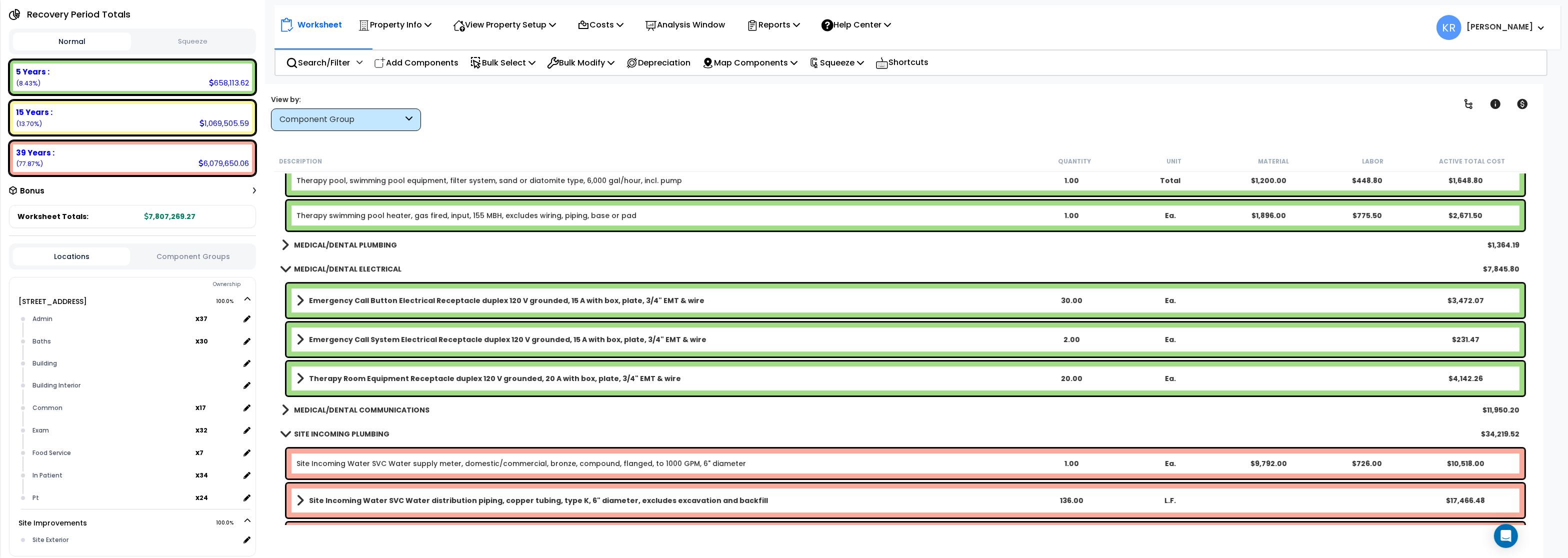
click at [309, 260] on div "MEDICAL/DENTAL ELECTRICAL $7,845.80" at bounding box center [901, 269] width 1248 height 24
click at [309, 267] on b "MEDICAL/DENTAL ELECTRICAL" at bounding box center [348, 269] width 108 height 10
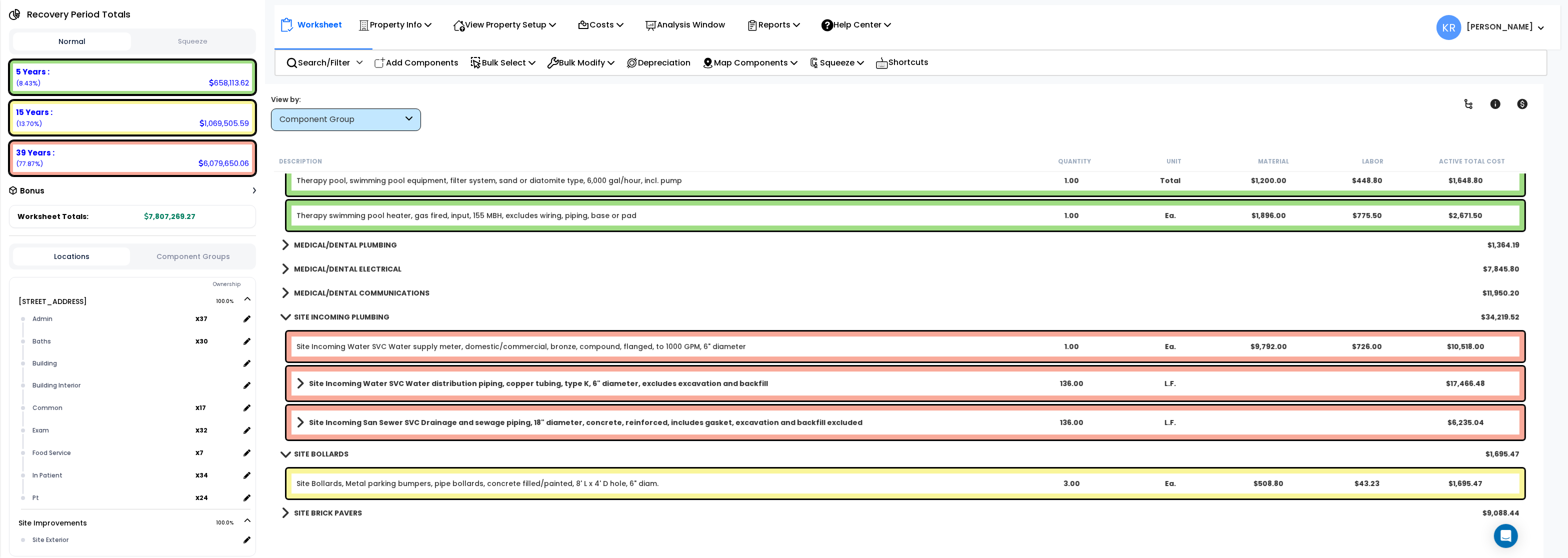
scroll to position [5763, 0]
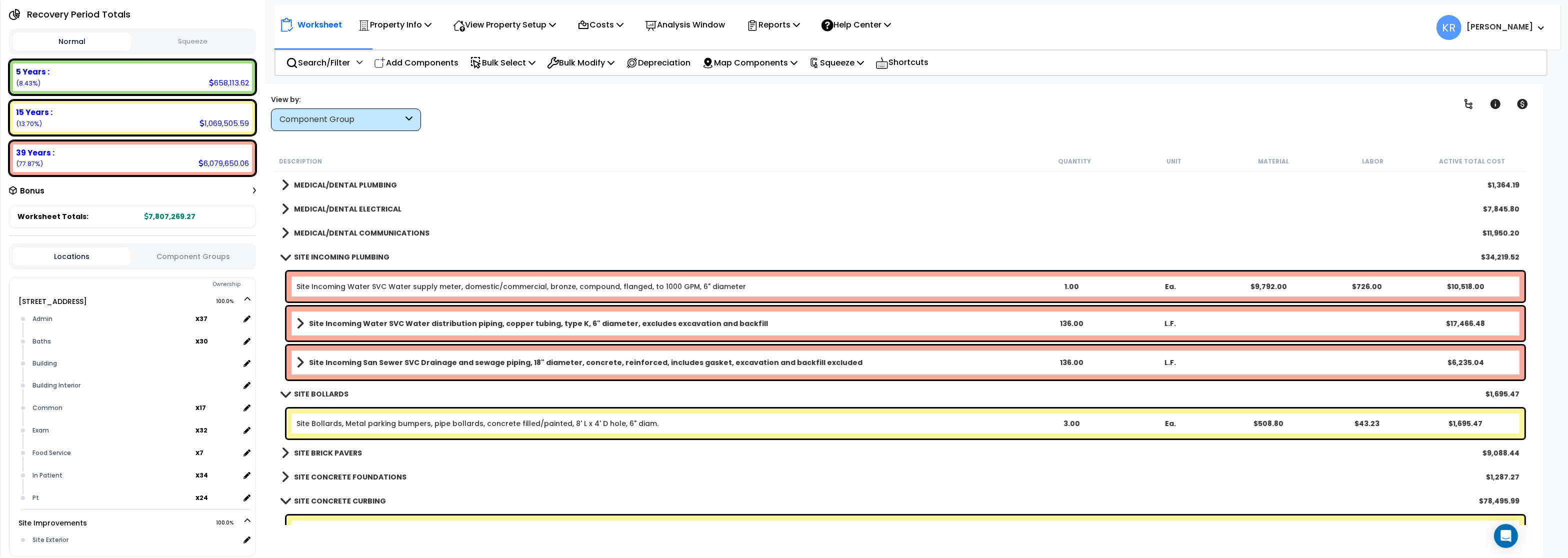
click at [311, 228] on link "MEDICAL/DENTAL COMMUNICATIONS" at bounding box center [355, 233] width 148 height 14
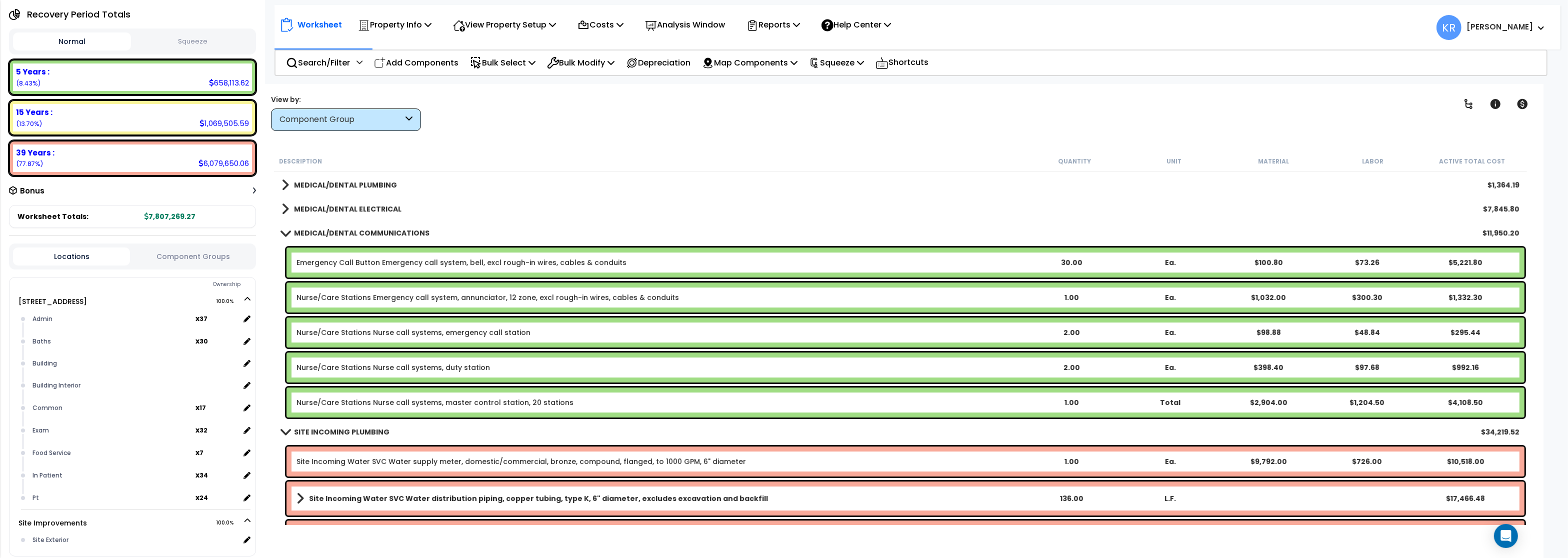
click at [311, 228] on link "MEDICAL/DENTAL COMMUNICATIONS" at bounding box center [355, 233] width 148 height 14
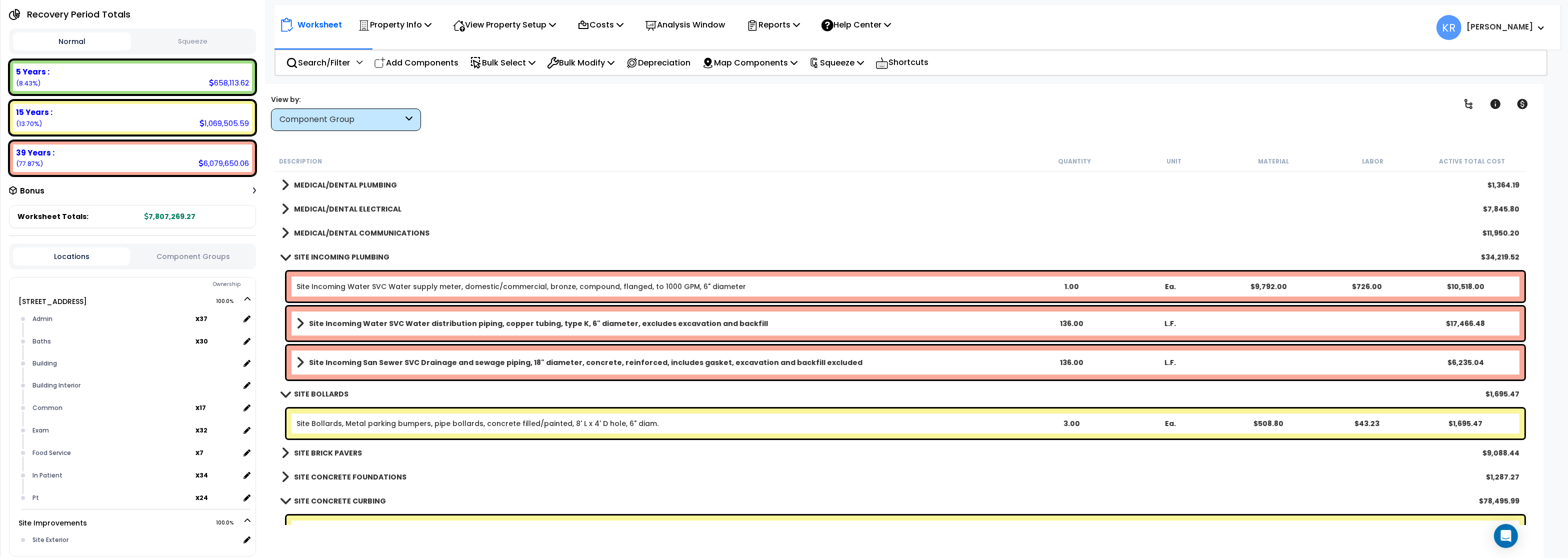
click at [313, 253] on b "SITE INCOMING PLUMBING" at bounding box center [341, 257] width 96 height 10
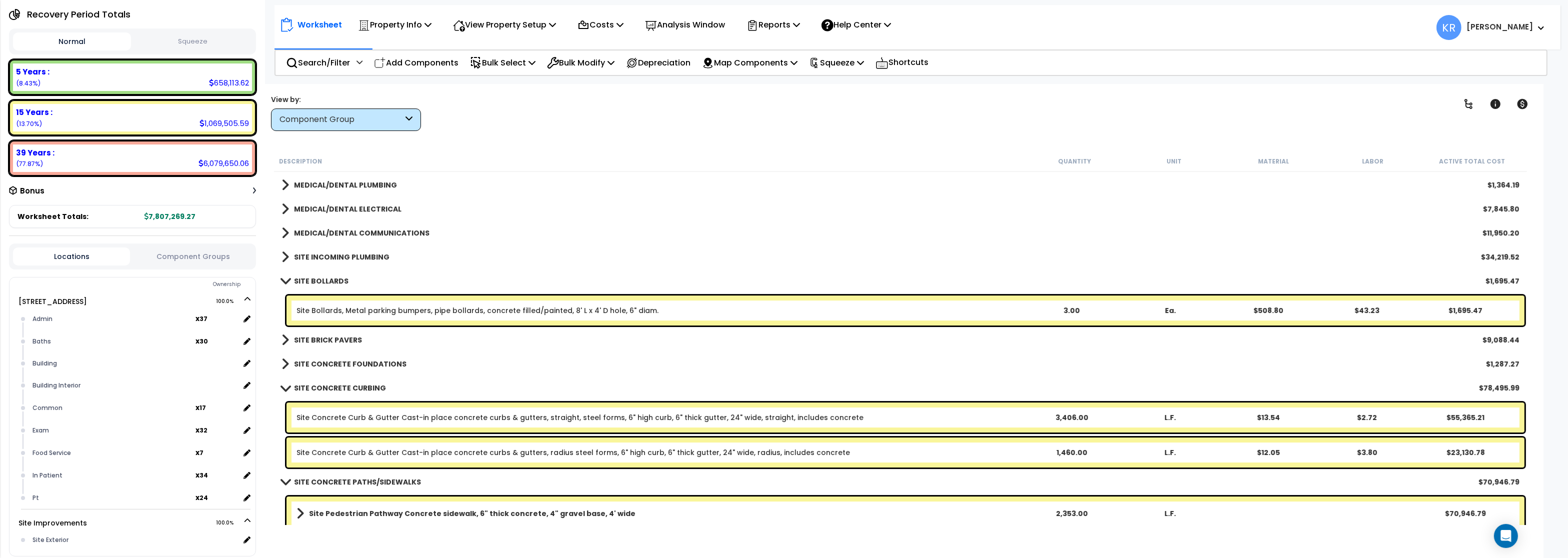
click at [309, 277] on b "SITE BOLLARDS" at bounding box center [321, 281] width 54 height 10
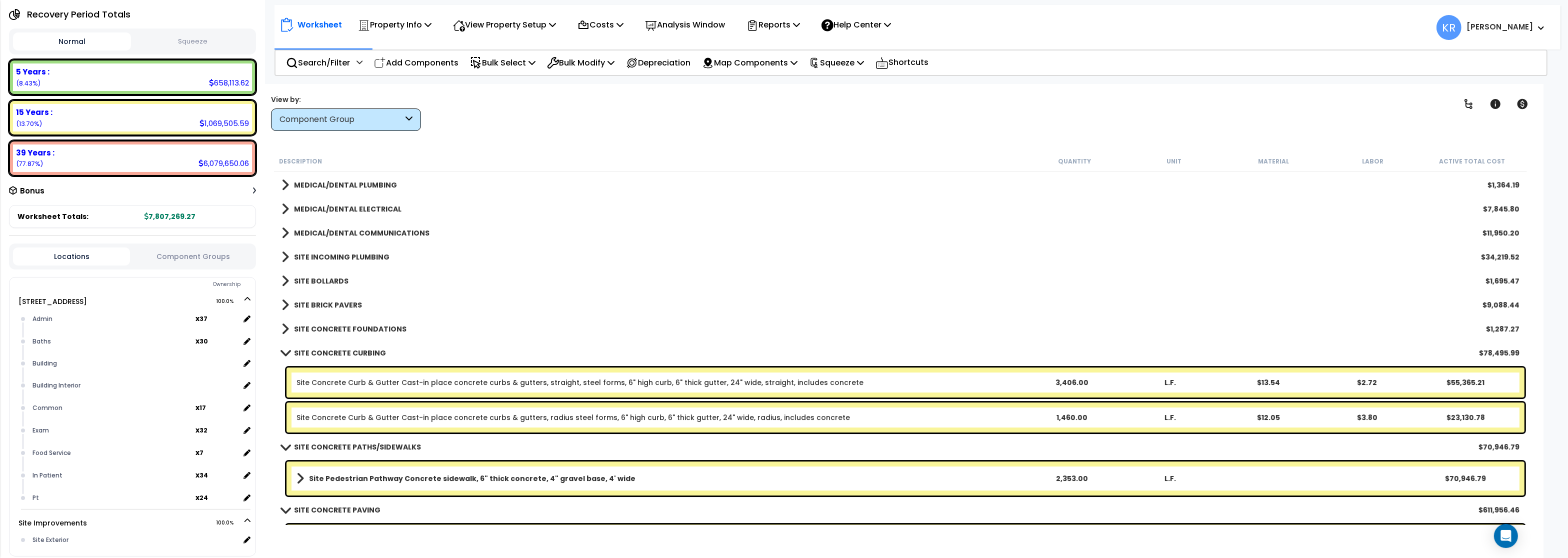
click at [310, 299] on link "SITE BRICK PAVERS" at bounding box center [321, 305] width 80 height 14
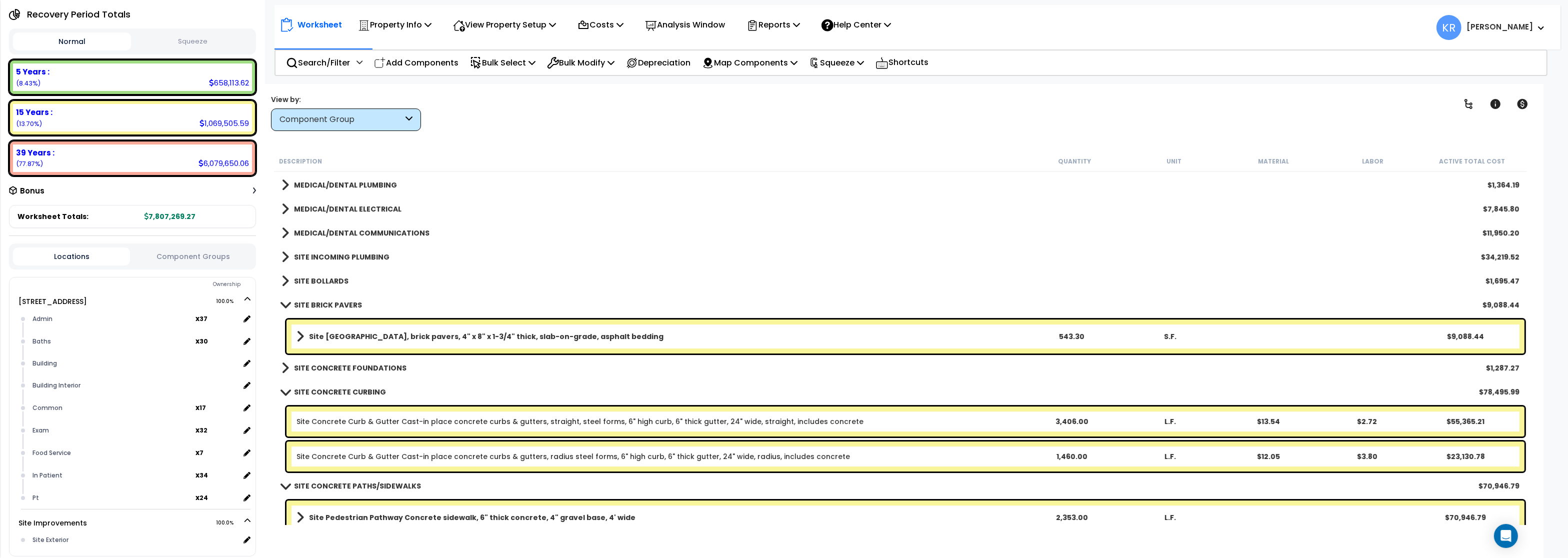
click at [310, 299] on link "SITE BRICK PAVERS" at bounding box center [321, 305] width 80 height 14
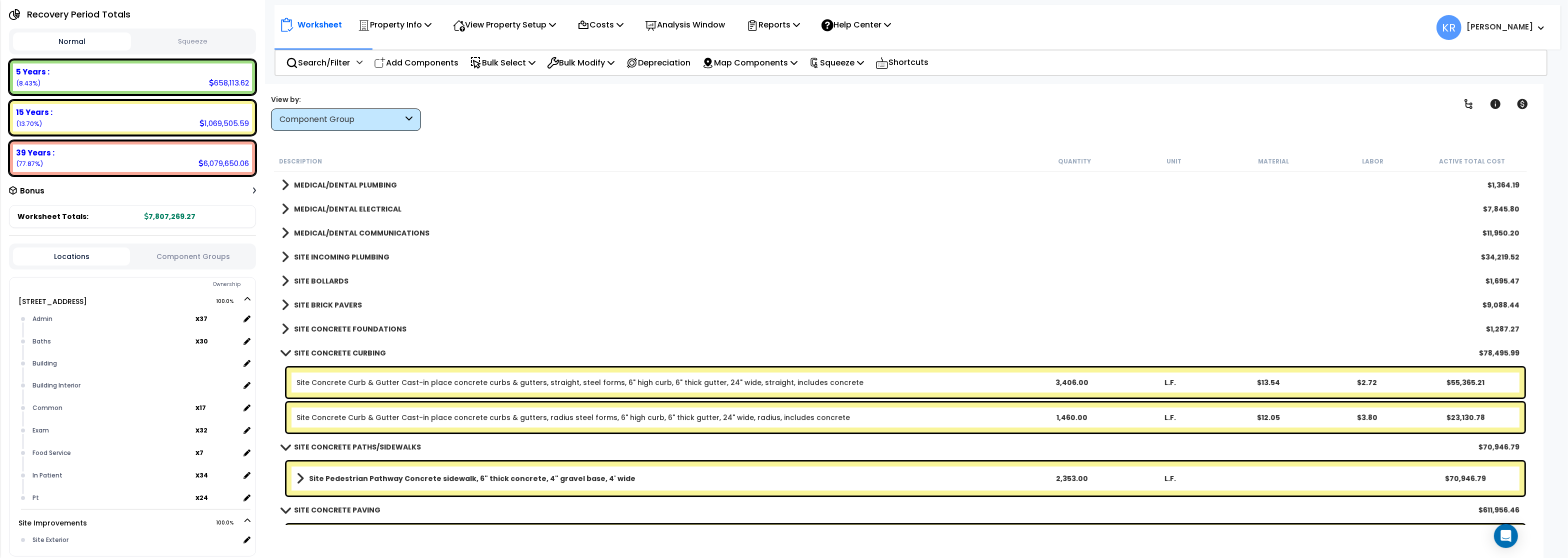
click at [311, 325] on b "SITE CONCRETE FOUNDATIONS" at bounding box center [350, 329] width 112 height 10
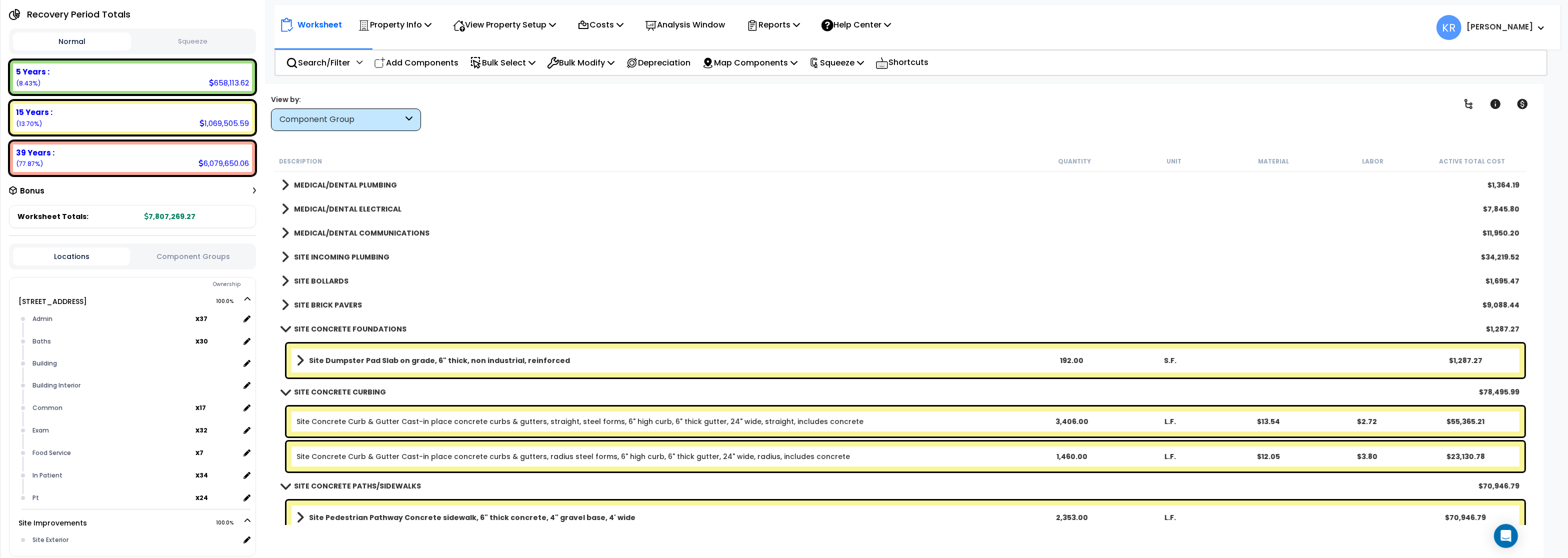
click at [374, 359] on b "Site Dumpster Pad Slab on grade, 6" thick, non industrial, reinforced" at bounding box center [440, 360] width 261 height 10
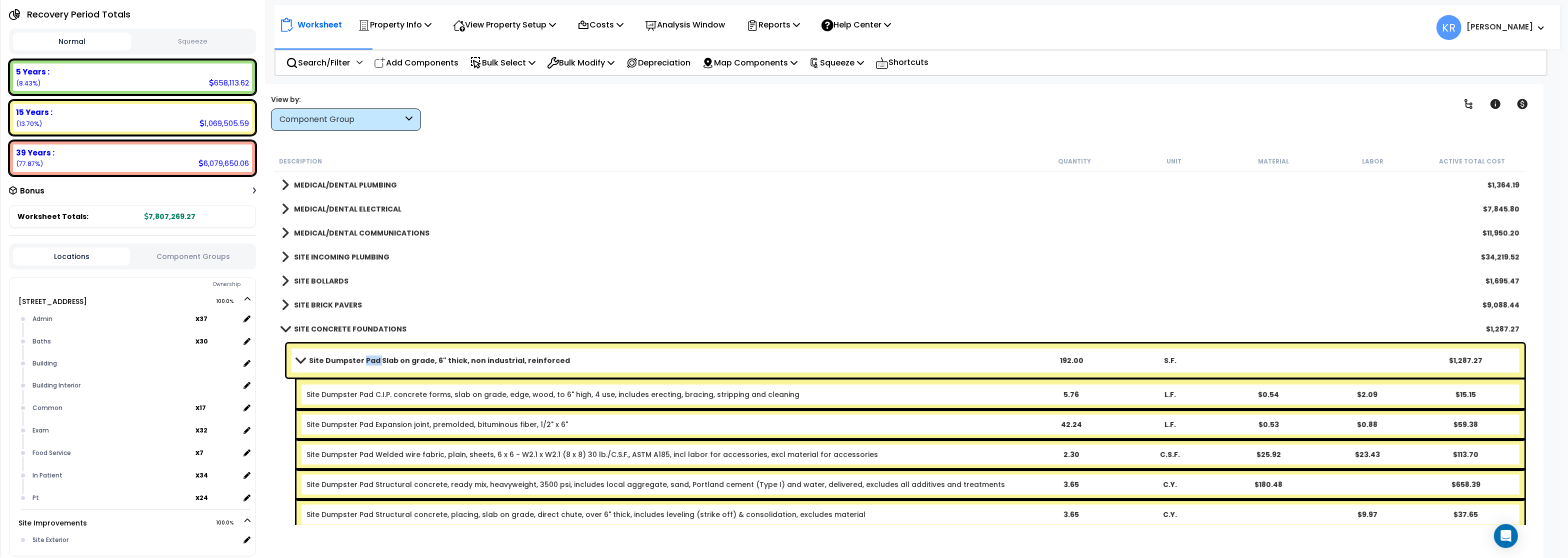
click at [374, 359] on b "Site Dumpster Pad Slab on grade, 6" thick, non industrial, reinforced" at bounding box center [440, 360] width 261 height 10
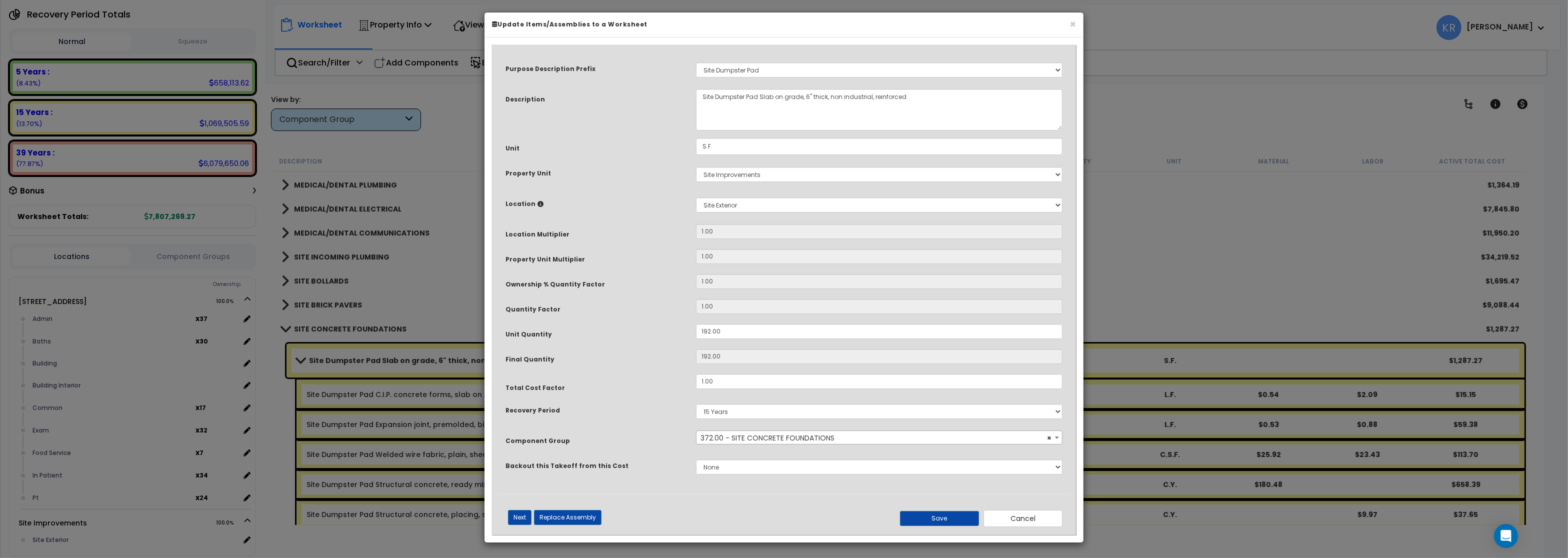
click at [737, 443] on span "× 372.00 - SITE CONCRETE FOUNDATIONS" at bounding box center [879, 438] width 365 height 14
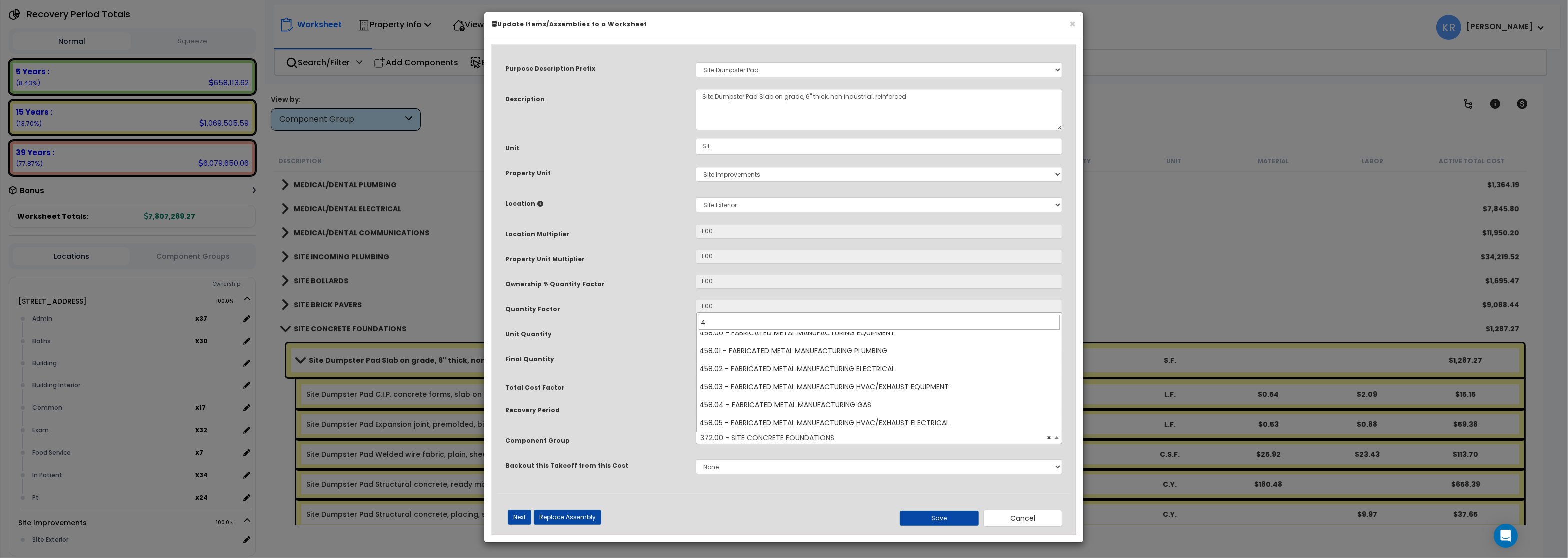
scroll to position [0, 0]
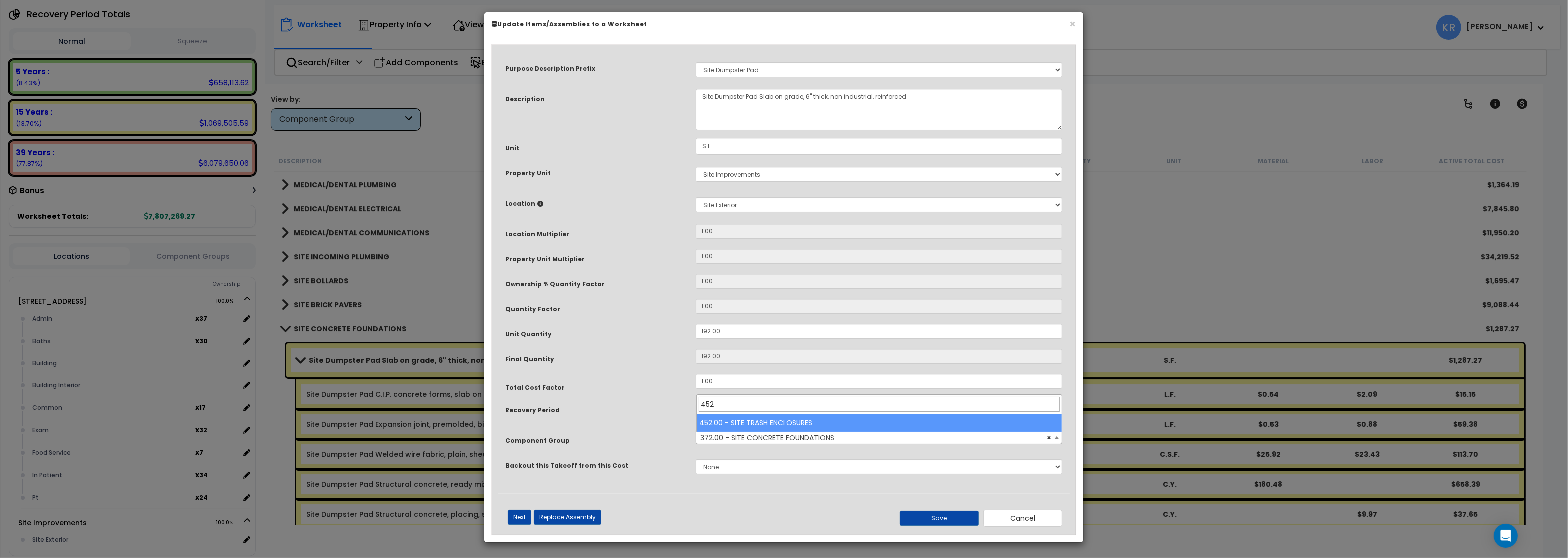
type input "452"
select select "57235"
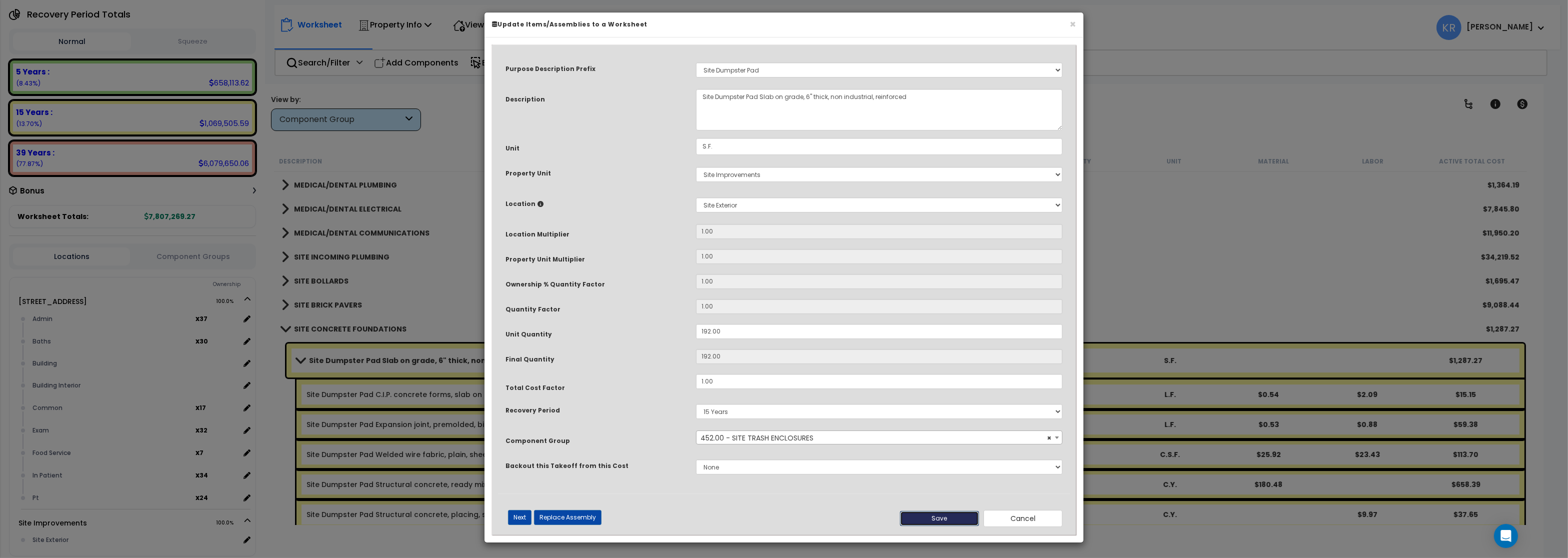
click at [938, 522] on button "Save" at bounding box center [939, 518] width 79 height 15
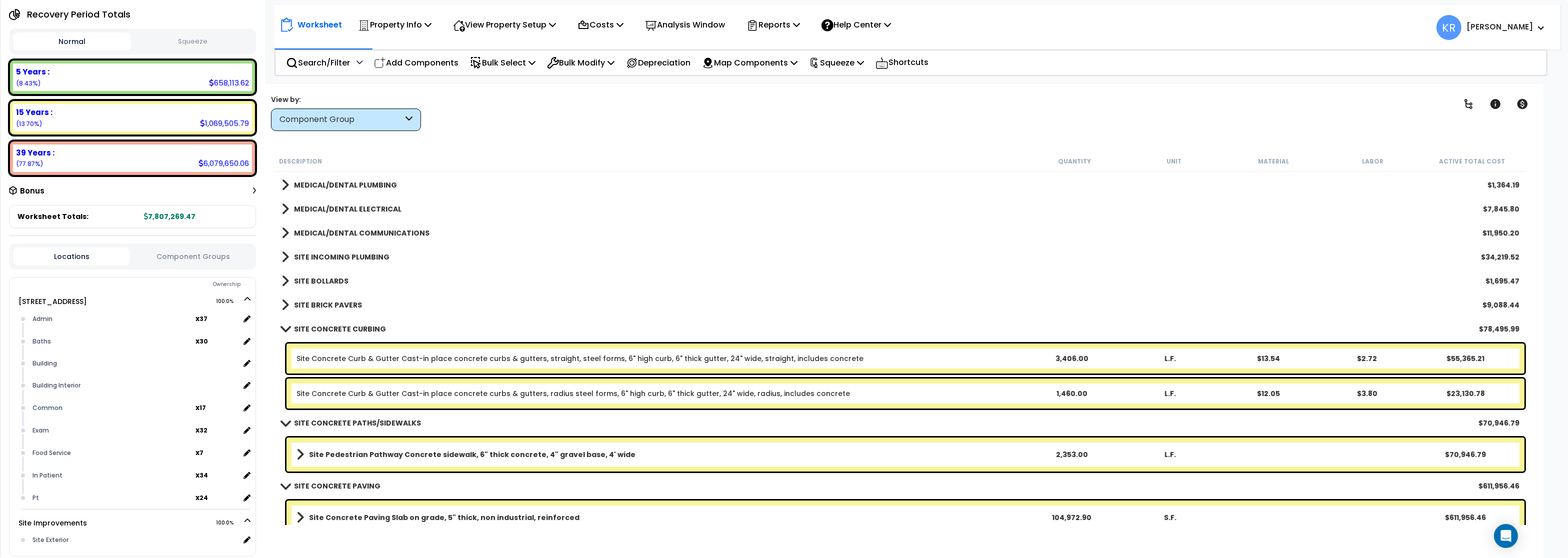
click at [298, 281] on b "SITE BOLLARDS" at bounding box center [321, 281] width 54 height 10
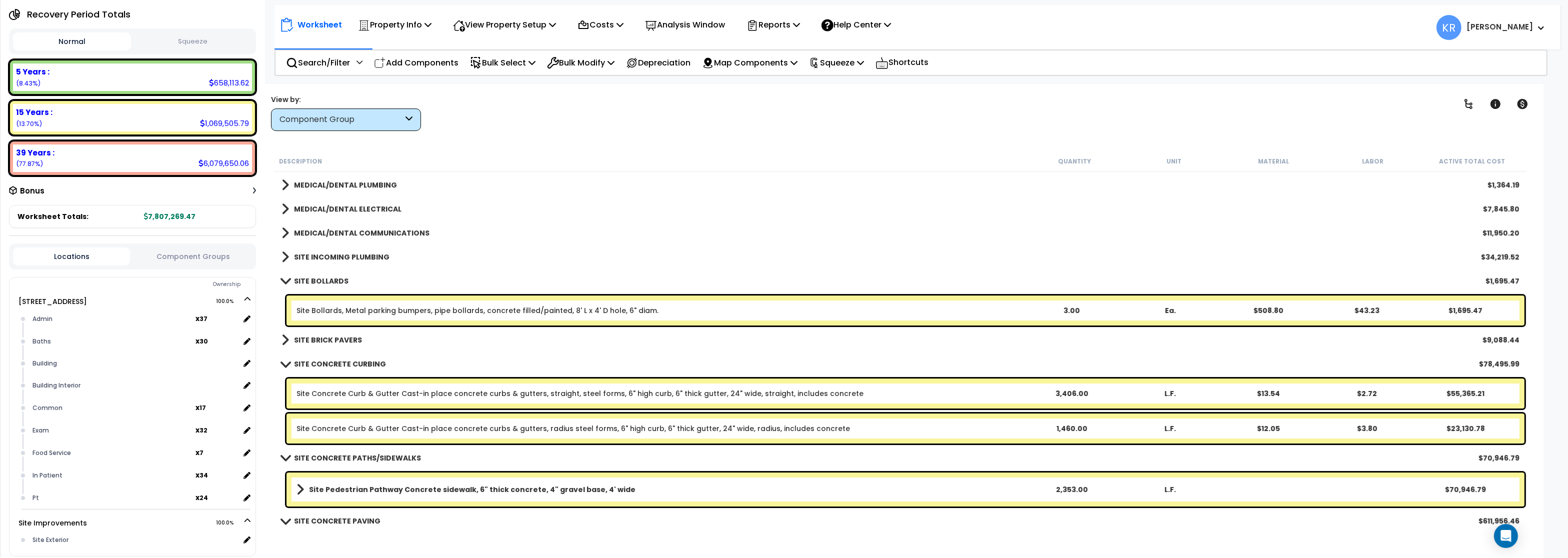
click at [298, 281] on b "SITE BOLLARDS" at bounding box center [321, 281] width 54 height 10
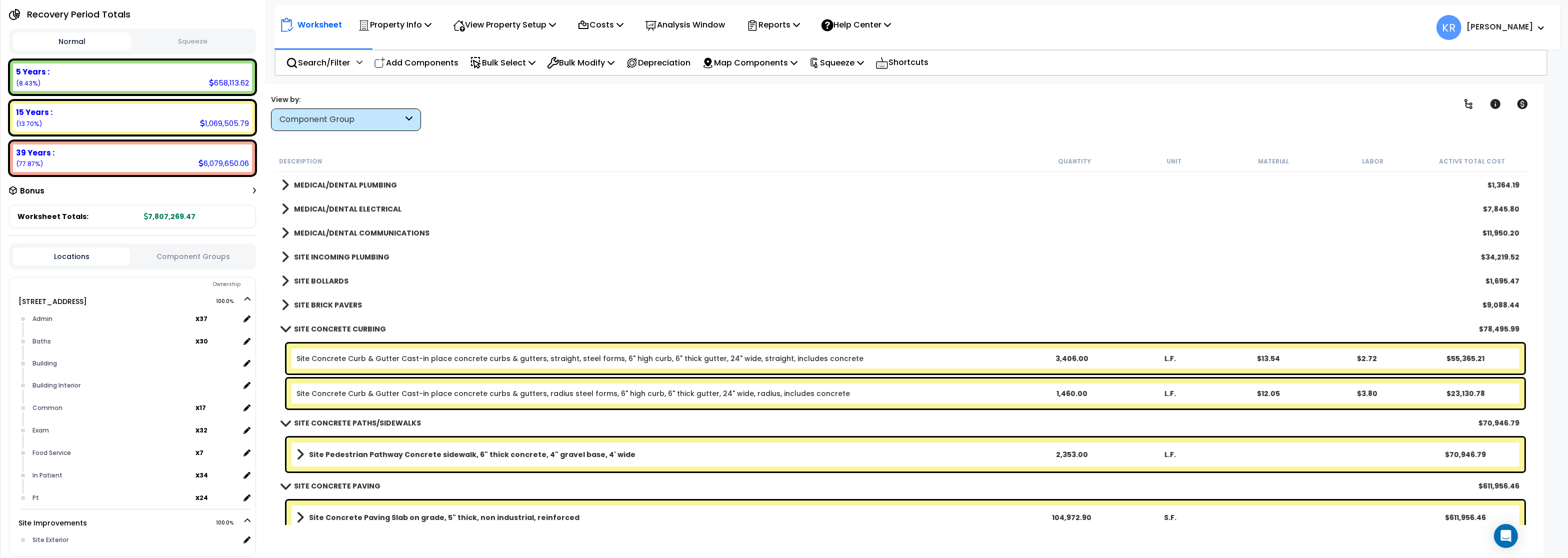
click at [295, 304] on b "SITE BRICK PAVERS" at bounding box center [327, 305] width 68 height 10
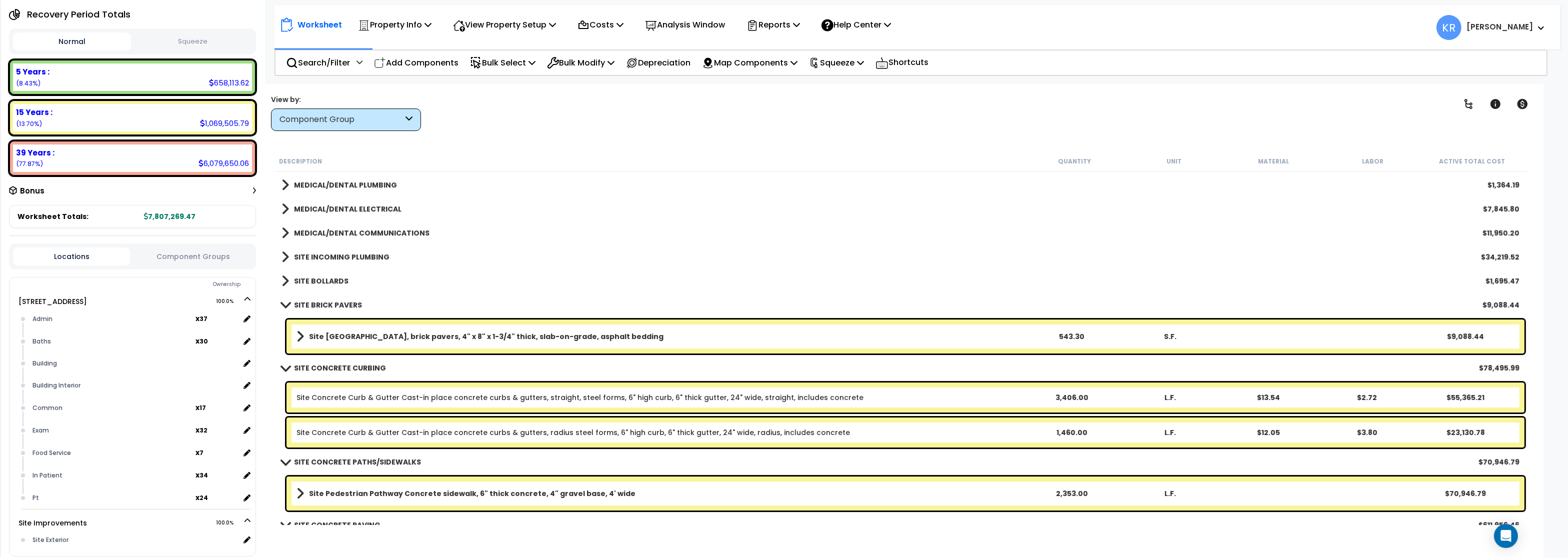
click at [295, 304] on b "SITE BRICK PAVERS" at bounding box center [327, 305] width 68 height 10
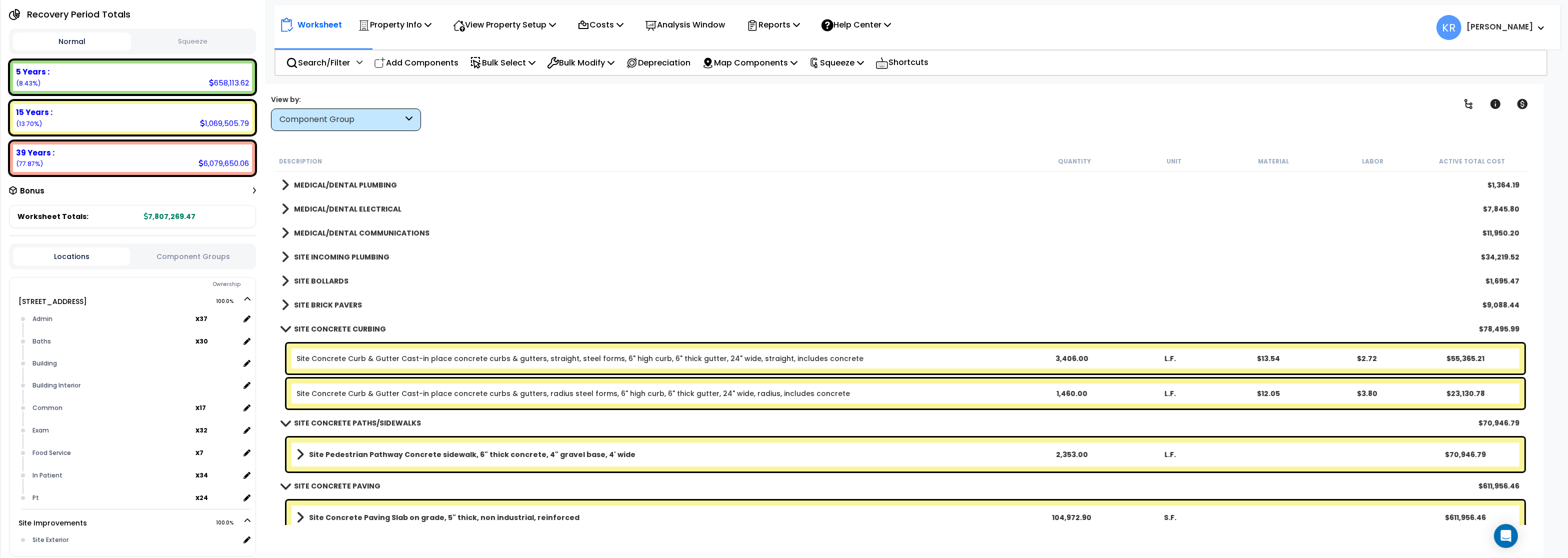
click at [293, 328] on link "SITE CONCRETE CURBING" at bounding box center [334, 329] width 105 height 14
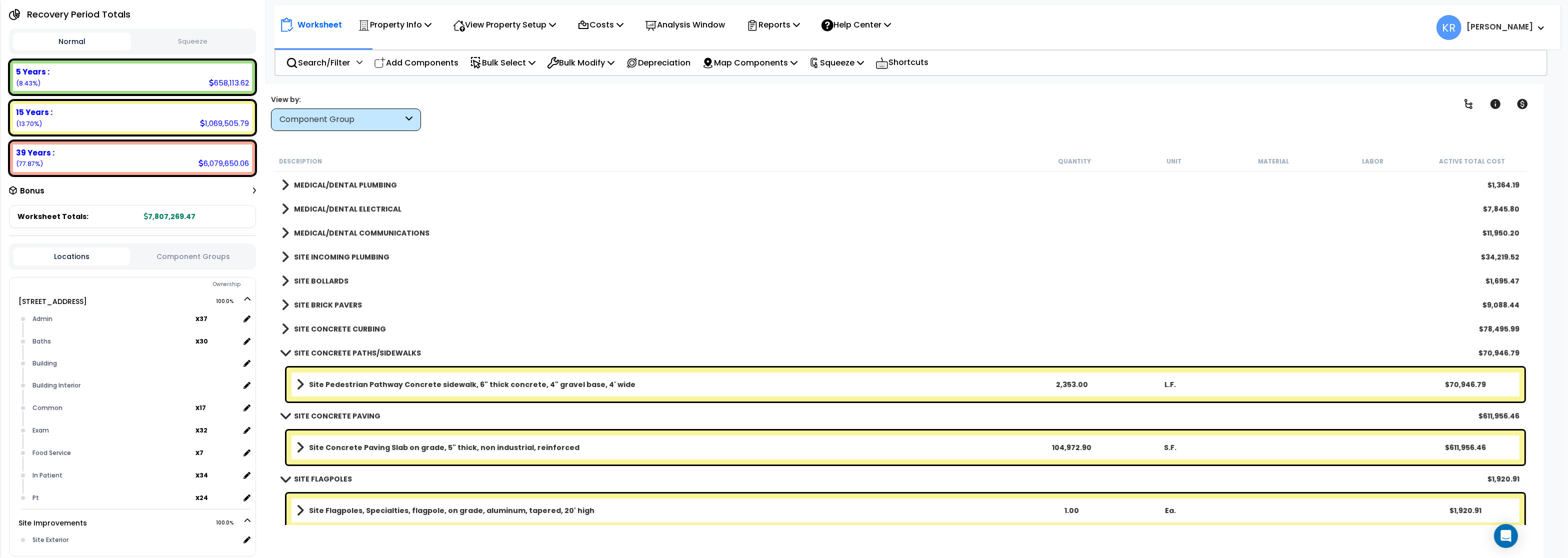
click at [293, 347] on link "SITE CONCRETE PATHS/SIDEWALKS" at bounding box center [351, 353] width 140 height 14
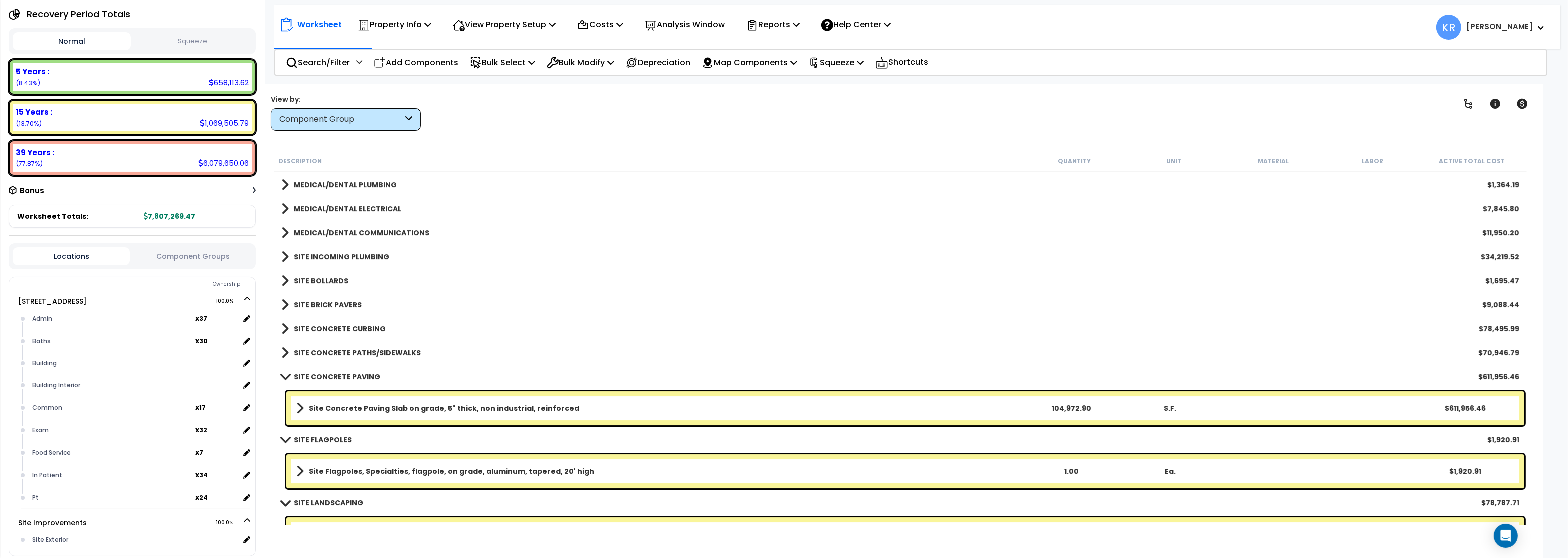
click at [293, 346] on link "SITE CONCRETE PATHS/SIDEWALKS" at bounding box center [351, 353] width 140 height 14
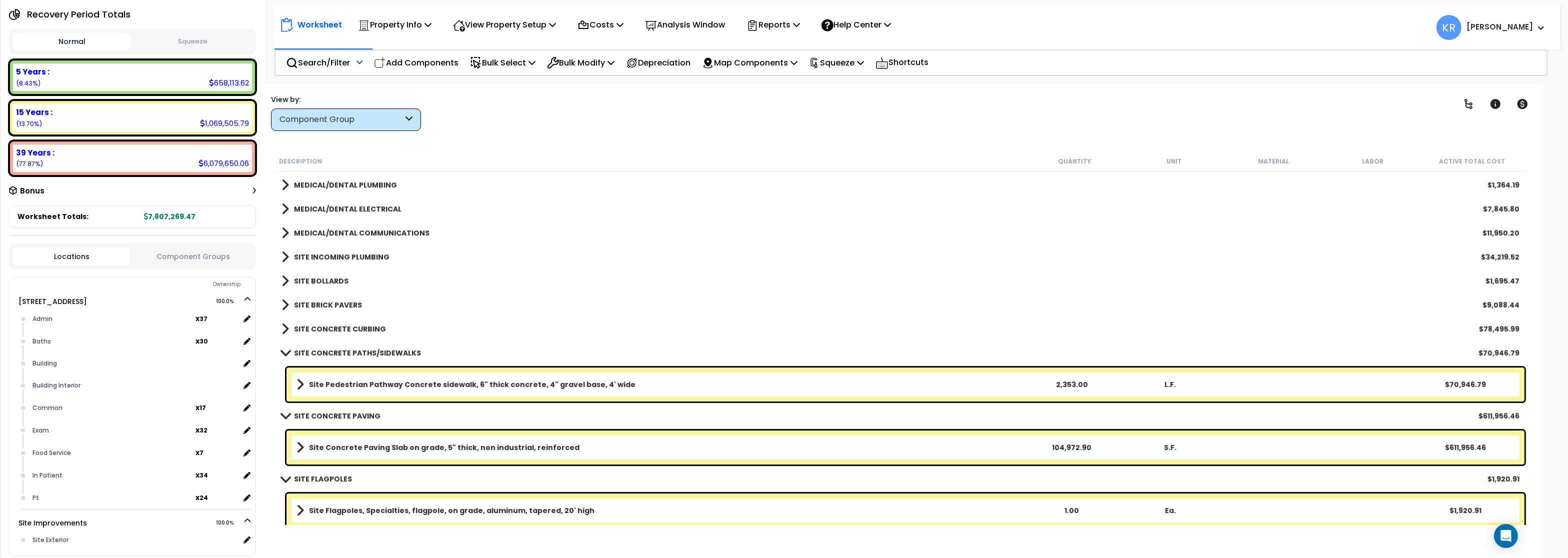
click at [293, 346] on link "SITE CONCRETE PATHS/SIDEWALKS" at bounding box center [351, 353] width 140 height 14
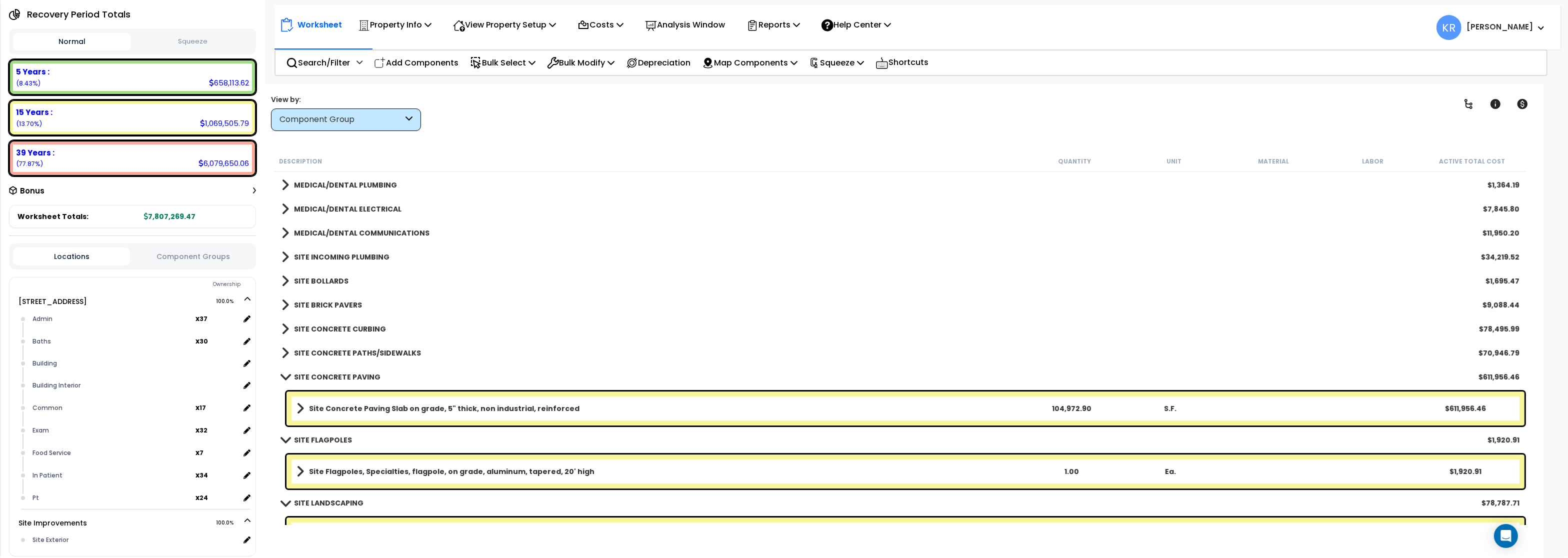
click at [301, 379] on b "SITE CONCRETE PAVING" at bounding box center [337, 377] width 87 height 10
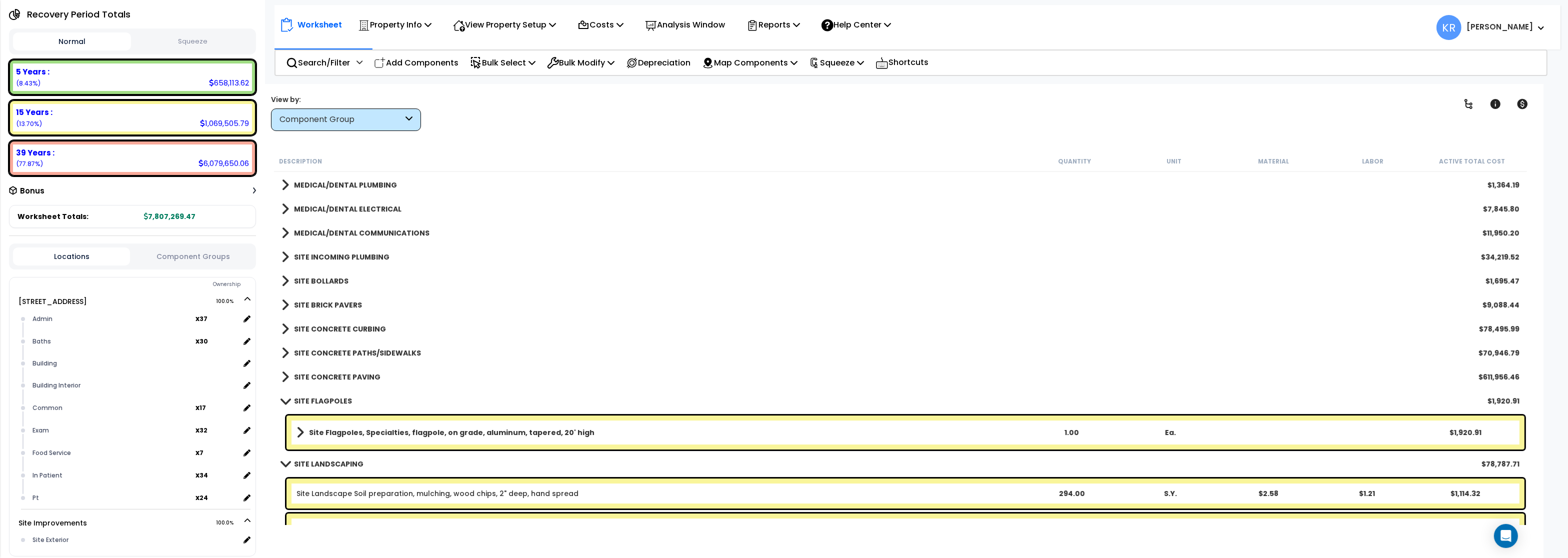
click at [302, 379] on b "SITE CONCRETE PAVING" at bounding box center [337, 377] width 87 height 10
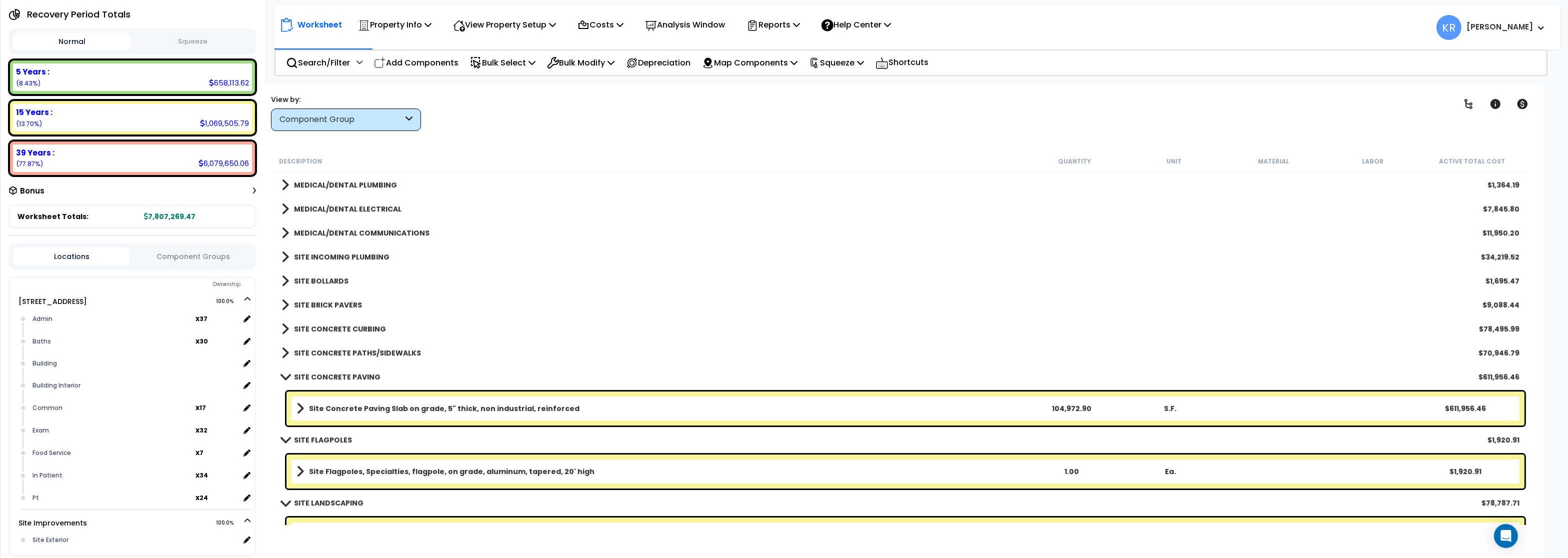
scroll to position [5823, 0]
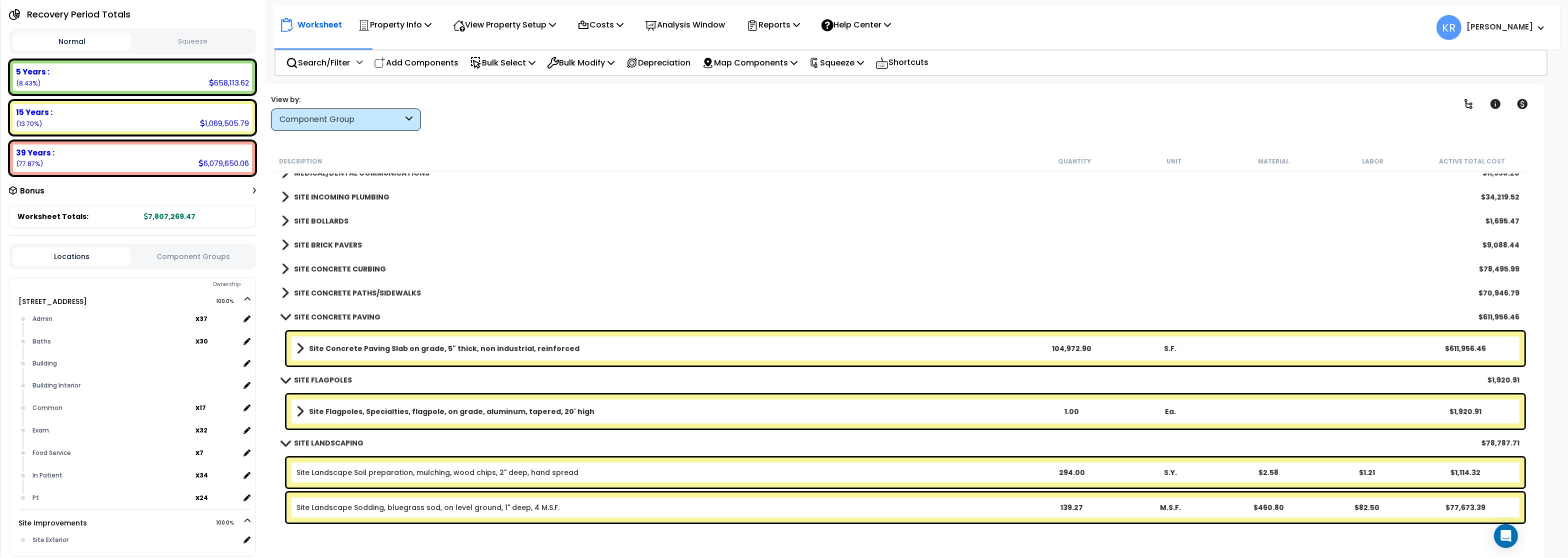
click at [303, 316] on b "SITE CONCRETE PAVING" at bounding box center [337, 317] width 87 height 10
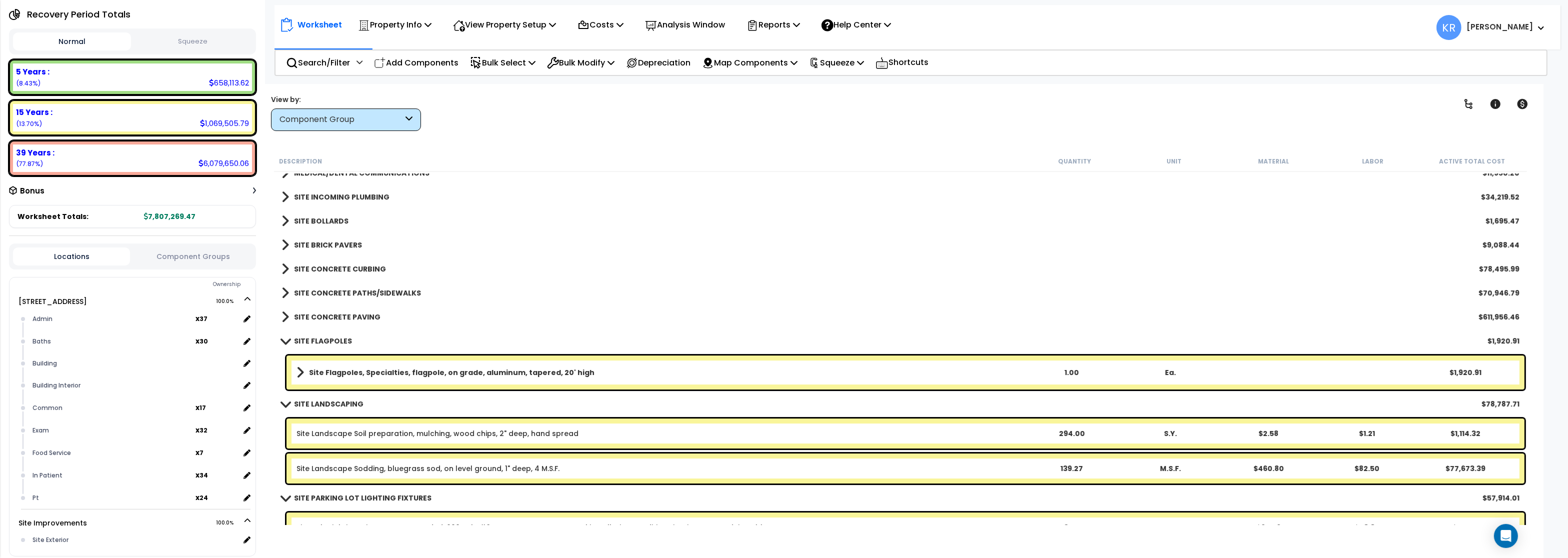
click at [309, 344] on b "SITE FLAGPOLES" at bounding box center [323, 341] width 58 height 10
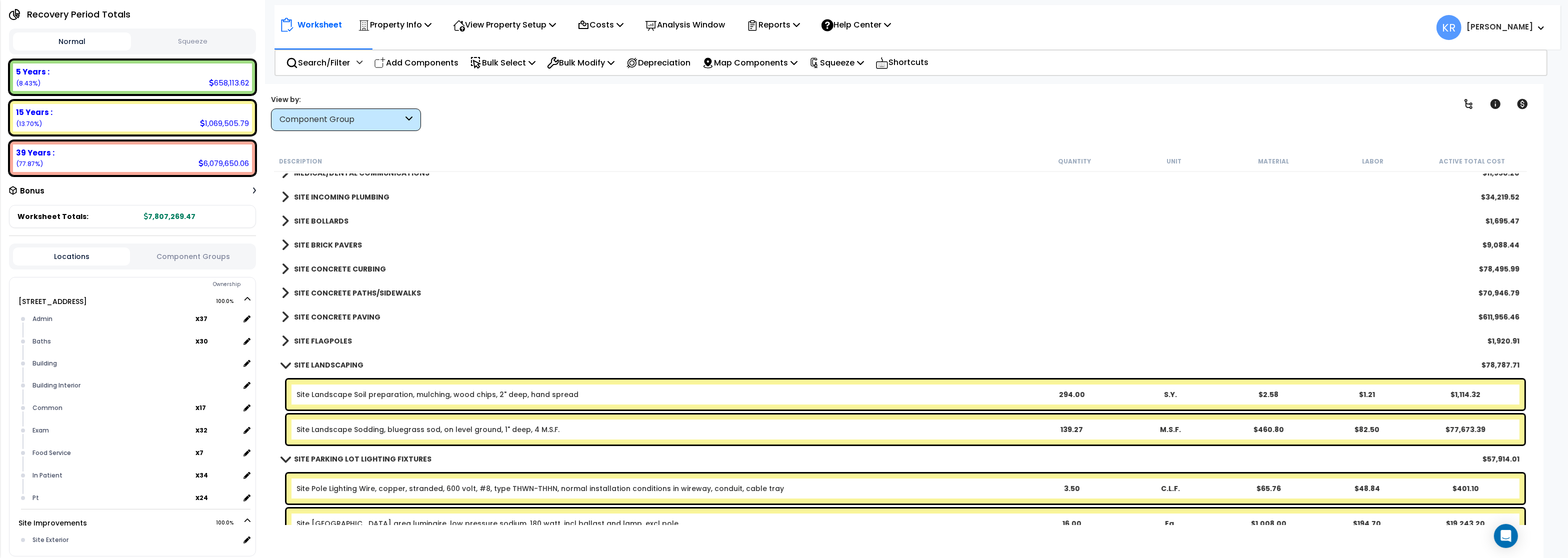
click at [309, 344] on b "SITE FLAGPOLES" at bounding box center [323, 341] width 58 height 10
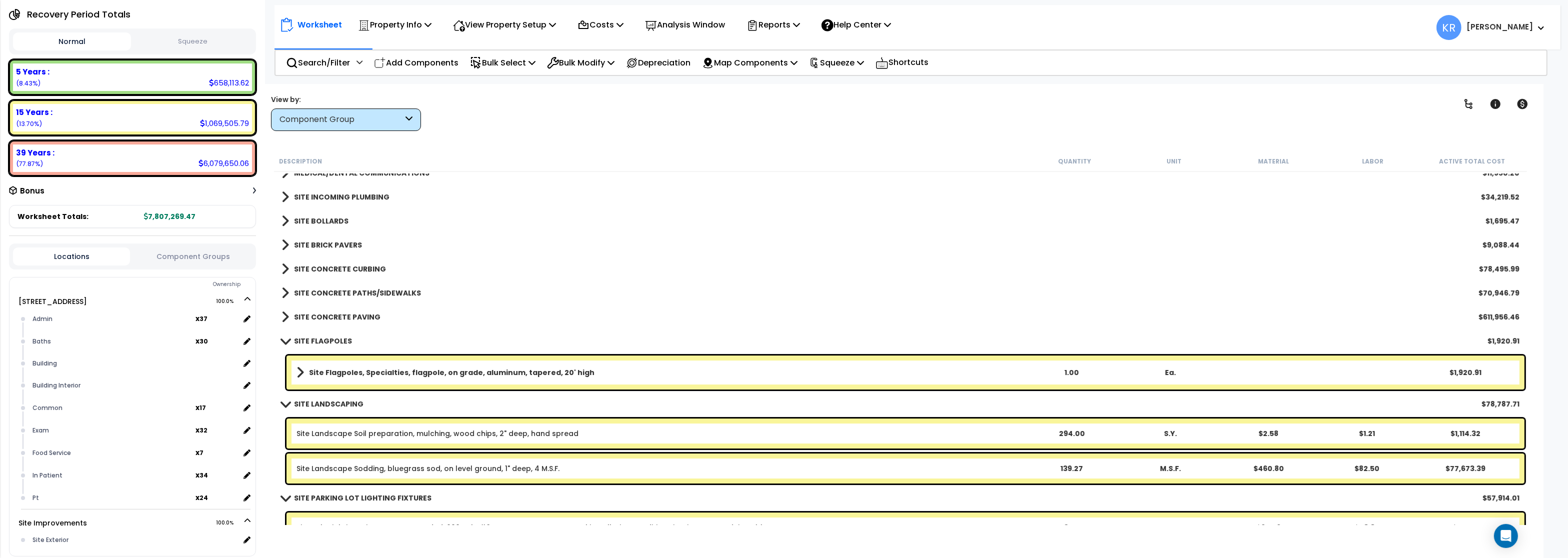
click at [309, 344] on b "SITE FLAGPOLES" at bounding box center [323, 341] width 58 height 10
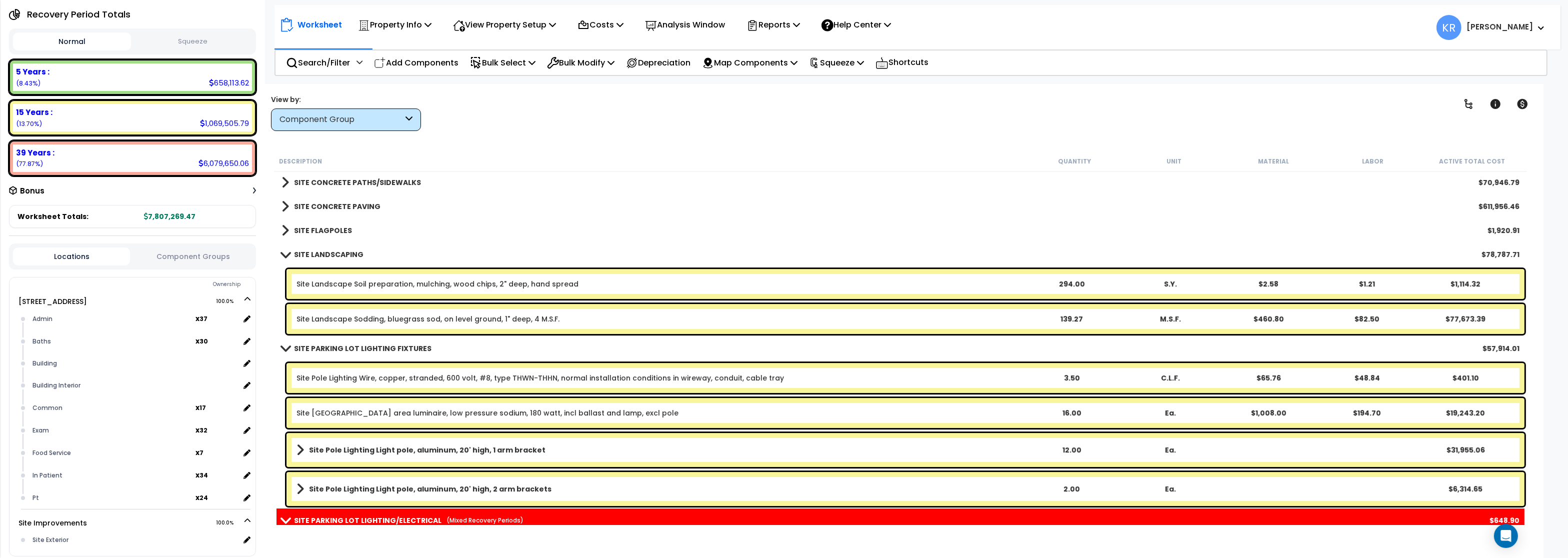
scroll to position [5943, 0]
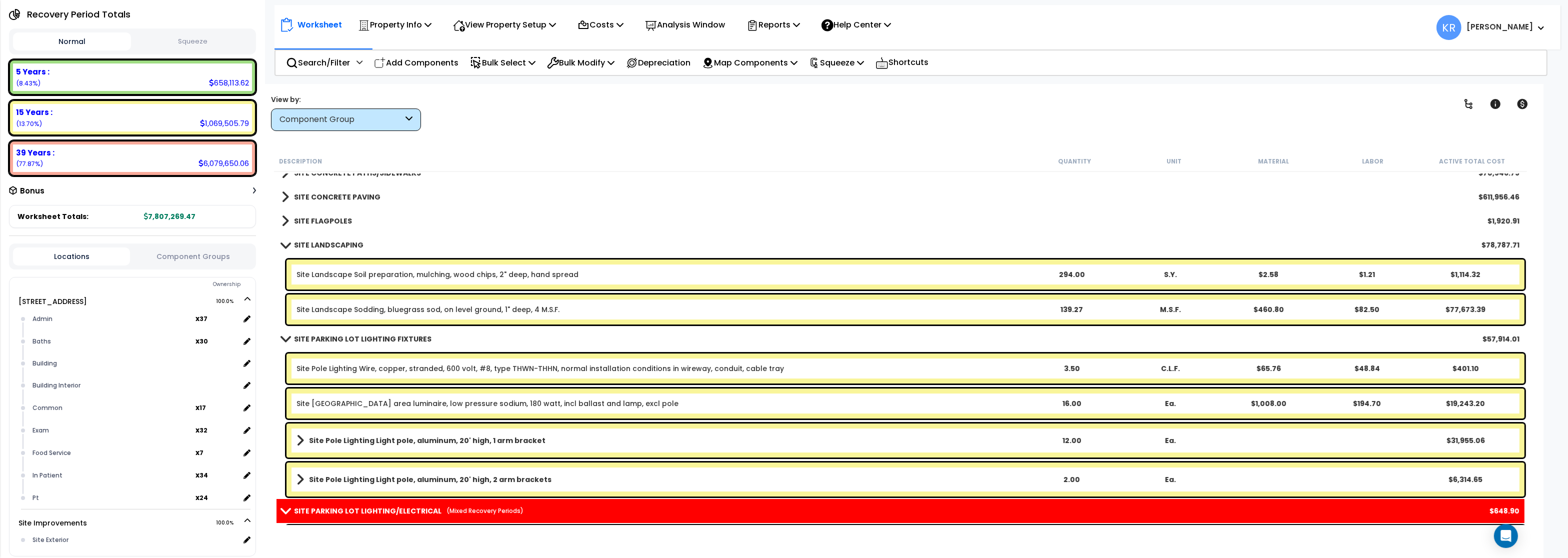
click at [297, 243] on b "SITE LANDSCAPING" at bounding box center [329, 245] width 70 height 10
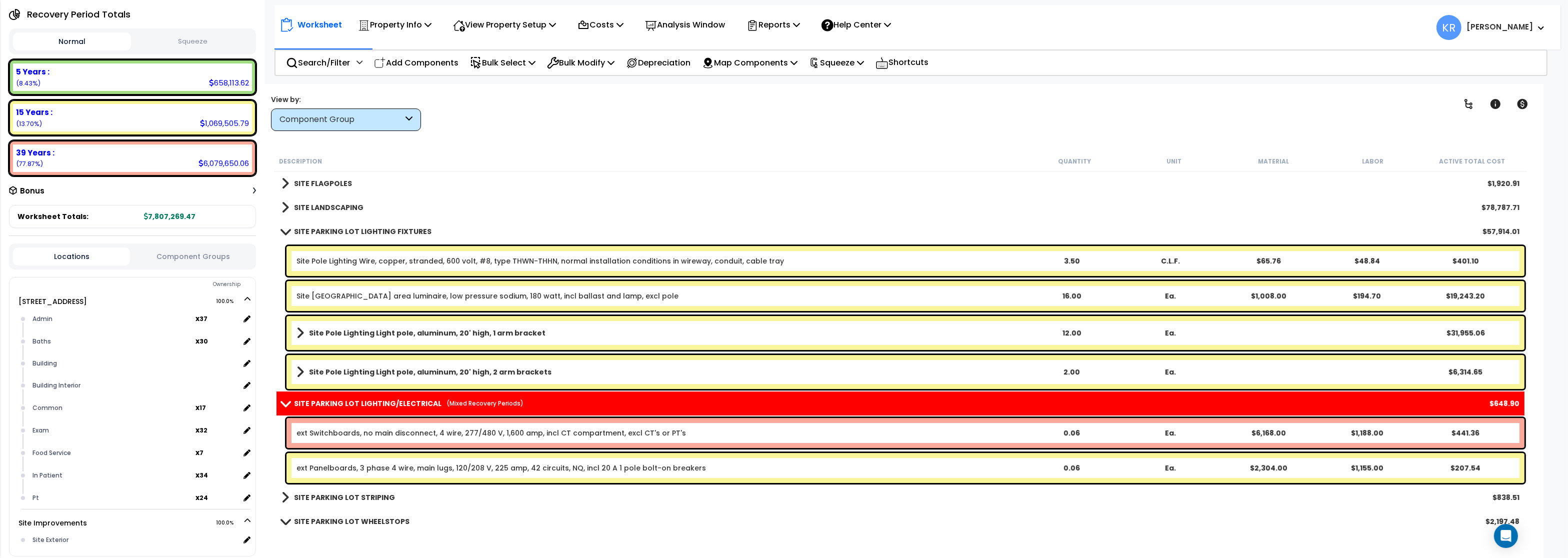
scroll to position [6003, 0]
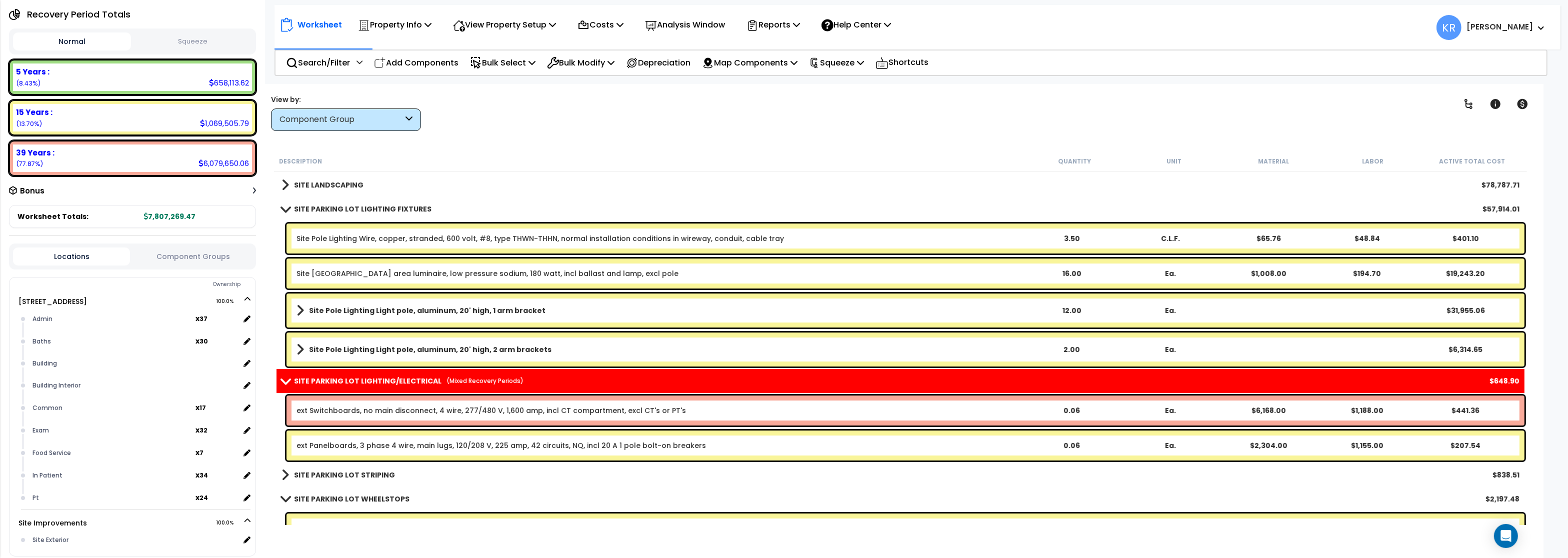
click at [339, 407] on link "ext Switchboards, no main disconnect, 4 wire, 277/480 V, 1,600 amp, incl CT com…" at bounding box center [491, 411] width 390 height 10
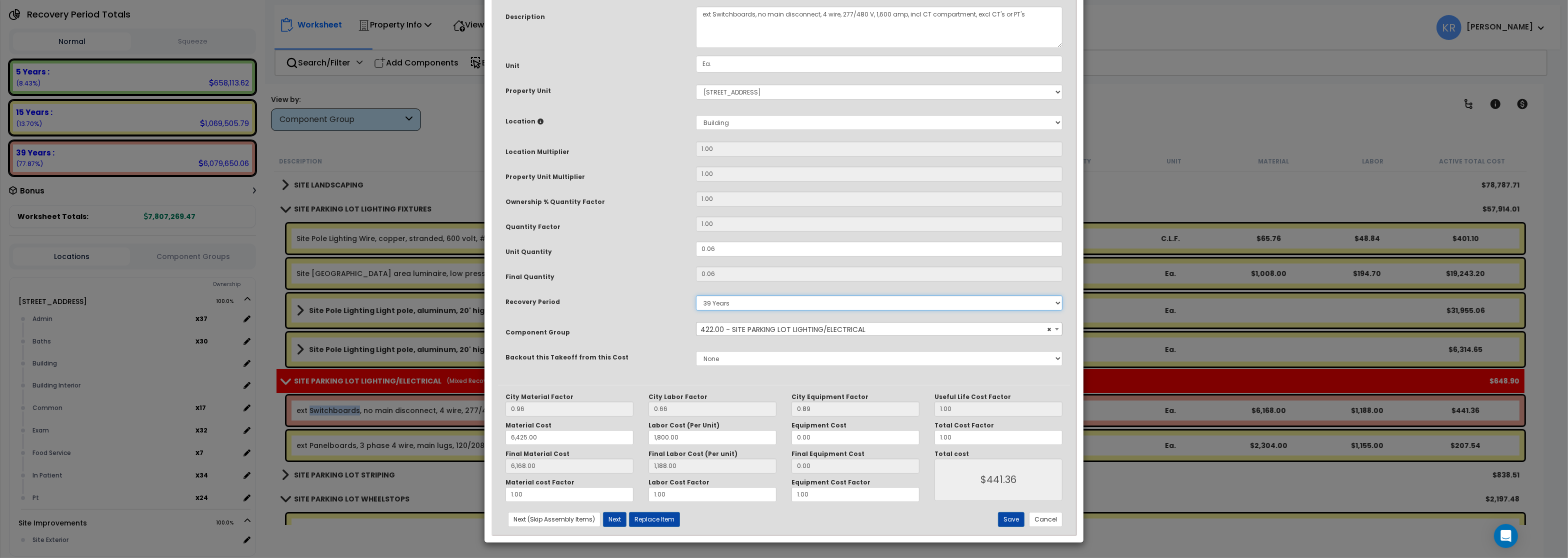
click at [696, 295] on select "5 Years 7 Years 15 Years 20 Years 39 Years 27.5 Year" at bounding box center [879, 302] width 367 height 15
select select "15Y"
click option "15 Years" at bounding box center [0, 0] width 0 height 0
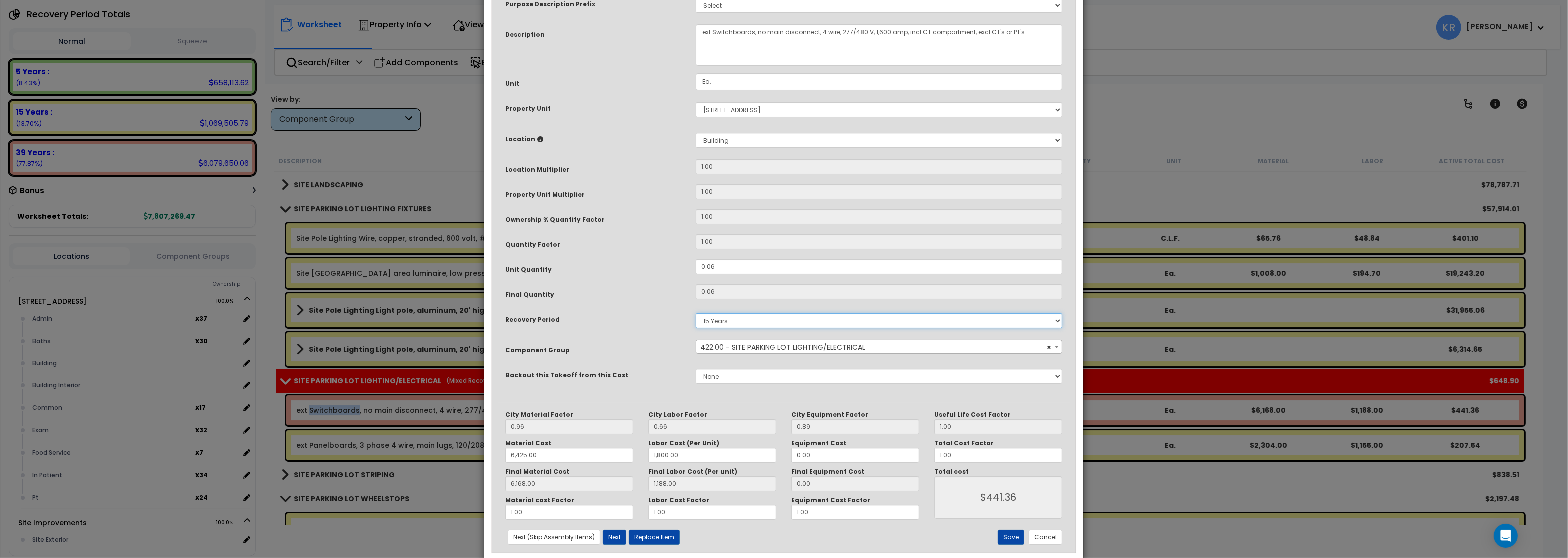
scroll to position [86, 0]
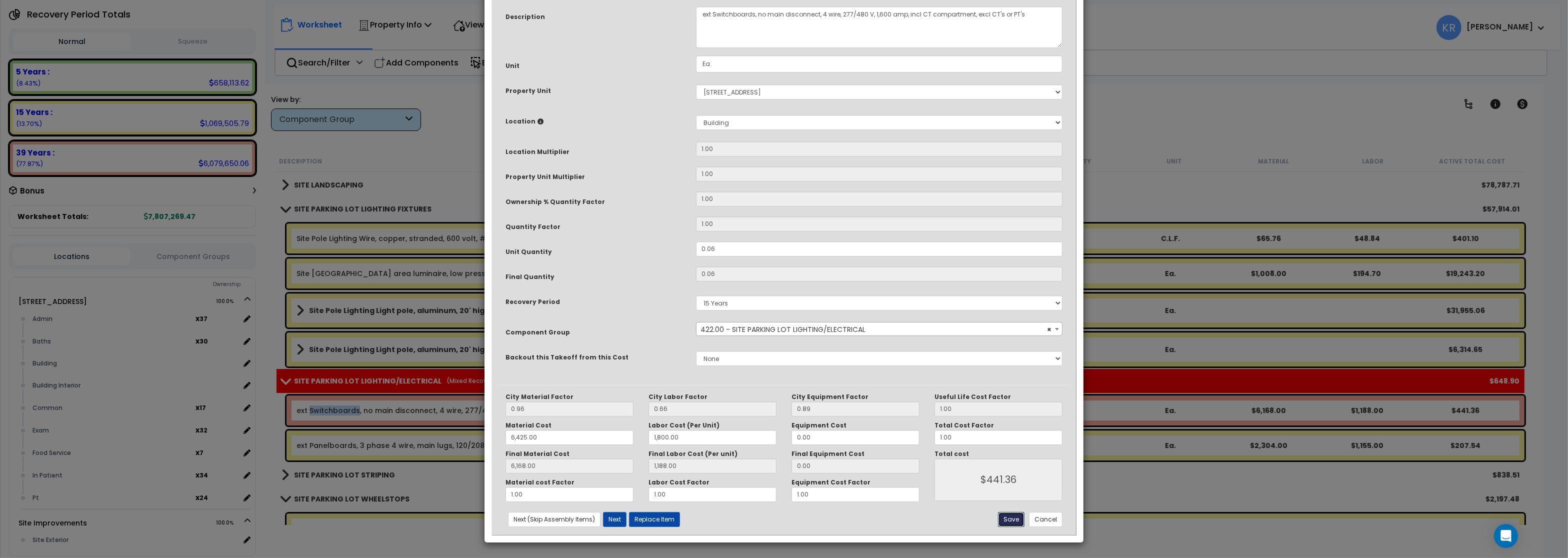
click at [1005, 517] on button "Save" at bounding box center [1012, 520] width 27 height 15
type input "6425.00"
type input "1800.00"
type input "6168.00"
type input "1188.00"
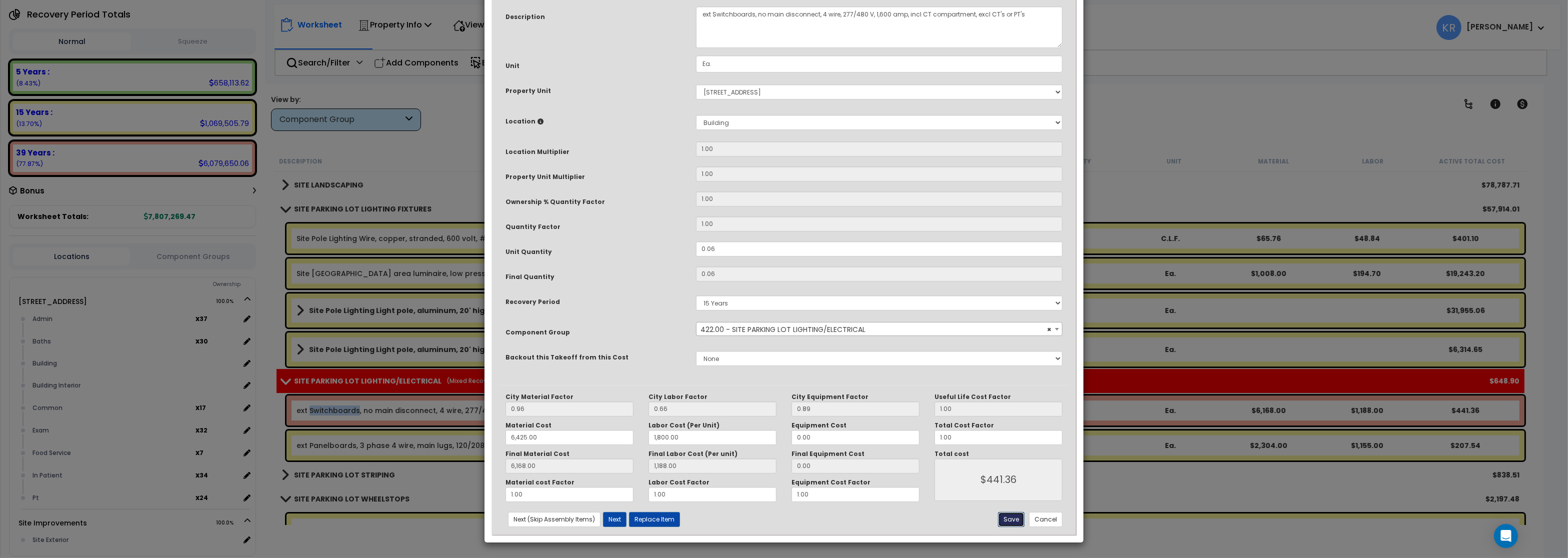
type input "441.36"
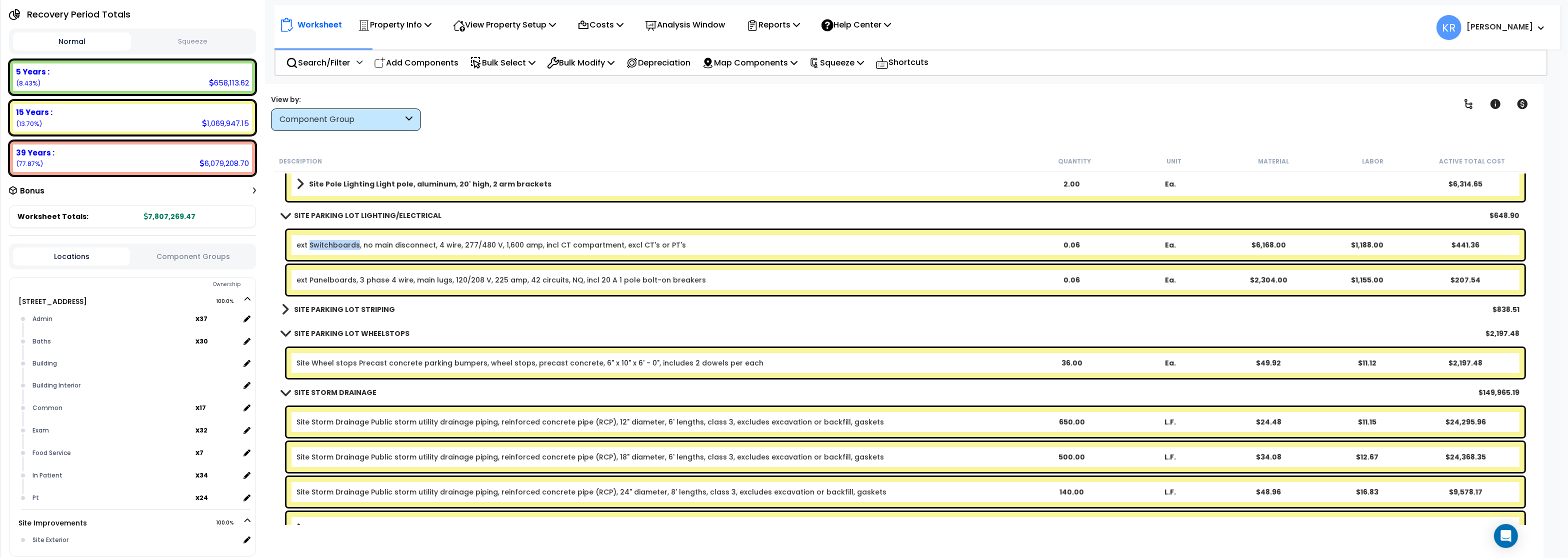
scroll to position [6183, 0]
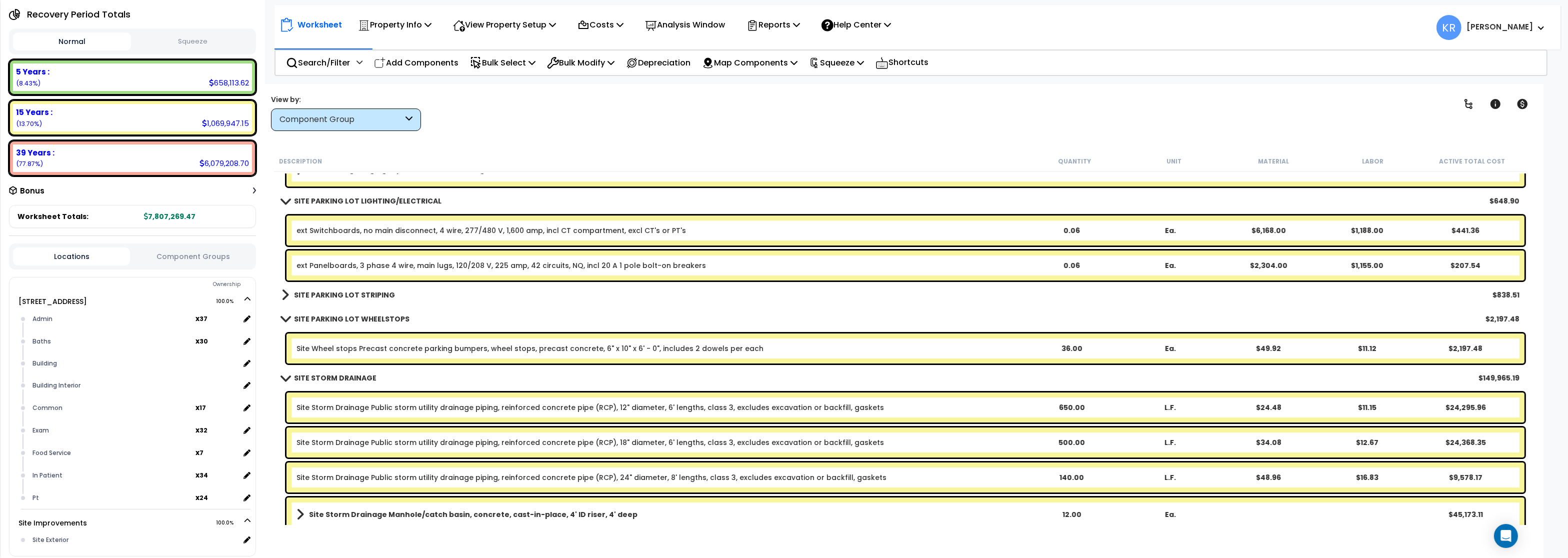
click at [329, 291] on b "SITE PARKING LOT STRIPING" at bounding box center [344, 295] width 101 height 10
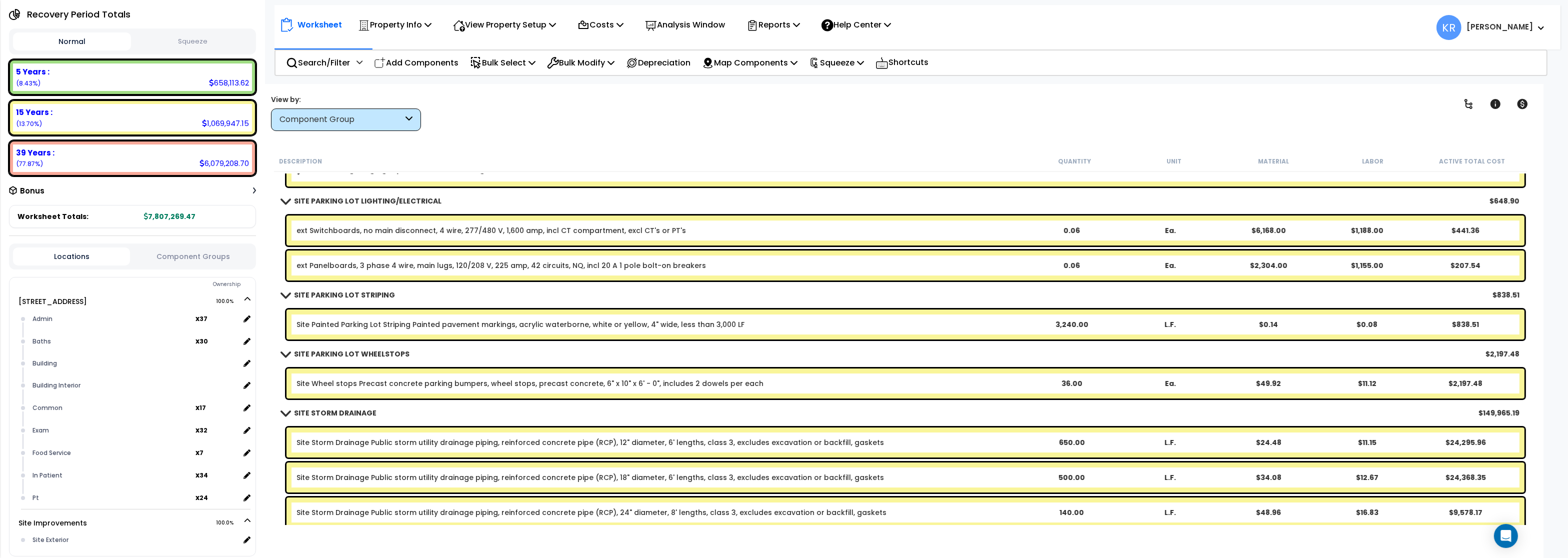
click at [397, 323] on link "Site Painted Parking Lot Striping Painted pavement markings, acrylic waterborne…" at bounding box center [521, 325] width 448 height 10
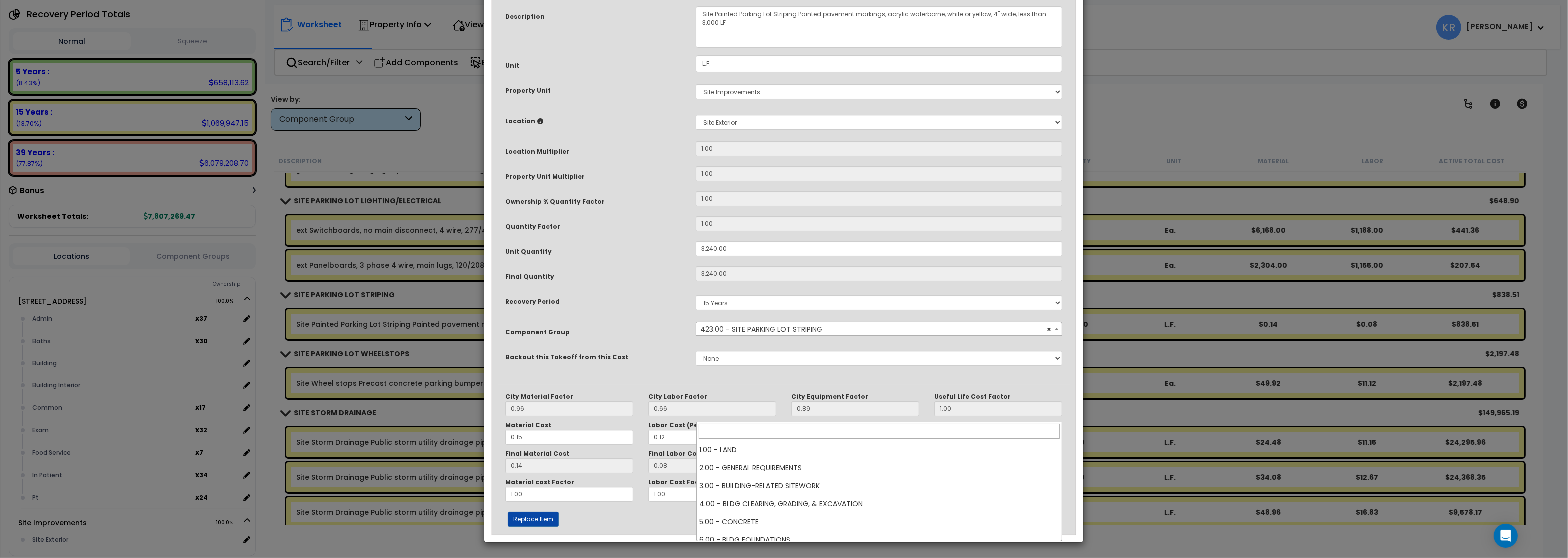
click at [728, 337] on span "× 423.00 - SITE PARKING LOT STRIPING" at bounding box center [879, 330] width 365 height 14
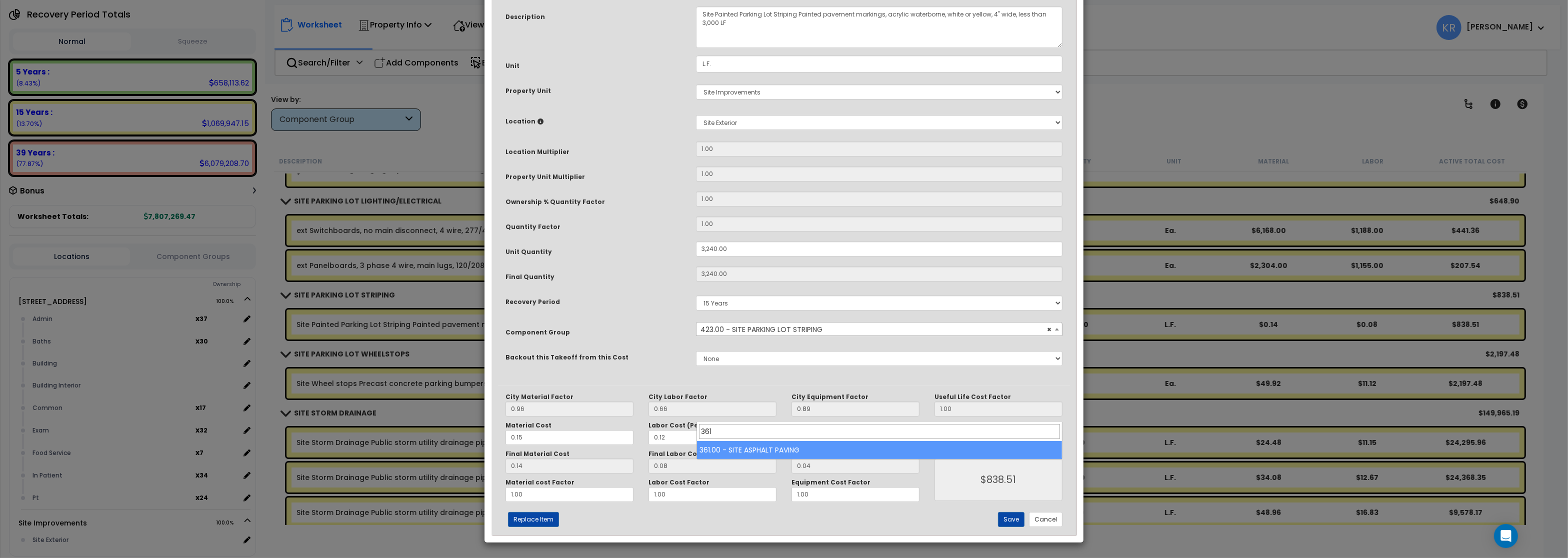
type input "361"
select select "57148"
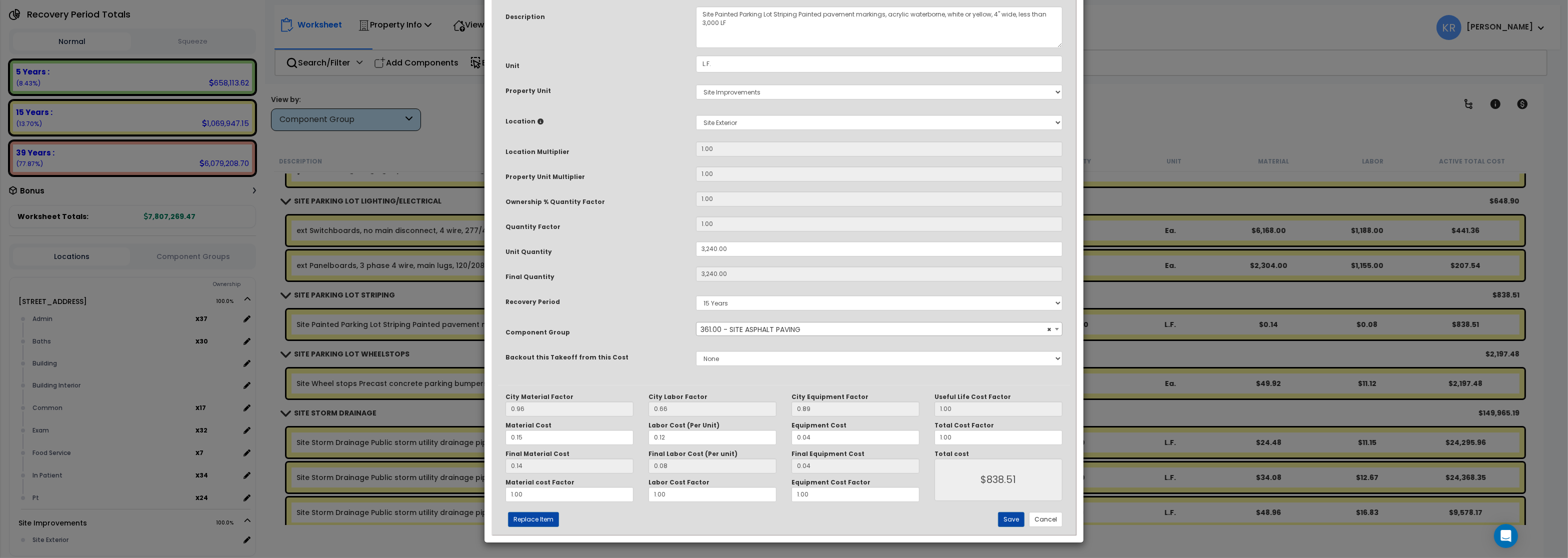
scroll to position [86, 0]
click at [1012, 518] on button "Save" at bounding box center [1012, 520] width 27 height 15
type input "3240.00"
type input "838.51"
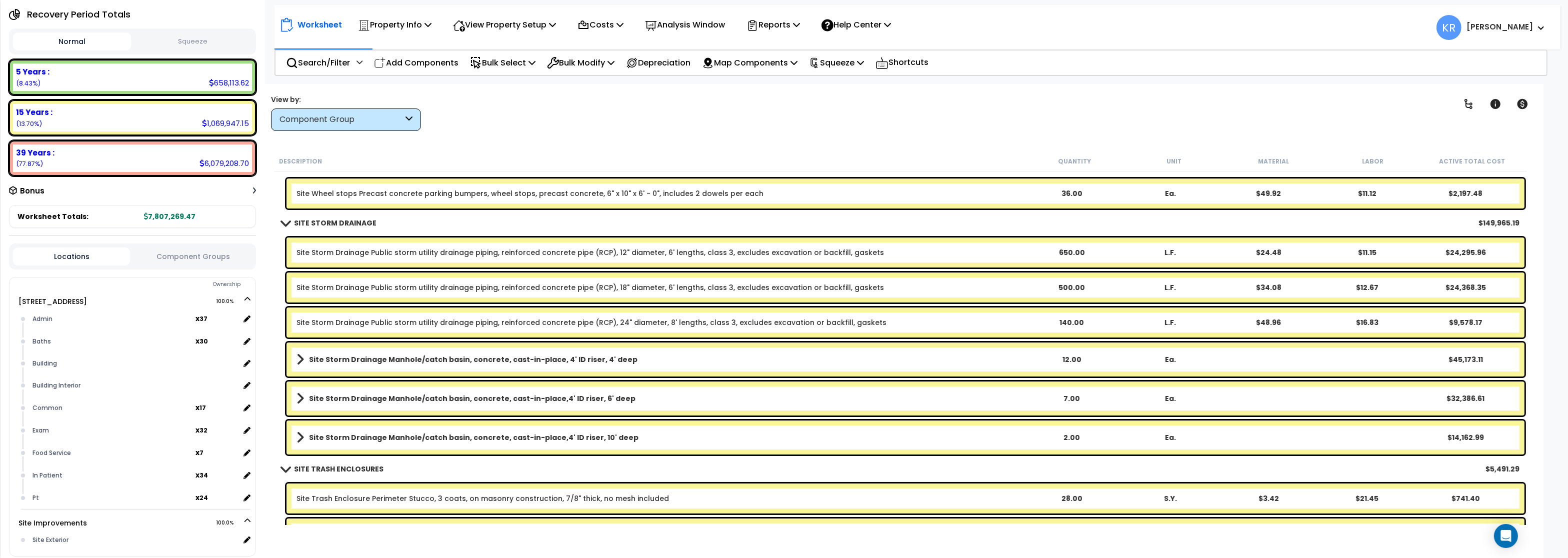
scroll to position [6364, 0]
click at [295, 223] on b "SITE STORM DRAINAGE" at bounding box center [335, 222] width 82 height 10
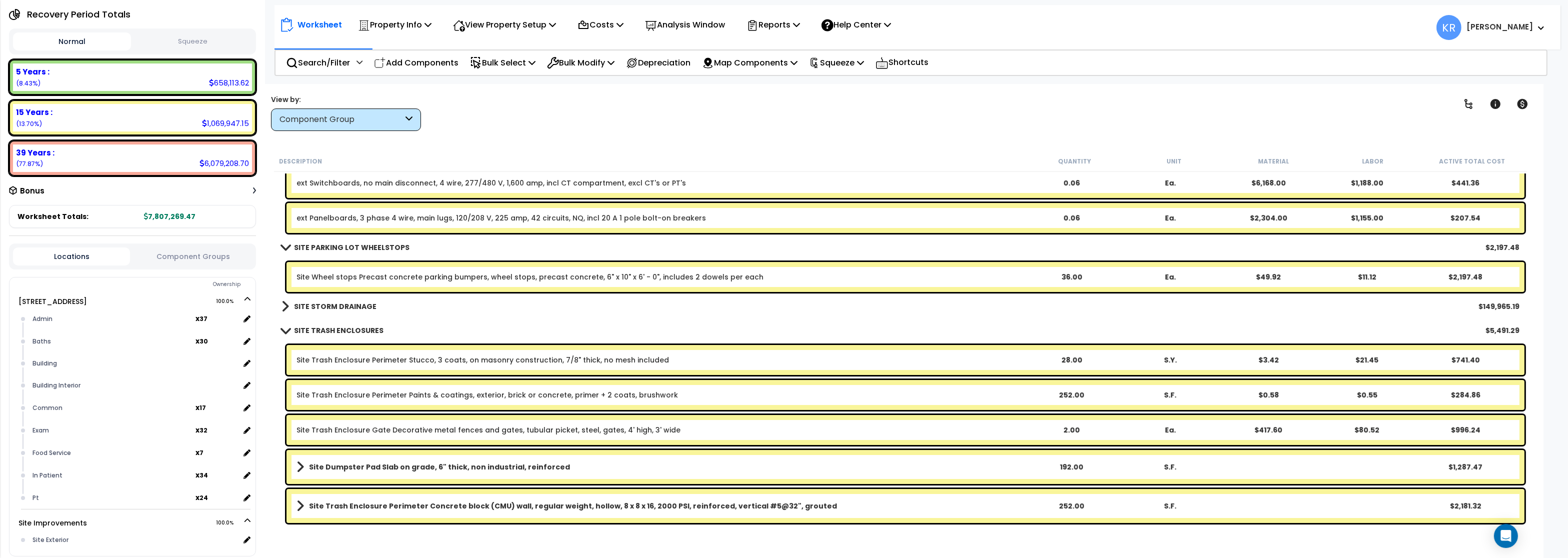
scroll to position [43, 0]
click at [447, 319] on div "SITE TRASH ENCLOSURES $5,491.29" at bounding box center [901, 330] width 1248 height 24
click at [480, 325] on div "SITE TRASH ENCLOSURES $5,491.29" at bounding box center [901, 330] width 1248 height 24
click at [715, 126] on div "Clear Filters" at bounding box center [941, 112] width 992 height 37
click at [85, 429] on div "Exam" at bounding box center [112, 430] width 165 height 12
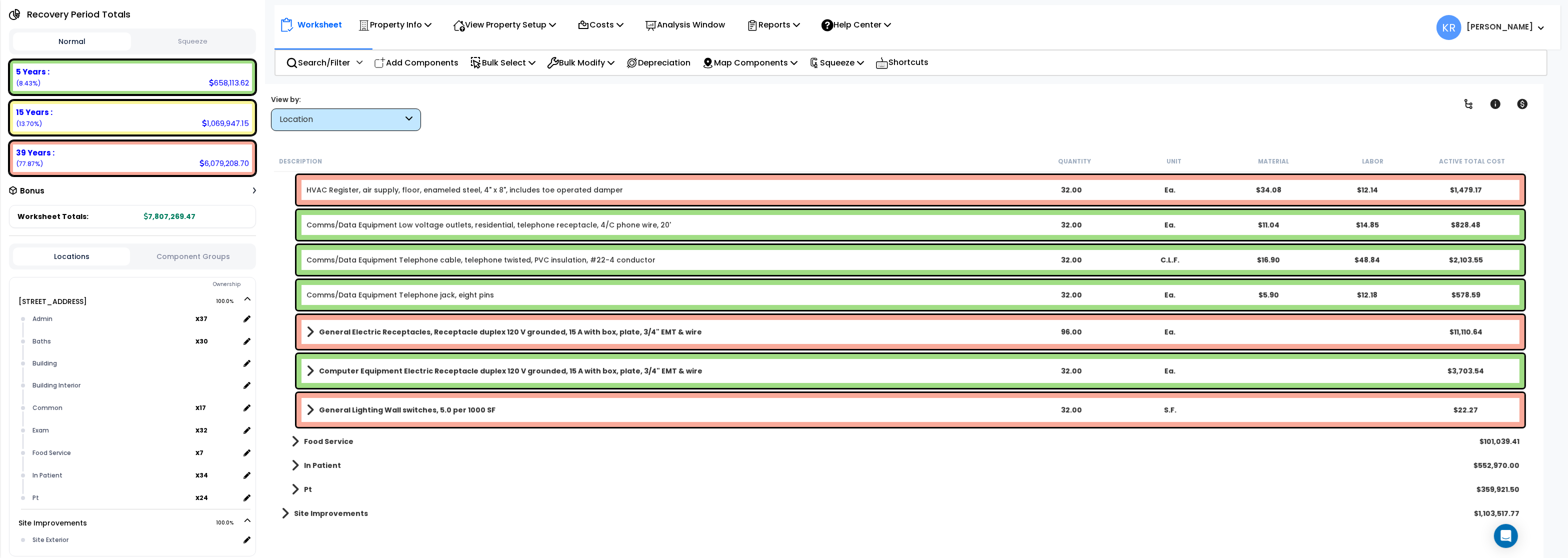
scroll to position [447, 0]
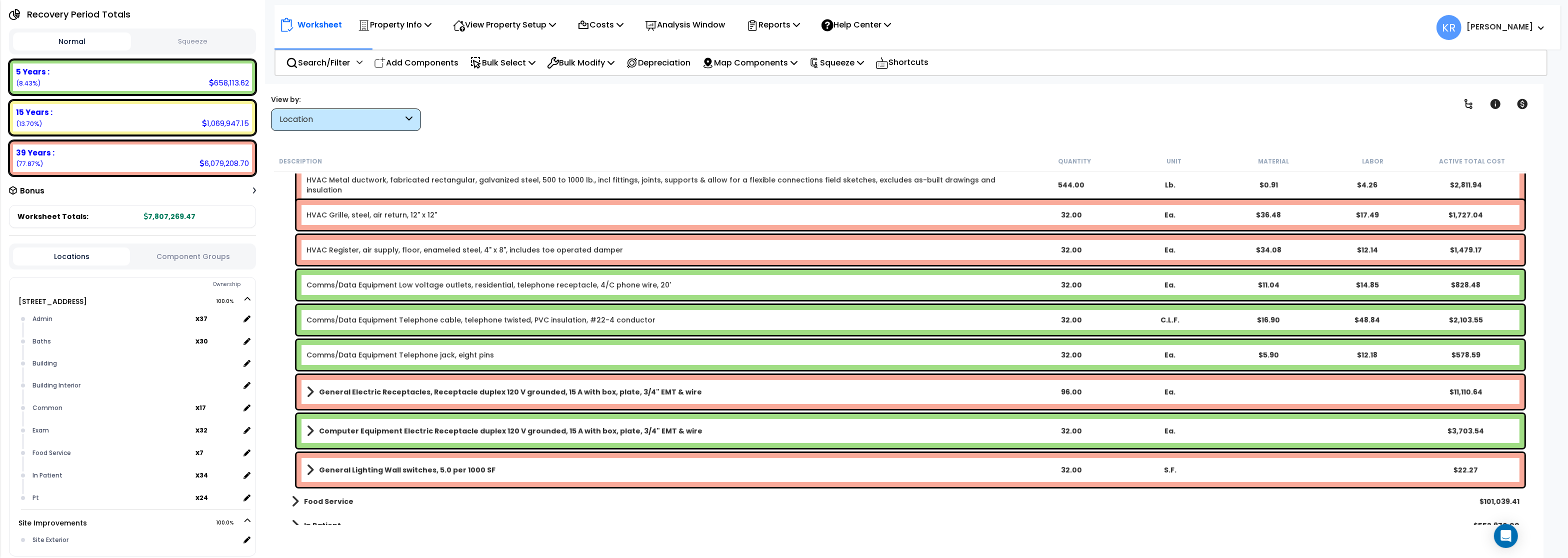
click at [367, 122] on div "Location" at bounding box center [341, 119] width 124 height 11
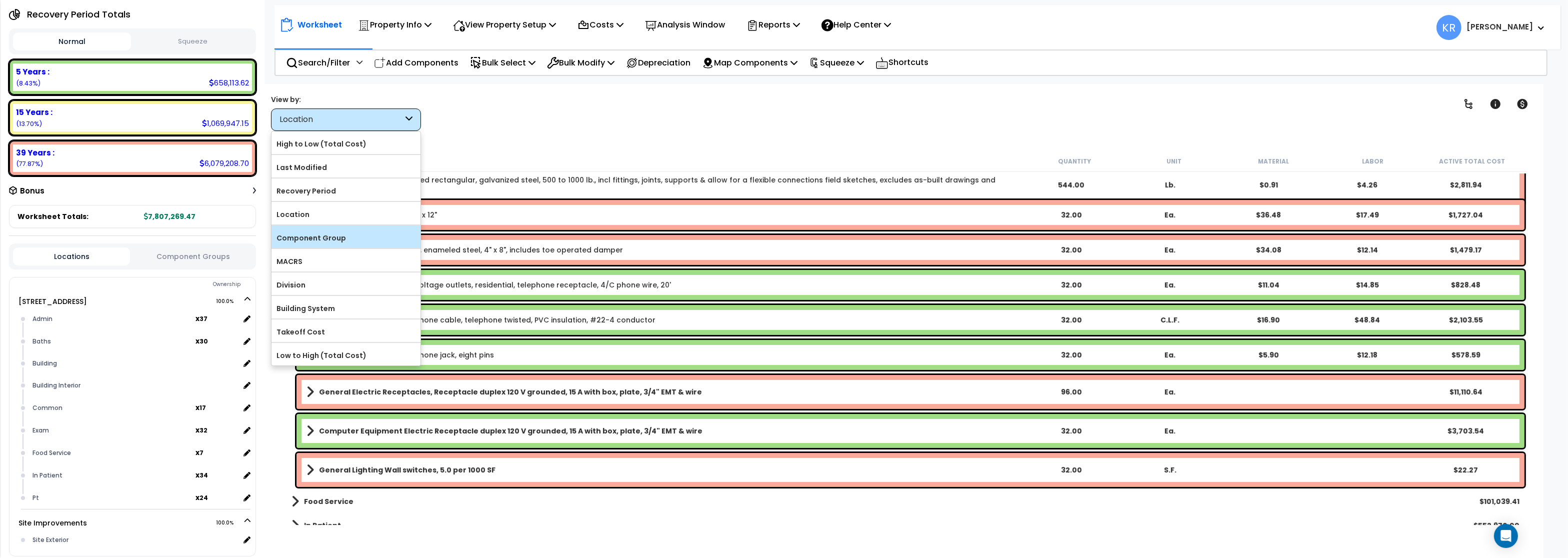
click at [346, 237] on label "Component Group" at bounding box center [346, 237] width 149 height 15
click at [0, 0] on input "Component Group" at bounding box center [0, 0] width 0 height 0
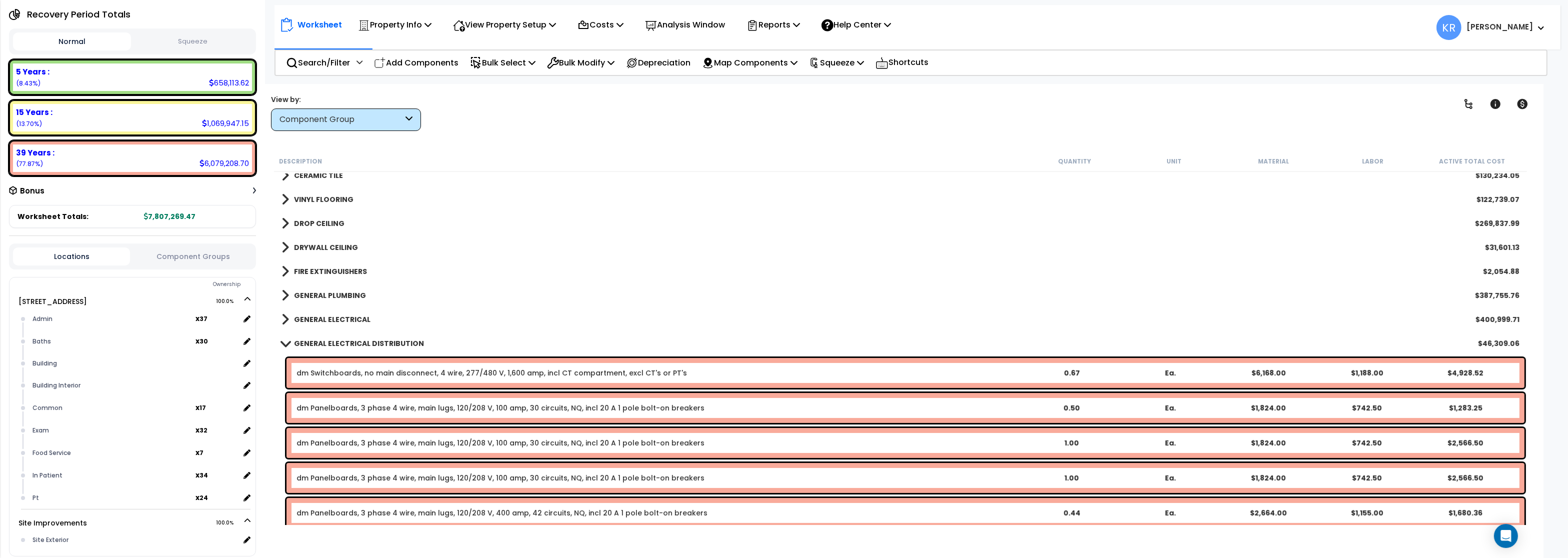
scroll to position [0, 0]
click at [297, 342] on b "GENERAL ELECTRICAL DISTRIBUTION" at bounding box center [359, 344] width 130 height 10
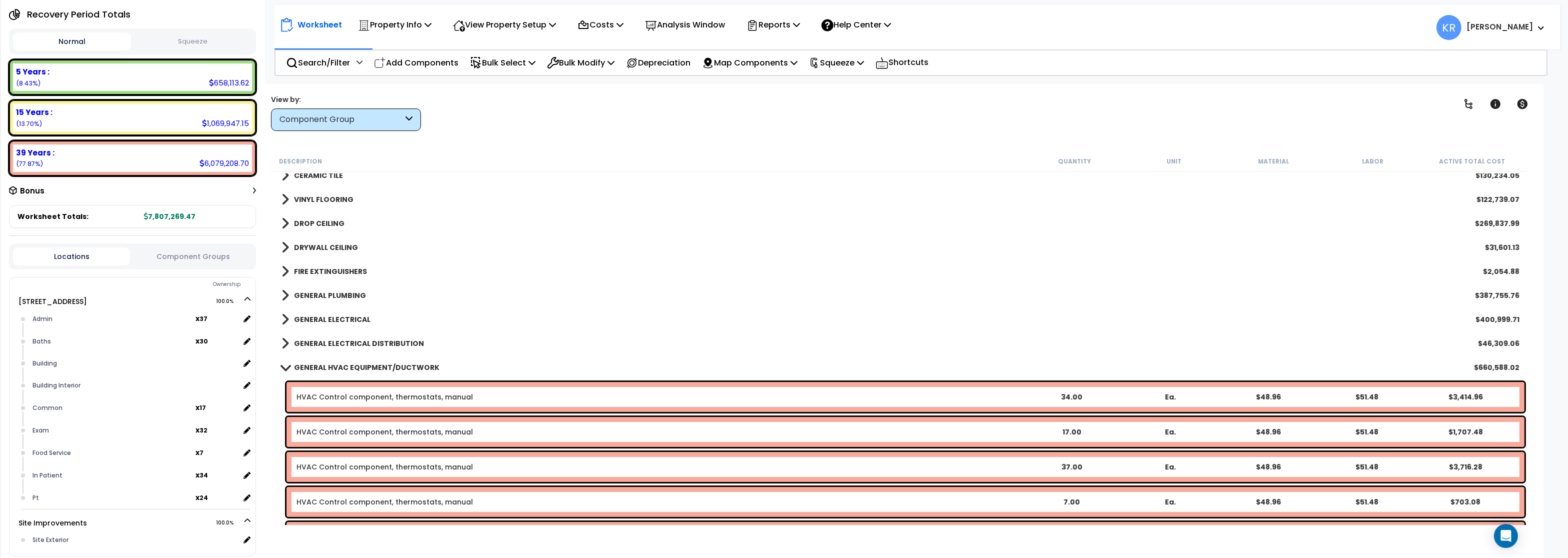
click at [285, 367] on span at bounding box center [286, 367] width 14 height 8
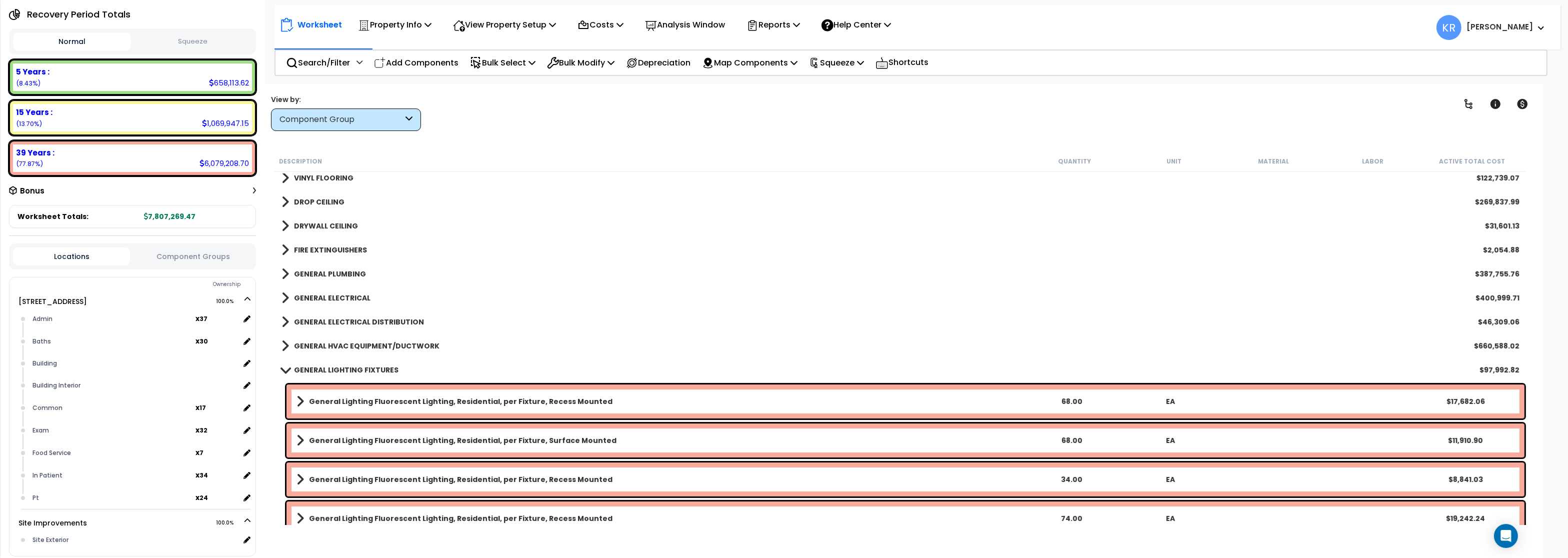
scroll to position [447, 0]
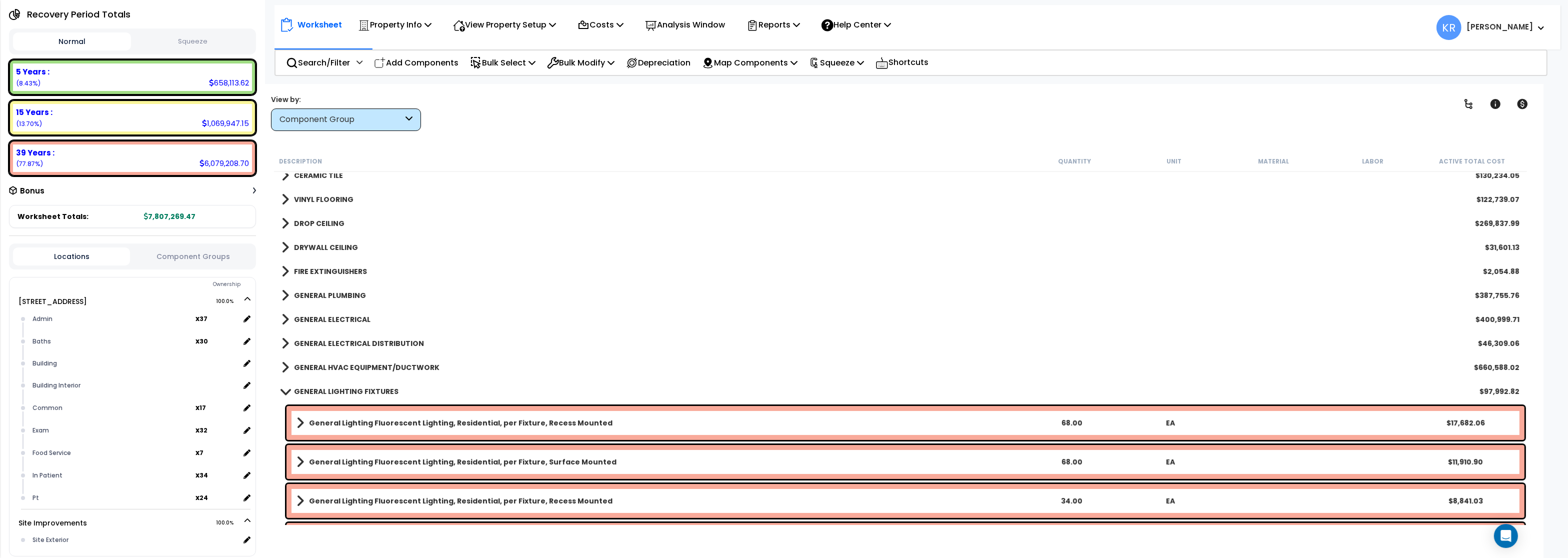
click at [283, 387] on link "GENERAL LIGHTING FIXTURES" at bounding box center [340, 392] width 117 height 14
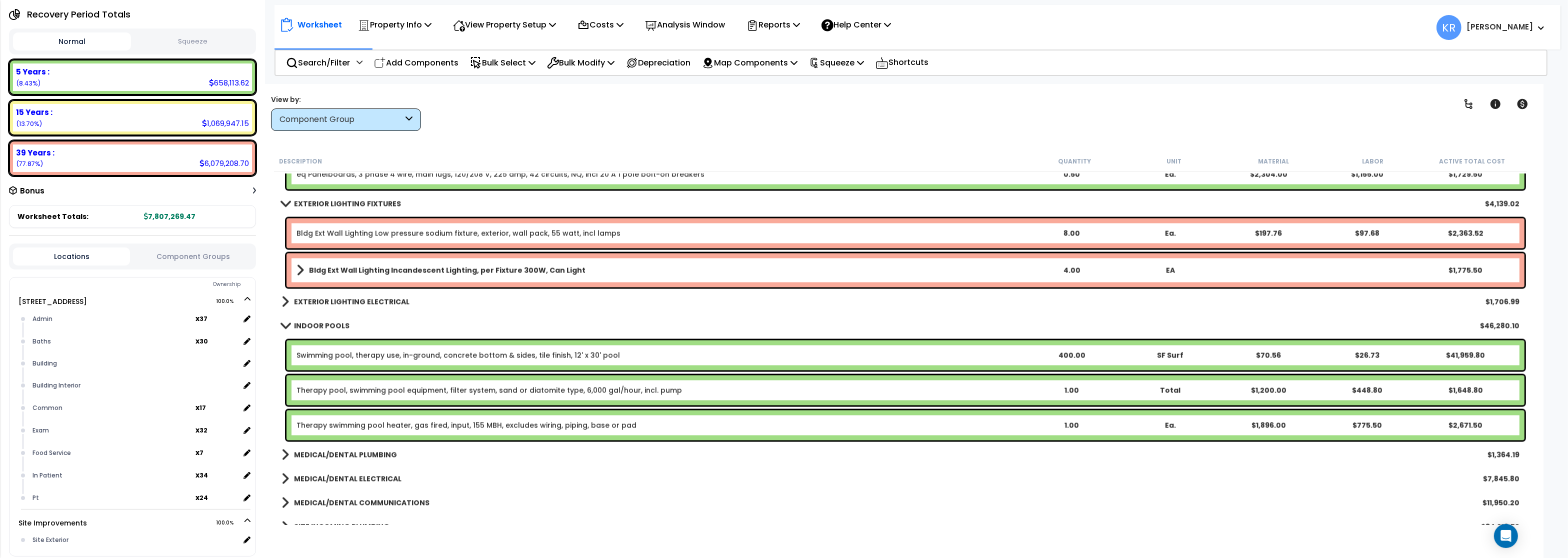
scroll to position [3148, 0]
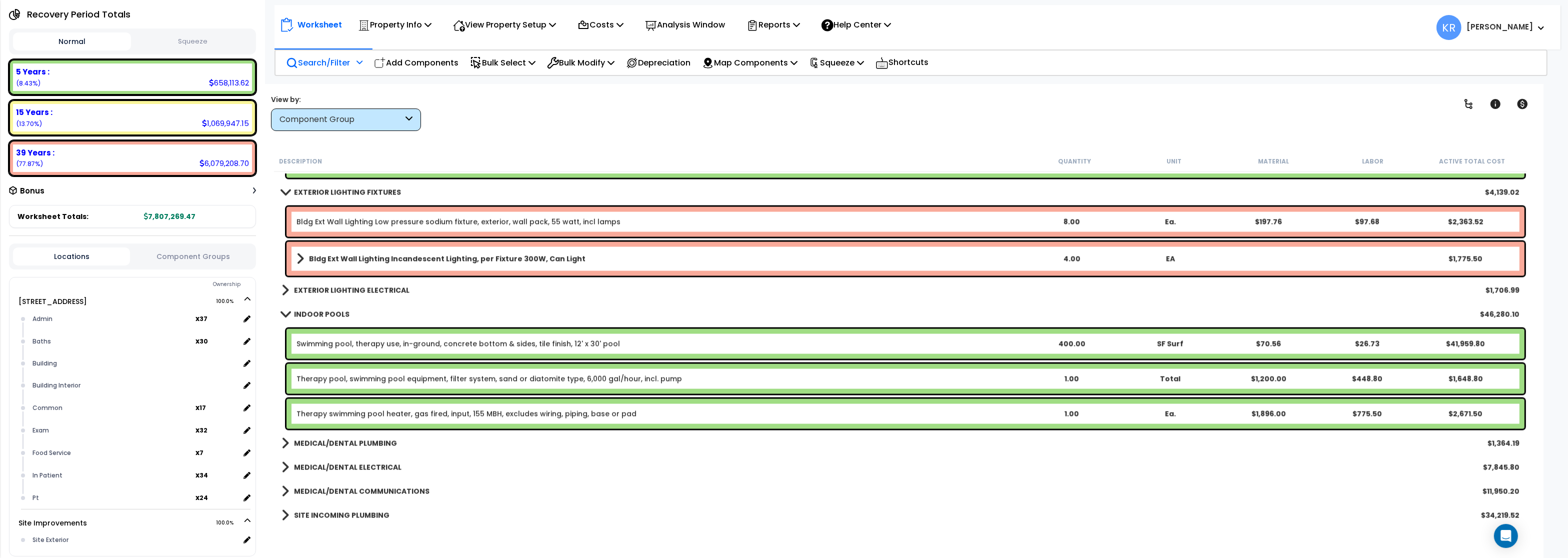
click at [324, 63] on p "Search/Filter" at bounding box center [318, 62] width 64 height 13
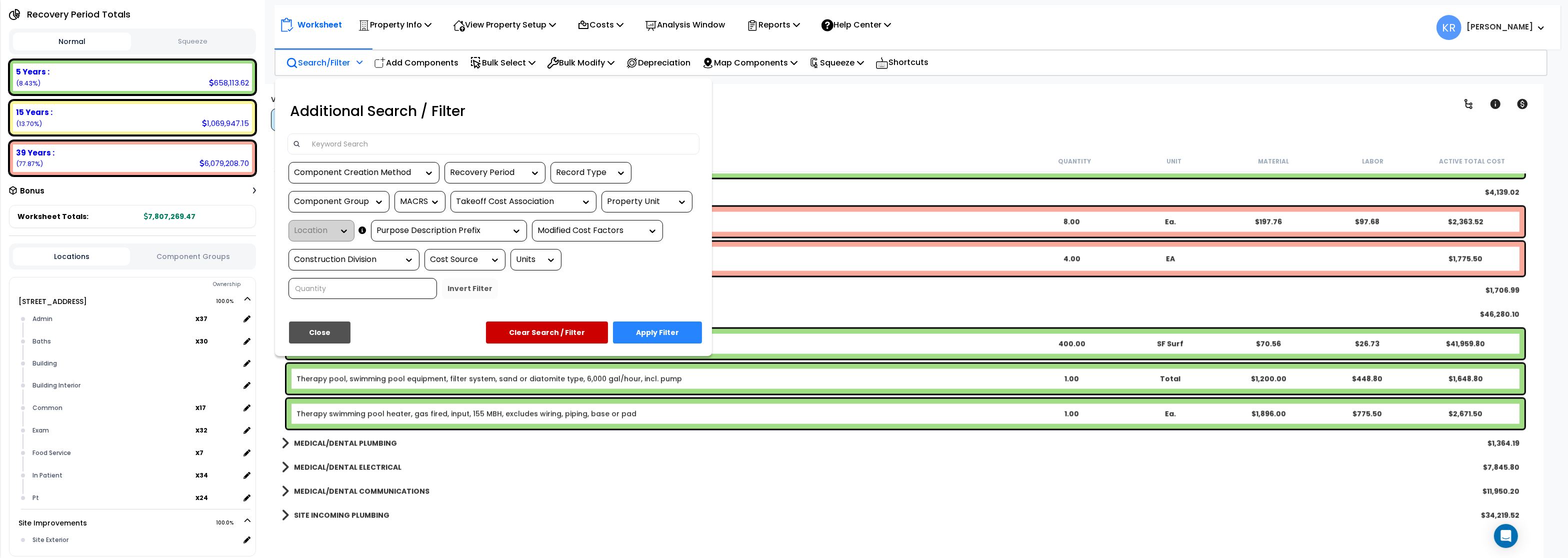
click at [315, 140] on input at bounding box center [500, 144] width 389 height 15
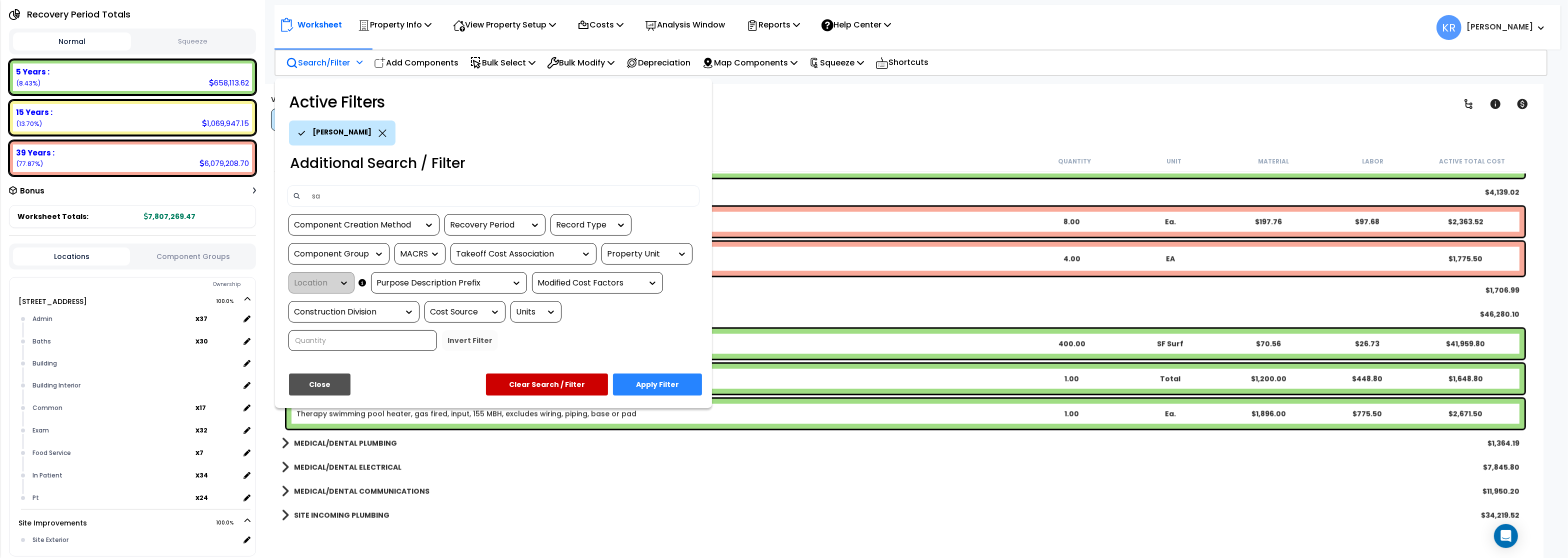
type input "s"
type input "circuit"
click at [662, 369] on div "Active Filters circuit Additional Search / Filter circuit Component Creation Me…" at bounding box center [494, 243] width 437 height 330
click at [662, 384] on button "Apply Filter" at bounding box center [658, 385] width 89 height 22
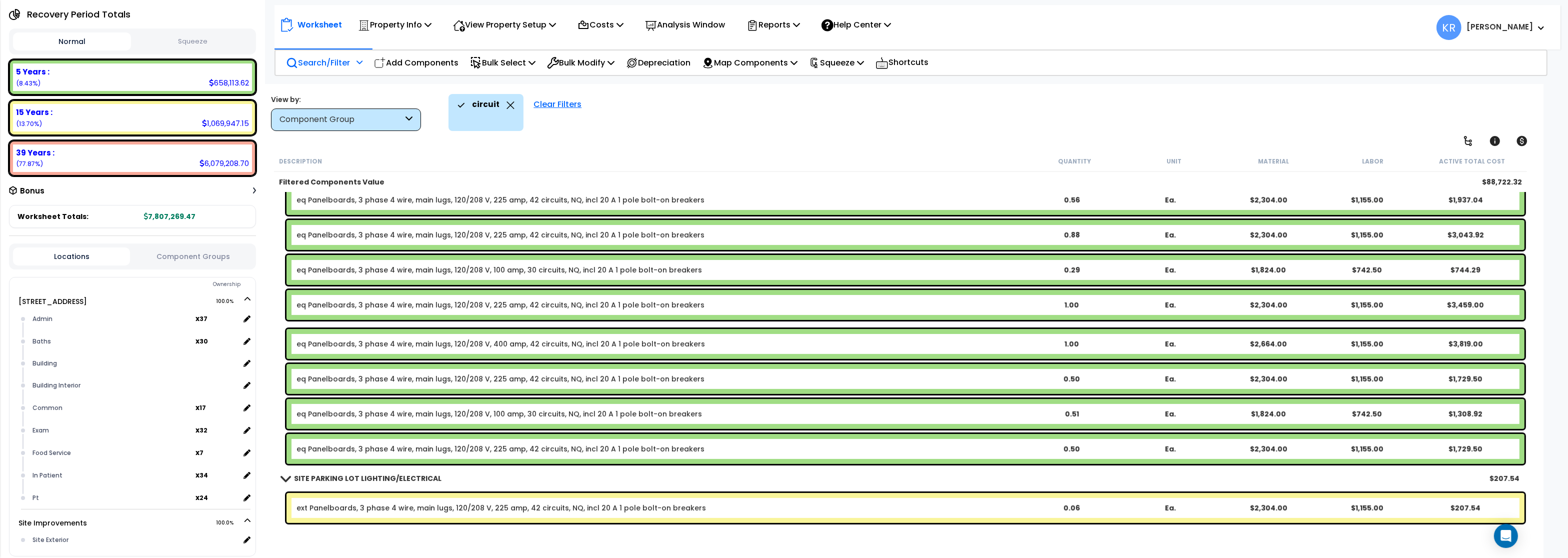
scroll to position [627, 0]
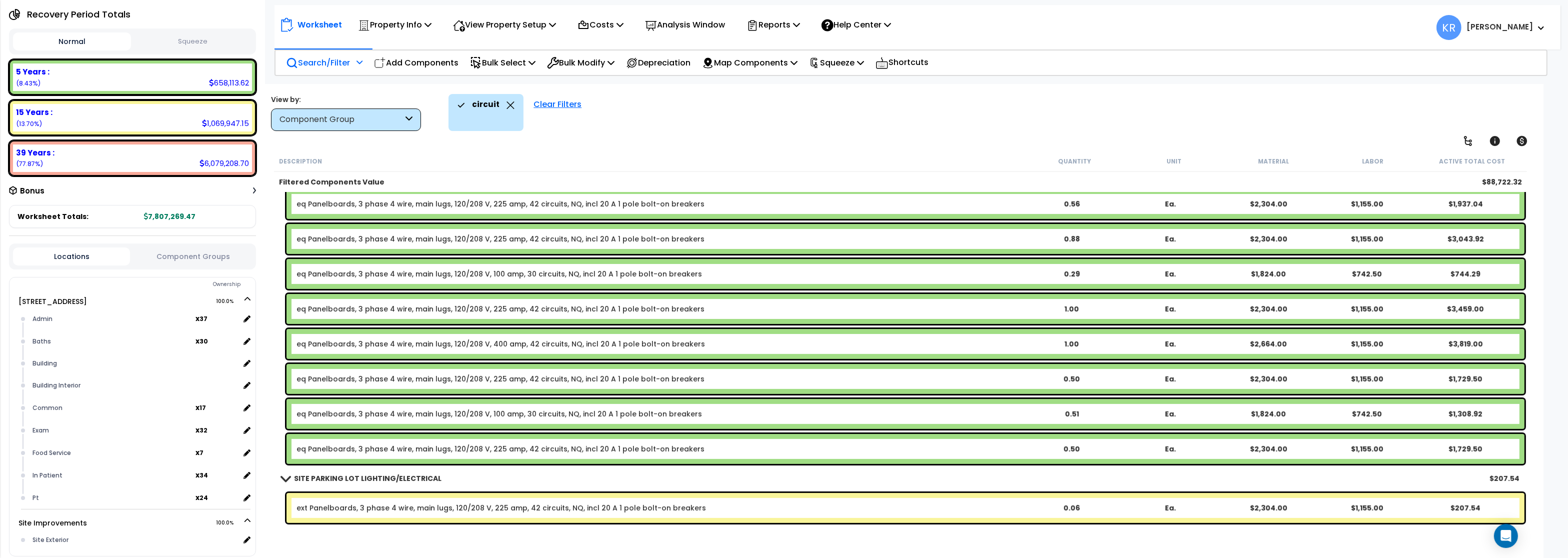
click at [555, 107] on div "Clear Filters" at bounding box center [557, 112] width 58 height 37
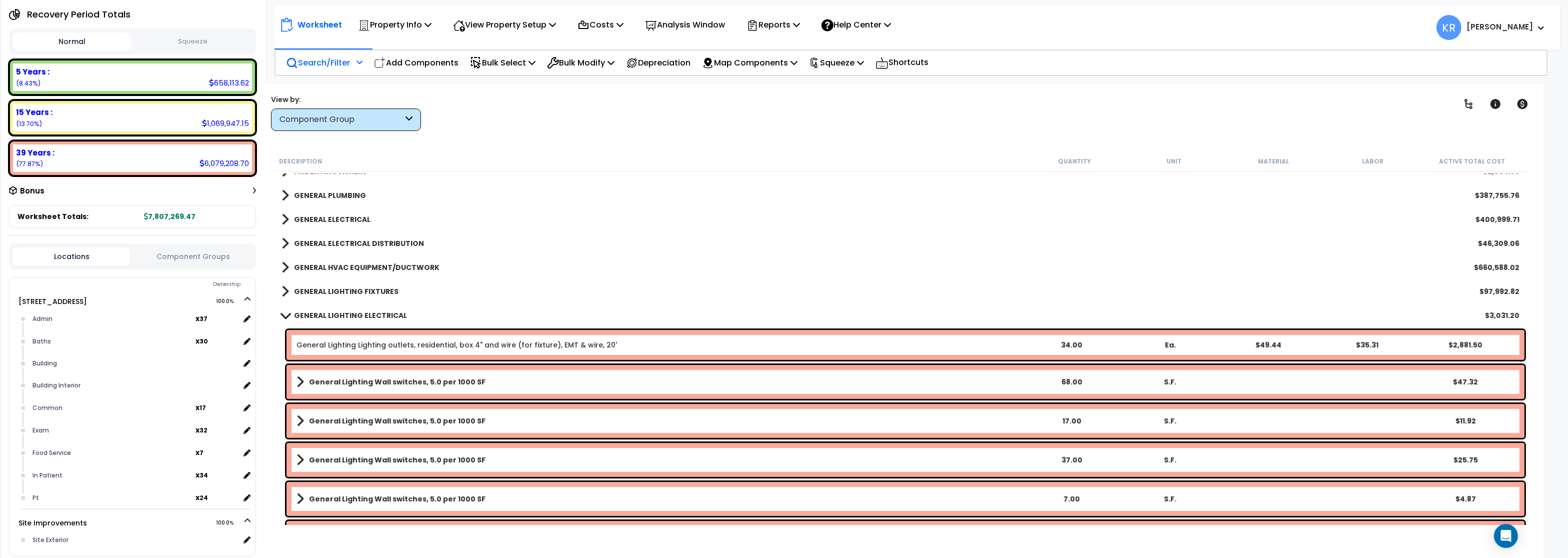
click at [309, 314] on b "GENERAL LIGHTING ELECTRICAL" at bounding box center [350, 316] width 113 height 10
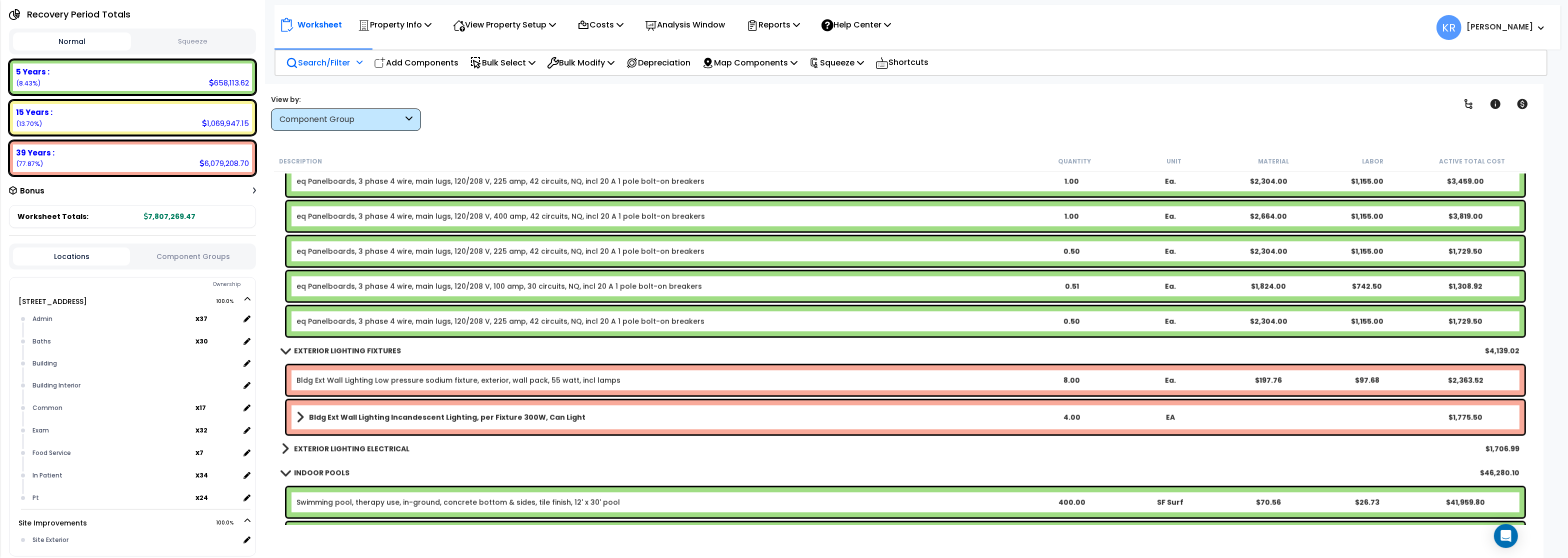
scroll to position [2788, 0]
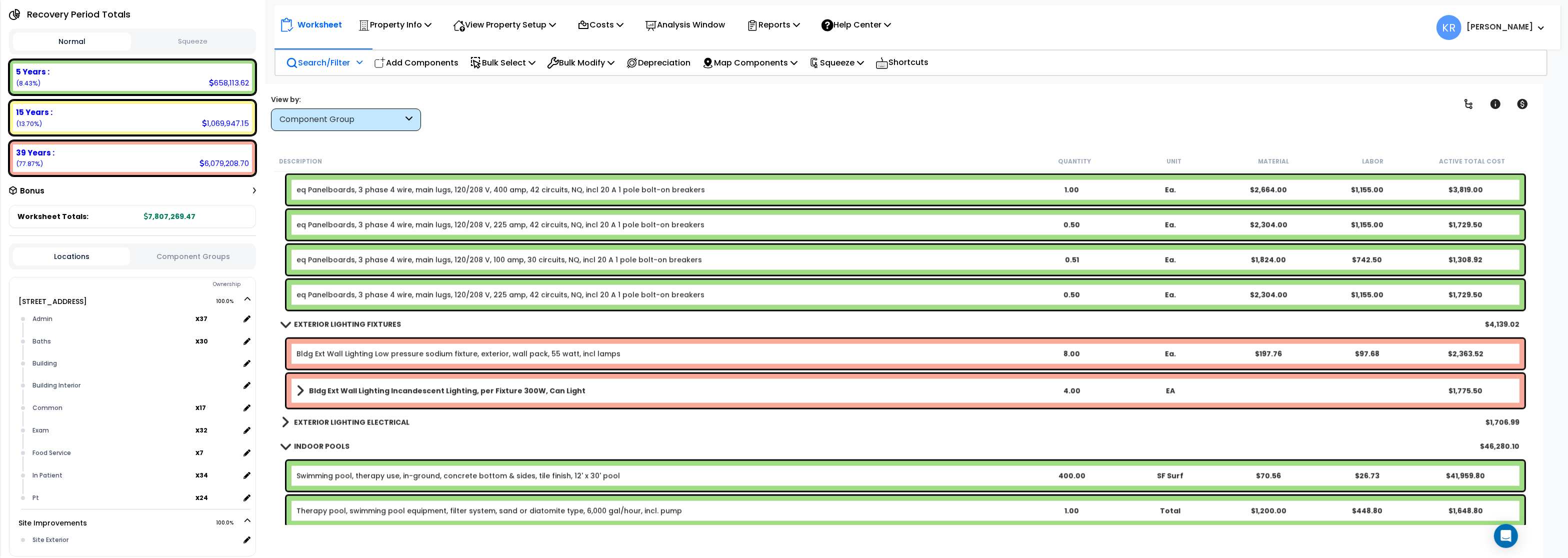
click at [308, 325] on b "EXTERIOR LIGHTING FIXTURES" at bounding box center [347, 325] width 107 height 10
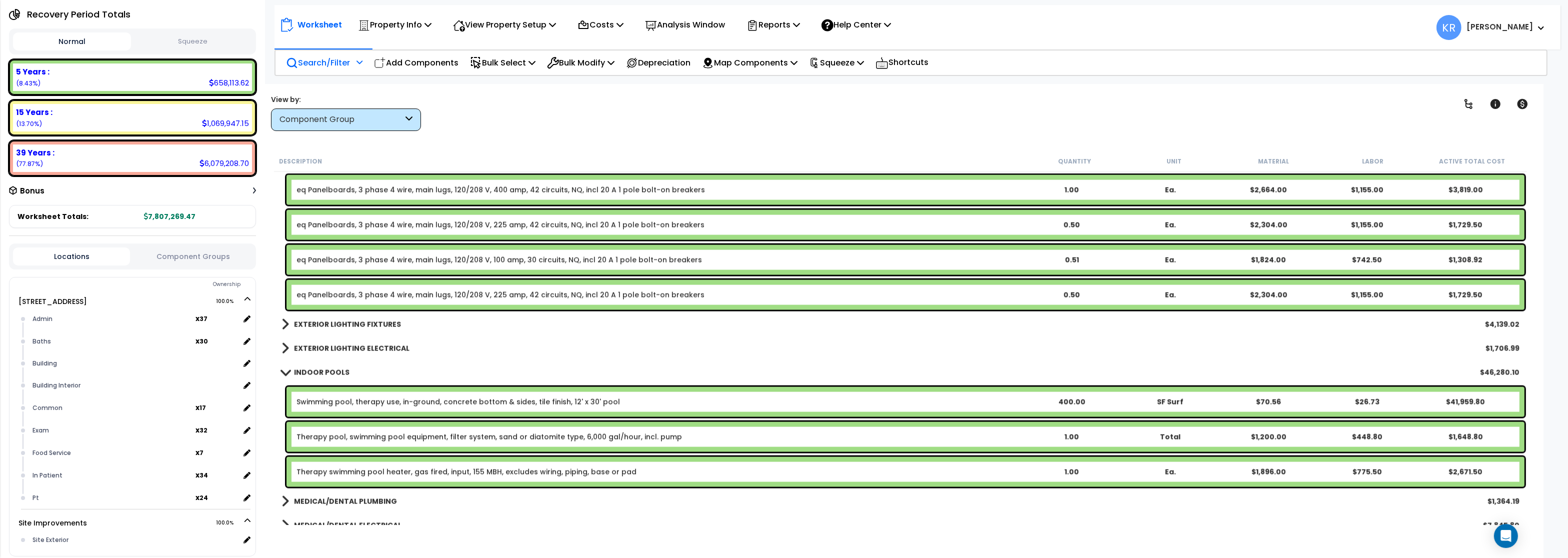
click at [311, 372] on b "INDOOR POOLS" at bounding box center [322, 373] width 56 height 10
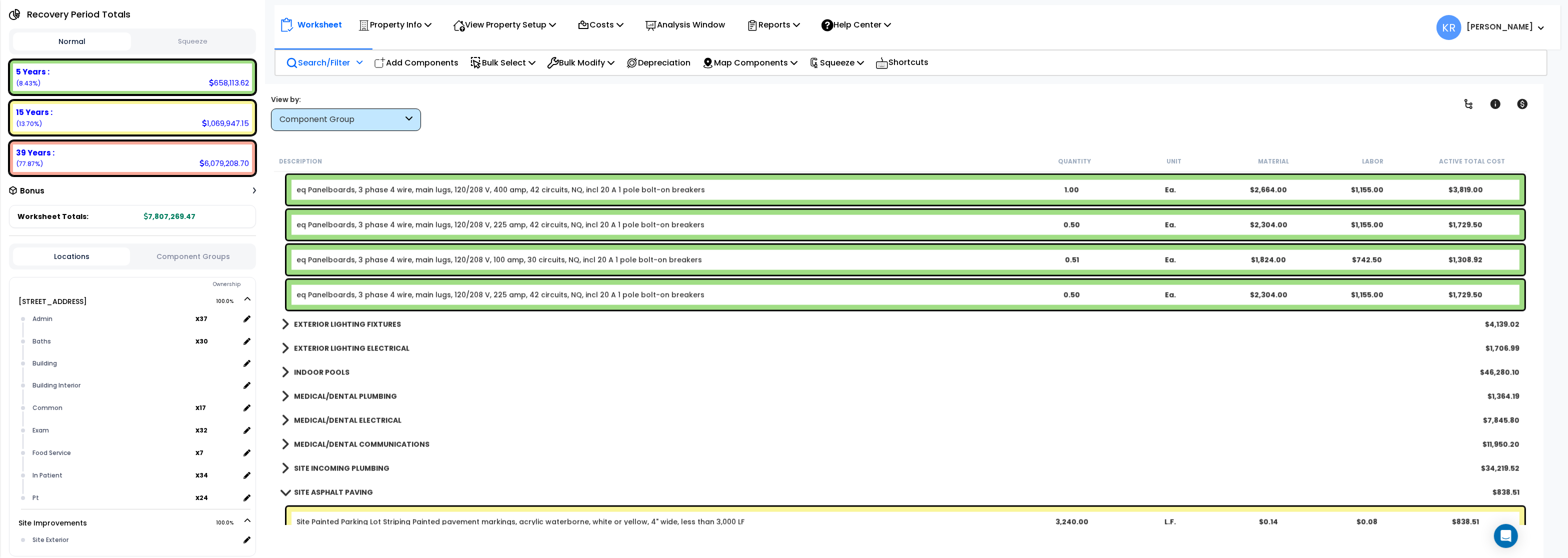
scroll to position [2848, 0]
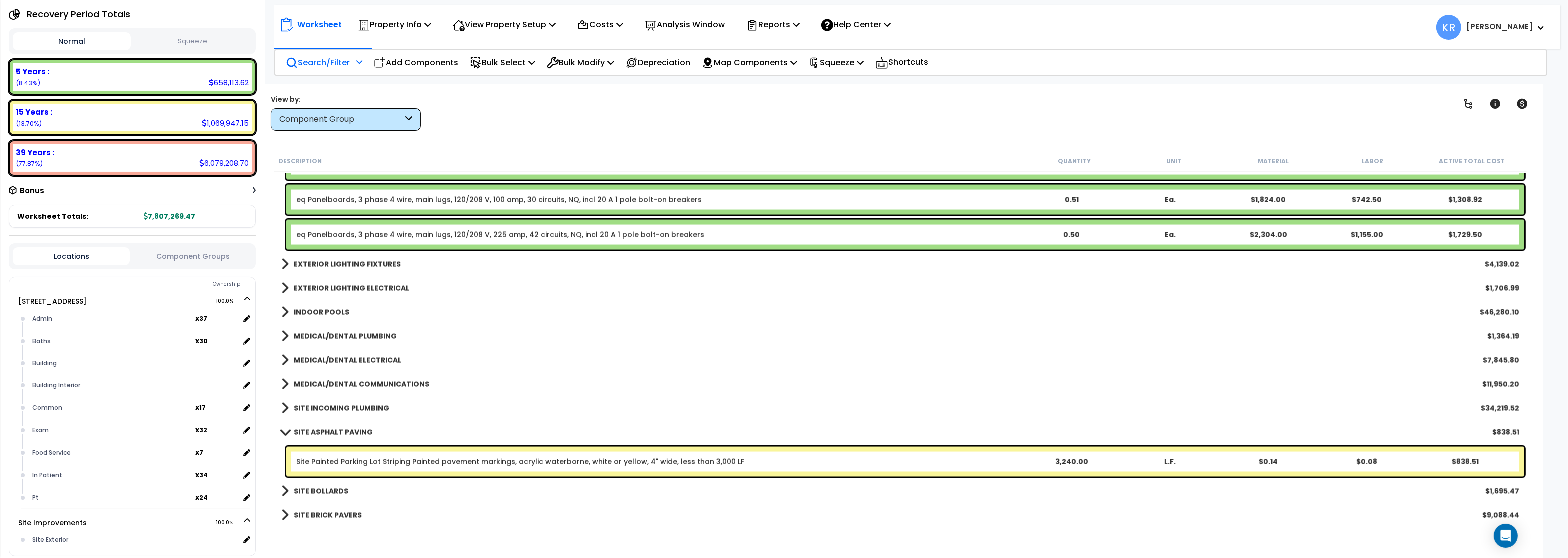
click at [330, 324] on div "INDOOR POOLS $46,280.10" at bounding box center [901, 313] width 1248 height 24
click at [330, 332] on b "MEDICAL/DENTAL PLUMBING" at bounding box center [346, 337] width 103 height 10
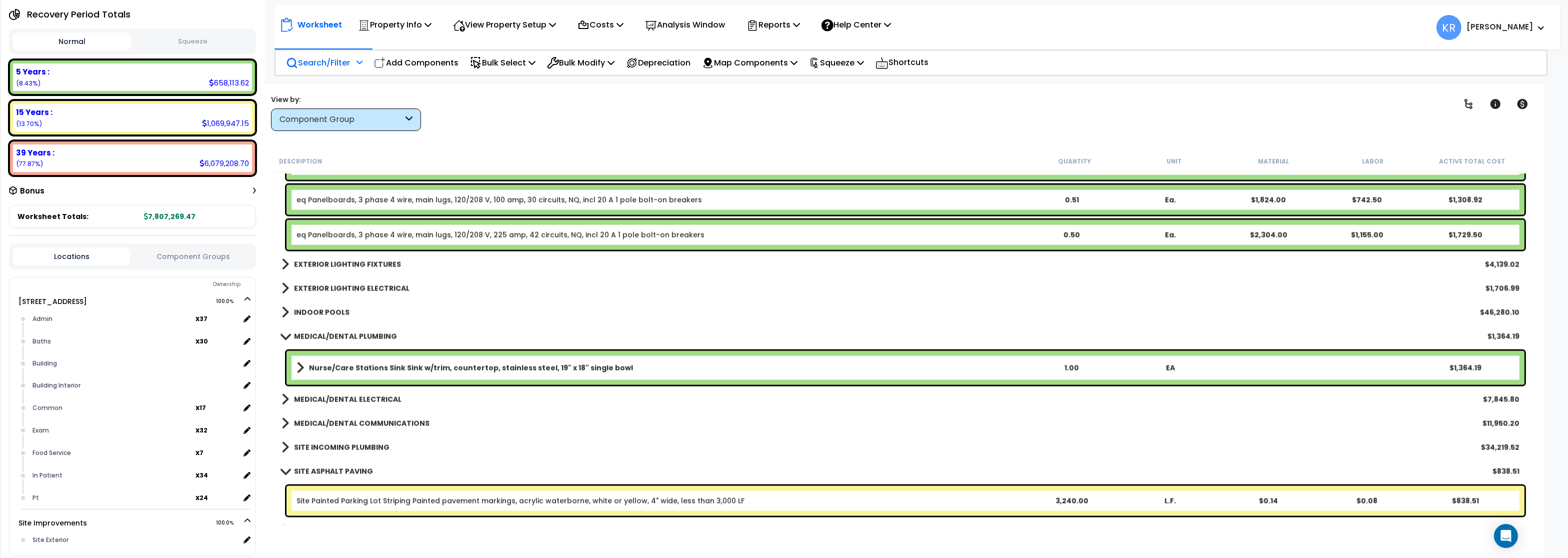
click at [330, 332] on b "MEDICAL/DENTAL PLUMBING" at bounding box center [346, 337] width 103 height 10
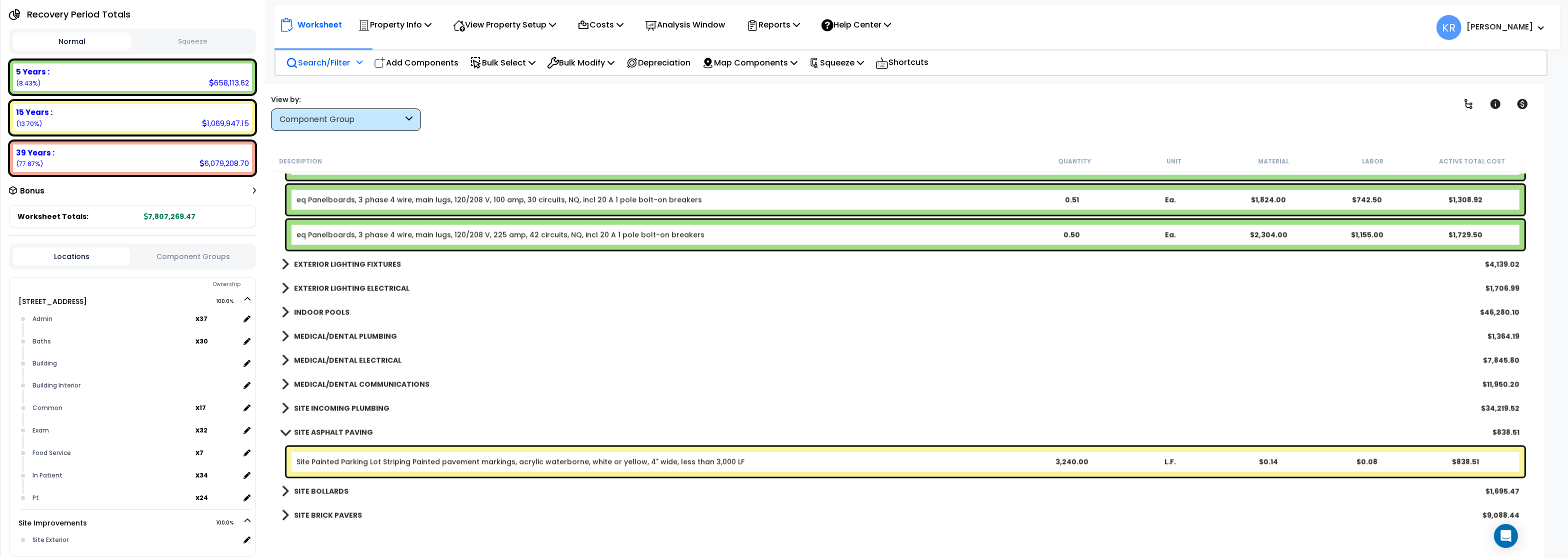
click at [323, 360] on b "MEDICAL/DENTAL ELECTRICAL" at bounding box center [348, 360] width 108 height 10
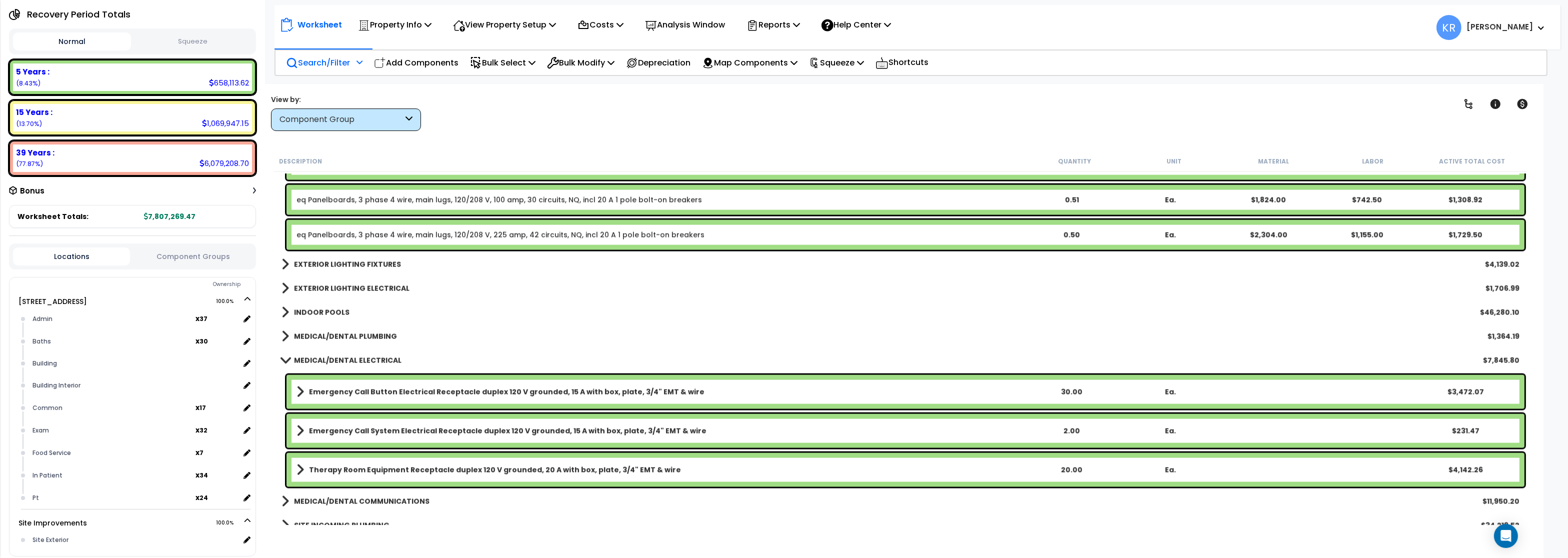
click at [323, 360] on b "MEDICAL/DENTAL ELECTRICAL" at bounding box center [348, 360] width 108 height 10
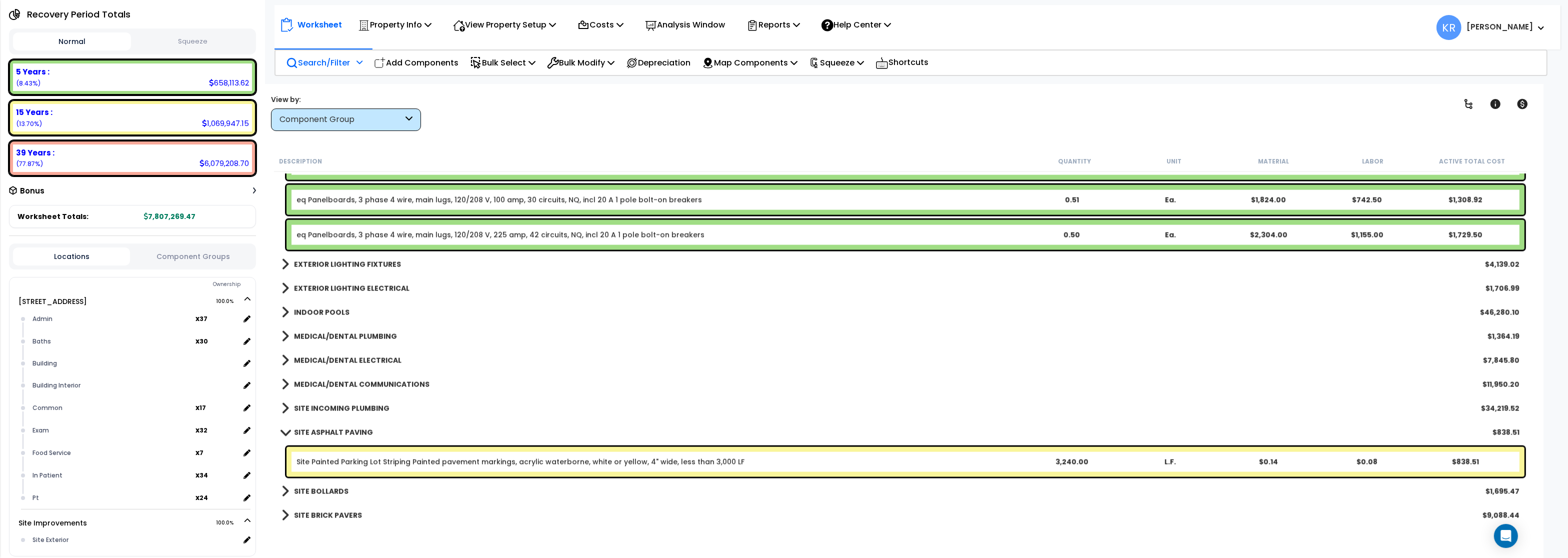
click at [319, 382] on b "MEDICAL/DENTAL COMMUNICATIONS" at bounding box center [362, 385] width 135 height 10
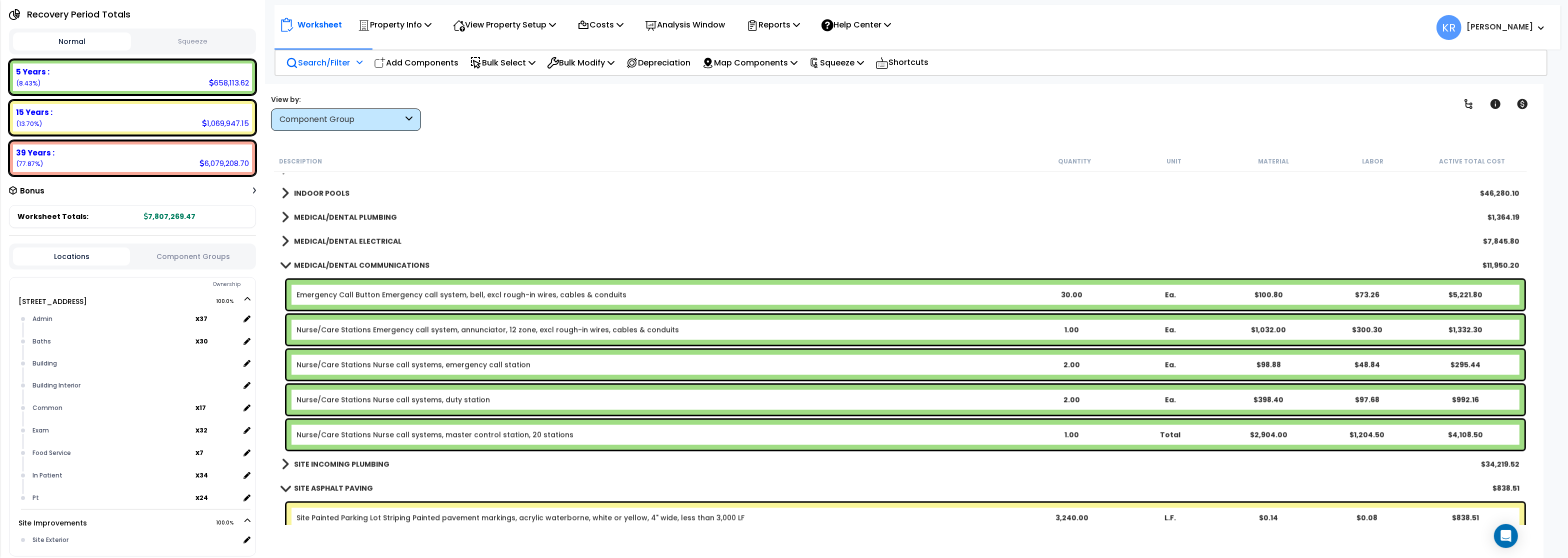
scroll to position [2968, 0]
click at [323, 257] on div "MEDICAL/DENTAL COMMUNICATIONS $11,950.20" at bounding box center [901, 265] width 1248 height 24
click at [322, 263] on b "MEDICAL/DENTAL COMMUNICATIONS" at bounding box center [362, 265] width 135 height 10
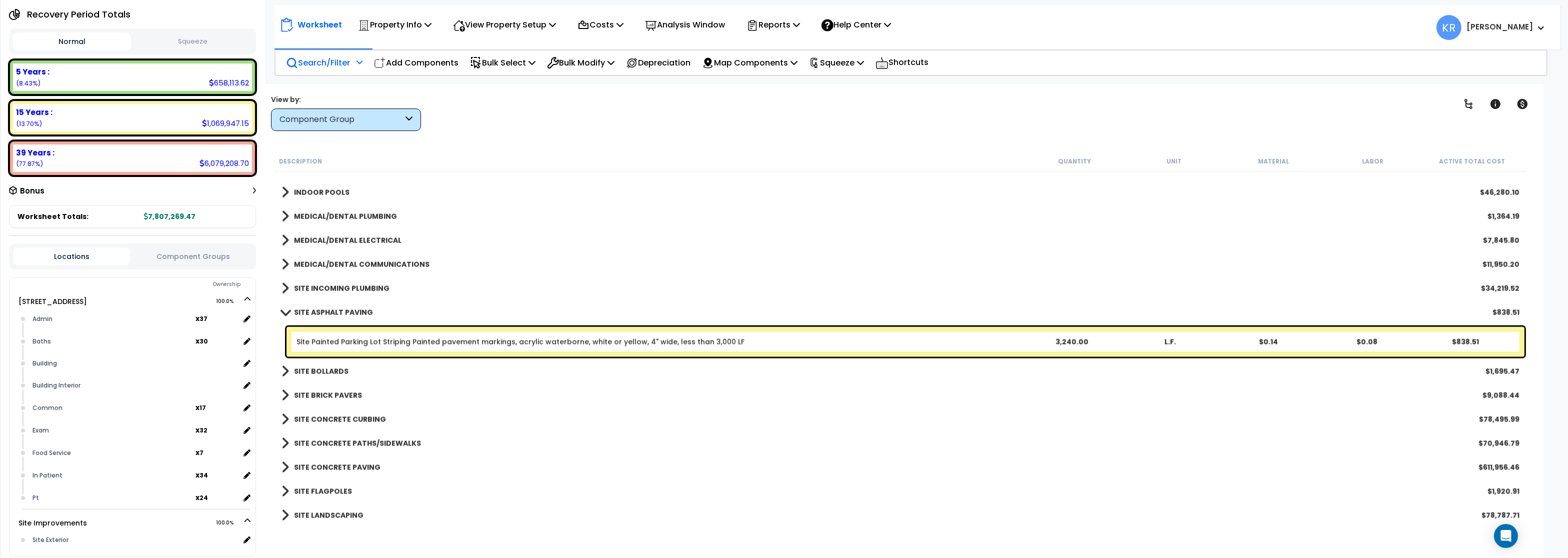
click at [322, 286] on b "SITE INCOMING PLUMBING" at bounding box center [341, 288] width 96 height 10
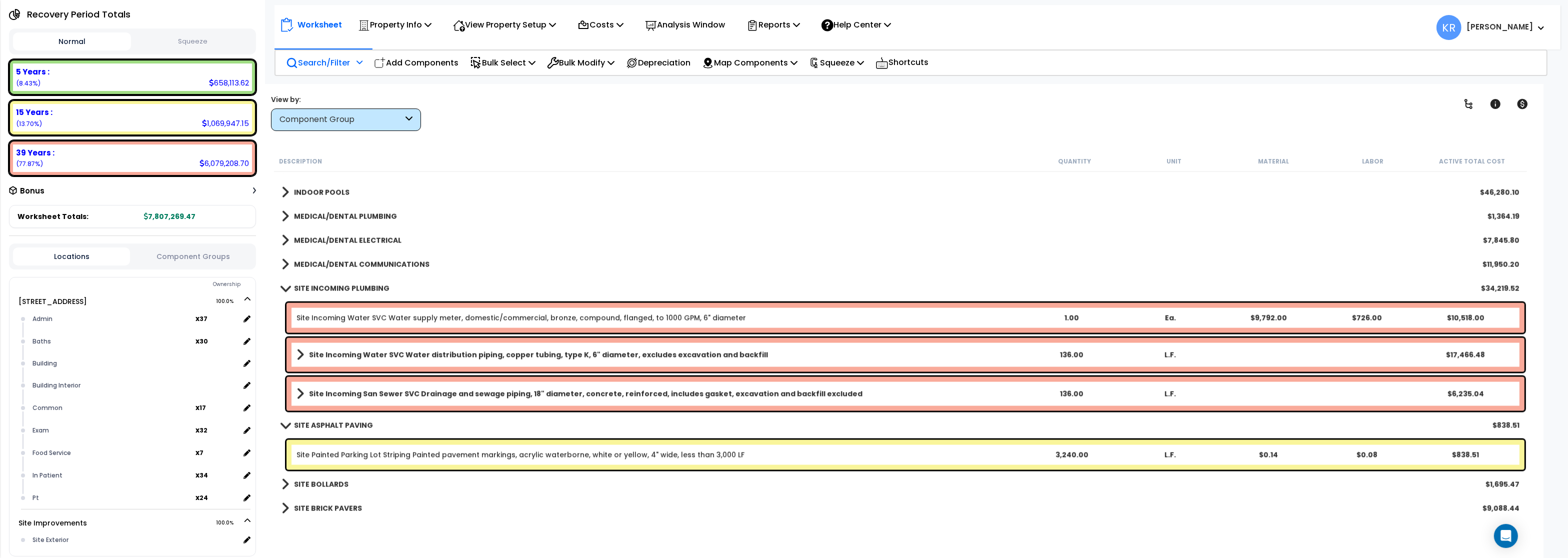
click at [322, 286] on b "SITE INCOMING PLUMBING" at bounding box center [341, 288] width 96 height 10
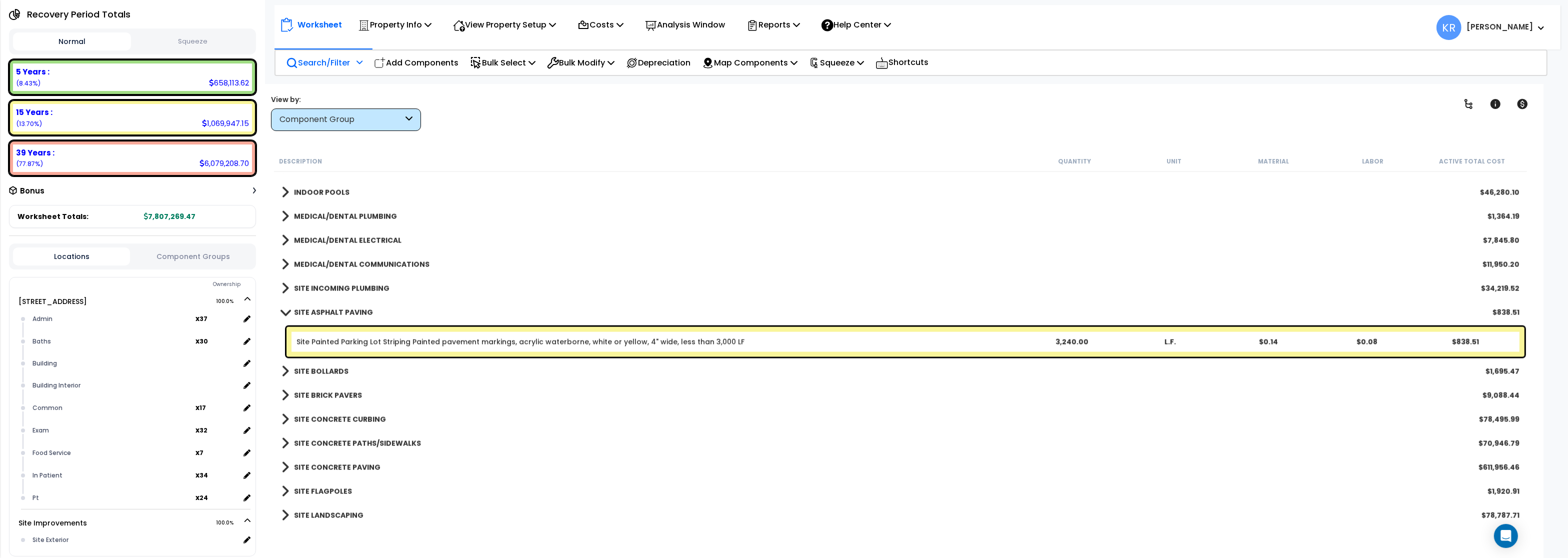
click at [304, 57] on p "Search/Filter" at bounding box center [318, 62] width 64 height 13
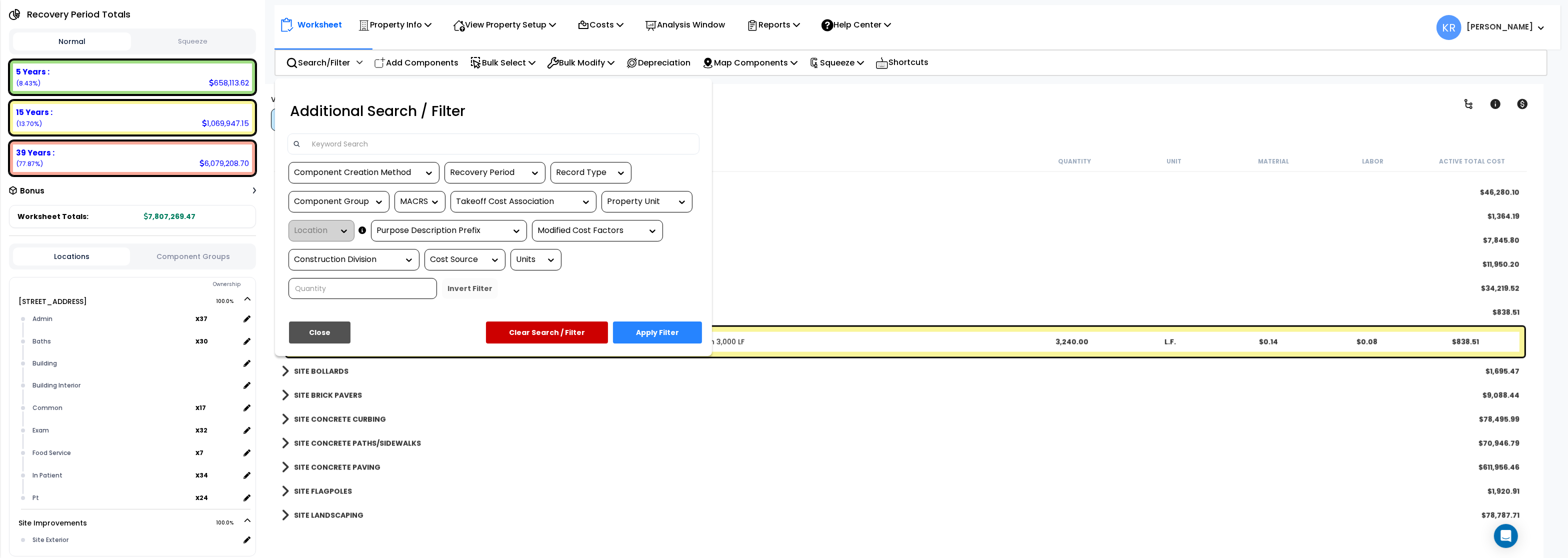
click at [338, 140] on input at bounding box center [500, 144] width 389 height 15
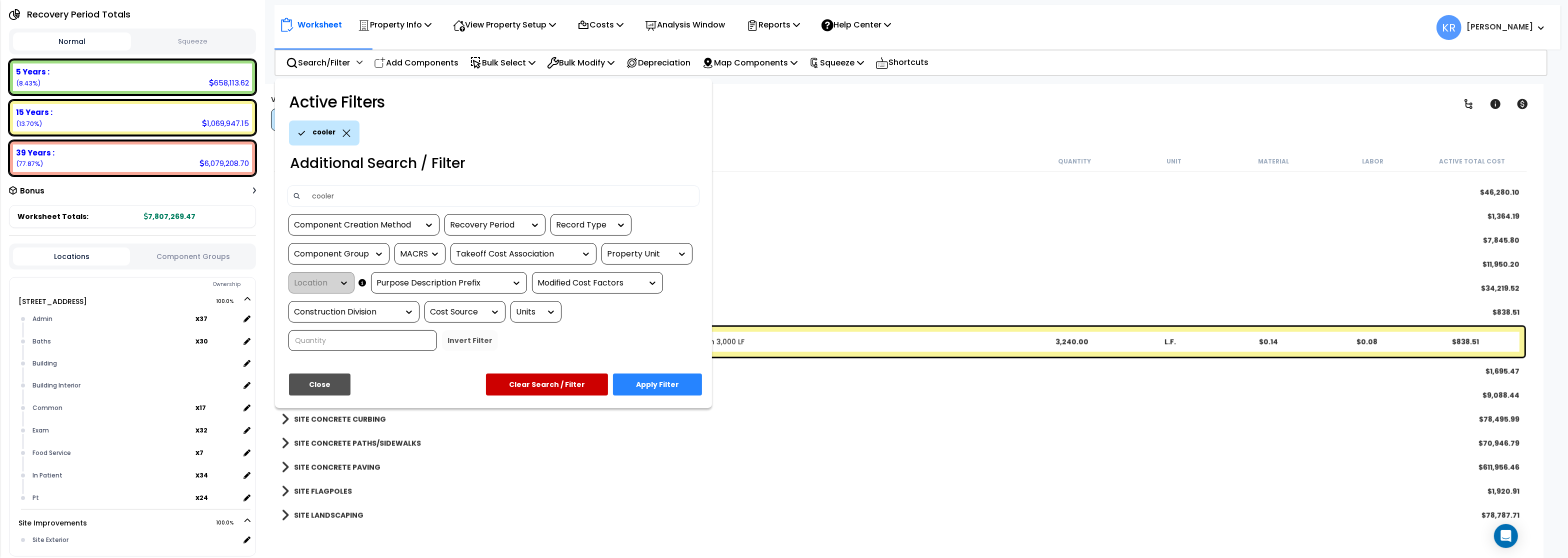
type input "cooler"
click at [644, 387] on button "Apply Filter" at bounding box center [658, 385] width 89 height 22
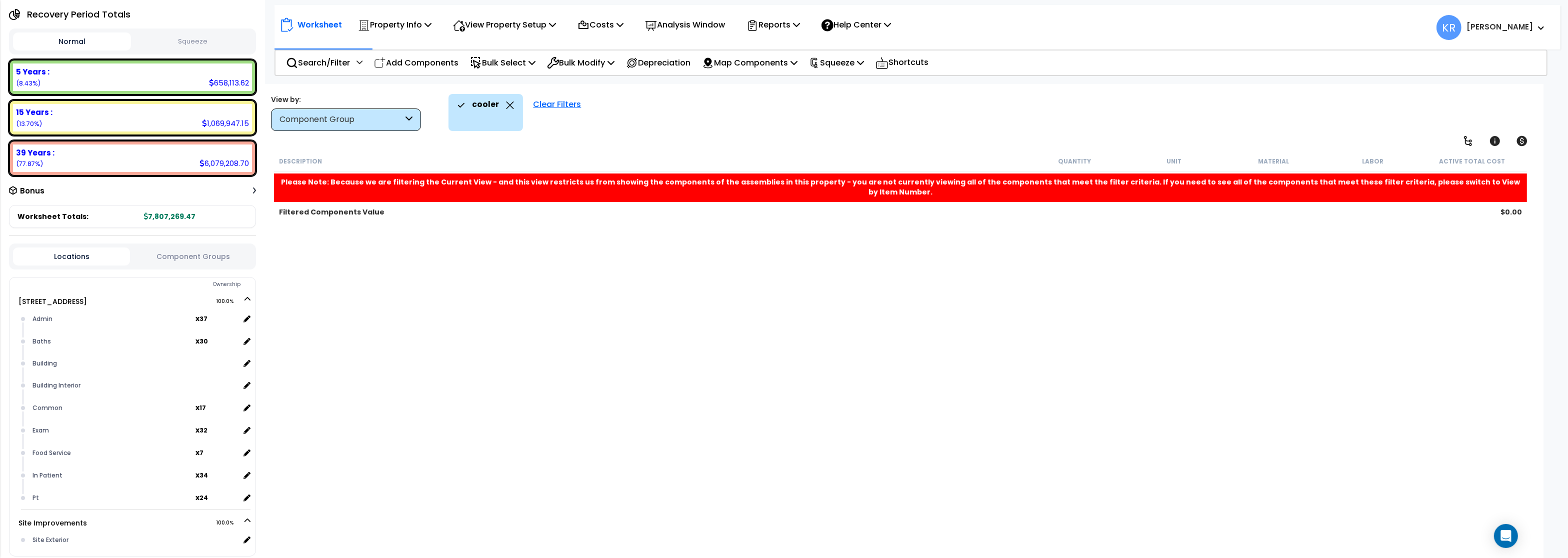
scroll to position [0, 0]
click at [537, 105] on div "Clear Filters" at bounding box center [556, 112] width 58 height 37
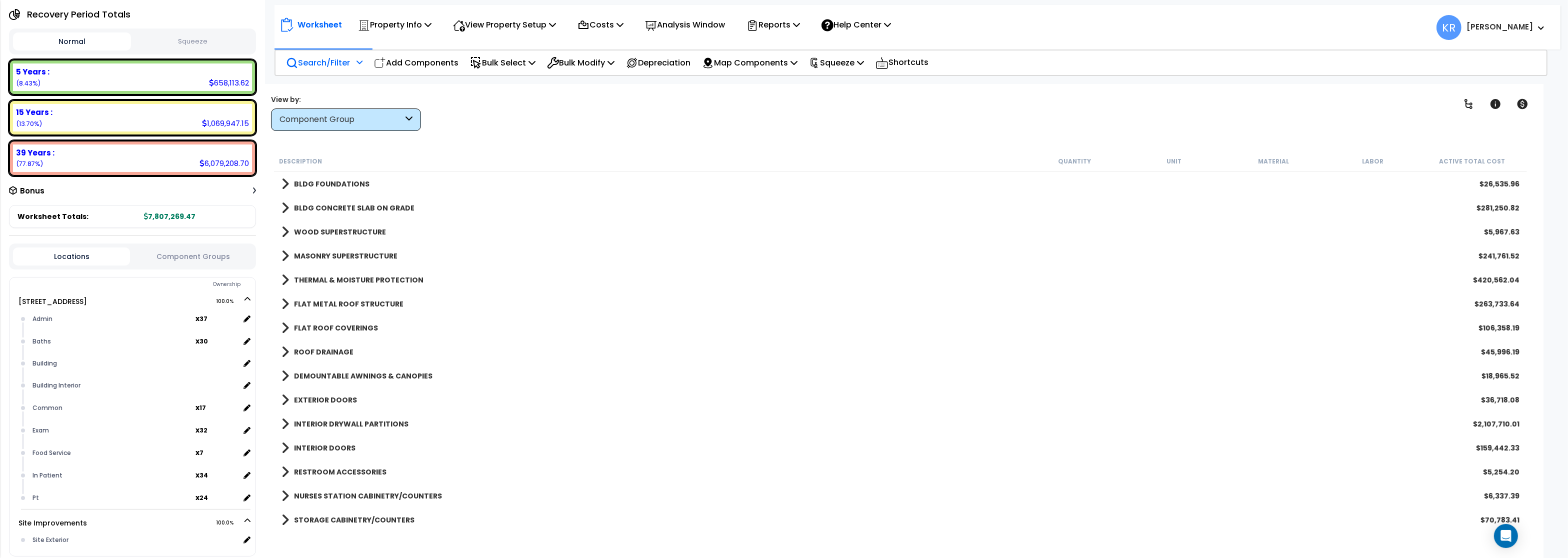
click at [320, 64] on p "Search/Filter" at bounding box center [318, 62] width 64 height 13
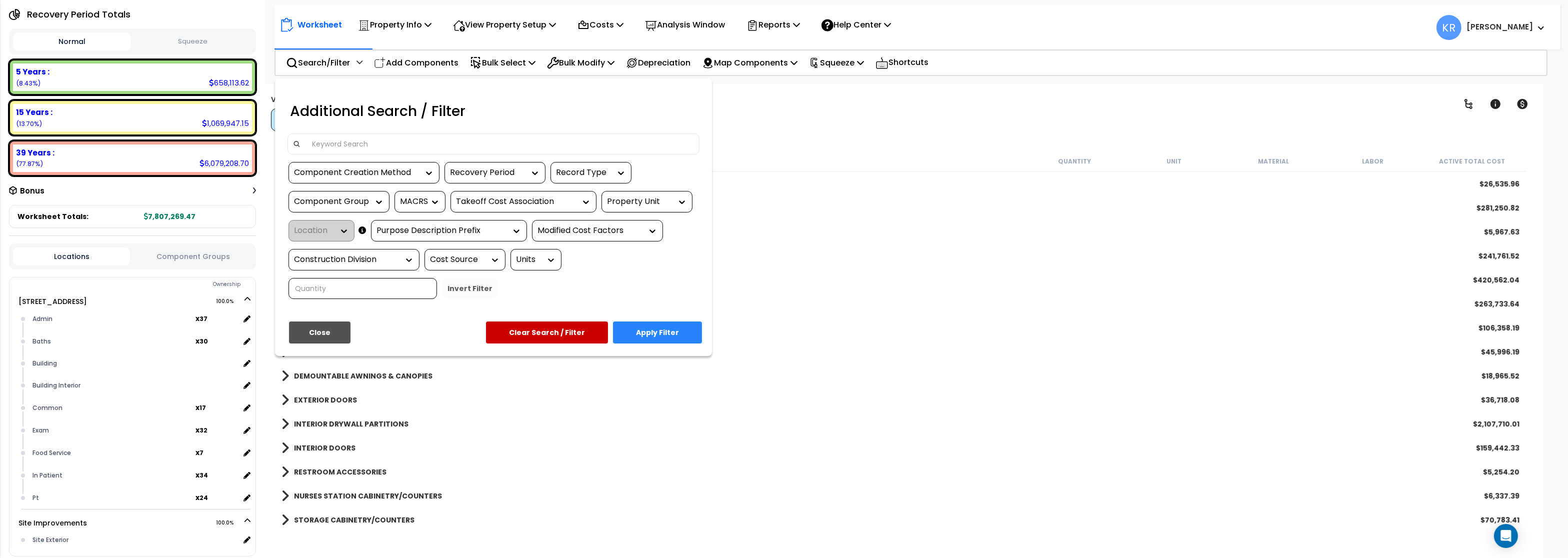
click at [333, 147] on input at bounding box center [500, 144] width 389 height 15
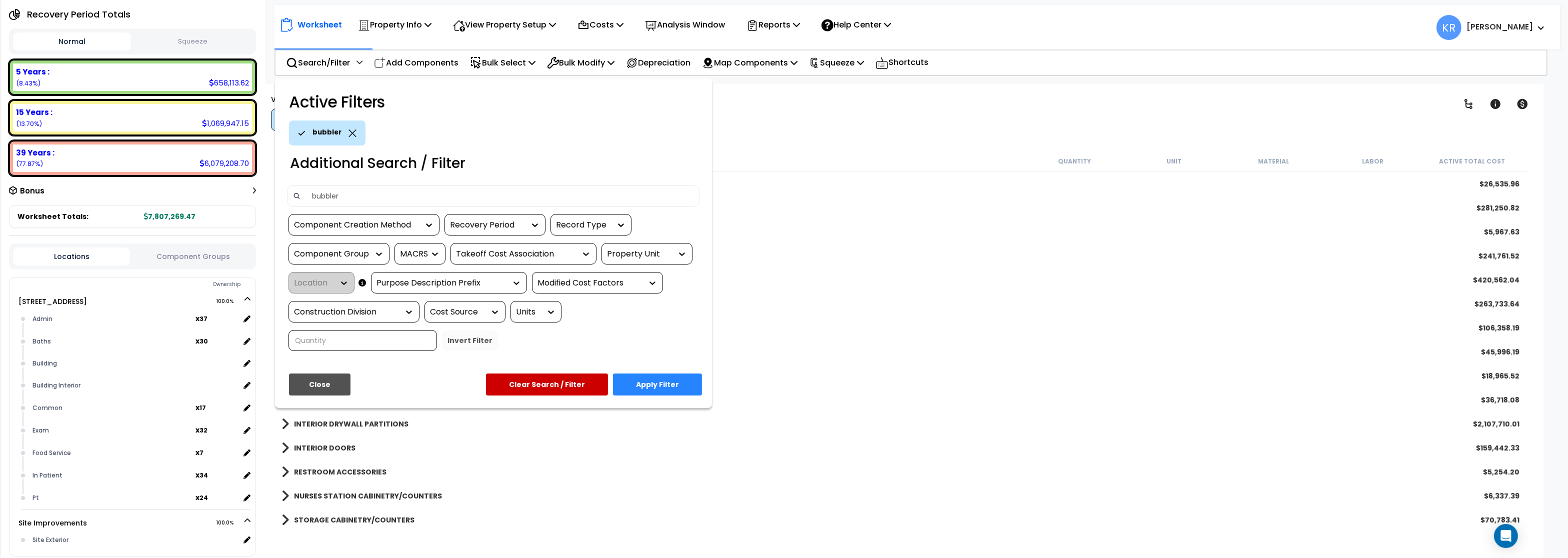
type input "bubbler"
click at [646, 390] on button "Apply Filter" at bounding box center [658, 385] width 89 height 22
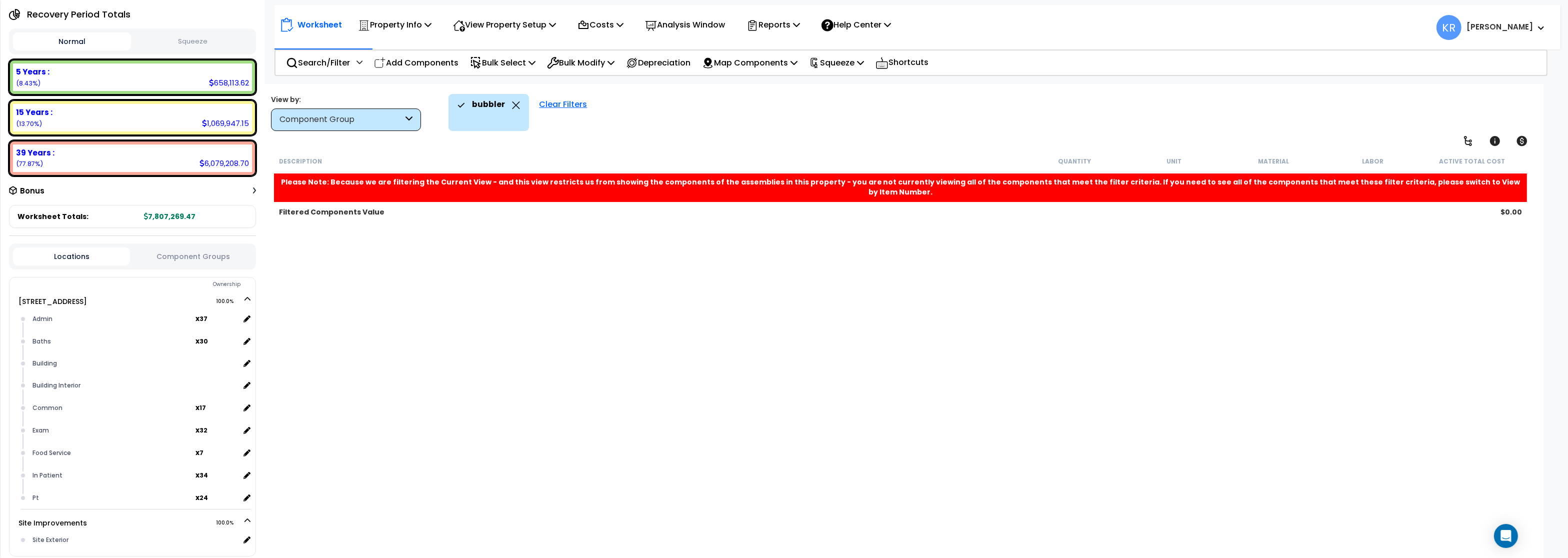
click at [552, 104] on div "Clear Filters" at bounding box center [563, 112] width 58 height 37
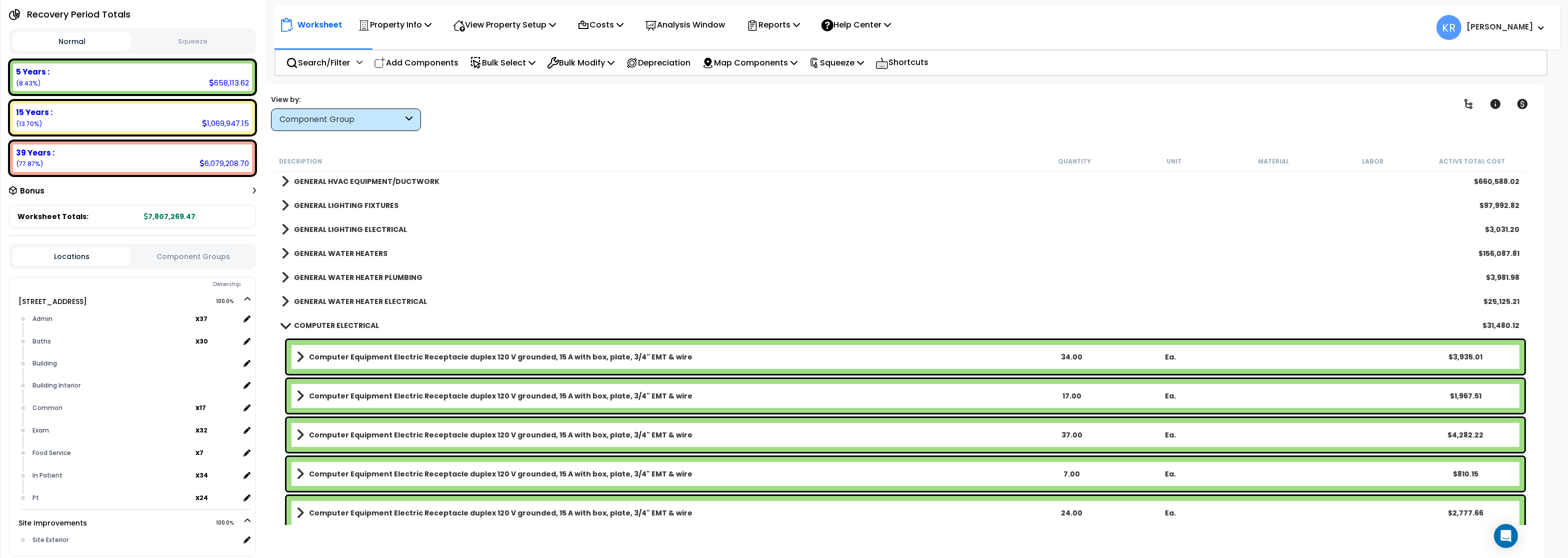
scroll to position [601, 0]
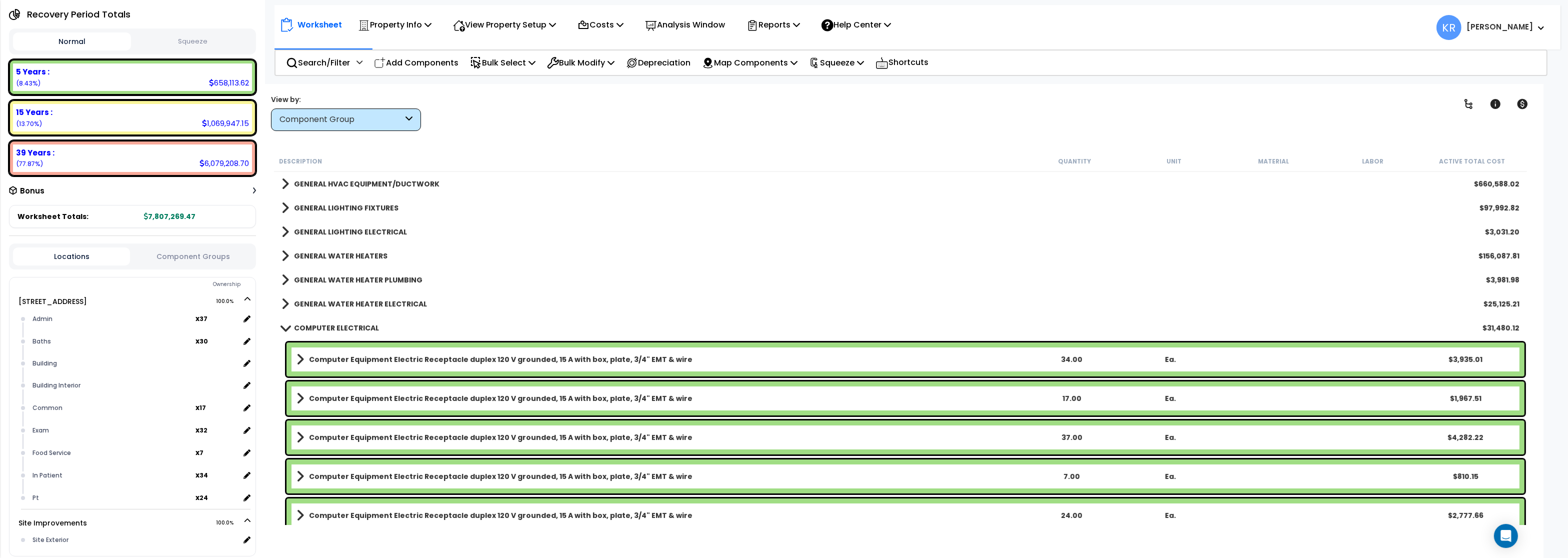
click at [292, 327] on span at bounding box center [286, 328] width 14 height 8
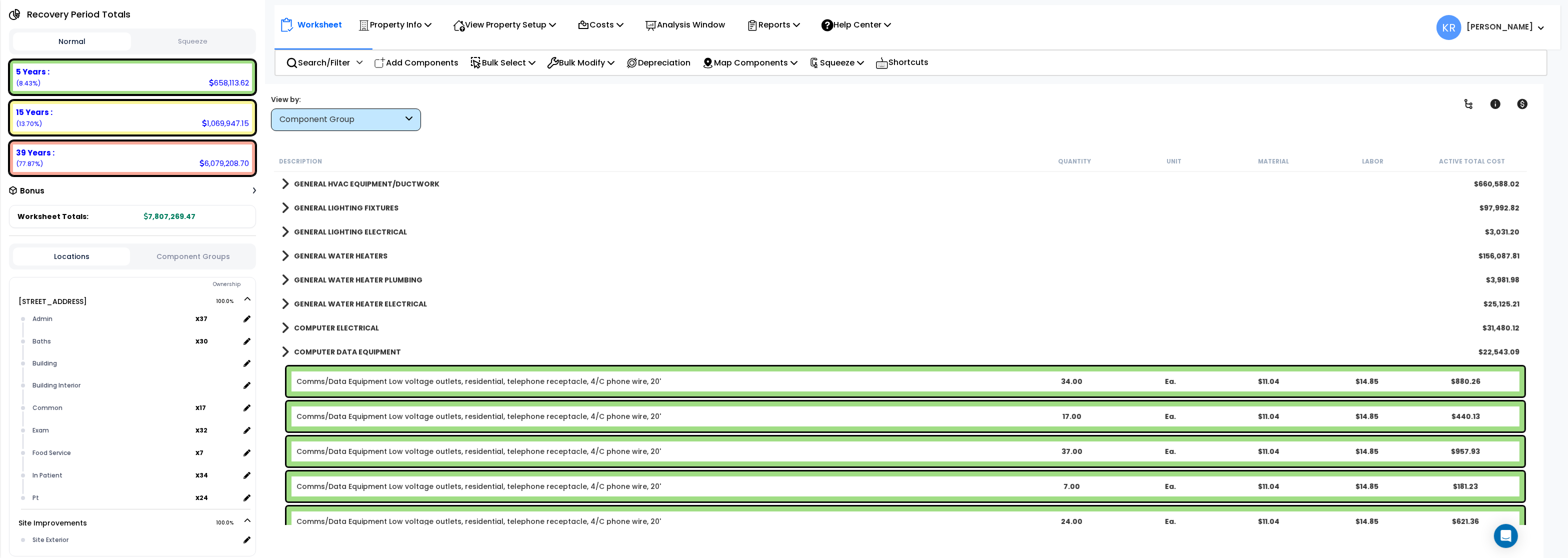
click at [288, 353] on span at bounding box center [285, 352] width 8 height 14
click at [289, 354] on span at bounding box center [286, 352] width 14 height 8
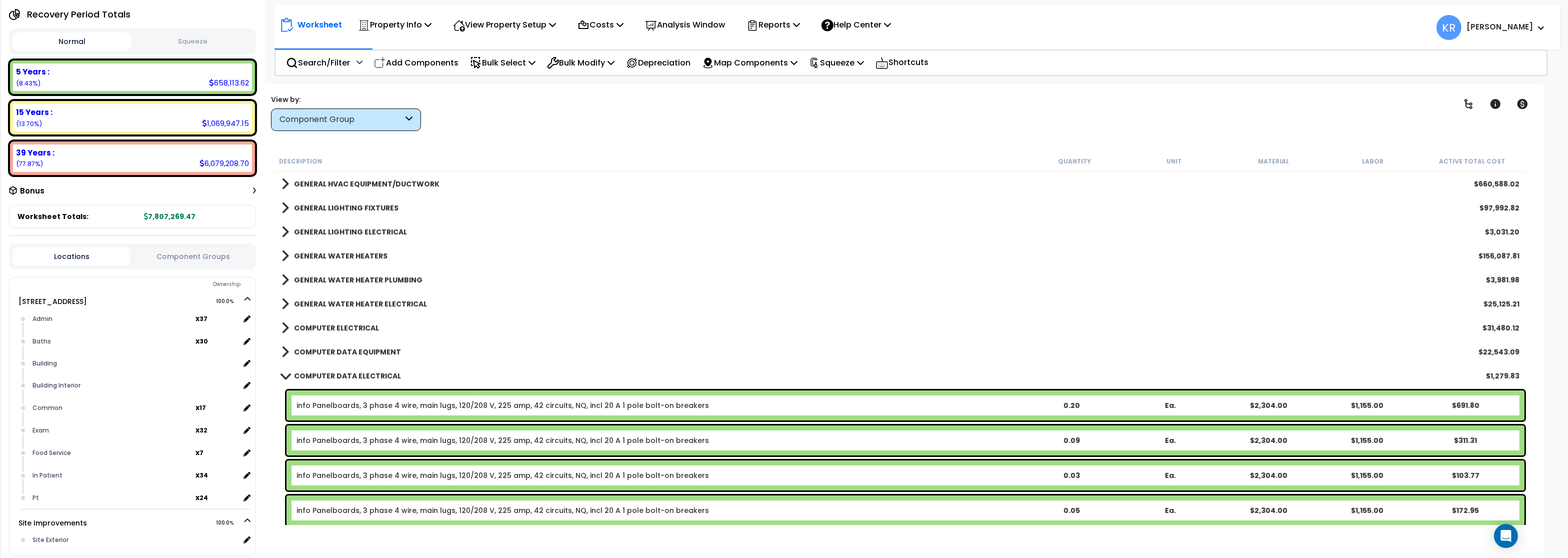
click at [285, 381] on link "COMPUTER DATA ELECTRICAL" at bounding box center [341, 376] width 119 height 14
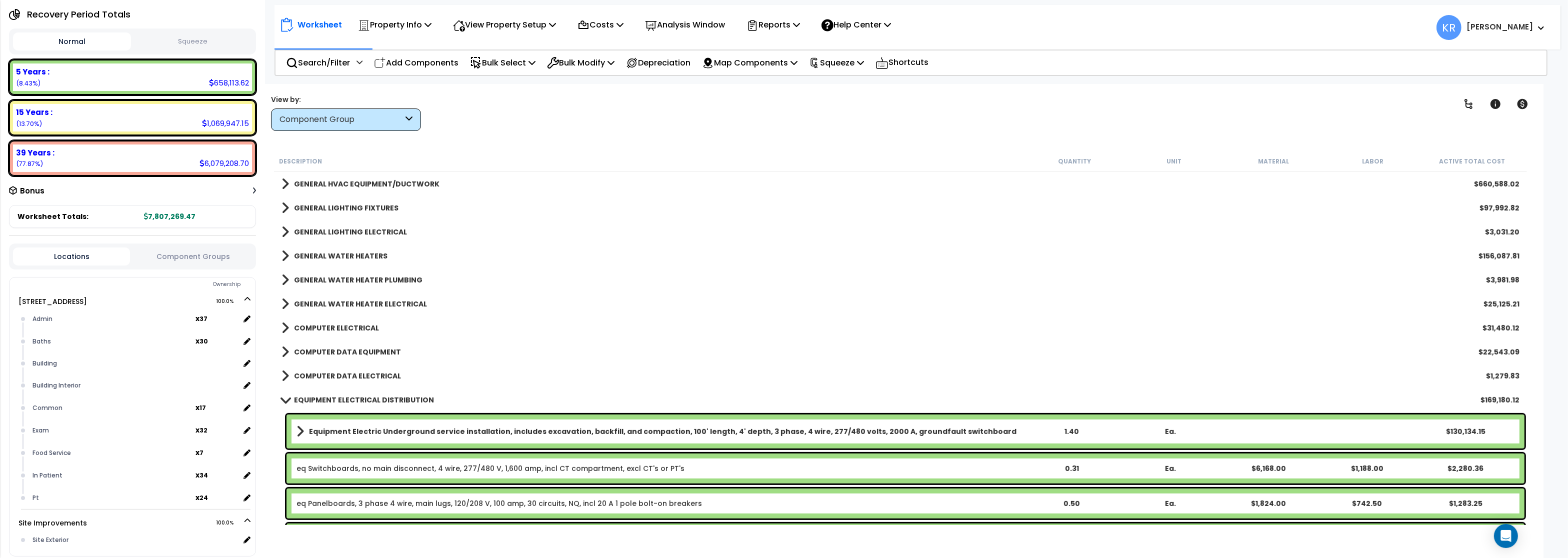
click at [285, 400] on span at bounding box center [286, 399] width 14 height 8
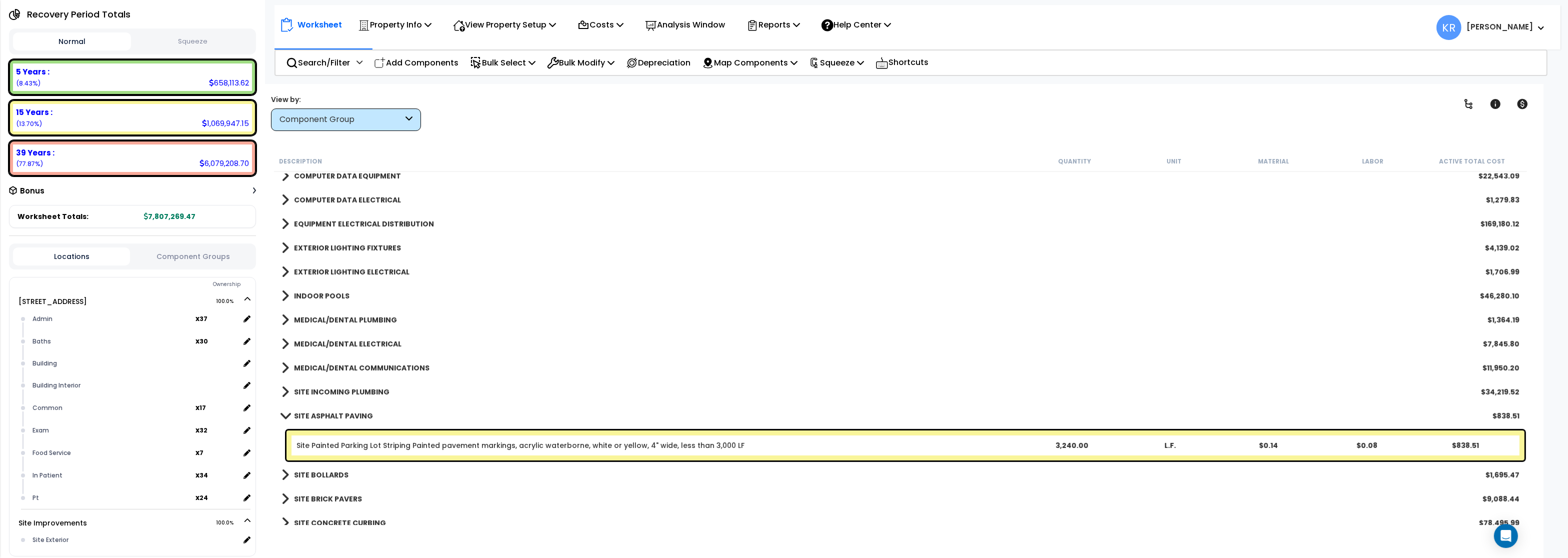
scroll to position [781, 0]
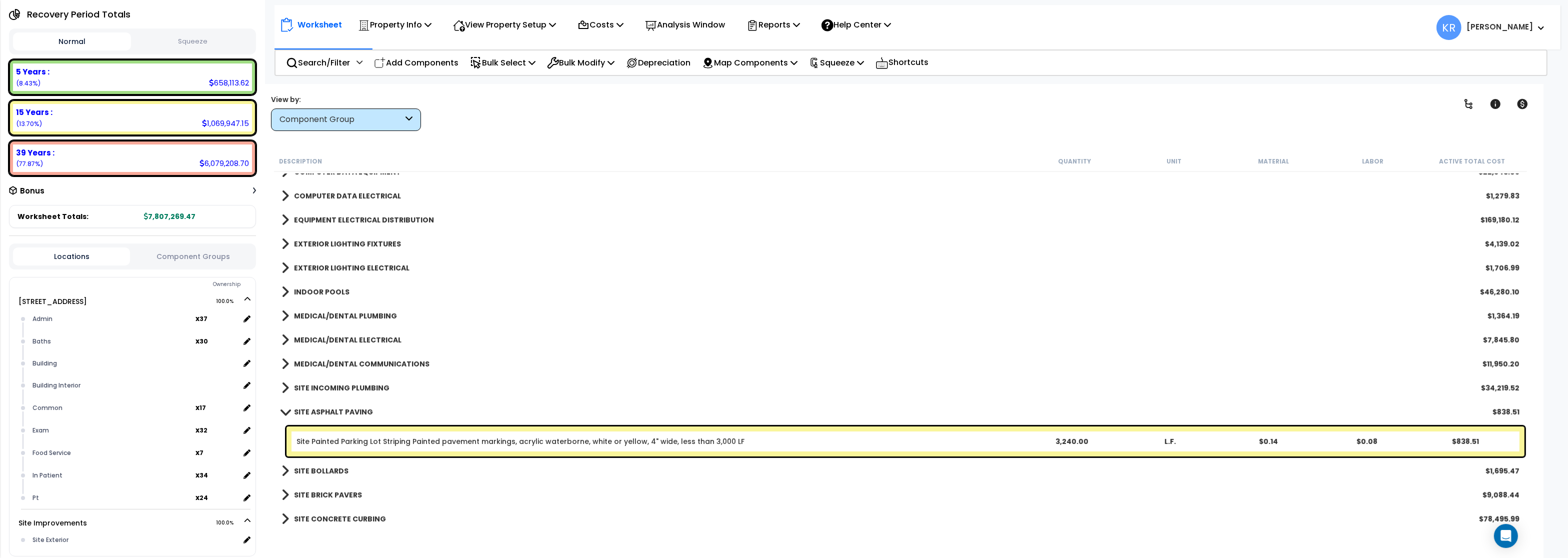
click at [286, 410] on span at bounding box center [286, 412] width 14 height 8
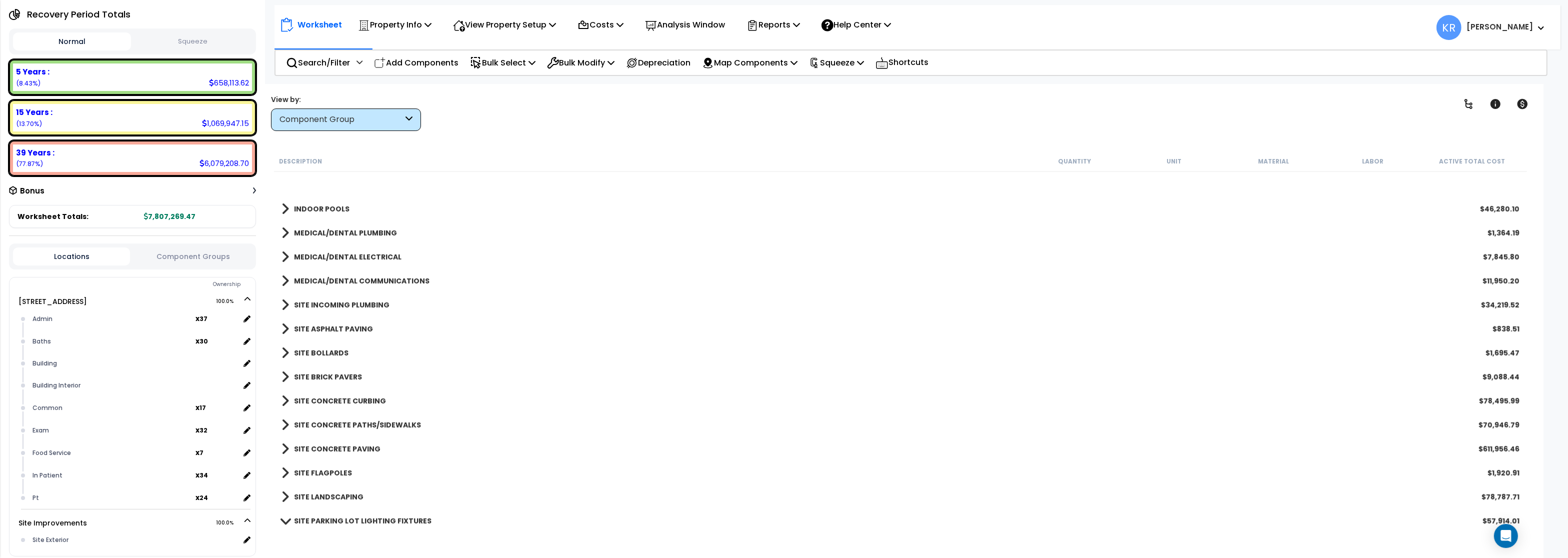
scroll to position [1020, 0]
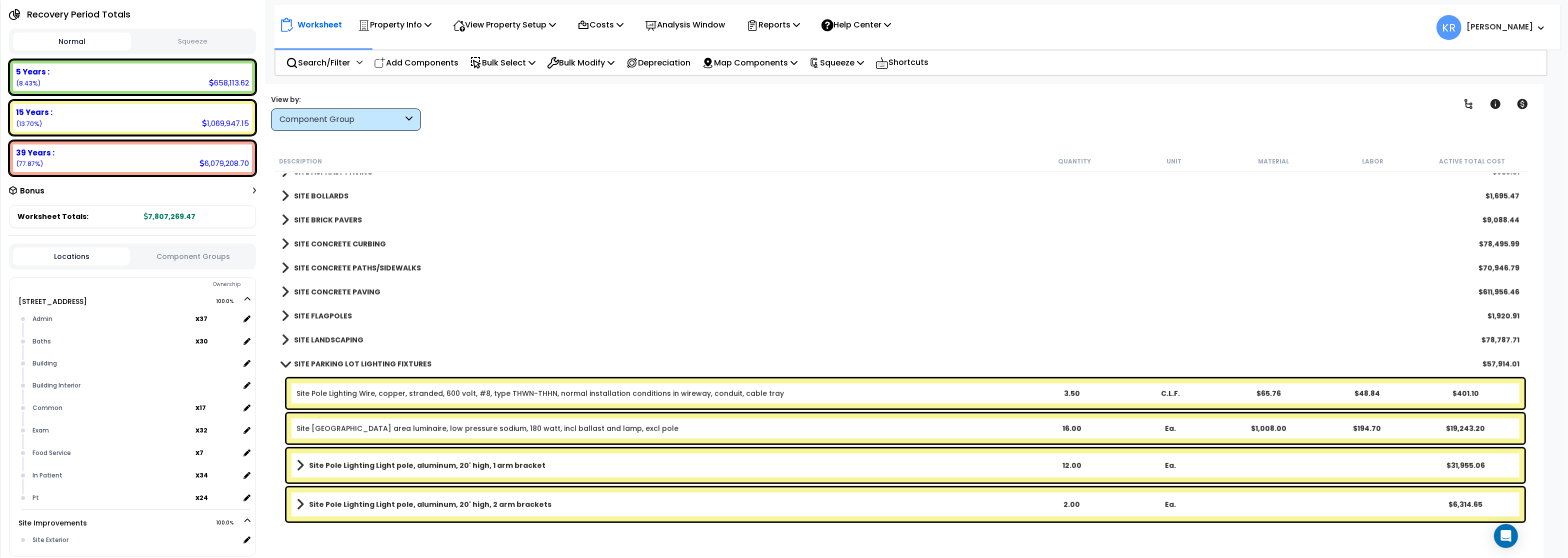
click at [282, 365] on span at bounding box center [286, 364] width 14 height 8
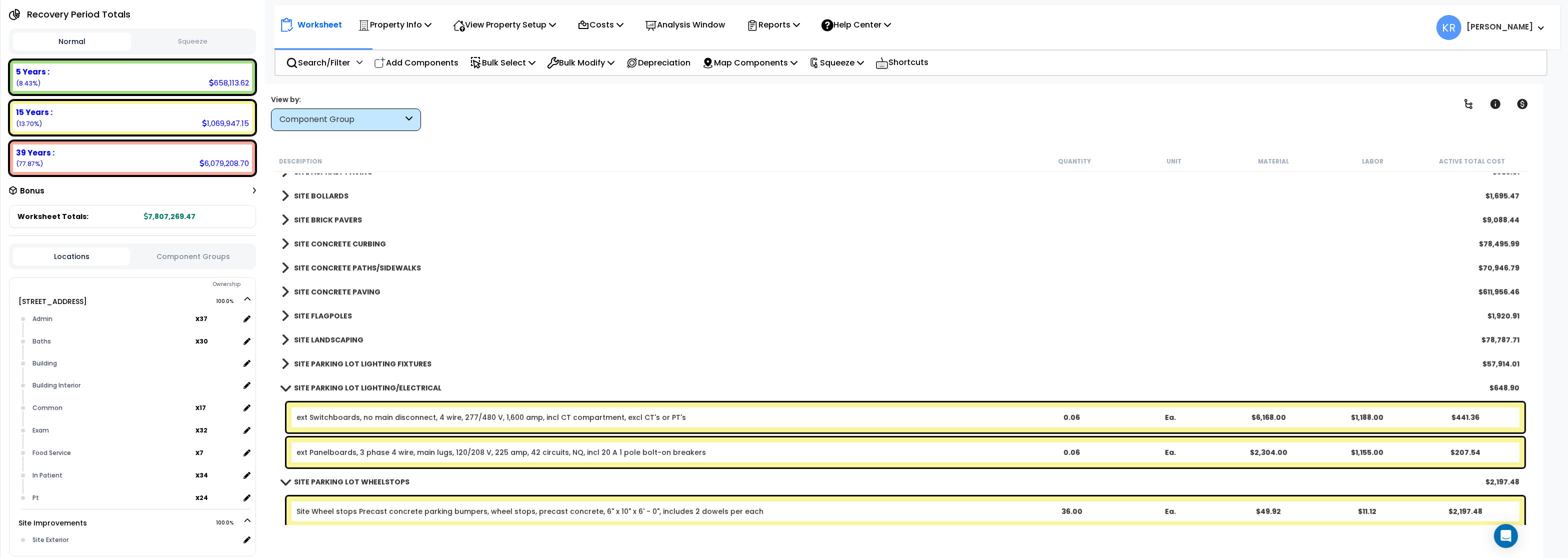
click at [295, 343] on b "SITE LANDSCAPING" at bounding box center [329, 340] width 70 height 10
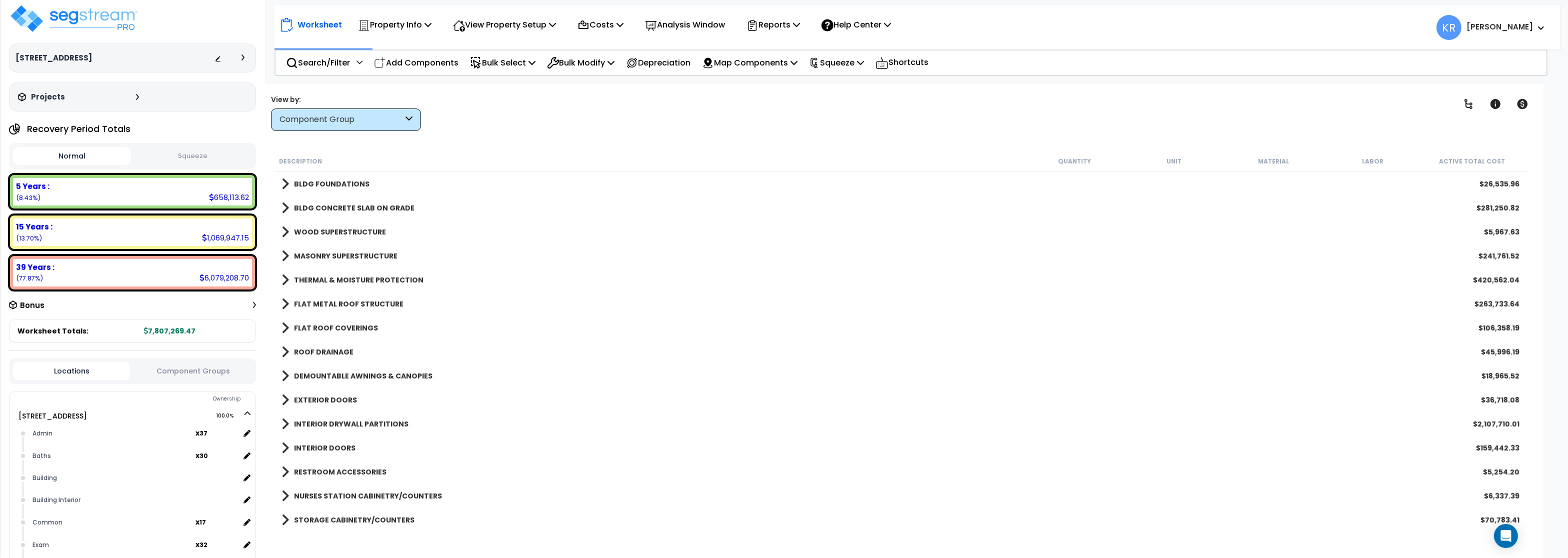
scroll to position [0, 0]
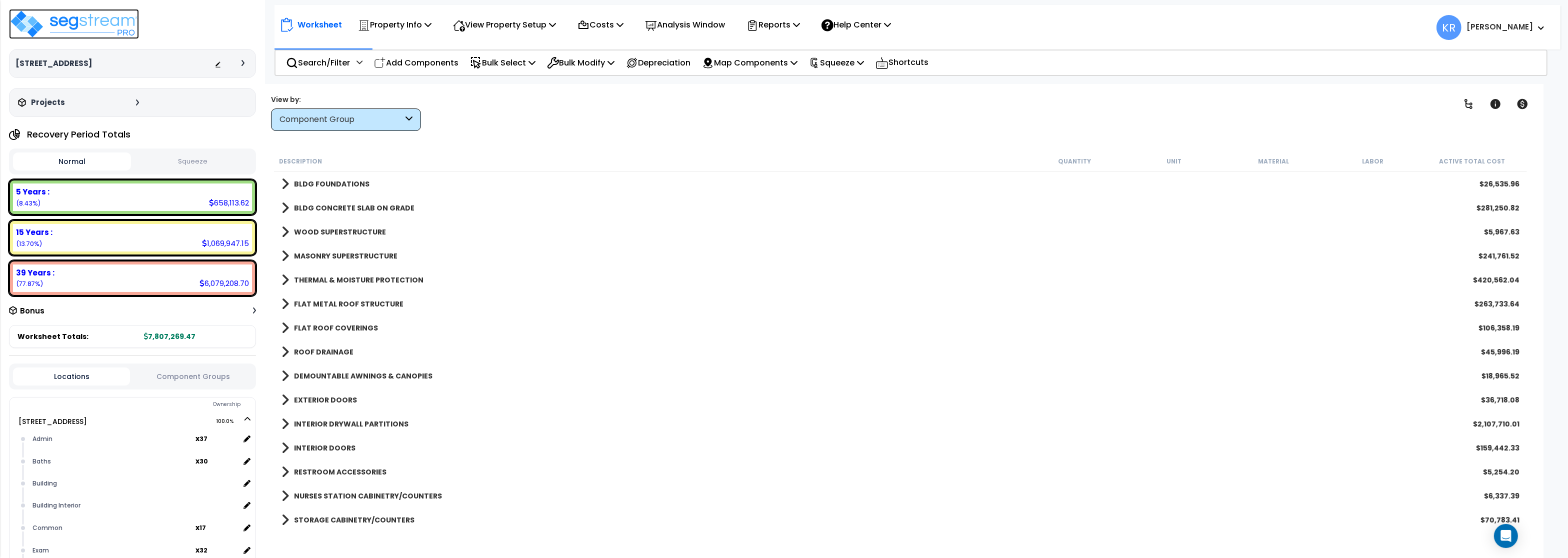
click at [112, 17] on img at bounding box center [74, 24] width 130 height 30
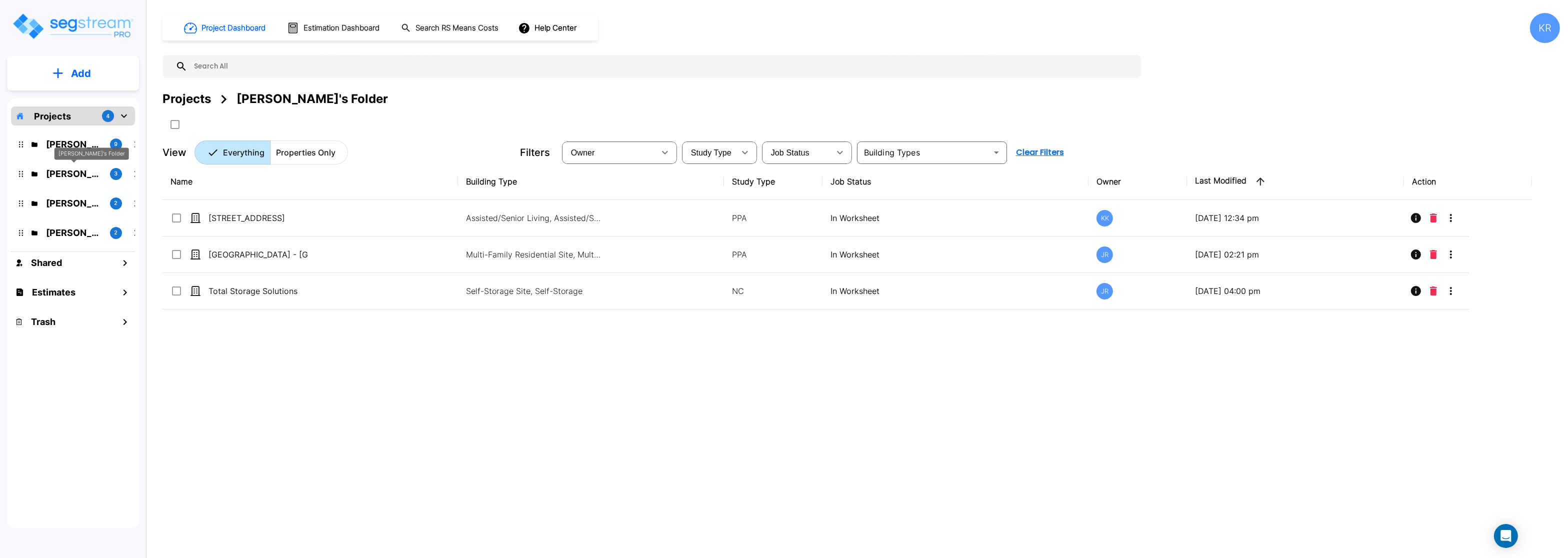
click at [75, 172] on p "[PERSON_NAME]'s Folder" at bounding box center [74, 173] width 56 height 13
click at [78, 150] on div "Jon's Folder" at bounding box center [91, 154] width 75 height 13
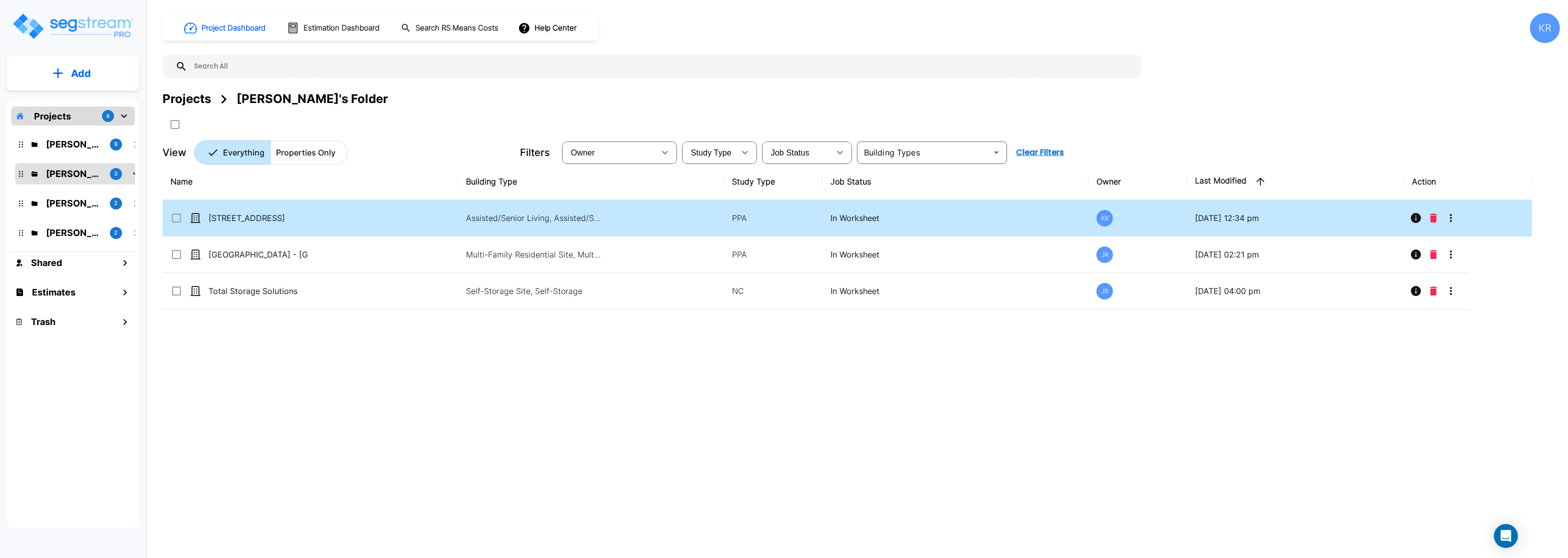
click at [199, 215] on icon at bounding box center [195, 218] width 9 height 9
checkbox input "true"
click at [199, 215] on icon at bounding box center [195, 218] width 9 height 9
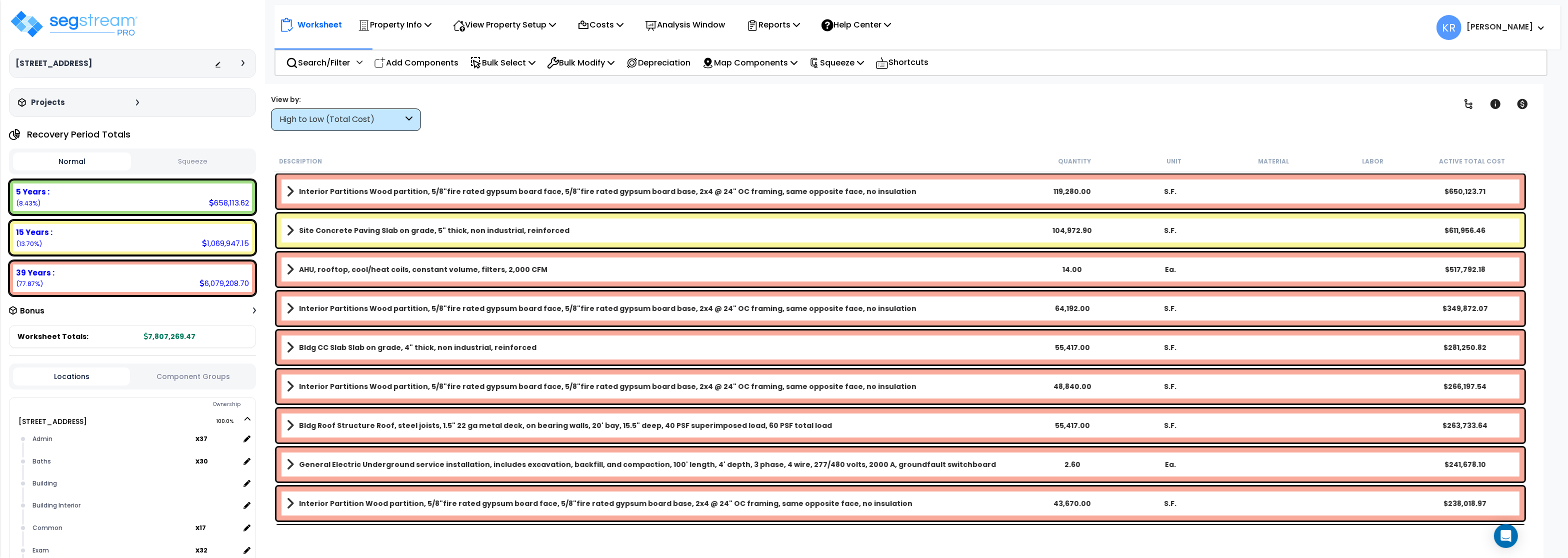
click at [372, 124] on div "High to Low (Total Cost)" at bounding box center [341, 119] width 124 height 11
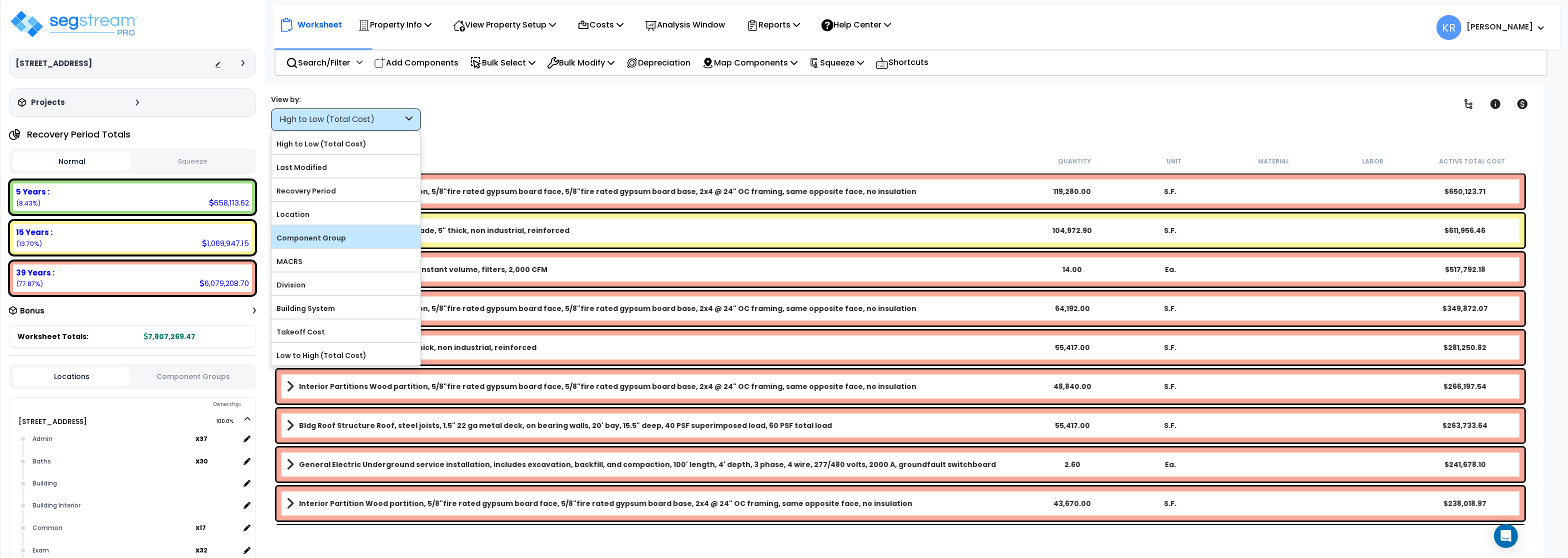
click at [345, 241] on label "Component Group" at bounding box center [346, 237] width 149 height 15
click at [0, 0] on input "Component Group" at bounding box center [0, 0] width 0 height 0
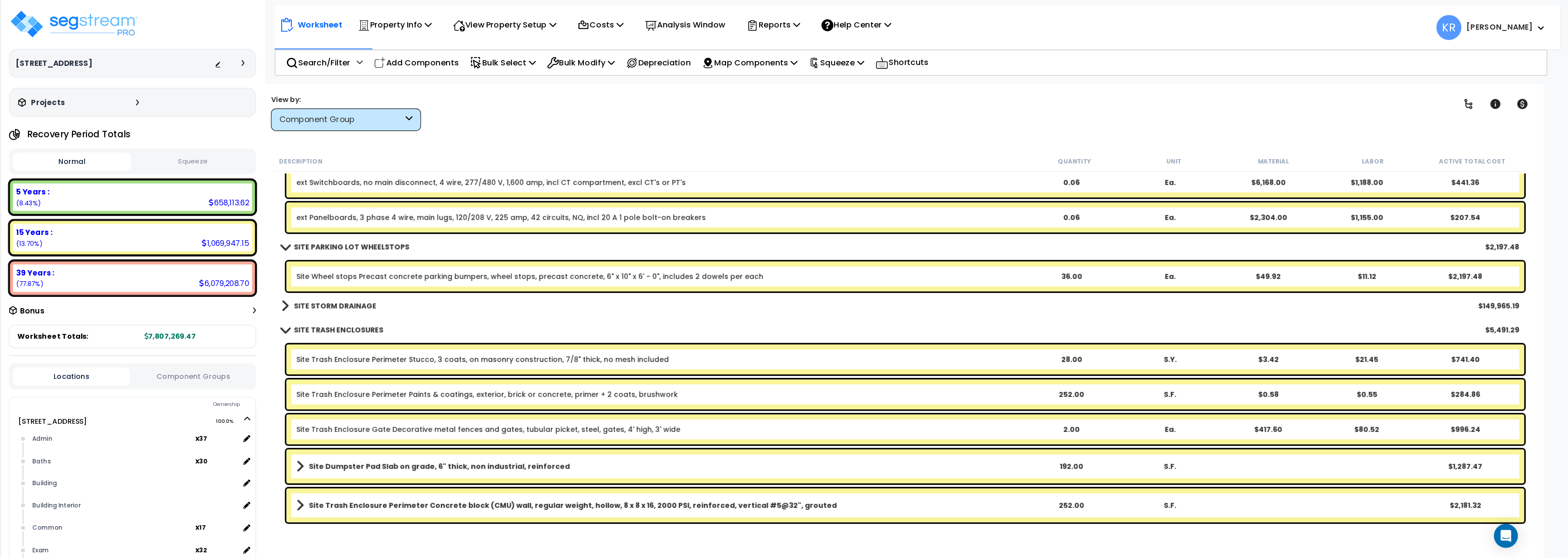
scroll to position [1155, 0]
click at [351, 16] on p "Property Info" at bounding box center [344, 21] width 64 height 12
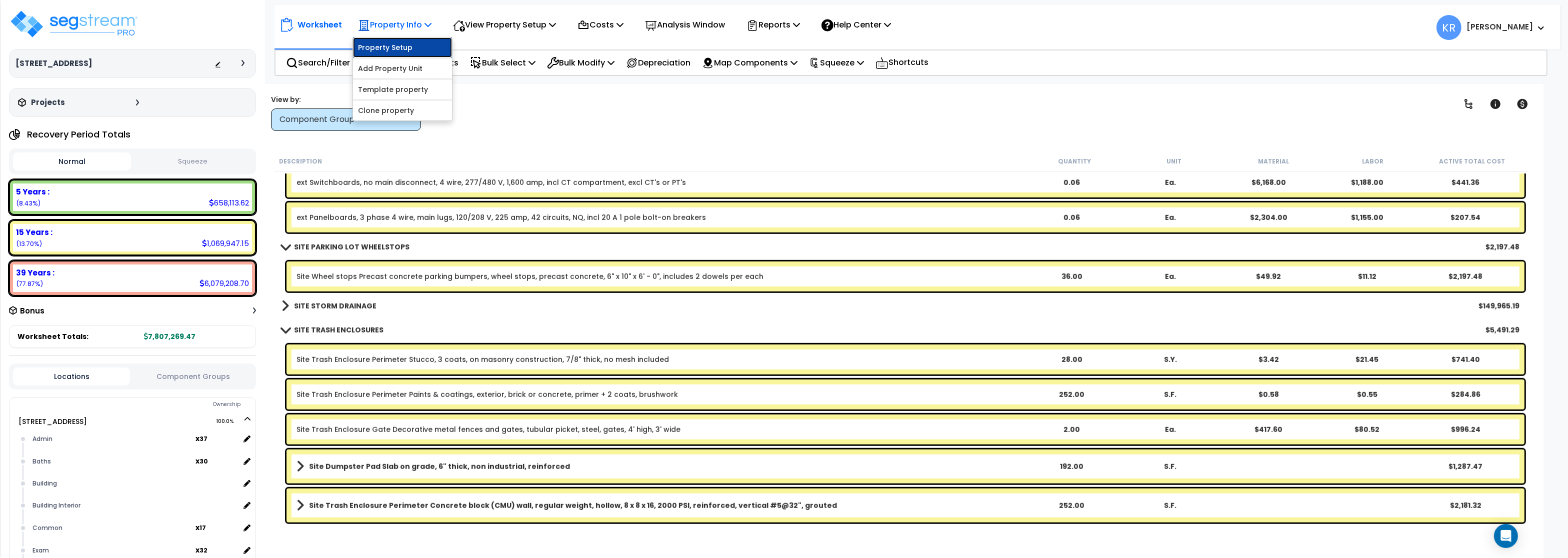
click at [397, 47] on link "Property Setup" at bounding box center [403, 47] width 99 height 20
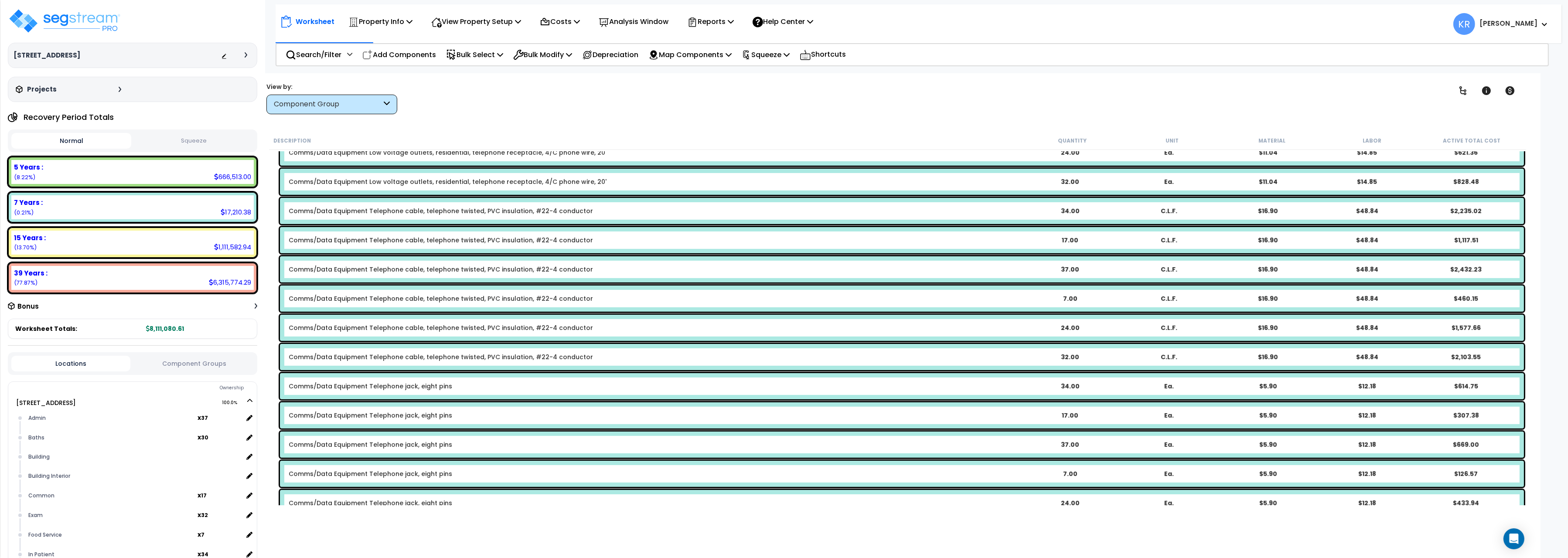
scroll to position [814, 0]
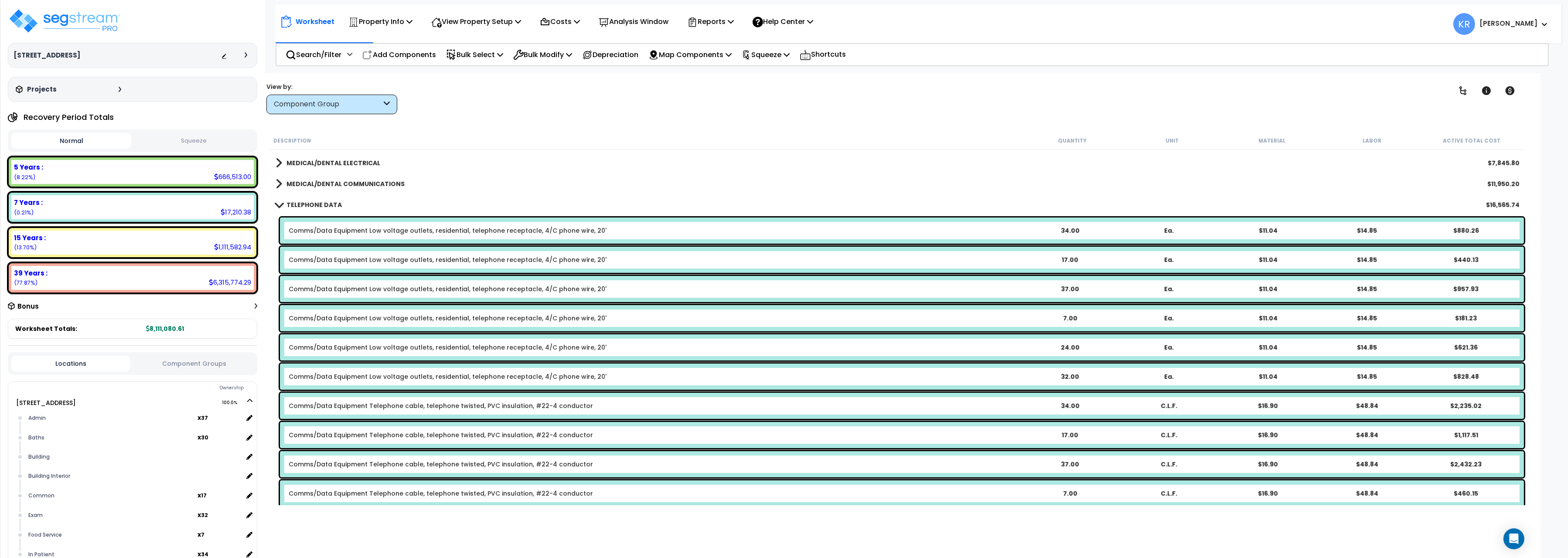
click at [306, 205] on b "TELEPHONE DATA" at bounding box center [314, 205] width 55 height 9
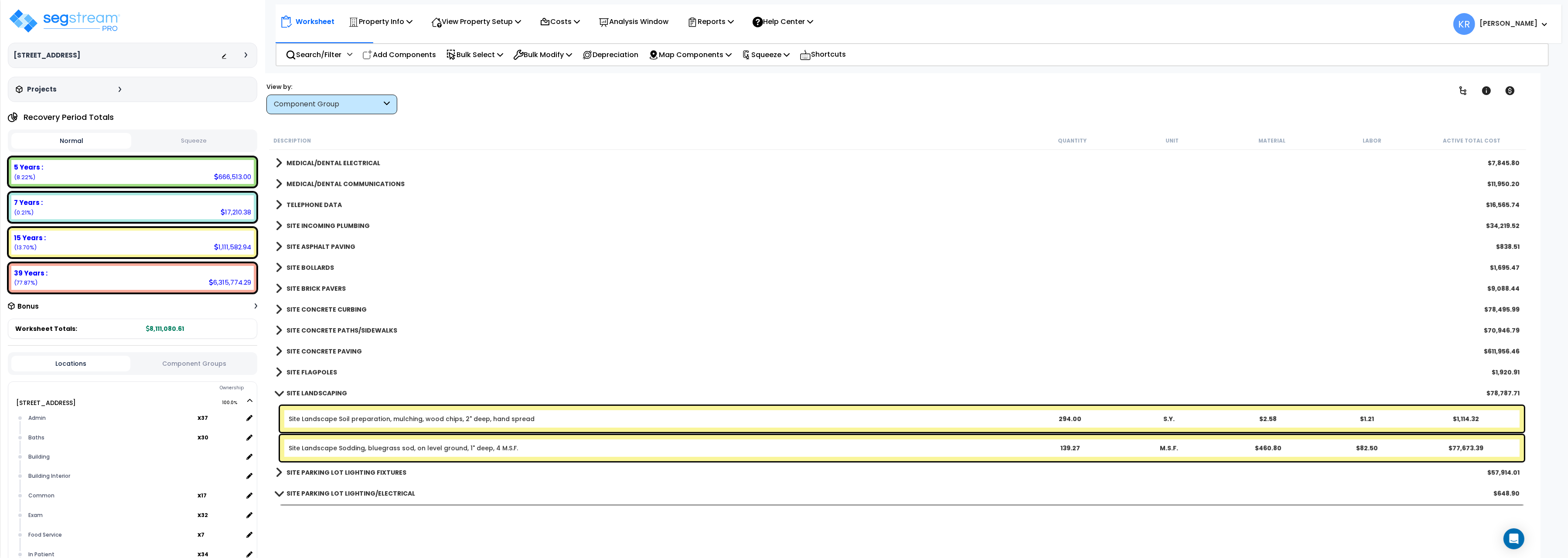
click at [276, 392] on span at bounding box center [279, 392] width 12 height 7
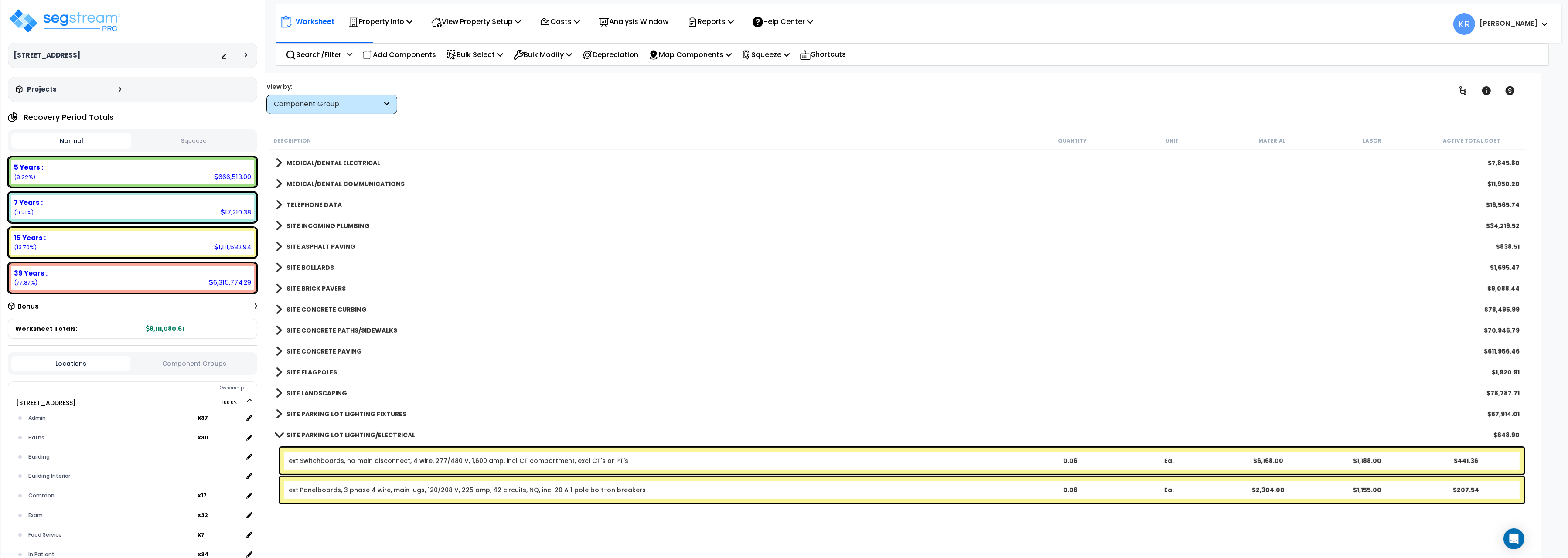
click at [285, 433] on link "SITE PARKING LOT LIGHTING/ELECTRICAL" at bounding box center [345, 435] width 139 height 12
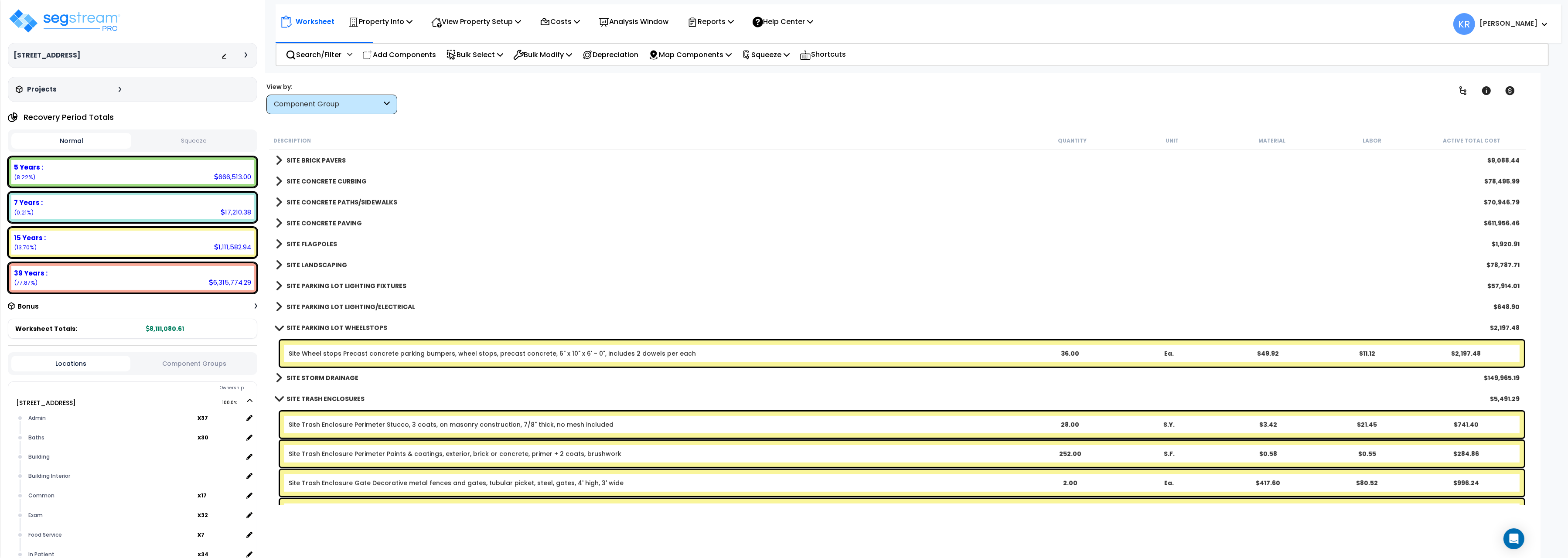
scroll to position [998, 0]
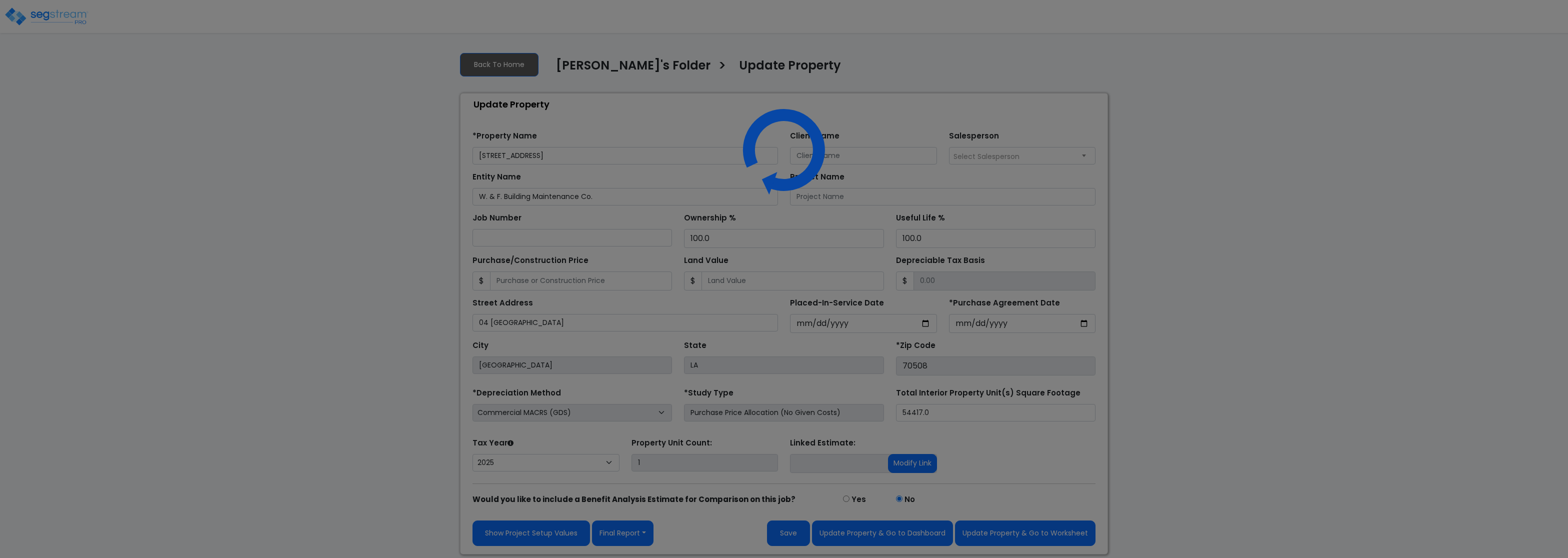
select select "2025"
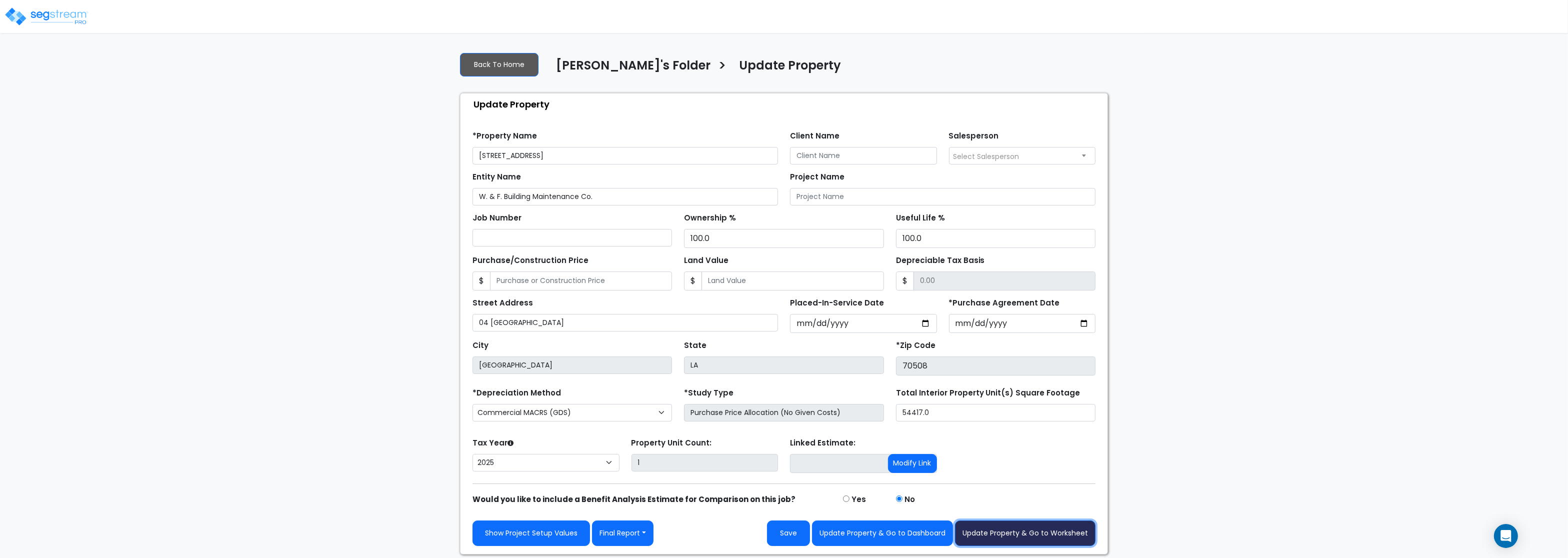
click at [1055, 540] on button "Update Property & Go to Worksheet" at bounding box center [1025, 534] width 140 height 26
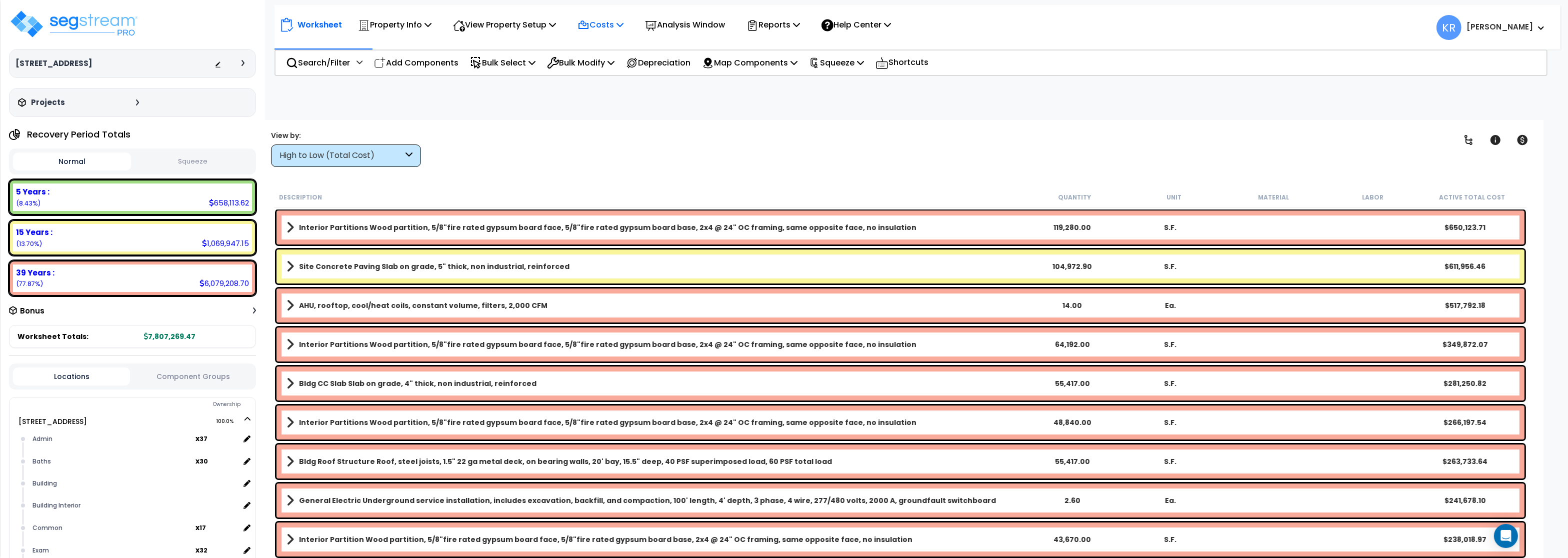
click at [623, 29] on p "Costs" at bounding box center [600, 24] width 46 height 13
click at [615, 50] on link "Indirect Costs" at bounding box center [622, 47] width 99 height 20
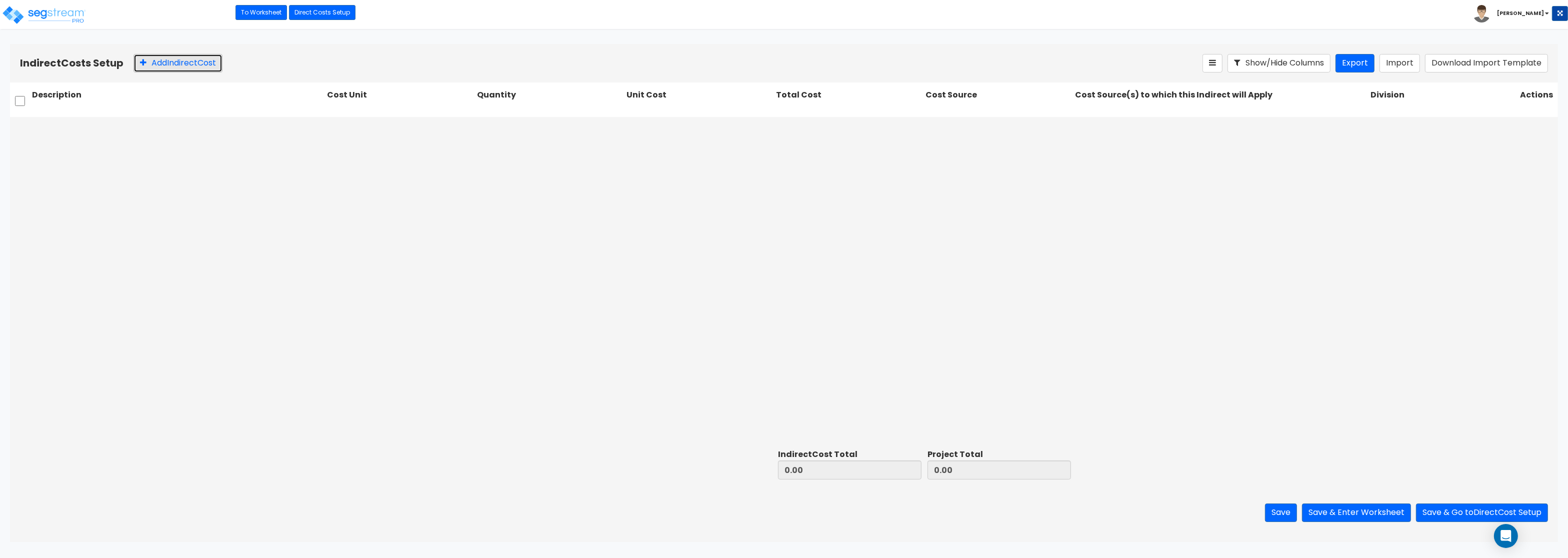
click at [149, 62] on button "Add Indirect Cost" at bounding box center [178, 63] width 89 height 19
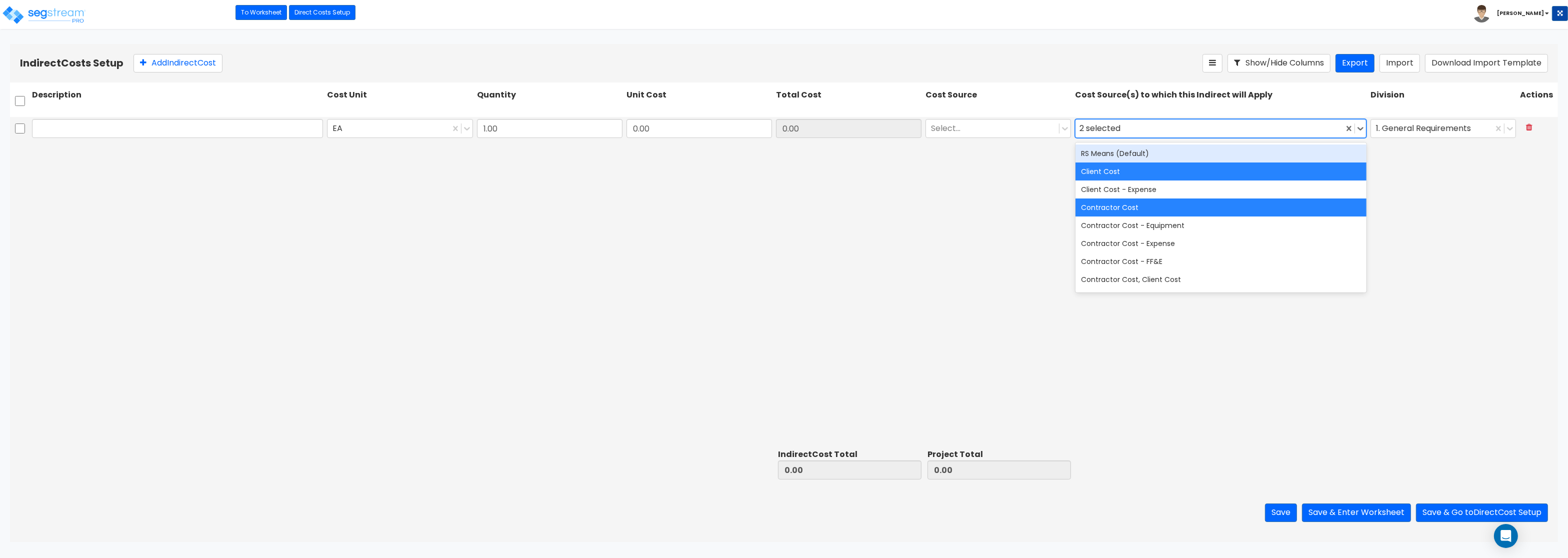
click at [1180, 130] on div "2 selected" at bounding box center [1209, 129] width 267 height 17
click at [1157, 156] on div "RS Means (Default)" at bounding box center [1221, 154] width 291 height 18
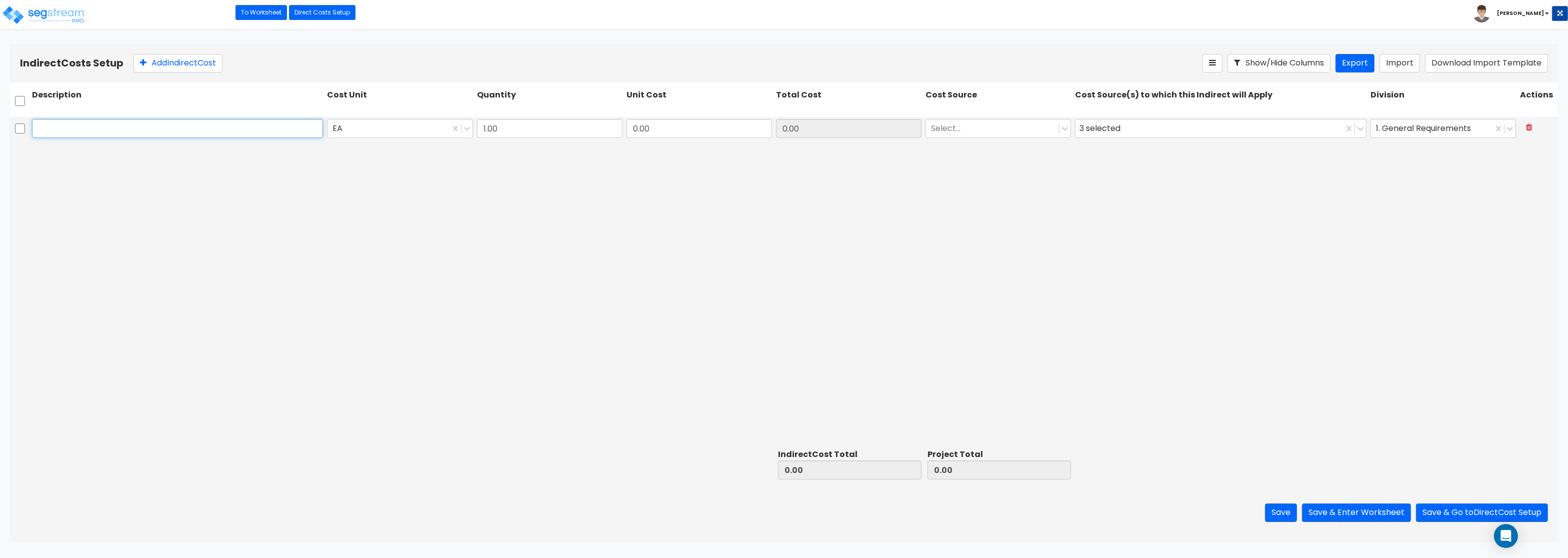
click at [214, 127] on input "text" at bounding box center [177, 128] width 291 height 19
paste input "Architect"
type input "Architect"
click at [355, 131] on div at bounding box center [388, 129] width 112 height 13
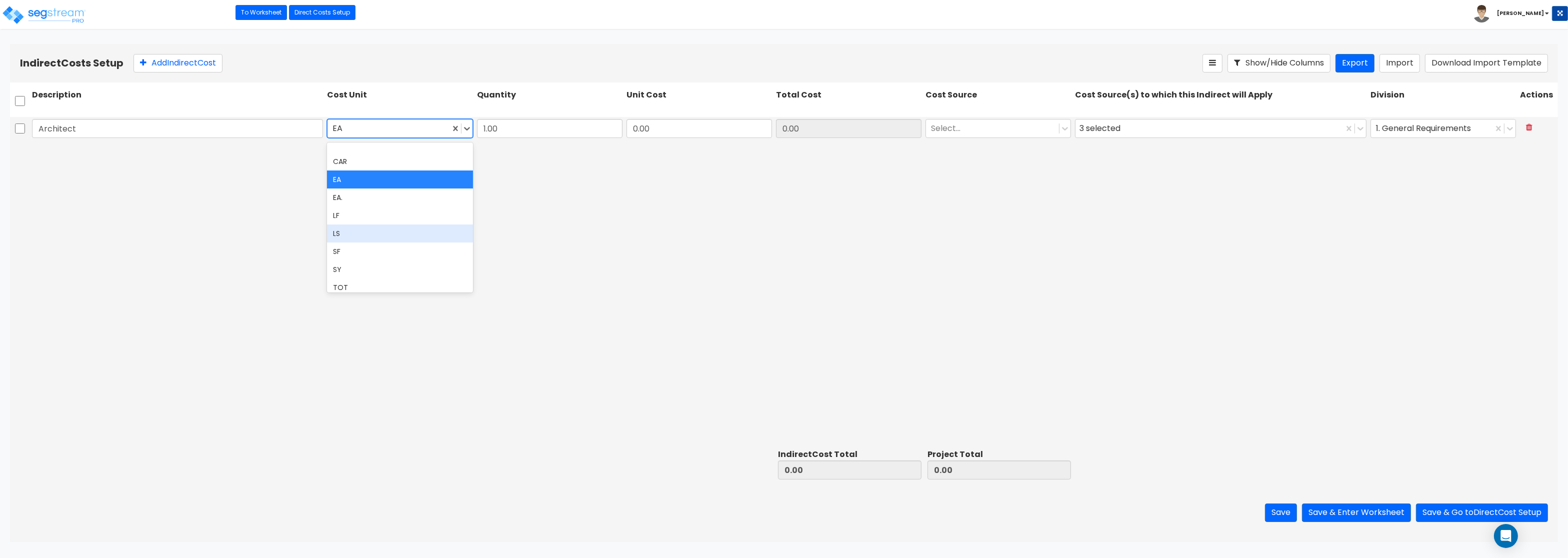
click at [342, 233] on div "LS" at bounding box center [399, 234] width 145 height 18
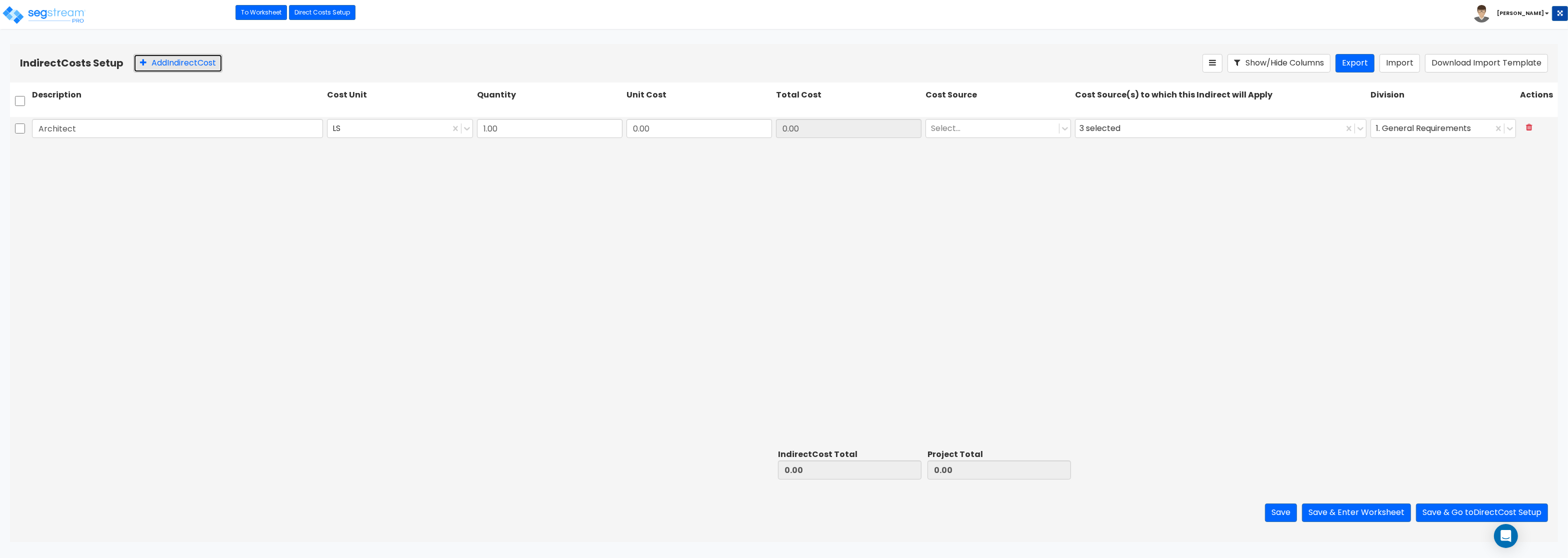
click at [184, 63] on button "Add Indirect Cost" at bounding box center [178, 63] width 89 height 19
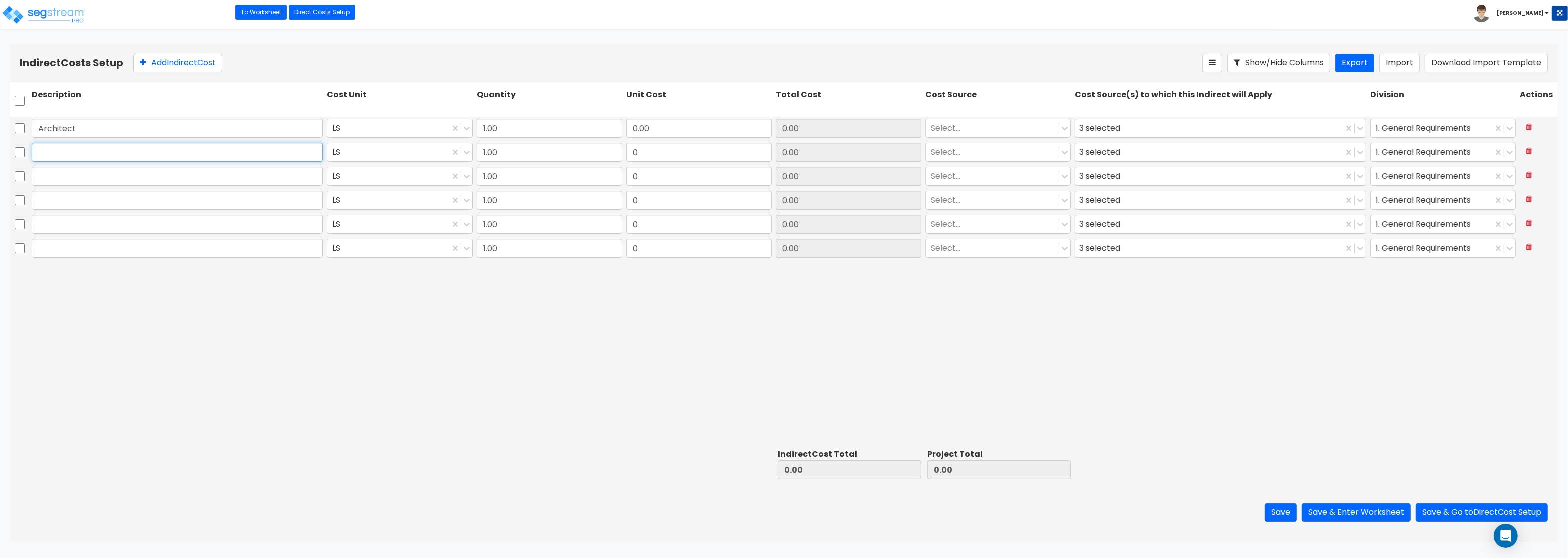
click at [63, 152] on input "text" at bounding box center [177, 152] width 291 height 19
paste input "Engineering"
type input "Engineering"
click at [154, 182] on input "text" at bounding box center [177, 176] width 291 height 19
paste input "General Construction Manager"
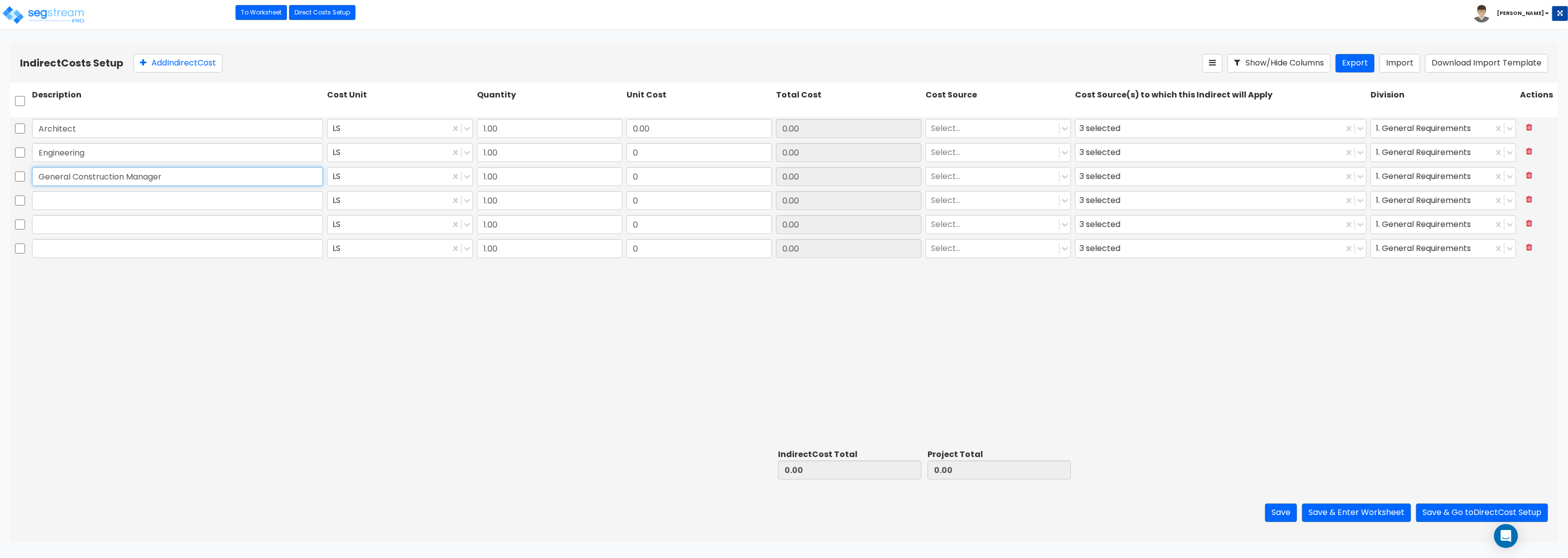
type input "General Construction Manager"
click at [155, 207] on input "text" at bounding box center [177, 200] width 291 height 19
paste input "Overhead and Profit"
type input "Overhead and Profit"
click at [154, 230] on input "text" at bounding box center [177, 224] width 291 height 19
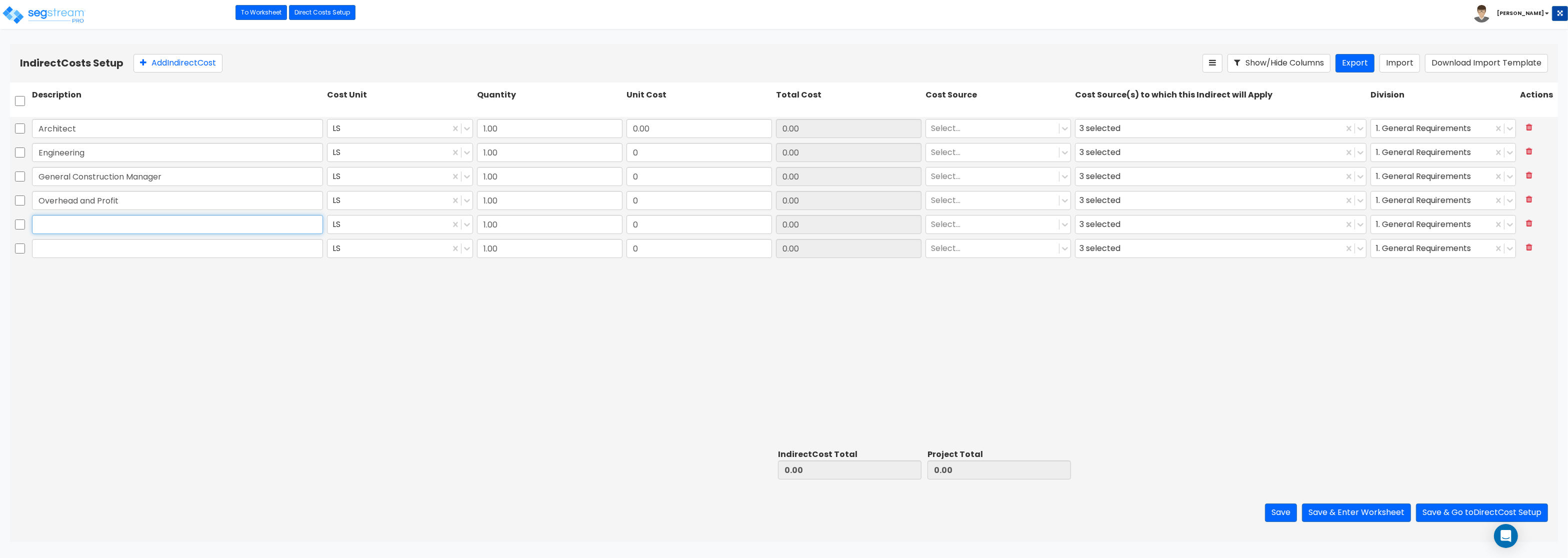
paste input "Bond"
type input "Bond"
click at [33, 235] on div "Bond" at bounding box center [177, 224] width 295 height 23
click at [41, 243] on input "text" at bounding box center [177, 248] width 291 height 19
paste input "Permits"
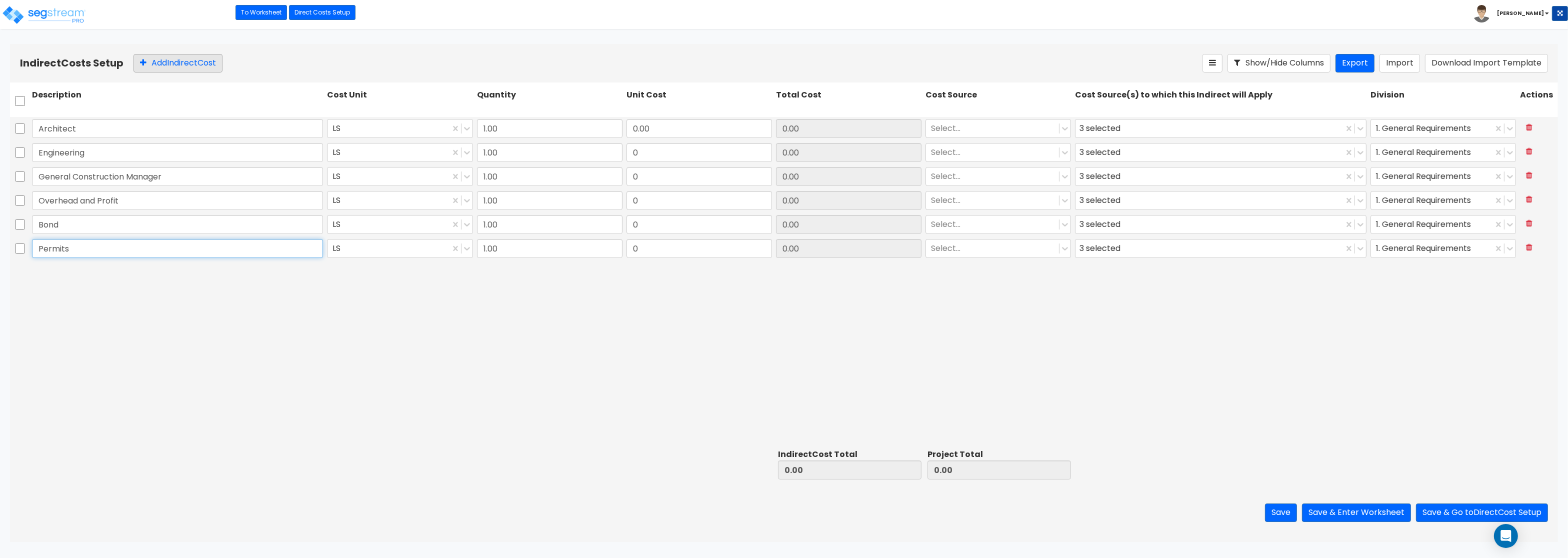
type input "Permits"
click at [161, 63] on button "Add Indirect Cost" at bounding box center [178, 63] width 89 height 19
click at [90, 277] on input "text" at bounding box center [177, 272] width 291 height 19
paste input "Other"
type input "Other"
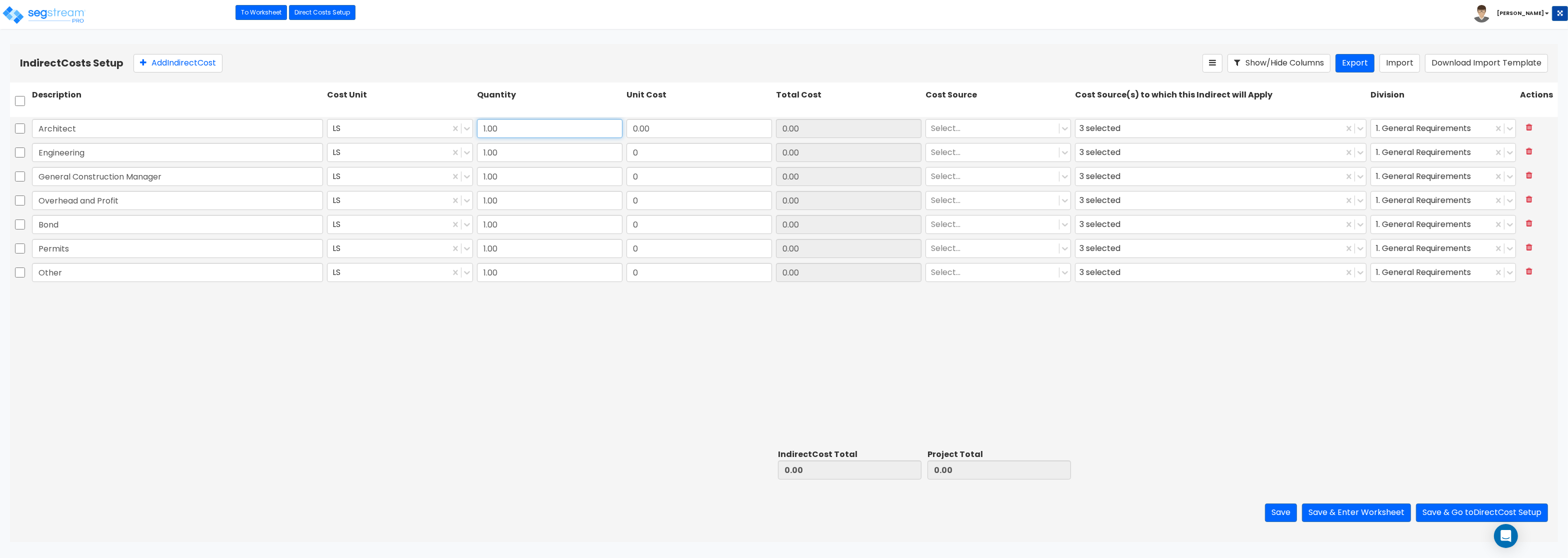
drag, startPoint x: 524, startPoint y: 131, endPoint x: 454, endPoint y: 118, distance: 71.2
click at [477, 119] on input "1.00" at bounding box center [549, 128] width 145 height 19
drag, startPoint x: 678, startPoint y: 127, endPoint x: 608, endPoint y: 126, distance: 70.0
click at [627, 126] on input "0.00" at bounding box center [700, 128] width 145 height 19
drag, startPoint x: 668, startPoint y: 131, endPoint x: 577, endPoint y: 124, distance: 91.3
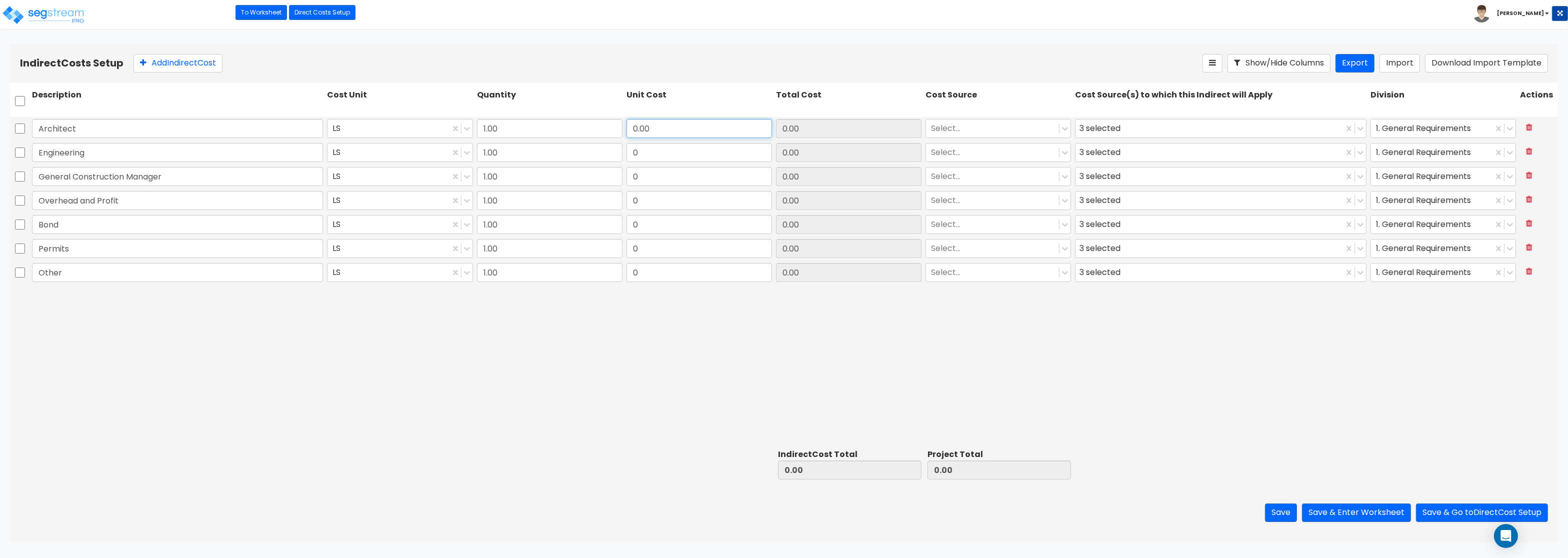
click at [627, 124] on input "0.00" at bounding box center [700, 128] width 145 height 19
paste input "113,046"
type input "113,046.00"
drag, startPoint x: 639, startPoint y: 158, endPoint x: 616, endPoint y: 154, distance: 23.3
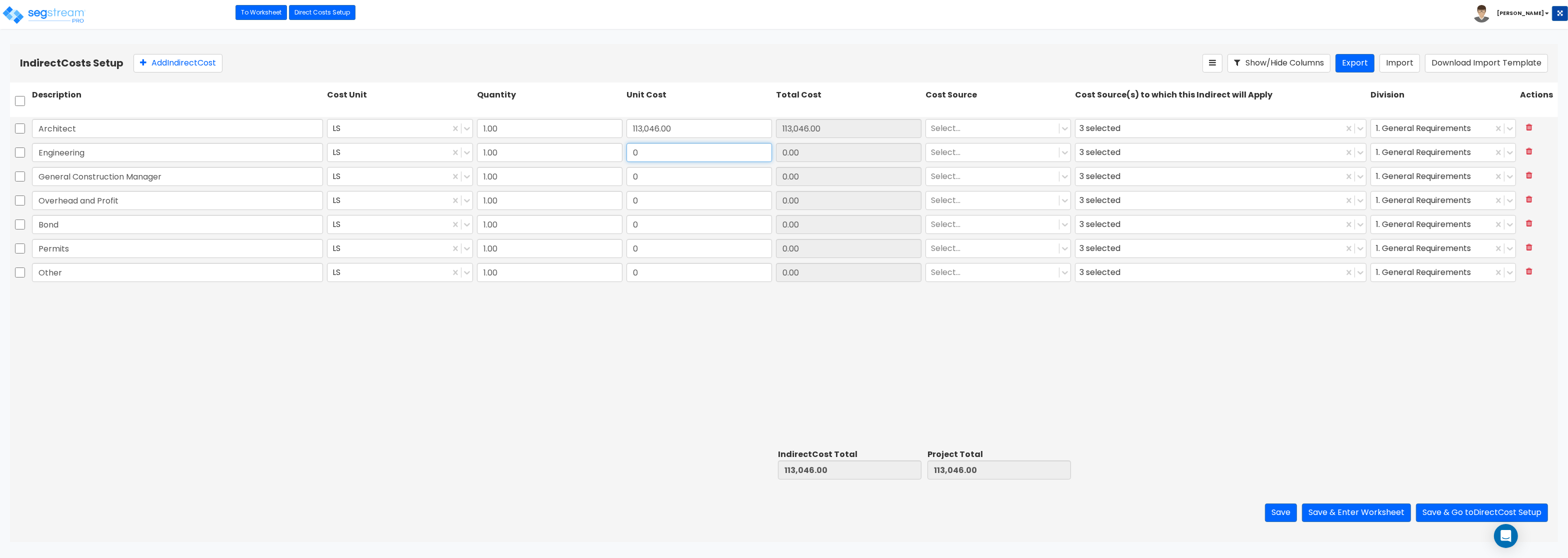
click at [627, 154] on input "0" at bounding box center [700, 152] width 145 height 19
paste input "35,326.88"
type input "35,326.88"
drag, startPoint x: 655, startPoint y: 174, endPoint x: 595, endPoint y: 175, distance: 60.0
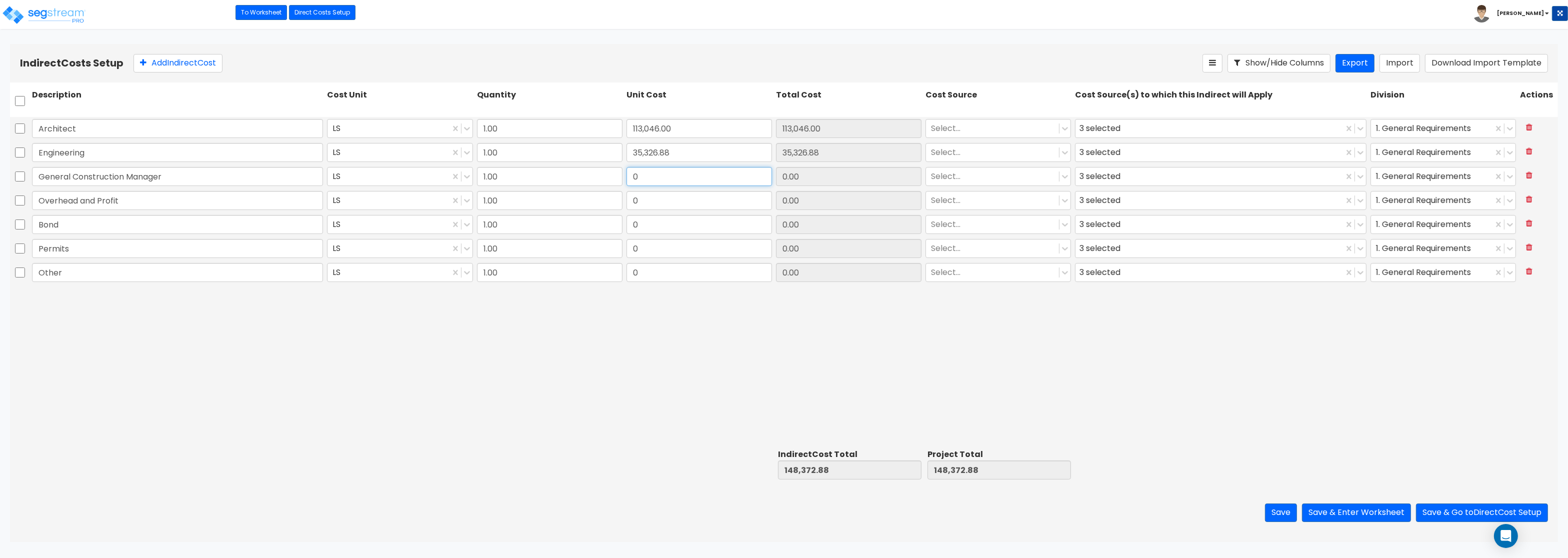
click at [627, 175] on input "0" at bounding box center [700, 176] width 145 height 19
paste input "28,261.5"
type input "28,261.50"
drag, startPoint x: 643, startPoint y: 198, endPoint x: 687, endPoint y: 202, distance: 44.2
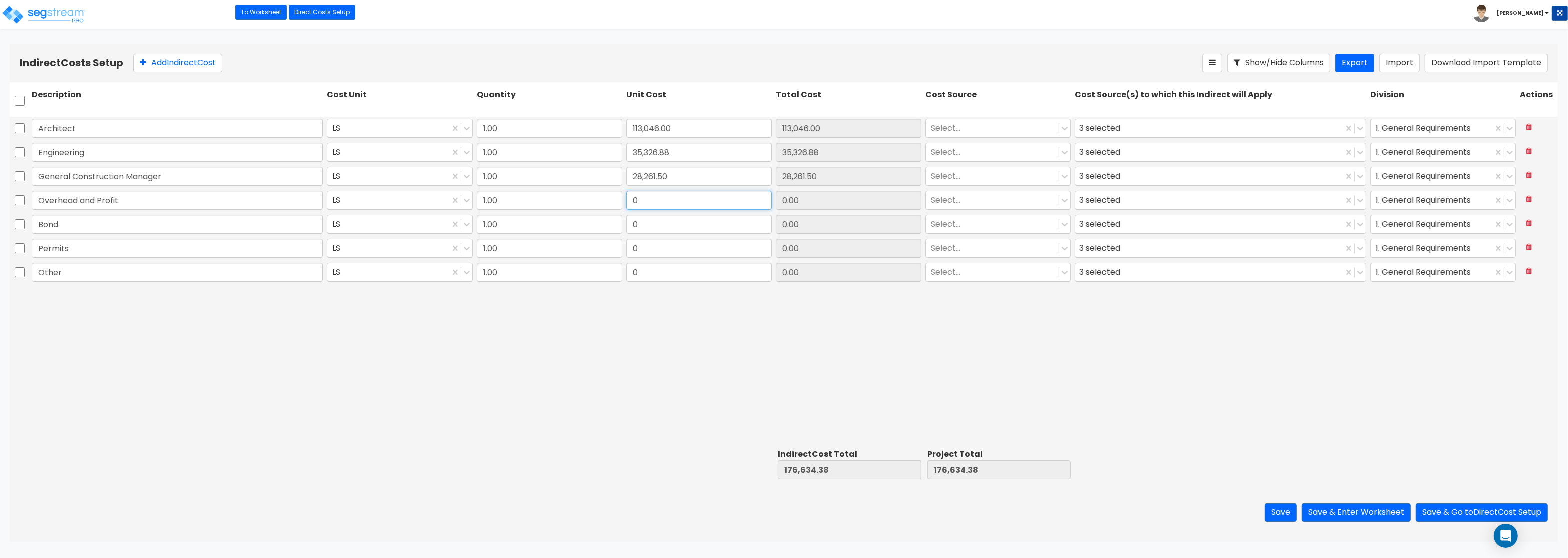
click at [687, 202] on input "0" at bounding box center [700, 200] width 145 height 19
paste input "70,653.75"
type input "70,653.75"
drag, startPoint x: 662, startPoint y: 227, endPoint x: 637, endPoint y: 228, distance: 25.0
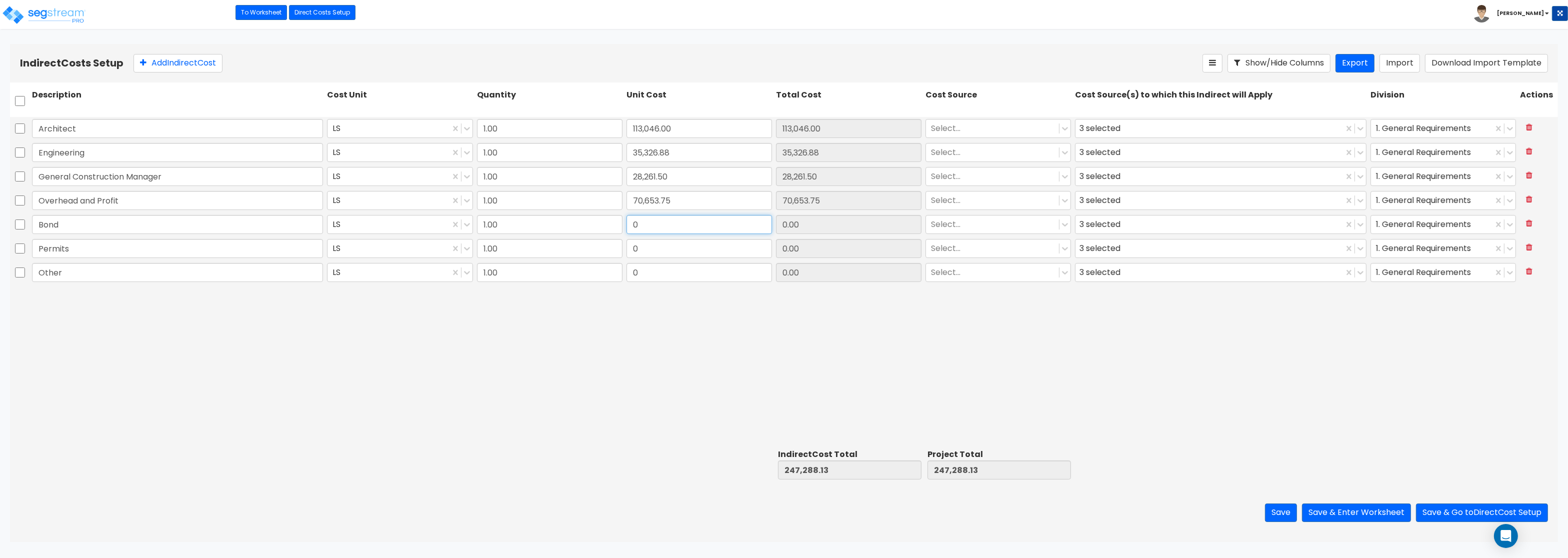
click at [637, 228] on input "0" at bounding box center [700, 224] width 145 height 19
paste input "21,196.13"
type input "21,196.13"
drag, startPoint x: 644, startPoint y: 245, endPoint x: 630, endPoint y: 248, distance: 14.3
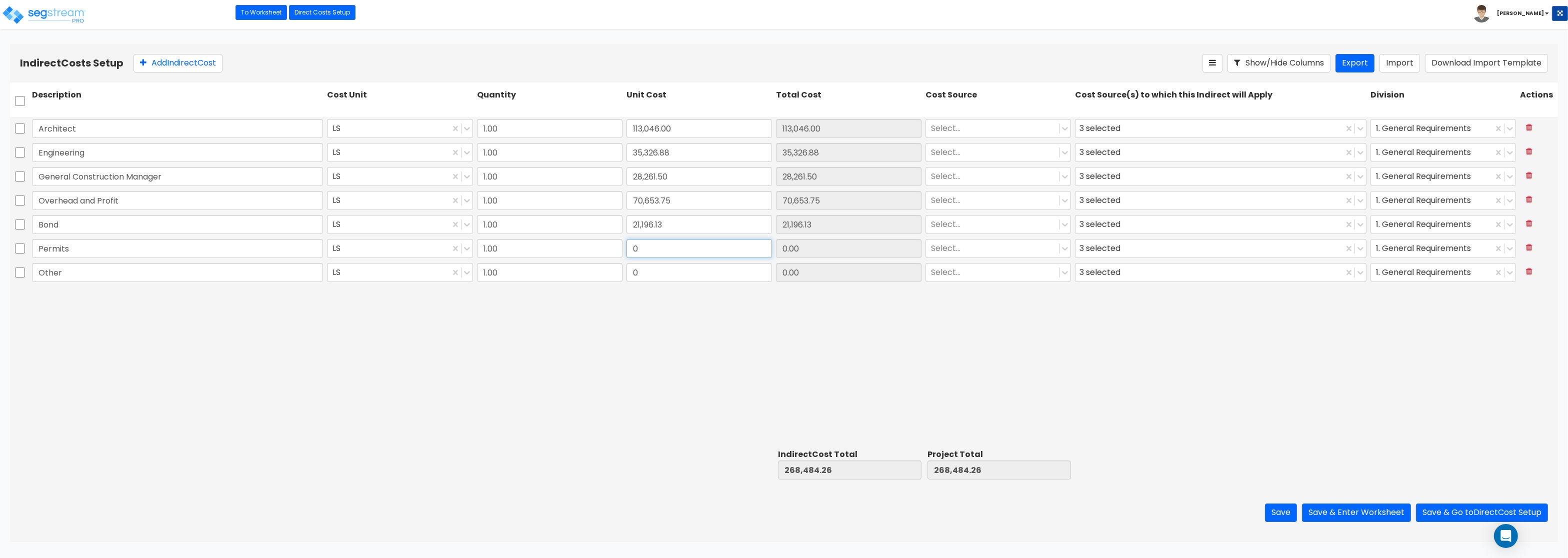
click at [630, 248] on input "0" at bounding box center [700, 248] width 145 height 19
paste input "21,196.13"
type input "21,196.13"
click at [708, 273] on input "0" at bounding box center [700, 272] width 145 height 19
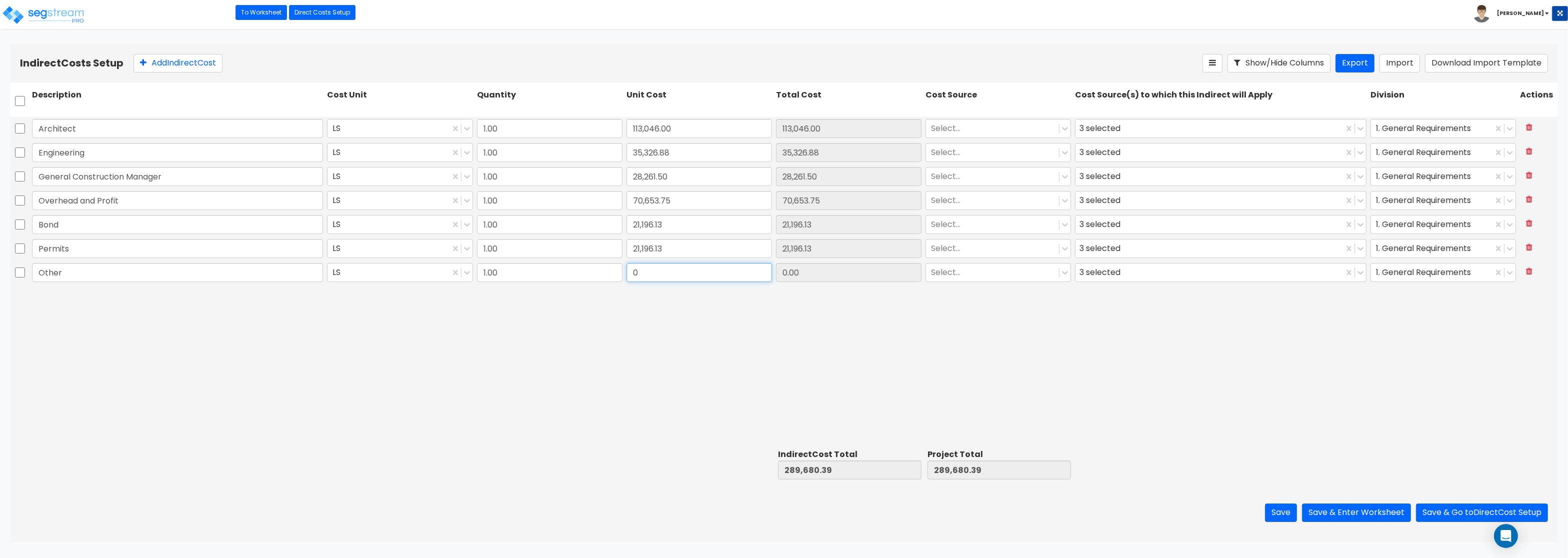
paste input "14,130.75"
type input "14,130.75"
click at [1356, 516] on button "Save & Enter Worksheet" at bounding box center [1356, 513] width 109 height 19
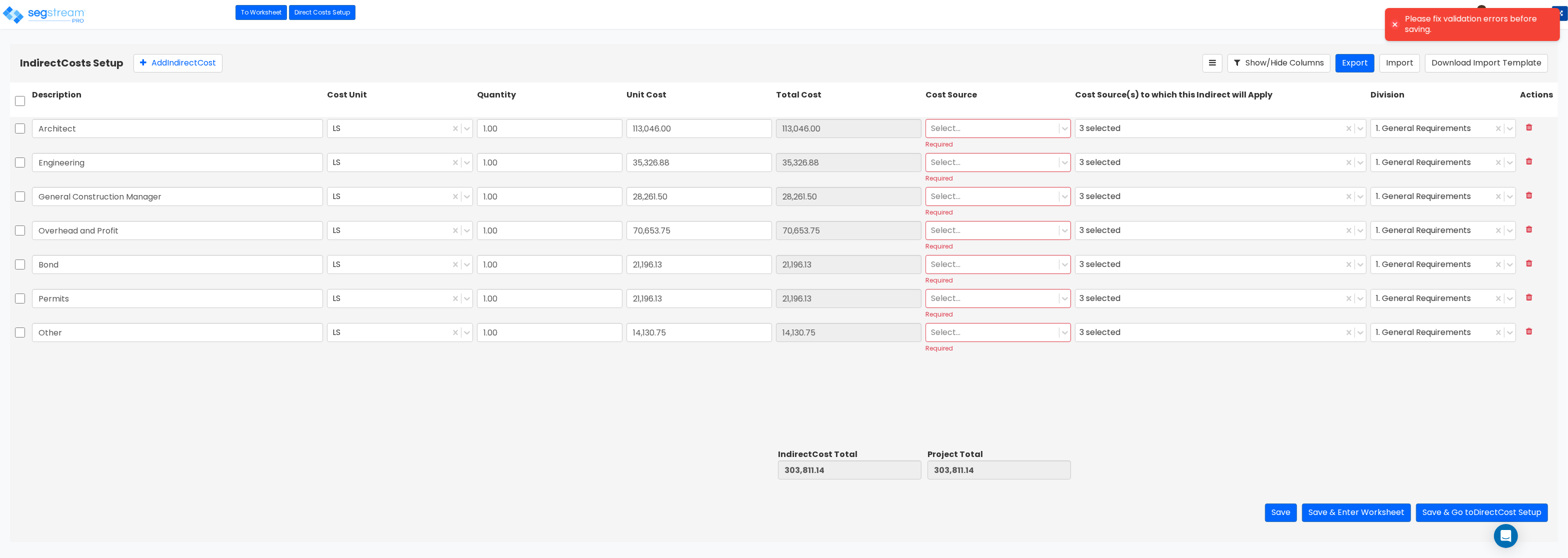
click at [952, 126] on div at bounding box center [993, 129] width 123 height 13
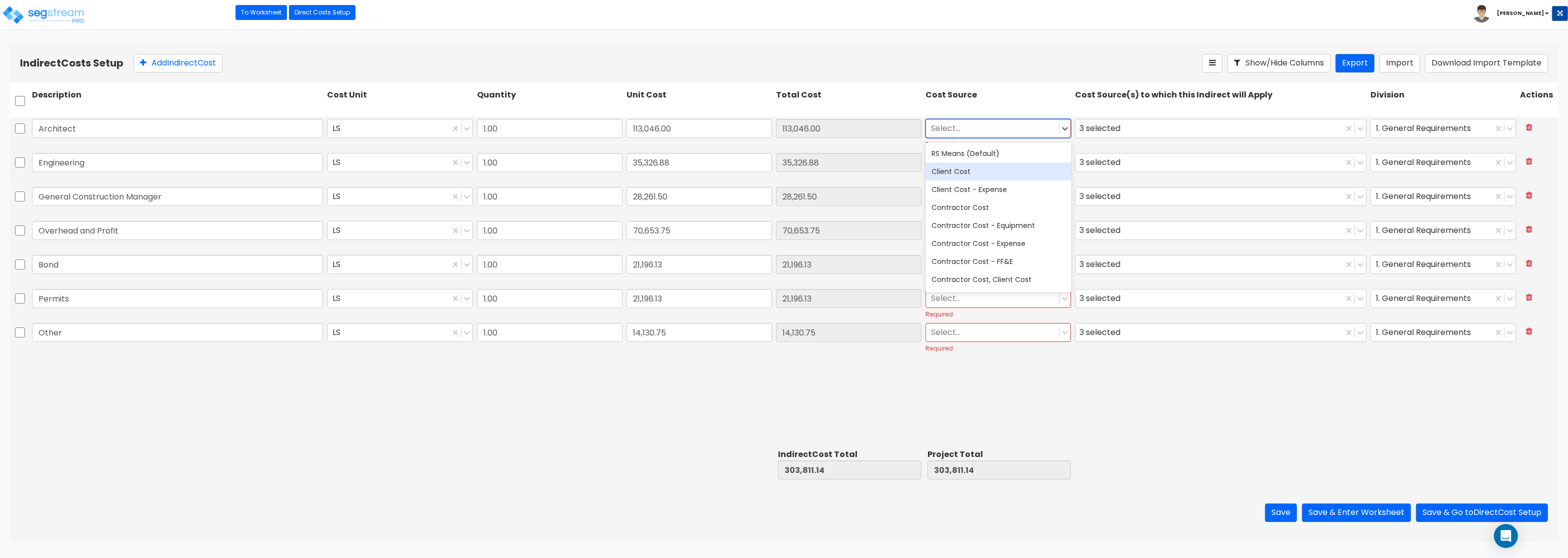
click at [958, 172] on div "Client Cost" at bounding box center [998, 172] width 145 height 18
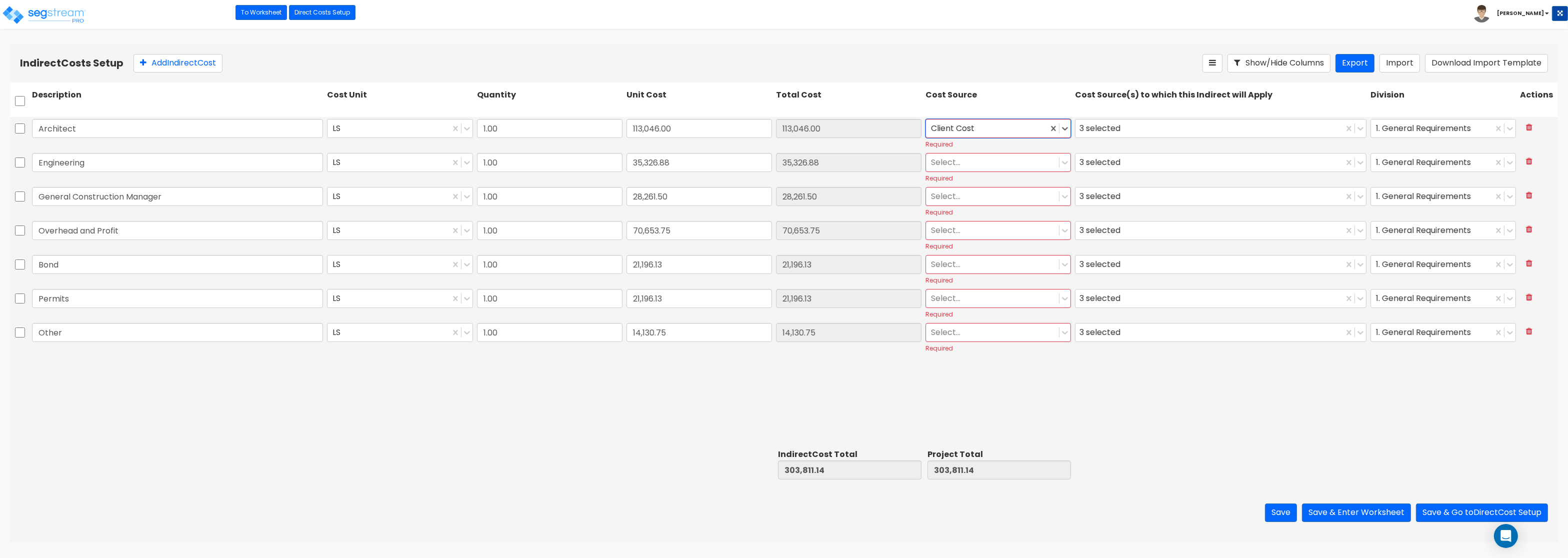
click at [954, 161] on div at bounding box center [993, 163] width 123 height 13
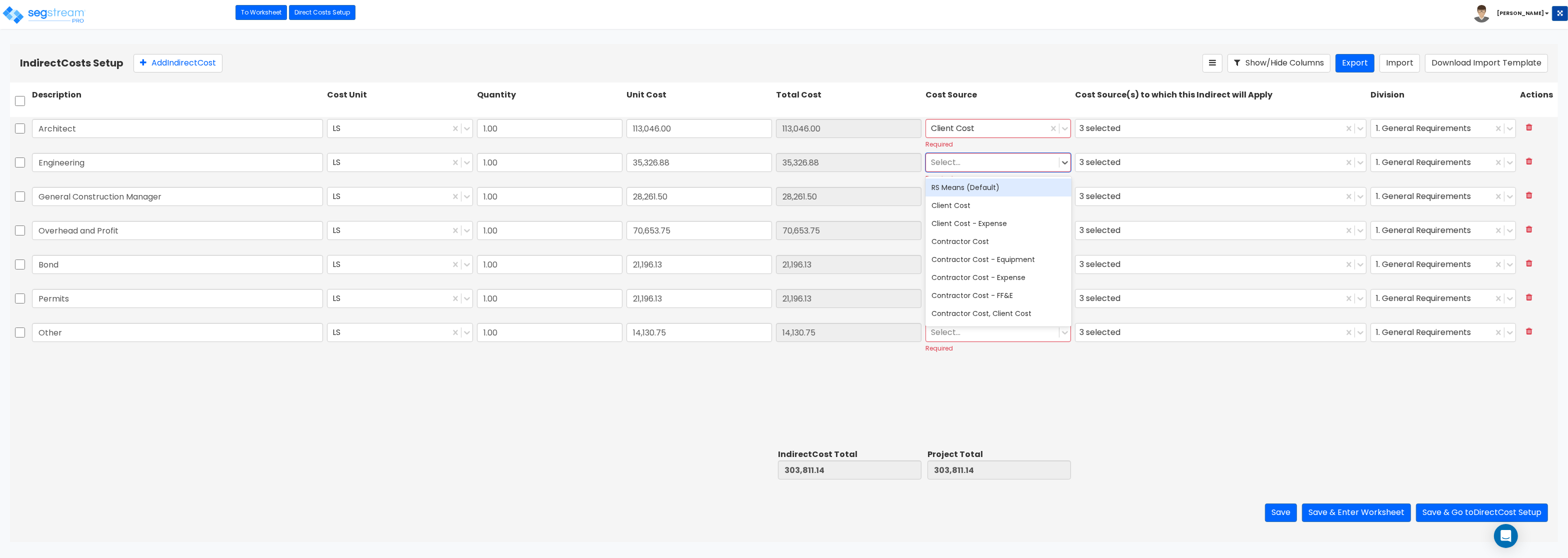
click at [960, 186] on div "RS Means (Default)" at bounding box center [998, 188] width 145 height 18
click at [956, 135] on div at bounding box center [987, 129] width 112 height 13
click at [965, 161] on div "RS Means (Default)" at bounding box center [998, 154] width 145 height 18
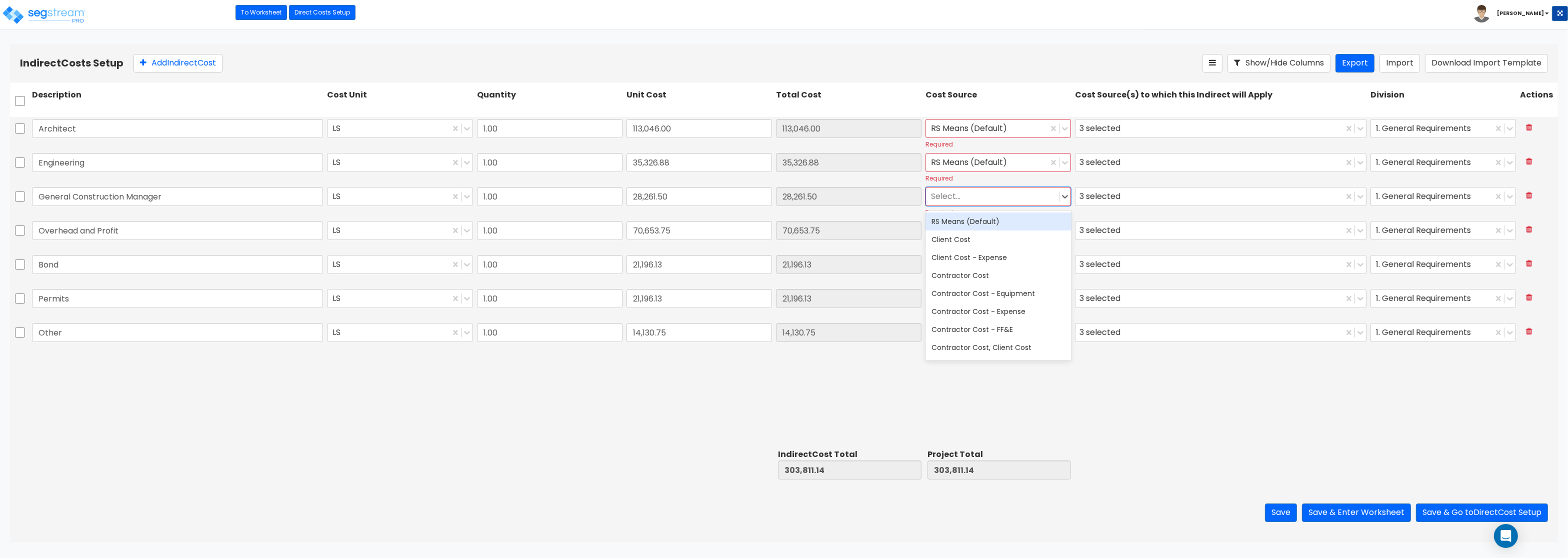
click at [968, 198] on div at bounding box center [993, 196] width 123 height 13
click at [976, 223] on div "RS Means (Default)" at bounding box center [998, 221] width 145 height 18
click at [970, 222] on div "Select..." at bounding box center [998, 230] width 145 height 19
click at [960, 254] on div "RS Means (Default)" at bounding box center [998, 256] width 145 height 18
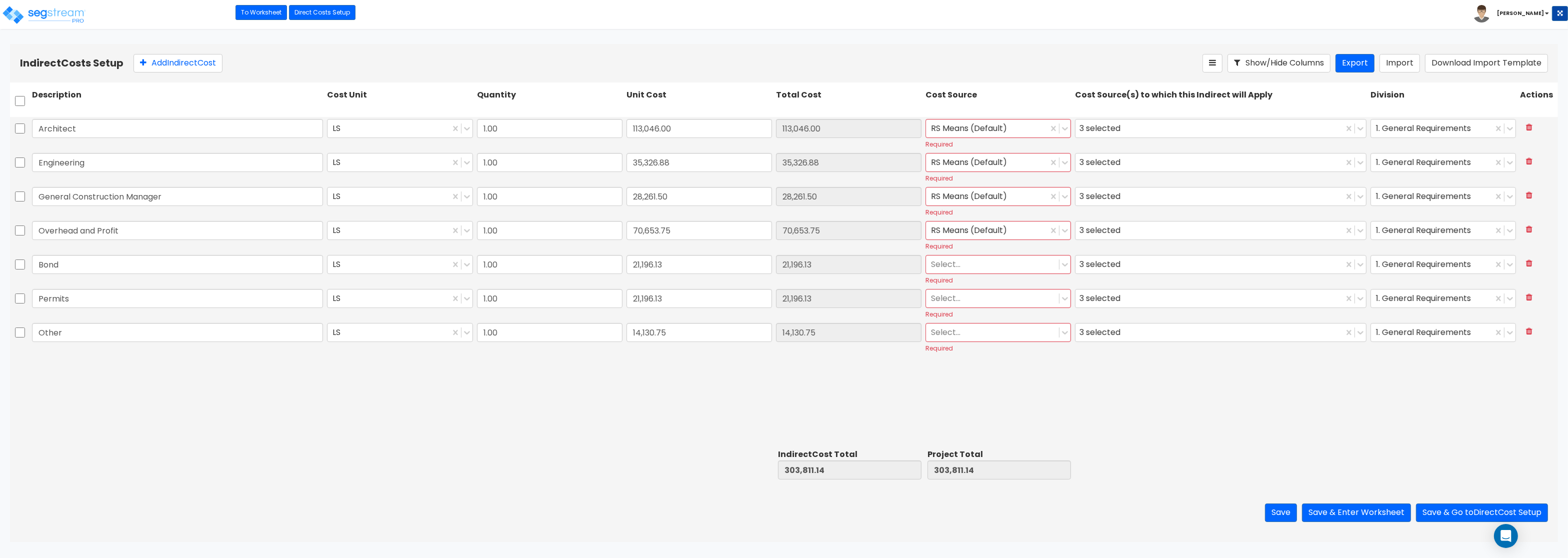
click at [957, 255] on div "Select... Required" at bounding box center [998, 270] width 149 height 34
click at [956, 269] on div at bounding box center [993, 265] width 123 height 13
click at [960, 295] on div "RS Means (Default)" at bounding box center [998, 290] width 145 height 18
drag, startPoint x: 961, startPoint y: 302, endPoint x: 959, endPoint y: 327, distance: 25.1
click at [961, 305] on div at bounding box center [993, 298] width 123 height 13
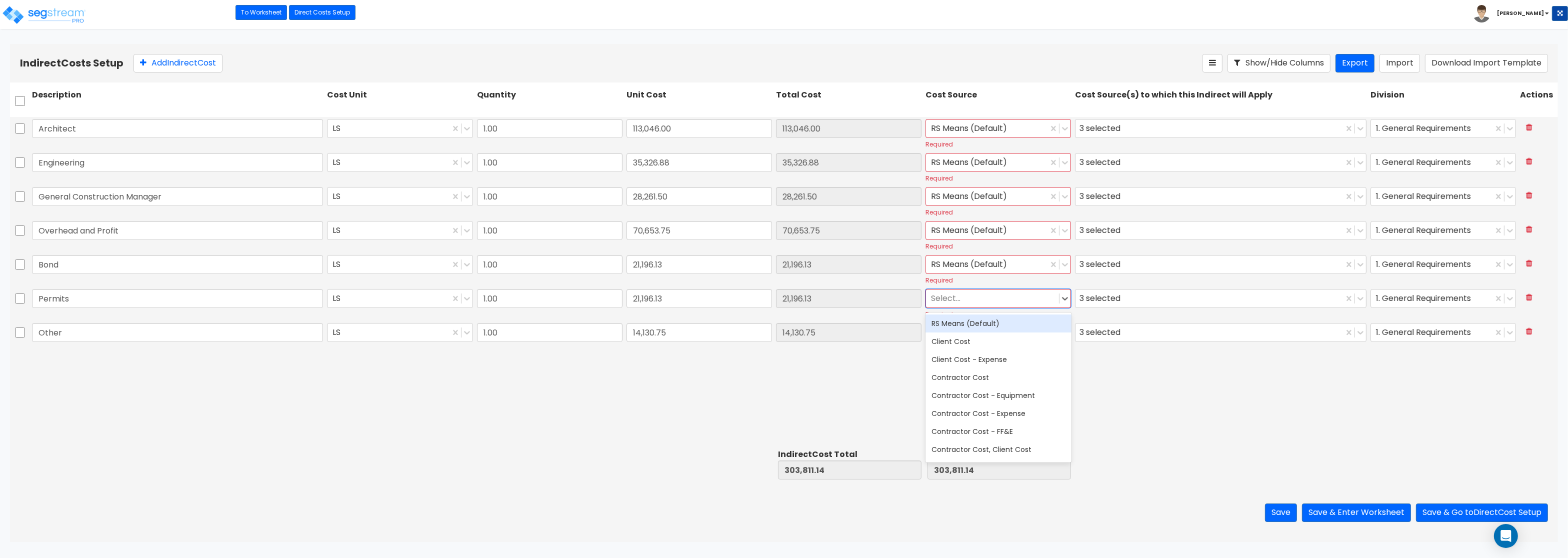
click at [961, 335] on div "RS Means (Default) Client Cost Client Cost - Expense Contractor Cost Contractor…" at bounding box center [998, 388] width 145 height 150
click at [966, 308] on div "Select..." at bounding box center [993, 298] width 133 height 17
click at [959, 295] on div at bounding box center [993, 298] width 123 height 13
click at [960, 322] on div "RS Means (Default)" at bounding box center [998, 324] width 145 height 18
click at [963, 336] on div at bounding box center [993, 332] width 123 height 13
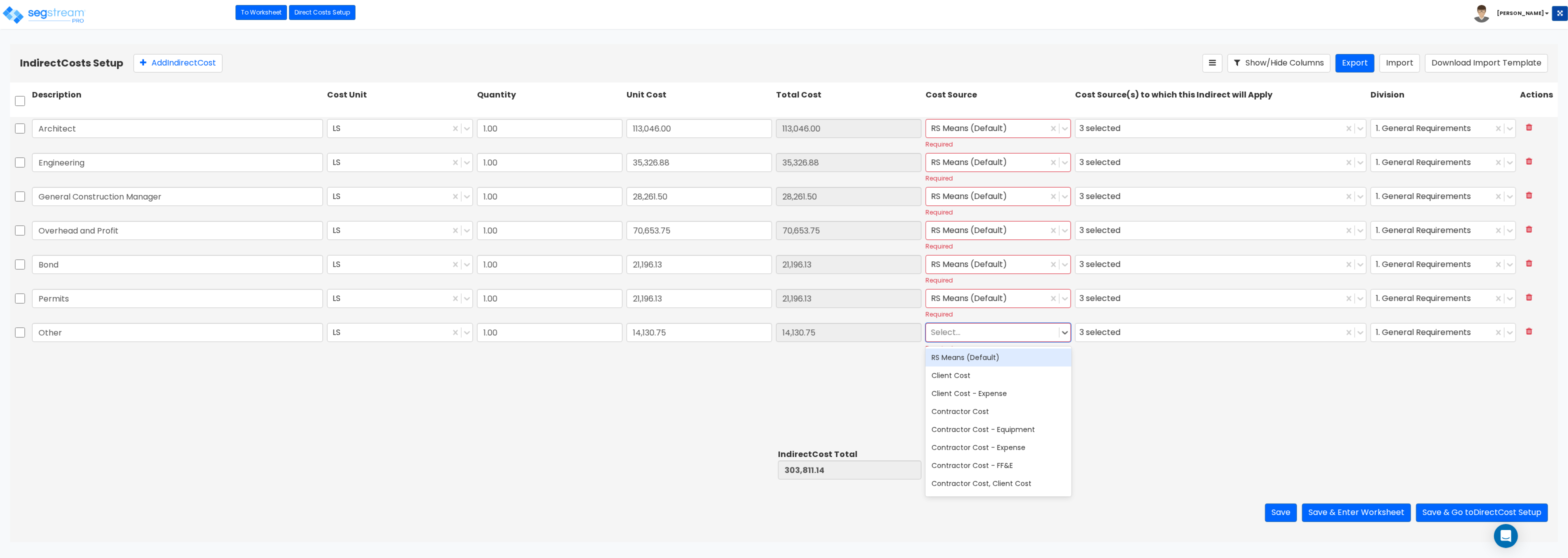
click at [967, 355] on div "RS Means (Default)" at bounding box center [998, 358] width 145 height 18
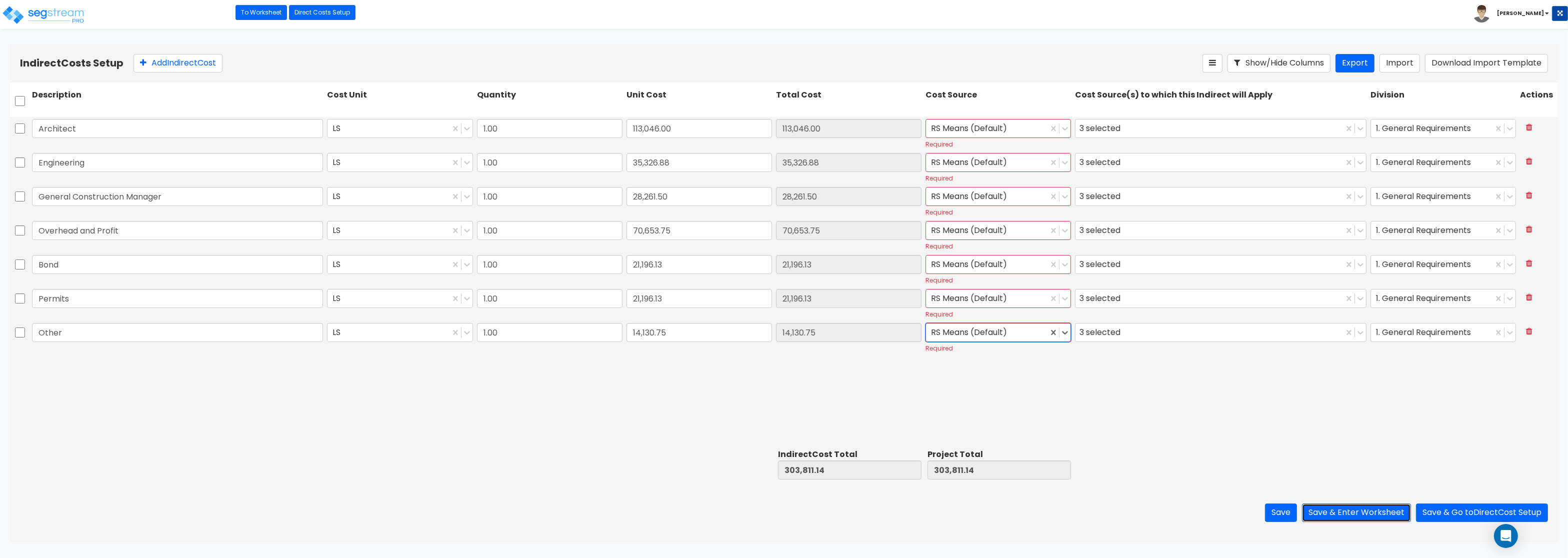
click at [1349, 515] on button "Save & Enter Worksheet" at bounding box center [1356, 513] width 109 height 19
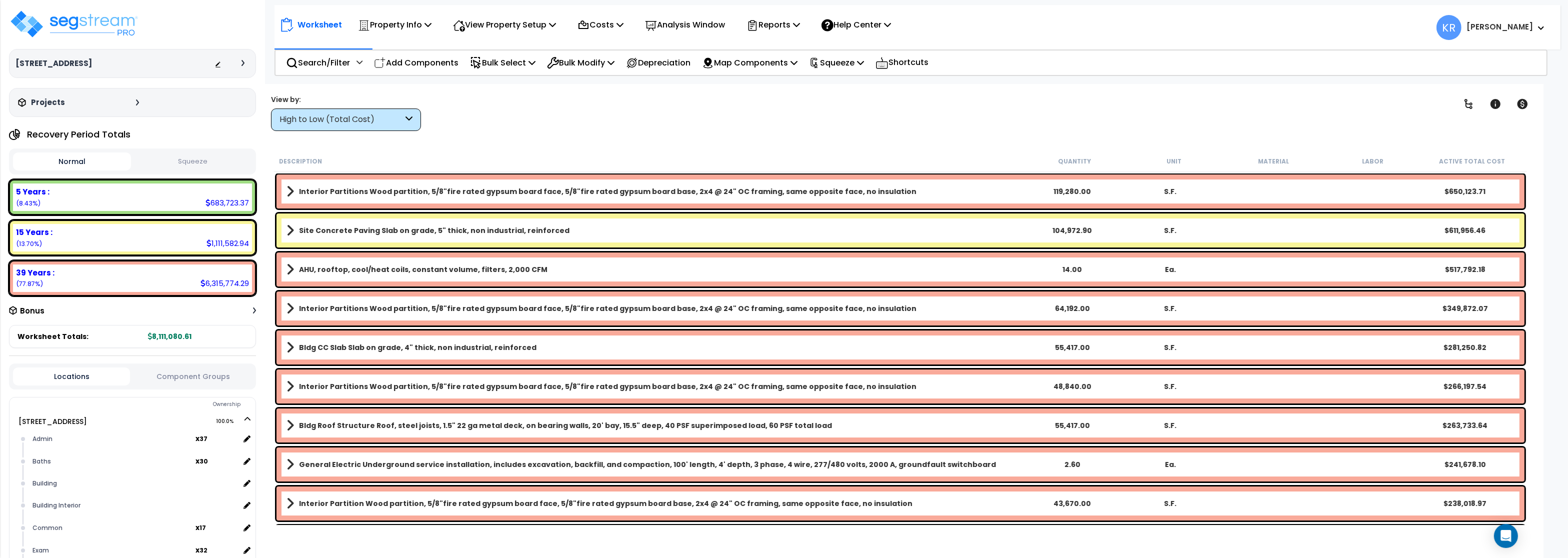
click at [406, 24] on p "Property Info" at bounding box center [394, 24] width 73 height 13
click at [406, 45] on link "Property Setup" at bounding box center [403, 47] width 99 height 20
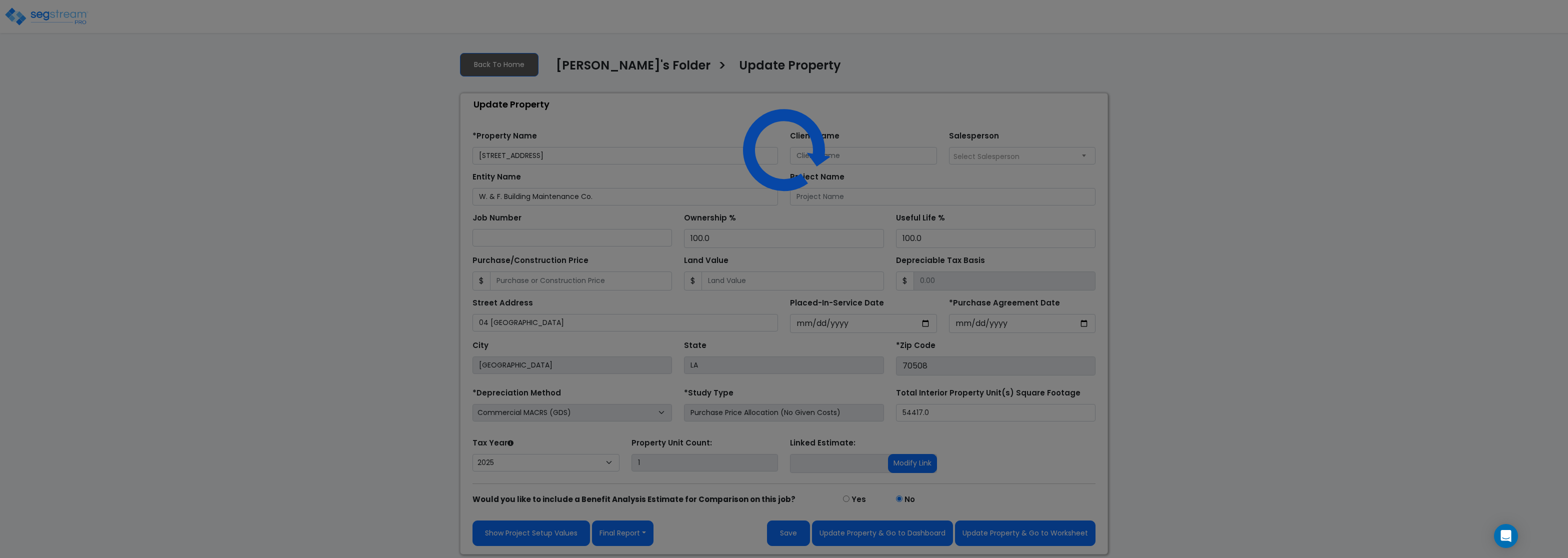
select select "2025"
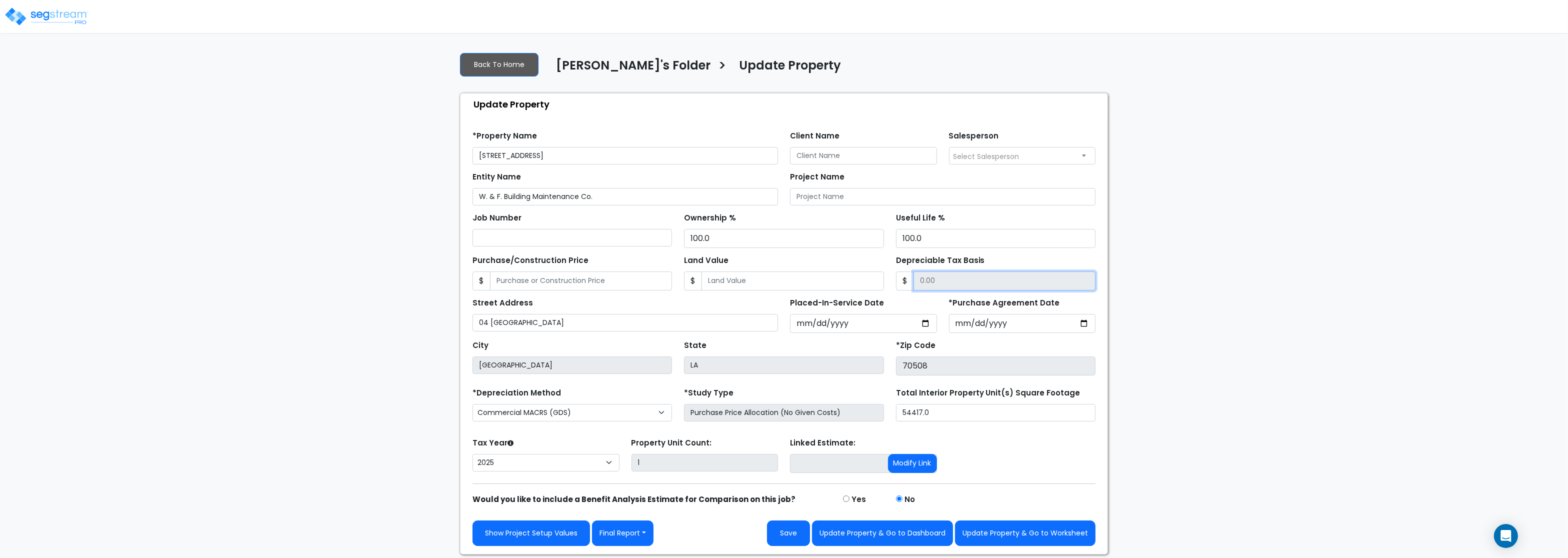
click at [953, 286] on input "Depreciable Tax Basis" at bounding box center [1005, 281] width 182 height 19
click at [558, 286] on input "Purchase/Construction Price" at bounding box center [581, 281] width 182 height 19
click at [792, 537] on button "Save" at bounding box center [789, 534] width 43 height 26
type input "1413075"
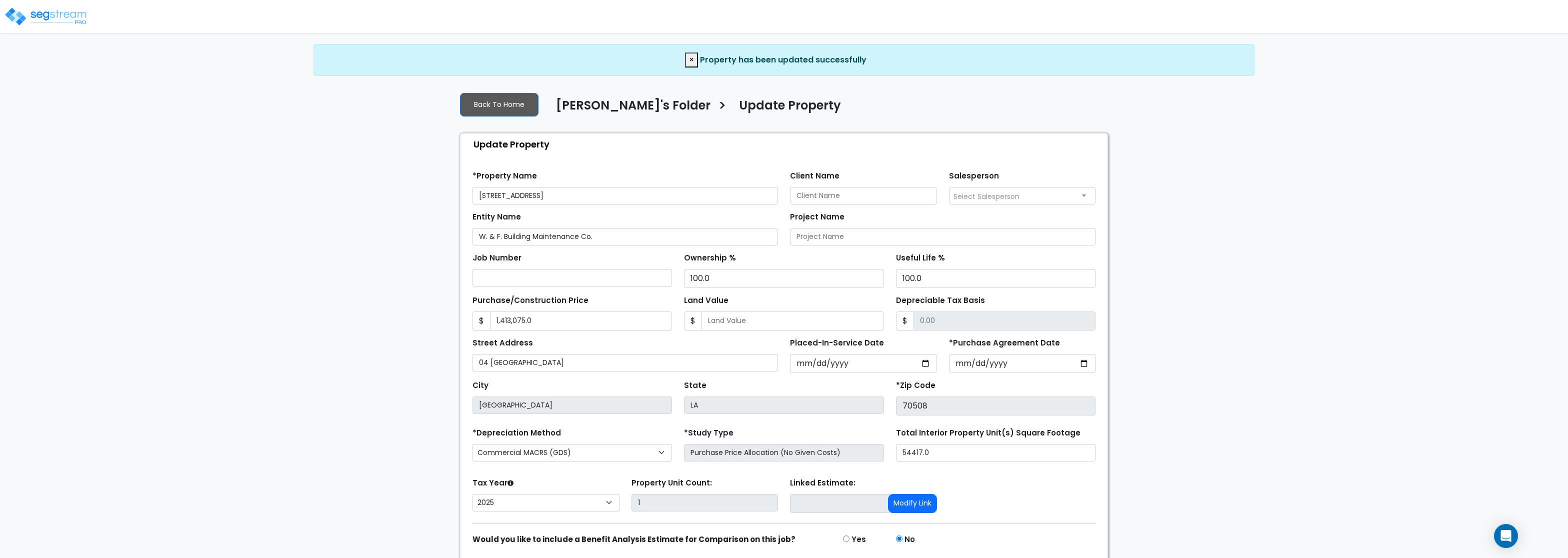
select select "2025"
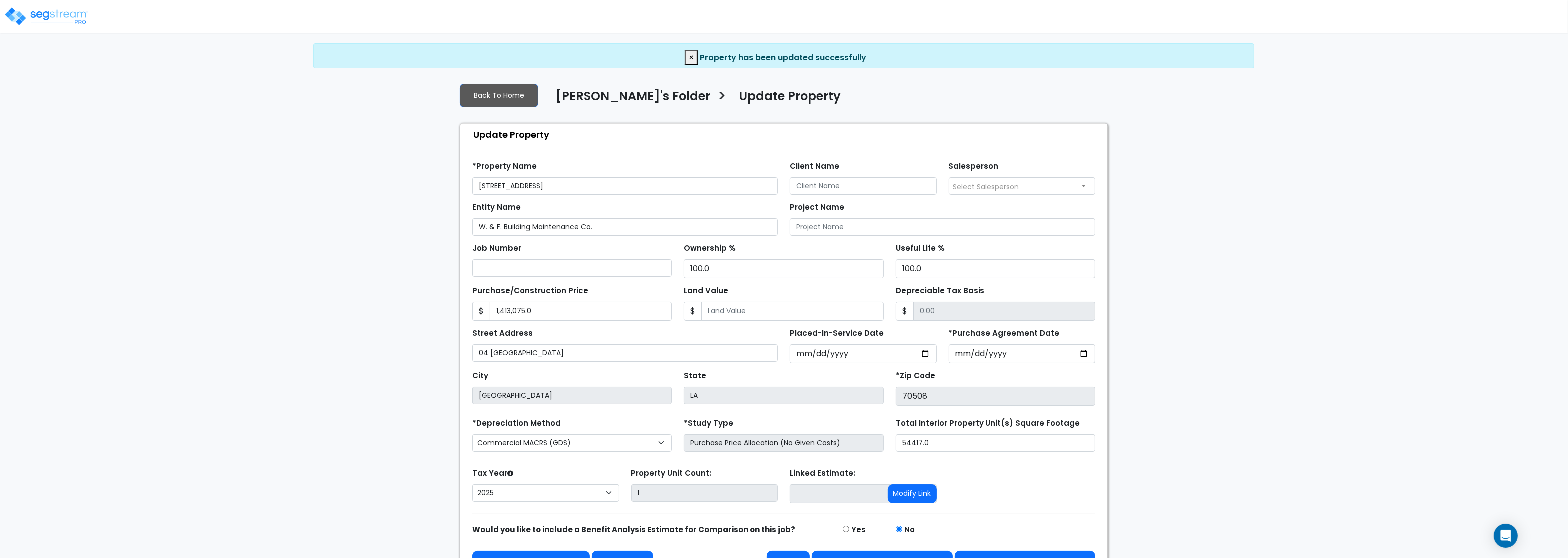
click at [762, 427] on div "*Study Type Purchase Price Allocation (No Given Costs)" at bounding box center [783, 436] width 212 height 40
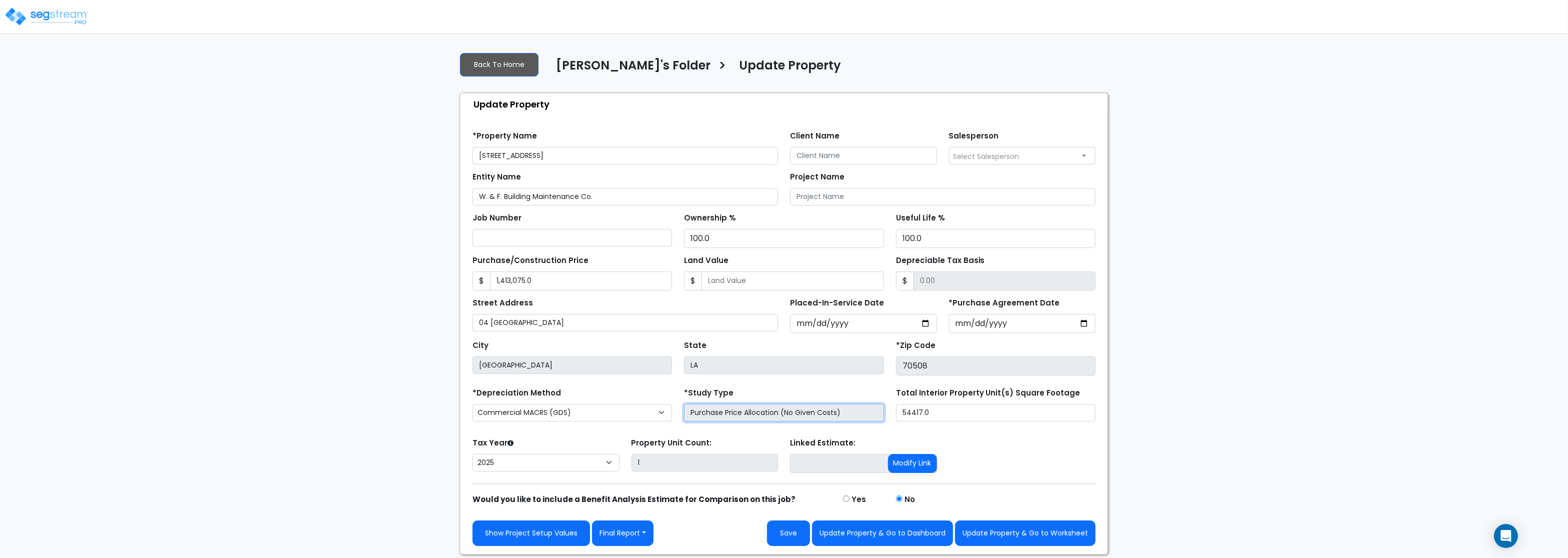
click at [765, 417] on input "Purchase Price Allocation (No Given Costs)" at bounding box center [784, 413] width 200 height 17
click at [1024, 455] on div "Tax Year Please Enter The Placed In Service Date First. 2026 2025 Prior Years D…" at bounding box center [784, 455] width 635 height 40
click at [1035, 540] on button "Update Property & Go to Worksheet" at bounding box center [1025, 534] width 140 height 26
type input "1413075"
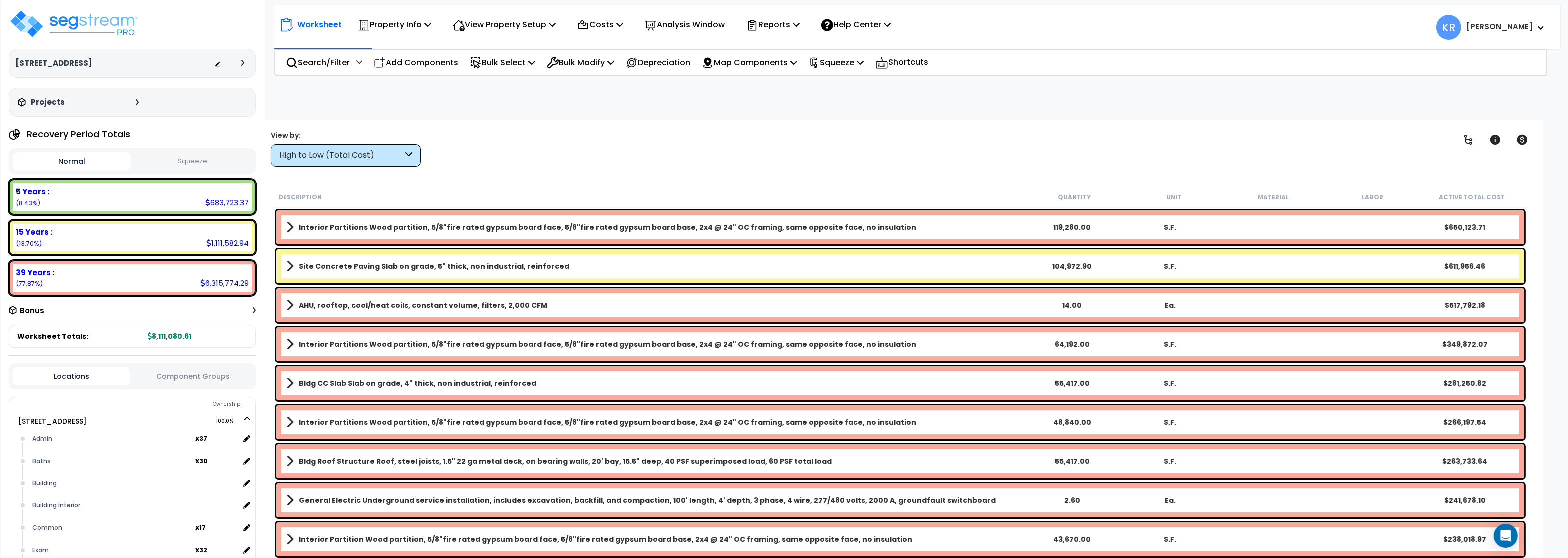
click at [364, 149] on div "High to Low (Total Cost)" at bounding box center [346, 156] width 150 height 22
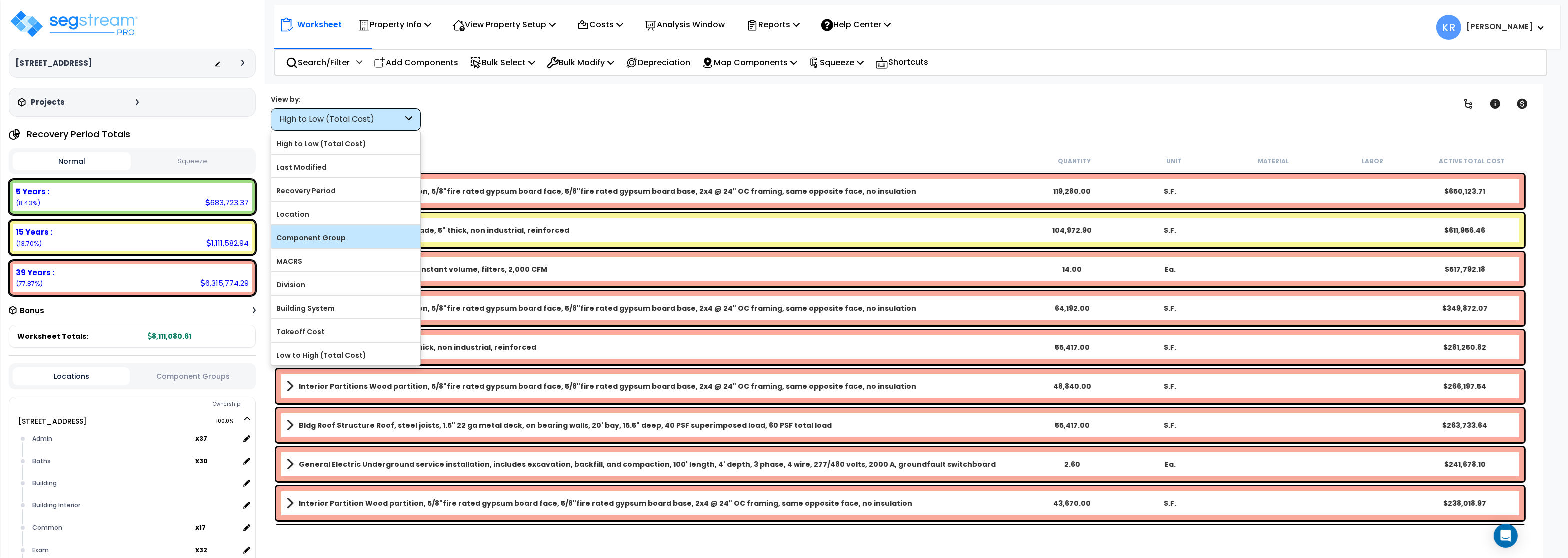
click at [338, 244] on label "Component Group" at bounding box center [346, 237] width 149 height 15
click at [0, 0] on input "Component Group" at bounding box center [0, 0] width 0 height 0
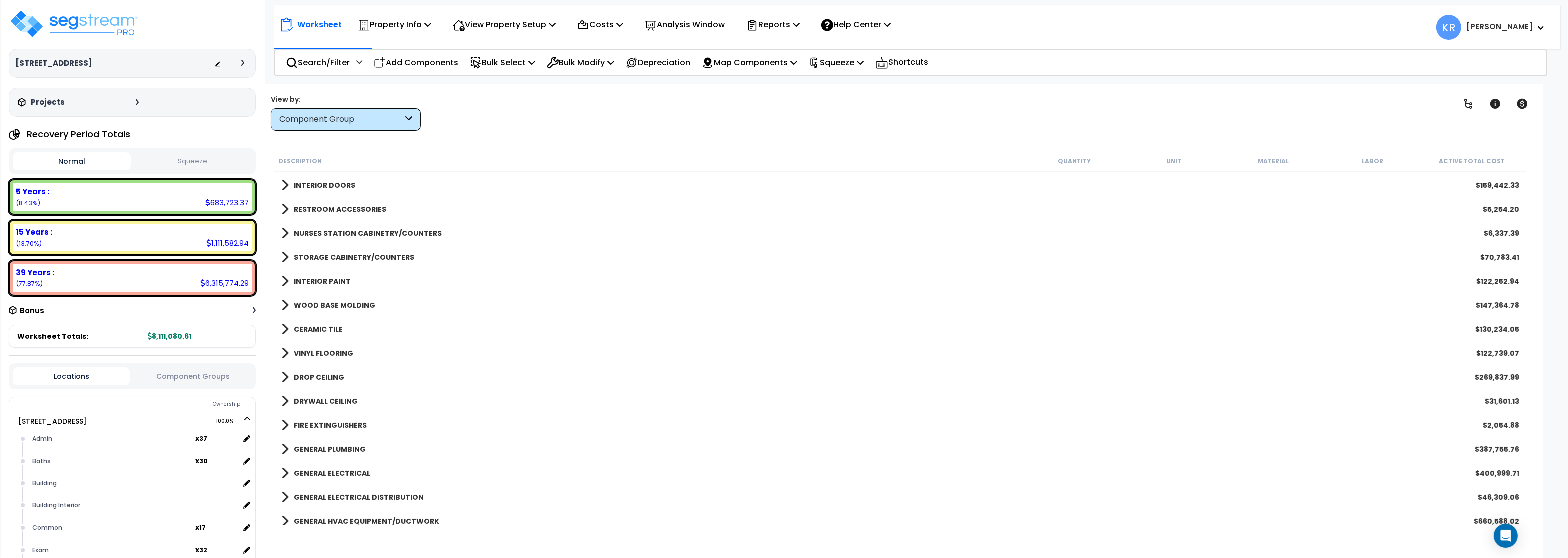
scroll to position [240, 0]
click at [295, 228] on b "RESTROOM ACCESSORIES" at bounding box center [340, 232] width 93 height 10
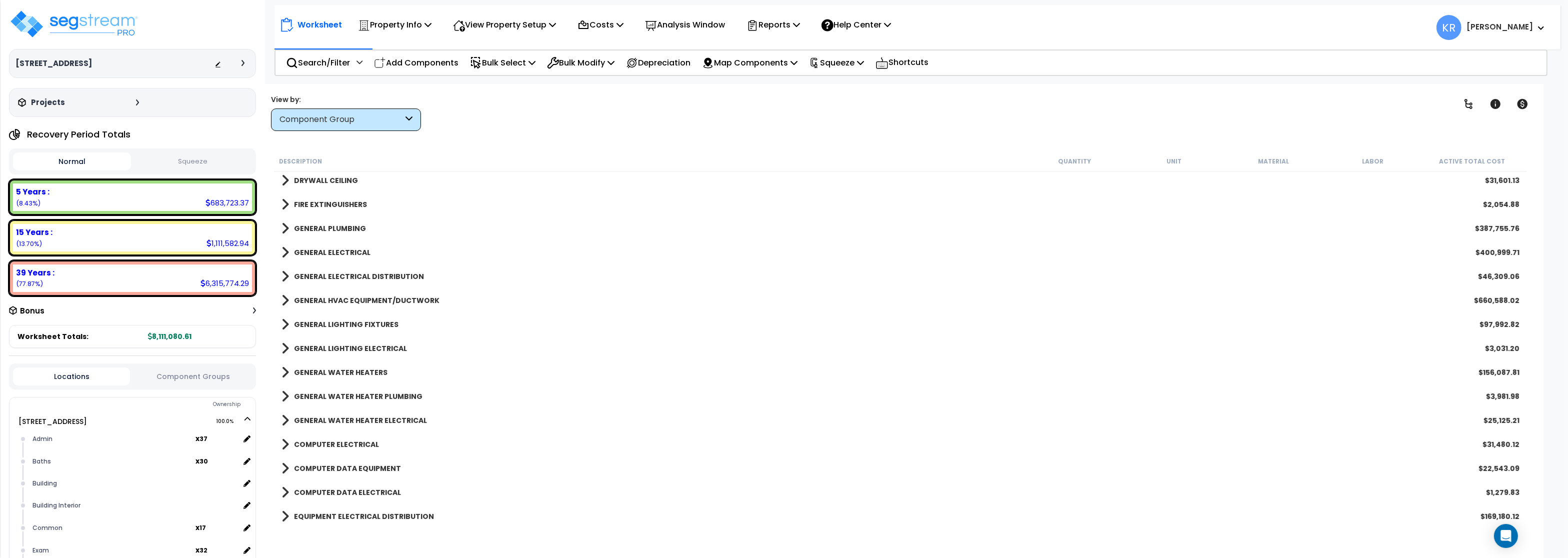
scroll to position [661, 0]
click at [348, 466] on b "EXTERIOR LIGHTING FIXTURES" at bounding box center [347, 469] width 107 height 10
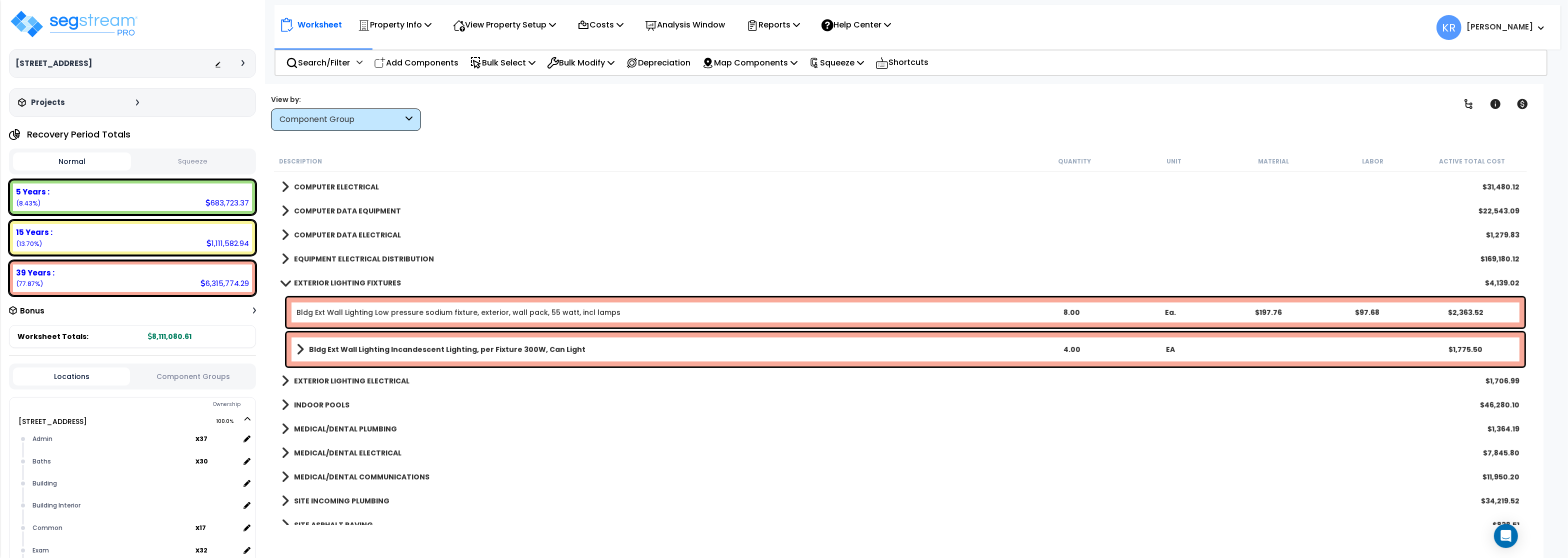
scroll to position [1114, 0]
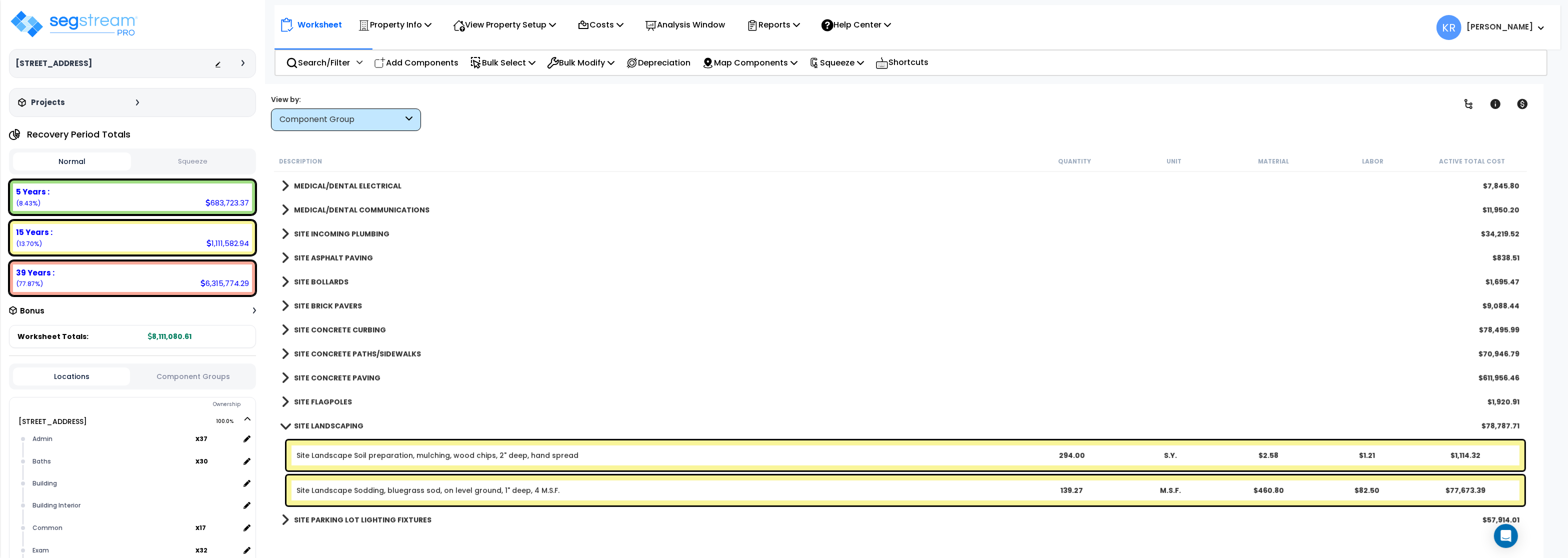
click at [312, 425] on b "SITE LANDSCAPING" at bounding box center [329, 426] width 70 height 10
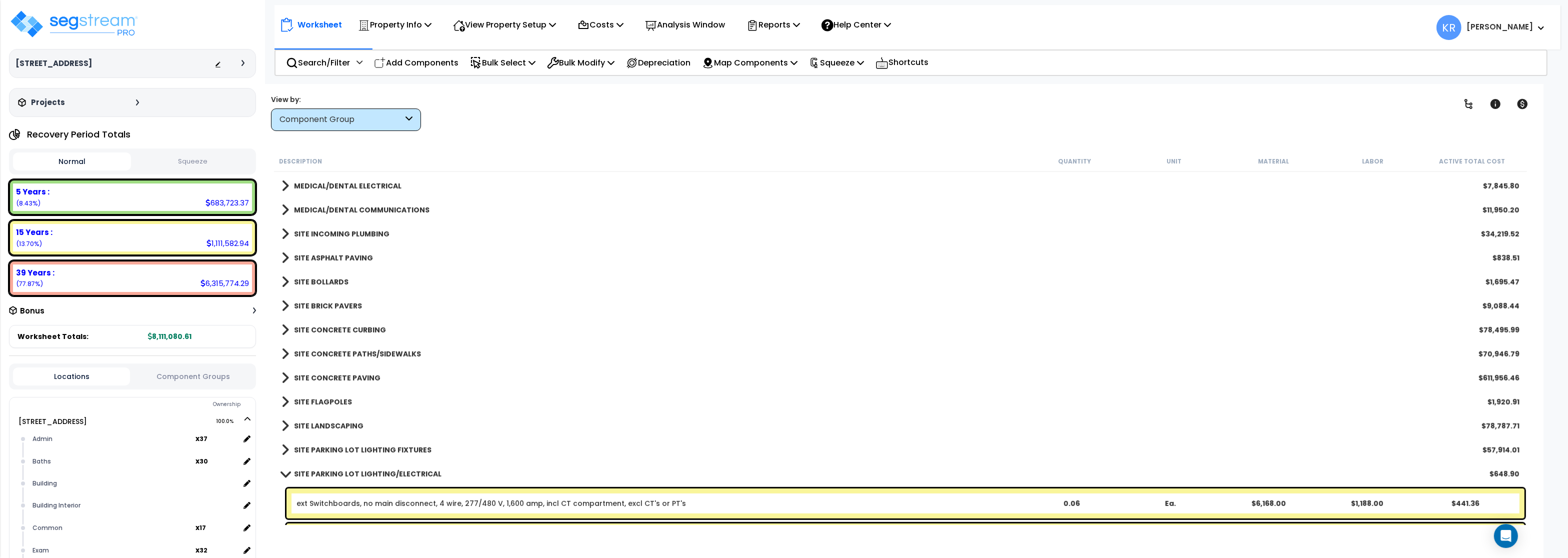
click at [292, 467] on link "SITE PARKING LOT LIGHTING/ELECTRICAL" at bounding box center [361, 474] width 160 height 14
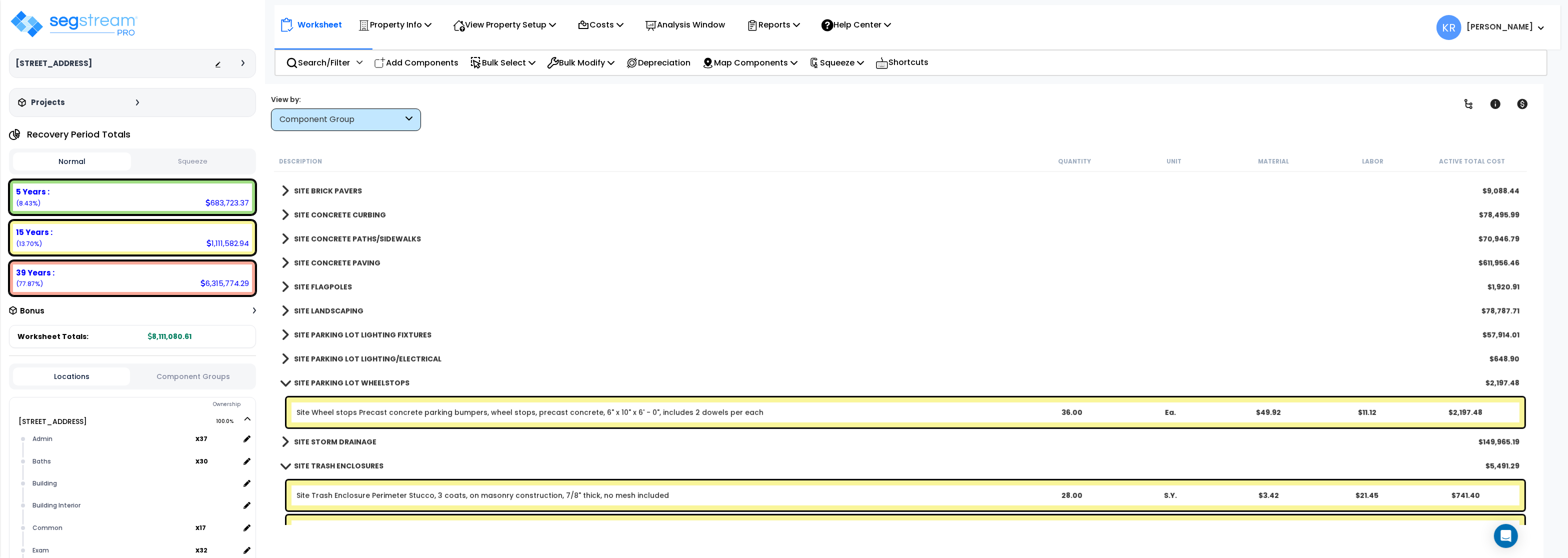
scroll to position [1234, 0]
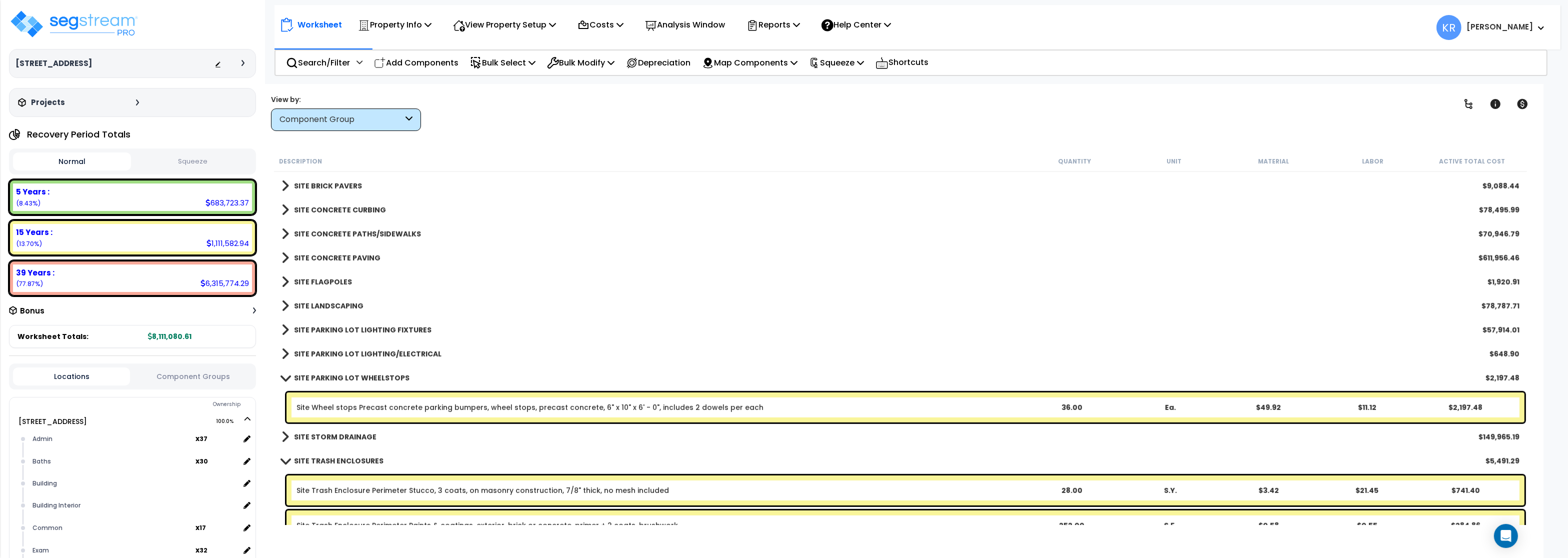
click at [320, 352] on b "SITE PARKING LOT LIGHTING/ELECTRICAL" at bounding box center [367, 354] width 147 height 10
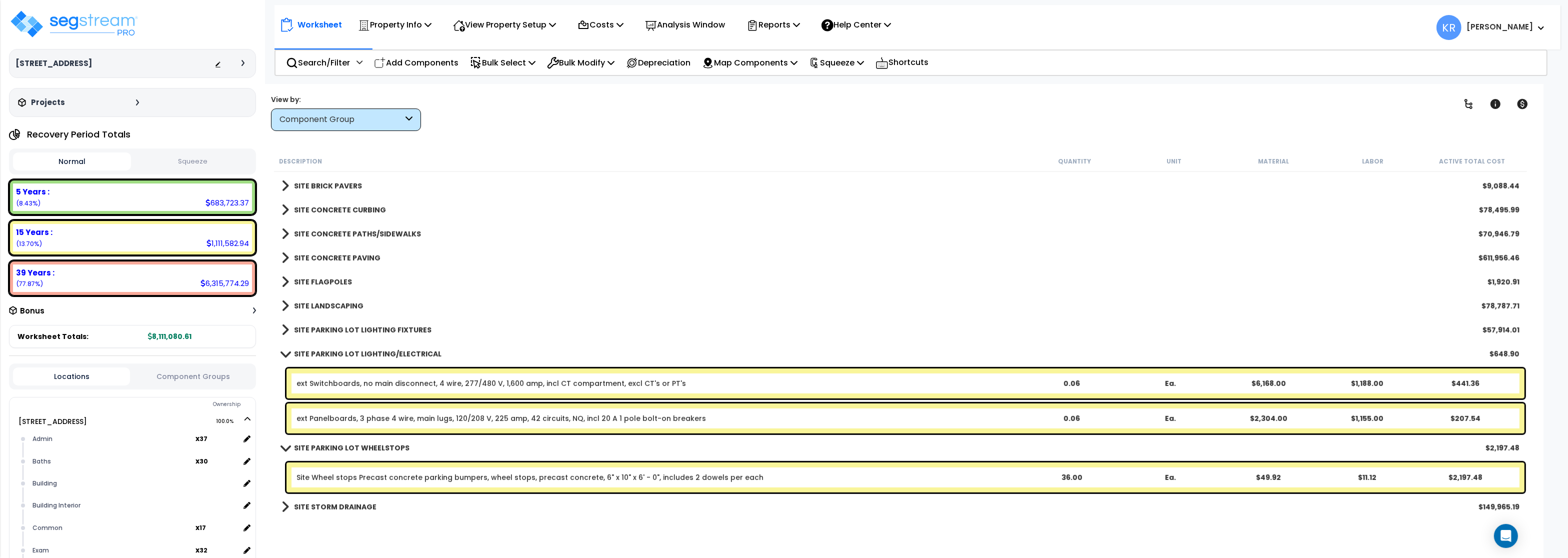
click at [324, 322] on div "SITE PARKING LOT LIGHTING FIXTURES $57,914.01" at bounding box center [901, 330] width 1248 height 24
click at [324, 327] on b "SITE PARKING LOT LIGHTING FIXTURES" at bounding box center [362, 330] width 138 height 10
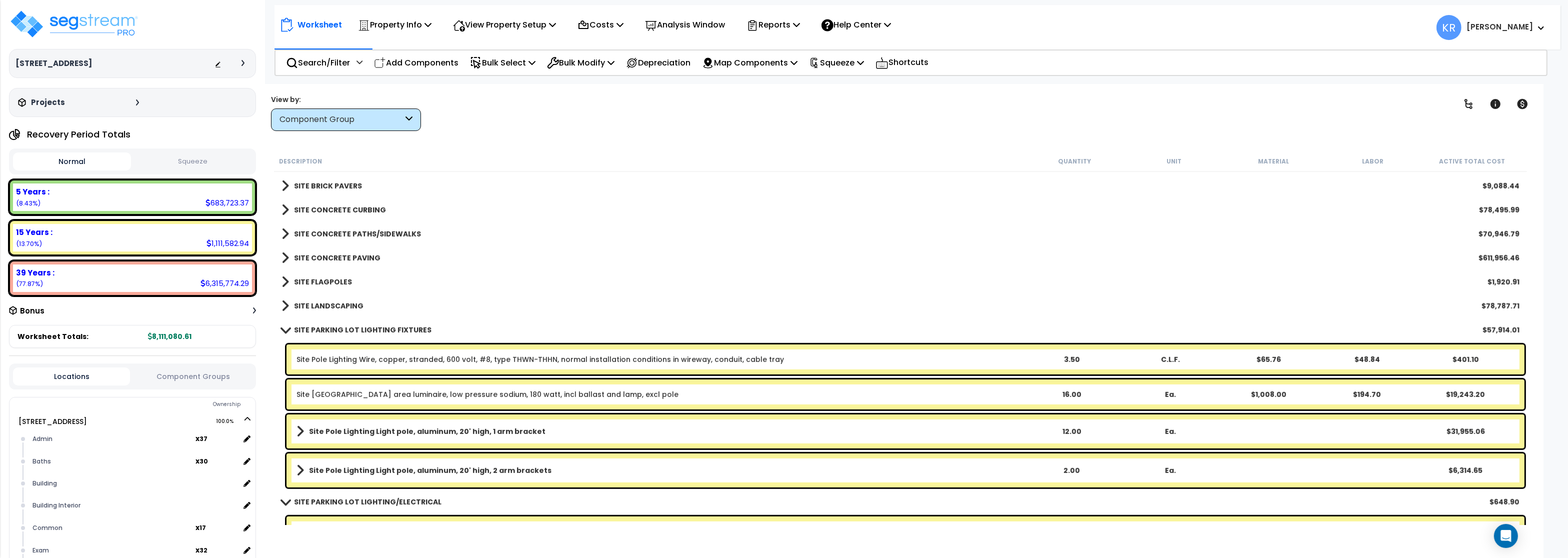
click at [325, 327] on b "SITE PARKING LOT LIGHTING FIXTURES" at bounding box center [362, 330] width 138 height 10
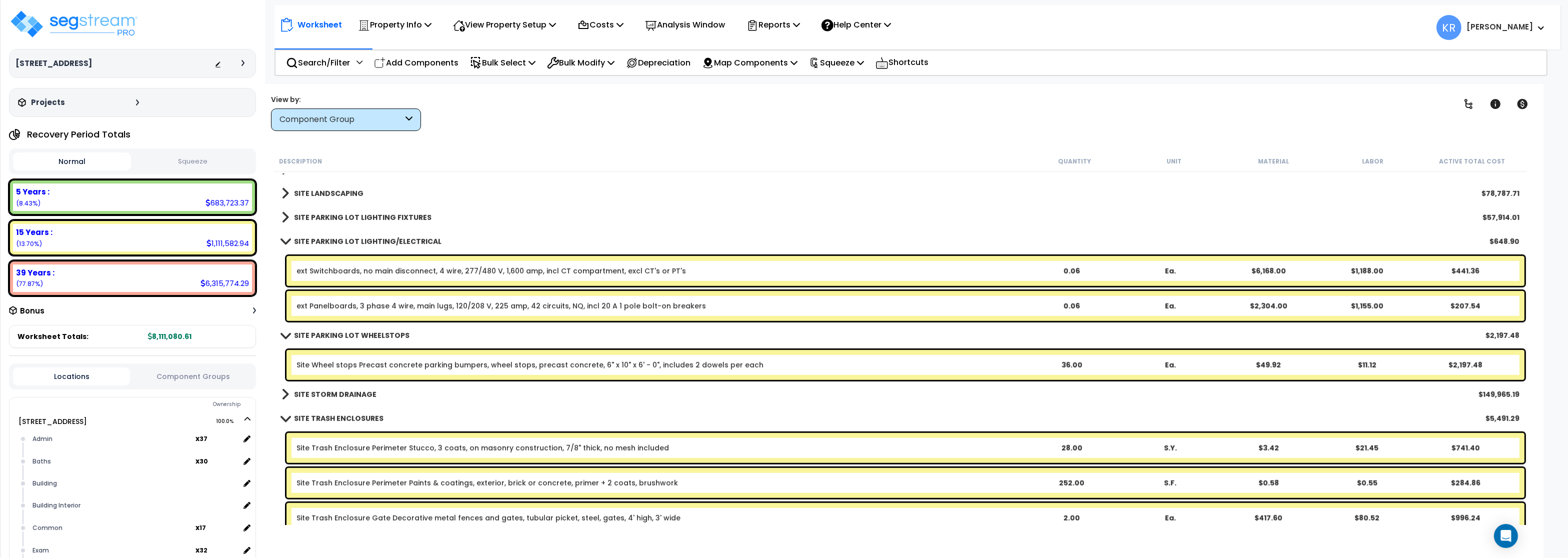
scroll to position [1353, 0]
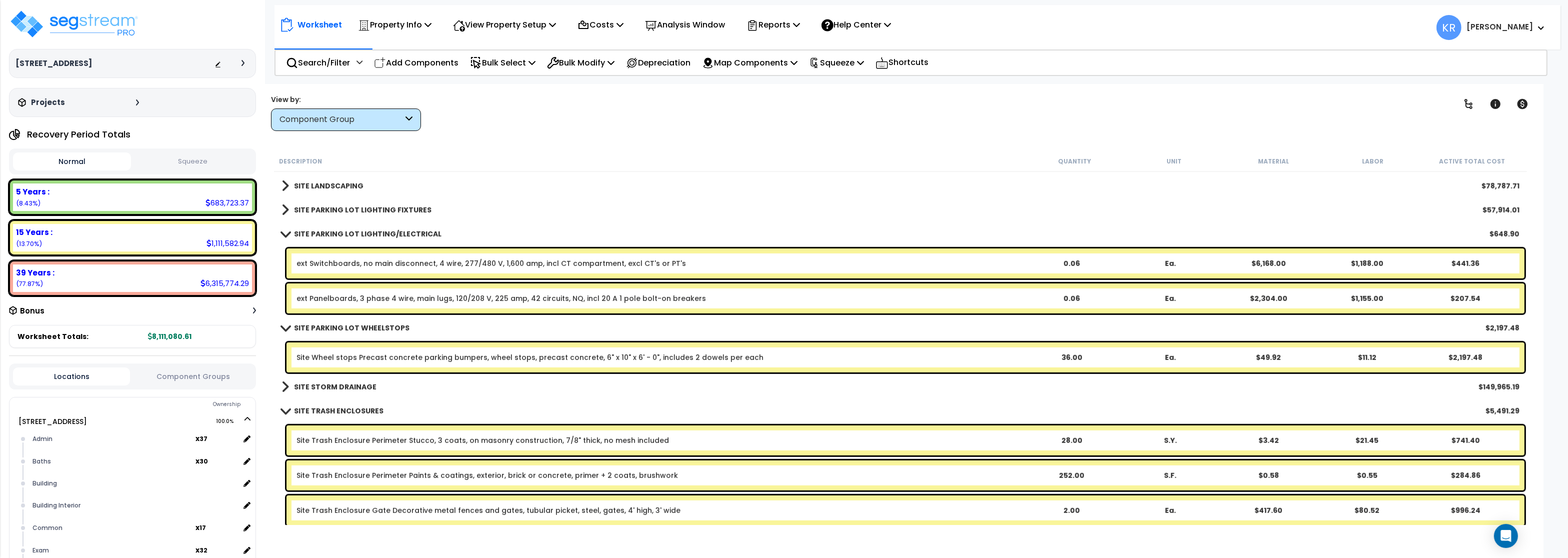
click at [285, 232] on span at bounding box center [286, 234] width 14 height 8
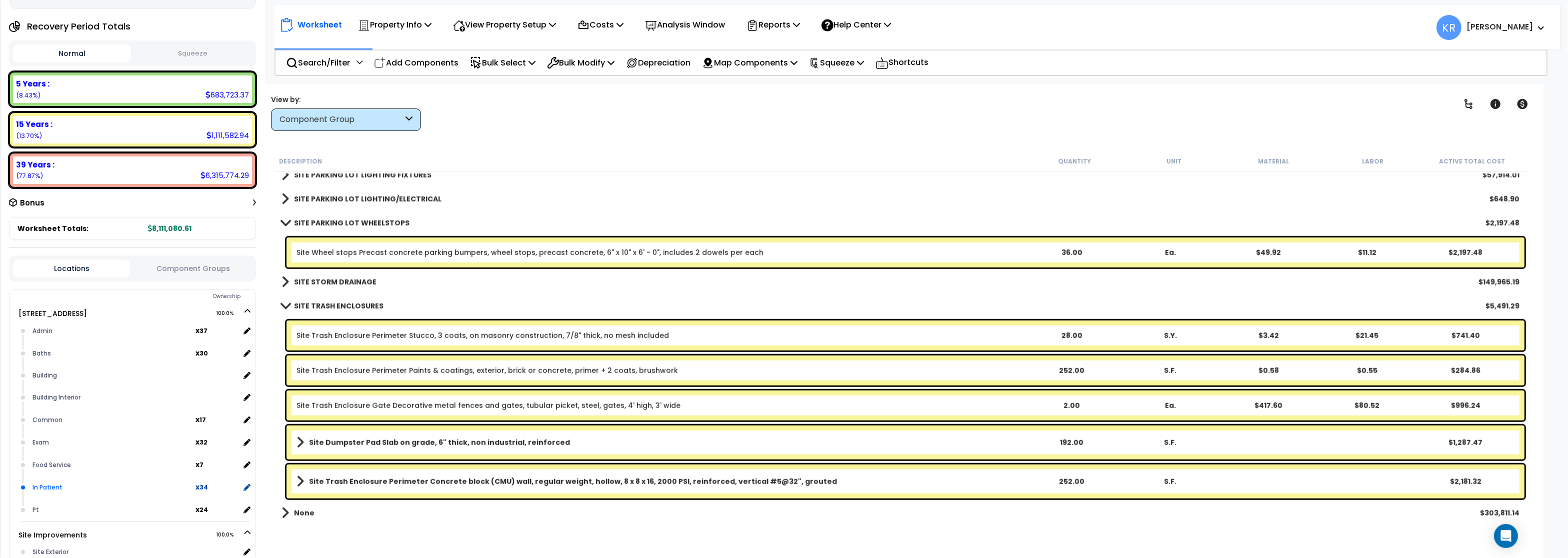
scroll to position [228, 0]
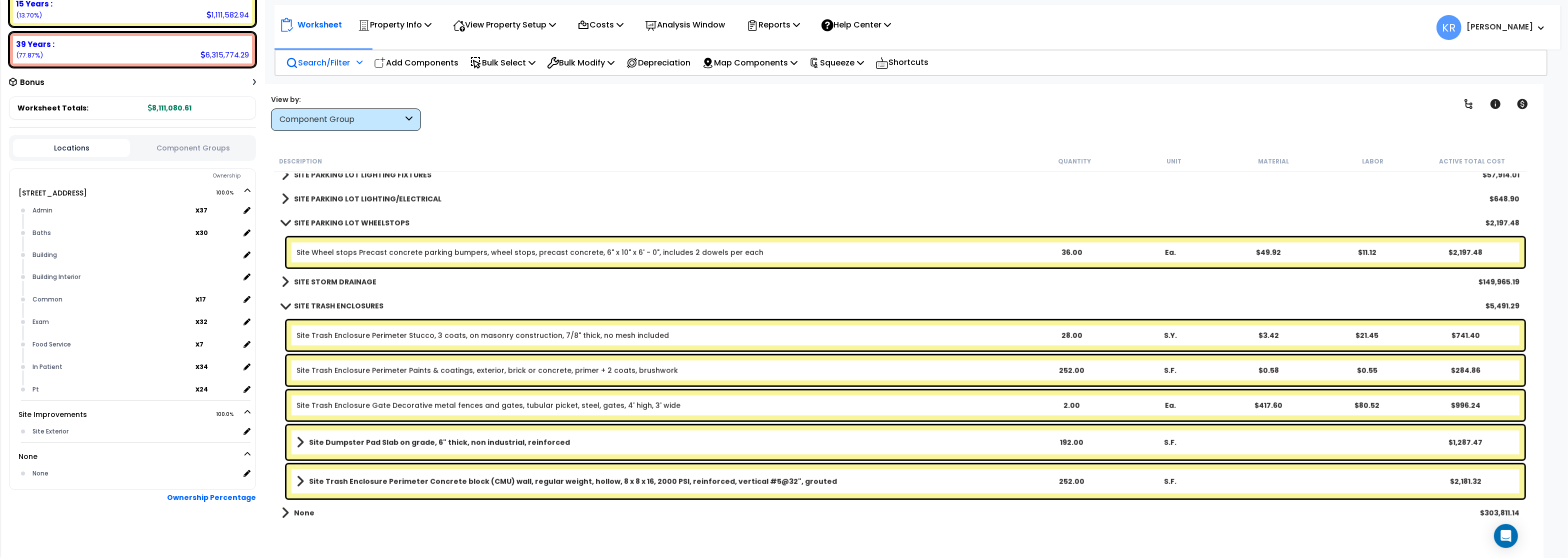
click at [335, 60] on p "Search/Filter" at bounding box center [318, 62] width 64 height 13
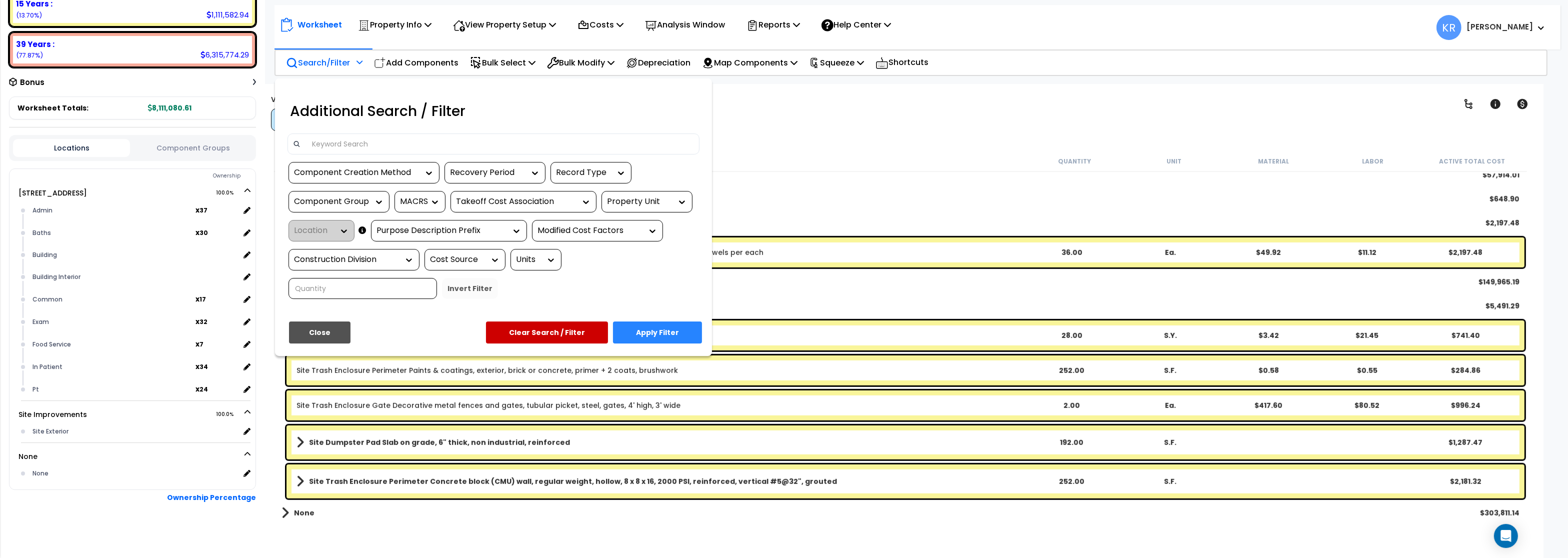
click at [332, 147] on input at bounding box center [500, 144] width 389 height 15
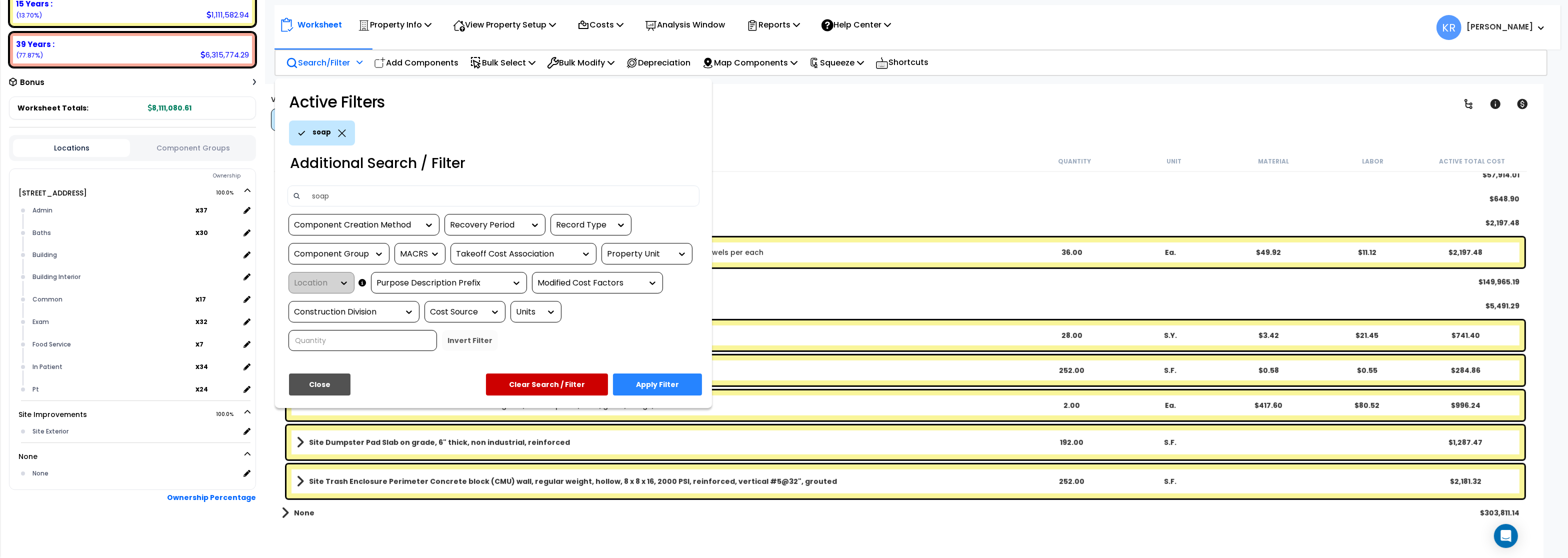
type input "soap"
click at [658, 386] on button "Apply Filter" at bounding box center [658, 385] width 89 height 22
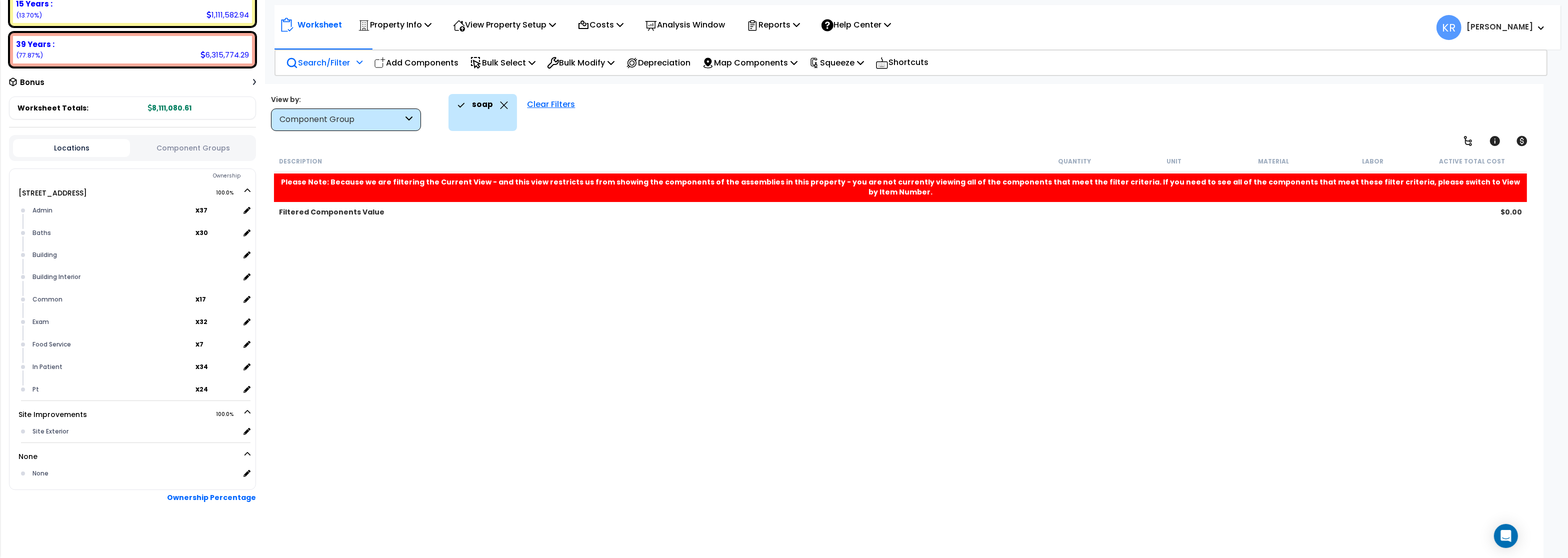
scroll to position [0, 0]
click at [554, 104] on div "Clear Filters" at bounding box center [551, 112] width 58 height 37
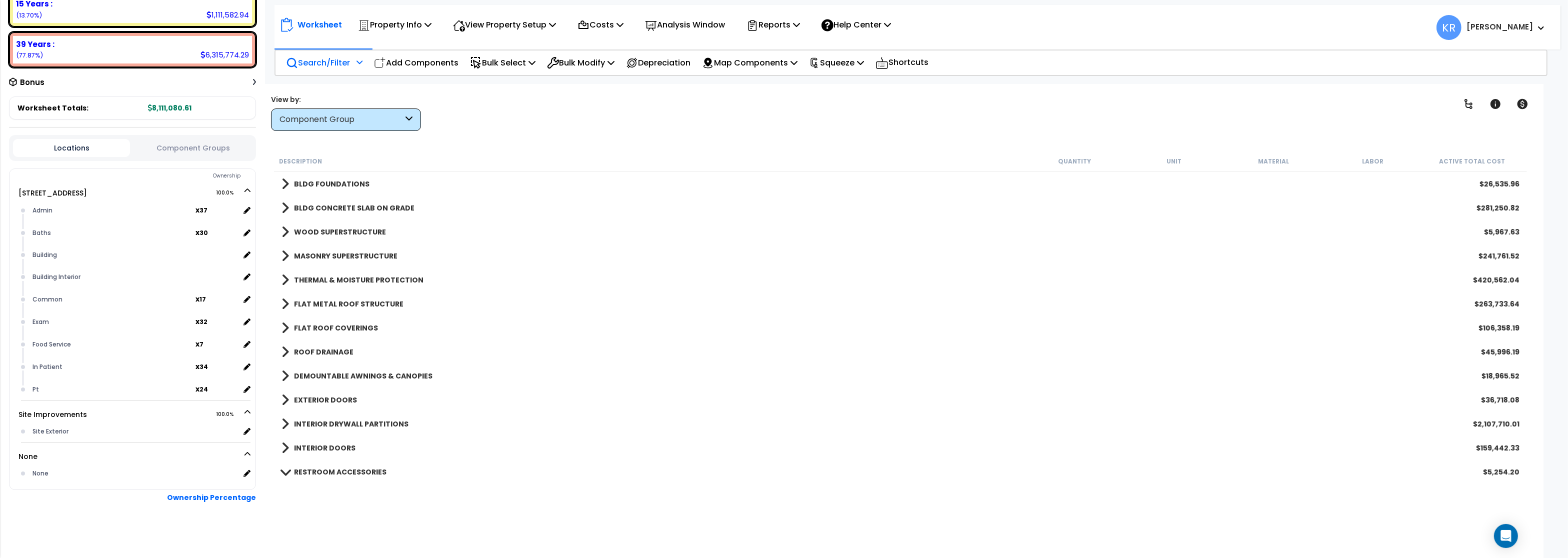
click at [307, 67] on p "Search/Filter" at bounding box center [318, 62] width 64 height 13
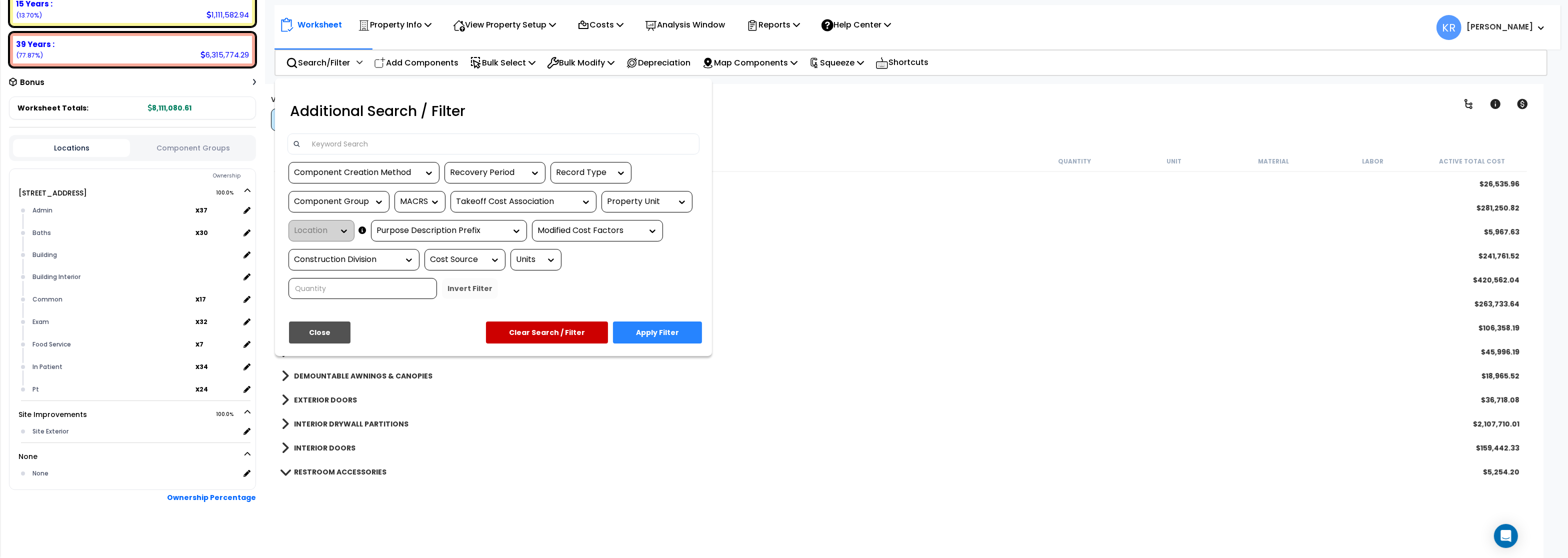
click at [345, 140] on input at bounding box center [500, 144] width 389 height 15
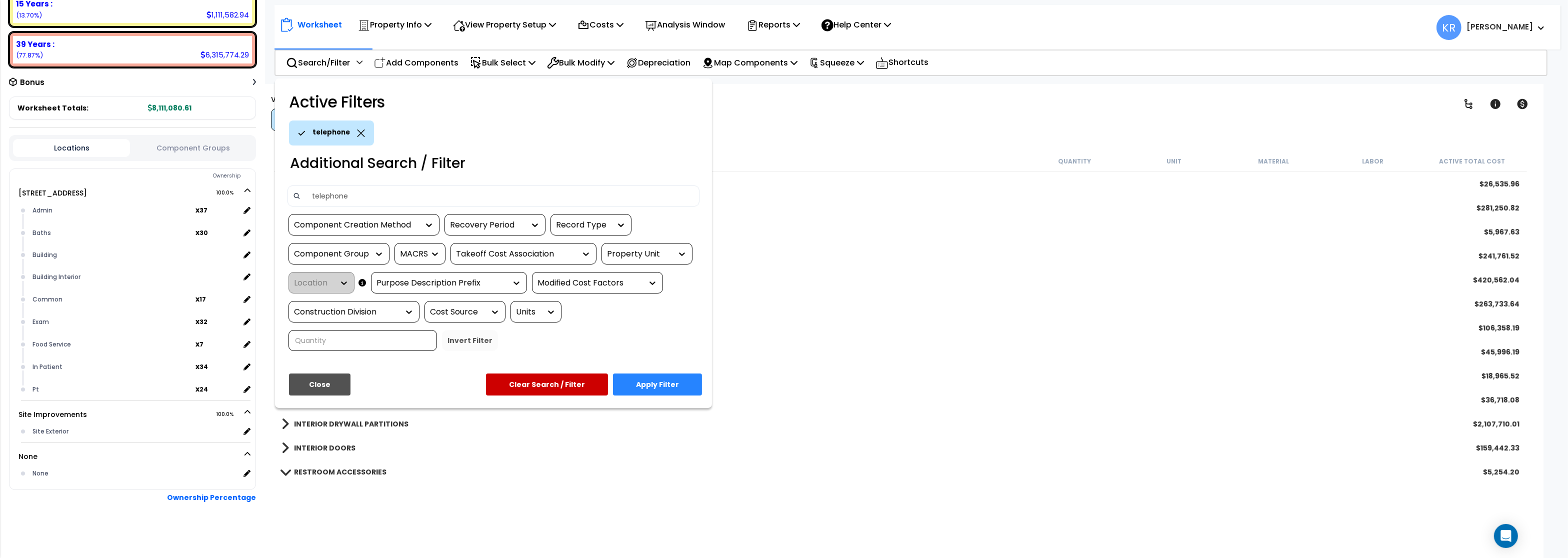
type input "telephone"
click at [675, 383] on button "Apply Filter" at bounding box center [658, 385] width 89 height 22
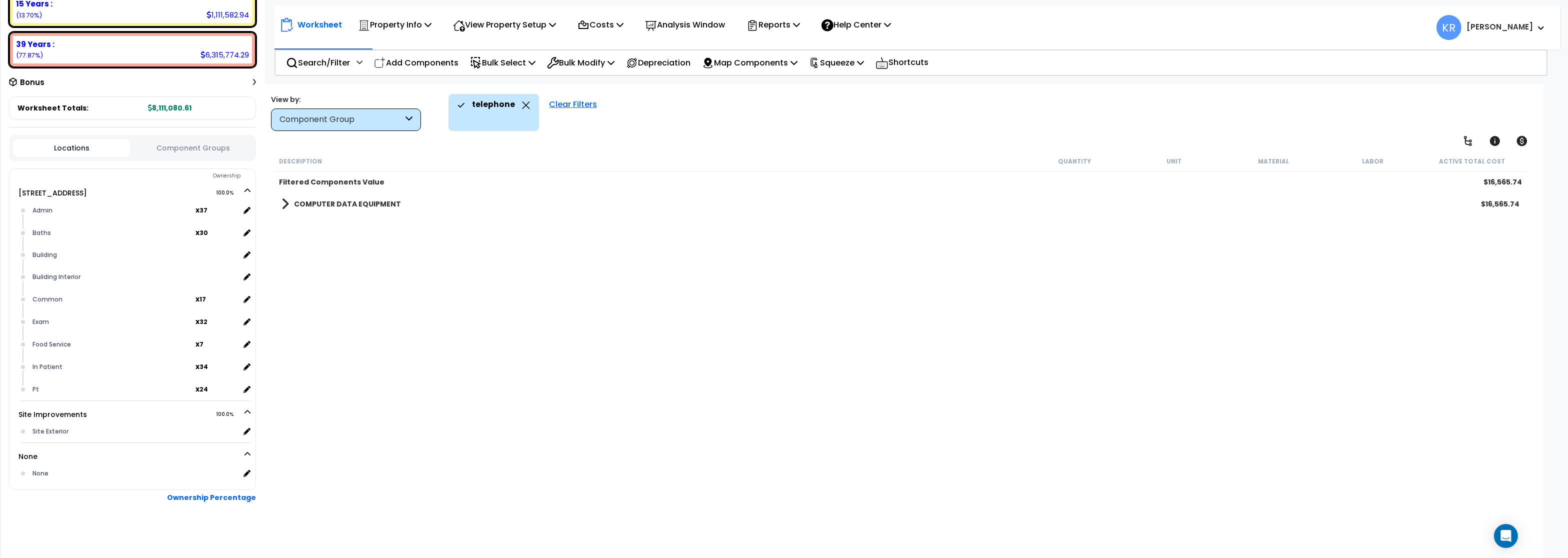
click at [349, 205] on b "COMPUTER DATA EQUIPMENT" at bounding box center [347, 204] width 107 height 10
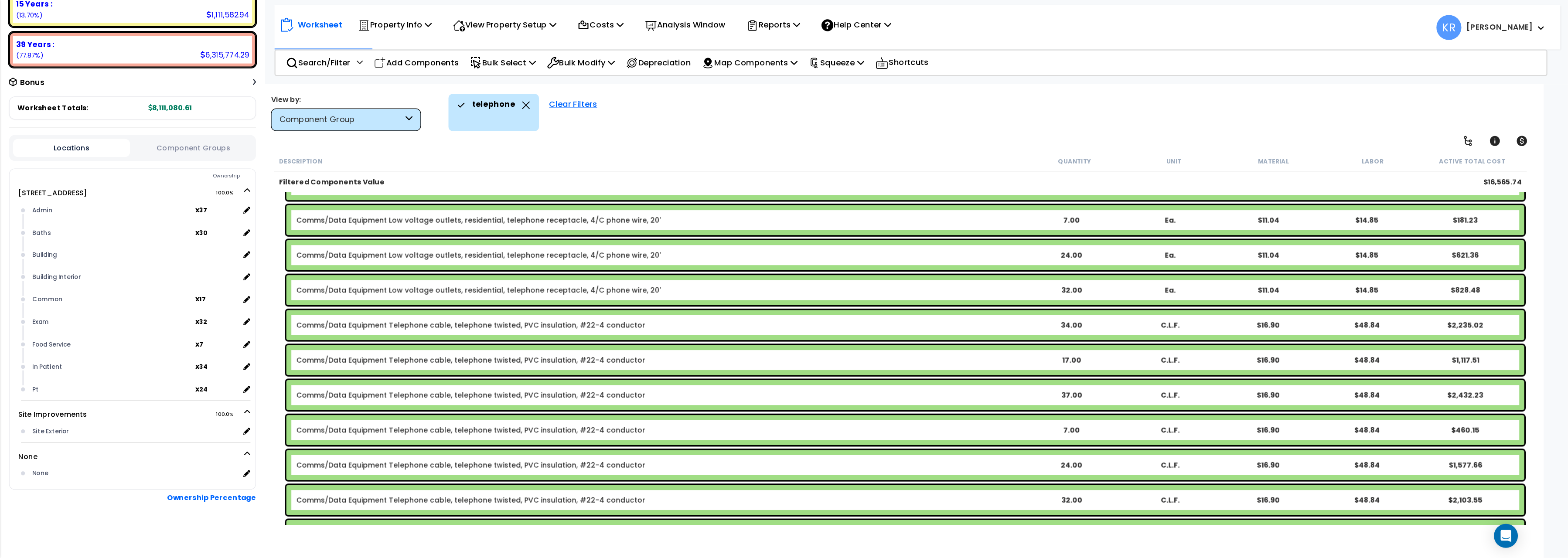
scroll to position [105, 0]
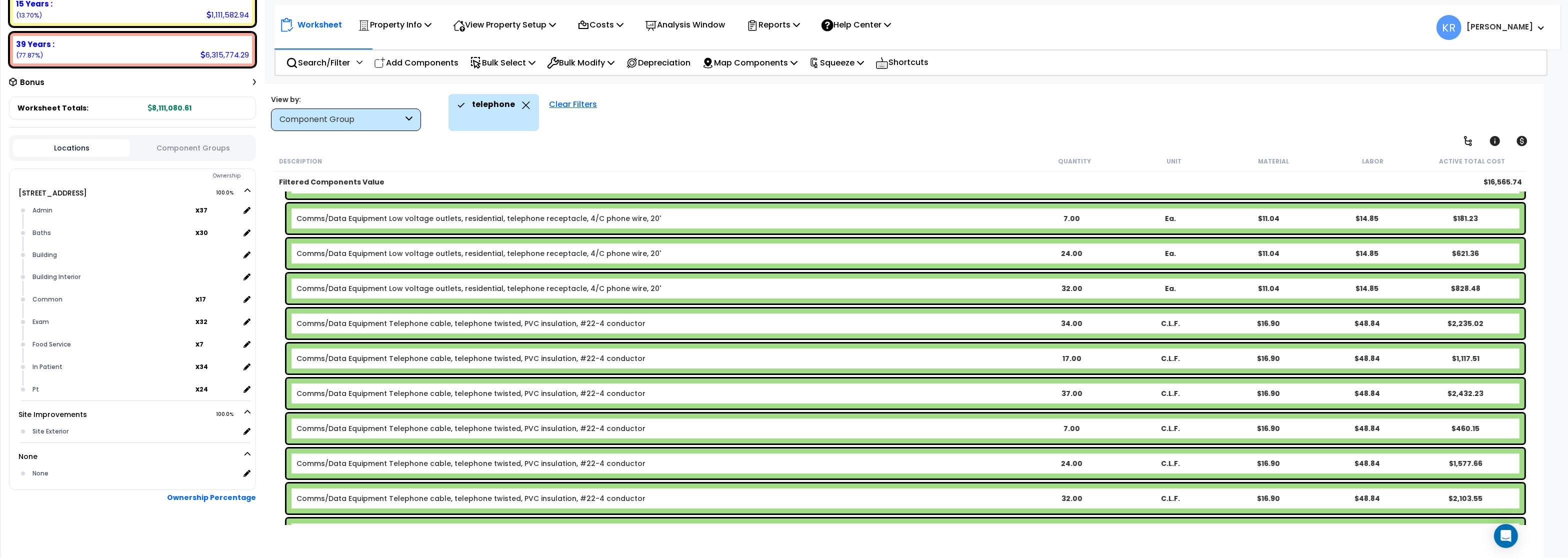
click at [347, 328] on link "Comms/Data Equipment Telephone cable, telephone twisted, PVC insulation, #22-4 …" at bounding box center [471, 323] width 349 height 10
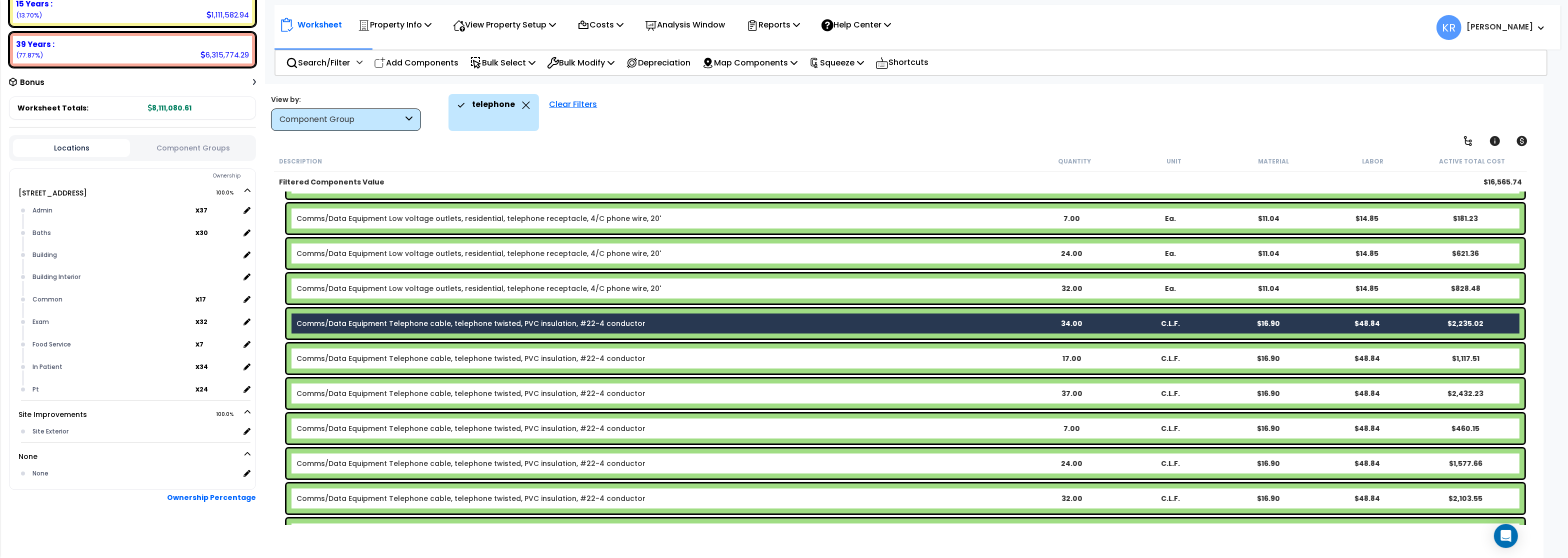
click at [350, 358] on link "Comms/Data Equipment Telephone cable, telephone twisted, PVC insulation, #22-4 …" at bounding box center [471, 358] width 349 height 10
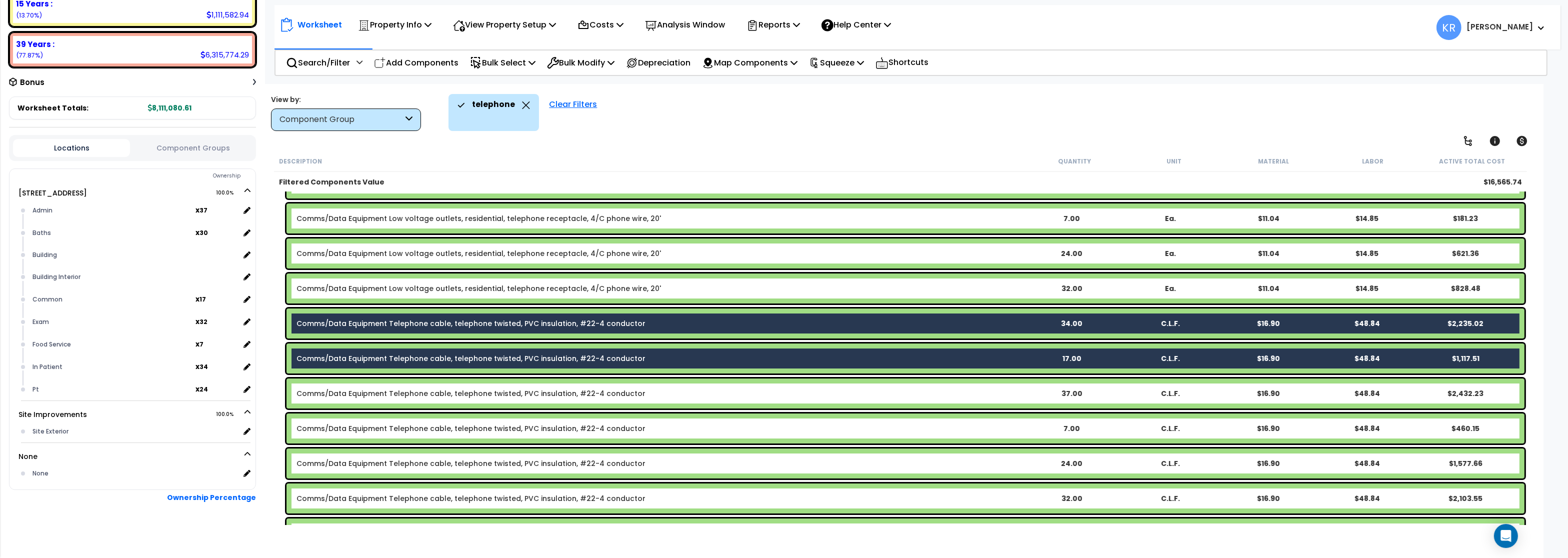
click at [357, 390] on link "Comms/Data Equipment Telephone cable, telephone twisted, PVC insulation, #22-4 …" at bounding box center [471, 394] width 349 height 10
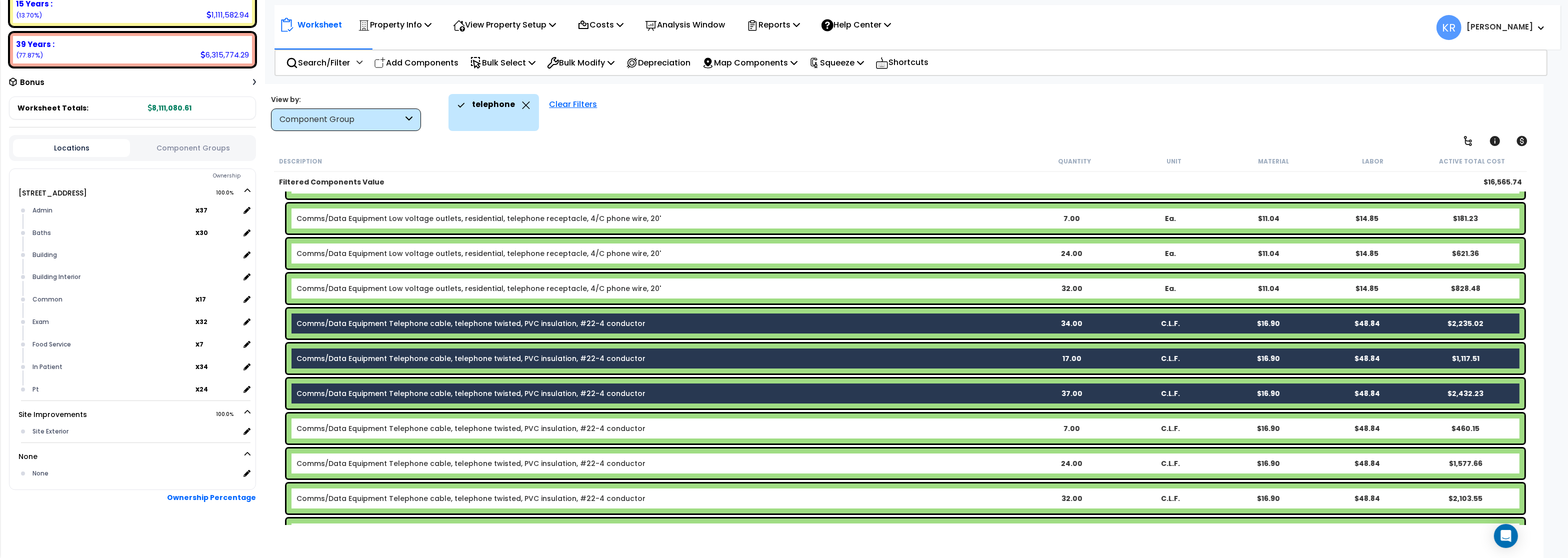
click at [362, 427] on link "Comms/Data Equipment Telephone cable, telephone twisted, PVC insulation, #22-4 …" at bounding box center [471, 429] width 349 height 10
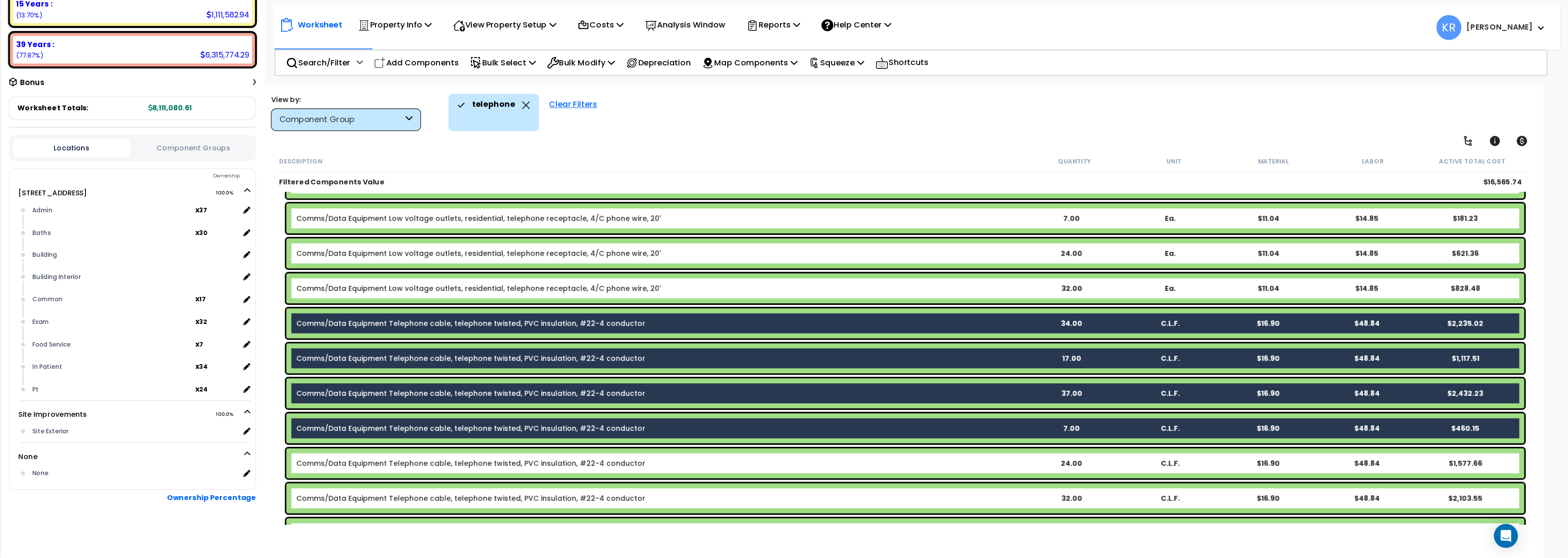
scroll to position [129, 0]
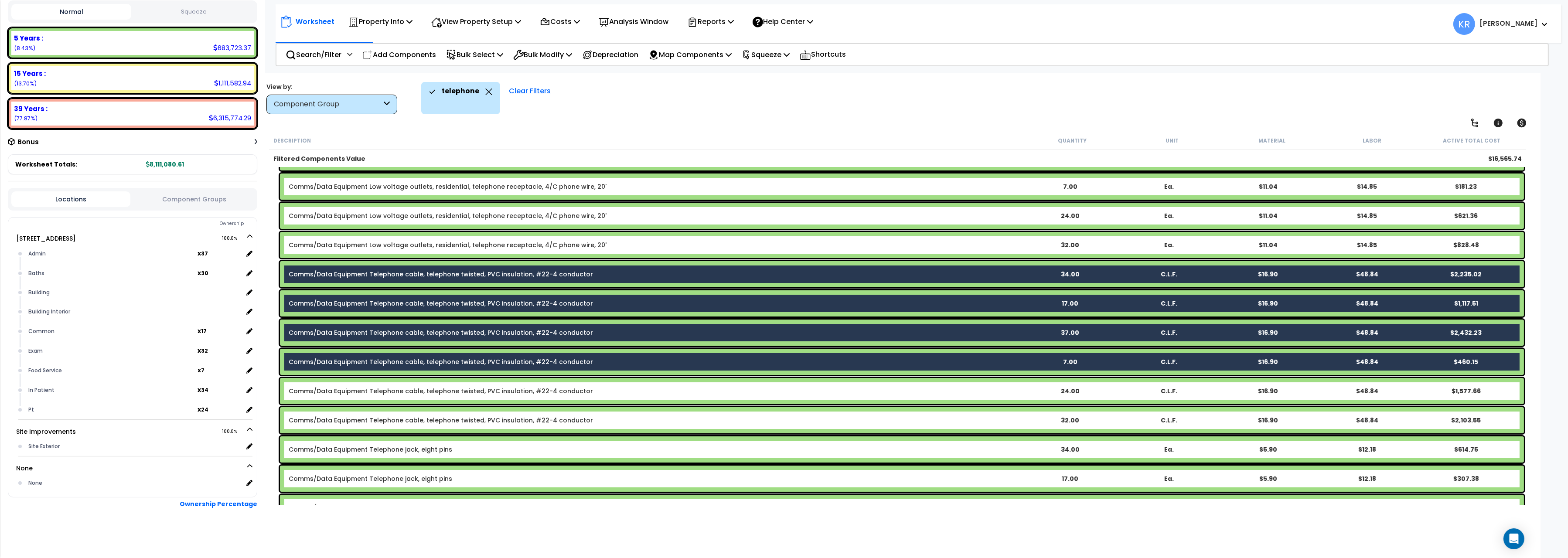
click at [408, 389] on link "Comms/Data Equipment Telephone cable, telephone twisted, PVC insulation, #22-4 …" at bounding box center [441, 391] width 304 height 9
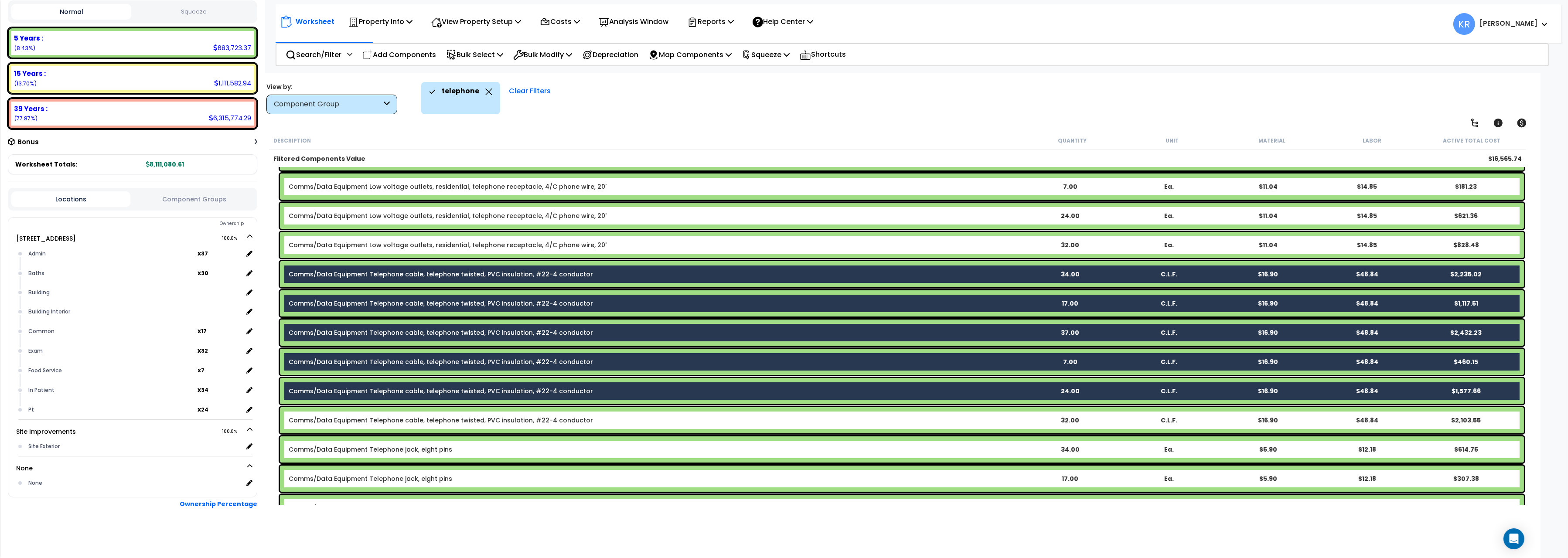
click at [411, 425] on div "Comms/Data Equipment Telephone cable, telephone twisted, PVC insulation, #22-4 …" at bounding box center [902, 420] width 1244 height 26
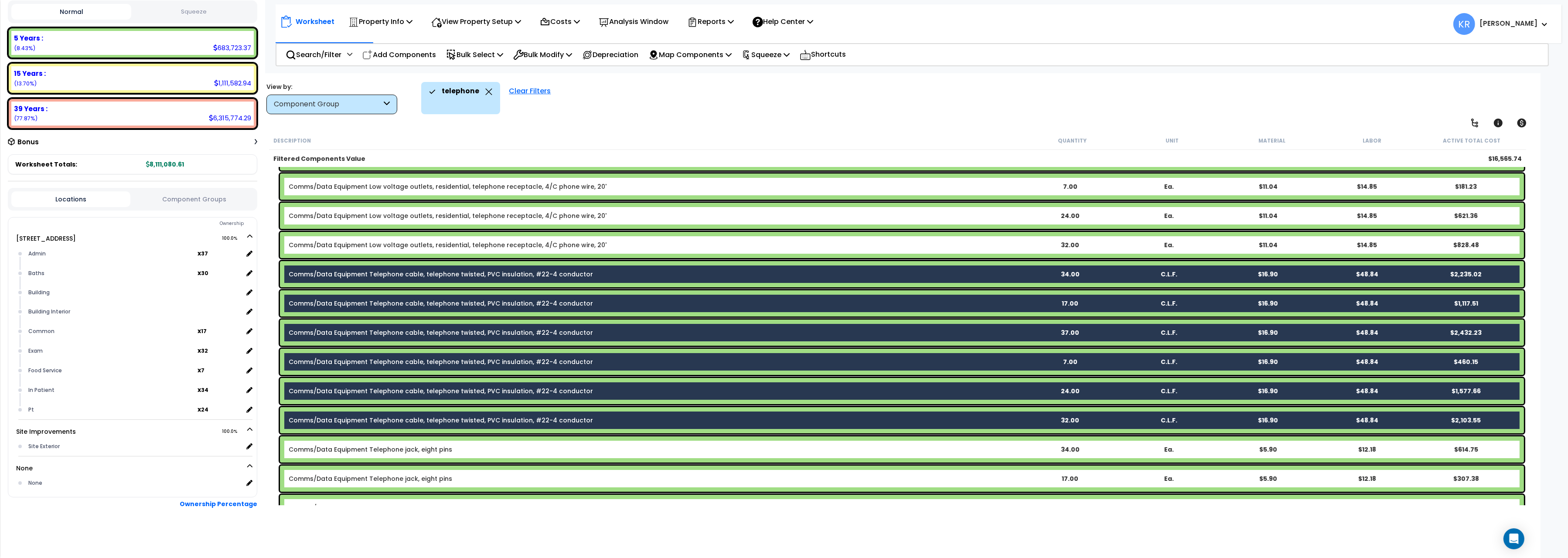
click at [399, 450] on link "Comms/Data Equipment Telephone jack, eight pins" at bounding box center [370, 449] width 164 height 9
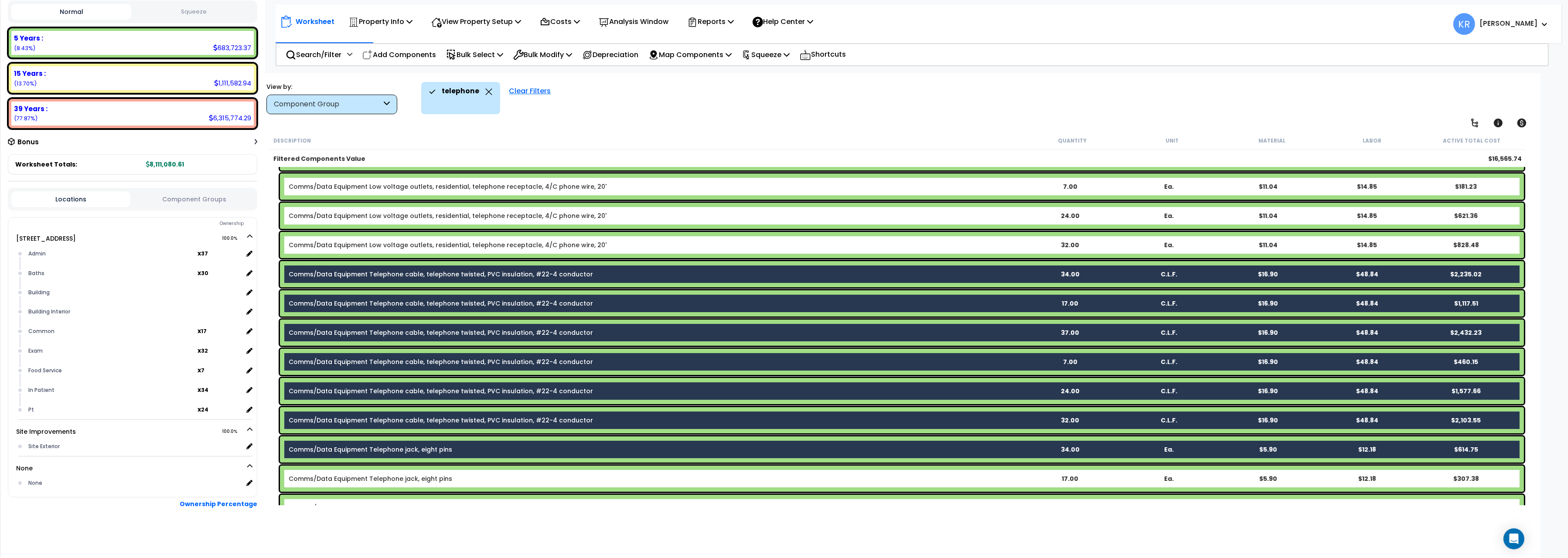
click at [397, 477] on link "Comms/Data Equipment Telephone jack, eight pins" at bounding box center [370, 478] width 164 height 9
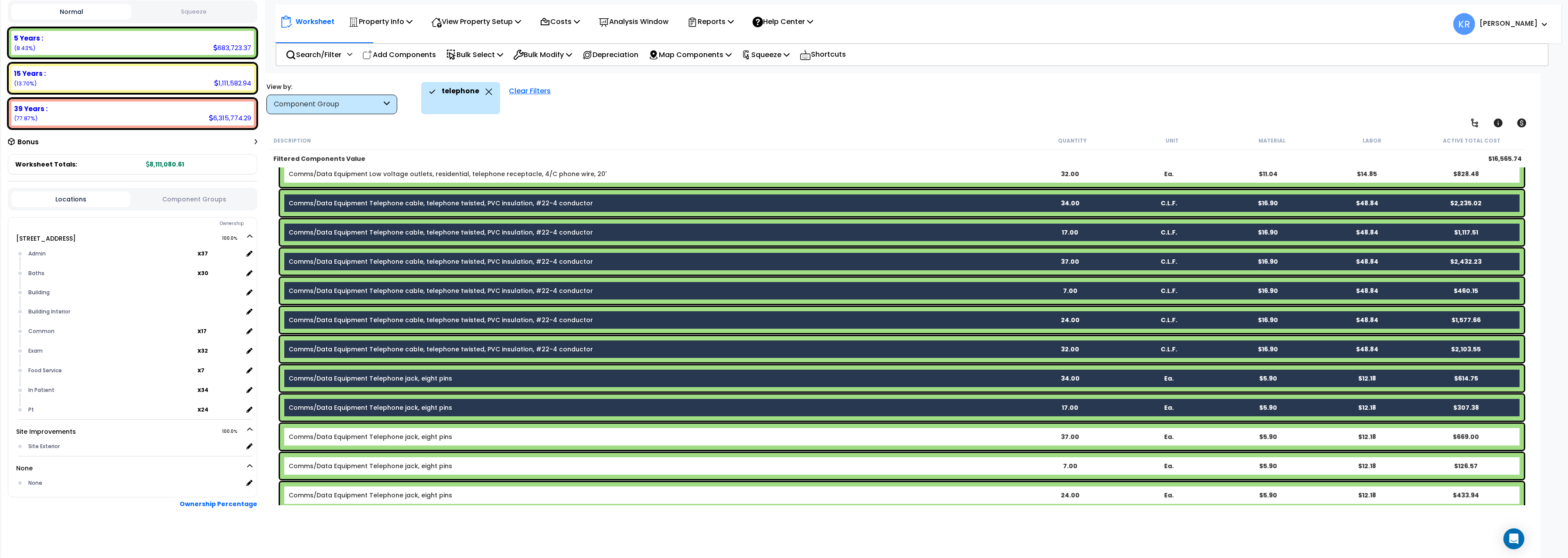
scroll to position [208, 0]
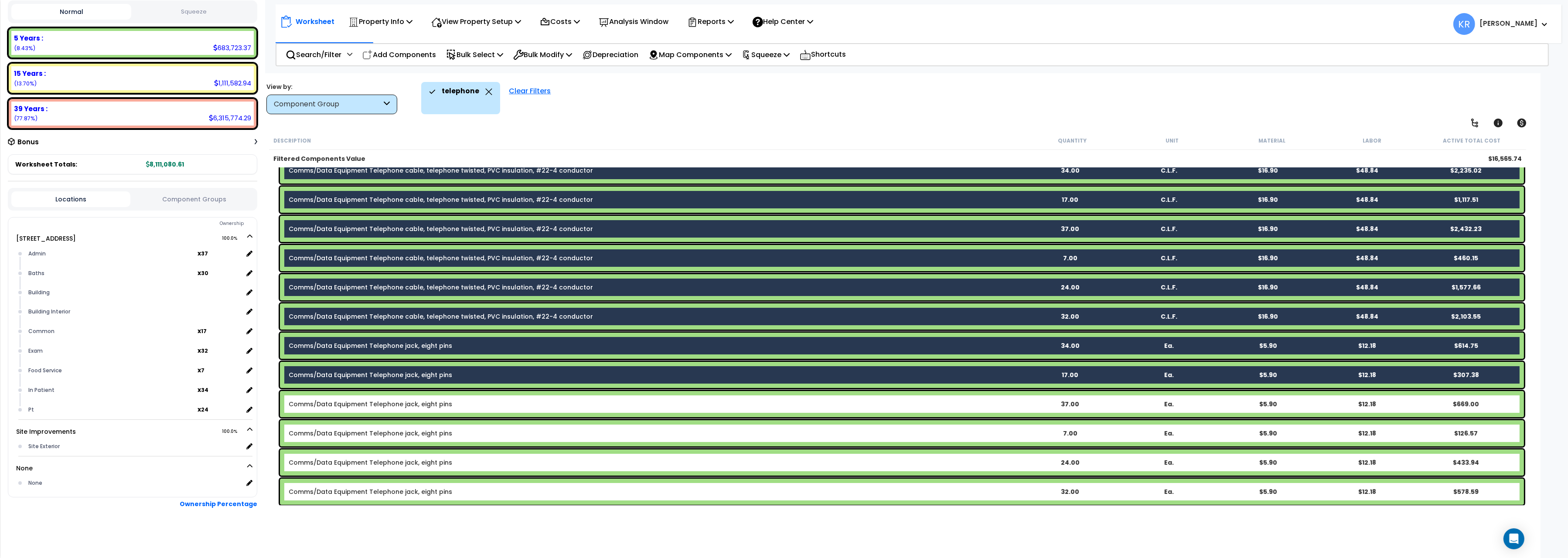
click at [377, 408] on div "Comms/Data Equipment Telephone jack, eight pins" at bounding box center [654, 404] width 732 height 9
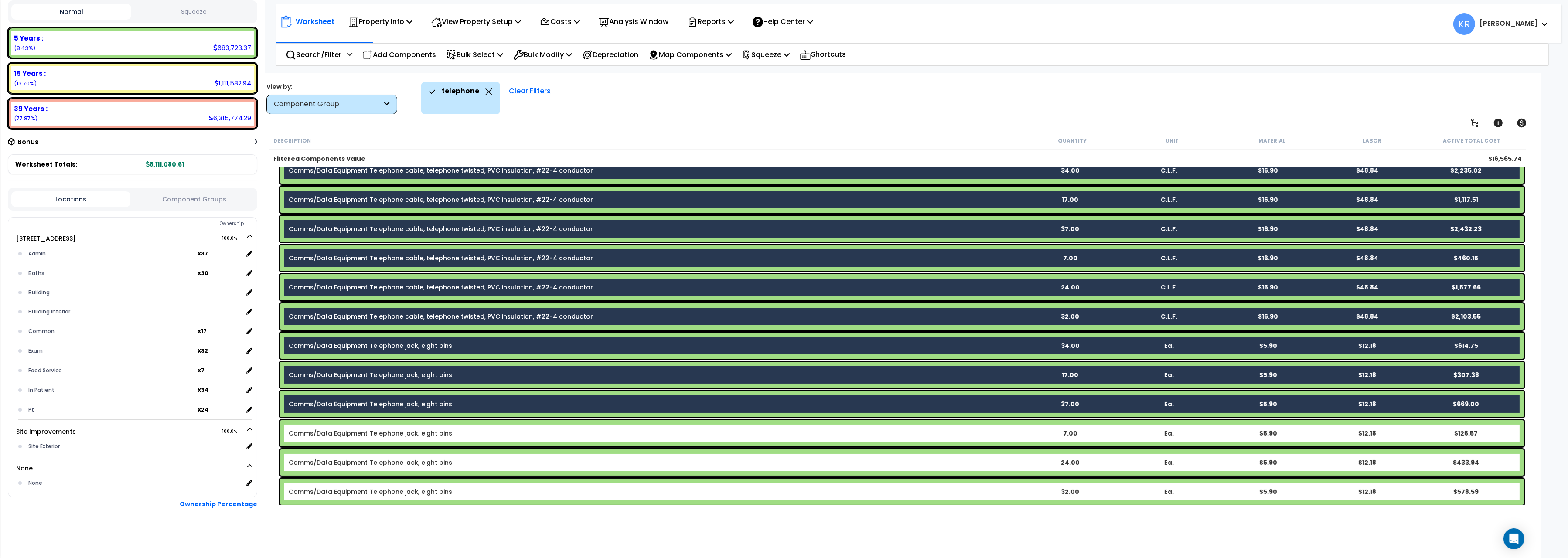
click at [375, 437] on div "Comms/Data Equipment Telephone jack, eight pins" at bounding box center [654, 433] width 732 height 9
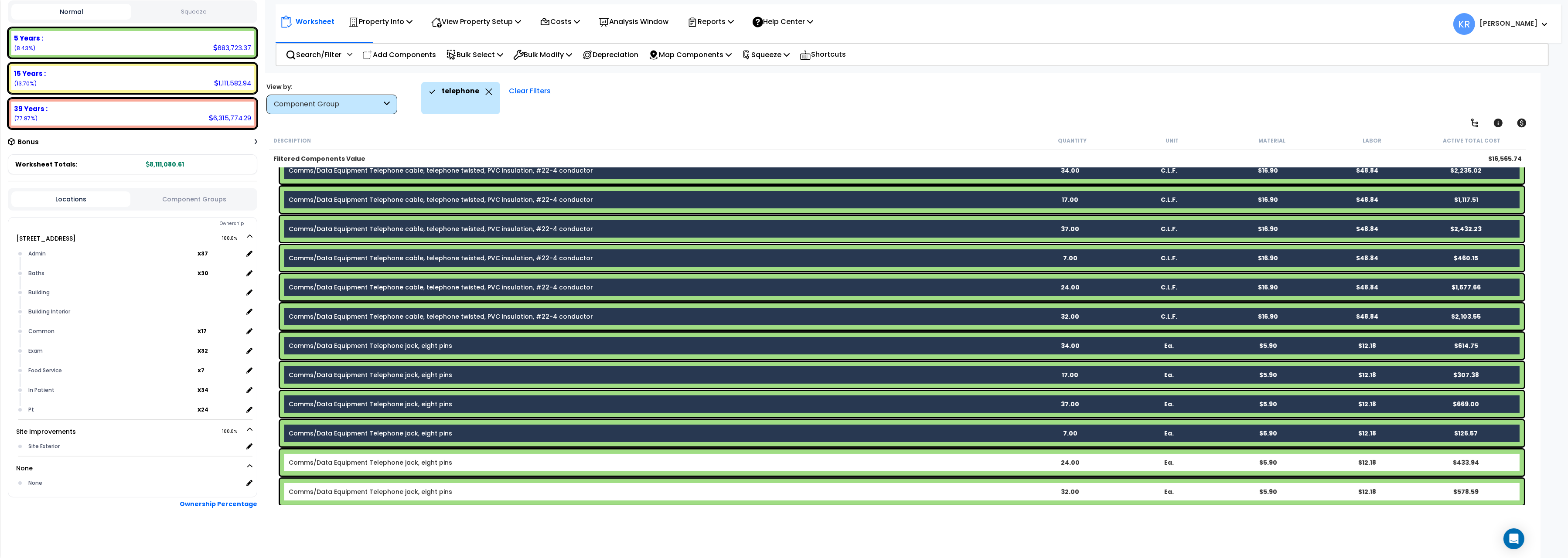
click at [382, 465] on link "Comms/Data Equipment Telephone jack, eight pins" at bounding box center [370, 462] width 164 height 9
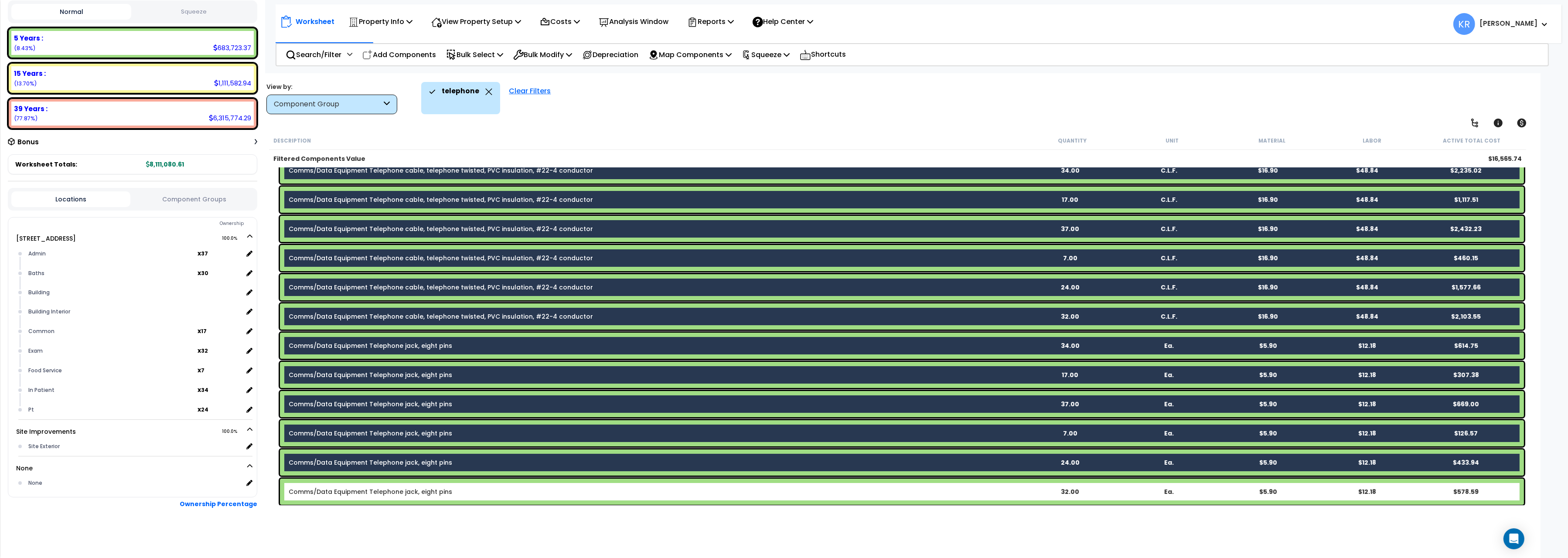
click at [380, 486] on link "Comms/Data Equipment Telephone jack, eight pins" at bounding box center [370, 492] width 164 height 9
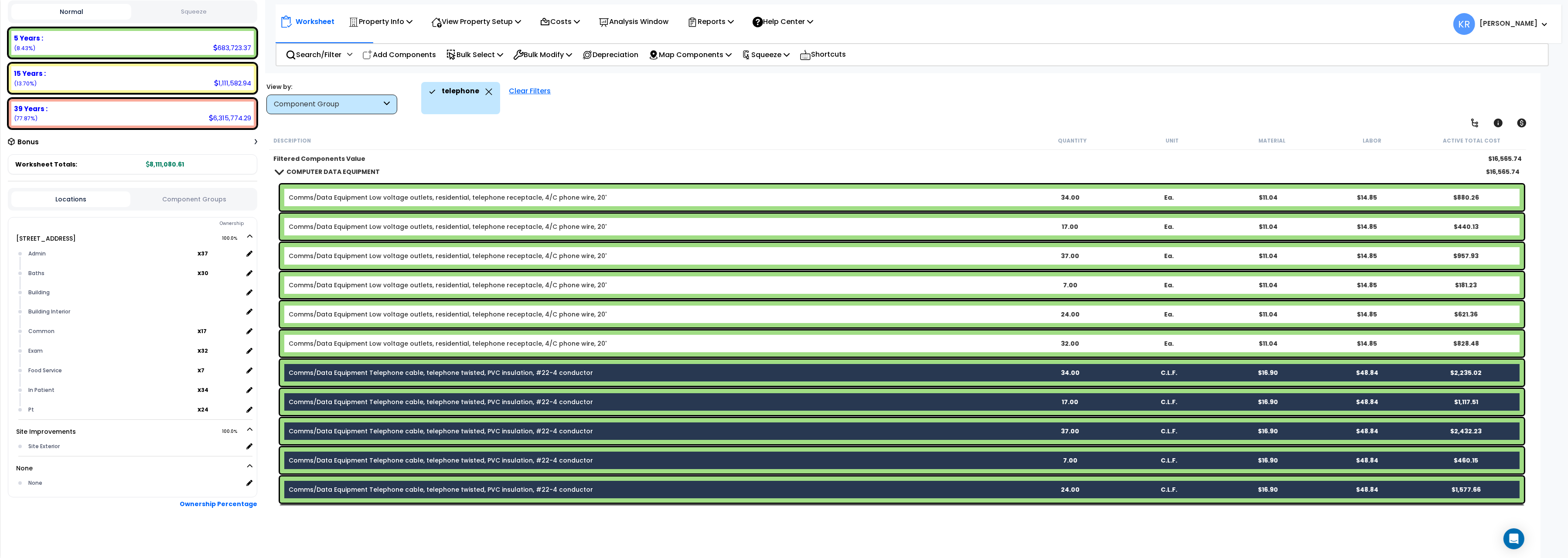
scroll to position [0, 0]
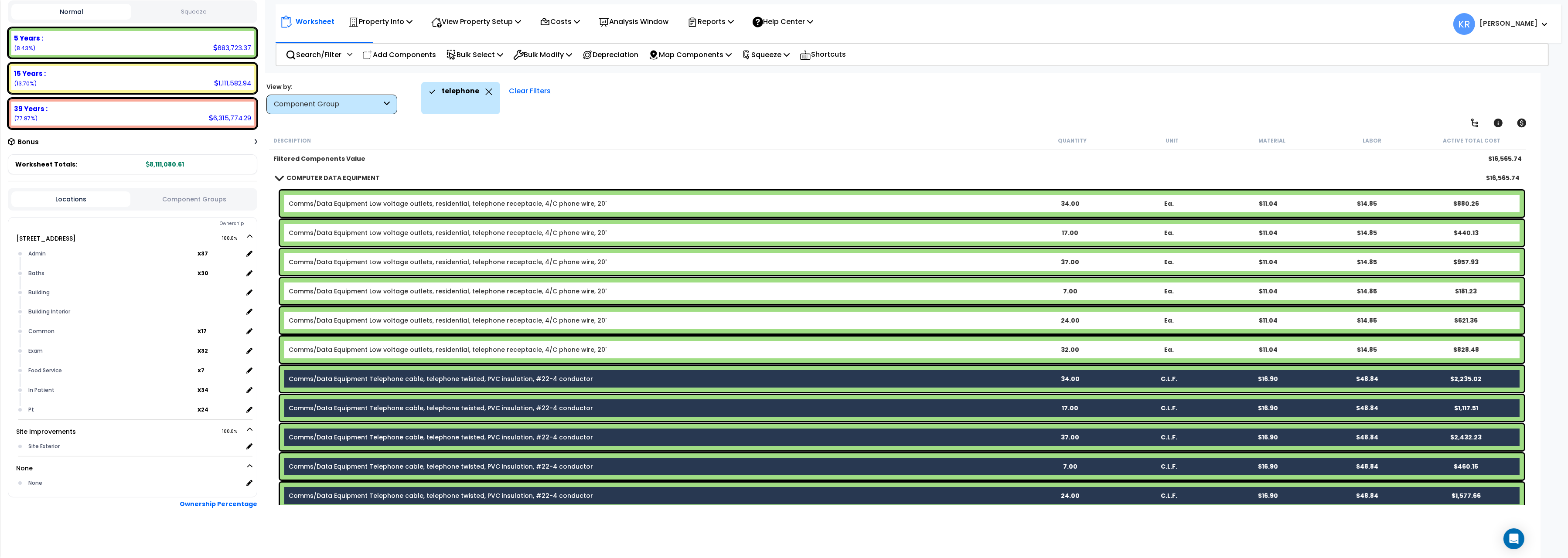
click at [374, 202] on link "Comms/Data Equipment Low voltage outlets, residential, telephone receptacle, 4/…" at bounding box center [447, 203] width 318 height 9
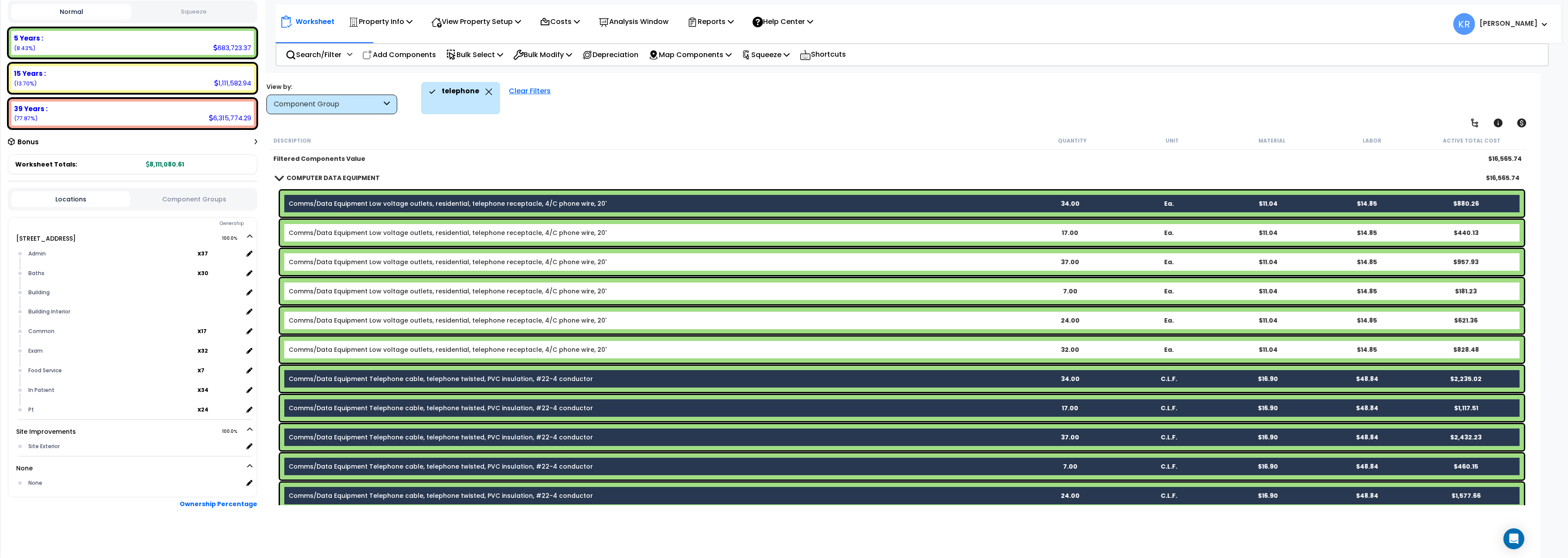
click at [374, 231] on link "Comms/Data Equipment Low voltage outlets, residential, telephone receptacle, 4/…" at bounding box center [447, 232] width 318 height 9
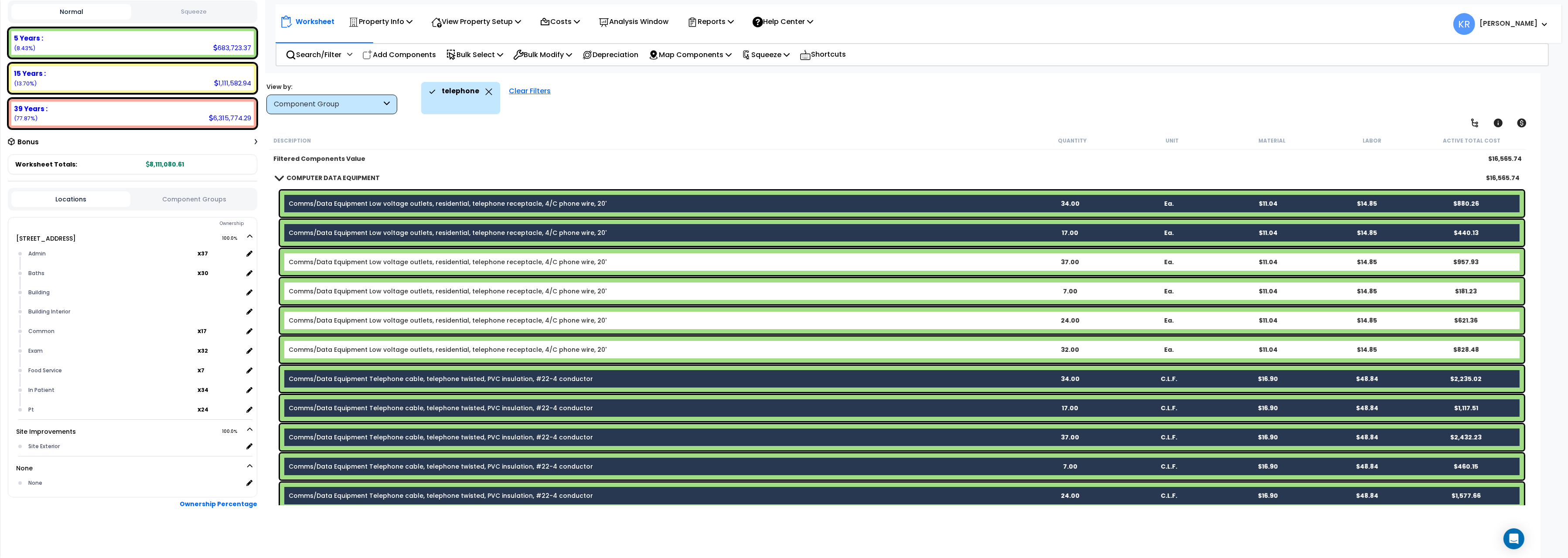
click at [379, 263] on link "Comms/Data Equipment Low voltage outlets, residential, telephone receptacle, 4/…" at bounding box center [447, 262] width 318 height 9
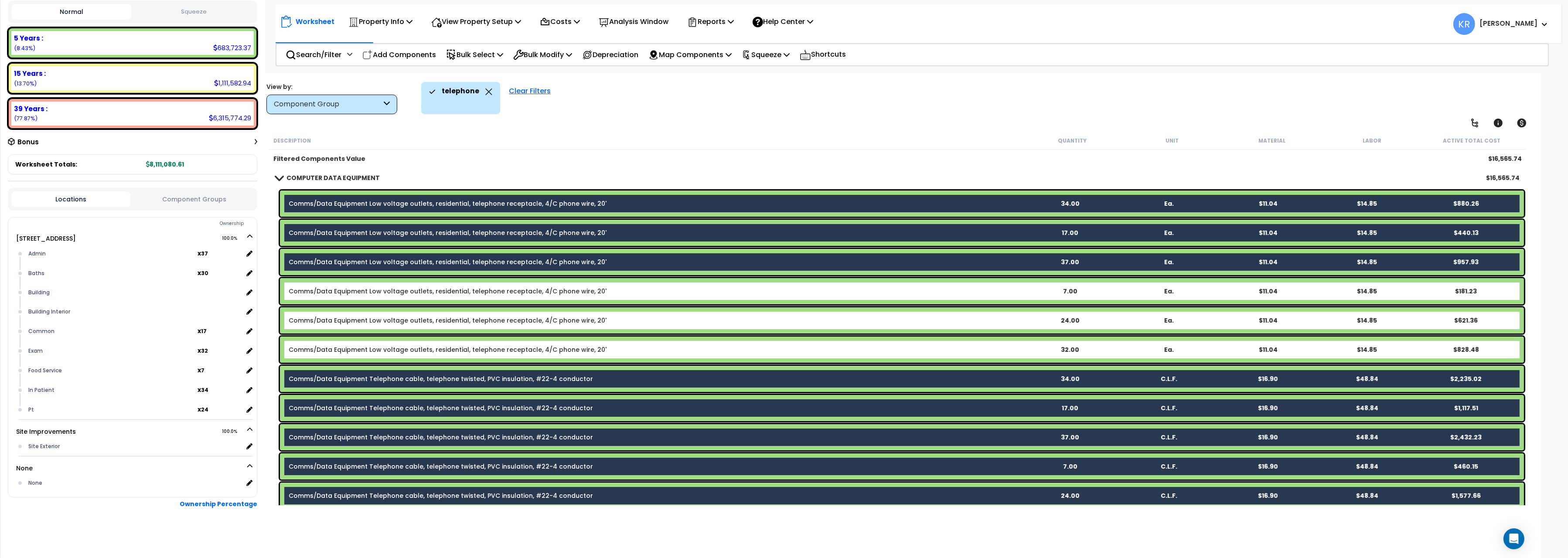
click at [377, 295] on link "Comms/Data Equipment Low voltage outlets, residential, telephone receptacle, 4/…" at bounding box center [447, 291] width 318 height 9
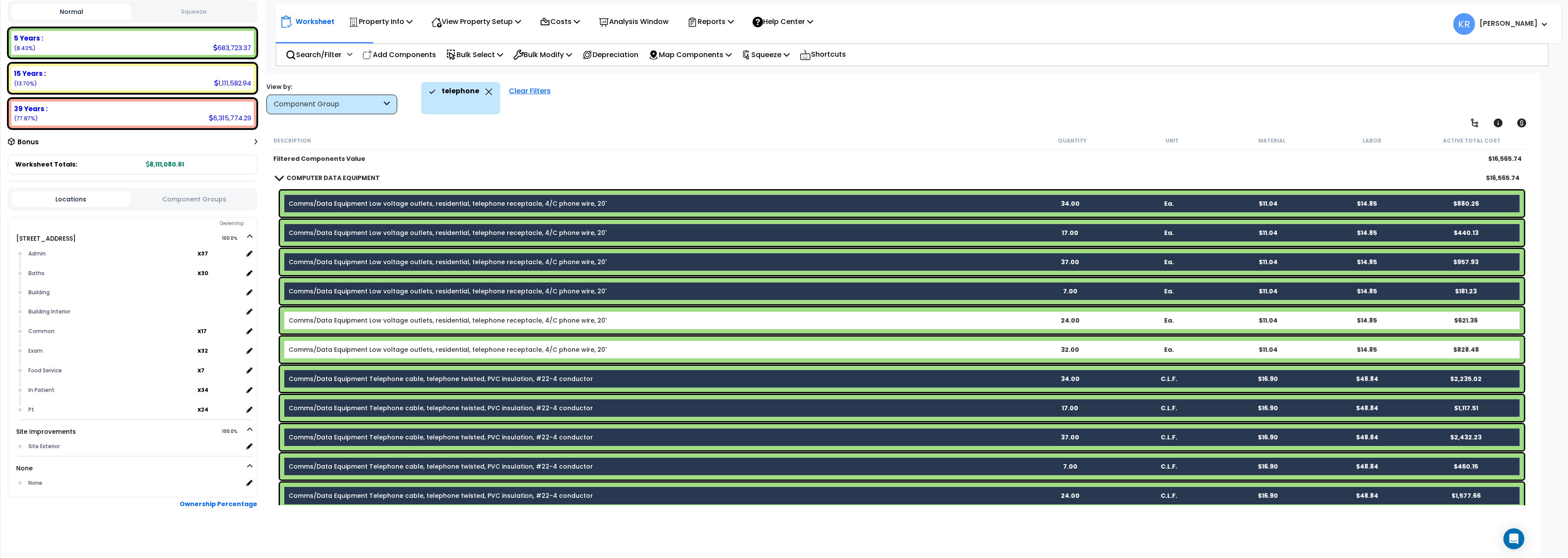
click at [371, 321] on link "Comms/Data Equipment Low voltage outlets, residential, telephone receptacle, 4/…" at bounding box center [447, 320] width 318 height 9
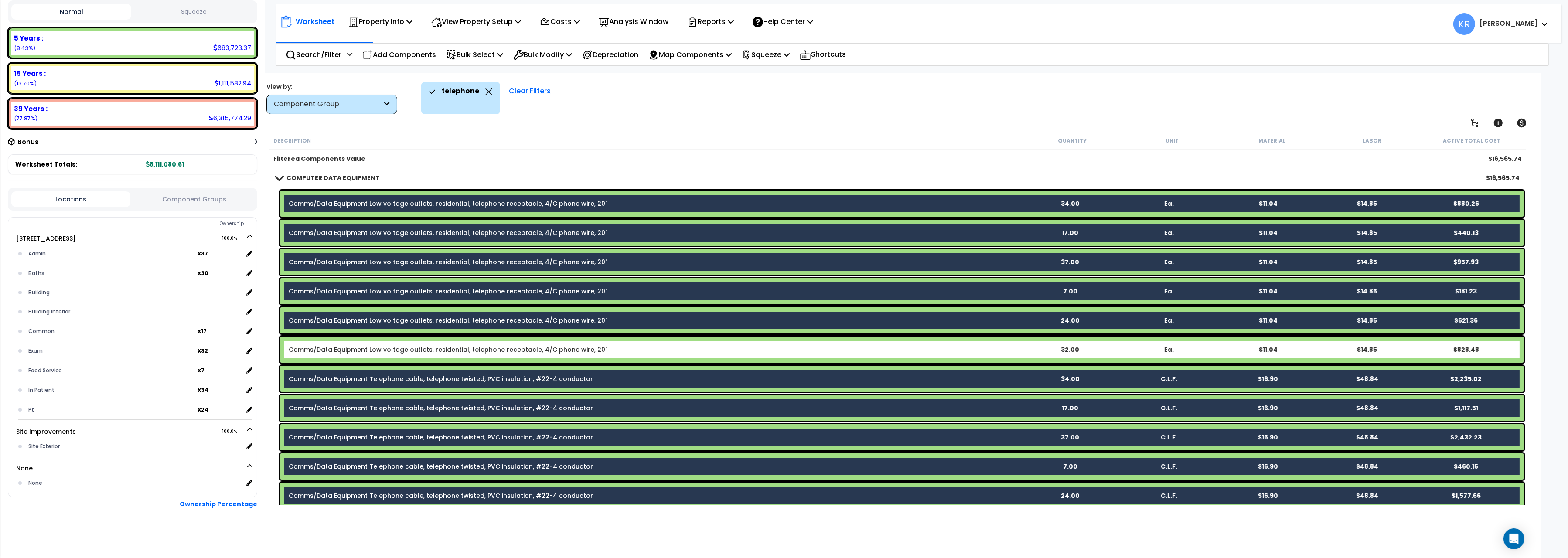
click at [375, 350] on link "Comms/Data Equipment Low voltage outlets, residential, telephone receptacle, 4/…" at bounding box center [447, 349] width 318 height 9
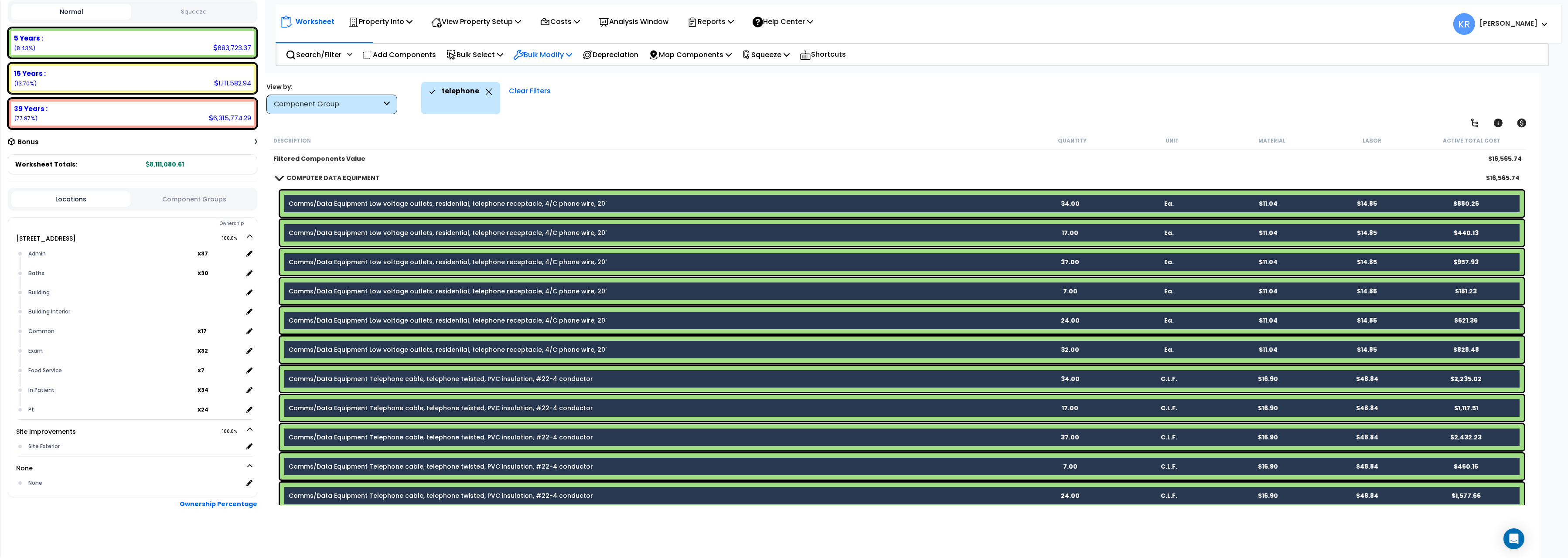
click at [544, 53] on p "Bulk Modify" at bounding box center [542, 54] width 59 height 12
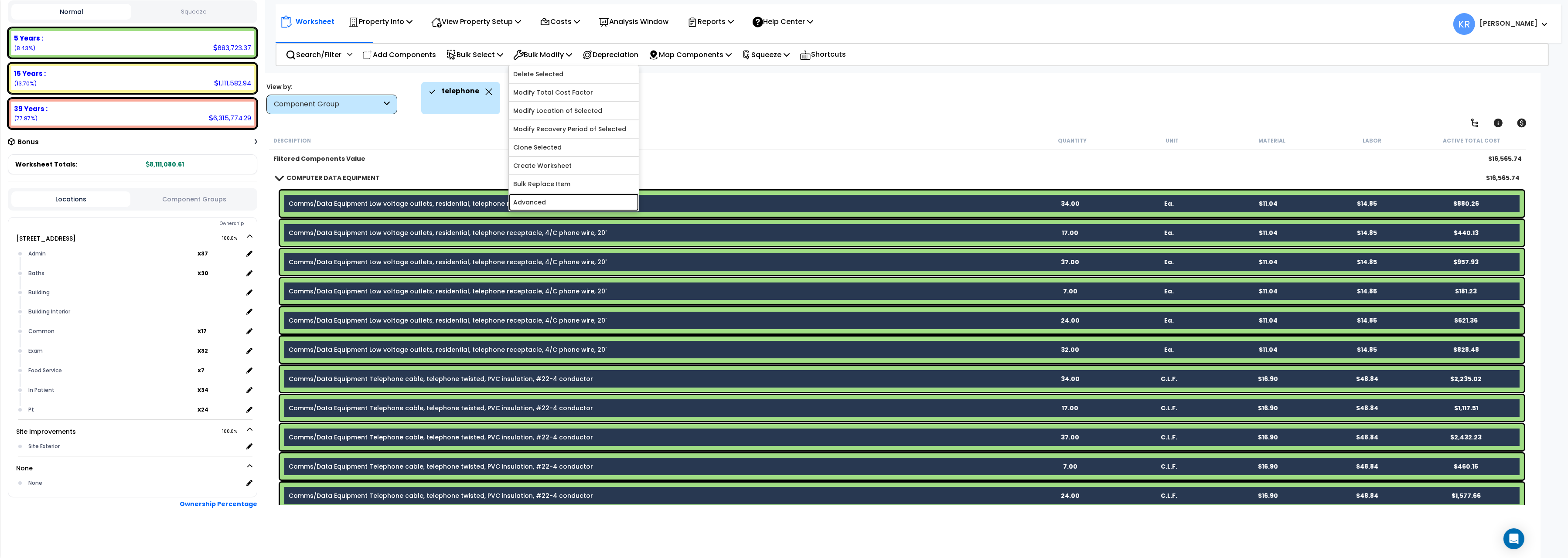
drag, startPoint x: 567, startPoint y: 208, endPoint x: 625, endPoint y: 197, distance: 59.0
click at [567, 207] on link "Advanced" at bounding box center [573, 202] width 130 height 18
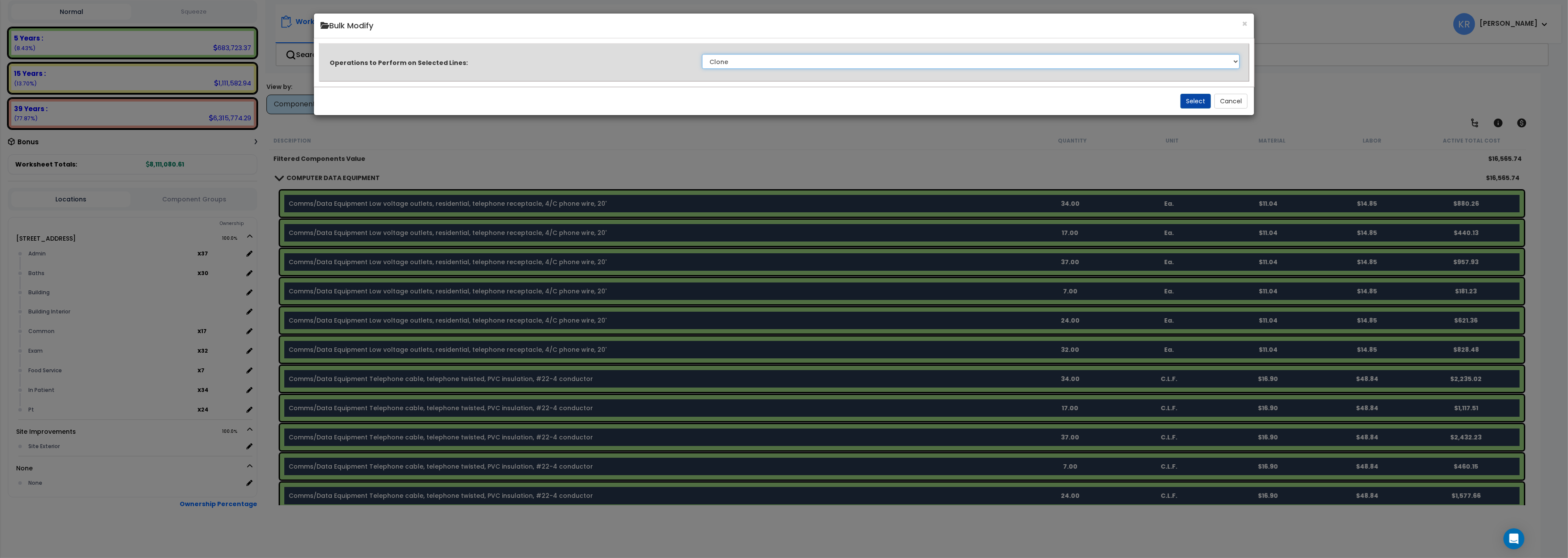
click at [702, 54] on select "Clone Delete Delete Zero Quantities Modify Component Group Modify Cost Sources …" at bounding box center [970, 61] width 537 height 15
select select "modifyAssetClass"
click option "Modify Component Group" at bounding box center [0, 0] width 0 height 0
click at [1197, 102] on button "Select" at bounding box center [1195, 101] width 30 height 15
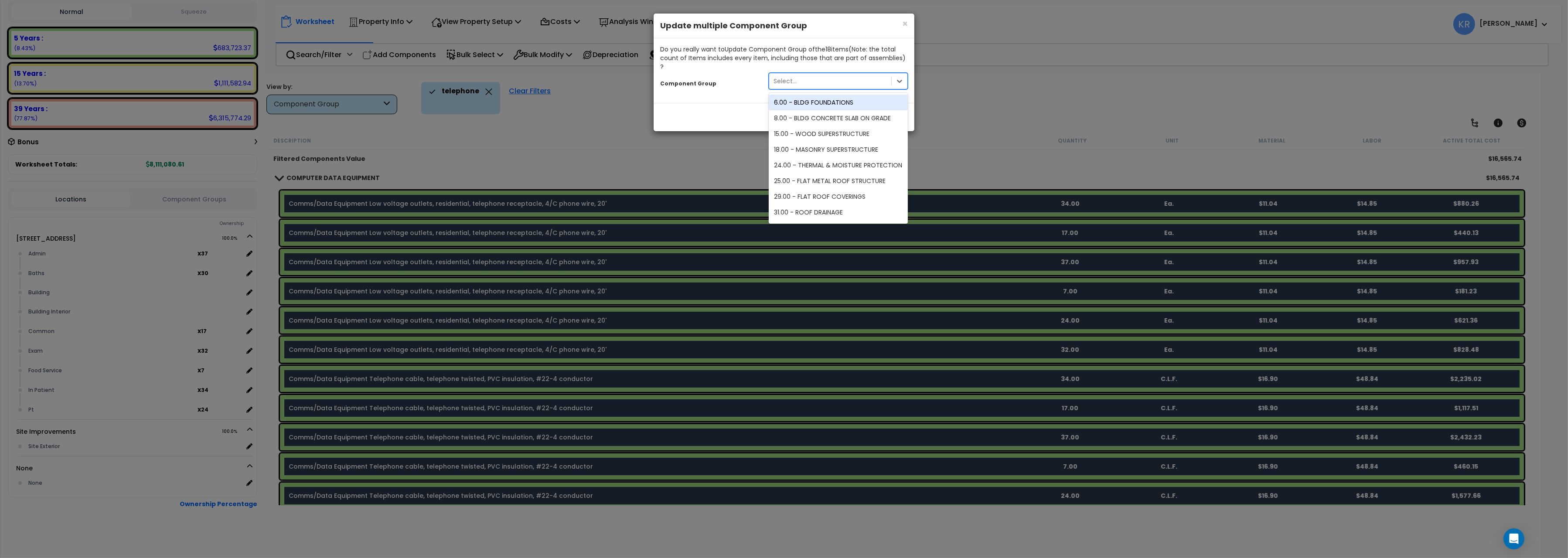
click at [802, 77] on div "Select..." at bounding box center [830, 81] width 122 height 14
type input "344"
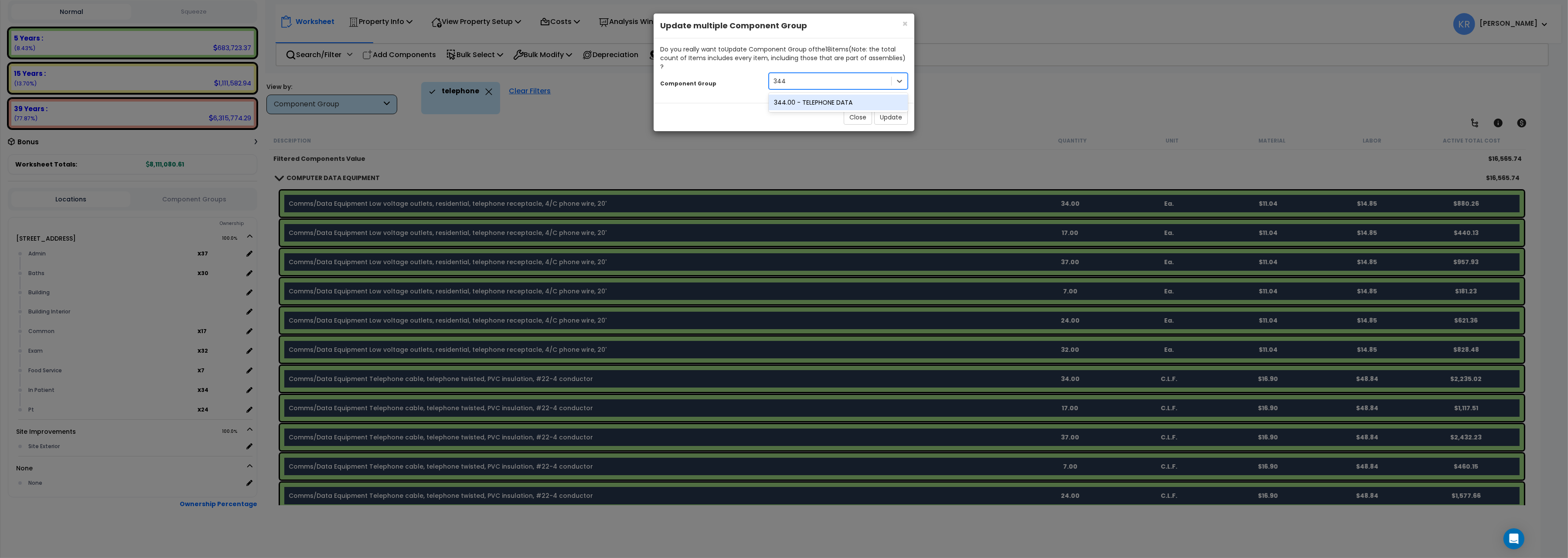
click at [830, 96] on div "344.00 - TELEPHONE DATA" at bounding box center [838, 102] width 139 height 16
click at [889, 112] on button "Update" at bounding box center [891, 117] width 33 height 15
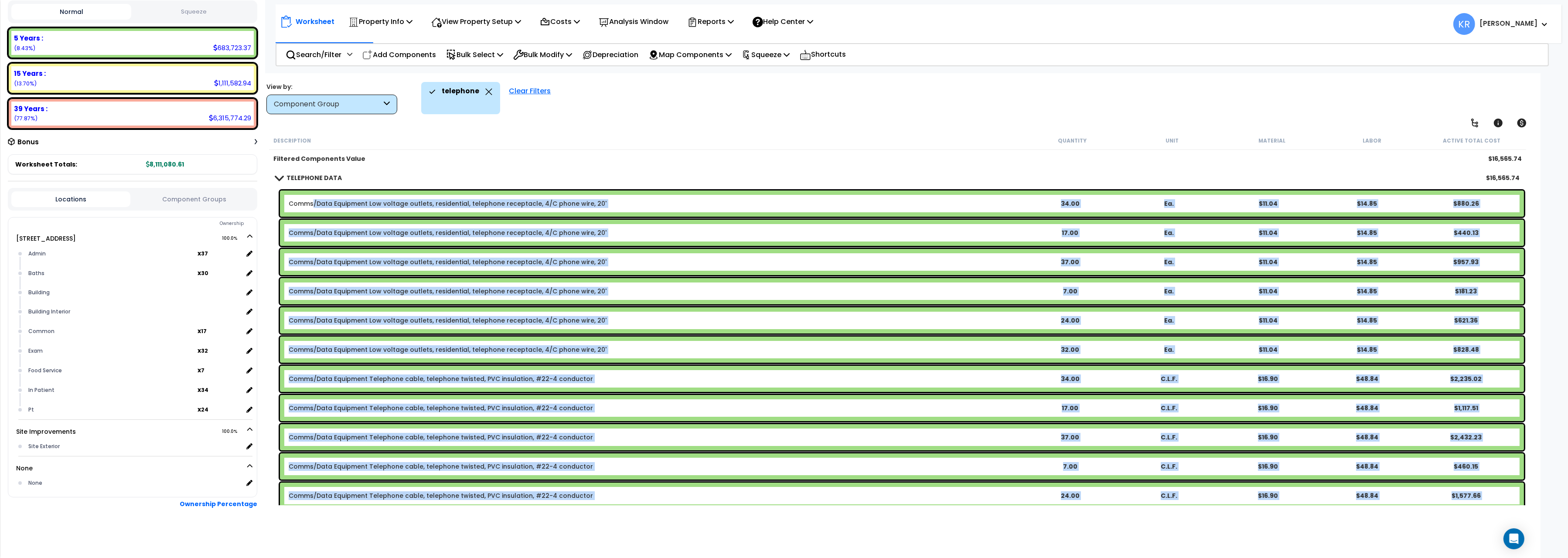
click at [313, 198] on div "Comms/Data Equipment Low voltage outlets, residential, telephone receptacle, 4/…" at bounding box center [902, 203] width 1244 height 26
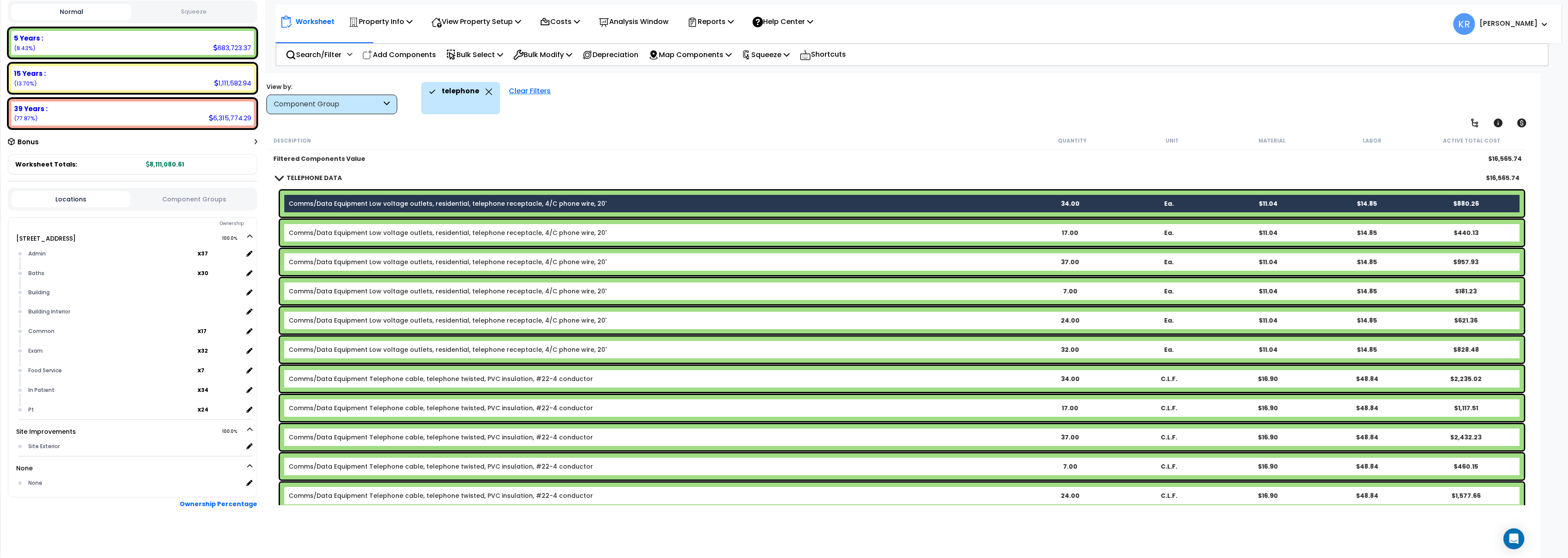
click at [304, 169] on div "TELEPHONE DATA $16,565.74" at bounding box center [898, 178] width 1253 height 21
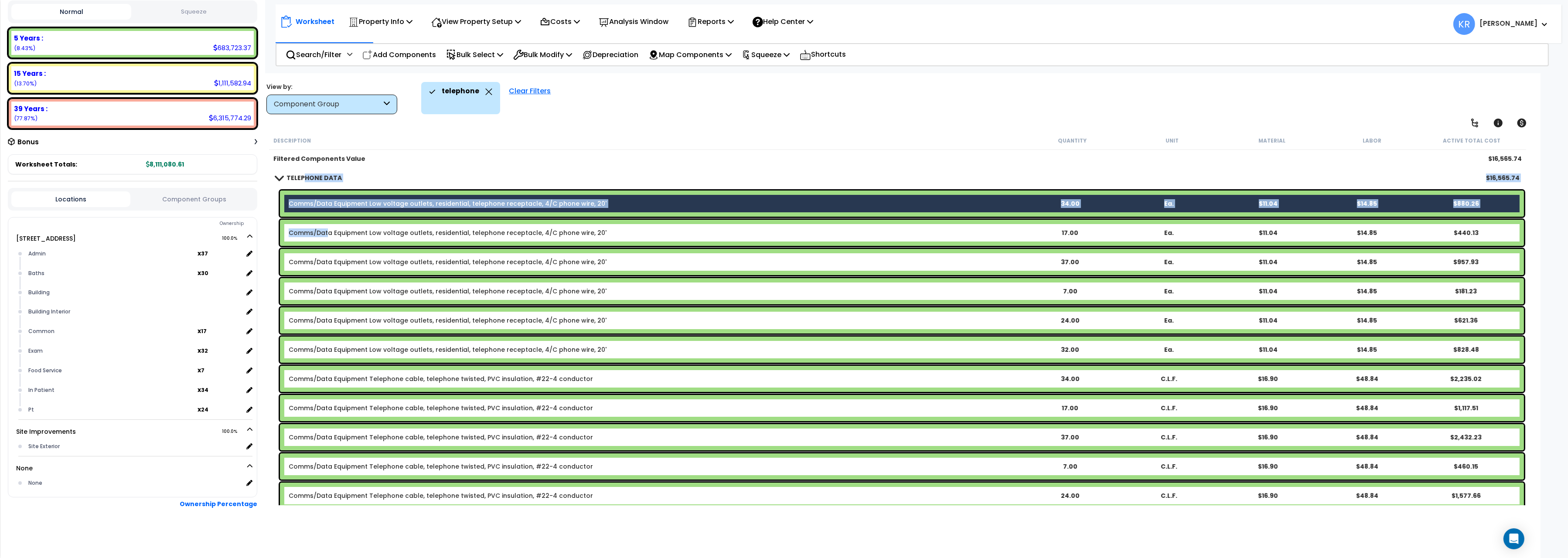
click at [326, 235] on link "Comms/Data Equipment Low voltage outlets, residential, telephone receptacle, 4/…" at bounding box center [447, 232] width 318 height 9
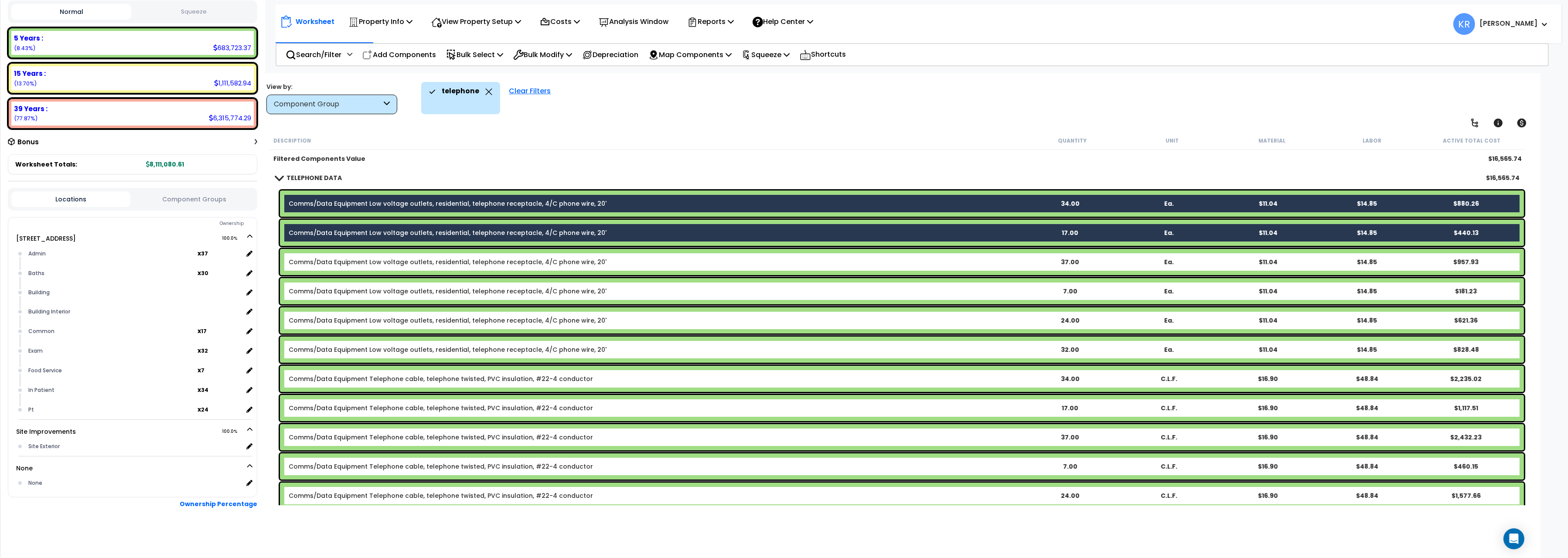
click at [332, 274] on div "Comms/Data Equipment Low voltage outlets, residential, telephone receptacle, 4/…" at bounding box center [897, 262] width 1257 height 30
click at [337, 262] on link "Comms/Data Equipment Low voltage outlets, residential, telephone receptacle, 4/…" at bounding box center [447, 262] width 318 height 9
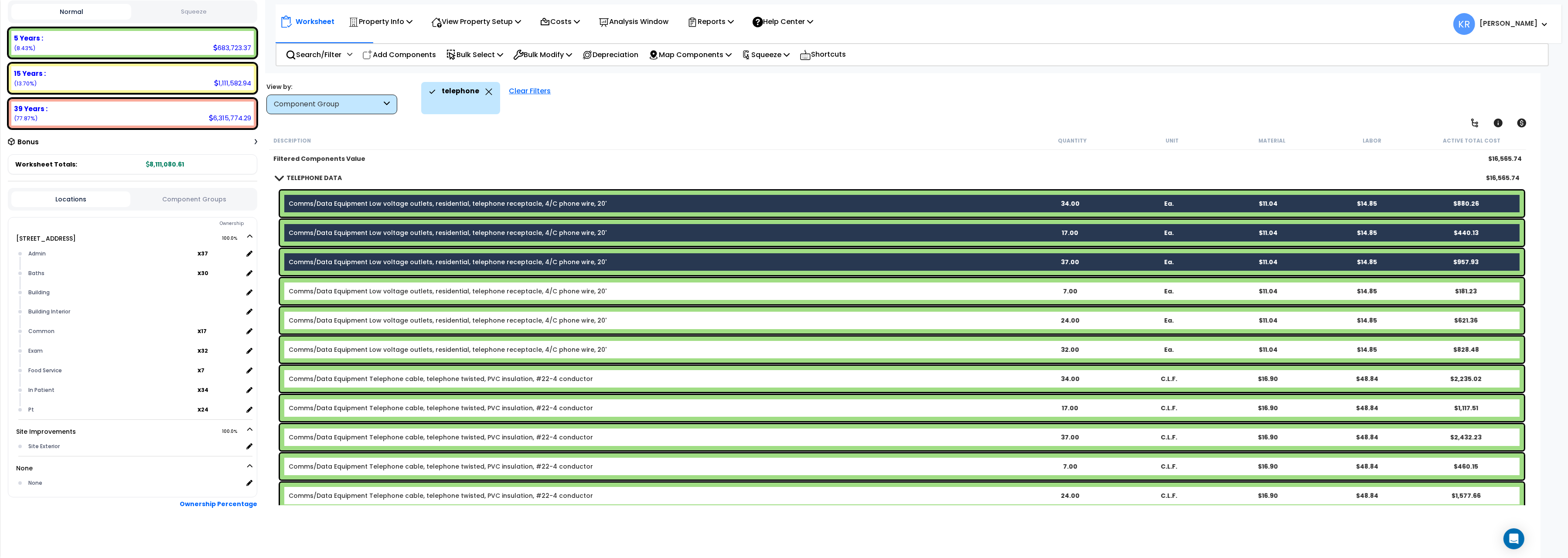
click at [334, 298] on div "Comms/Data Equipment Low voltage outlets, residential, telephone receptacle, 4/…" at bounding box center [902, 291] width 1244 height 26
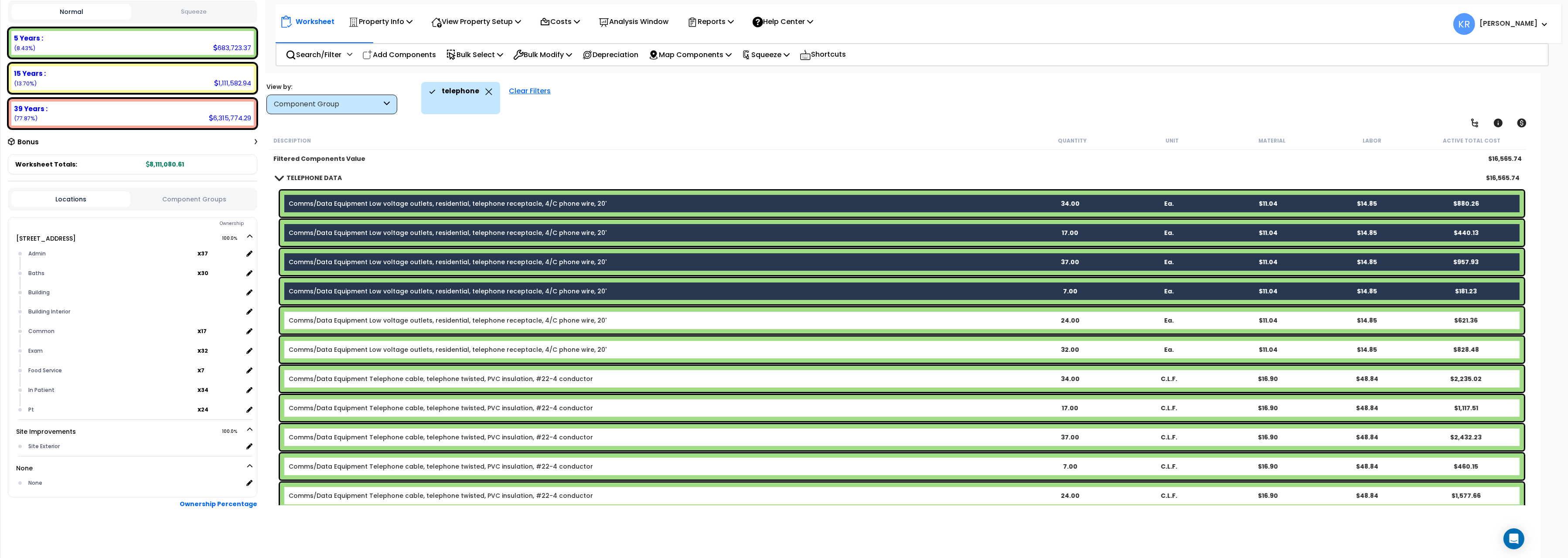
click at [342, 327] on div "Comms/Data Equipment Low voltage outlets, residential, telephone receptacle, 4/…" at bounding box center [902, 320] width 1244 height 26
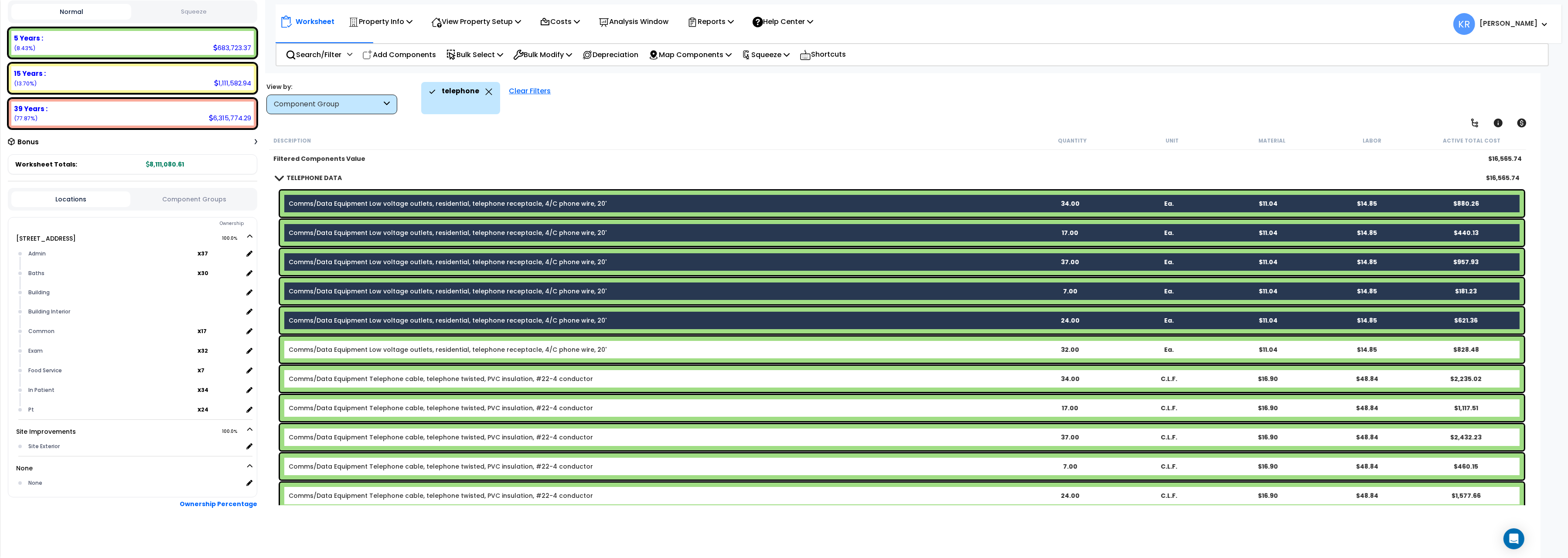
click at [348, 354] on div "Comms/Data Equipment Low voltage outlets, residential, telephone receptacle, 4/…" at bounding box center [902, 349] width 1244 height 26
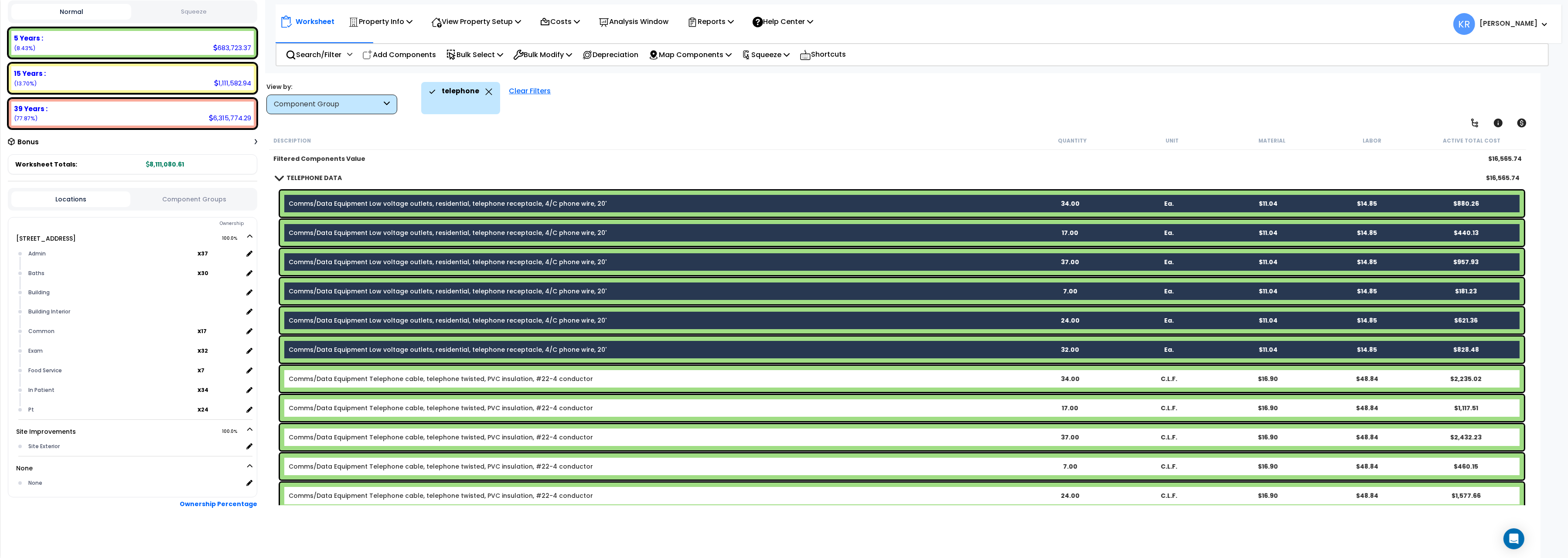
click at [354, 386] on div "Comms/Data Equipment Telephone cable, telephone twisted, PVC insulation, #22-4 …" at bounding box center [902, 378] width 1244 height 26
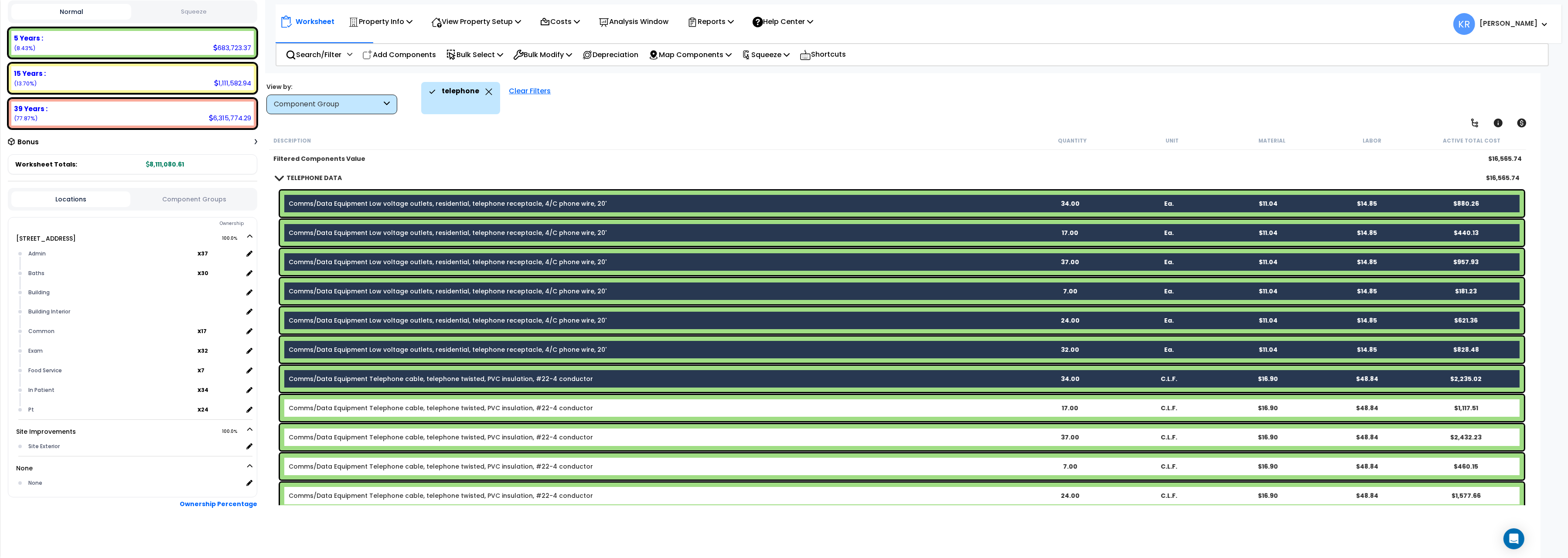
drag, startPoint x: 354, startPoint y: 408, endPoint x: 354, endPoint y: 433, distance: 25.0
click at [354, 410] on link "Comms/Data Equipment Telephone cable, telephone twisted, PVC insulation, #22-4 …" at bounding box center [441, 408] width 304 height 9
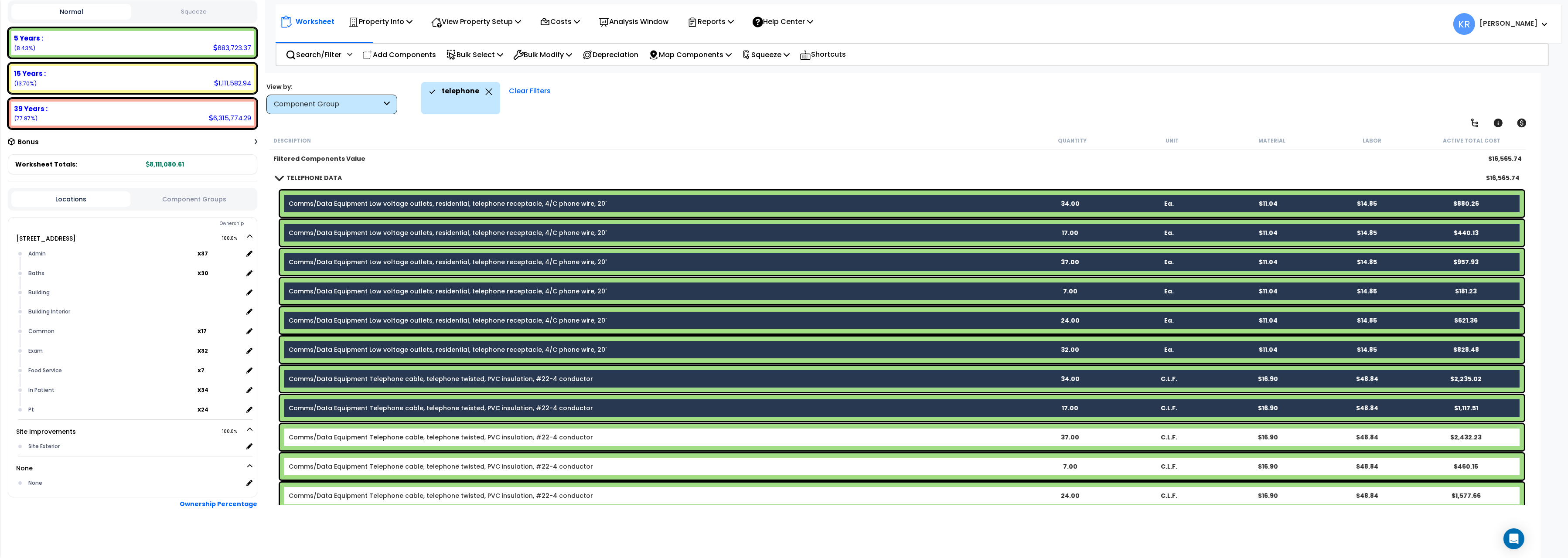
drag, startPoint x: 355, startPoint y: 435, endPoint x: 356, endPoint y: 444, distance: 9.1
click at [355, 436] on link "Comms/Data Equipment Telephone cable, telephone twisted, PVC insulation, #22-4 …" at bounding box center [441, 437] width 304 height 9
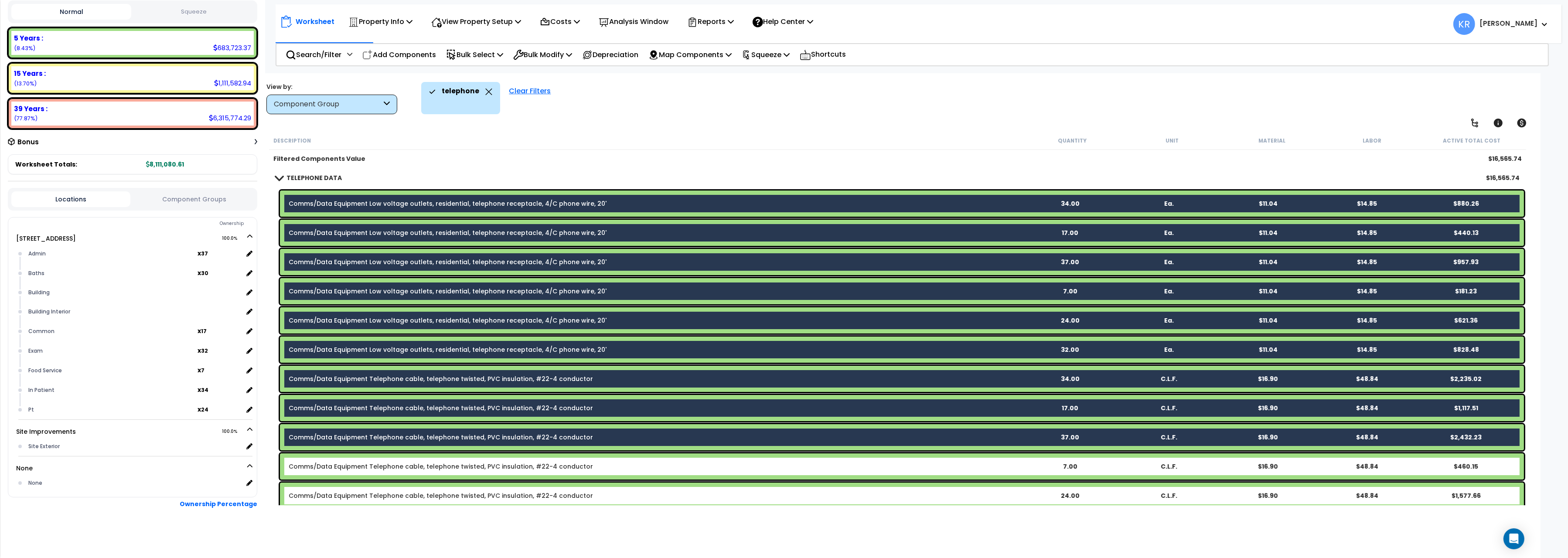
drag, startPoint x: 355, startPoint y: 462, endPoint x: 357, endPoint y: 504, distance: 42.0
click at [355, 464] on link "Comms/Data Equipment Telephone cable, telephone twisted, PVC insulation, #22-4 …" at bounding box center [441, 466] width 304 height 9
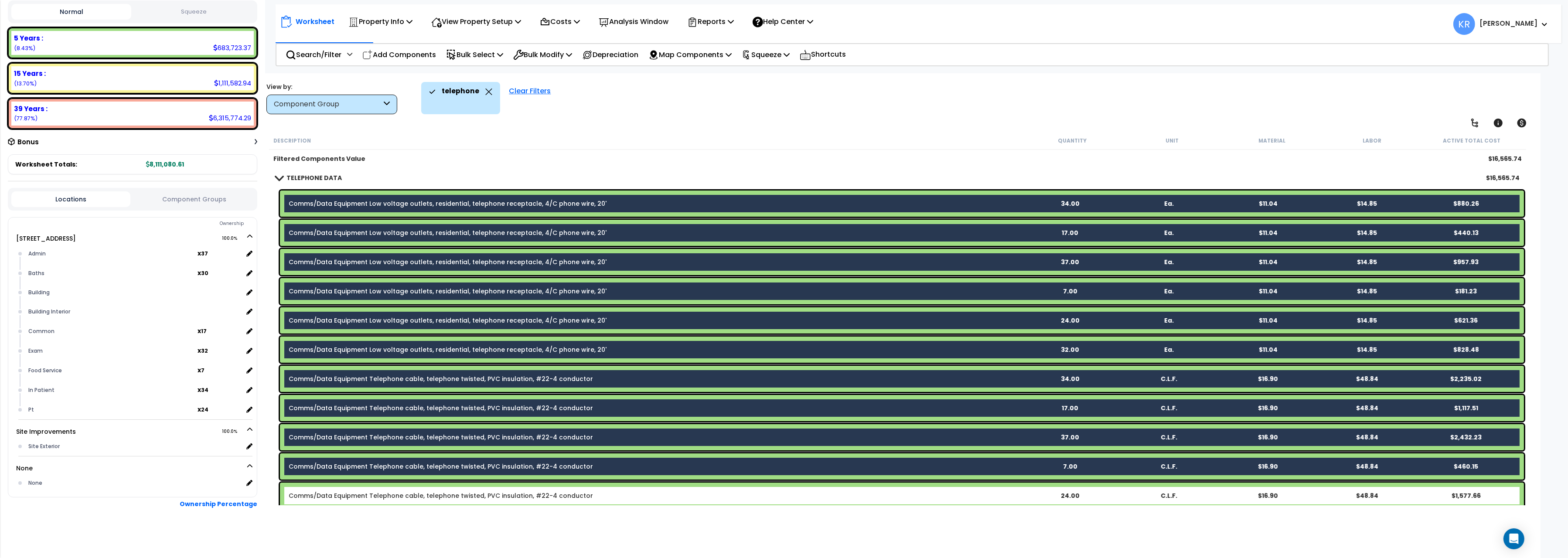
click at [358, 486] on link "Comms/Data Equipment Telephone cable, telephone twisted, PVC insulation, #22-4 …" at bounding box center [441, 495] width 304 height 9
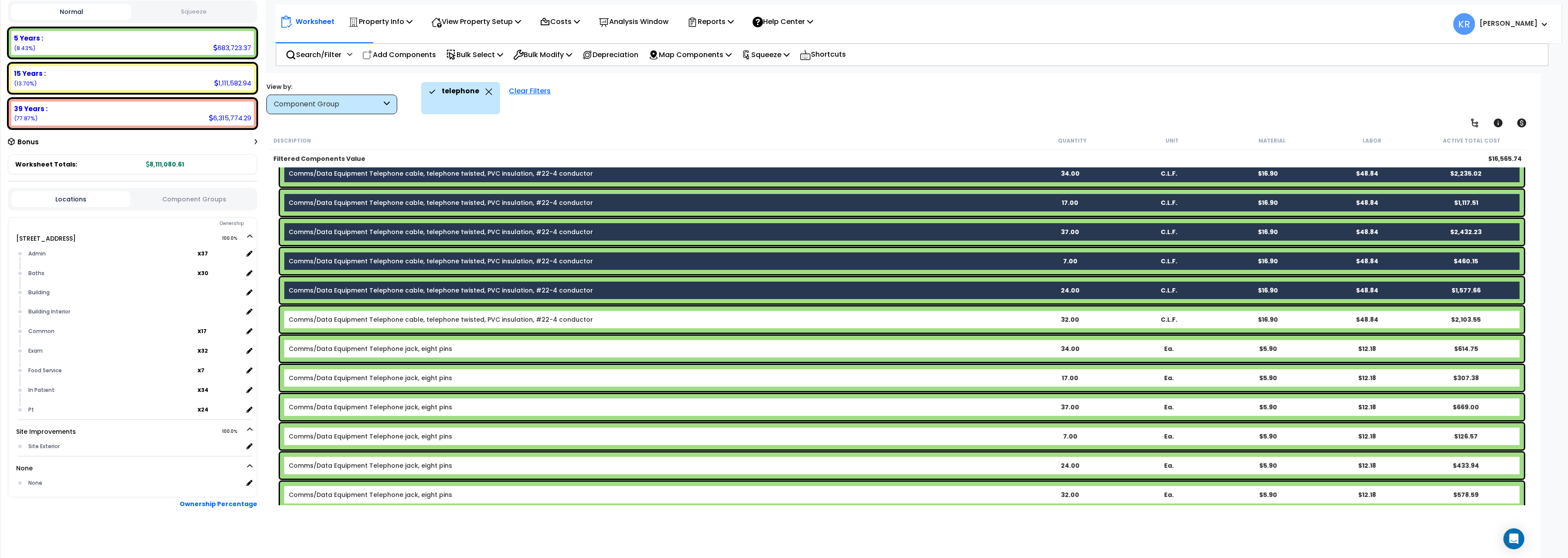
scroll to position [208, 0]
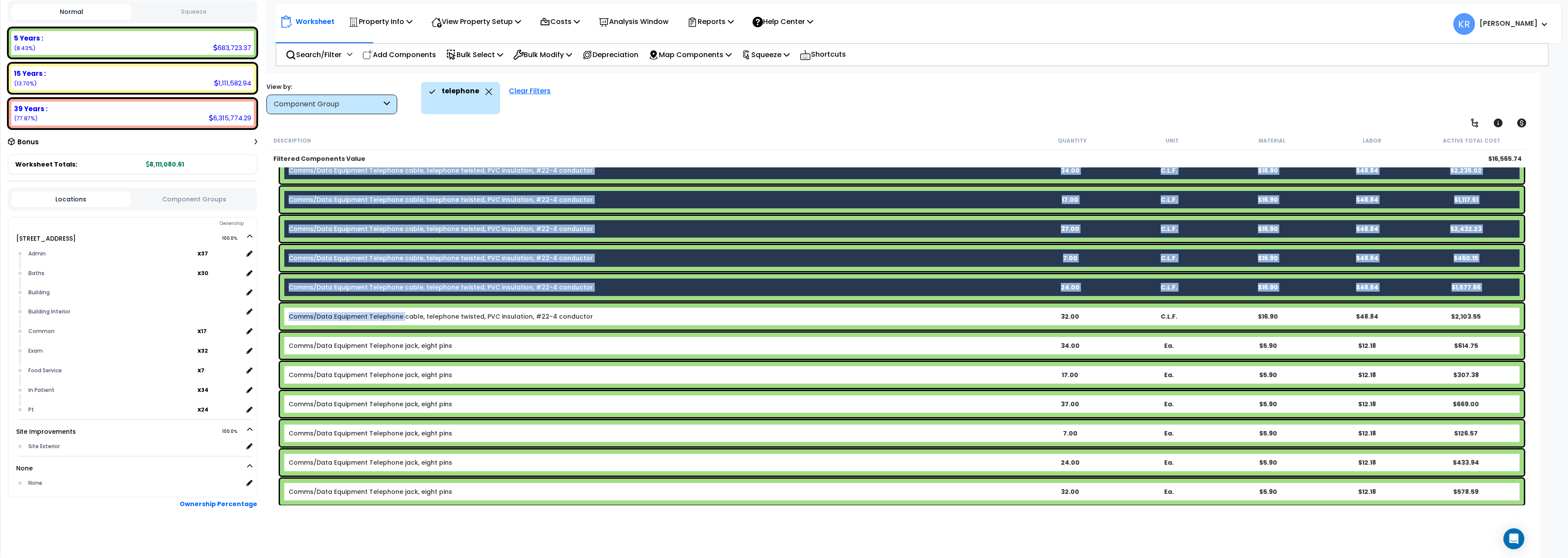
click at [401, 315] on link "Comms/Data Equipment Telephone cable, telephone twisted, PVC insulation, #22-4 …" at bounding box center [441, 316] width 304 height 9
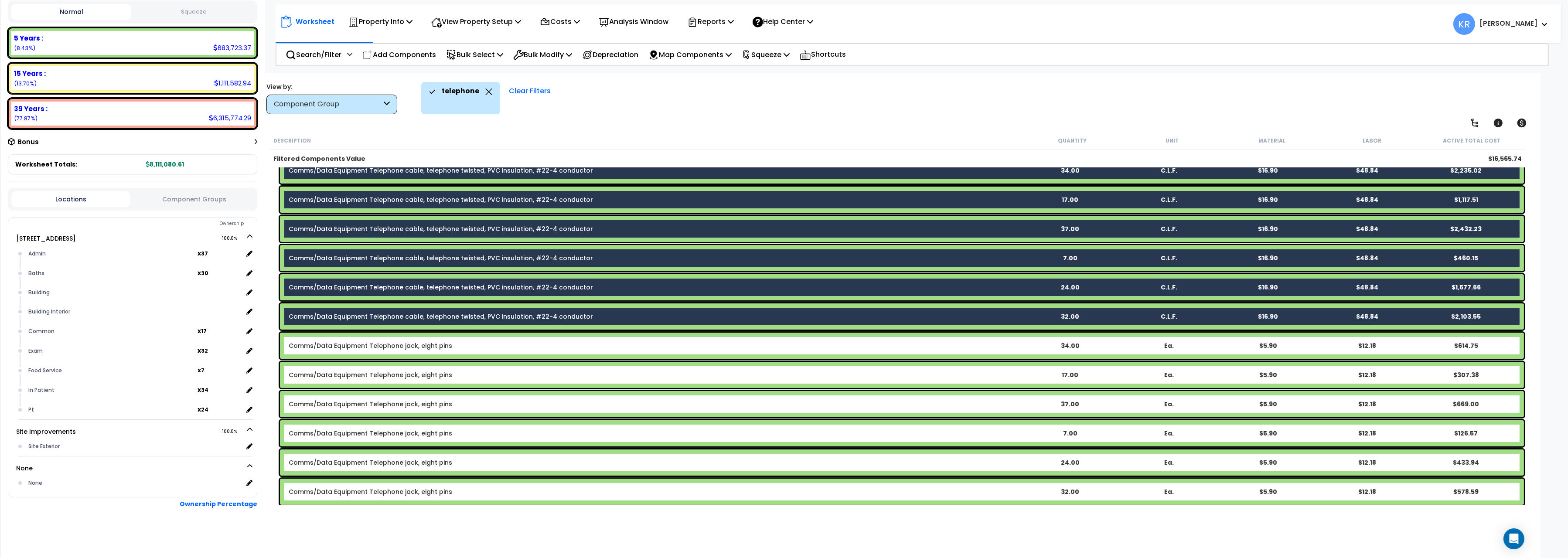
click at [397, 340] on div "Comms/Data Equipment Telephone jack, eight pins 34.00 Ea. $5.90 $12.18 $614.75" at bounding box center [902, 346] width 1244 height 26
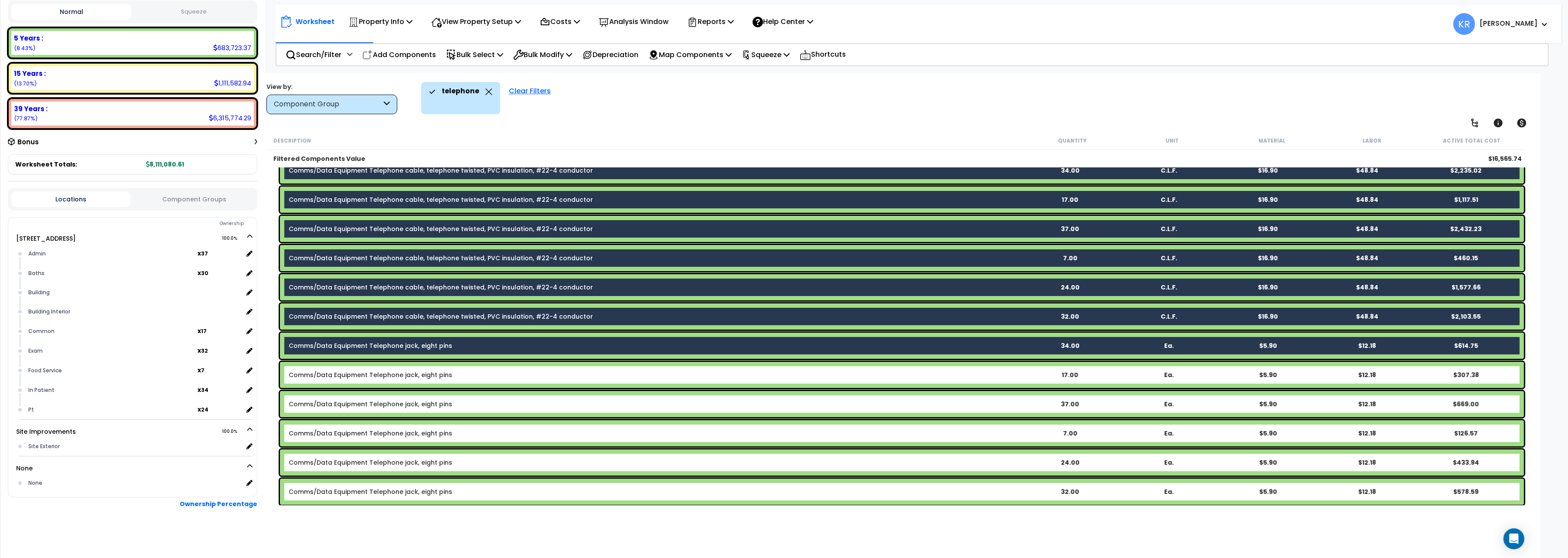
click at [396, 379] on div "Comms/Data Equipment Telephone jack, eight pins 17.00 Ea. $5.90 $12.18 $307.38" at bounding box center [902, 375] width 1244 height 26
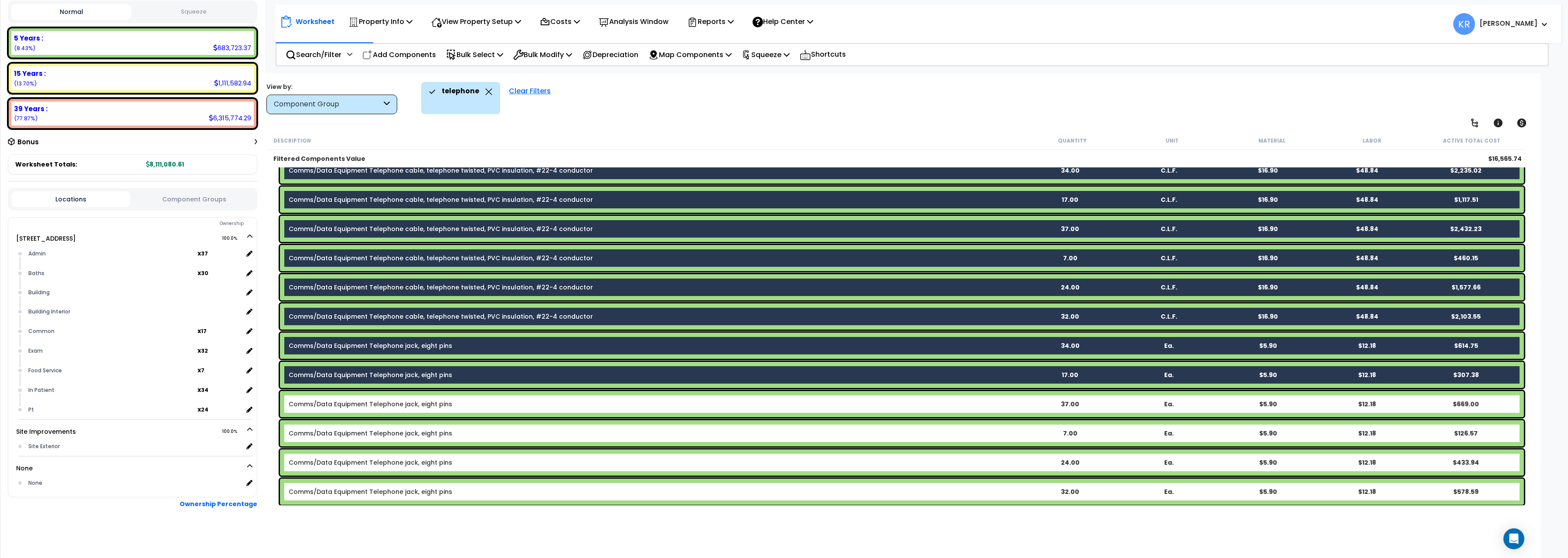
click at [399, 410] on div "Comms/Data Equipment Telephone jack, eight pins 37.00 Ea. $5.90 $12.18 $669.00" at bounding box center [902, 404] width 1244 height 26
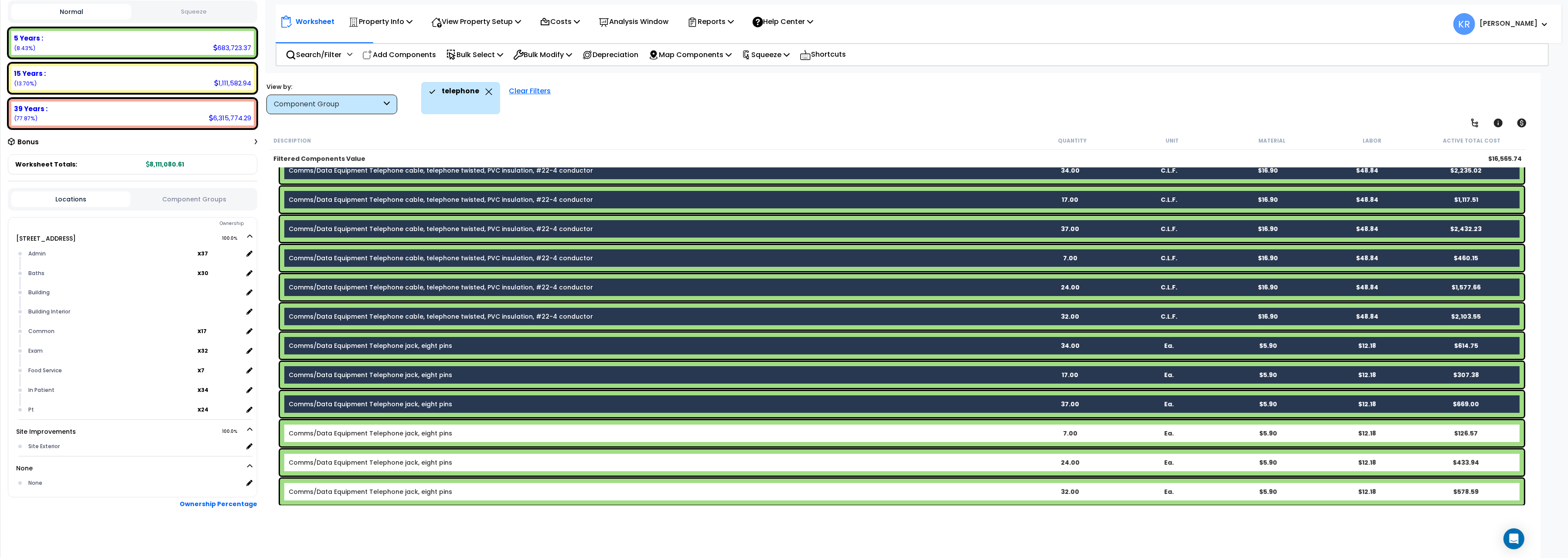
click at [402, 431] on link "Comms/Data Equipment Telephone jack, eight pins" at bounding box center [370, 433] width 164 height 9
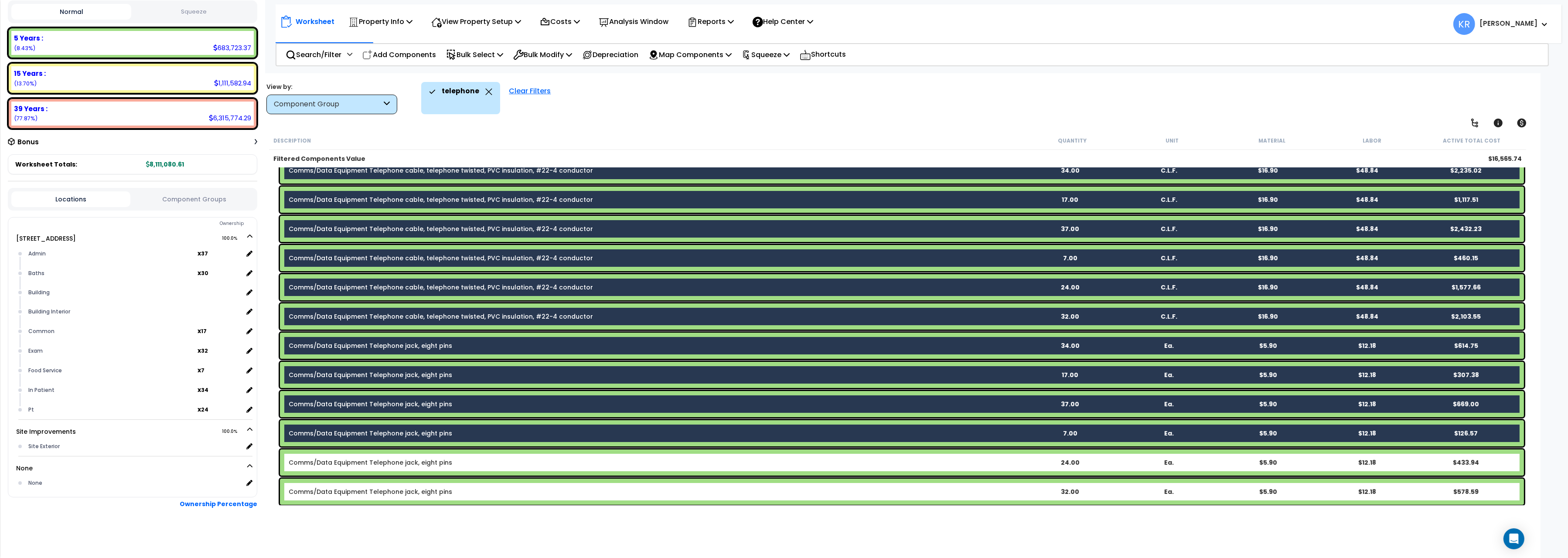
click at [404, 455] on div "Comms/Data Equipment Telephone jack, eight pins 24.00 Ea. $5.90 $12.18 $433.94" at bounding box center [902, 462] width 1244 height 26
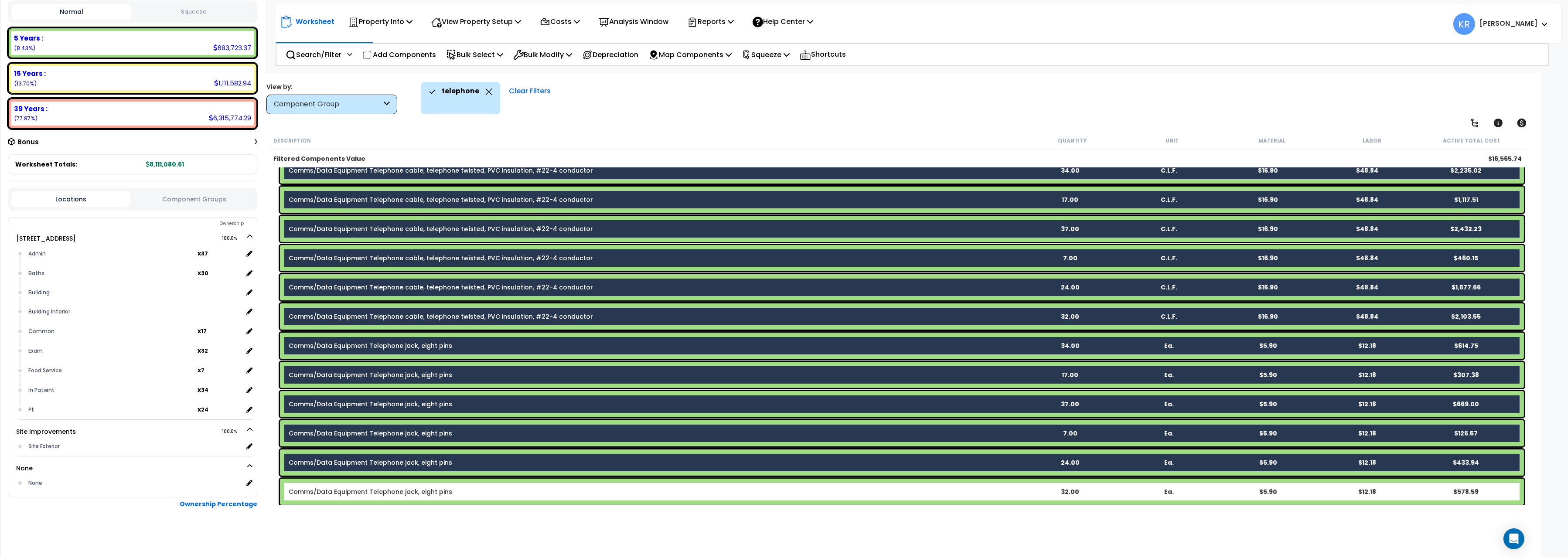
click at [404, 486] on link "Comms/Data Equipment Telephone jack, eight pins" at bounding box center [370, 492] width 164 height 9
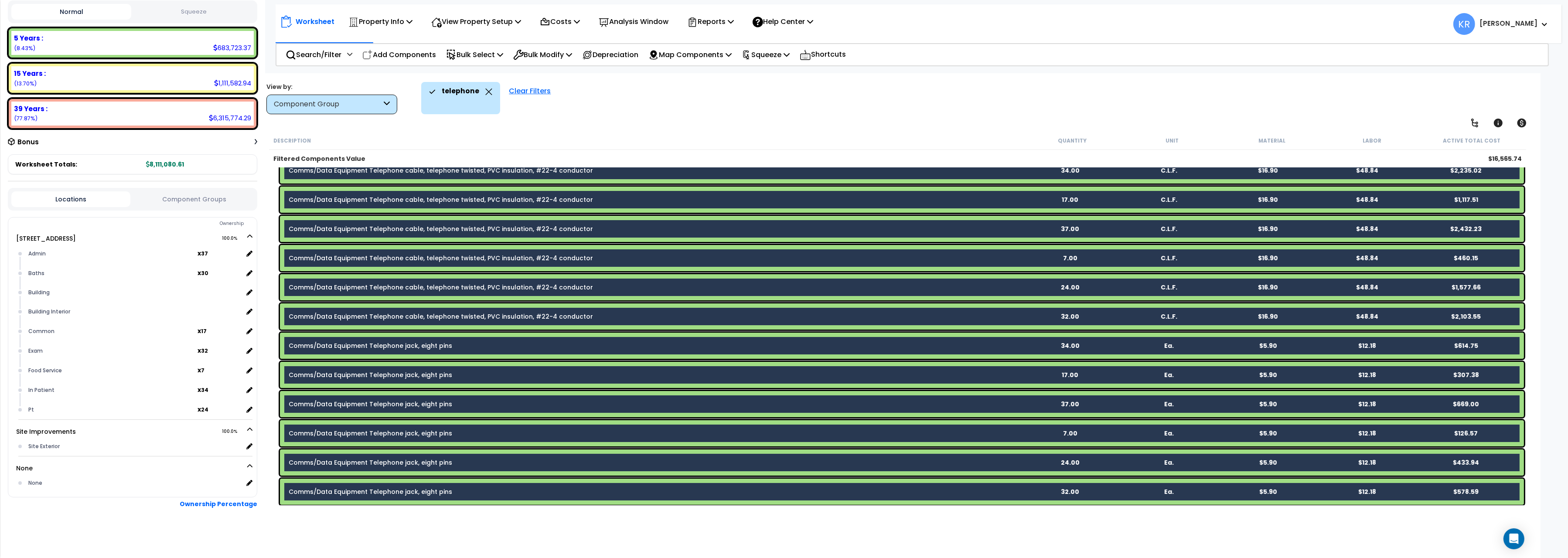
click at [660, 97] on div "telephone Clear Filters" at bounding box center [928, 98] width 1015 height 32
click at [481, 55] on p "Bulk Select" at bounding box center [475, 54] width 57 height 12
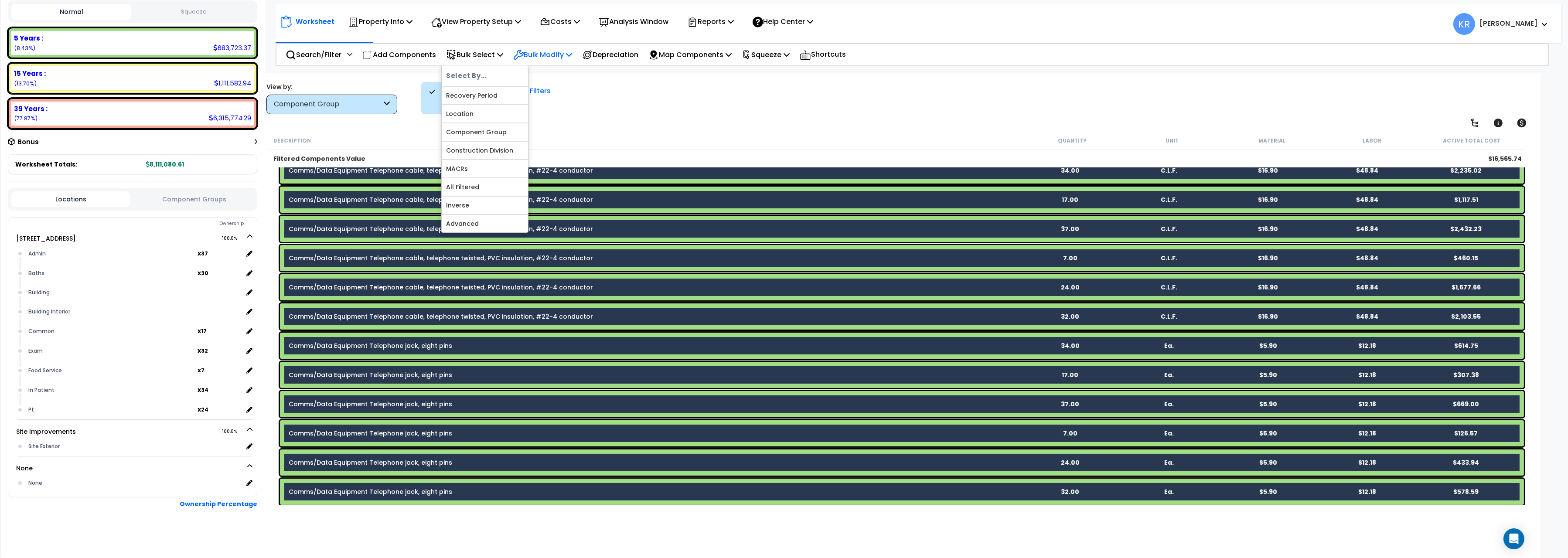
click at [547, 55] on p "Bulk Modify" at bounding box center [542, 54] width 59 height 12
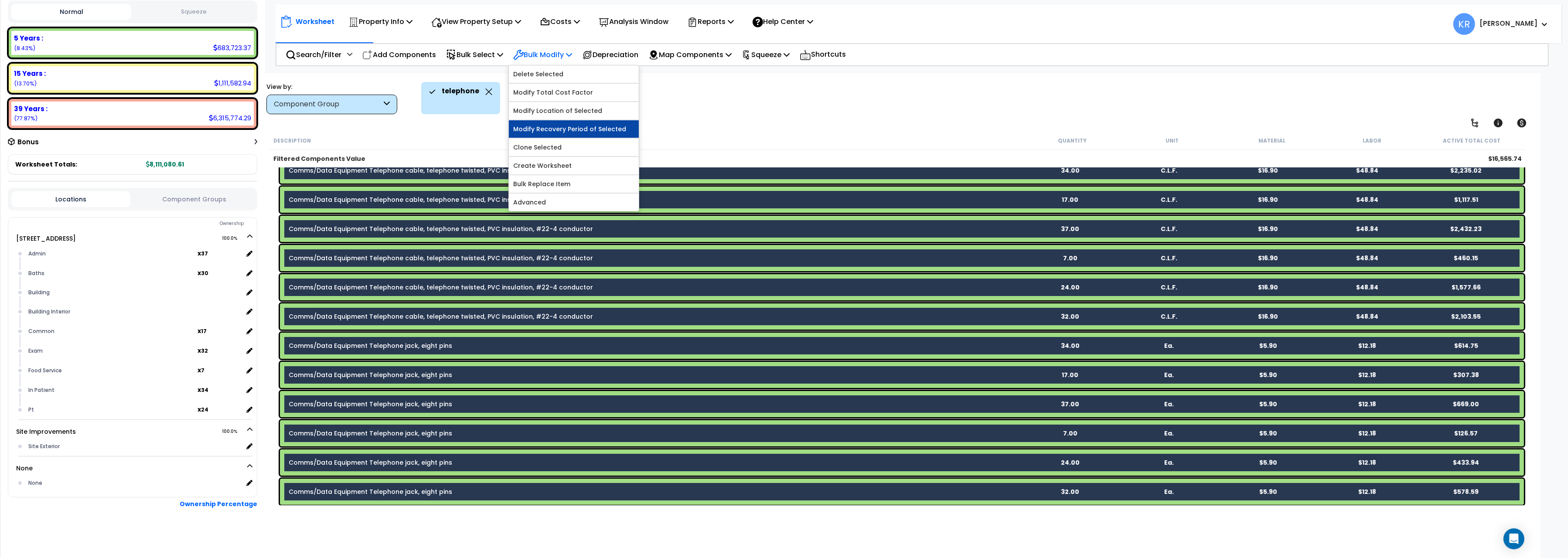
click at [564, 131] on link "Modify Recovery Period of Selected" at bounding box center [573, 129] width 130 height 18
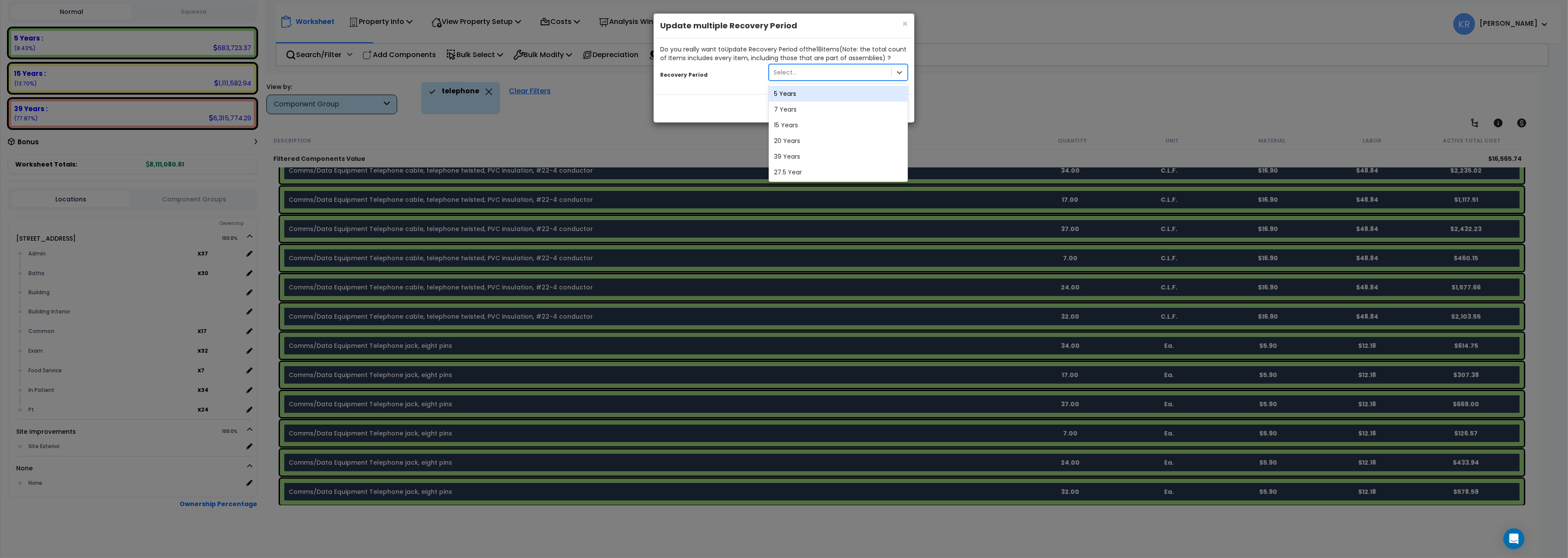
click at [800, 72] on div "Select..." at bounding box center [830, 72] width 122 height 14
click at [794, 112] on div "7 Years" at bounding box center [838, 110] width 139 height 16
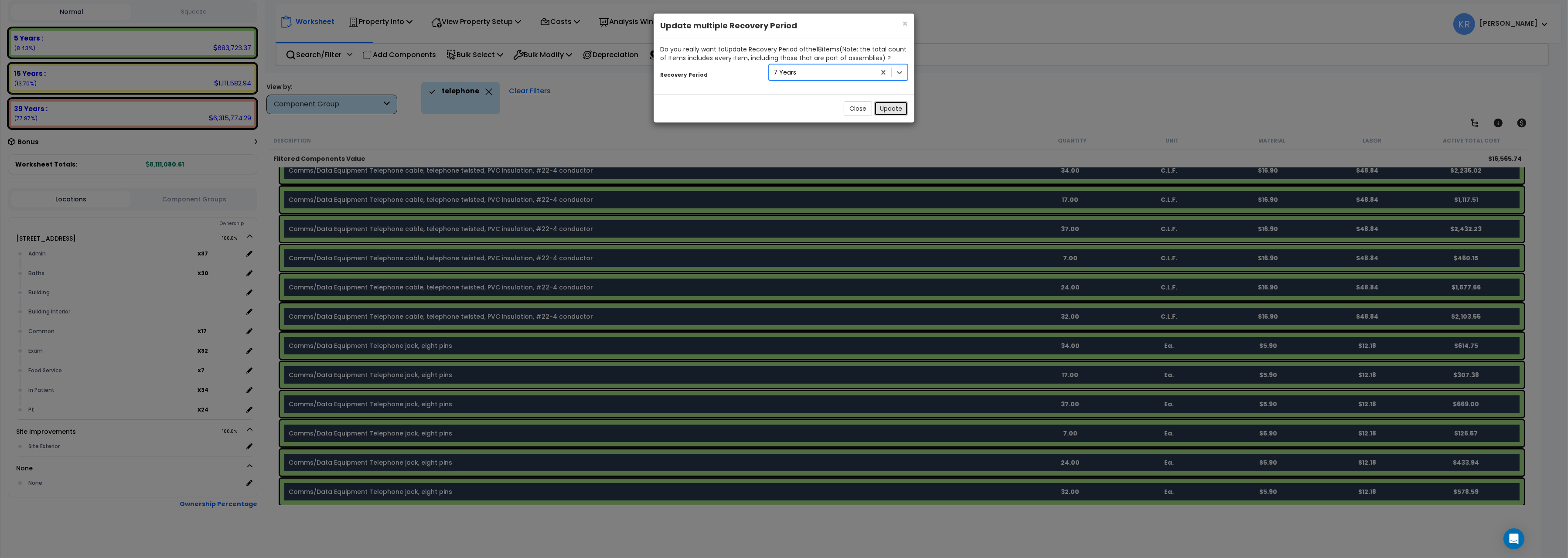
click at [895, 106] on button "Update" at bounding box center [891, 108] width 33 height 15
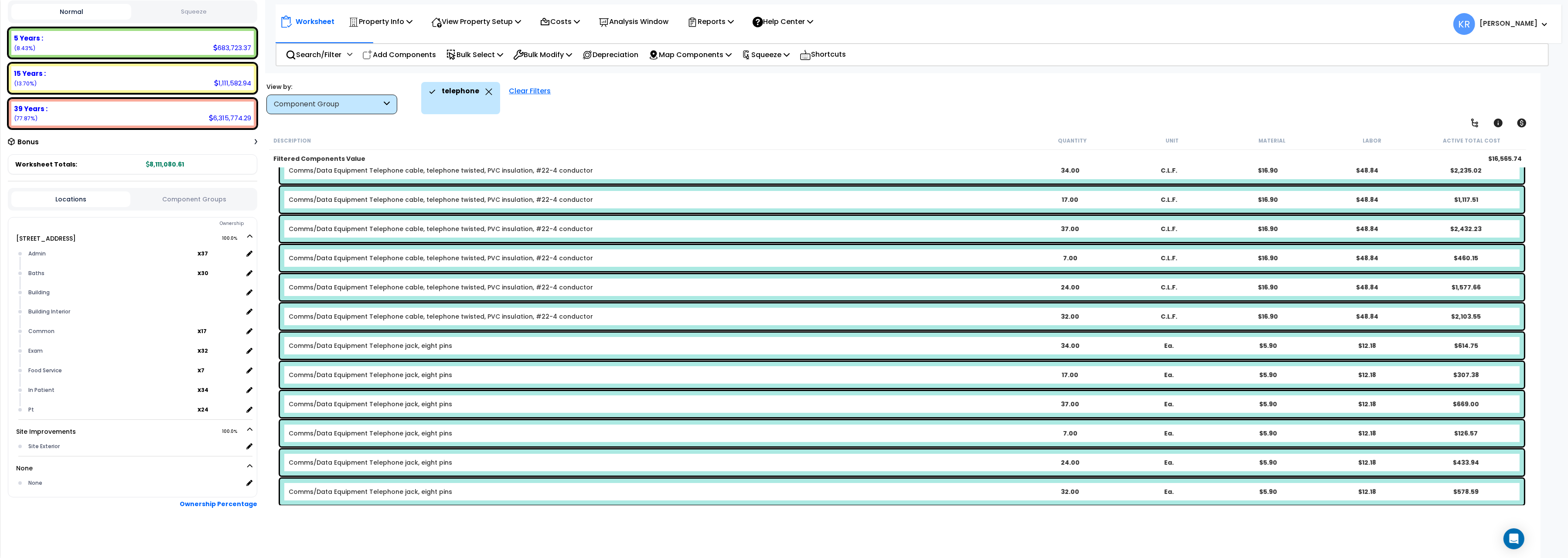
scroll to position [164, 0]
click at [605, 90] on div "telephone Clear Filters" at bounding box center [928, 98] width 1015 height 32
click at [508, 88] on div "Clear Filters" at bounding box center [530, 98] width 51 height 32
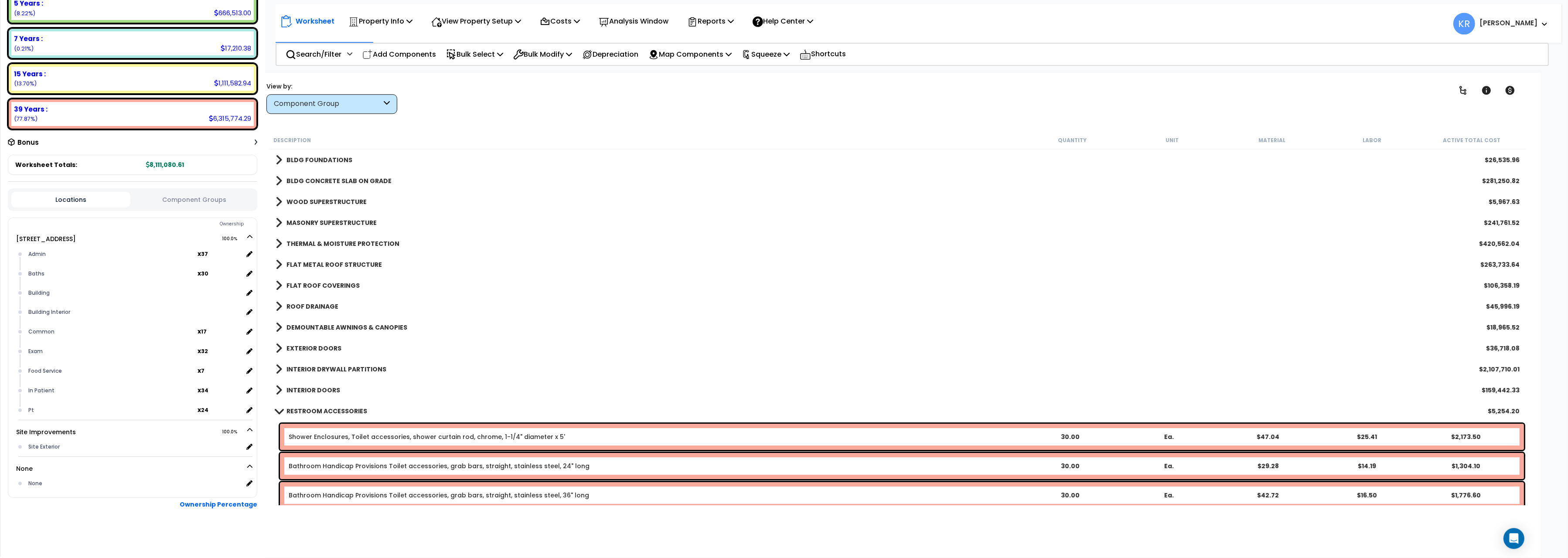
scroll to position [38, 0]
click at [295, 410] on b "RESTROOM ACCESSORIES" at bounding box center [327, 411] width 81 height 9
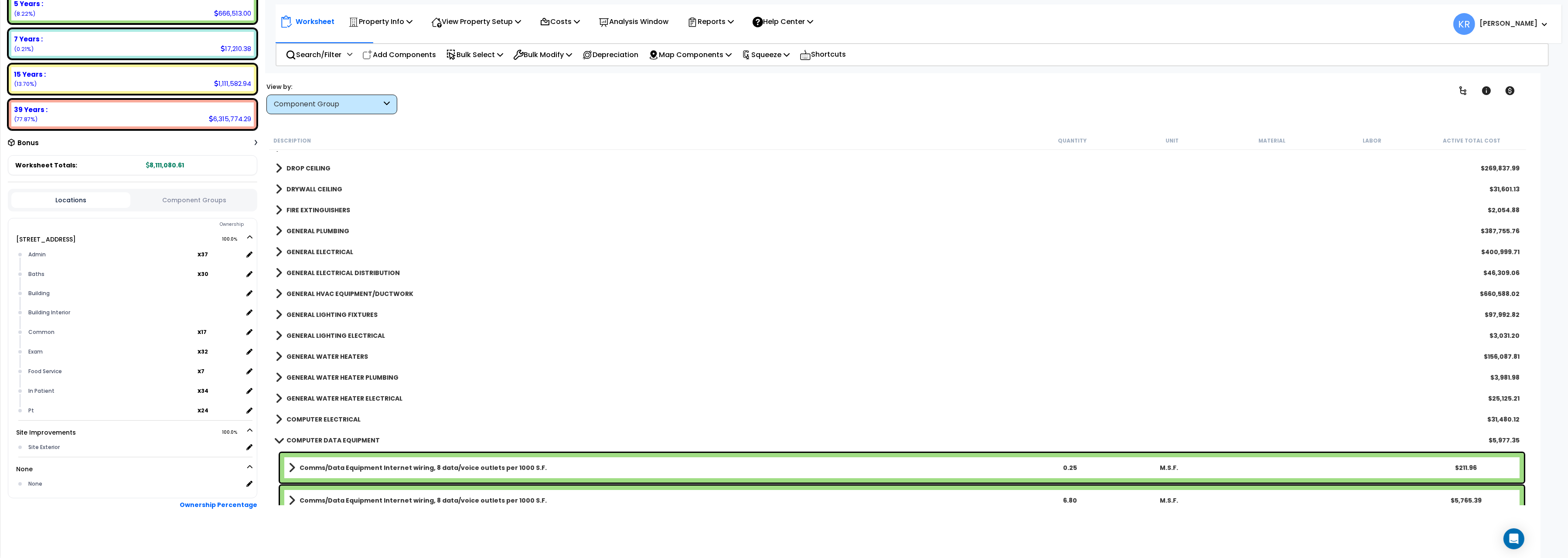
scroll to position [535, 0]
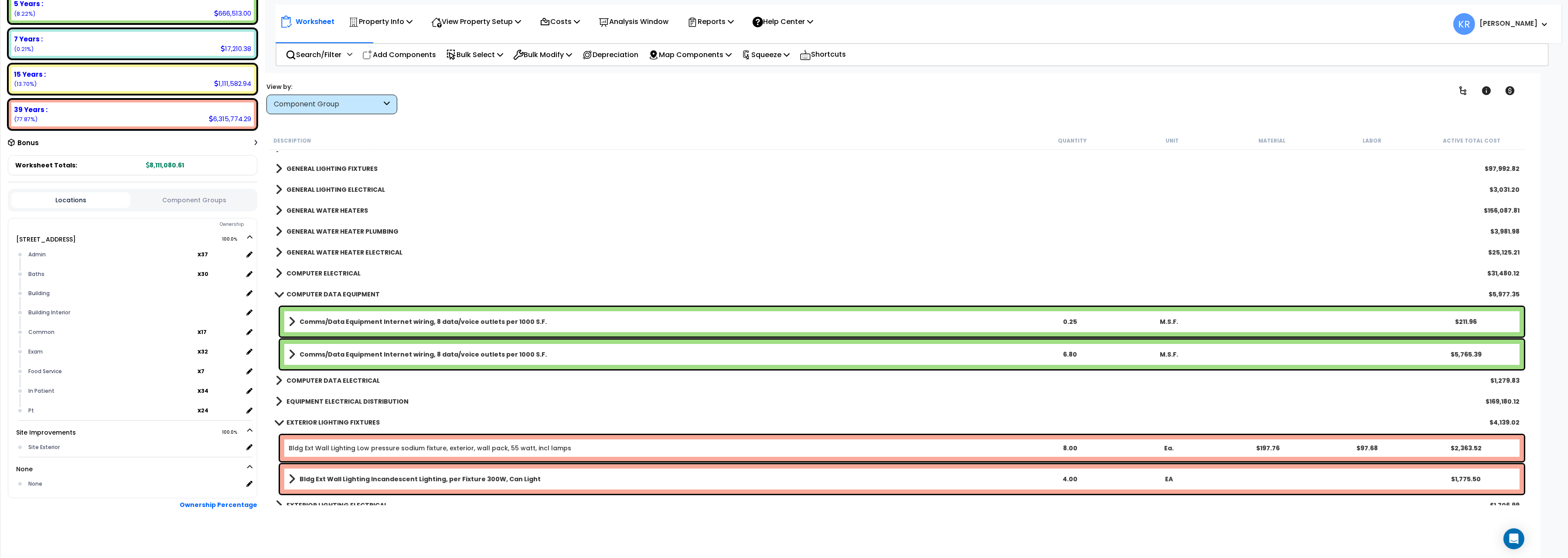
click at [312, 295] on b "COMPUTER DATA EQUIPMENT" at bounding box center [333, 294] width 93 height 9
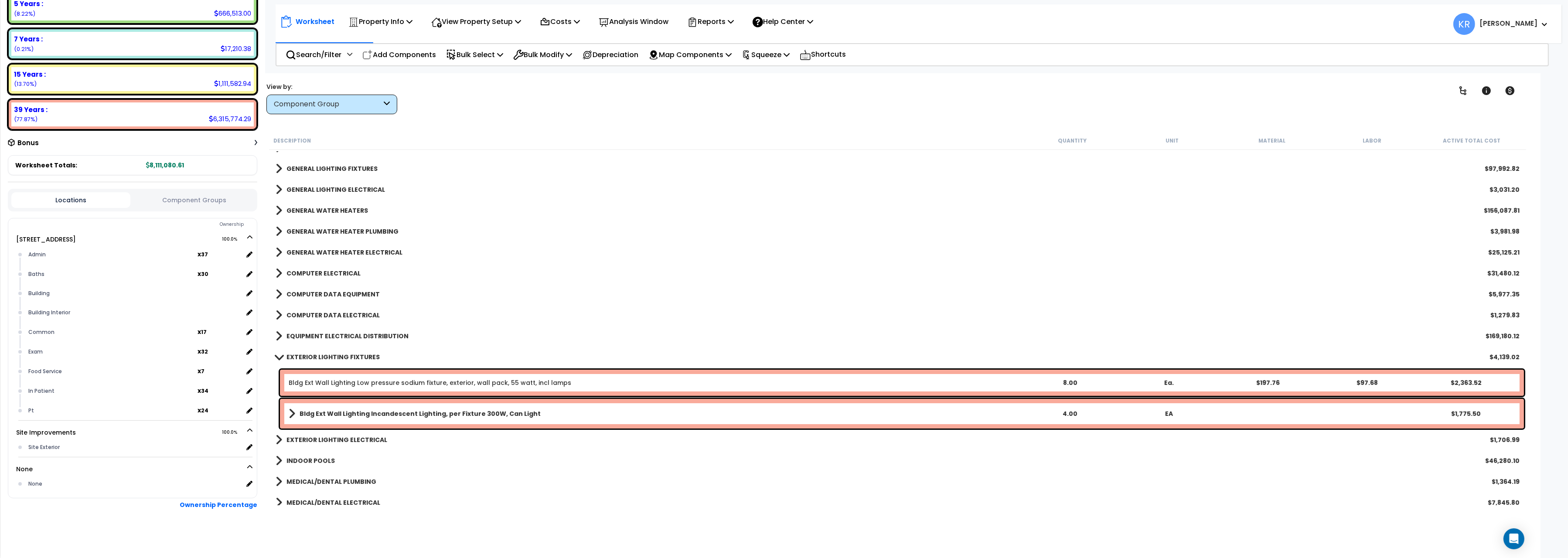
click at [314, 311] on b "COMPUTER DATA ELECTRICAL" at bounding box center [333, 315] width 93 height 9
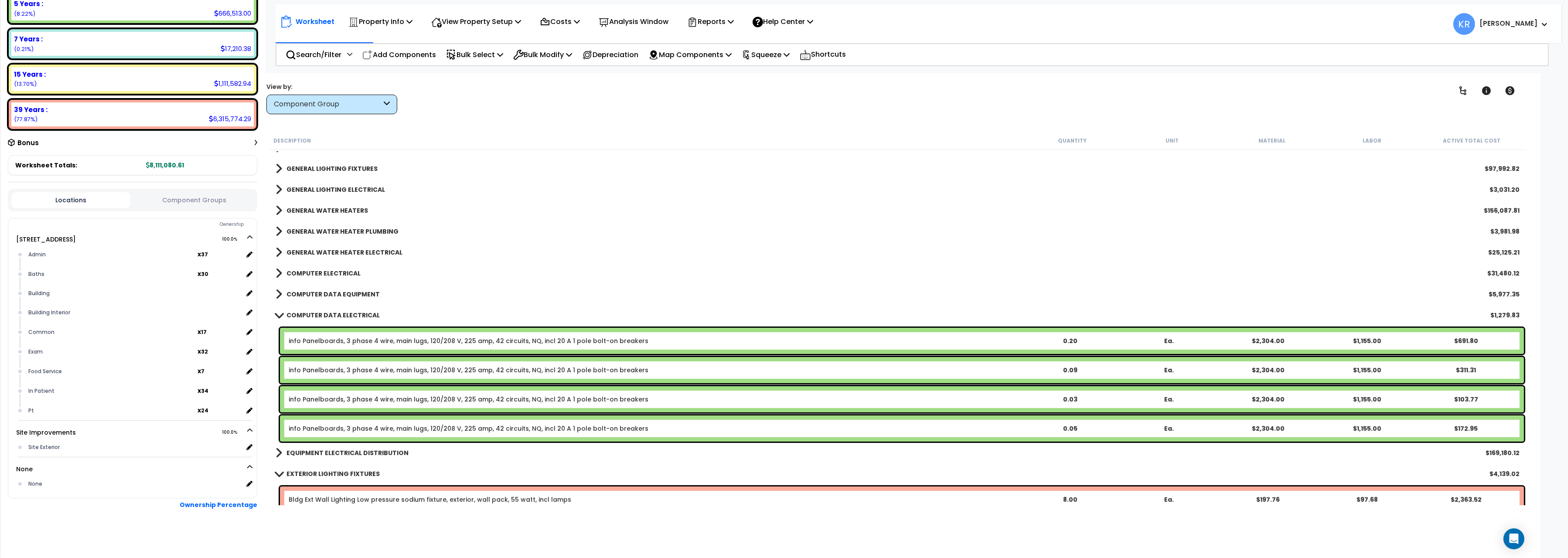
click at [314, 311] on b "COMPUTER DATA ELECTRICAL" at bounding box center [333, 315] width 93 height 9
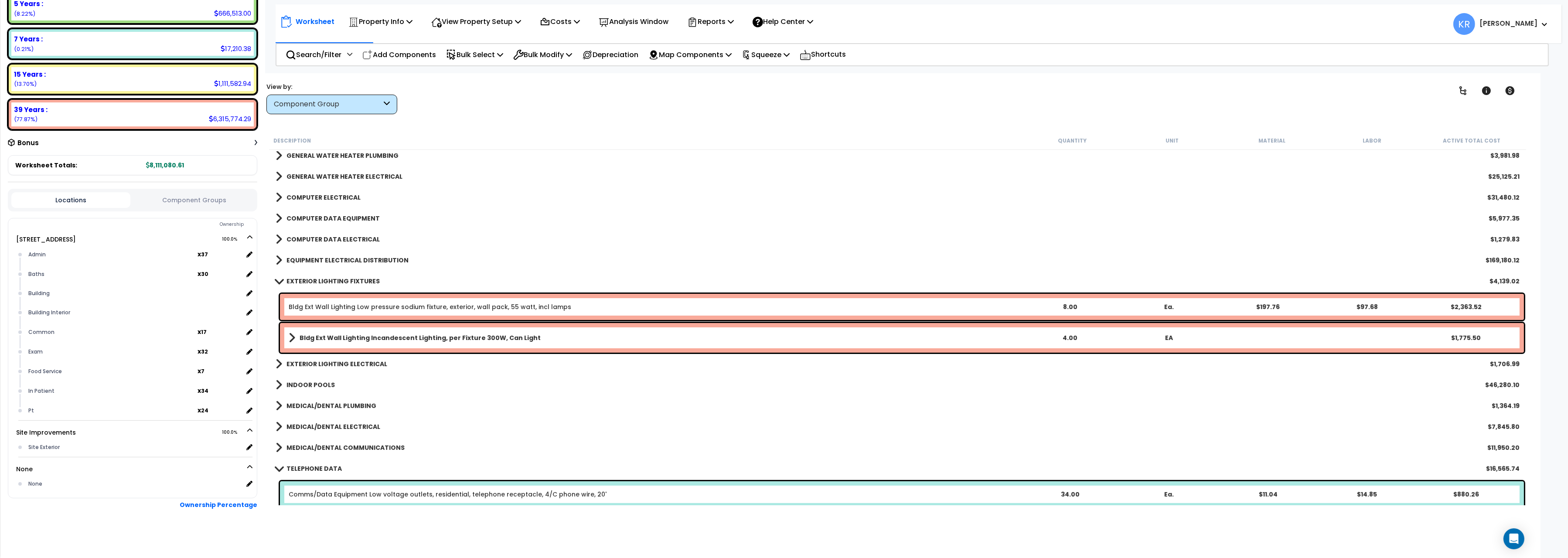
scroll to position [633, 0]
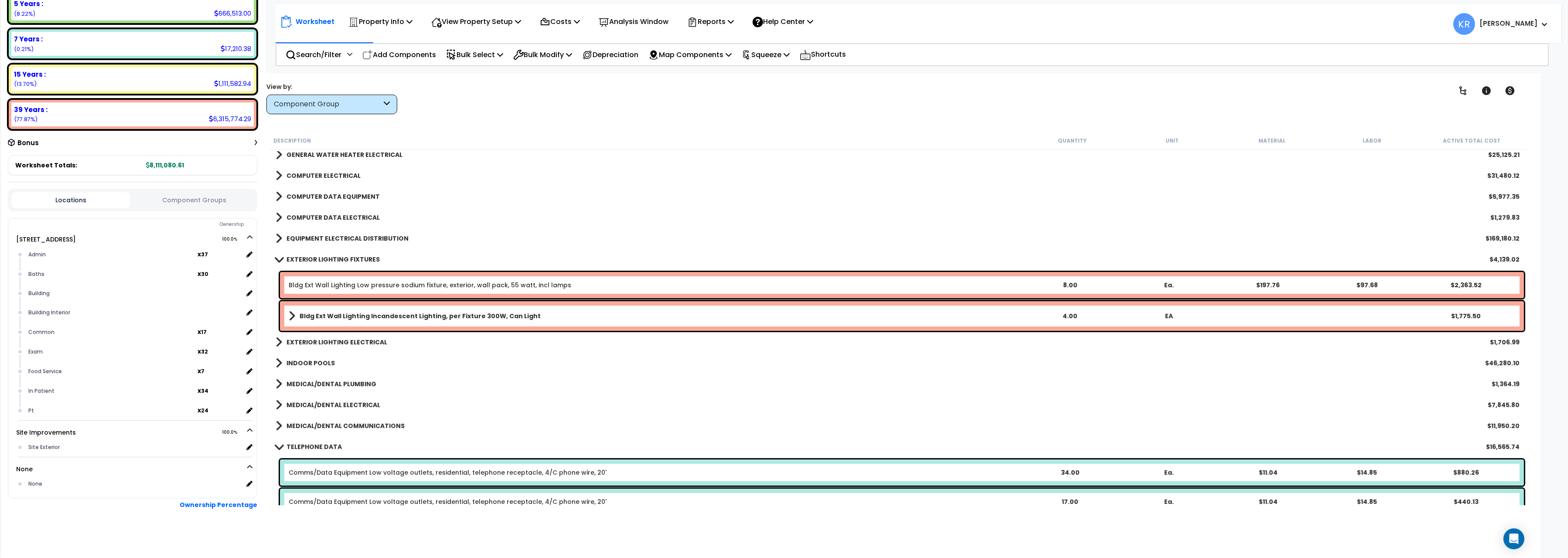
click at [307, 259] on b "EXTERIOR LIGHTING FIXTURES" at bounding box center [333, 259] width 93 height 9
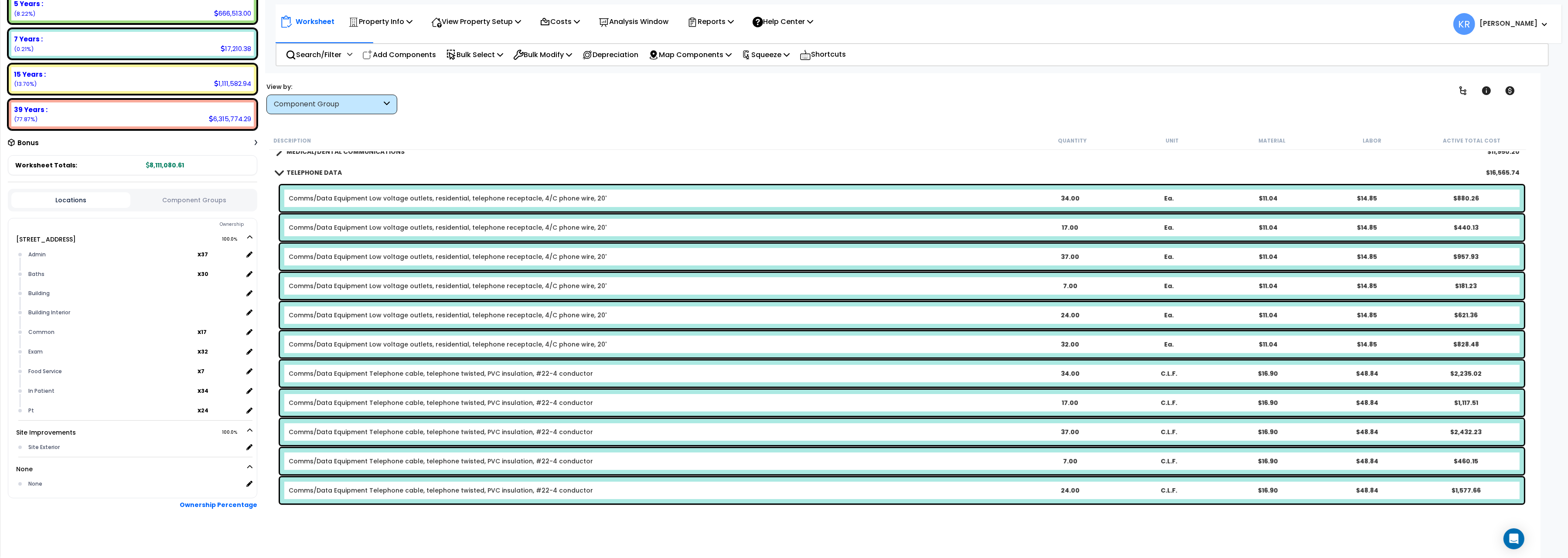
scroll to position [828, 0]
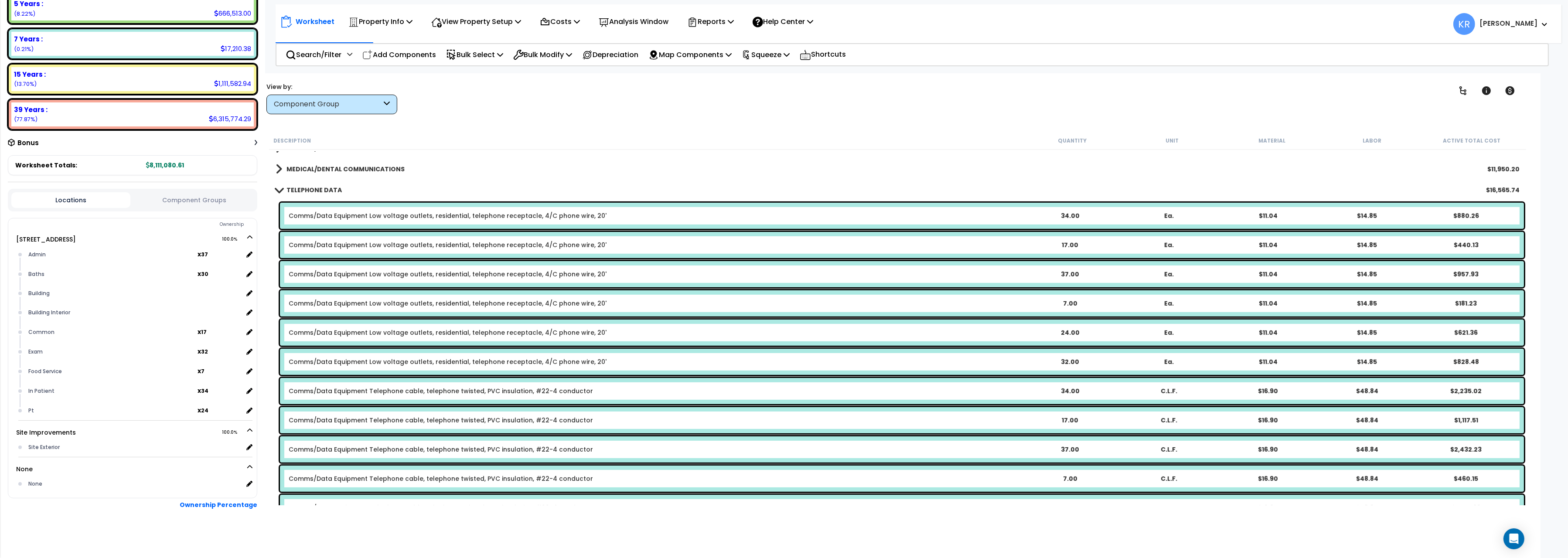
click at [285, 190] on link "TELEPHONE DATA" at bounding box center [309, 190] width 66 height 12
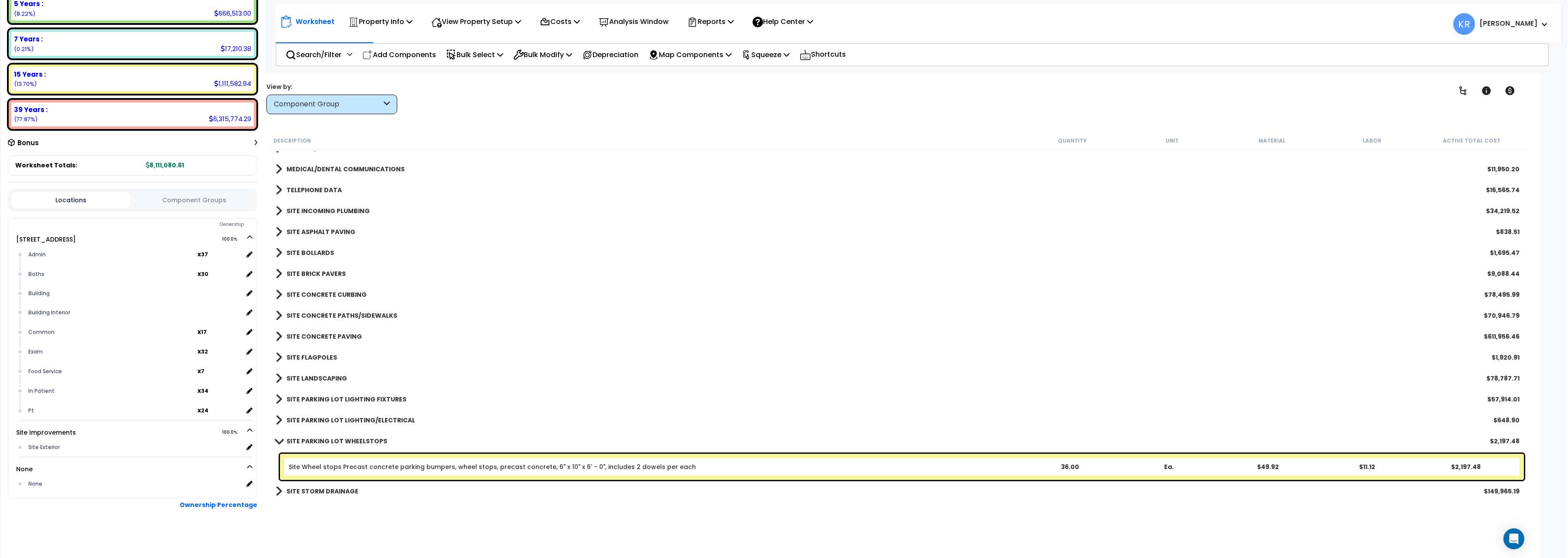
scroll to position [1019, 0]
